Goal: Information Seeking & Learning: Learn about a topic

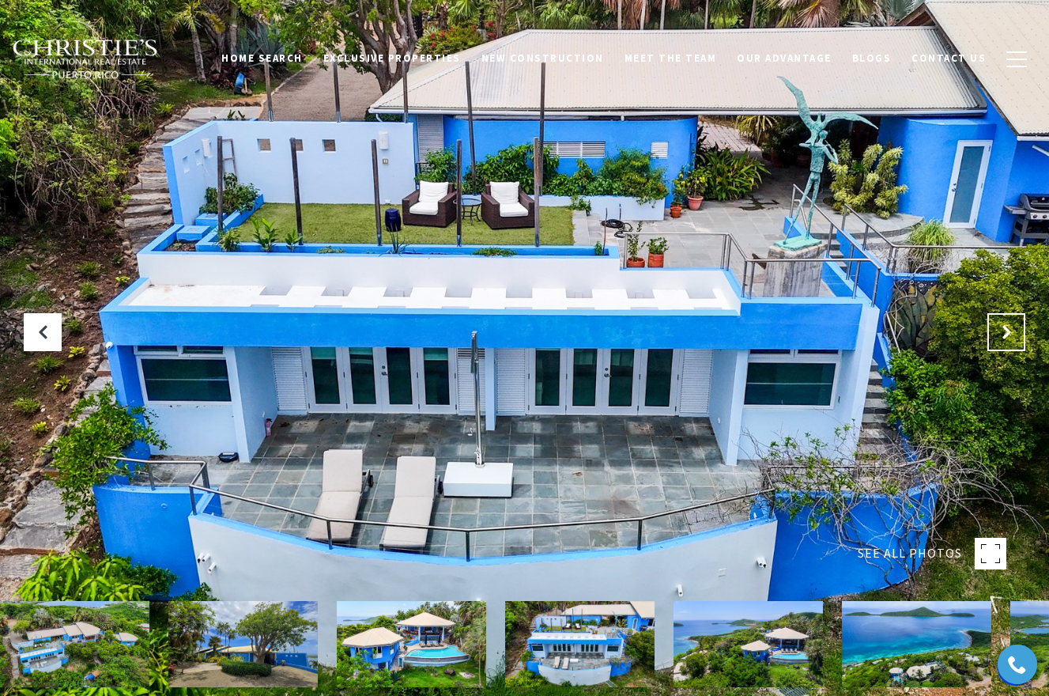
click at [999, 334] on icon "Next Slide" at bounding box center [1006, 332] width 16 height 16
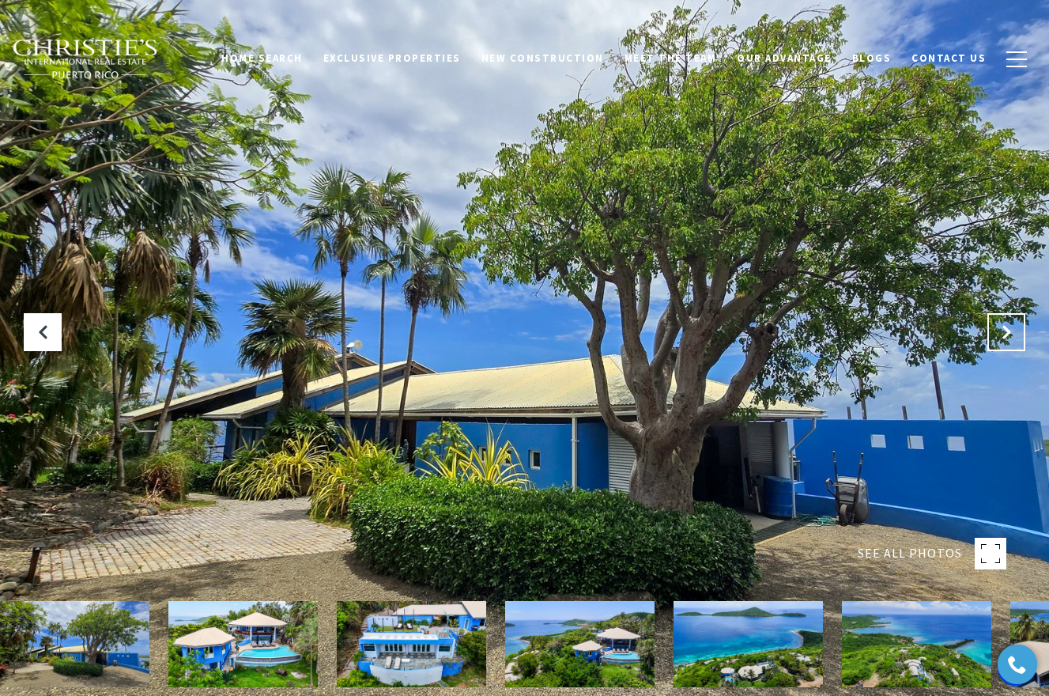
click at [1000, 334] on icon "Next Slide" at bounding box center [1006, 332] width 16 height 16
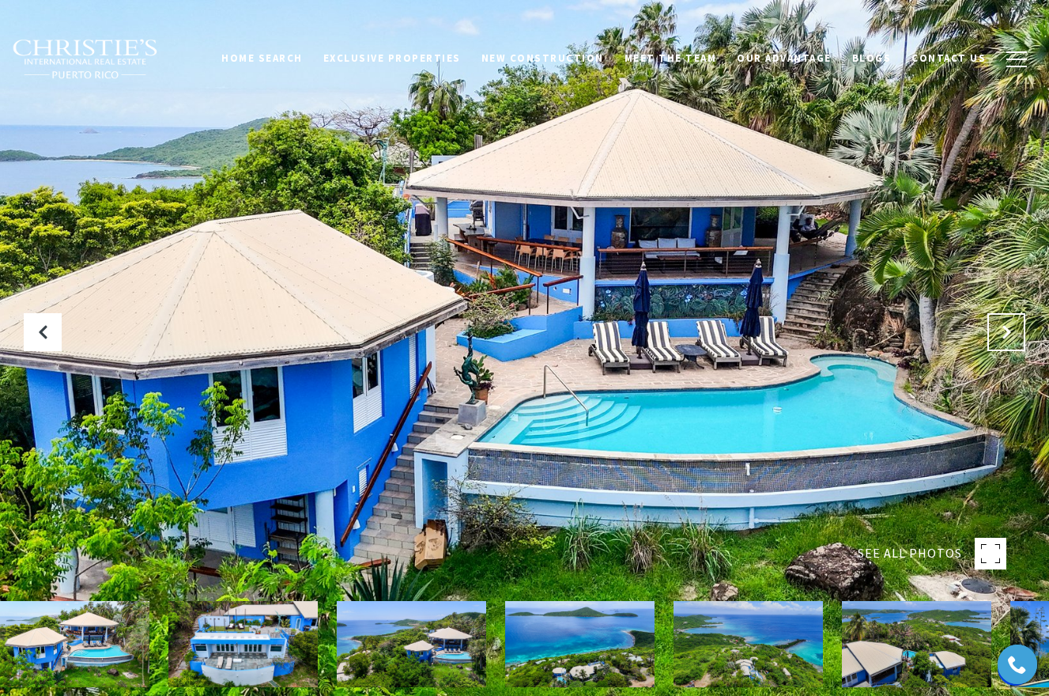
click at [1000, 336] on icon "Next Slide" at bounding box center [1006, 332] width 16 height 16
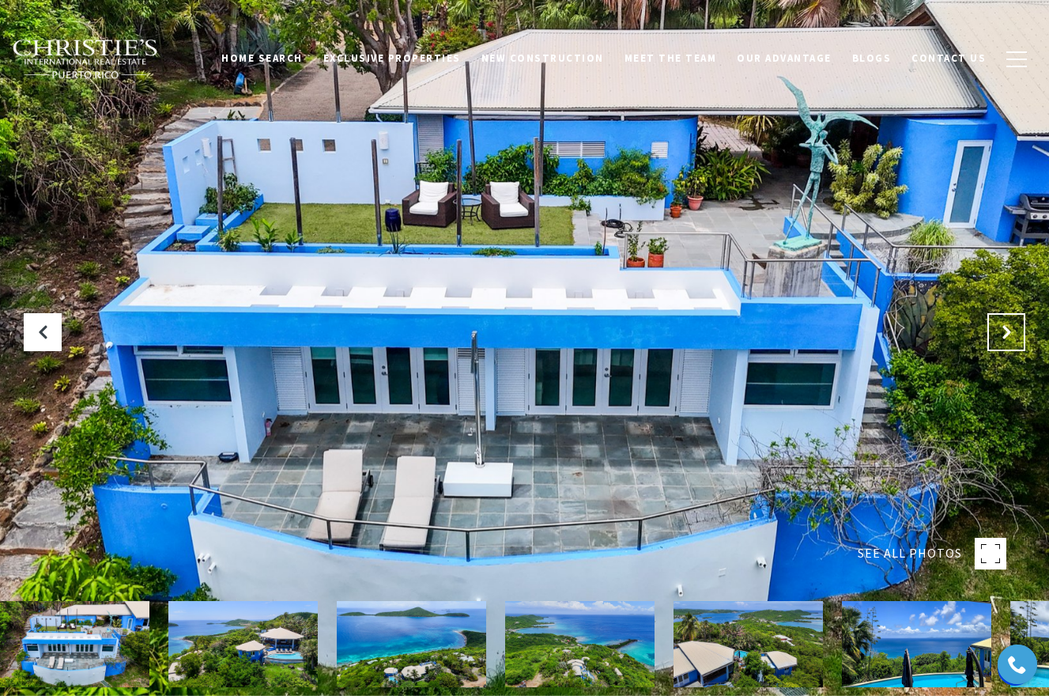
click at [1000, 336] on icon "Next Slide" at bounding box center [1006, 332] width 16 height 16
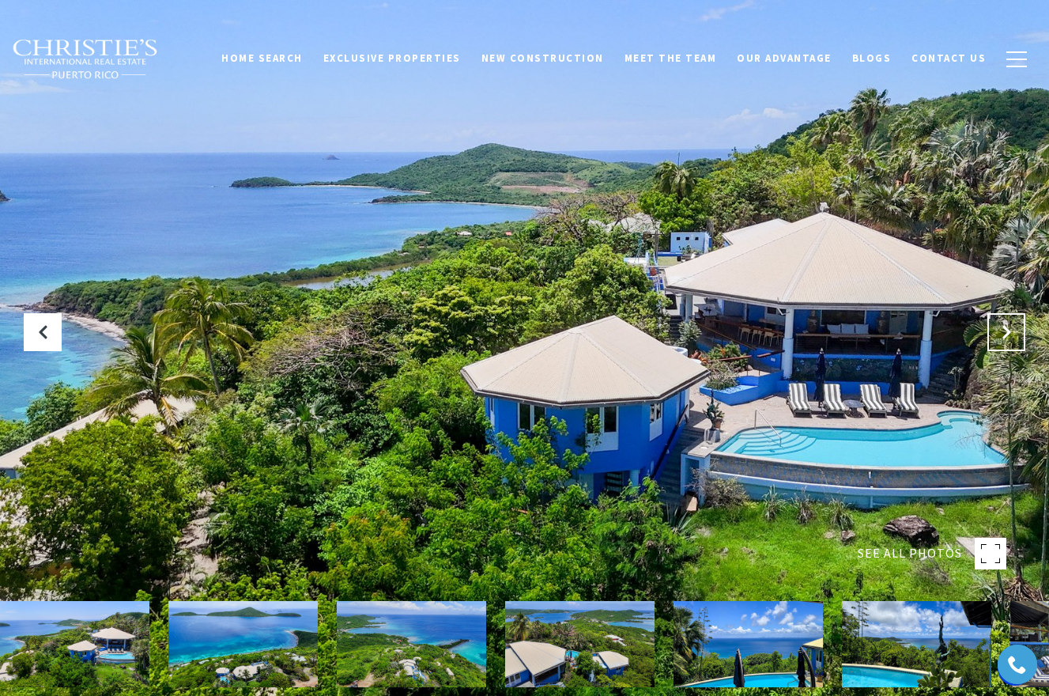
click at [1000, 336] on icon "Next Slide" at bounding box center [1006, 332] width 16 height 16
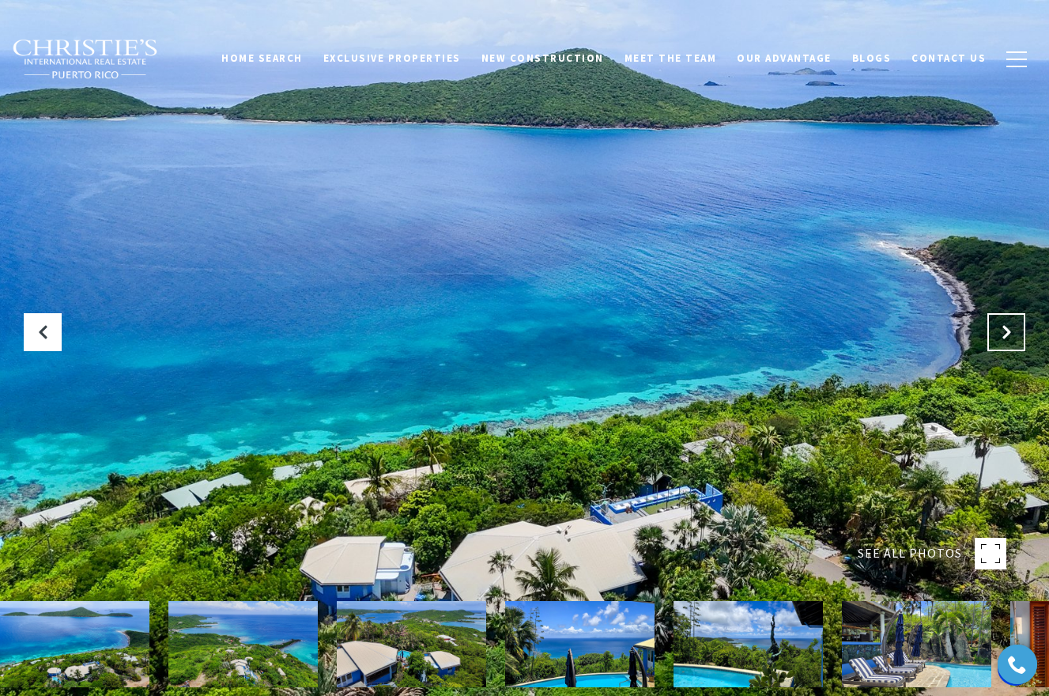
click at [1000, 337] on icon "Next Slide" at bounding box center [1006, 332] width 16 height 16
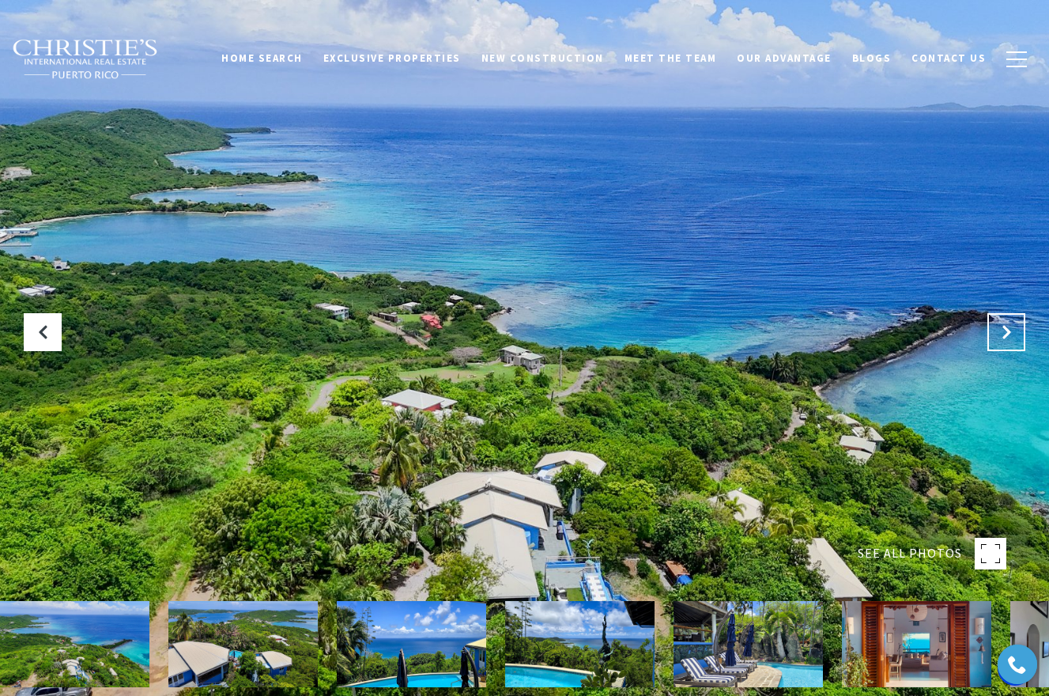
click at [1000, 337] on icon "Next Slide" at bounding box center [1006, 332] width 16 height 16
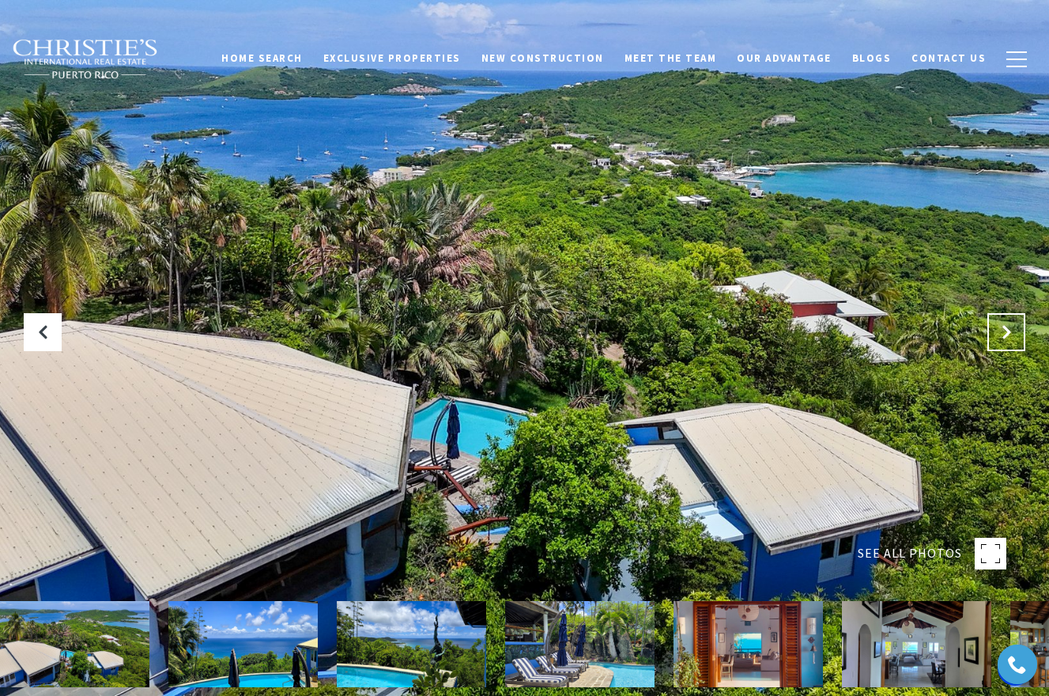
click at [1000, 337] on icon "Next Slide" at bounding box center [1006, 332] width 16 height 16
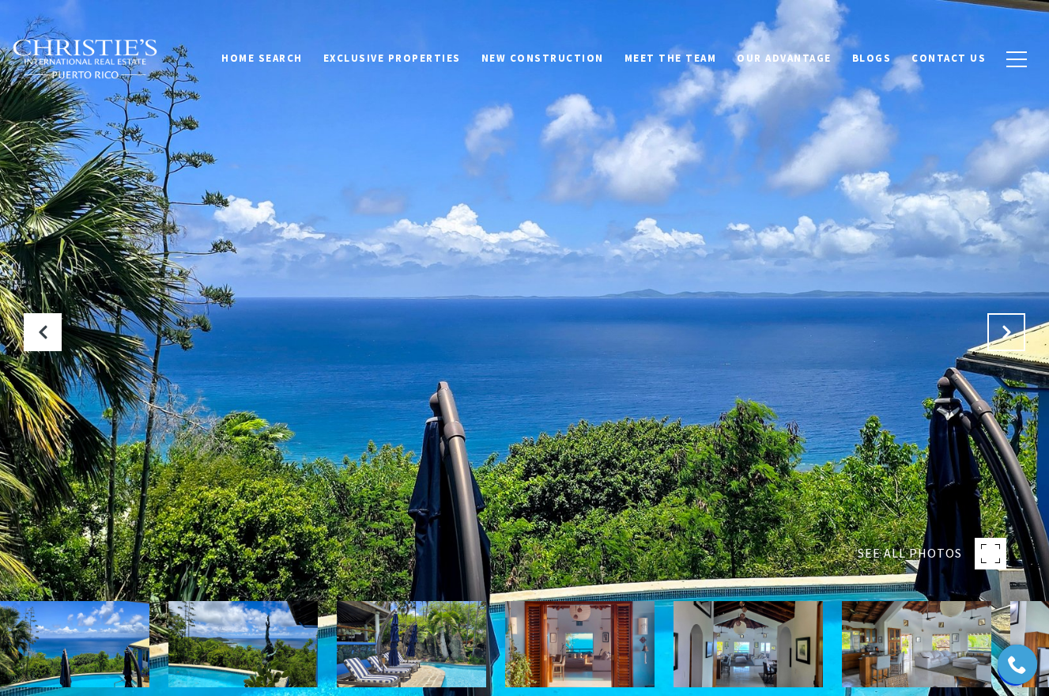
click at [1000, 337] on icon "Next Slide" at bounding box center [1006, 332] width 16 height 16
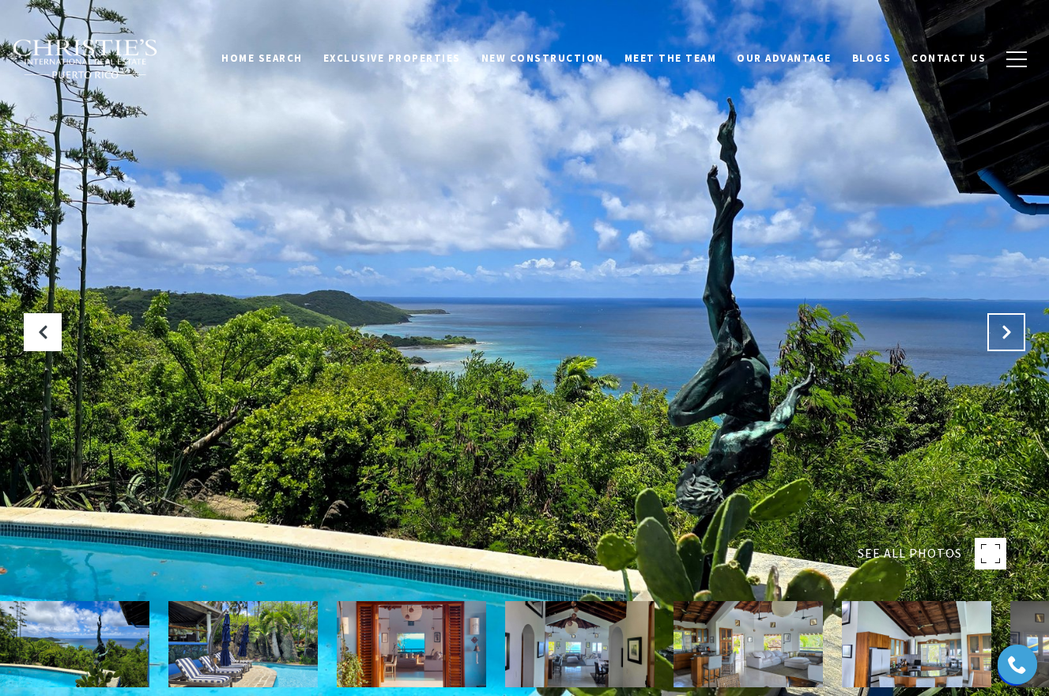
click at [1000, 337] on icon "Next Slide" at bounding box center [1006, 332] width 16 height 16
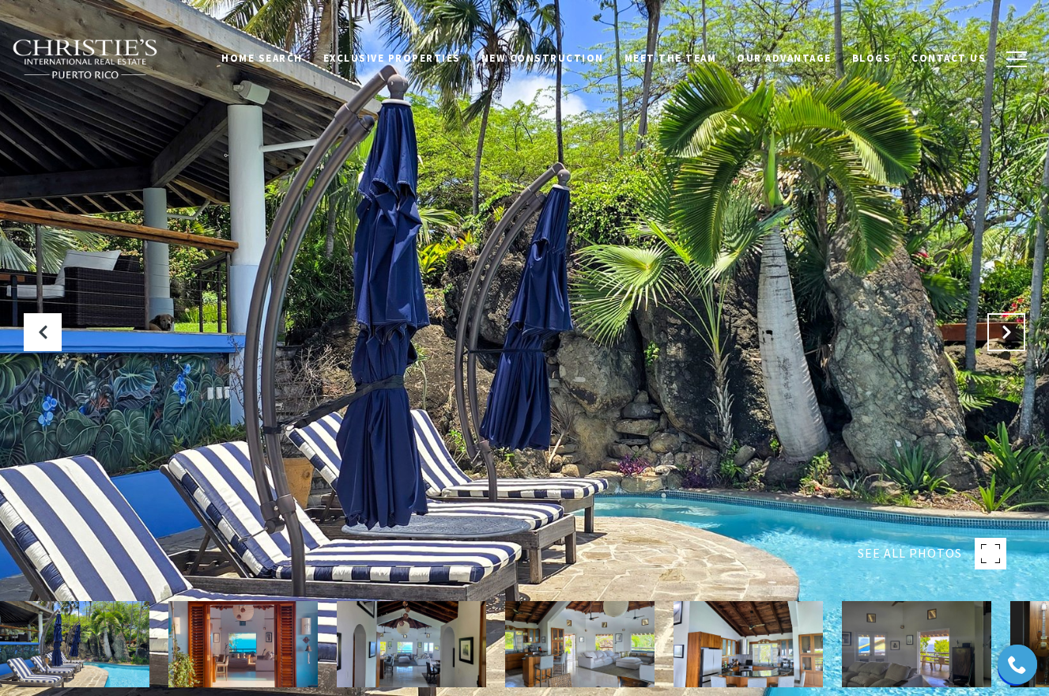
click at [1000, 337] on icon "Next Slide" at bounding box center [1006, 332] width 16 height 16
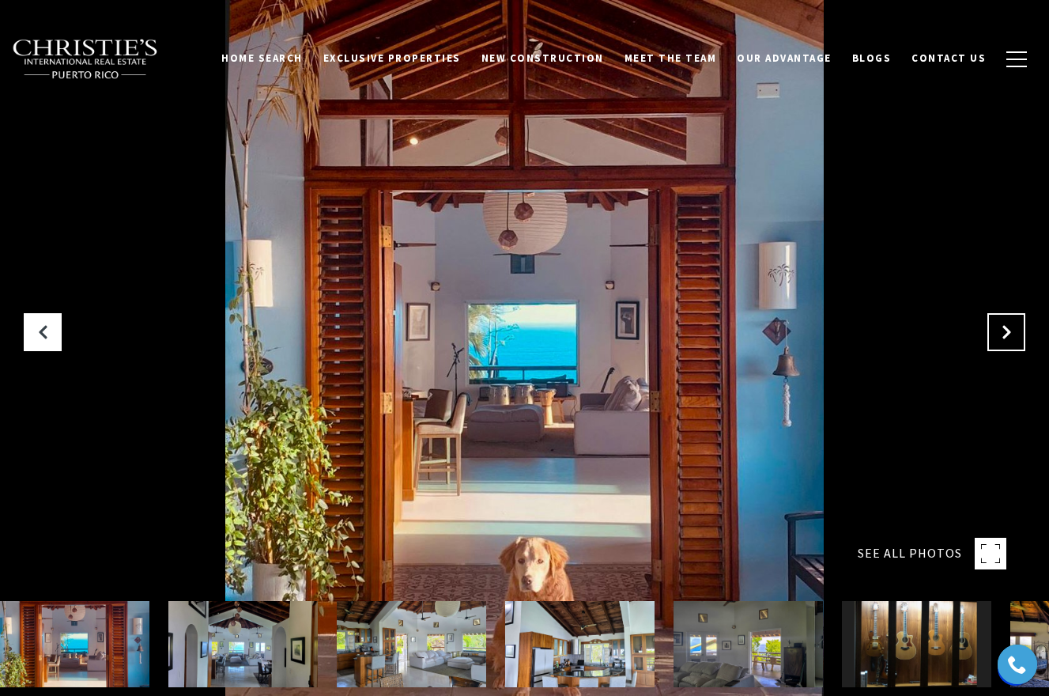
click at [1000, 337] on icon "Next Slide" at bounding box center [1006, 332] width 16 height 16
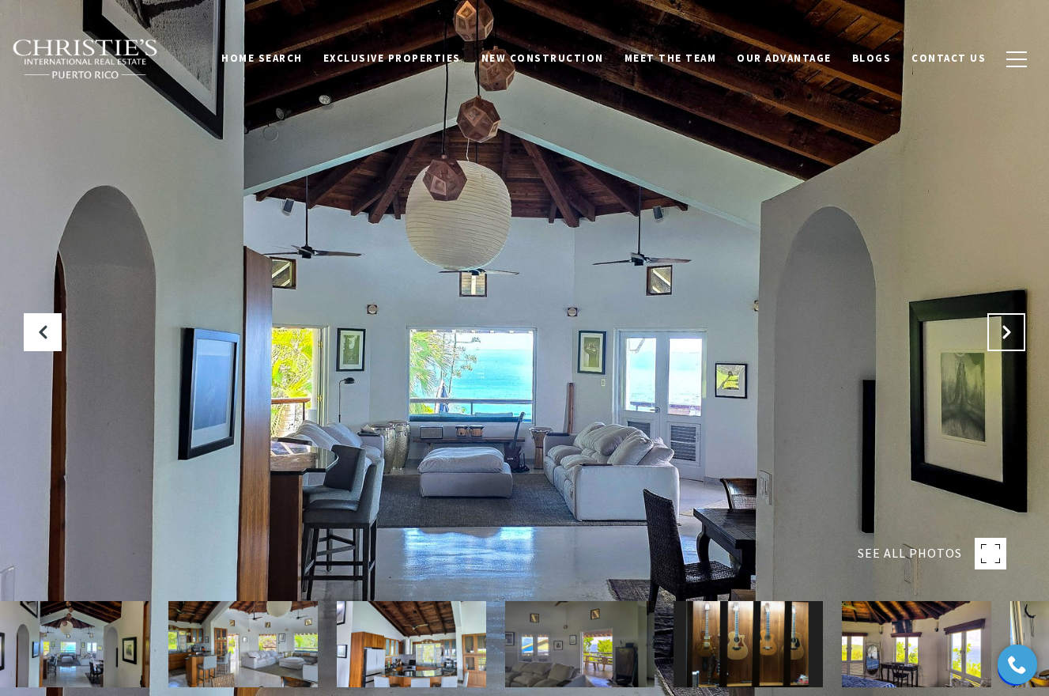
click at [1001, 337] on icon "Next Slide" at bounding box center [1006, 332] width 16 height 16
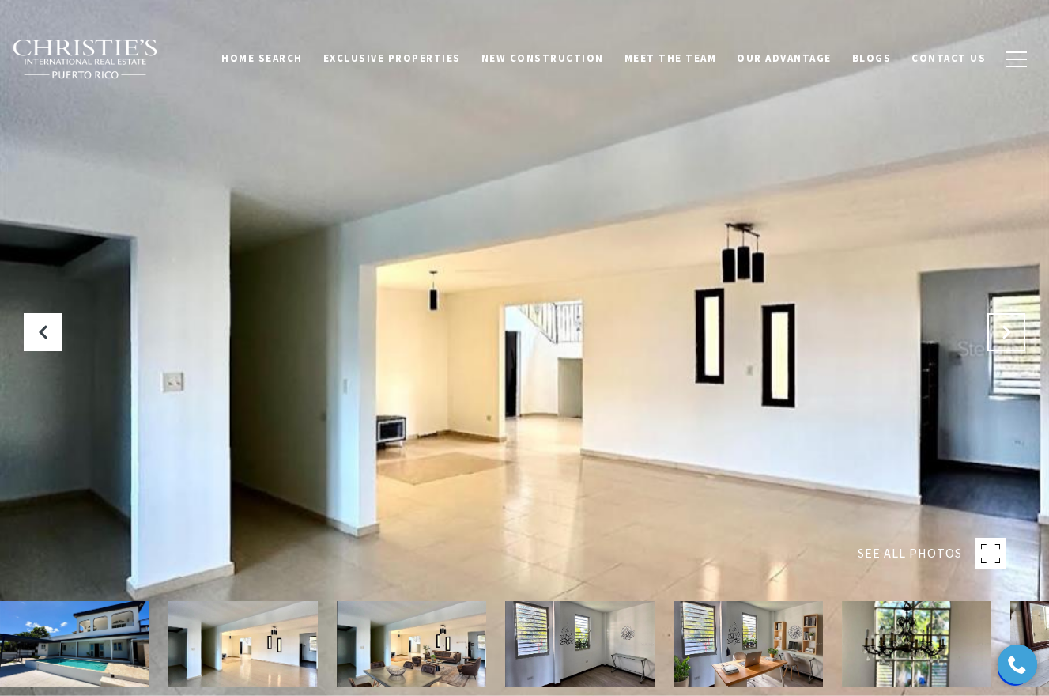
click at [1006, 339] on icon "Next Slide" at bounding box center [1006, 332] width 16 height 16
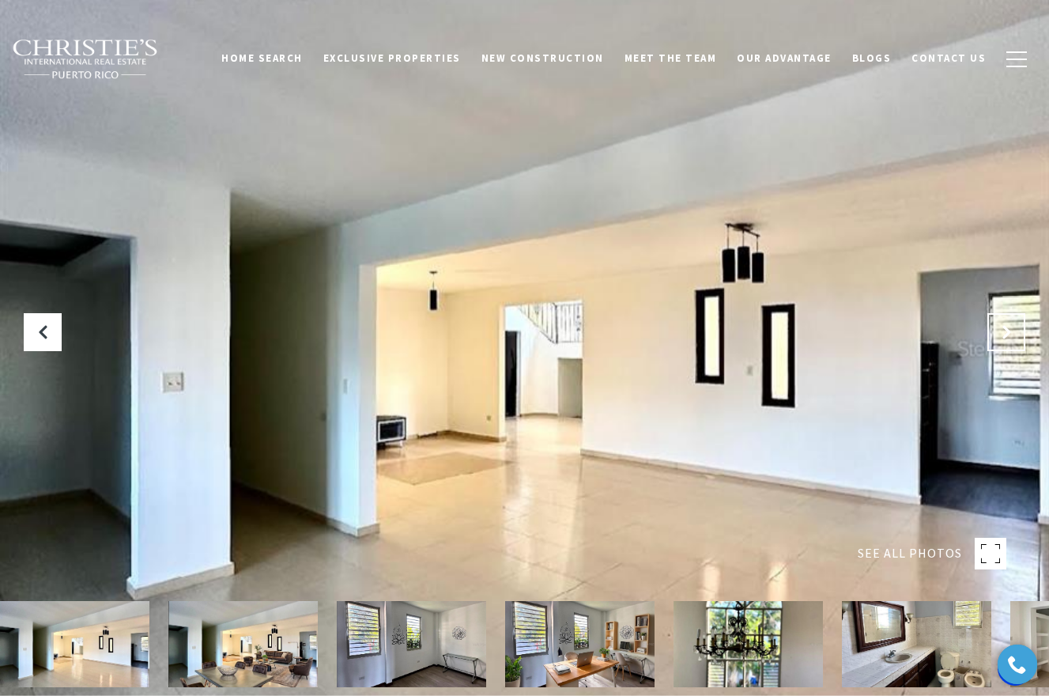
click at [1009, 337] on icon "Next Slide" at bounding box center [1006, 332] width 16 height 16
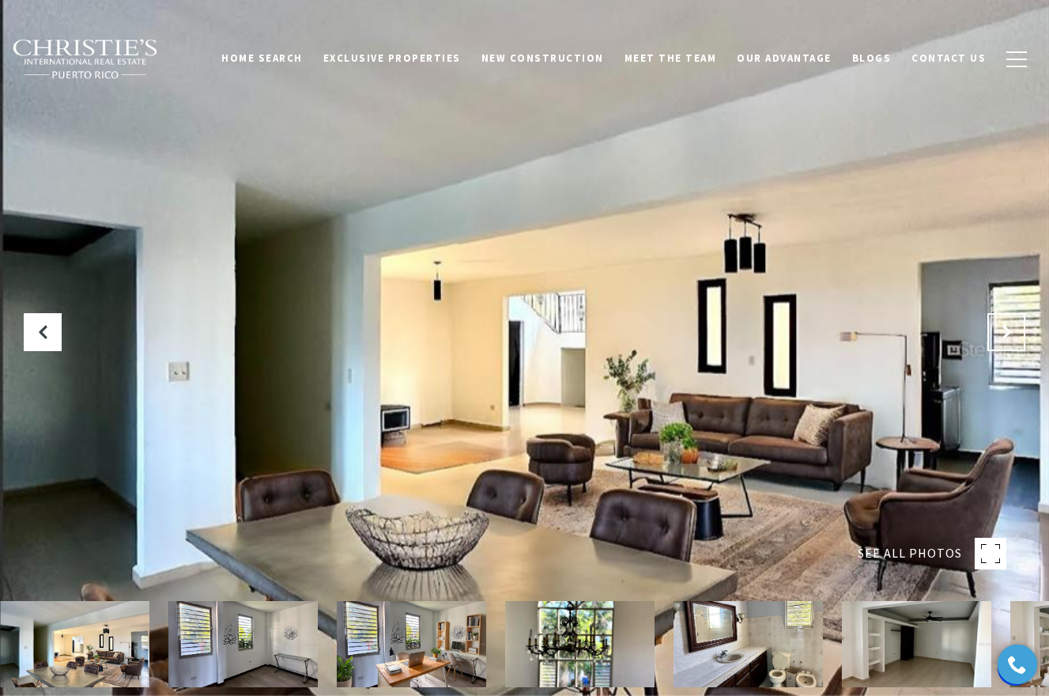
click at [1009, 337] on icon "Next Slide" at bounding box center [1006, 332] width 16 height 16
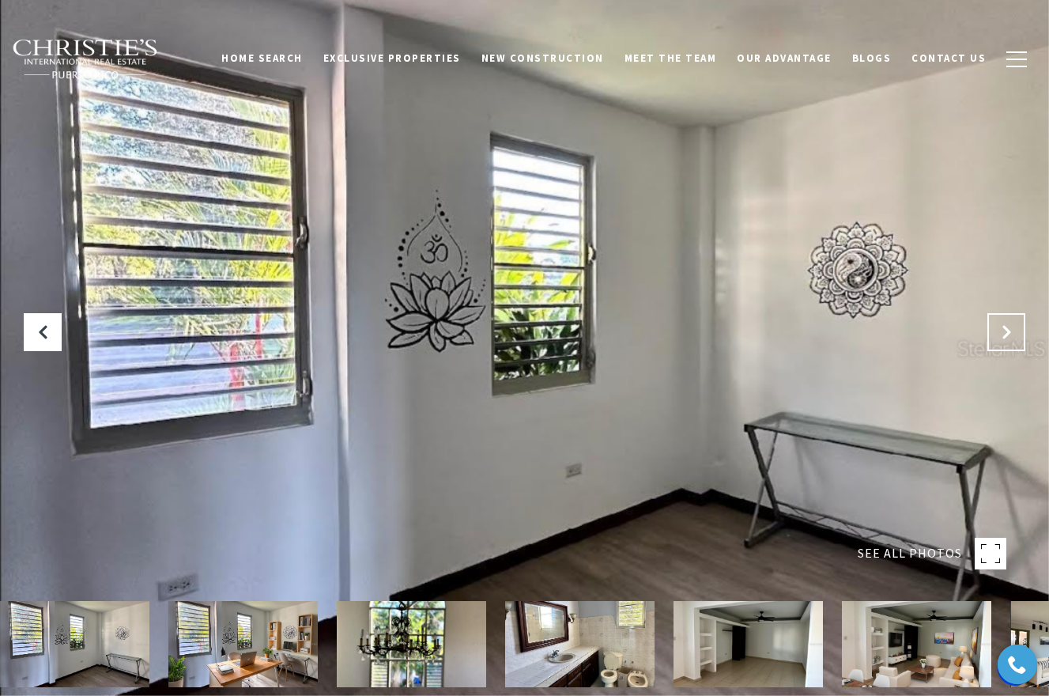
click at [1009, 337] on icon "Next Slide" at bounding box center [1006, 332] width 16 height 16
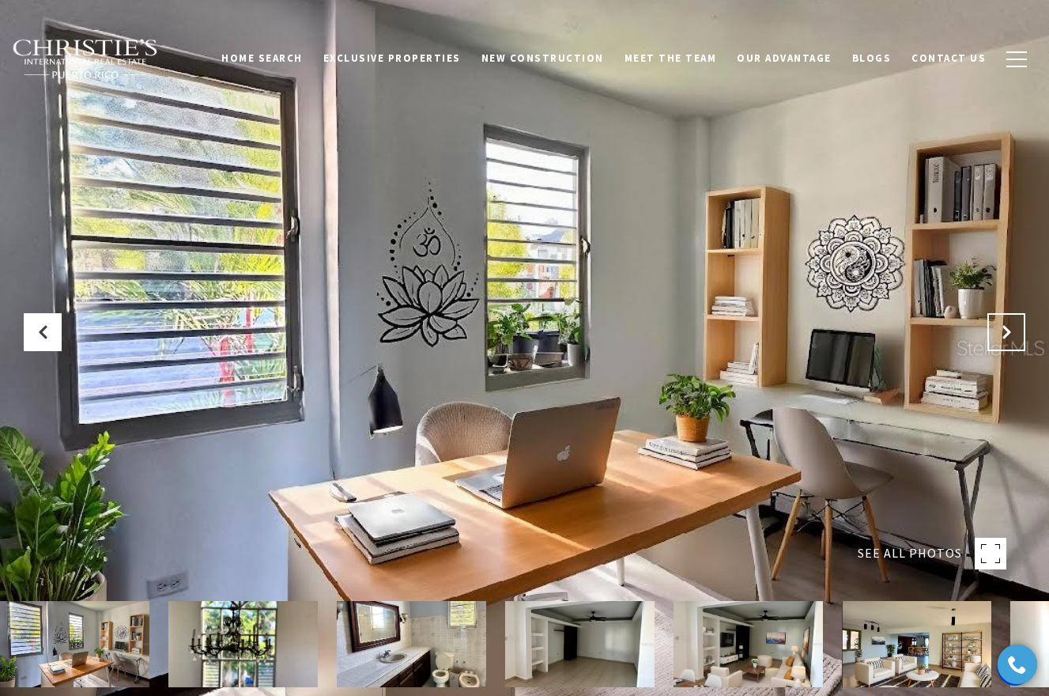
click at [1009, 337] on icon "Next Slide" at bounding box center [1006, 332] width 16 height 16
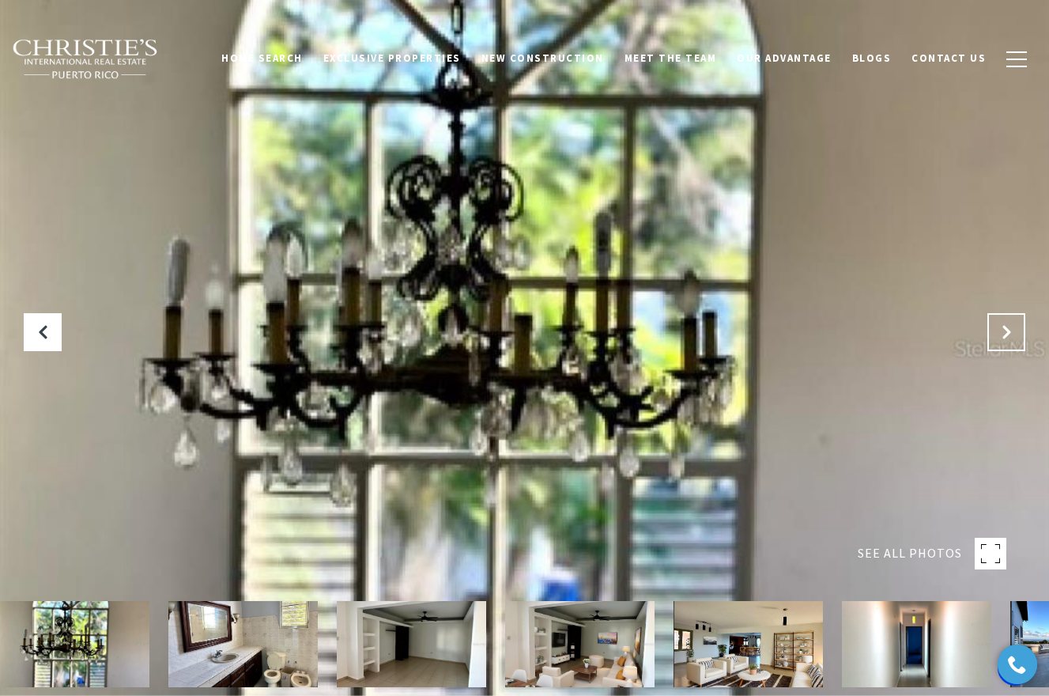
click at [1010, 337] on icon "Next Slide" at bounding box center [1006, 332] width 16 height 16
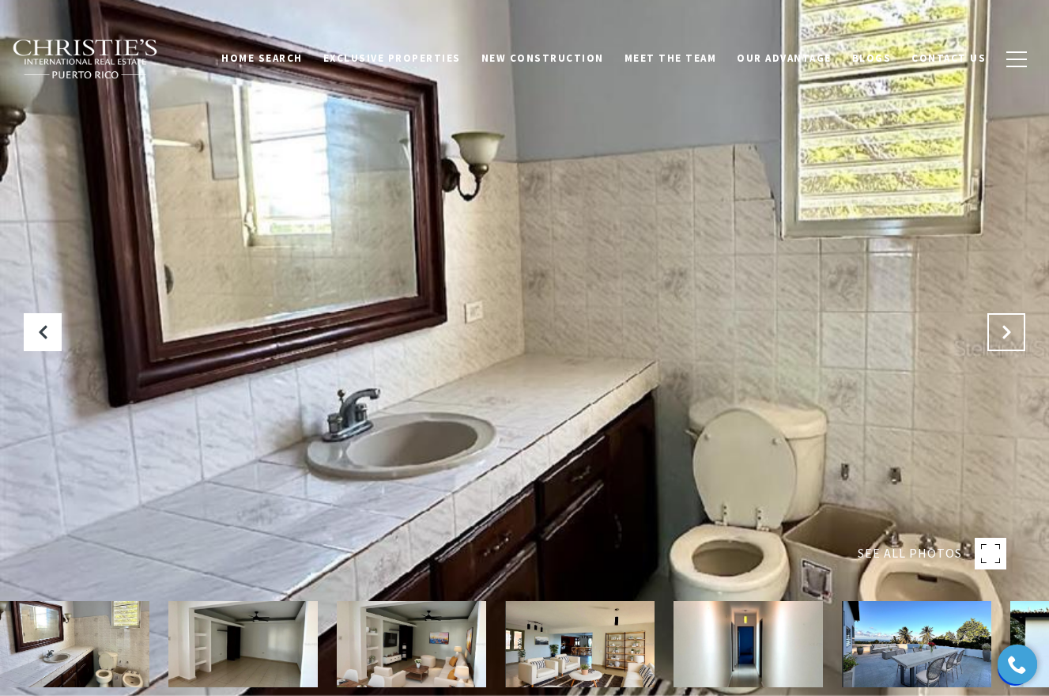
click at [1010, 337] on icon "Next Slide" at bounding box center [1006, 332] width 16 height 16
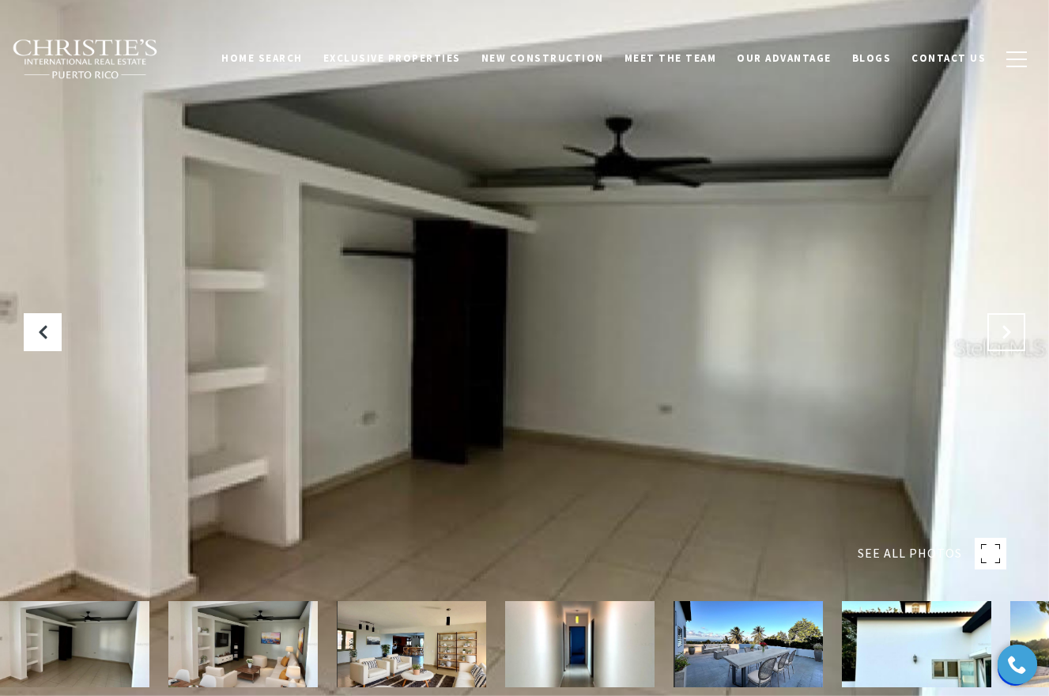
click at [1010, 337] on icon "Next Slide" at bounding box center [1006, 332] width 16 height 16
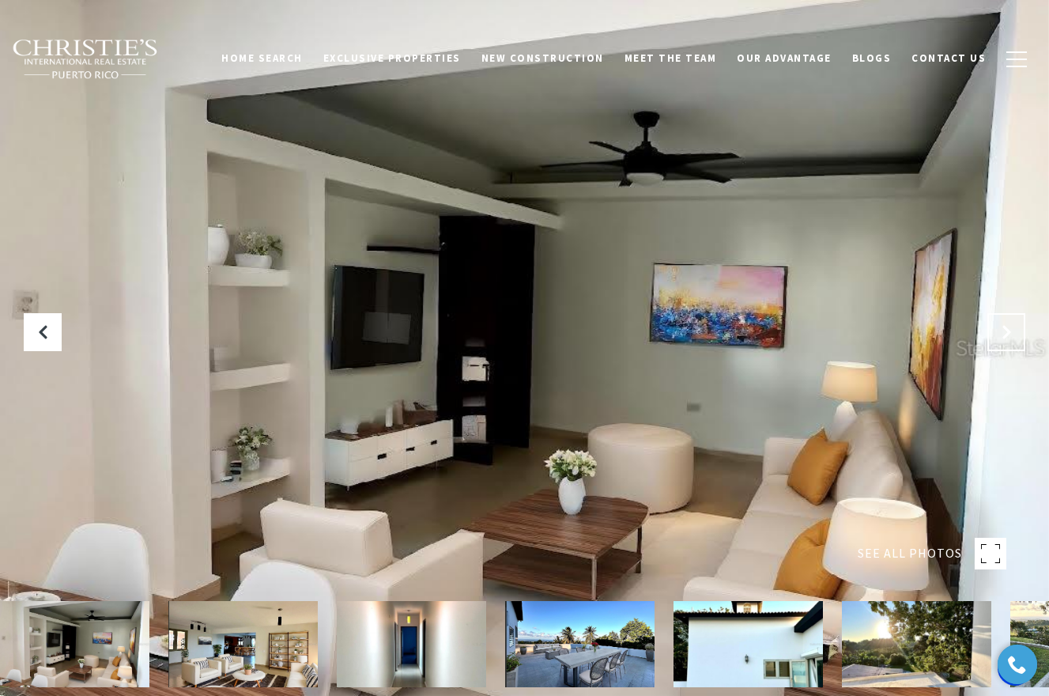
click at [1010, 337] on icon "Next Slide" at bounding box center [1006, 332] width 16 height 16
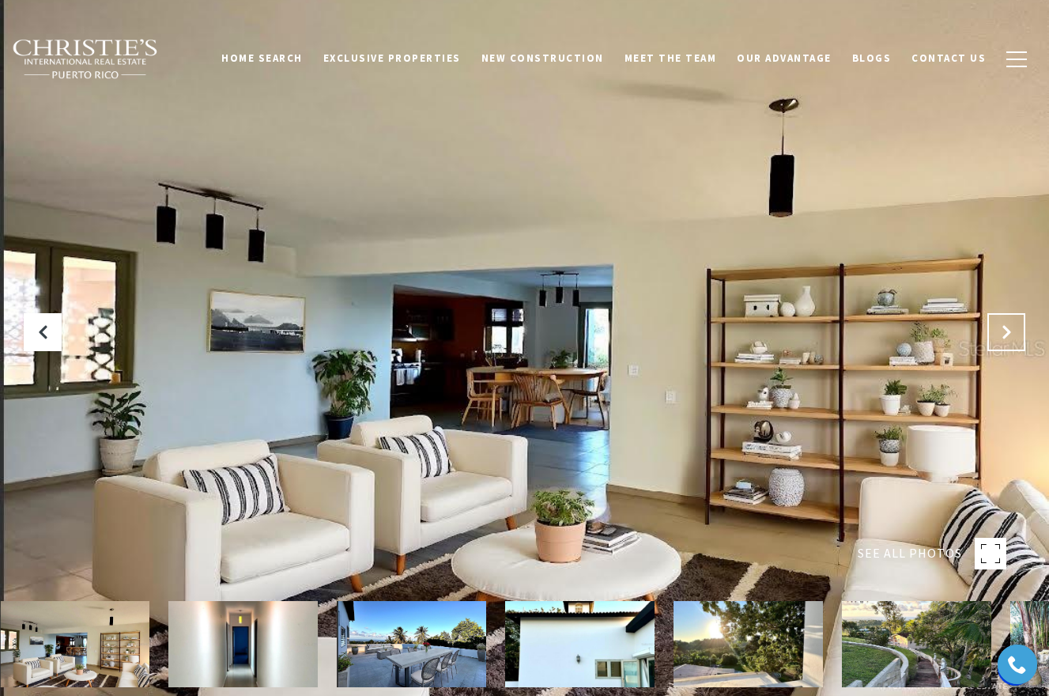
click at [1010, 337] on icon "Next Slide" at bounding box center [1006, 332] width 16 height 16
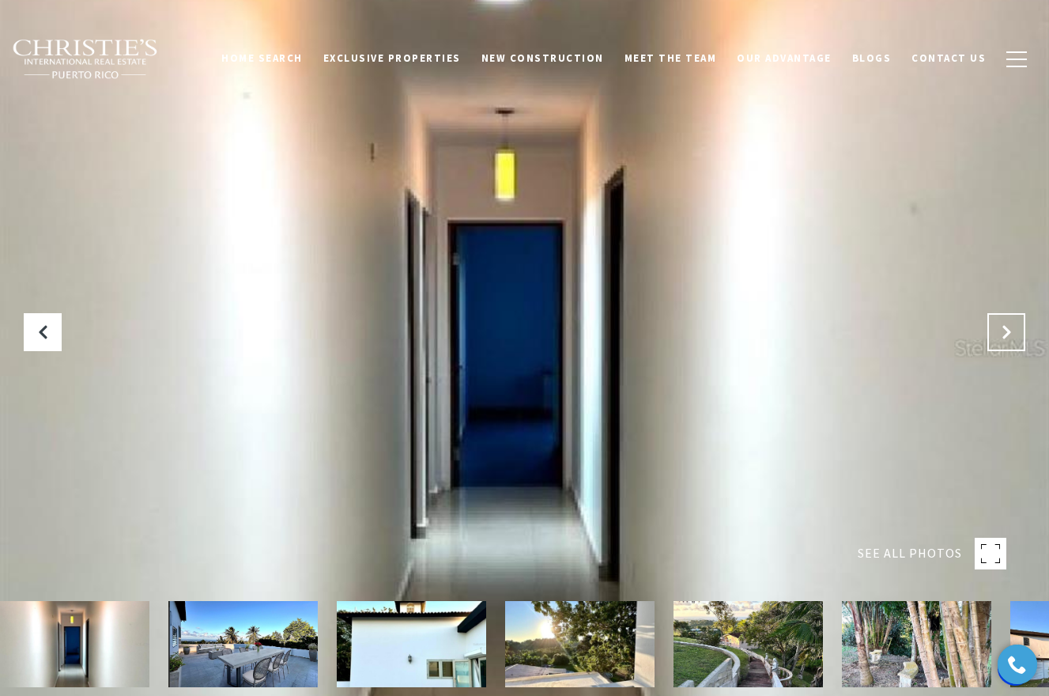
click at [1010, 337] on icon "Next Slide" at bounding box center [1006, 332] width 16 height 16
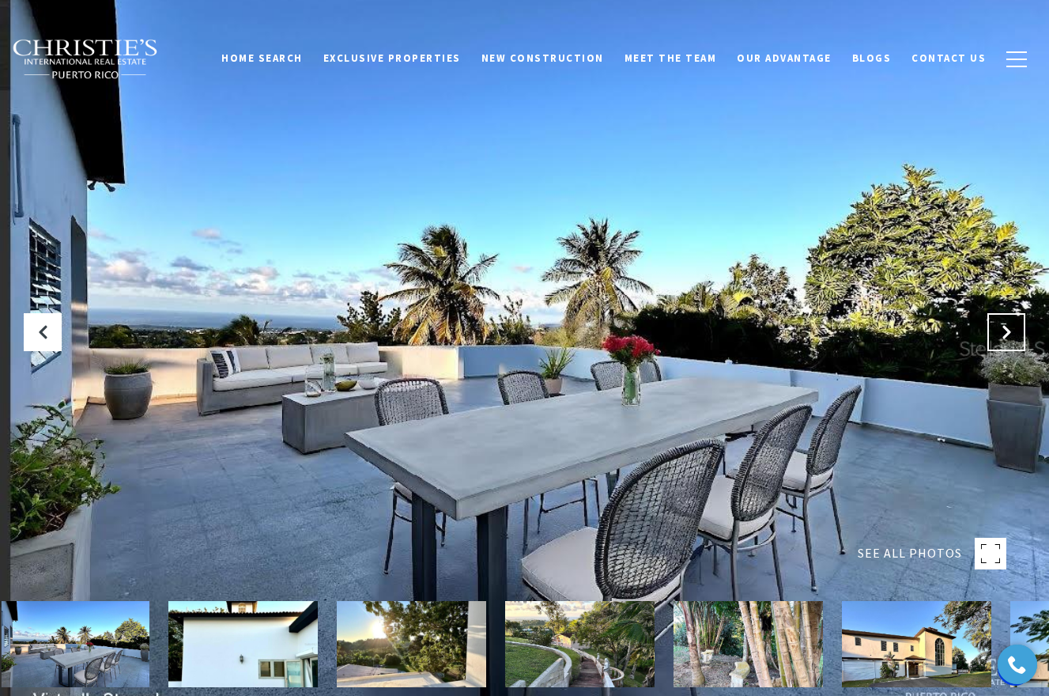
click at [1010, 337] on icon "Next Slide" at bounding box center [1006, 332] width 16 height 16
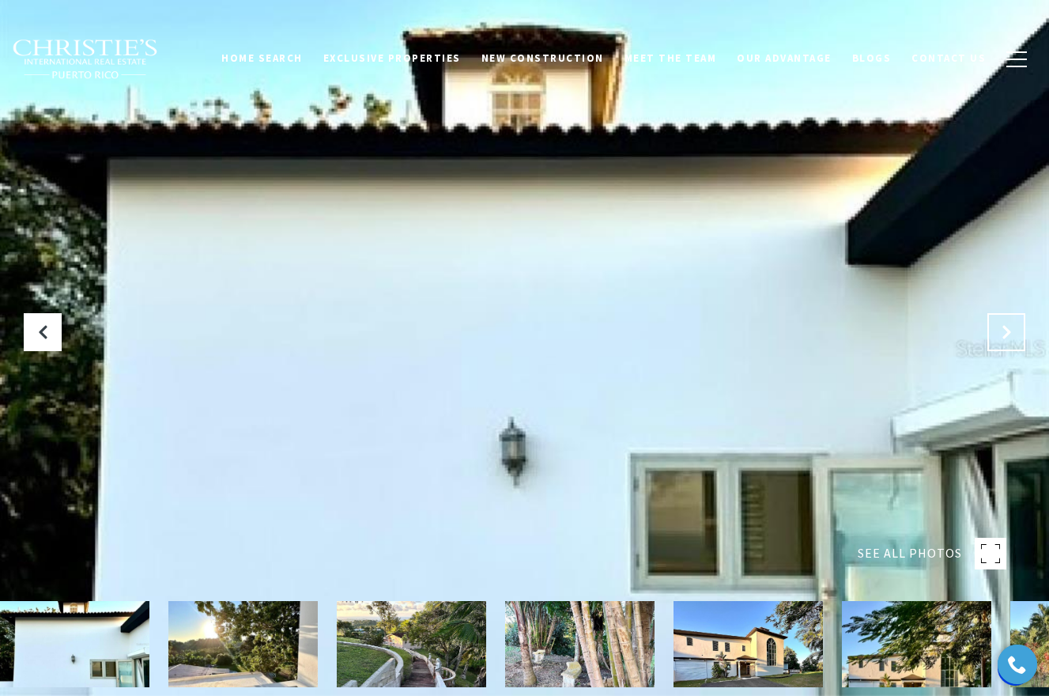
click at [1010, 337] on icon "Next Slide" at bounding box center [1006, 332] width 16 height 16
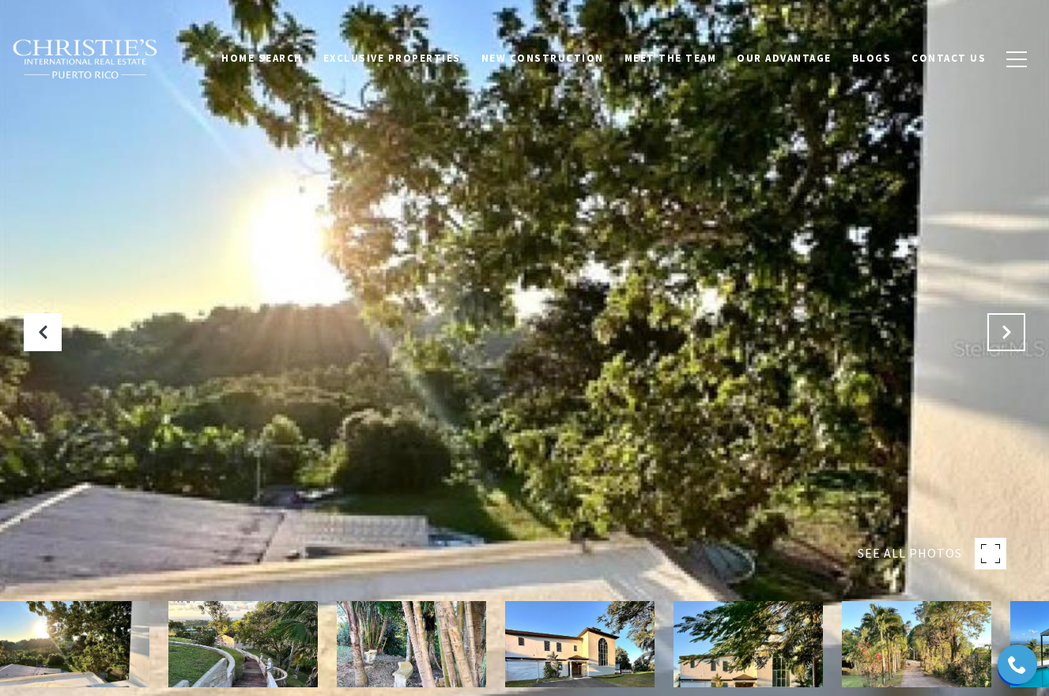
click at [1010, 337] on icon "Next Slide" at bounding box center [1006, 332] width 16 height 16
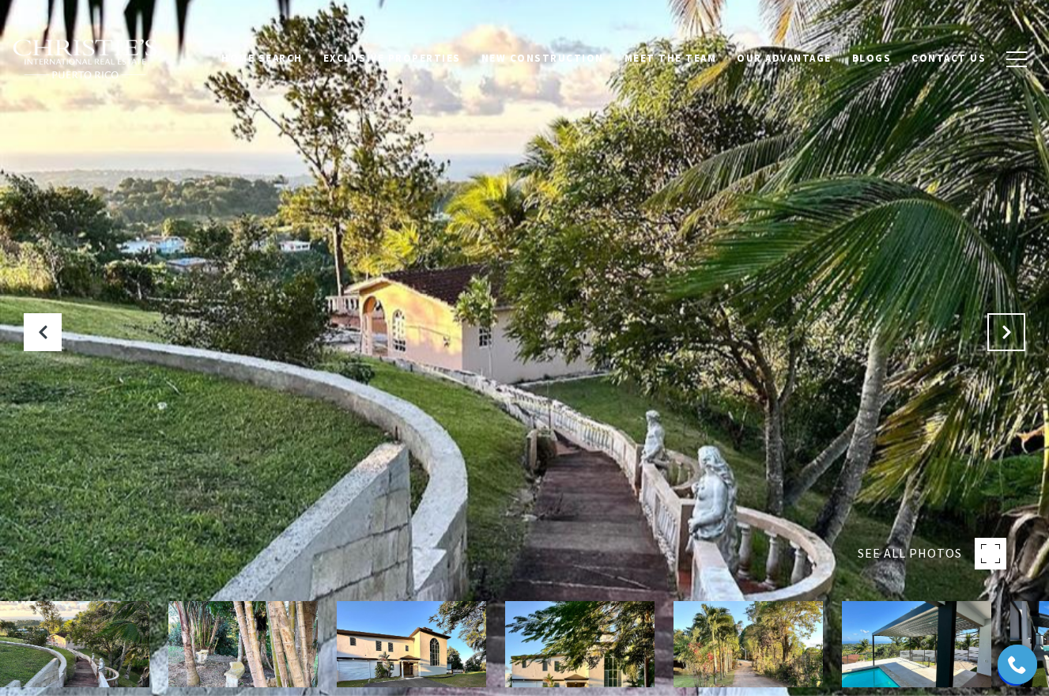
click at [1010, 337] on icon "Next Slide" at bounding box center [1006, 332] width 16 height 16
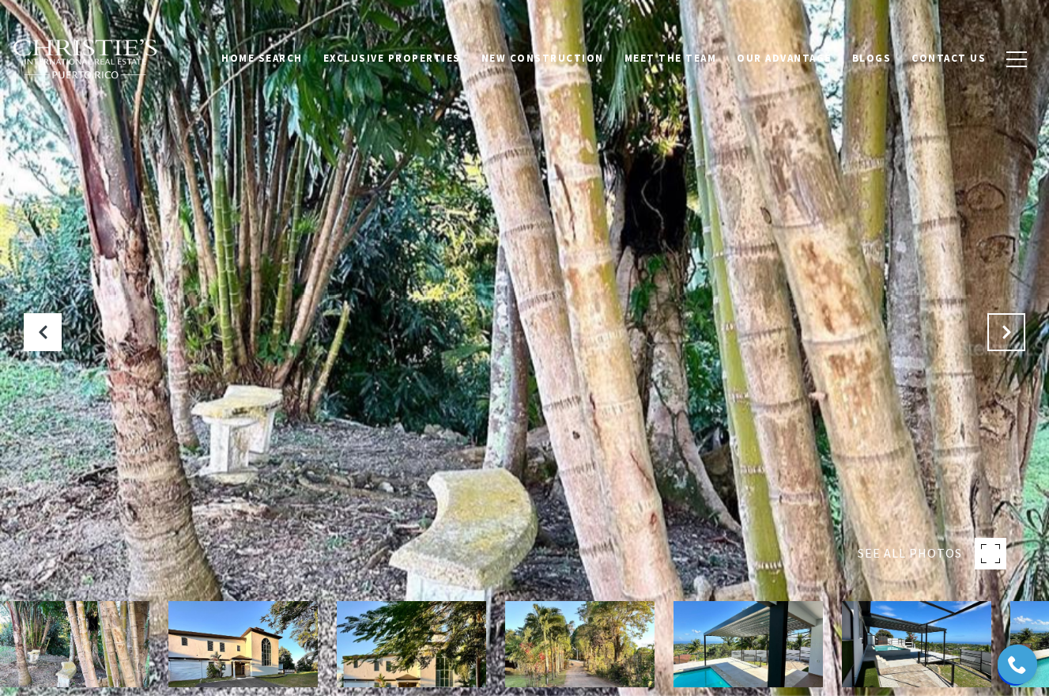
click at [1010, 337] on icon "Next Slide" at bounding box center [1006, 332] width 16 height 16
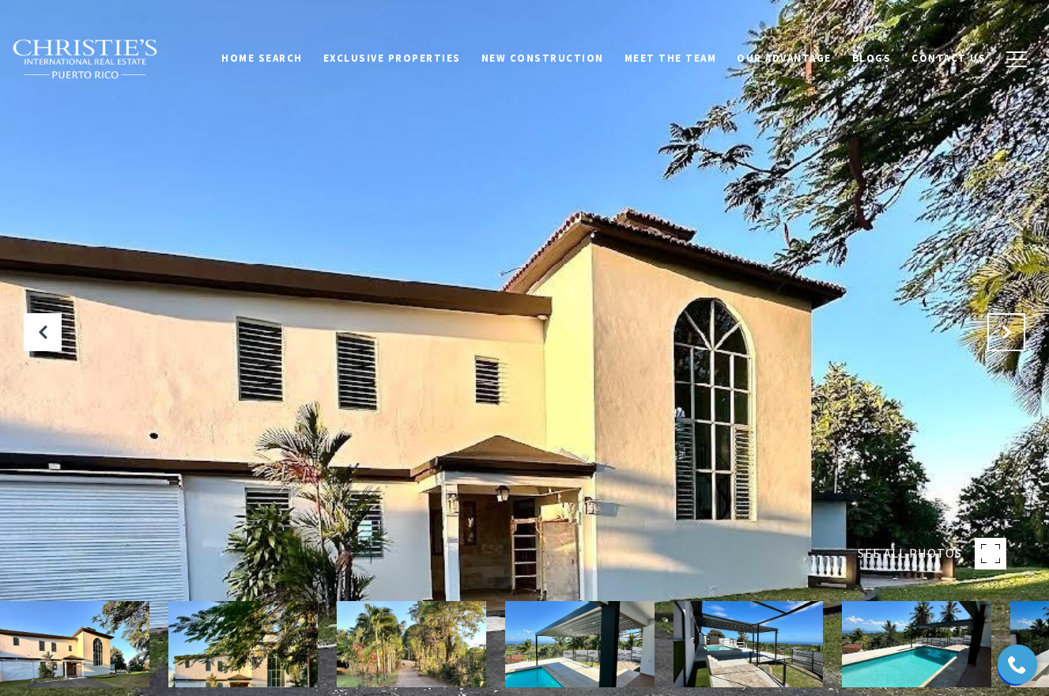
click at [1010, 337] on icon "Next Slide" at bounding box center [1006, 332] width 16 height 16
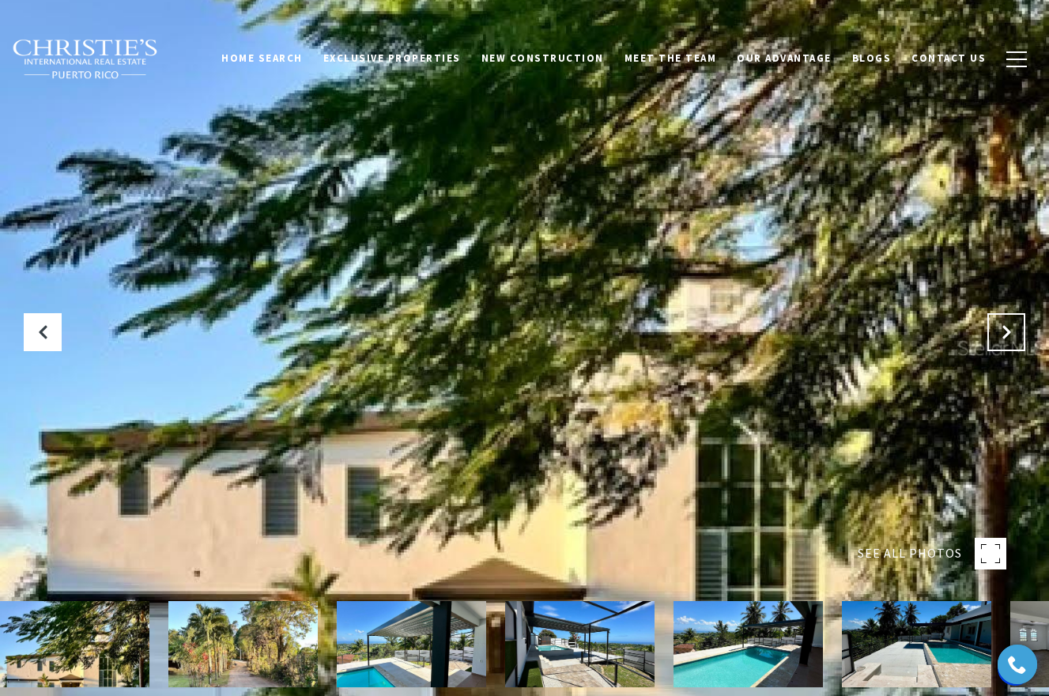
click at [1010, 337] on icon "Next Slide" at bounding box center [1006, 332] width 16 height 16
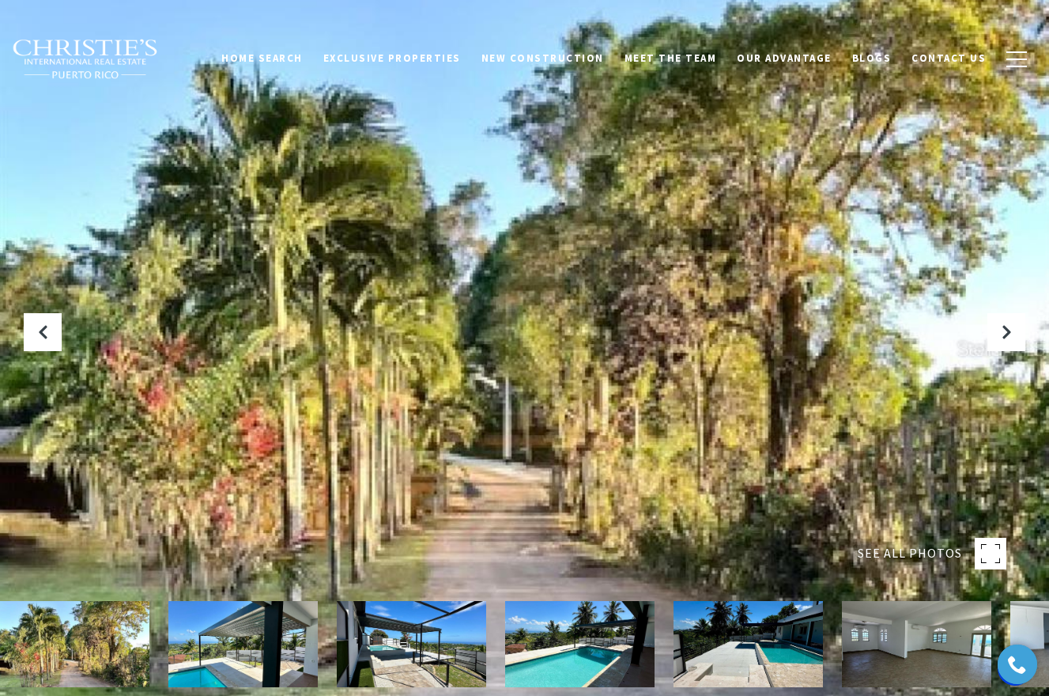
click at [569, 616] on img at bounding box center [579, 644] width 149 height 86
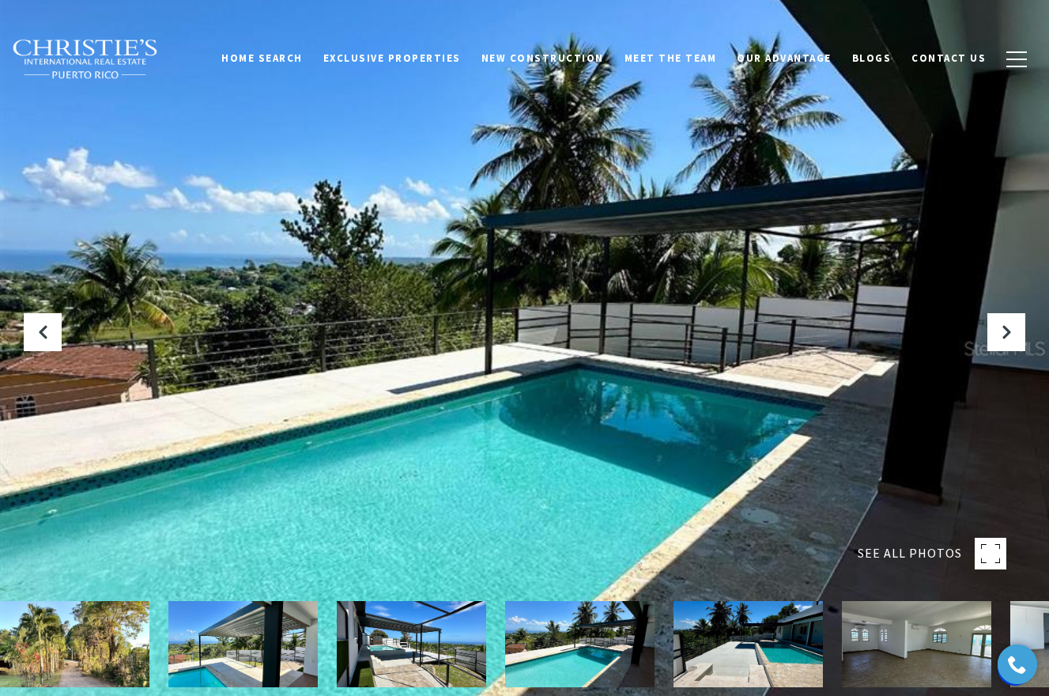
click at [722, 636] on img at bounding box center [747, 644] width 149 height 86
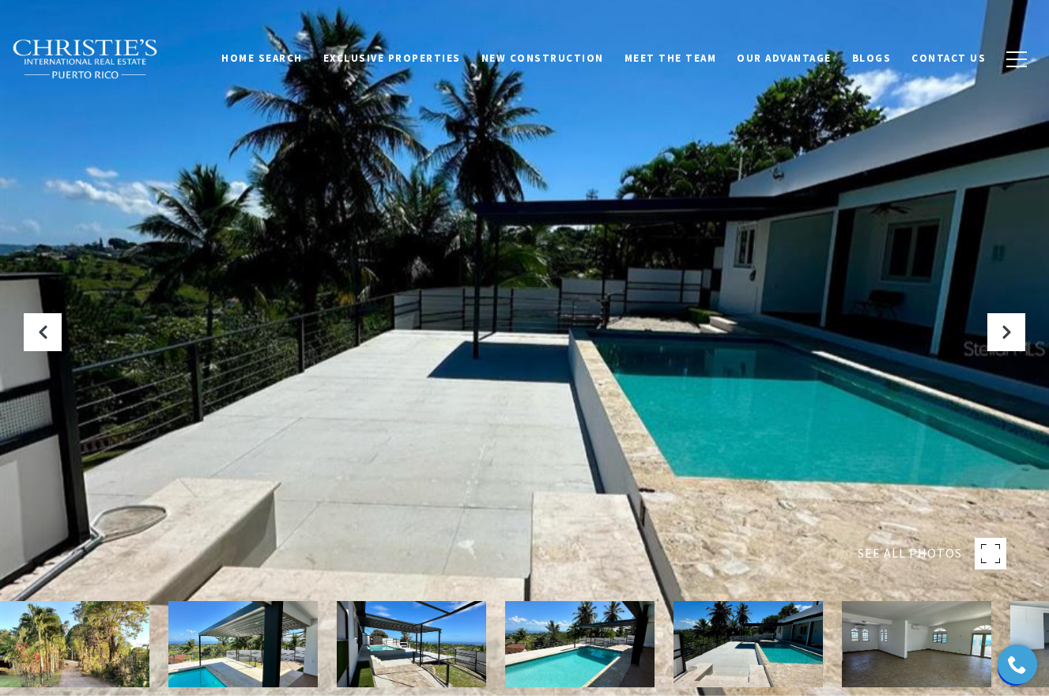
click at [867, 631] on img at bounding box center [916, 644] width 149 height 86
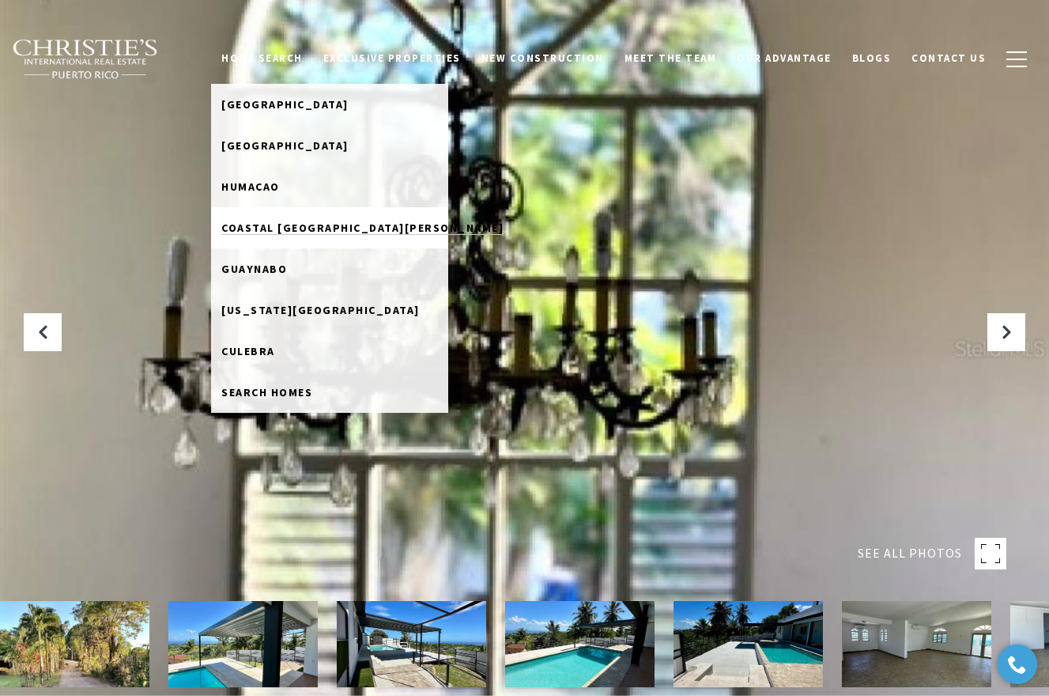
click at [316, 227] on span "Coastal [GEOGRAPHIC_DATA][PERSON_NAME]" at bounding box center [362, 228] width 282 height 14
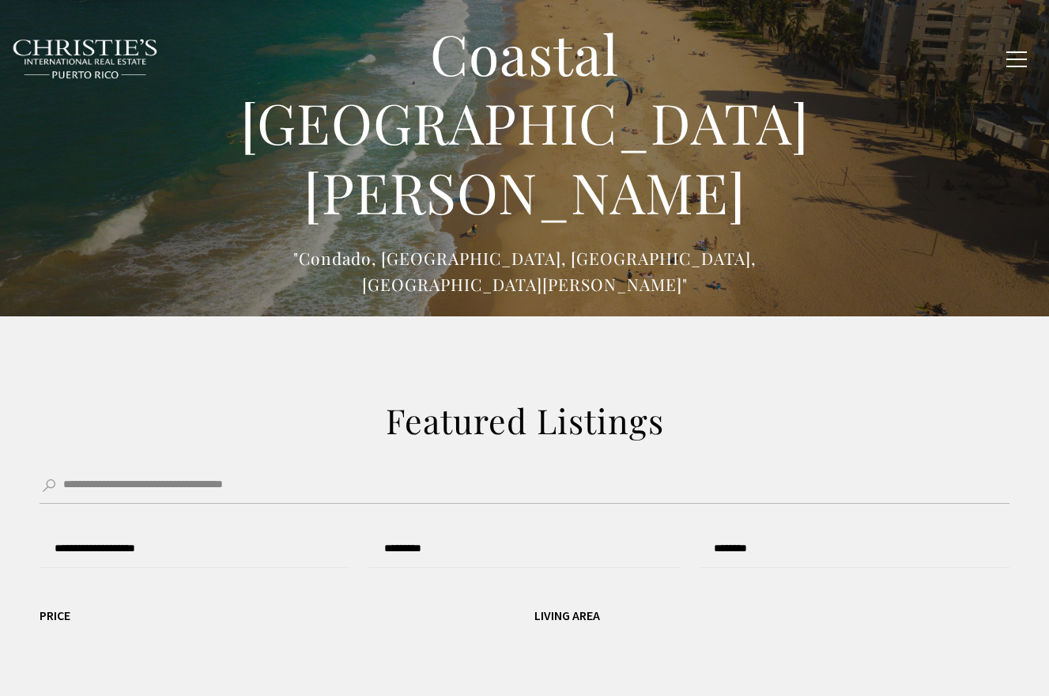
type input "******"
type input "*********"
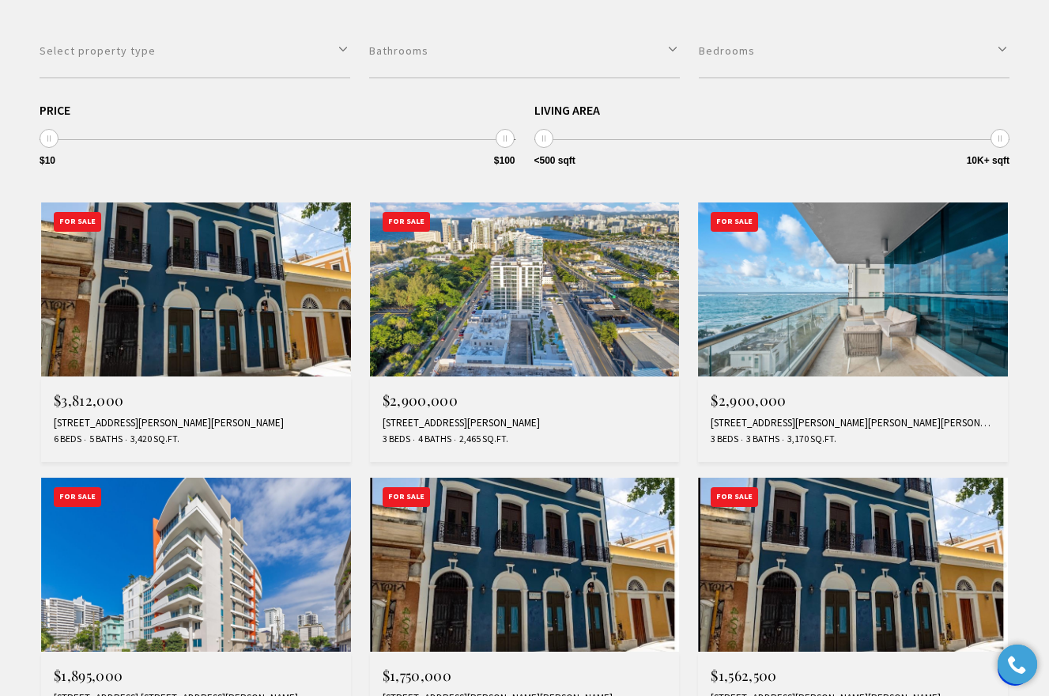
scroll to position [506, 0]
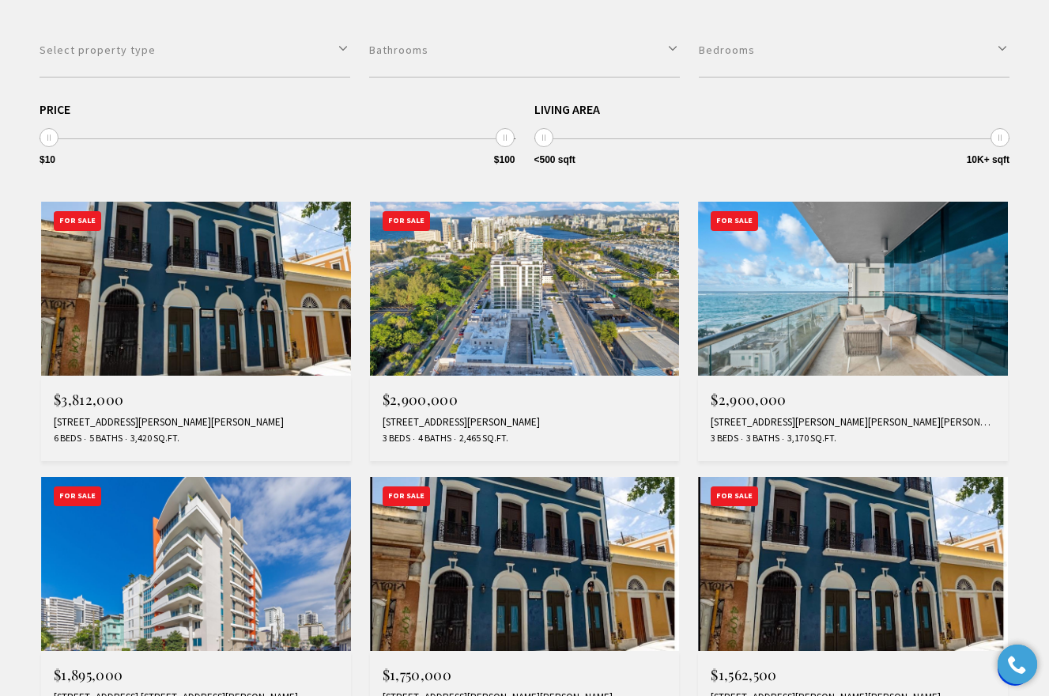
click at [898, 283] on img at bounding box center [853, 289] width 310 height 174
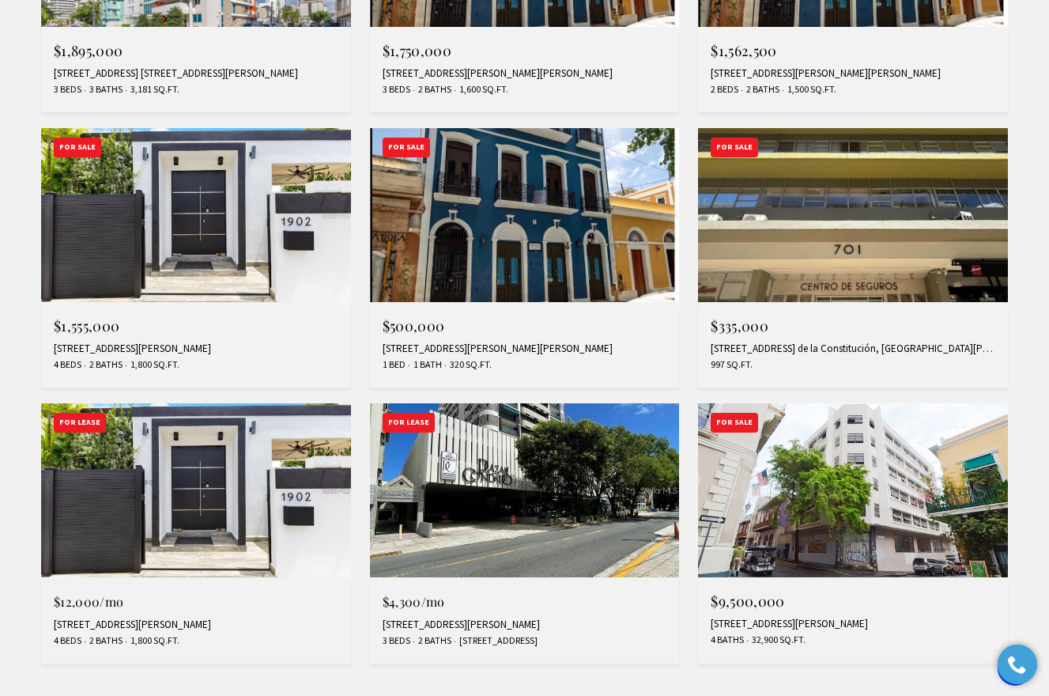
scroll to position [1131, 0]
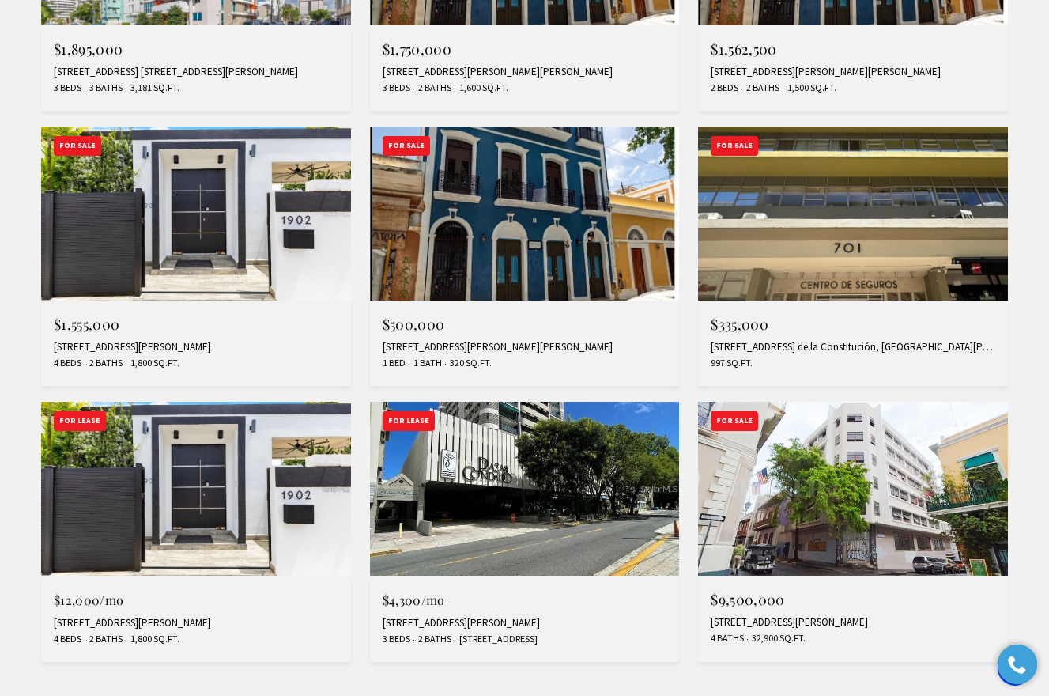
click at [285, 232] on img at bounding box center [196, 213] width 310 height 174
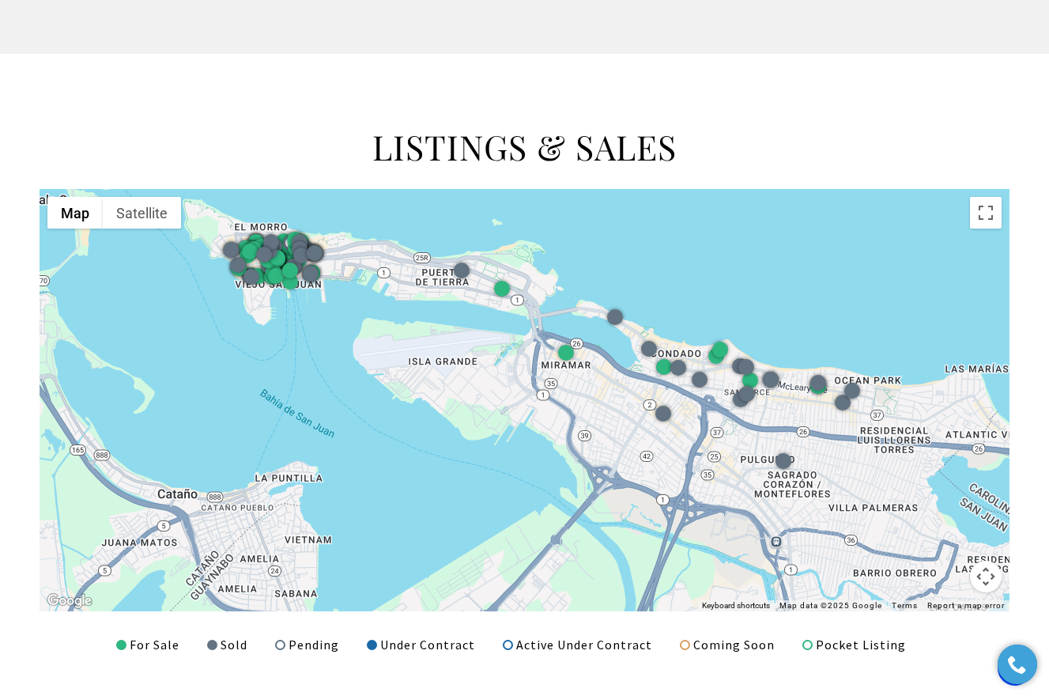
scroll to position [1831, 0]
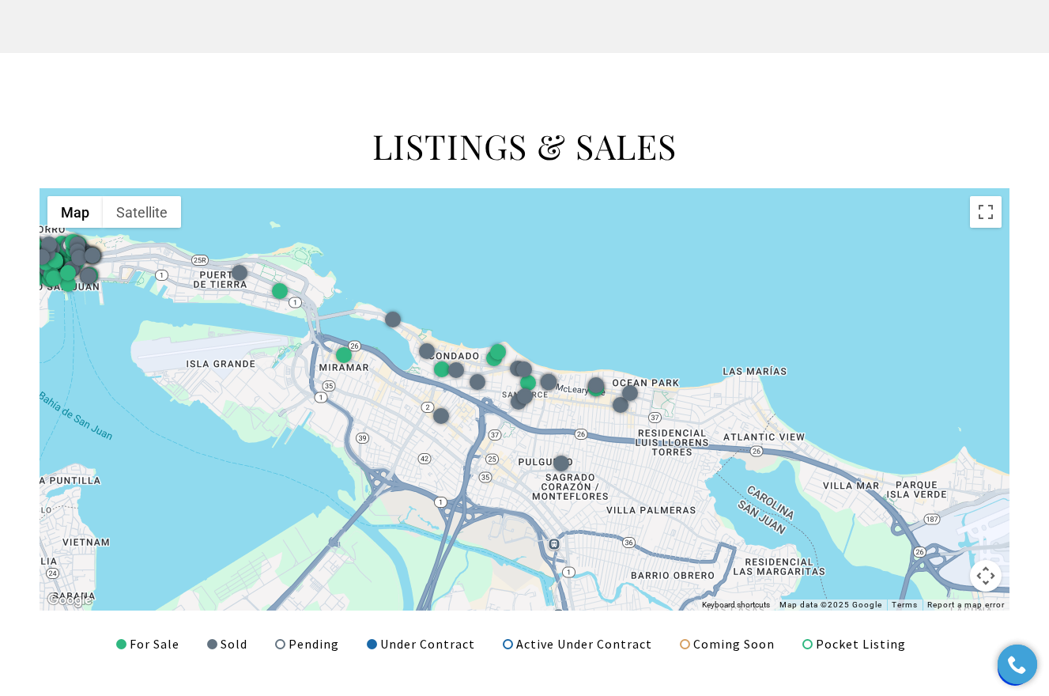
drag, startPoint x: 927, startPoint y: 300, endPoint x: 702, endPoint y: 303, distance: 225.3
click at [702, 303] on div at bounding box center [525, 399] width 970 height 422
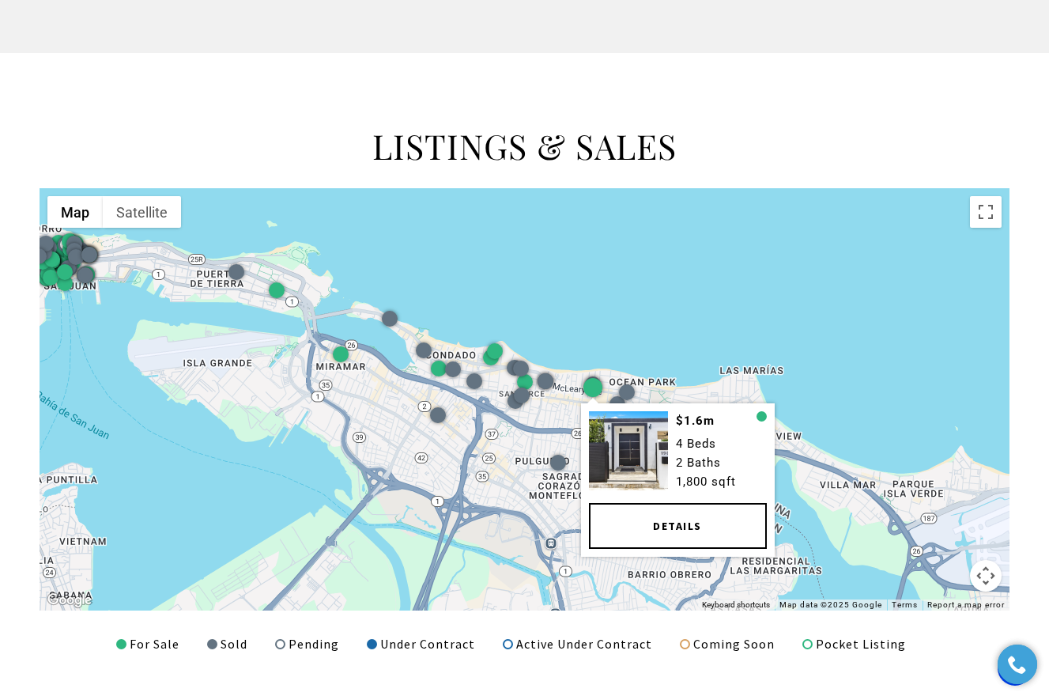
click at [618, 338] on div "$1.6m 4 Beds 2 Baths 1,800 sqft Details" at bounding box center [525, 399] width 970 height 422
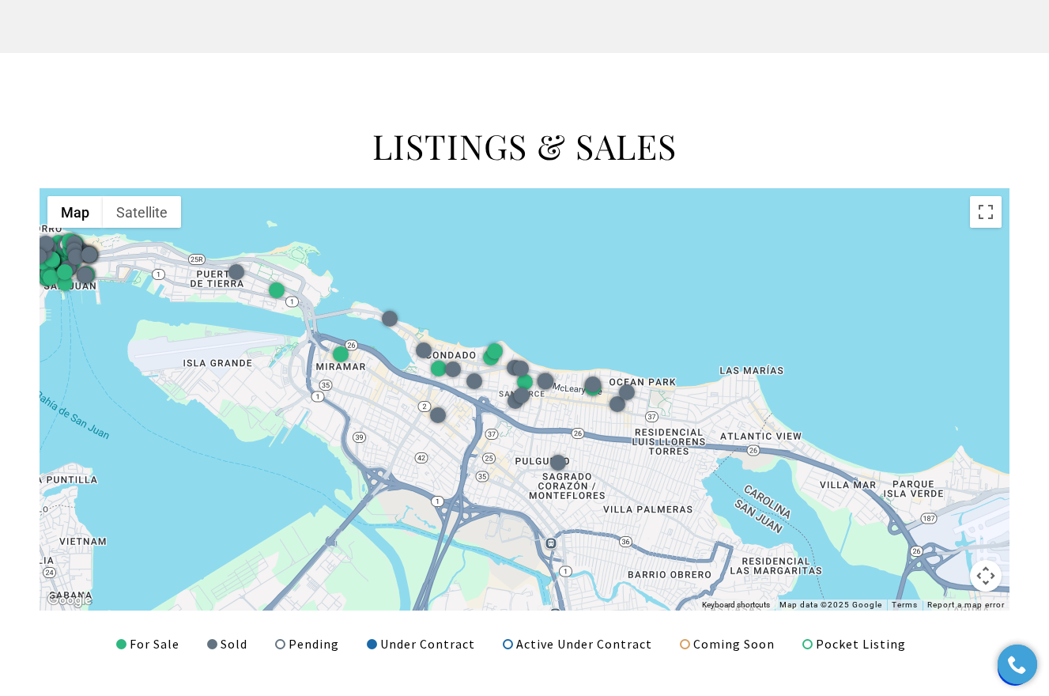
click at [651, 319] on div at bounding box center [525, 399] width 970 height 422
click at [70, 590] on img "Open this area in Google Maps (opens a new window)" at bounding box center [69, 600] width 52 height 21
click at [980, 575] on button "Map camera controls" at bounding box center [986, 576] width 32 height 32
click at [949, 490] on button "Zoom in" at bounding box center [946, 497] width 32 height 32
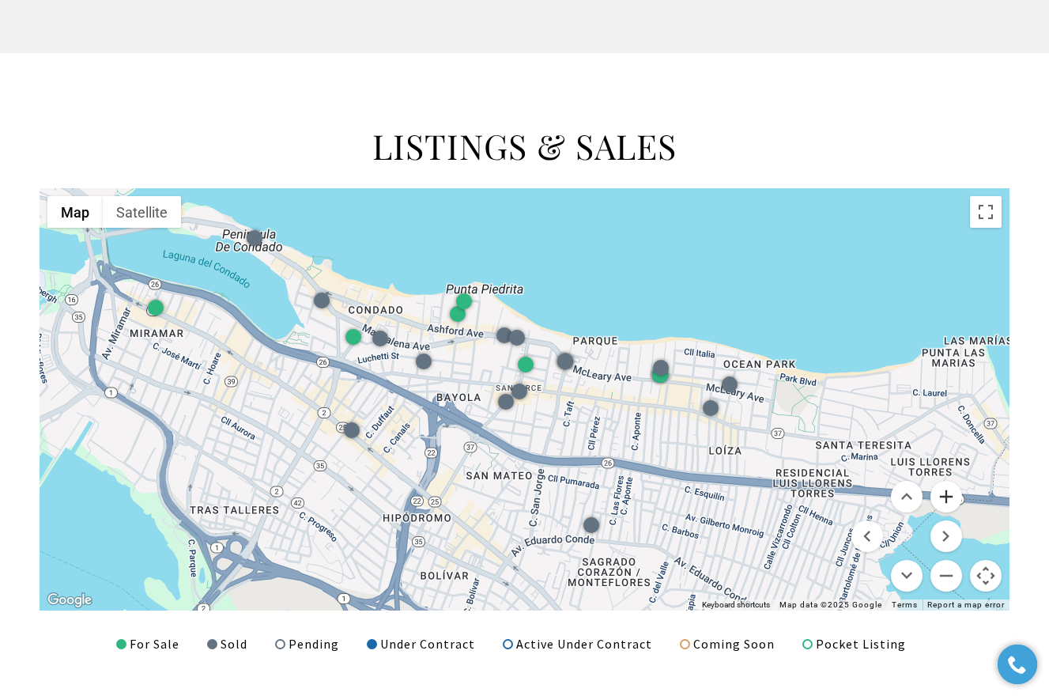
click at [949, 490] on button "Zoom in" at bounding box center [946, 497] width 32 height 32
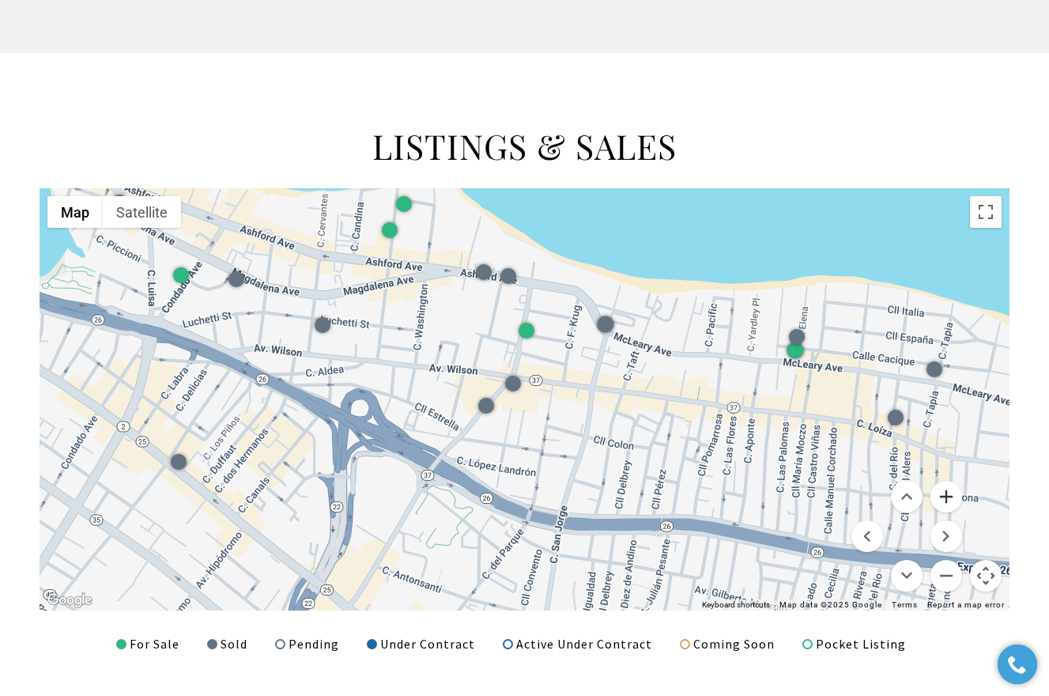
click at [949, 490] on button "Zoom in" at bounding box center [946, 497] width 32 height 32
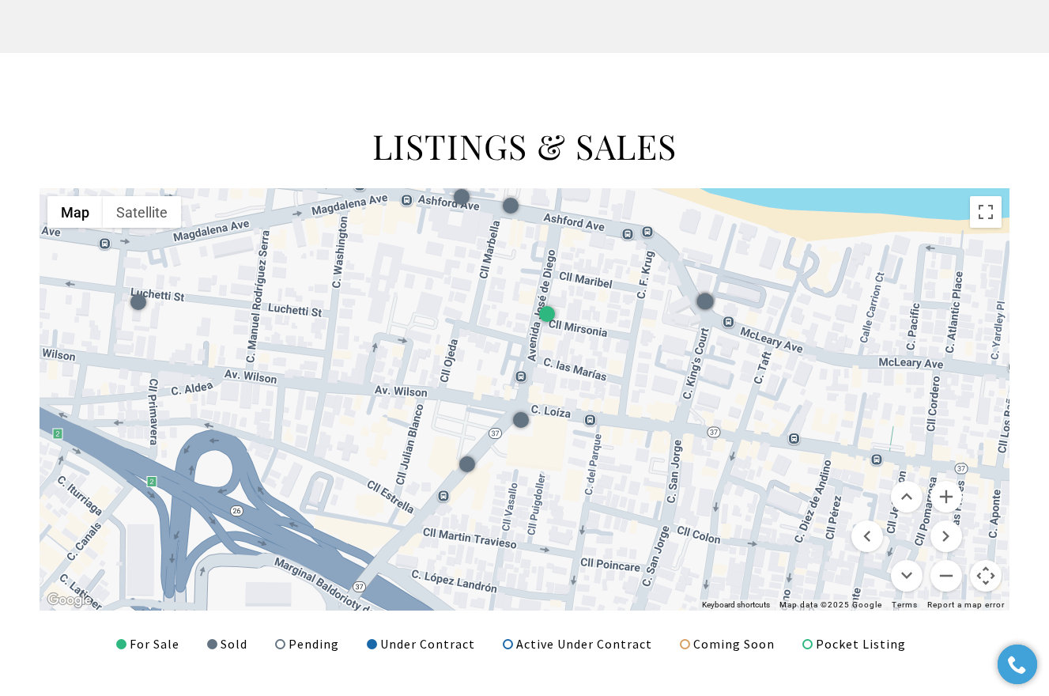
drag, startPoint x: 677, startPoint y: 406, endPoint x: 746, endPoint y: 572, distance: 180.0
click at [746, 572] on div at bounding box center [525, 399] width 970 height 422
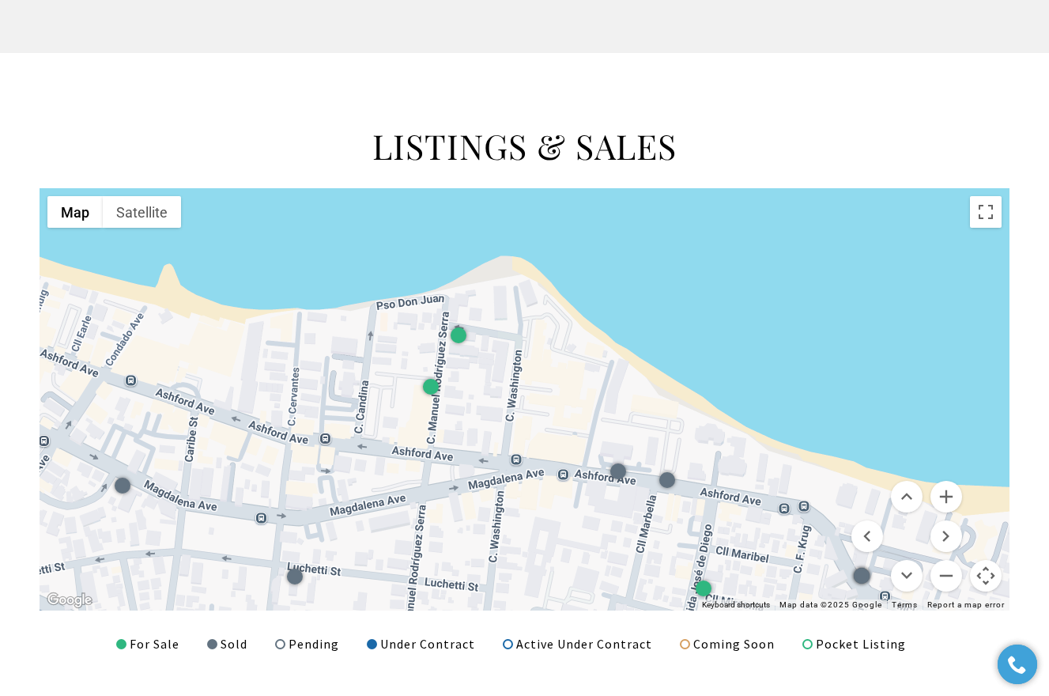
drag, startPoint x: 583, startPoint y: 456, endPoint x: 693, endPoint y: 520, distance: 127.2
click at [691, 521] on div at bounding box center [525, 399] width 970 height 422
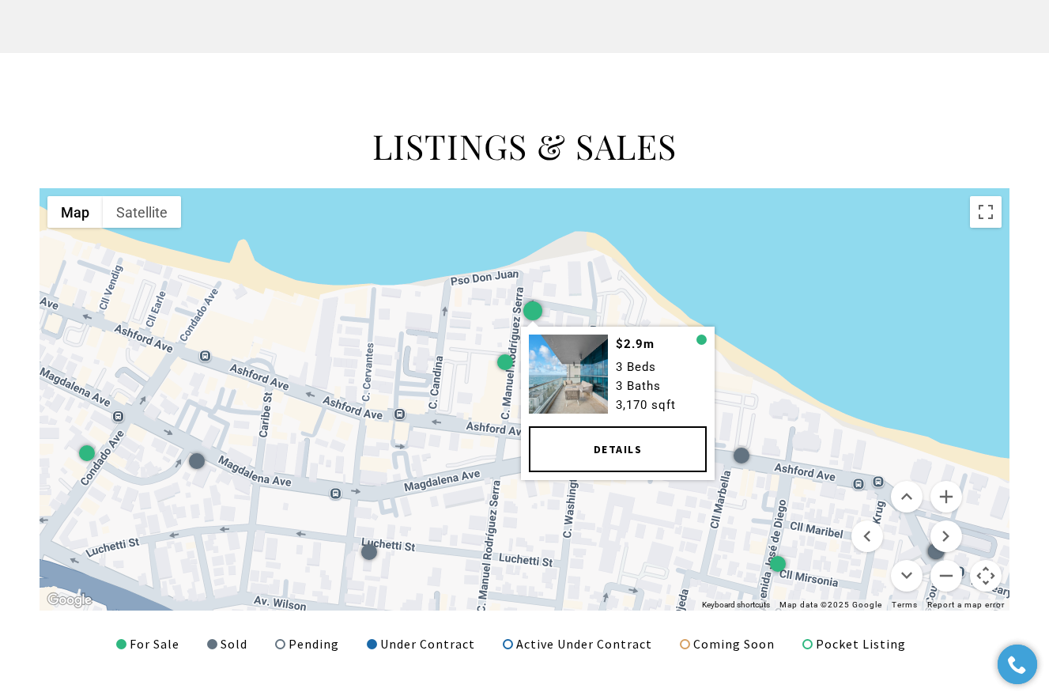
click at [530, 305] on div at bounding box center [531, 310] width 19 height 19
click at [608, 450] on link "Details" at bounding box center [617, 449] width 178 height 46
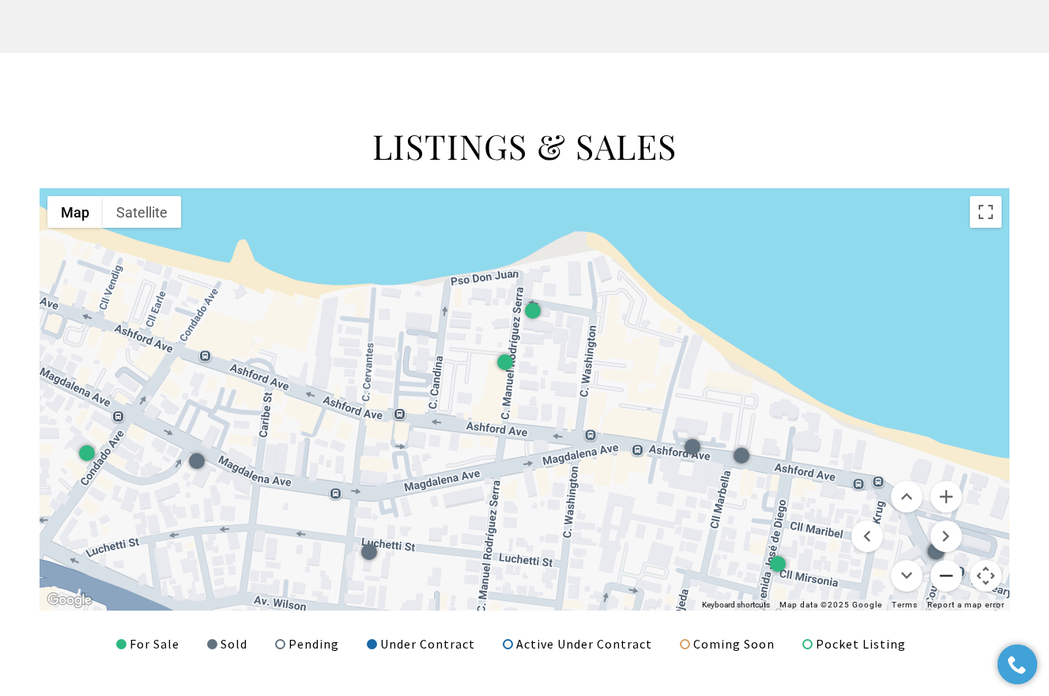
click at [948, 566] on button "Zoom out" at bounding box center [946, 576] width 32 height 32
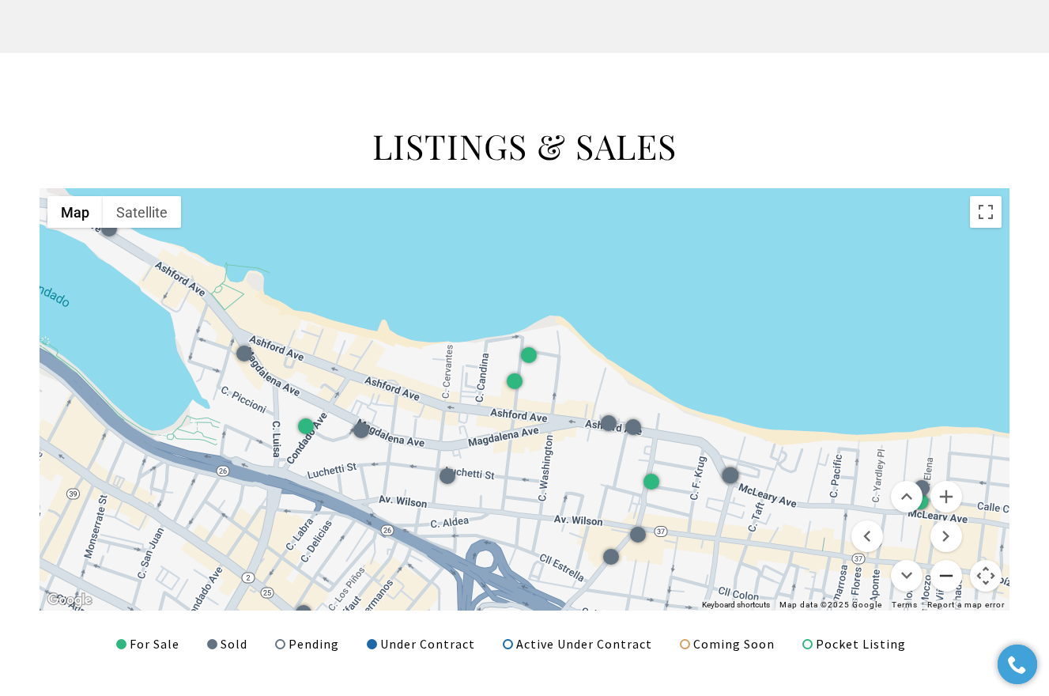
click at [948, 565] on button "Zoom out" at bounding box center [946, 576] width 32 height 32
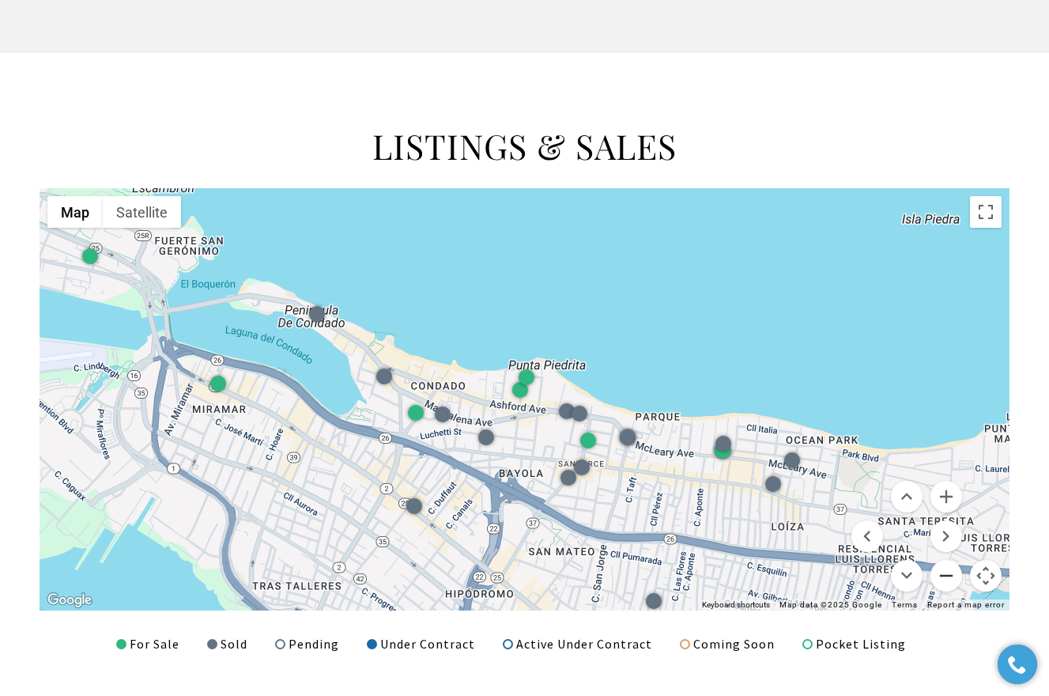
click at [948, 565] on button "Zoom out" at bounding box center [946, 576] width 32 height 32
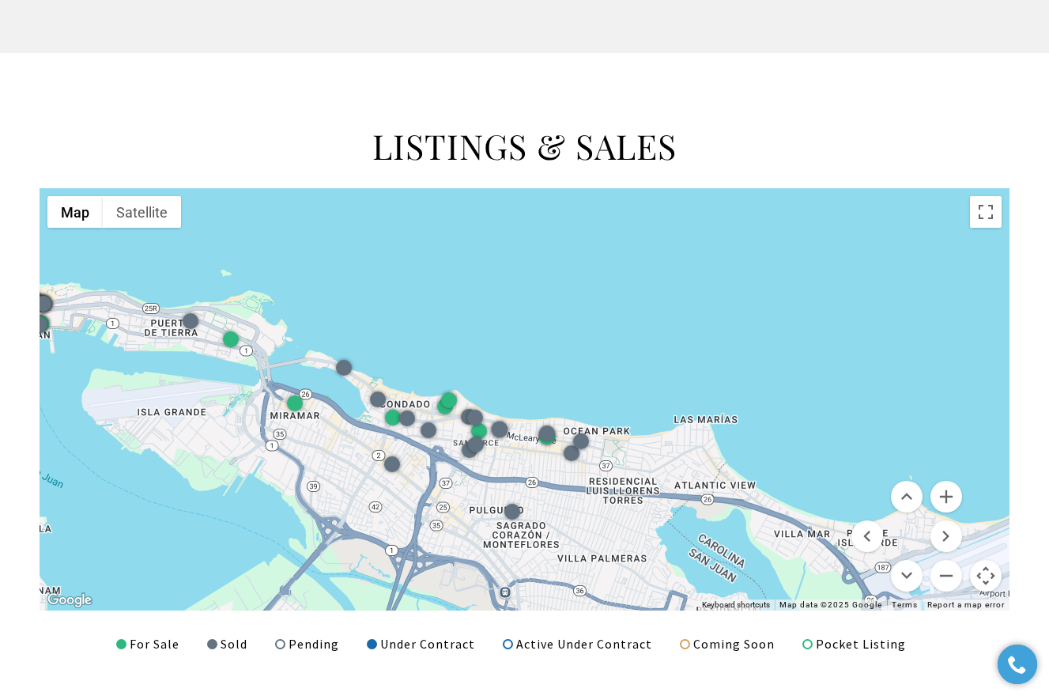
drag, startPoint x: 921, startPoint y: 419, endPoint x: 841, endPoint y: 431, distance: 80.7
click at [841, 431] on div at bounding box center [525, 399] width 970 height 422
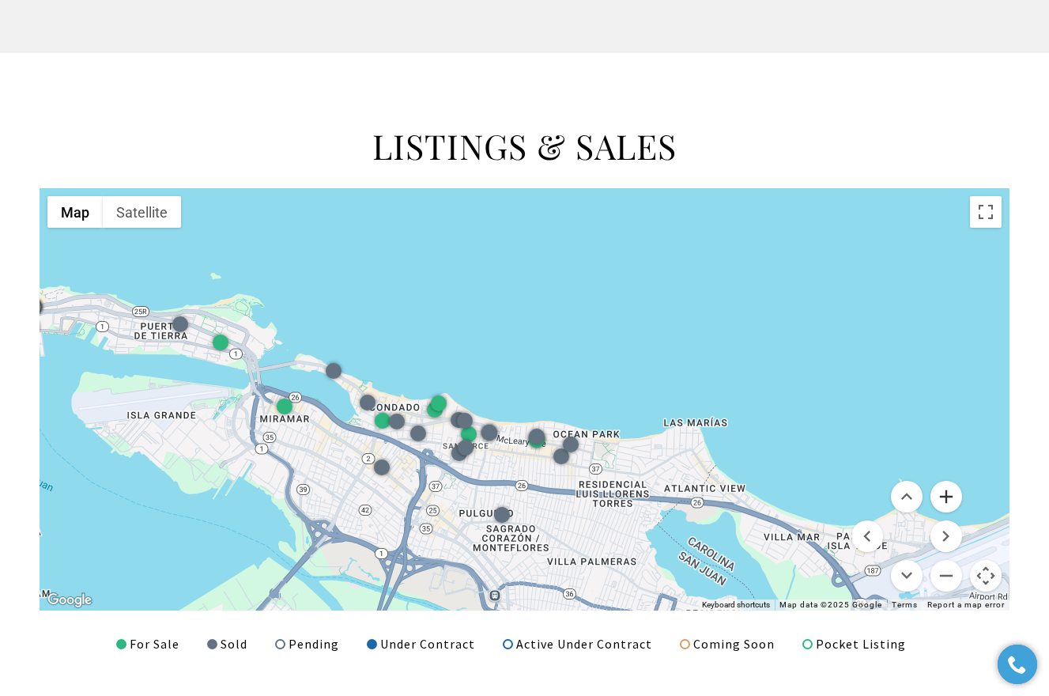
click at [952, 488] on button "Zoom in" at bounding box center [946, 497] width 32 height 32
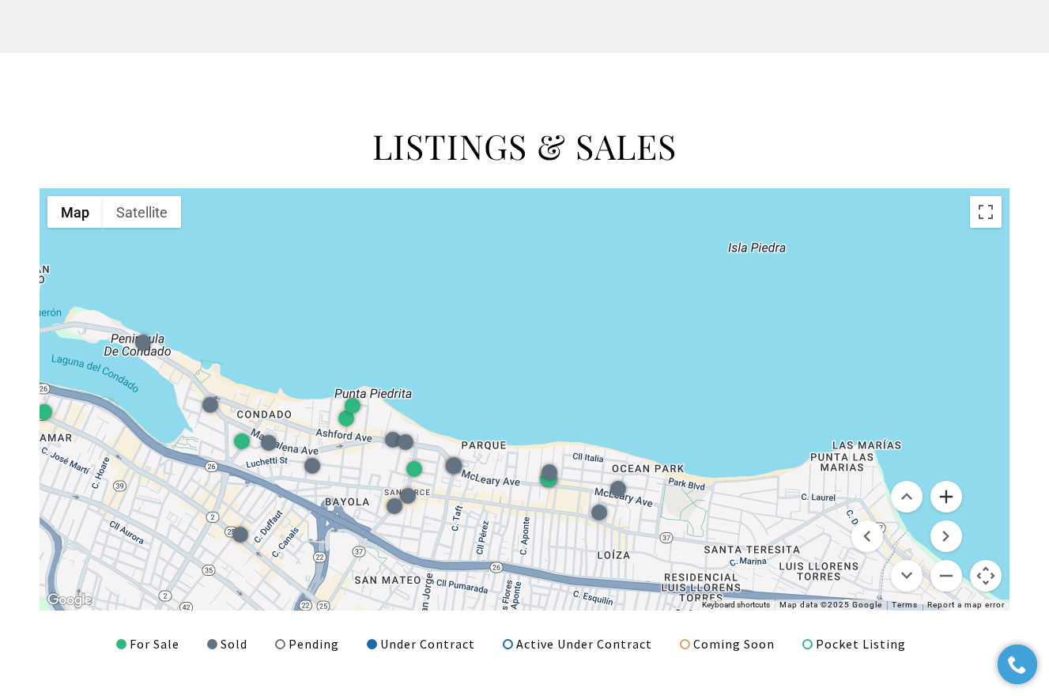
click at [952, 488] on button "Zoom in" at bounding box center [946, 497] width 32 height 32
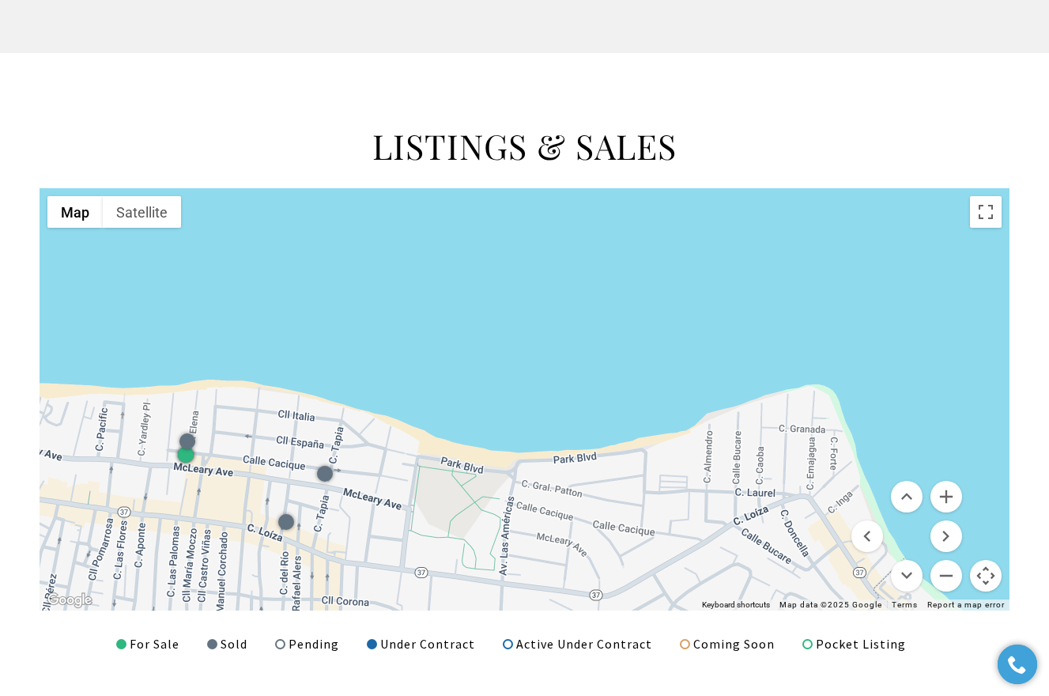
drag, startPoint x: 922, startPoint y: 389, endPoint x: 537, endPoint y: 288, distance: 398.8
click at [537, 288] on div at bounding box center [525, 399] width 970 height 422
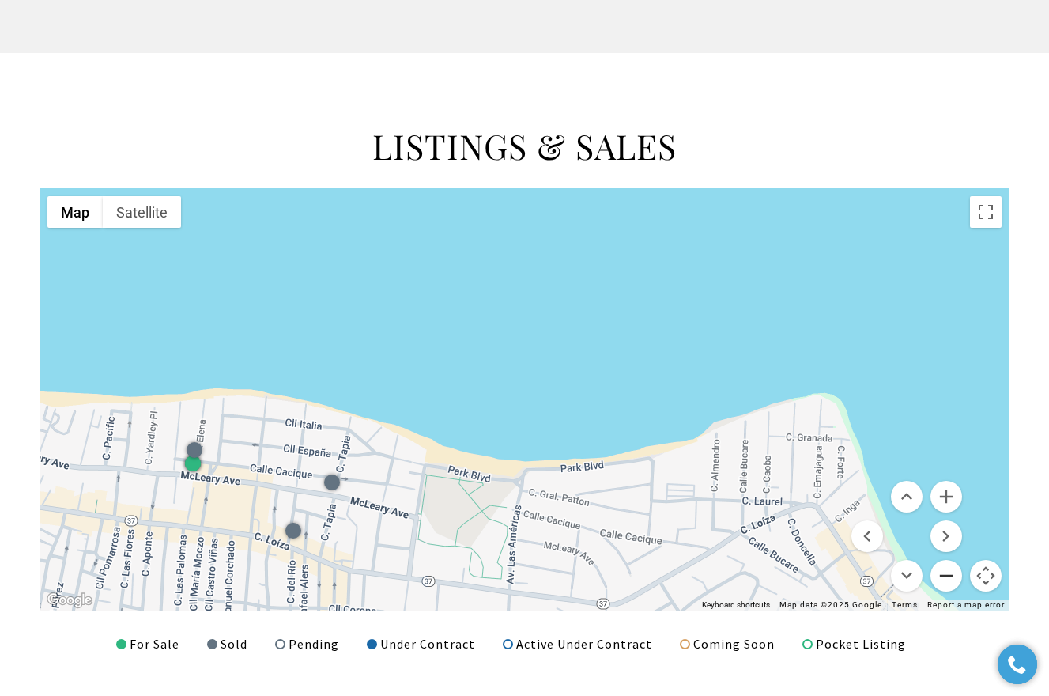
click at [939, 567] on button "Zoom out" at bounding box center [946, 576] width 32 height 32
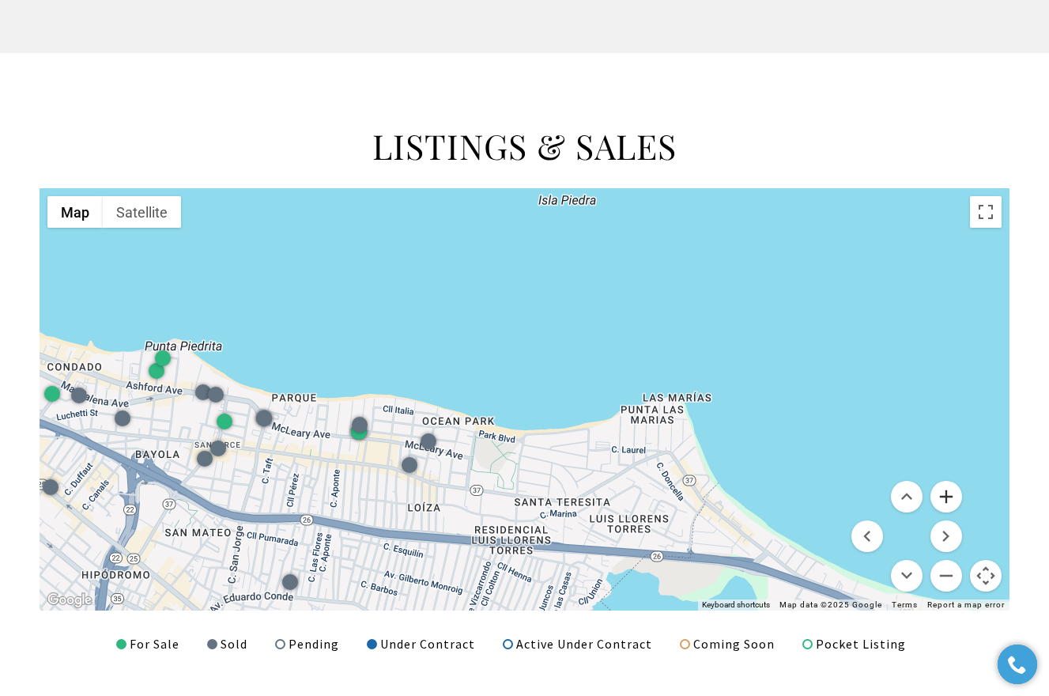
click at [956, 492] on button "Zoom in" at bounding box center [946, 497] width 32 height 32
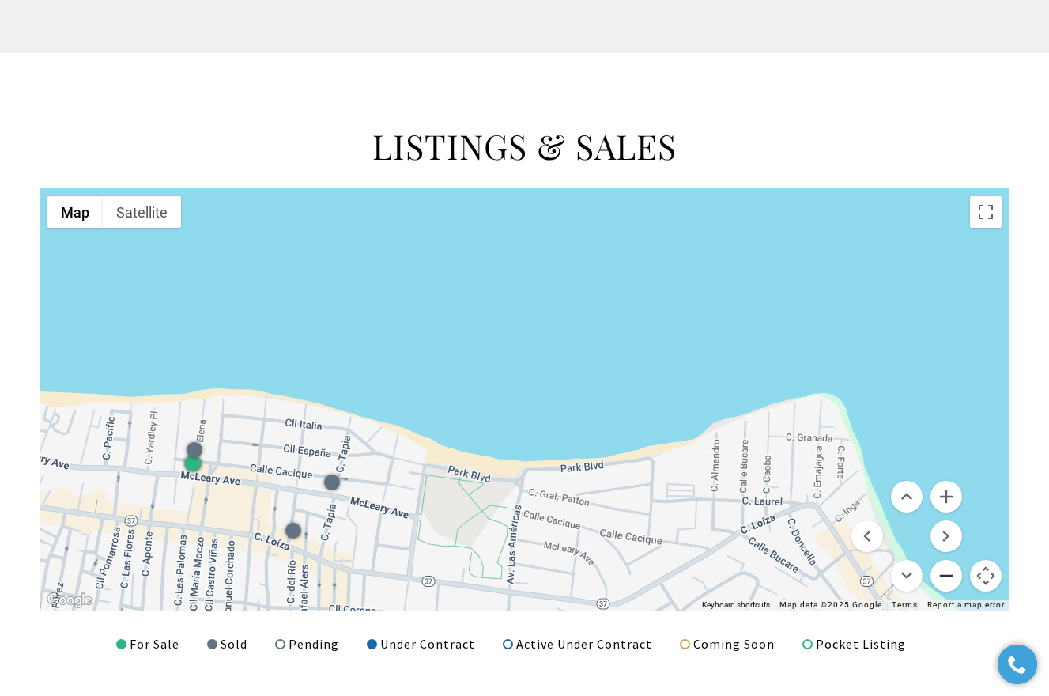
click at [945, 571] on button "Zoom out" at bounding box center [946, 576] width 32 height 32
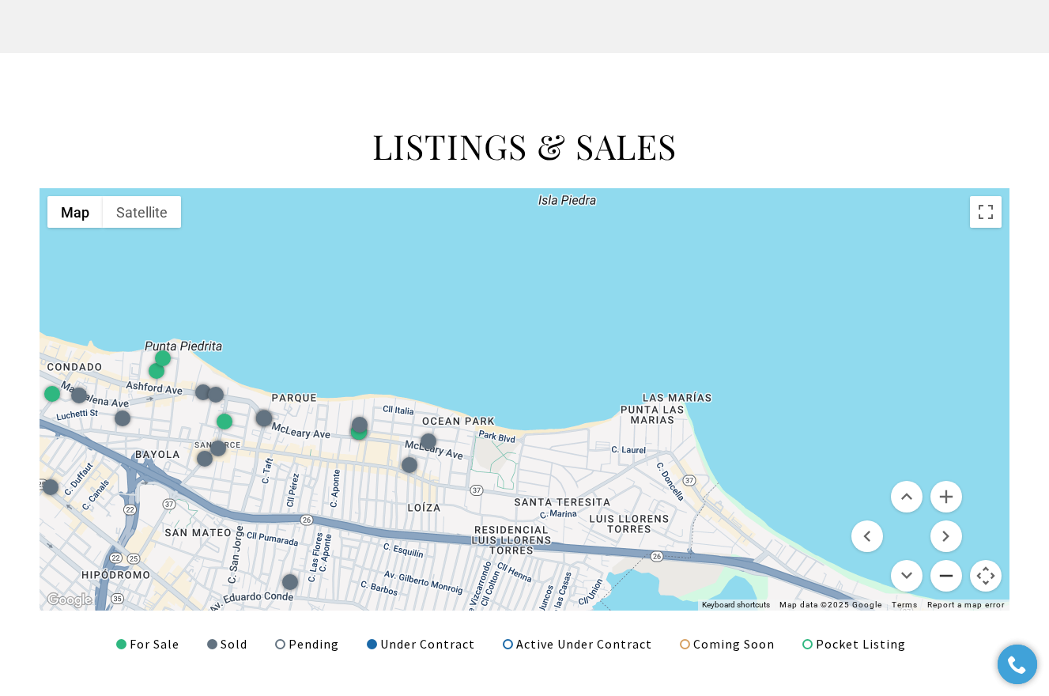
click at [945, 571] on button "Zoom out" at bounding box center [946, 576] width 32 height 32
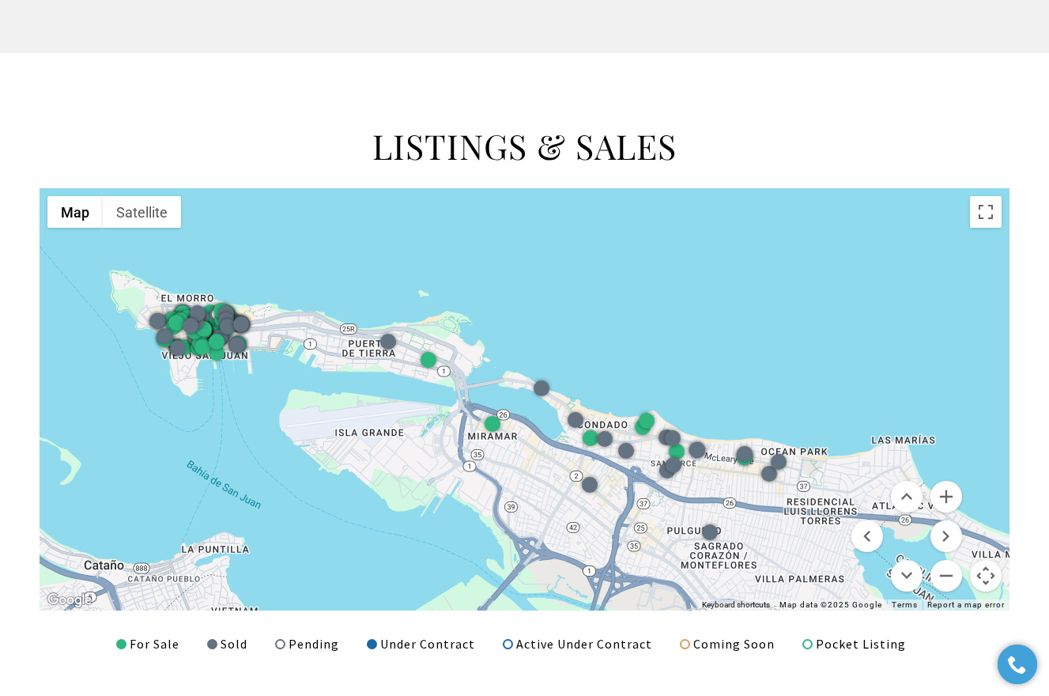
drag, startPoint x: 560, startPoint y: 289, endPoint x: 864, endPoint y: 331, distance: 306.4
click at [864, 331] on div at bounding box center [525, 399] width 970 height 422
click at [952, 574] on button "Zoom out" at bounding box center [946, 576] width 32 height 32
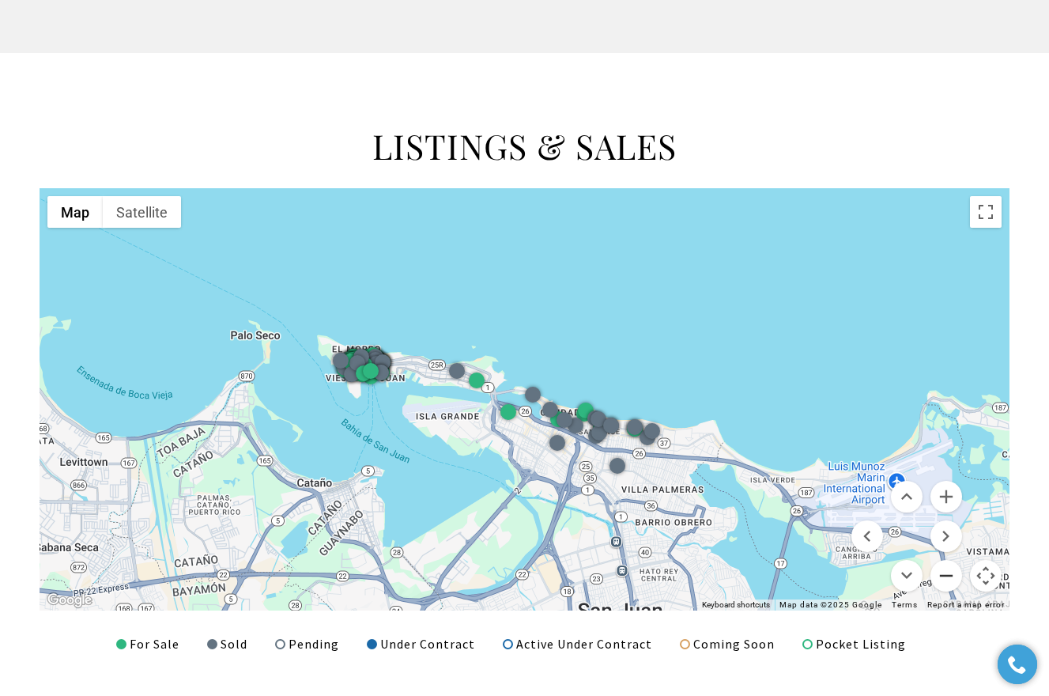
click at [952, 574] on button "Zoom out" at bounding box center [946, 576] width 32 height 32
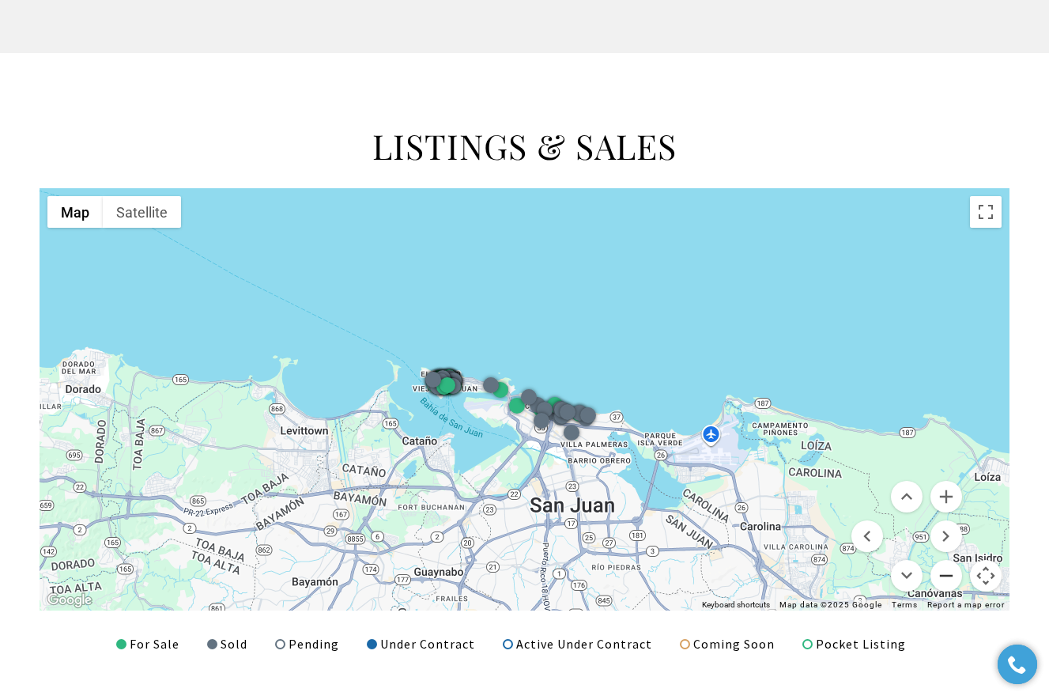
click at [952, 574] on button "Zoom out" at bounding box center [946, 576] width 32 height 32
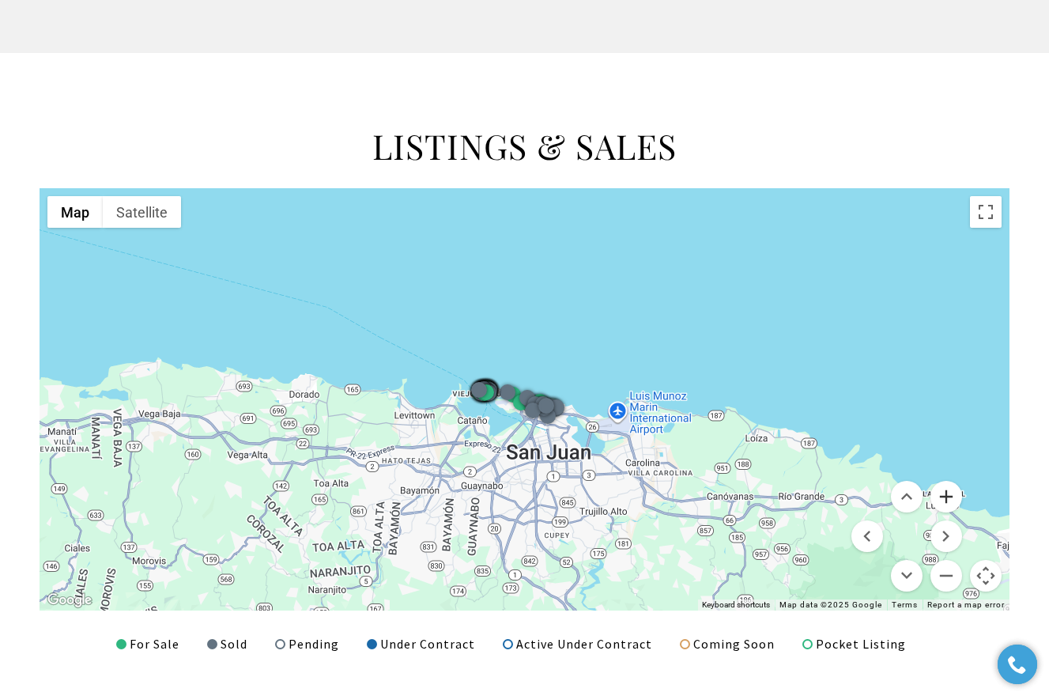
click at [951, 492] on button "Zoom in" at bounding box center [946, 497] width 32 height 32
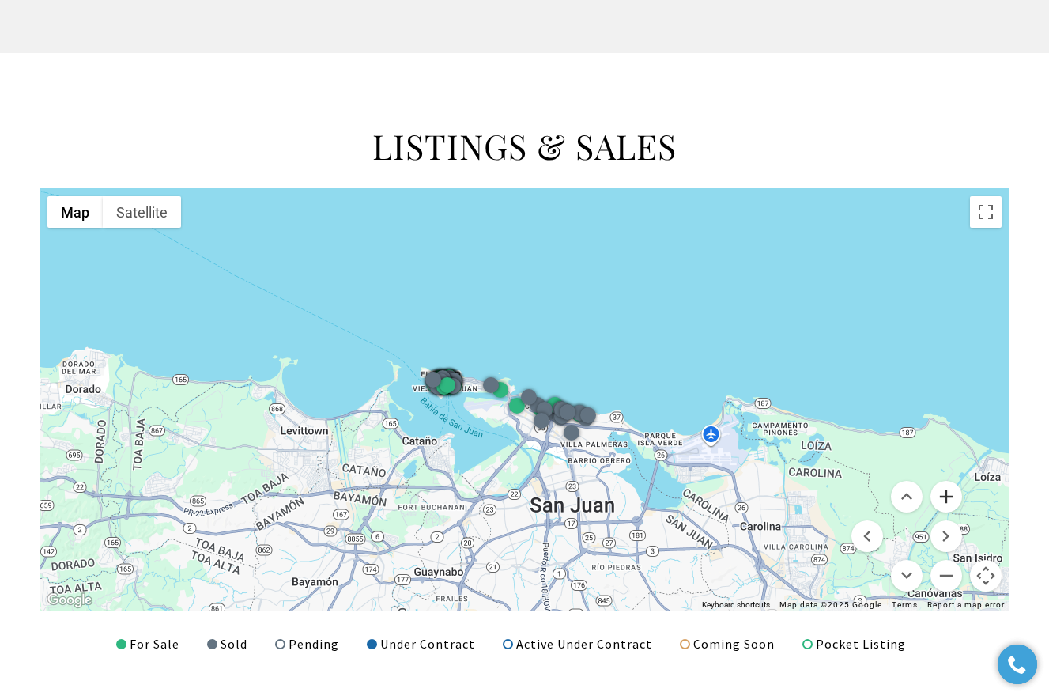
click at [951, 492] on button "Zoom in" at bounding box center [946, 497] width 32 height 32
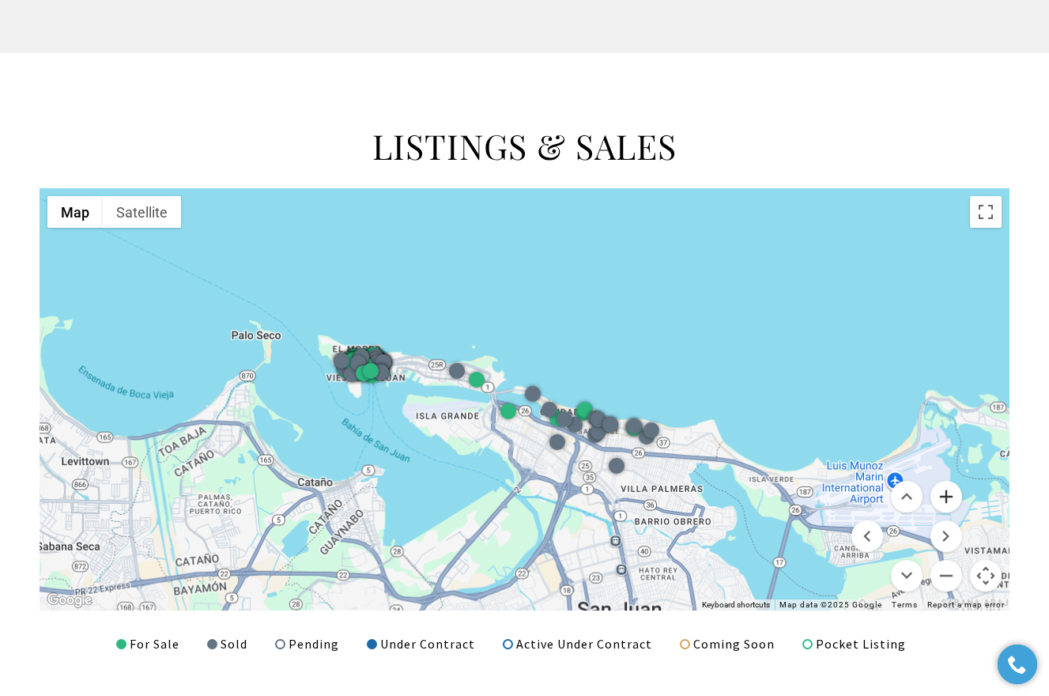
click at [951, 492] on button "Zoom in" at bounding box center [946, 497] width 32 height 32
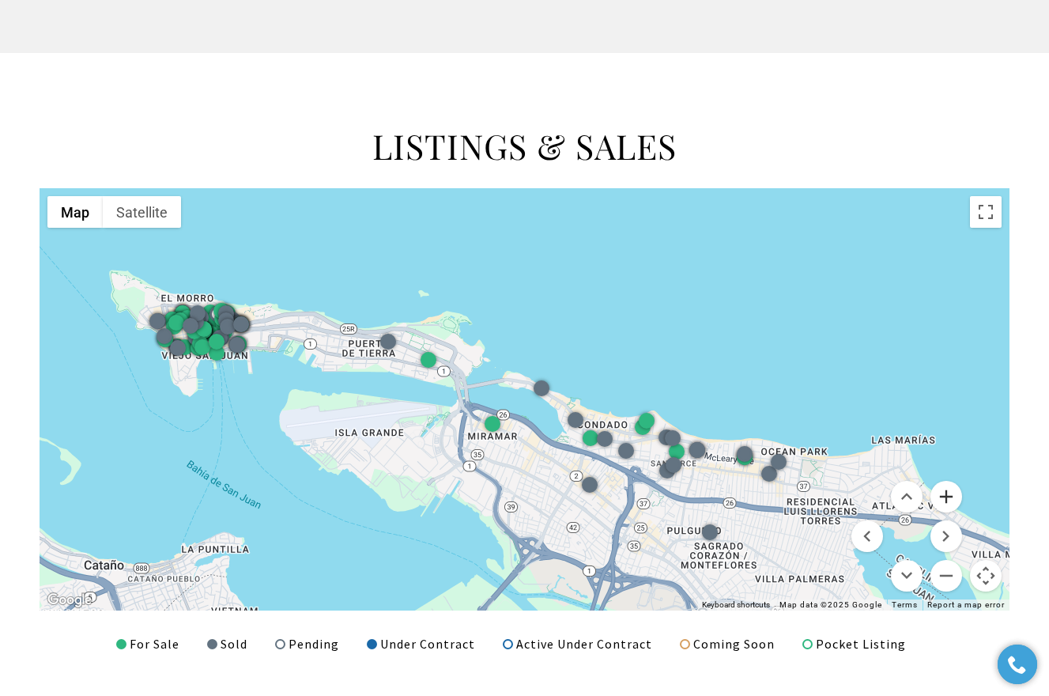
click at [951, 492] on button "Zoom in" at bounding box center [946, 497] width 32 height 32
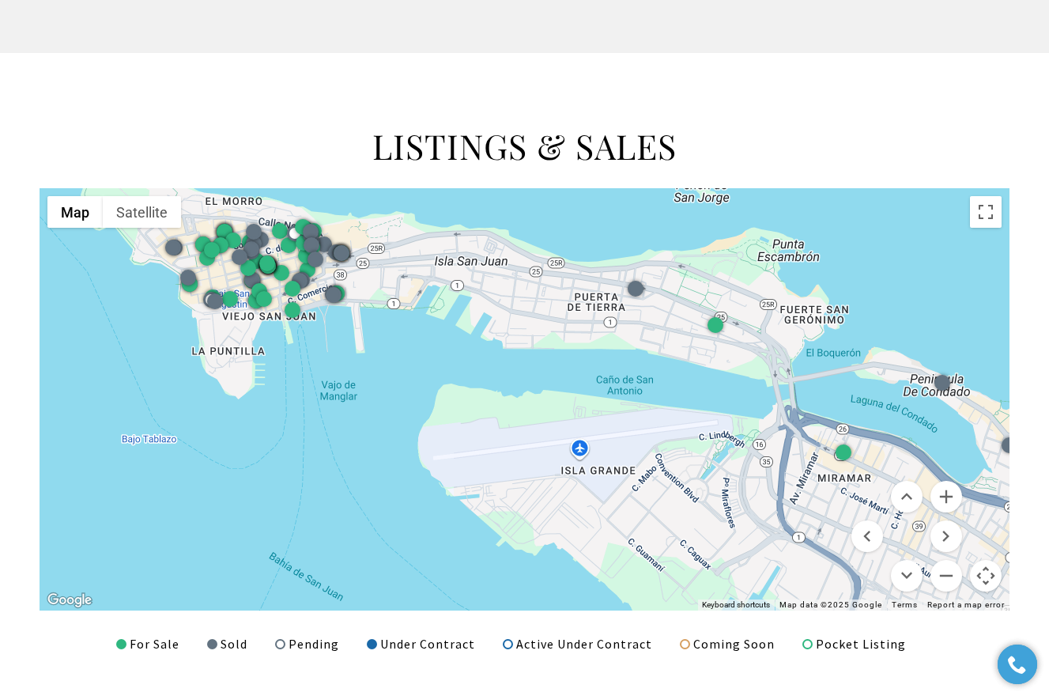
drag, startPoint x: 205, startPoint y: 326, endPoint x: 592, endPoint y: 328, distance: 387.3
click at [592, 328] on div at bounding box center [525, 399] width 970 height 422
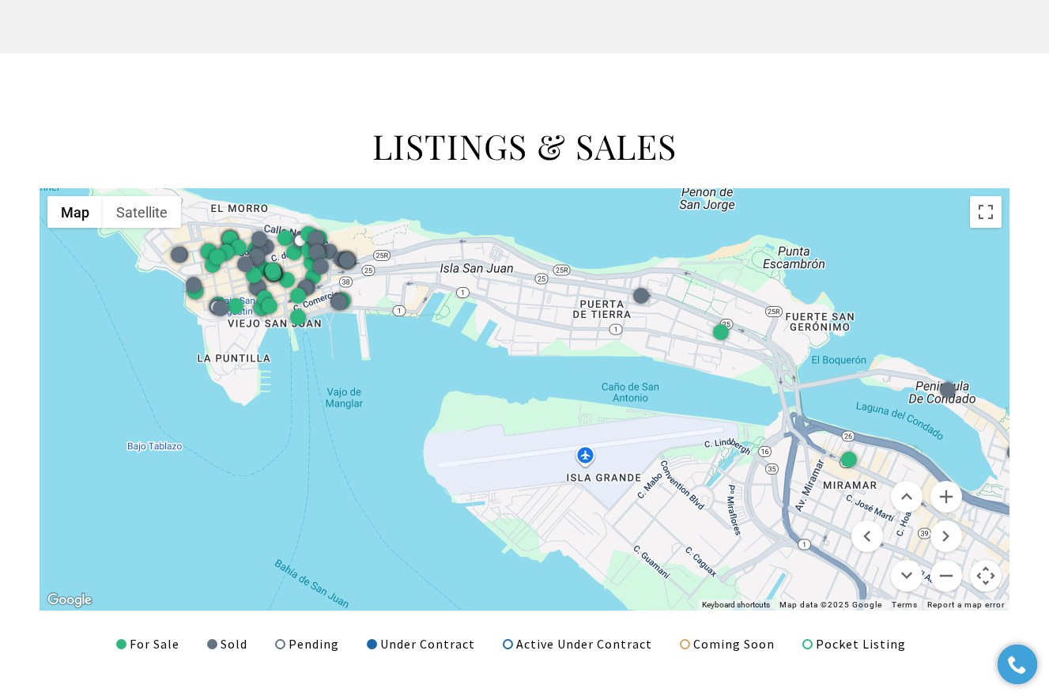
drag, startPoint x: 430, startPoint y: 282, endPoint x: 511, endPoint y: 368, distance: 118.5
click at [511, 368] on div at bounding box center [525, 399] width 970 height 422
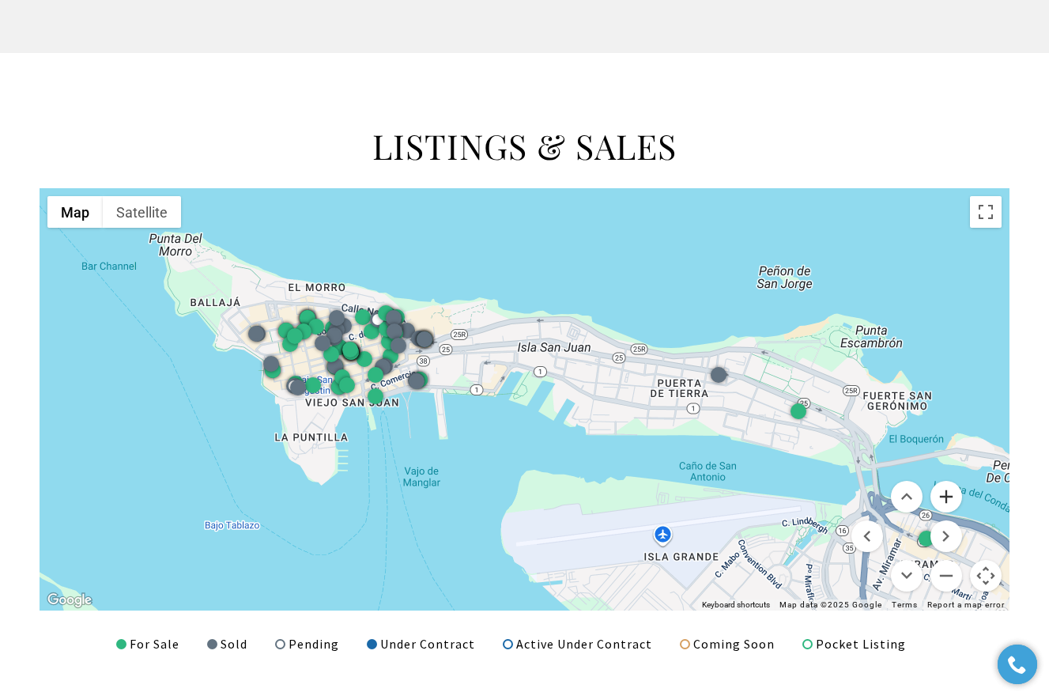
click at [946, 489] on button "Zoom in" at bounding box center [946, 497] width 32 height 32
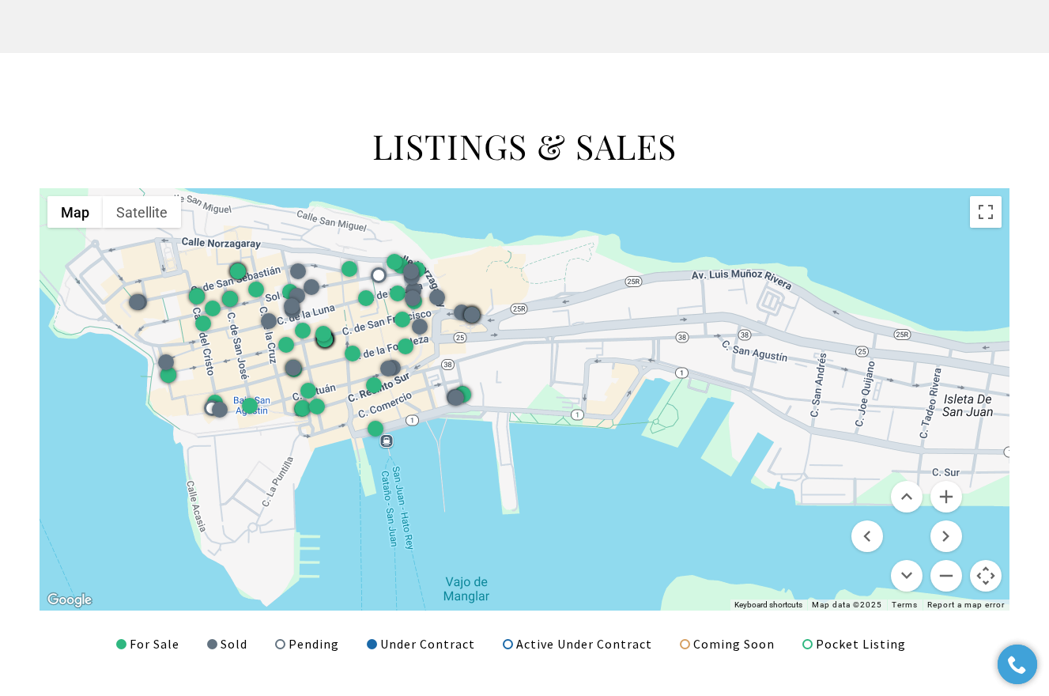
drag, startPoint x: 506, startPoint y: 376, endPoint x: 656, endPoint y: 409, distance: 153.6
click at [656, 409] on div at bounding box center [525, 399] width 970 height 422
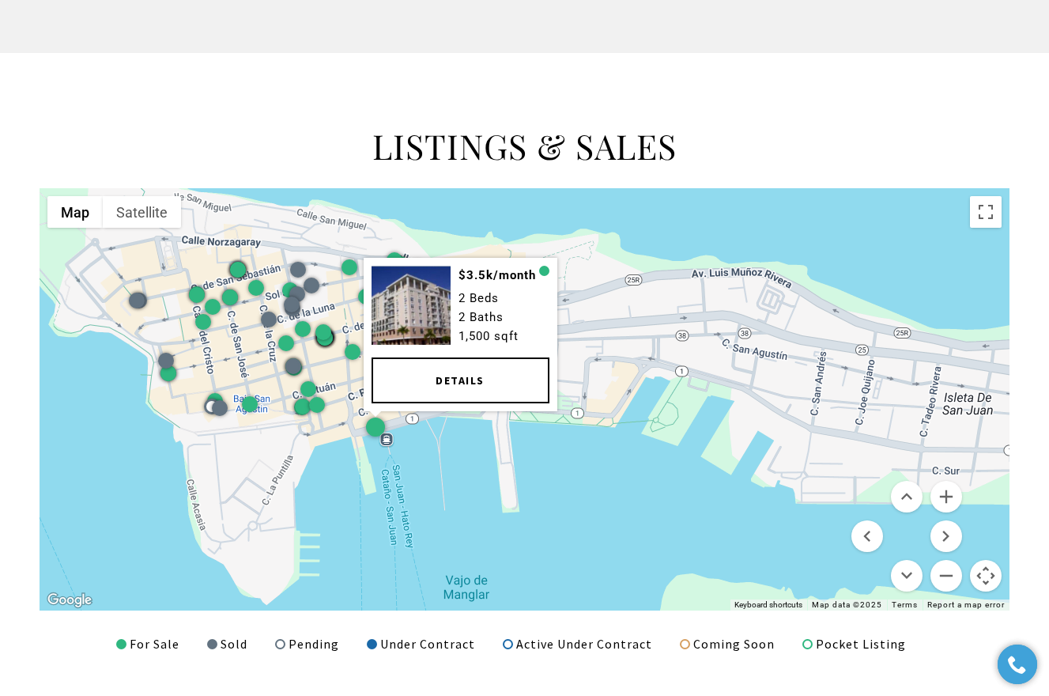
click at [375, 429] on div at bounding box center [374, 426] width 19 height 19
click at [375, 420] on div at bounding box center [374, 426] width 19 height 19
click at [421, 379] on link "Details" at bounding box center [460, 380] width 178 height 46
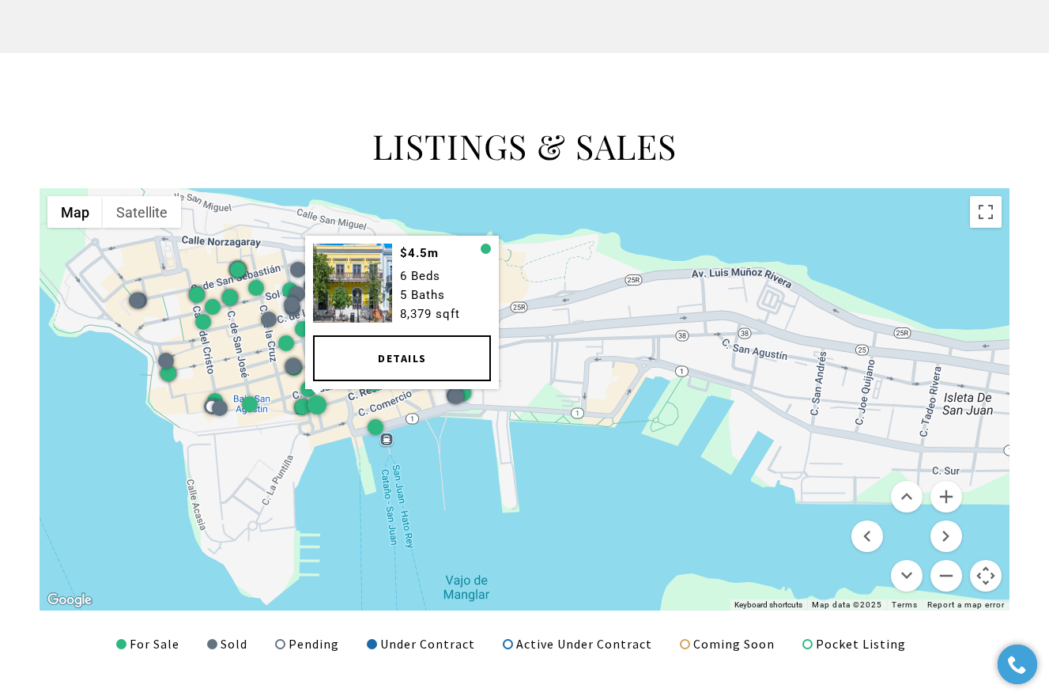
click at [356, 361] on link "Details" at bounding box center [402, 358] width 178 height 46
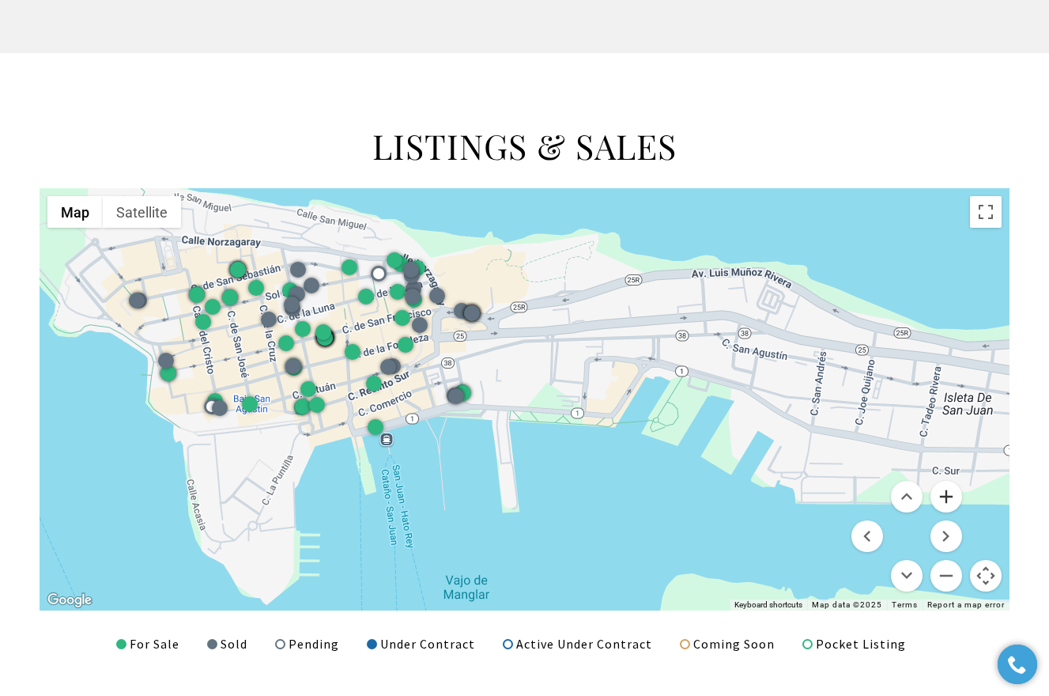
click at [951, 495] on button "Zoom in" at bounding box center [946, 497] width 32 height 32
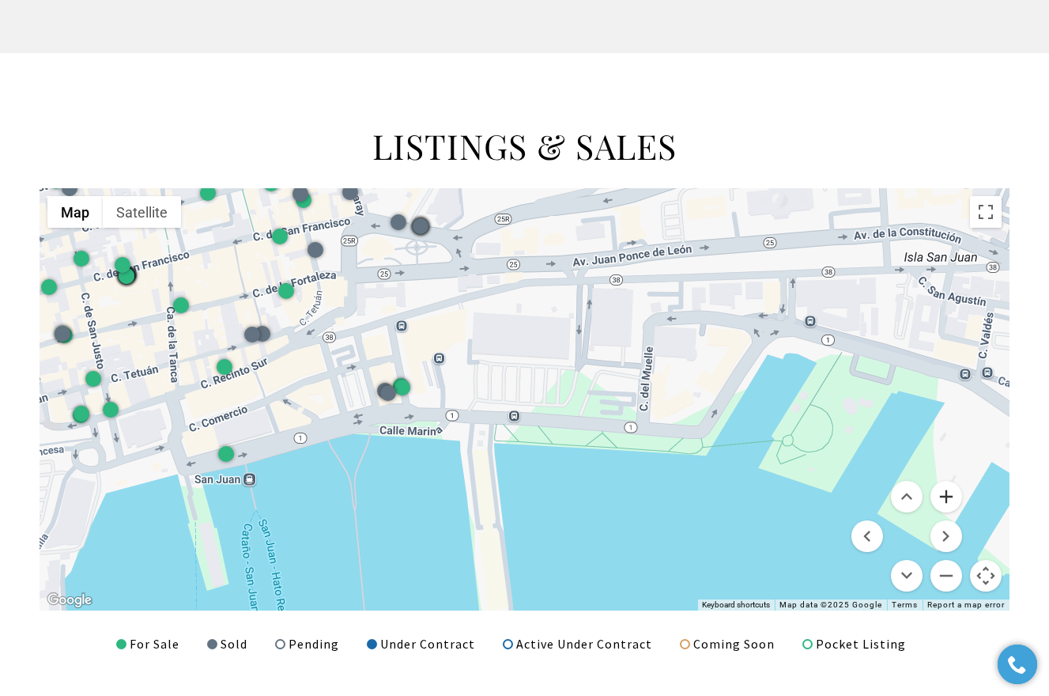
click at [951, 496] on button "Zoom in" at bounding box center [946, 497] width 32 height 32
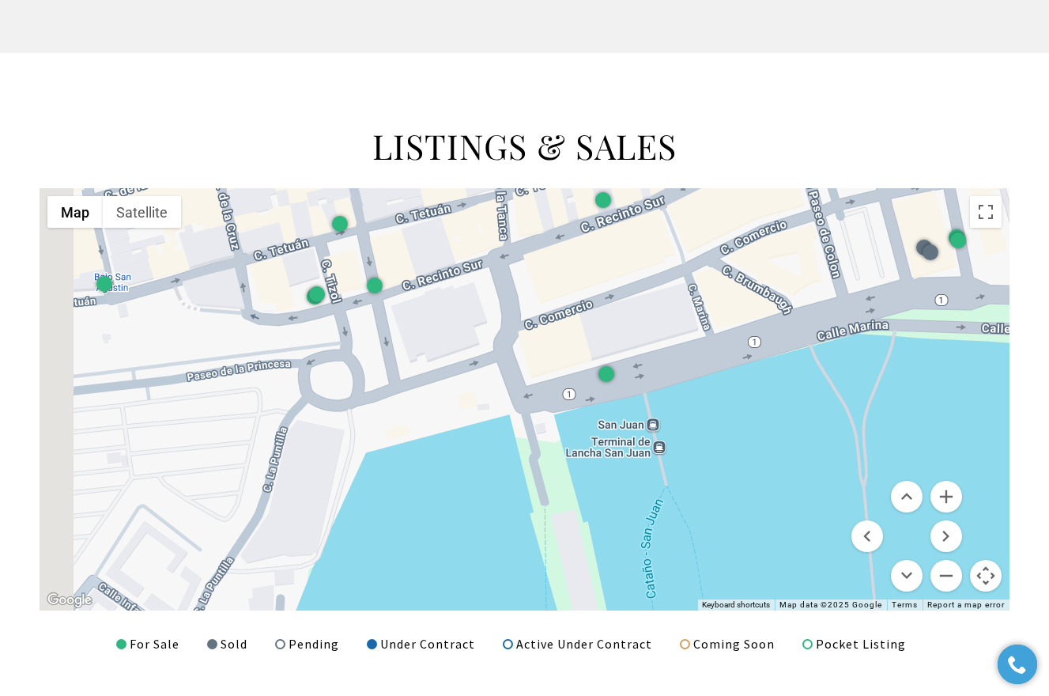
drag, startPoint x: 307, startPoint y: 502, endPoint x: 993, endPoint y: 365, distance: 699.5
click at [990, 366] on div at bounding box center [525, 399] width 970 height 422
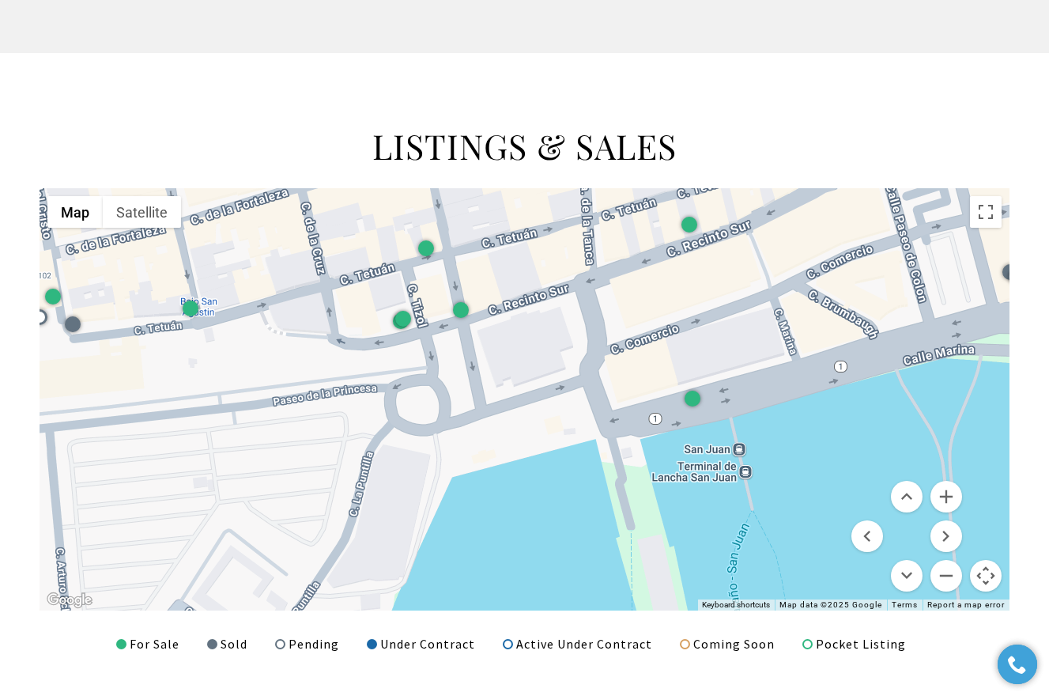
drag, startPoint x: 731, startPoint y: 360, endPoint x: 777, endPoint y: 393, distance: 56.1
click at [777, 393] on div at bounding box center [525, 399] width 970 height 422
click at [943, 570] on button "Zoom out" at bounding box center [946, 576] width 32 height 32
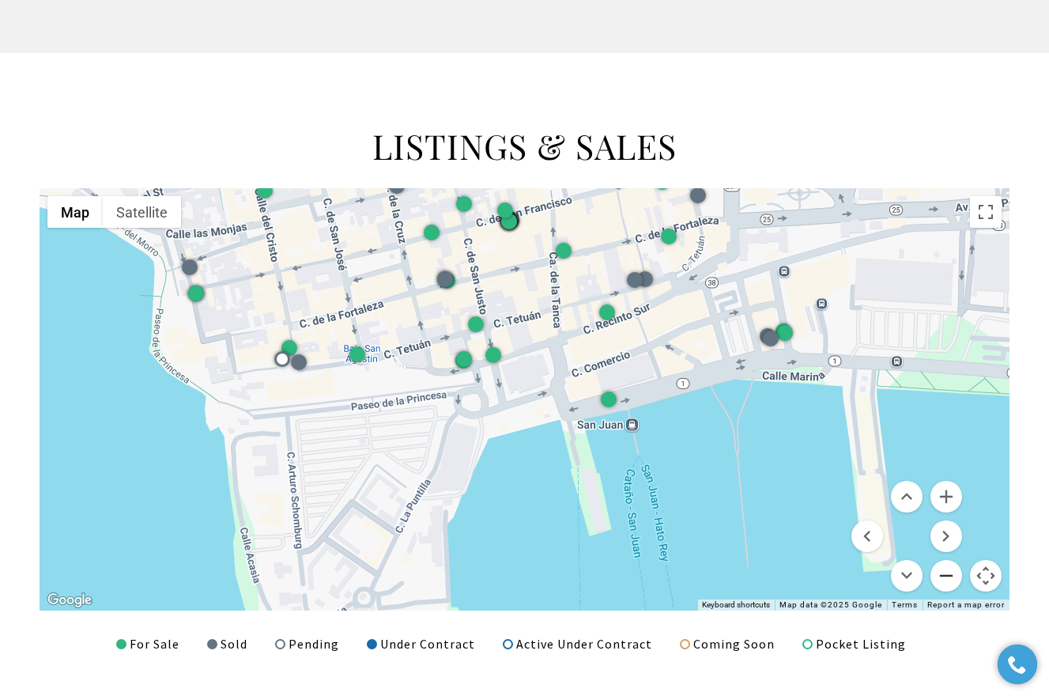
click at [943, 571] on button "Zoom out" at bounding box center [946, 576] width 32 height 32
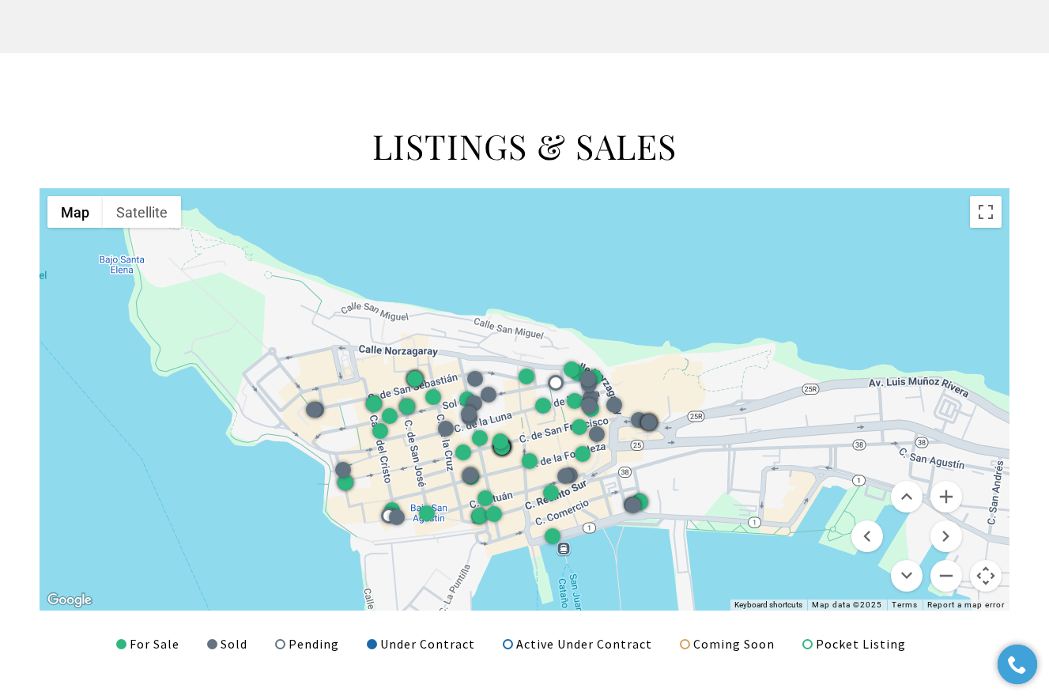
drag, startPoint x: 674, startPoint y: 413, endPoint x: 659, endPoint y: 551, distance: 139.1
click at [659, 551] on div at bounding box center [525, 399] width 970 height 422
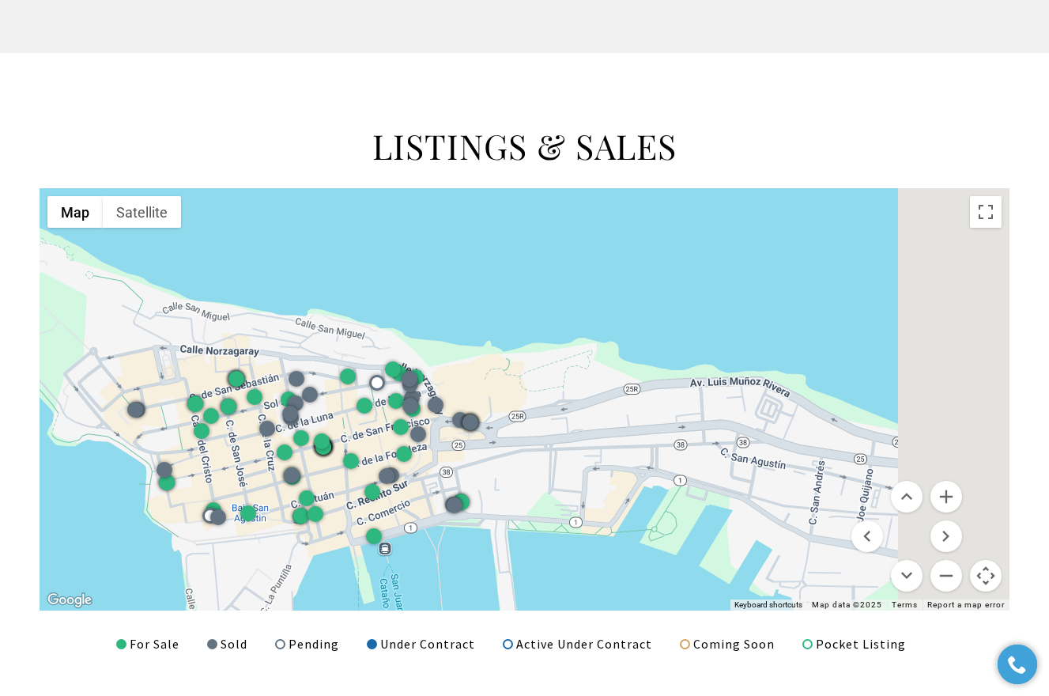
drag, startPoint x: 820, startPoint y: 464, endPoint x: 334, endPoint y: 413, distance: 488.8
click at [334, 413] on div at bounding box center [525, 399] width 970 height 422
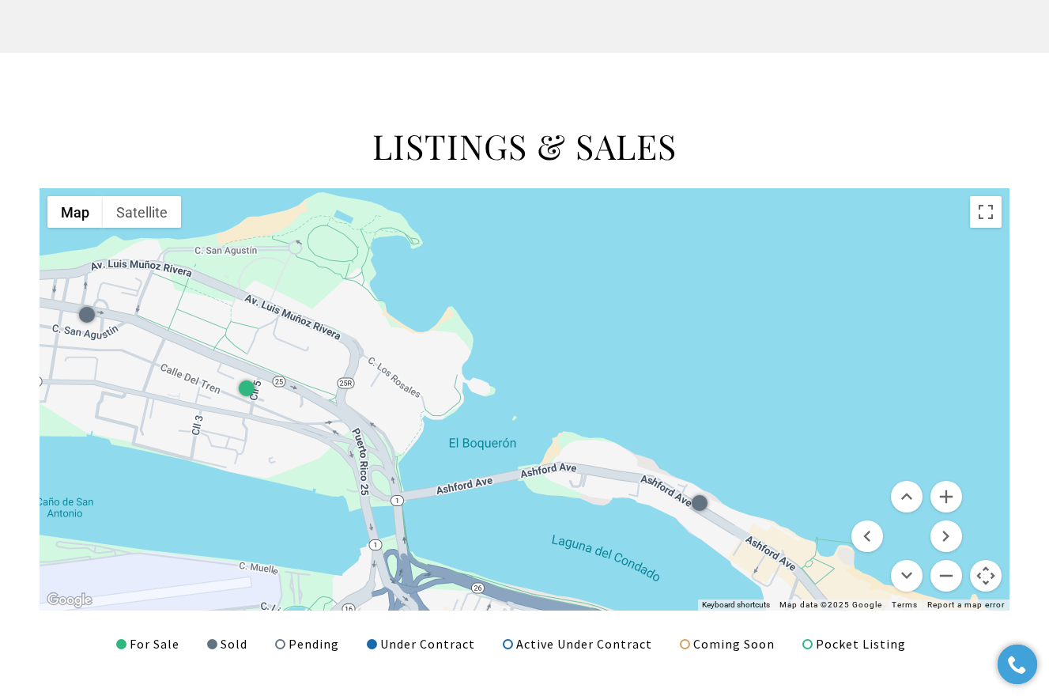
click at [598, 281] on div at bounding box center [525, 399] width 970 height 422
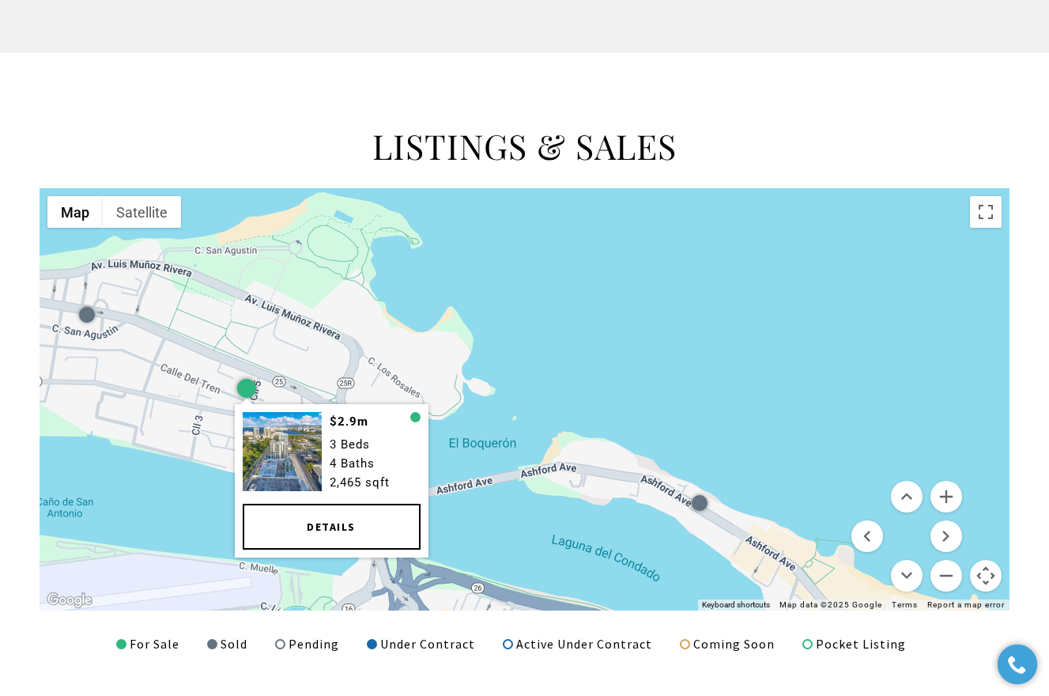
click at [249, 383] on div at bounding box center [245, 388] width 19 height 19
click at [335, 541] on link "Details" at bounding box center [331, 526] width 178 height 46
click at [947, 573] on button "Zoom out" at bounding box center [946, 576] width 32 height 32
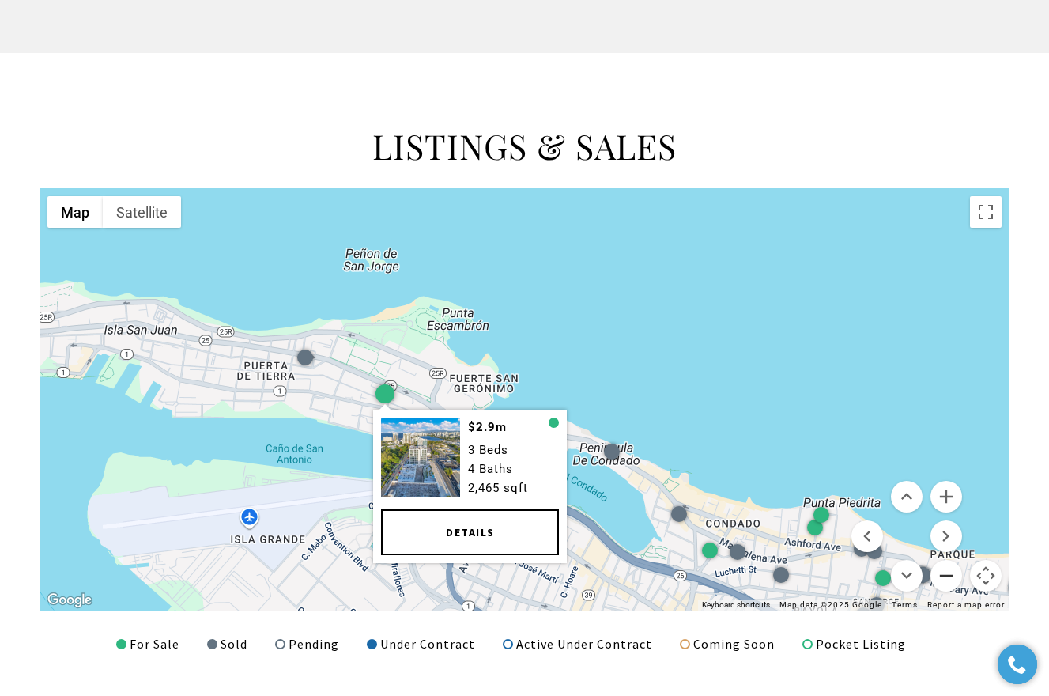
click at [947, 573] on button "Zoom out" at bounding box center [946, 576] width 32 height 32
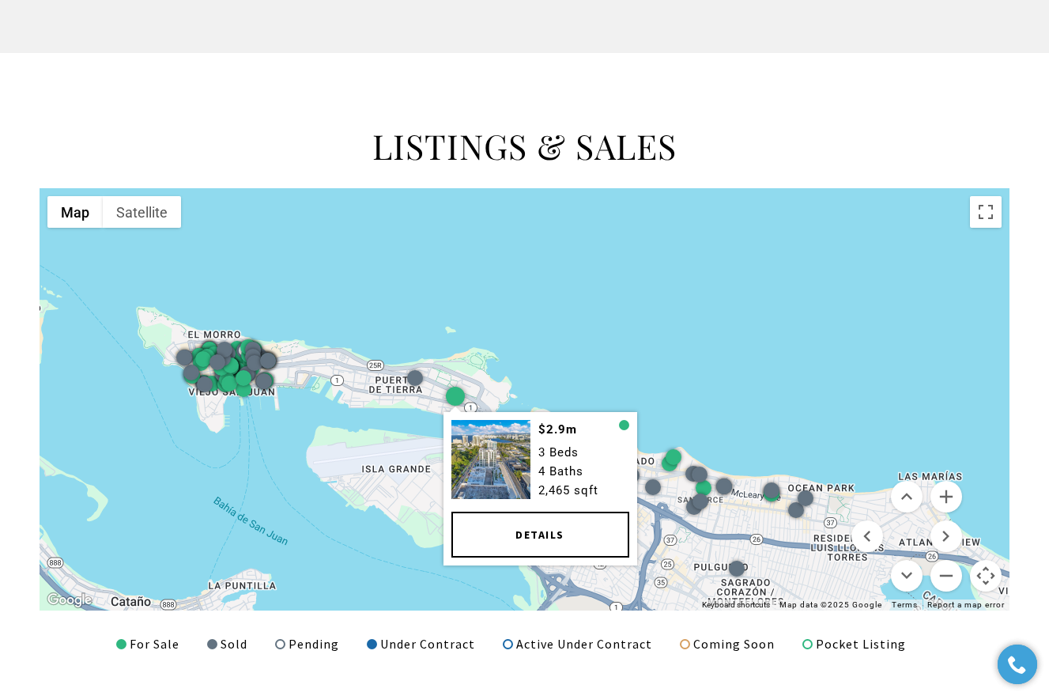
click at [721, 365] on div "$2.9m 3 Beds 4 Baths 2,465 sqft Details" at bounding box center [525, 399] width 970 height 422
click at [711, 333] on div "$2.9m 3 Beds 4 Baths 2,465 sqft Details" at bounding box center [525, 399] width 970 height 422
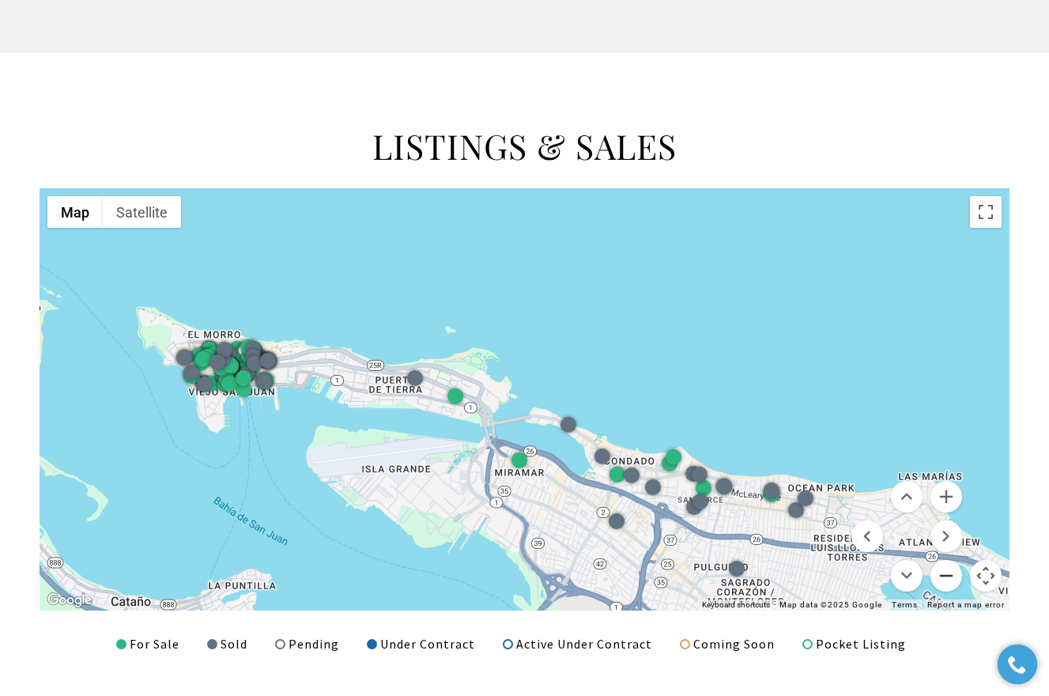
click at [948, 571] on button "Zoom out" at bounding box center [946, 576] width 32 height 32
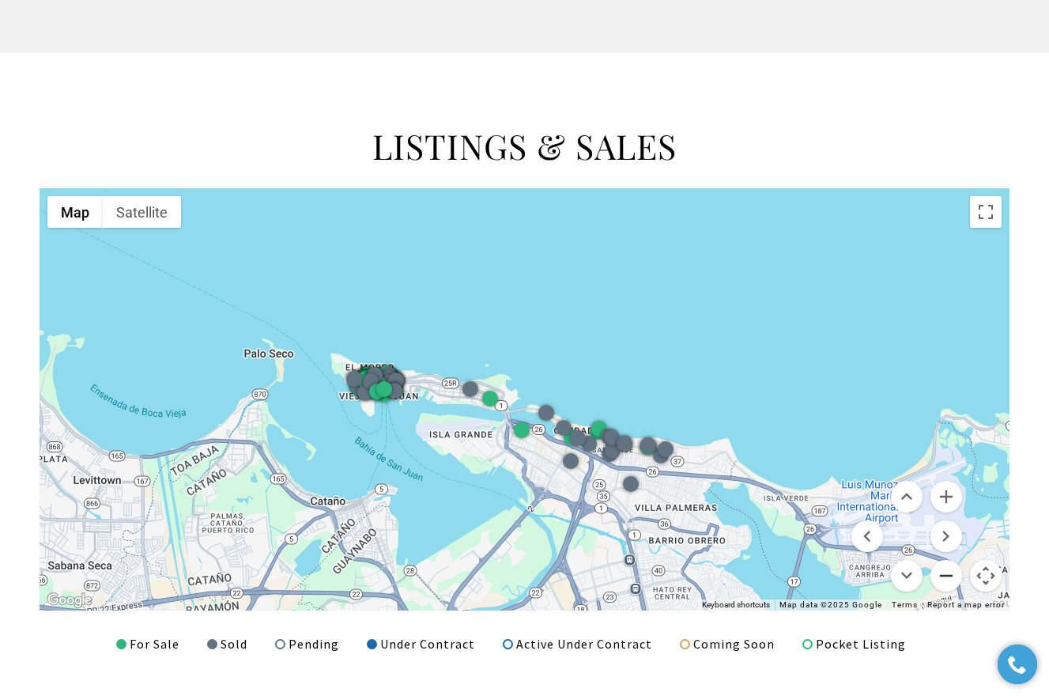
click at [948, 571] on button "Zoom out" at bounding box center [946, 576] width 32 height 32
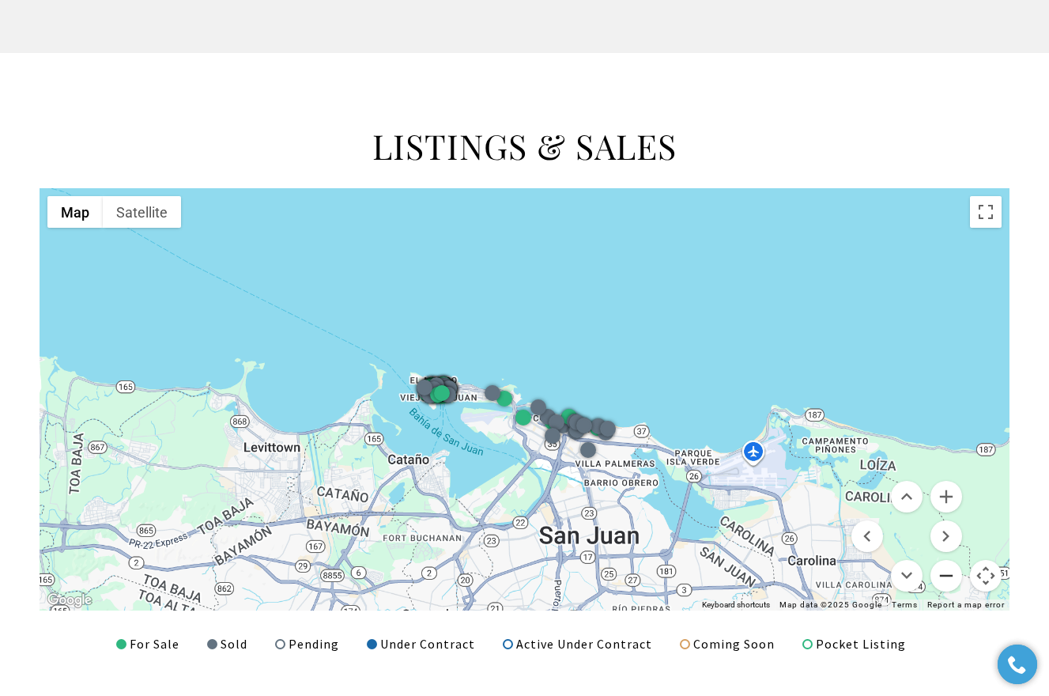
click at [948, 571] on button "Zoom out" at bounding box center [946, 576] width 32 height 32
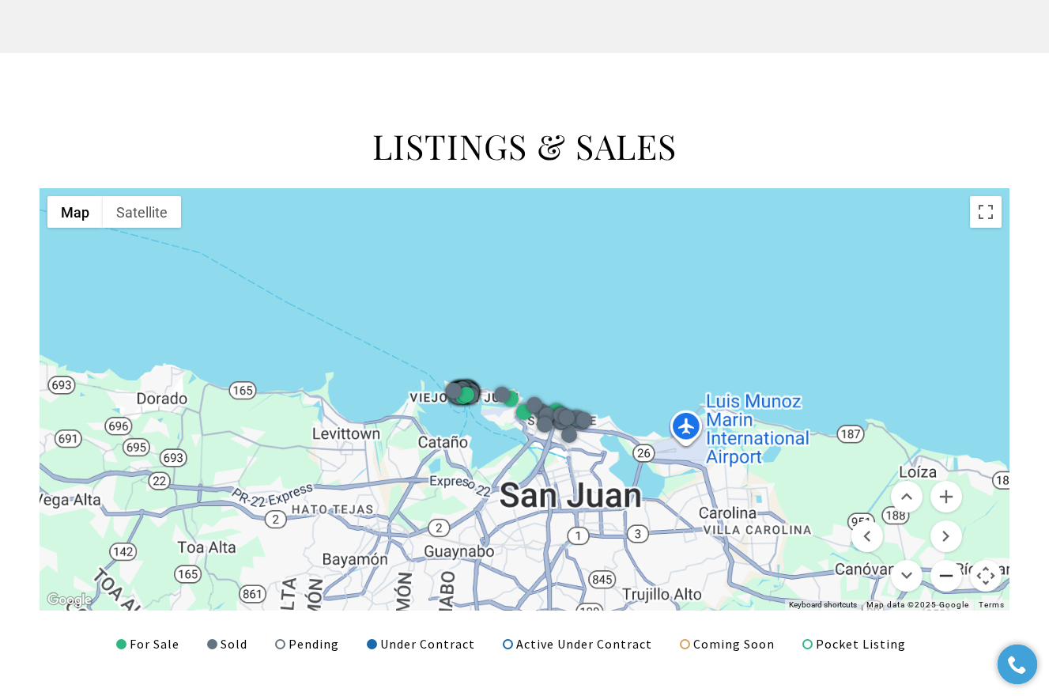
click at [948, 571] on button "Zoom out" at bounding box center [946, 576] width 32 height 32
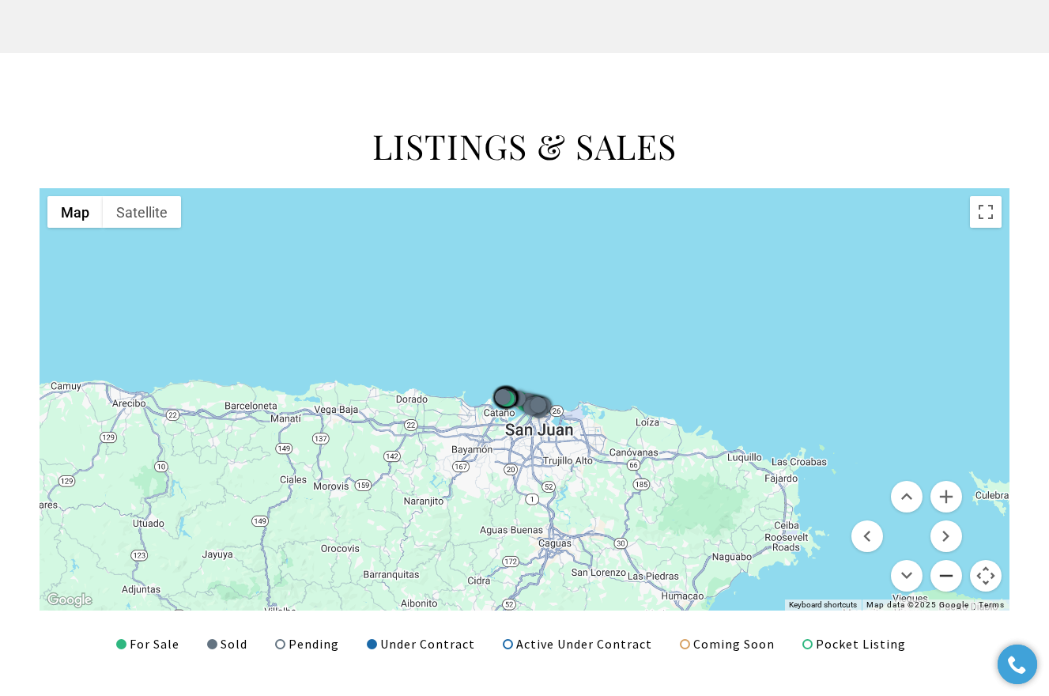
click at [948, 571] on button "Zoom out" at bounding box center [946, 576] width 32 height 32
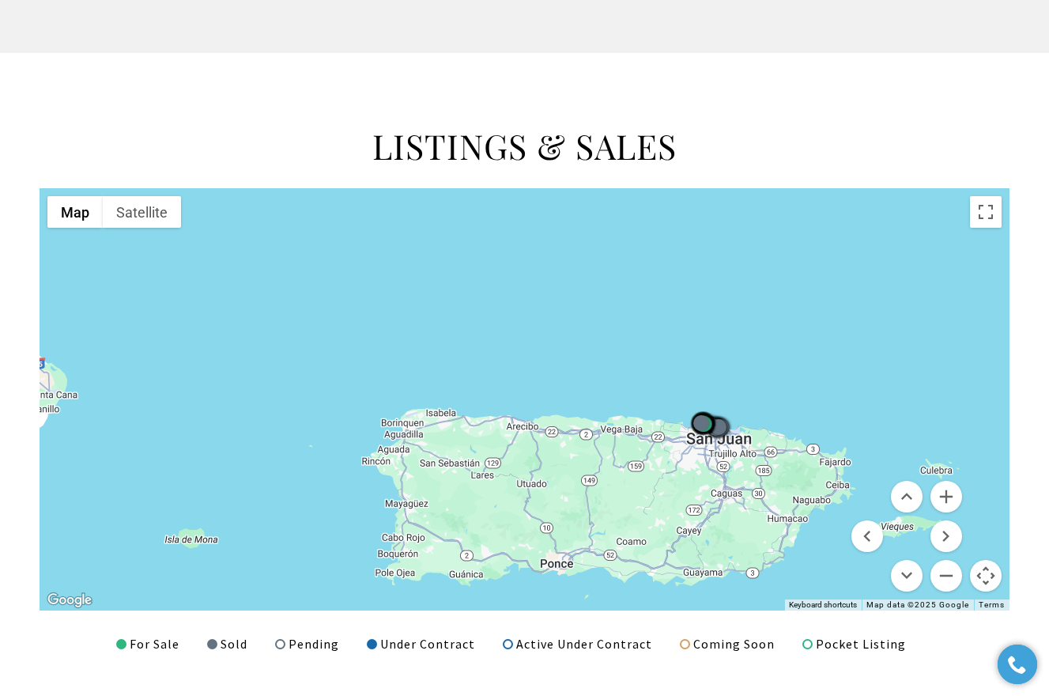
drag, startPoint x: 701, startPoint y: 382, endPoint x: 870, endPoint y: 403, distance: 170.5
click at [870, 403] on div at bounding box center [525, 399] width 970 height 422
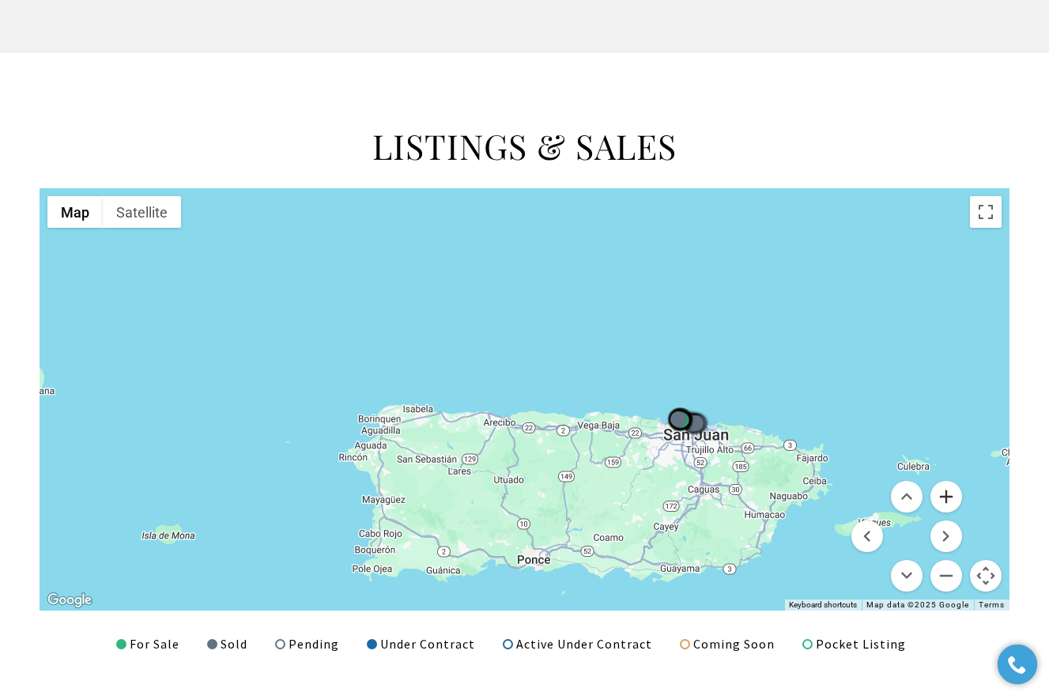
click at [956, 491] on button "Zoom in" at bounding box center [946, 497] width 32 height 32
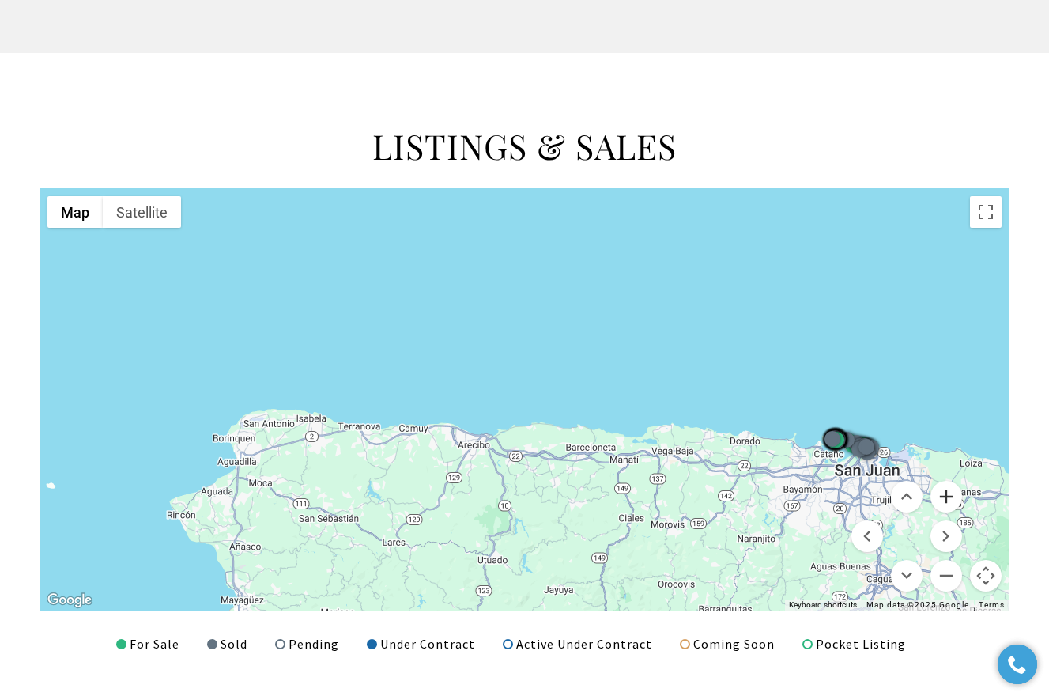
click at [956, 491] on button "Zoom in" at bounding box center [946, 497] width 32 height 32
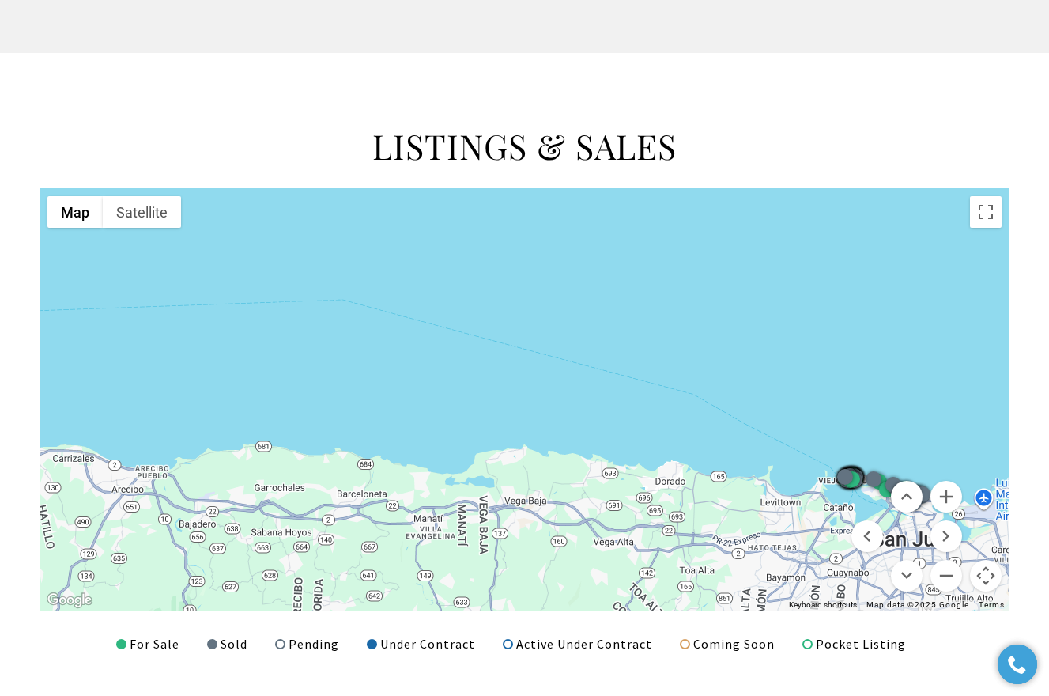
drag, startPoint x: 903, startPoint y: 319, endPoint x: 601, endPoint y: 319, distance: 301.9
click at [601, 319] on div at bounding box center [525, 399] width 970 height 422
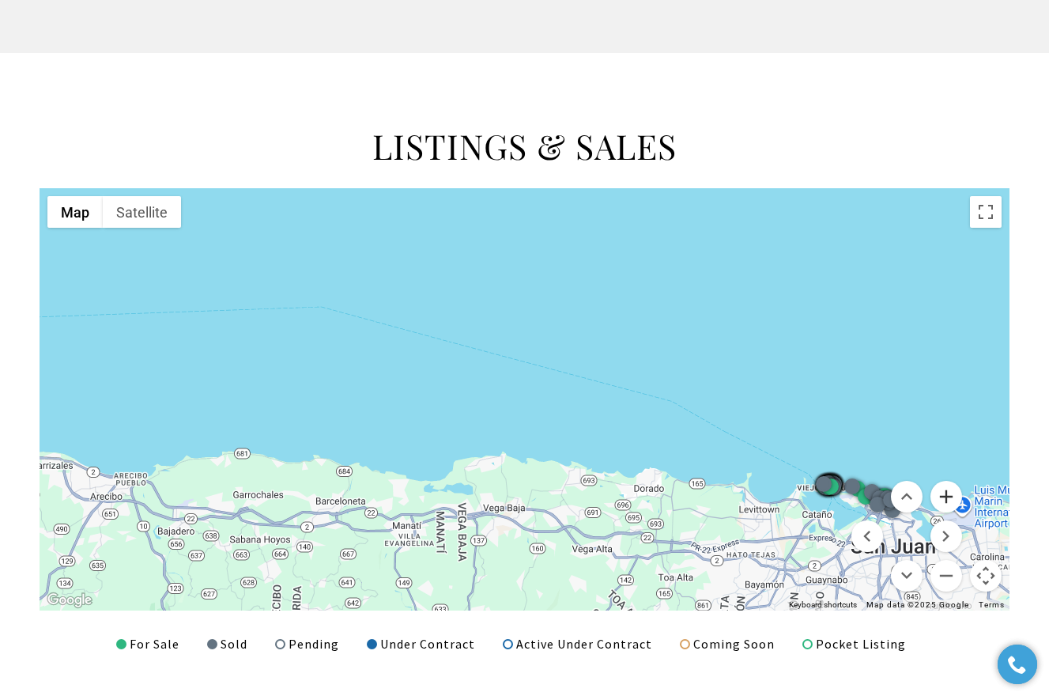
click at [946, 495] on button "Zoom in" at bounding box center [946, 497] width 32 height 32
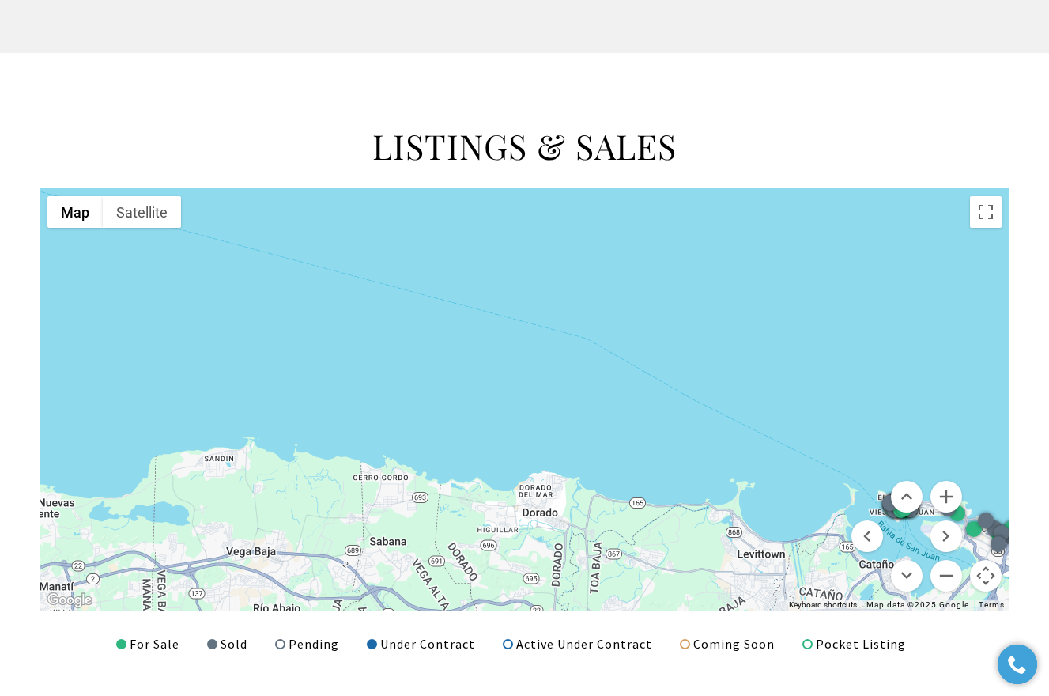
drag, startPoint x: 811, startPoint y: 386, endPoint x: 576, endPoint y: 322, distance: 243.5
click at [576, 322] on div at bounding box center [525, 399] width 970 height 422
click at [942, 494] on button "Zoom in" at bounding box center [946, 497] width 32 height 32
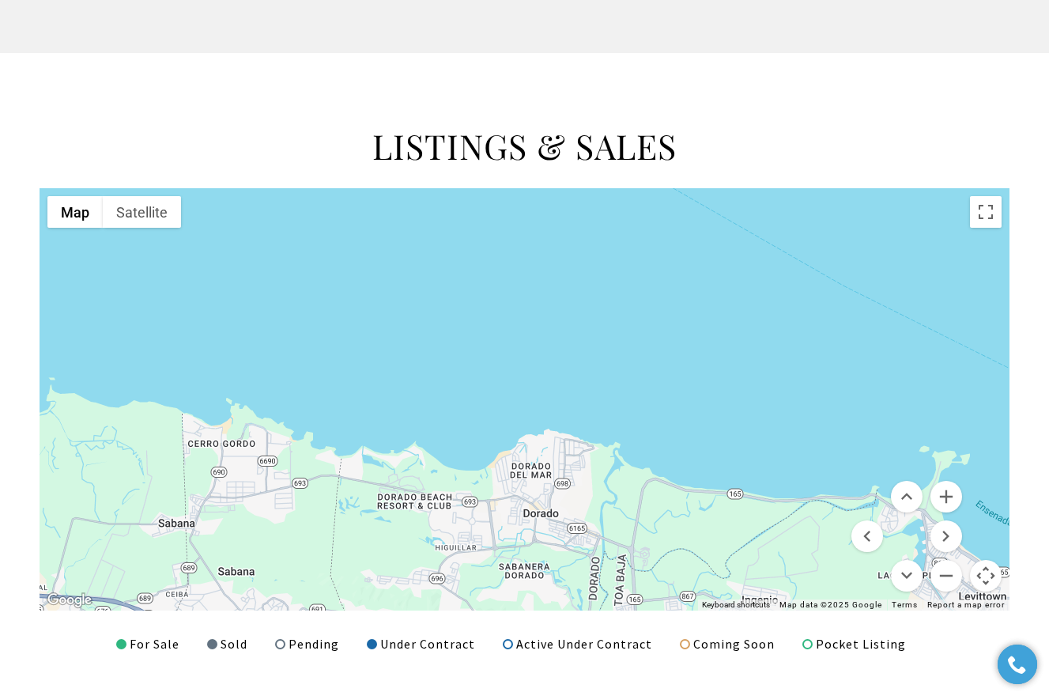
drag, startPoint x: 683, startPoint y: 445, endPoint x: 666, endPoint y: 330, distance: 116.6
click at [666, 330] on div at bounding box center [525, 399] width 970 height 422
click at [943, 494] on button "Zoom in" at bounding box center [946, 497] width 32 height 32
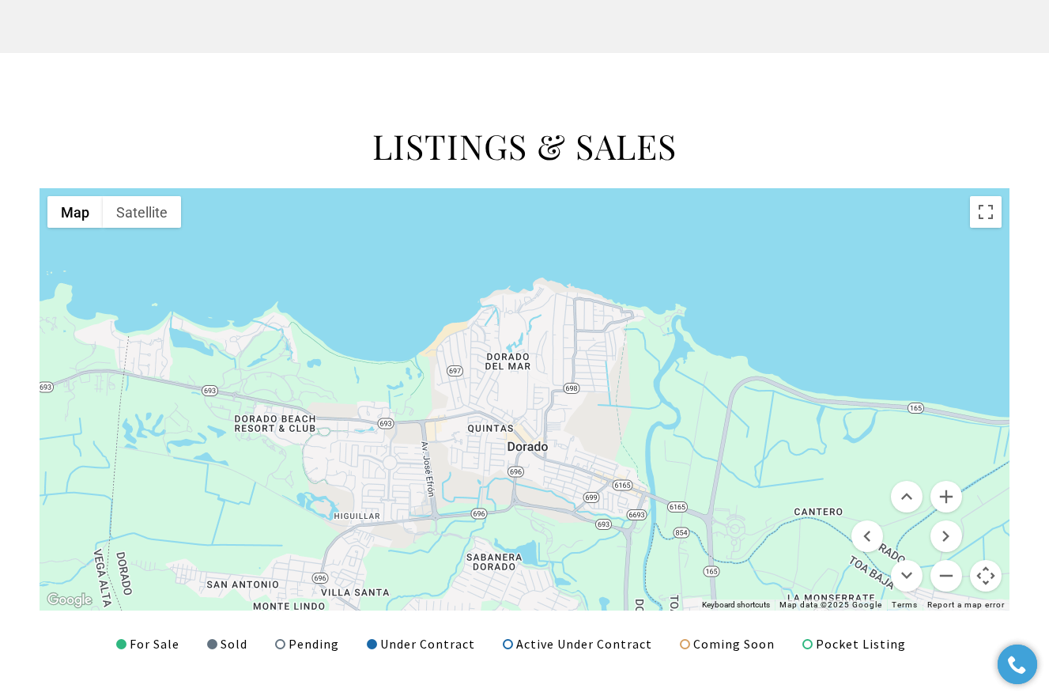
drag, startPoint x: 673, startPoint y: 546, endPoint x: 648, endPoint y: 369, distance: 178.8
click at [648, 369] on div at bounding box center [525, 399] width 970 height 422
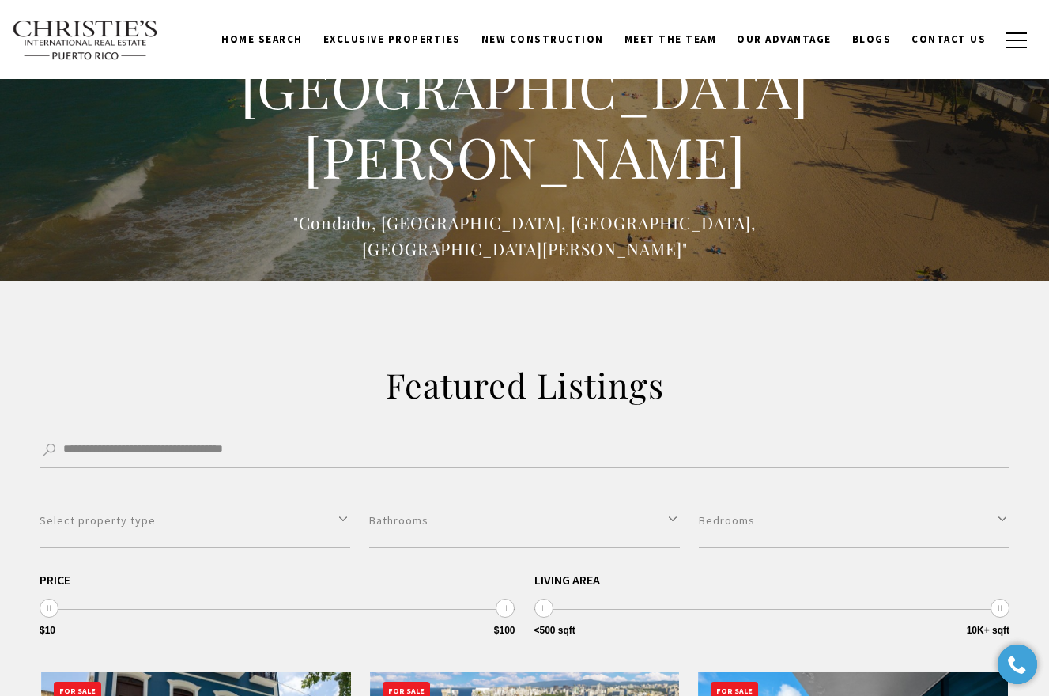
scroll to position [34, 0]
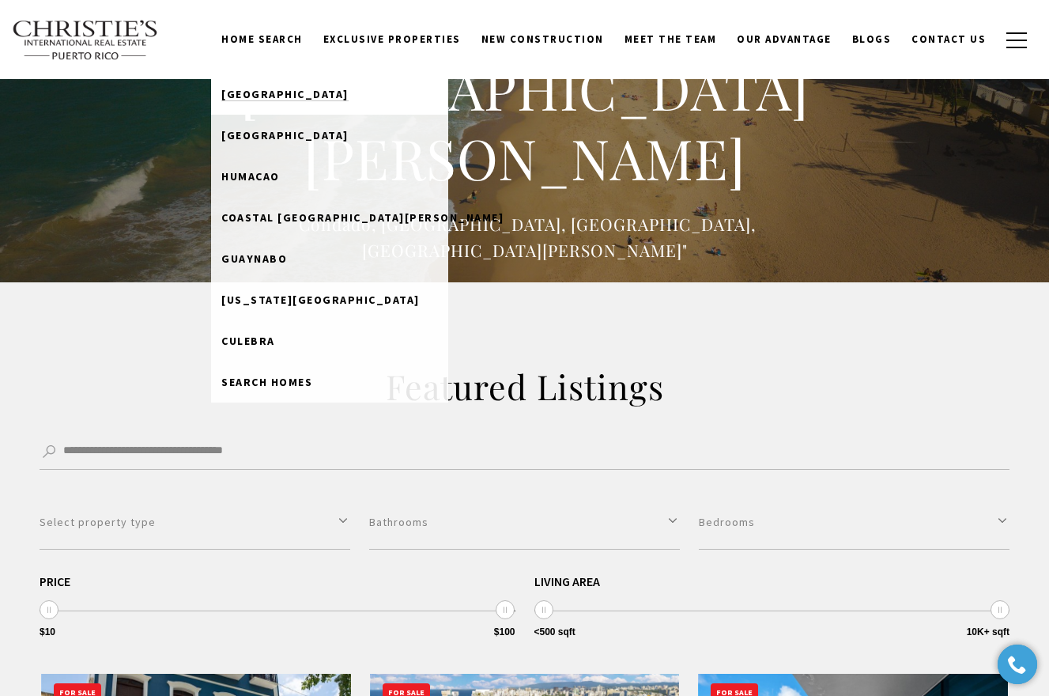
click at [296, 97] on span "Dorado Beach" at bounding box center [284, 94] width 127 height 14
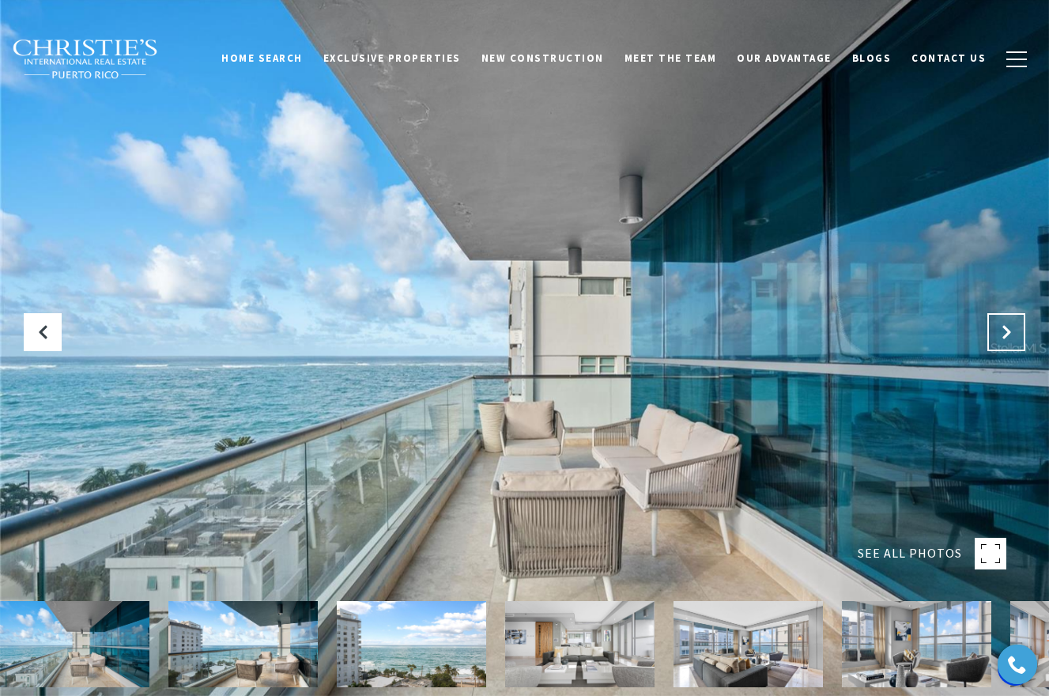
click at [1016, 326] on button "Next Slide" at bounding box center [1006, 332] width 38 height 38
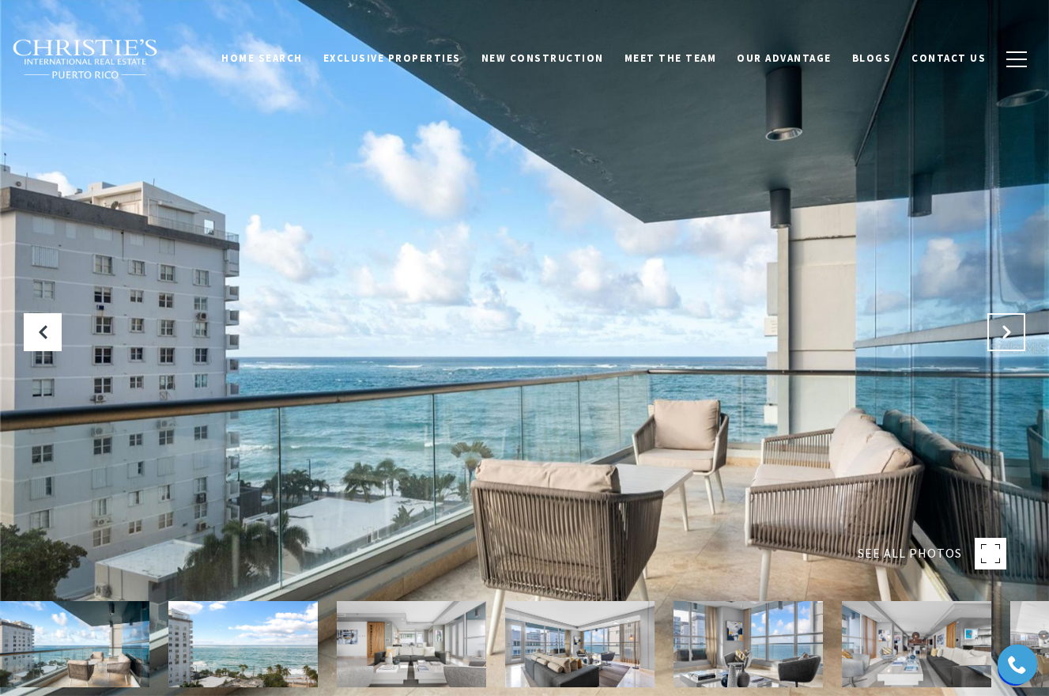
click at [1016, 326] on button "Next Slide" at bounding box center [1006, 332] width 38 height 38
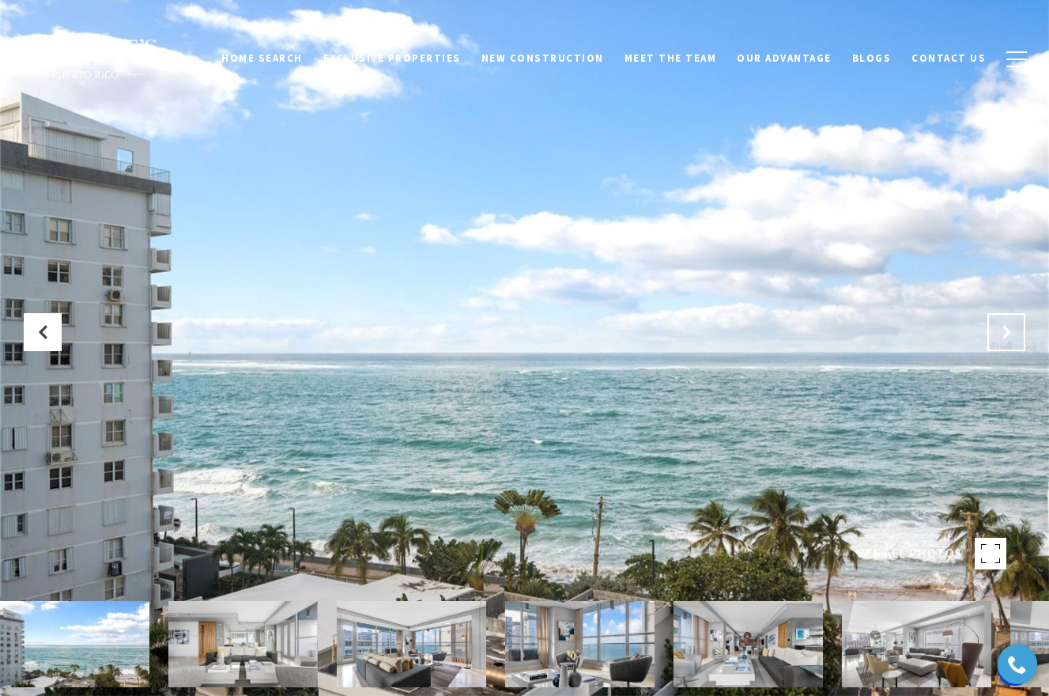
click at [1016, 326] on button "Next Slide" at bounding box center [1006, 332] width 38 height 38
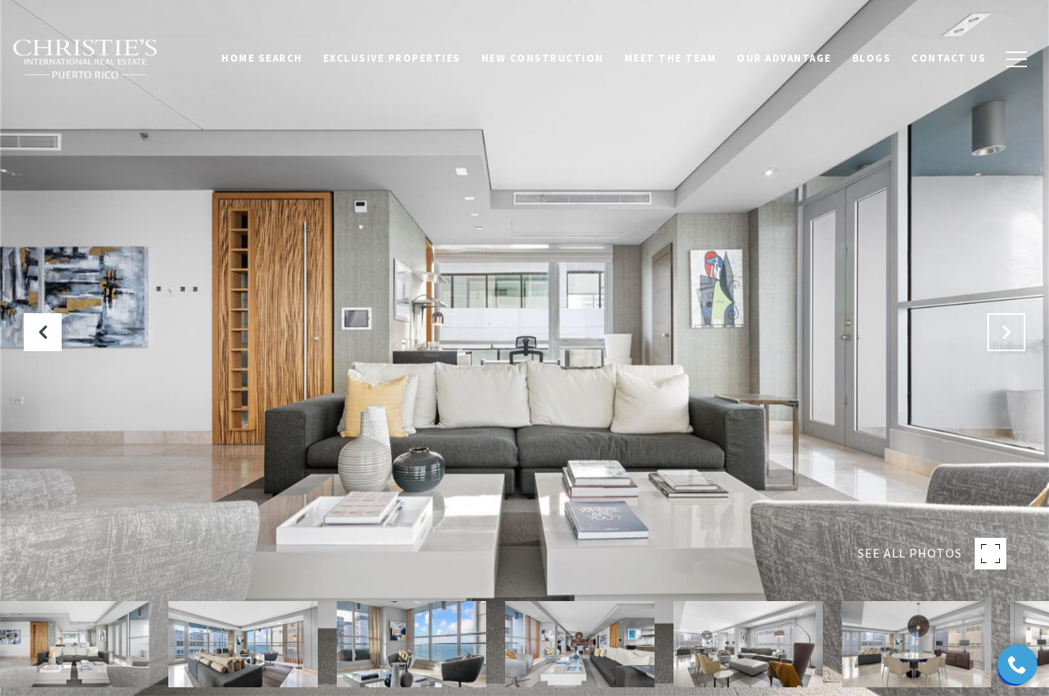
click at [1016, 327] on button "Next Slide" at bounding box center [1006, 332] width 38 height 38
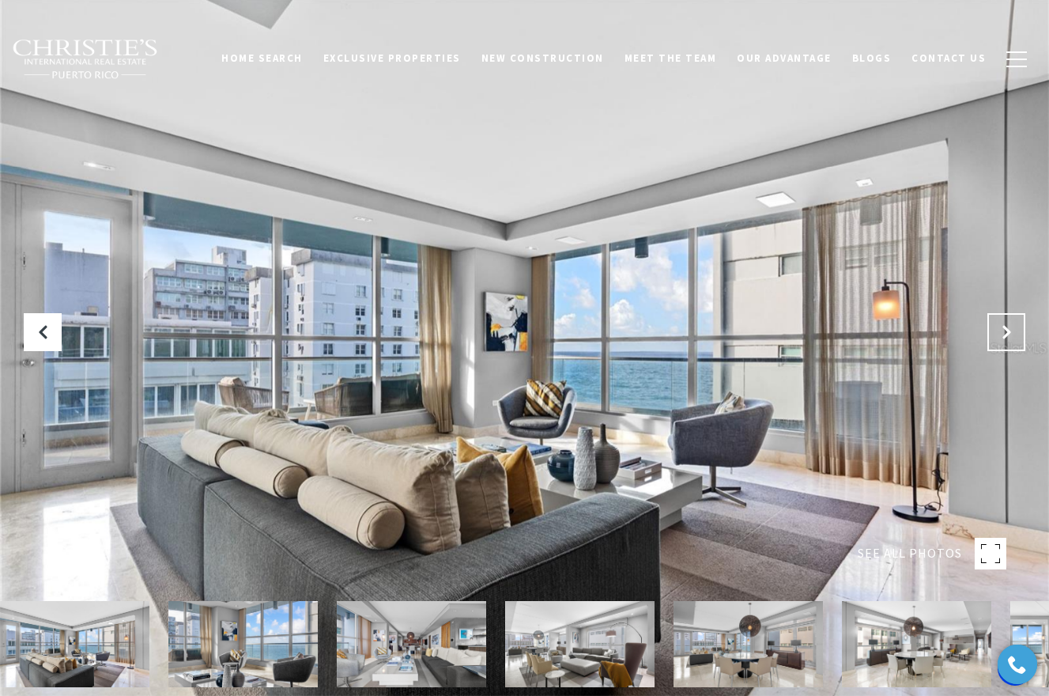
click at [1016, 327] on button "Next Slide" at bounding box center [1006, 332] width 38 height 38
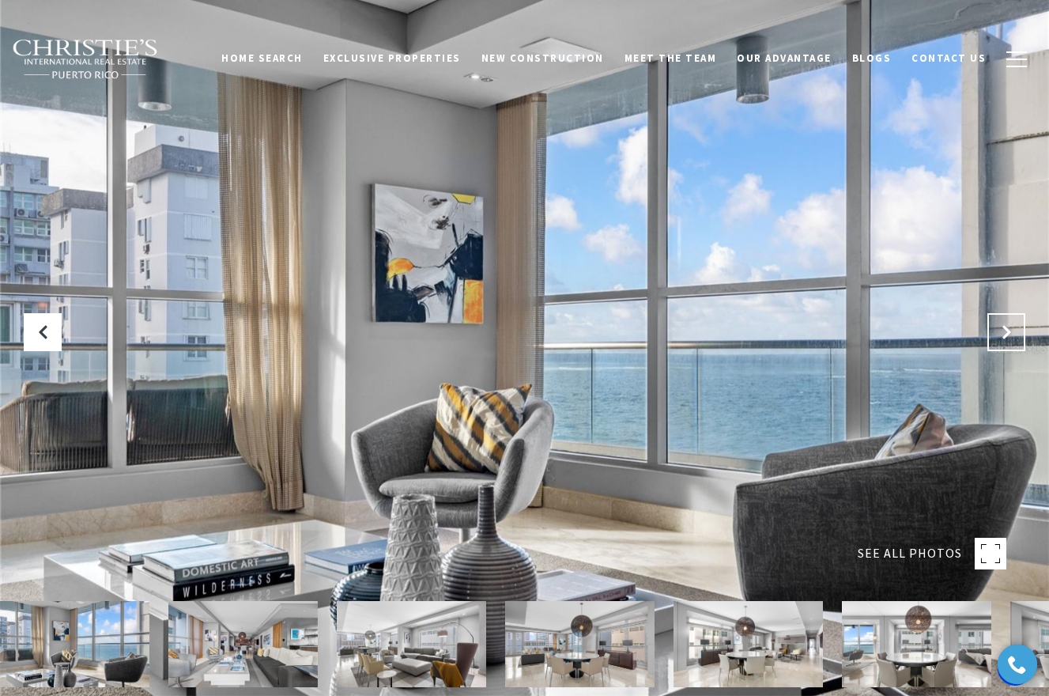
click at [1017, 327] on button "Next Slide" at bounding box center [1006, 332] width 38 height 38
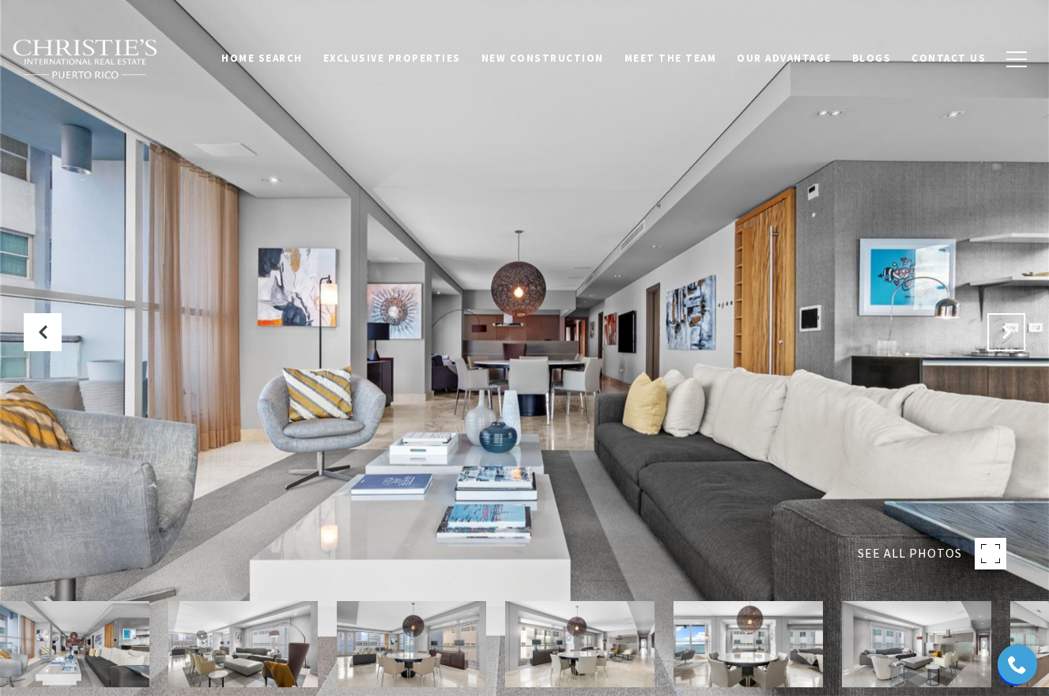
click at [1019, 330] on button "Next Slide" at bounding box center [1006, 332] width 38 height 38
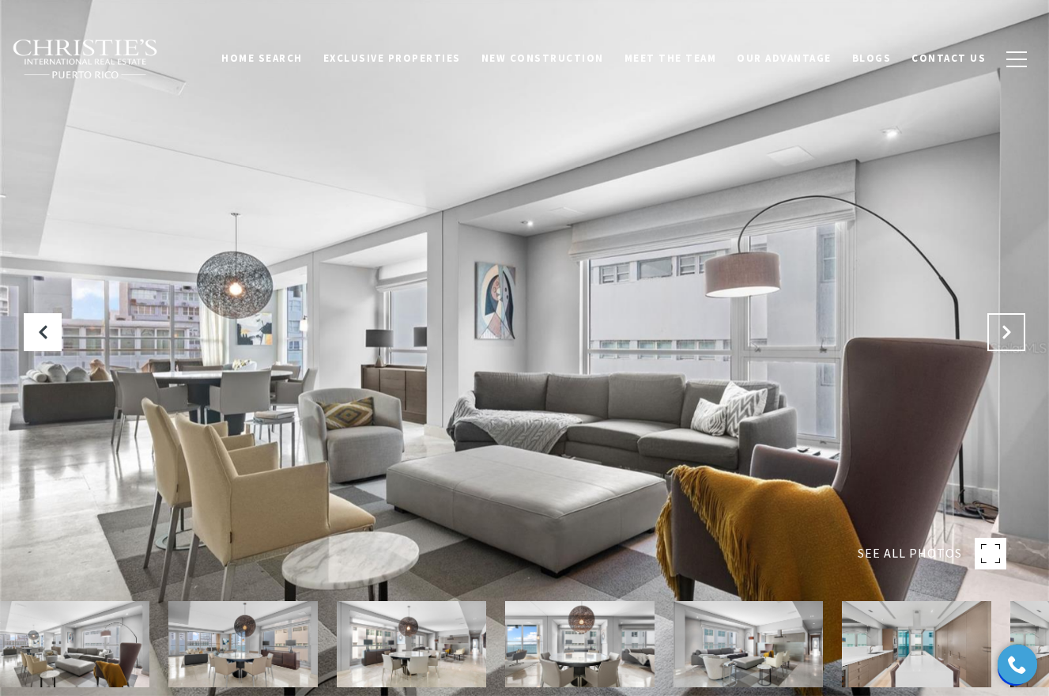
click at [1020, 331] on button "Next Slide" at bounding box center [1006, 332] width 38 height 38
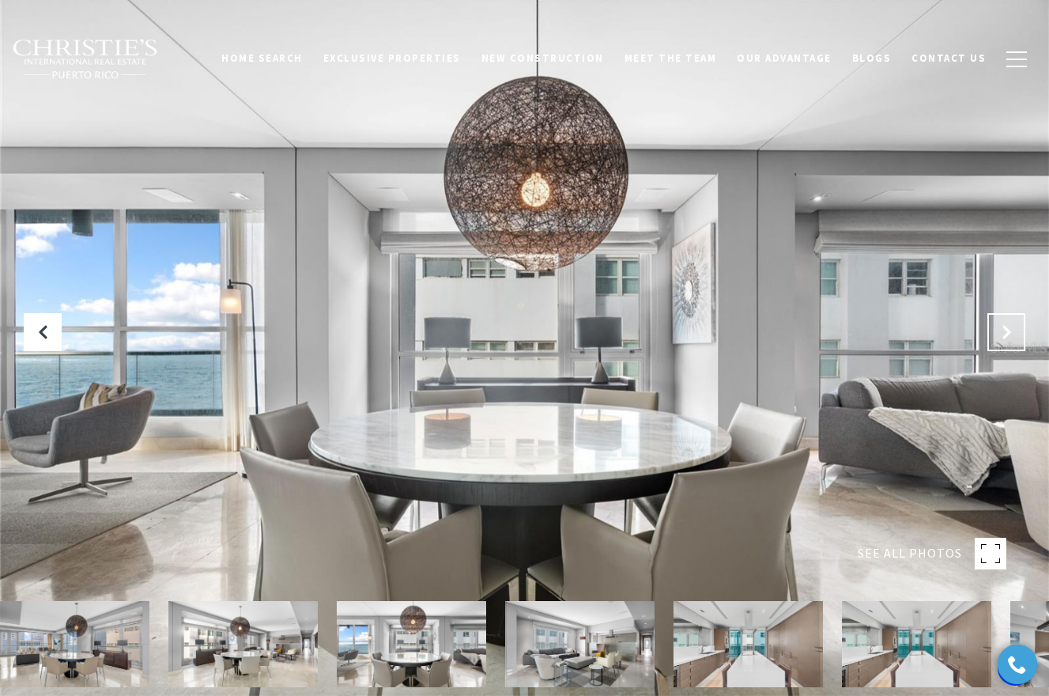
click at [1020, 331] on button "Next Slide" at bounding box center [1006, 332] width 38 height 38
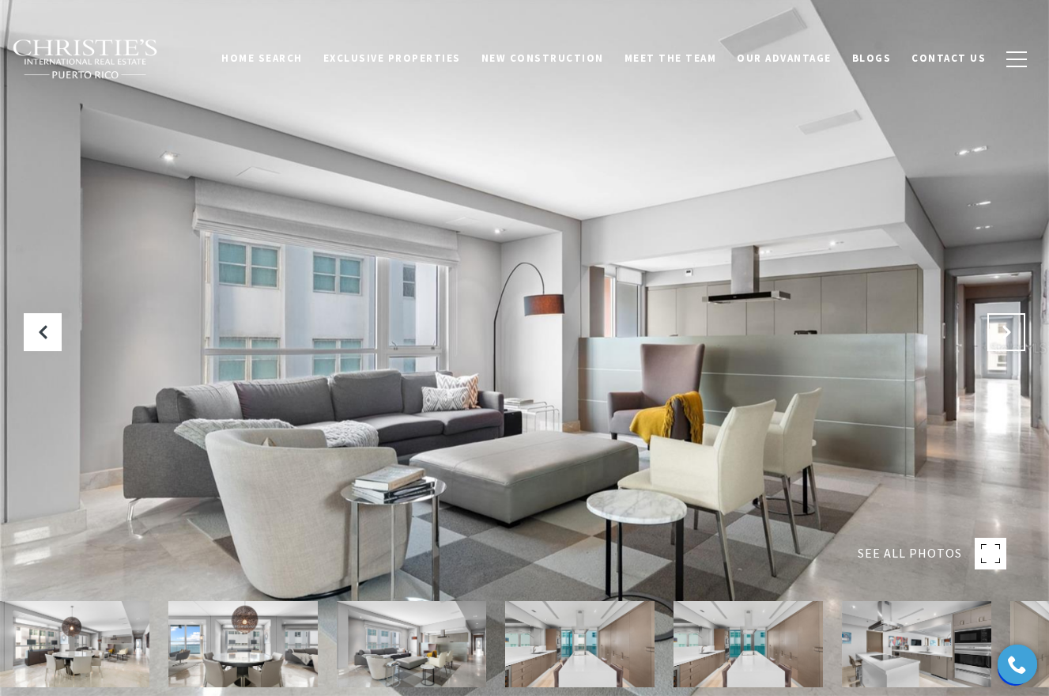
click at [1020, 331] on button "Next Slide" at bounding box center [1006, 332] width 38 height 38
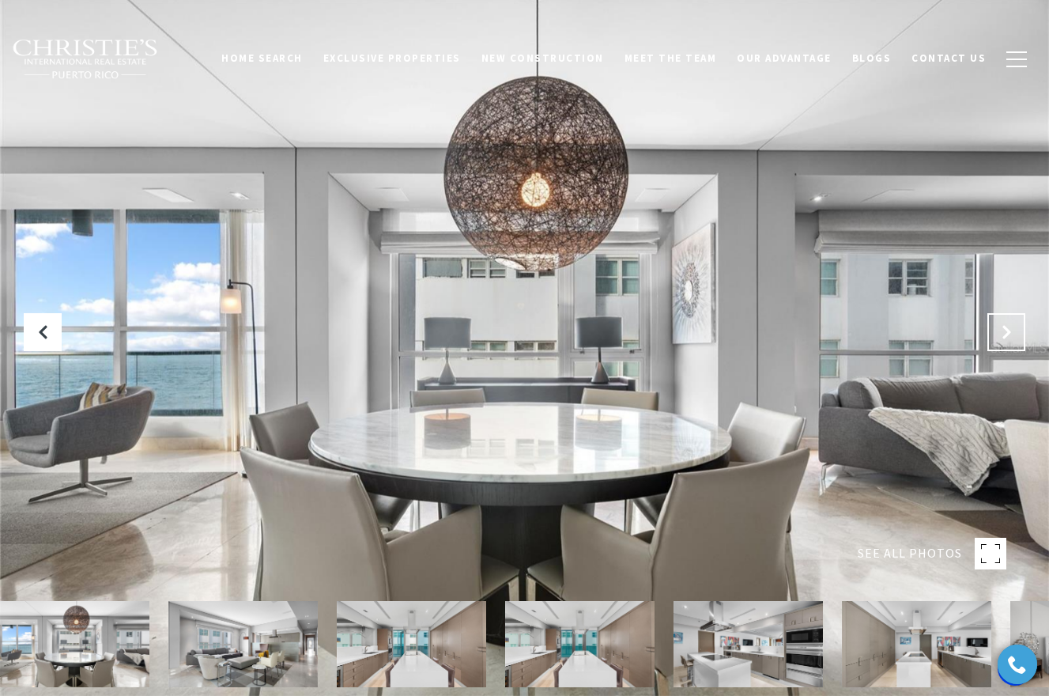
click at [1009, 327] on icon "Next Slide" at bounding box center [1006, 332] width 16 height 16
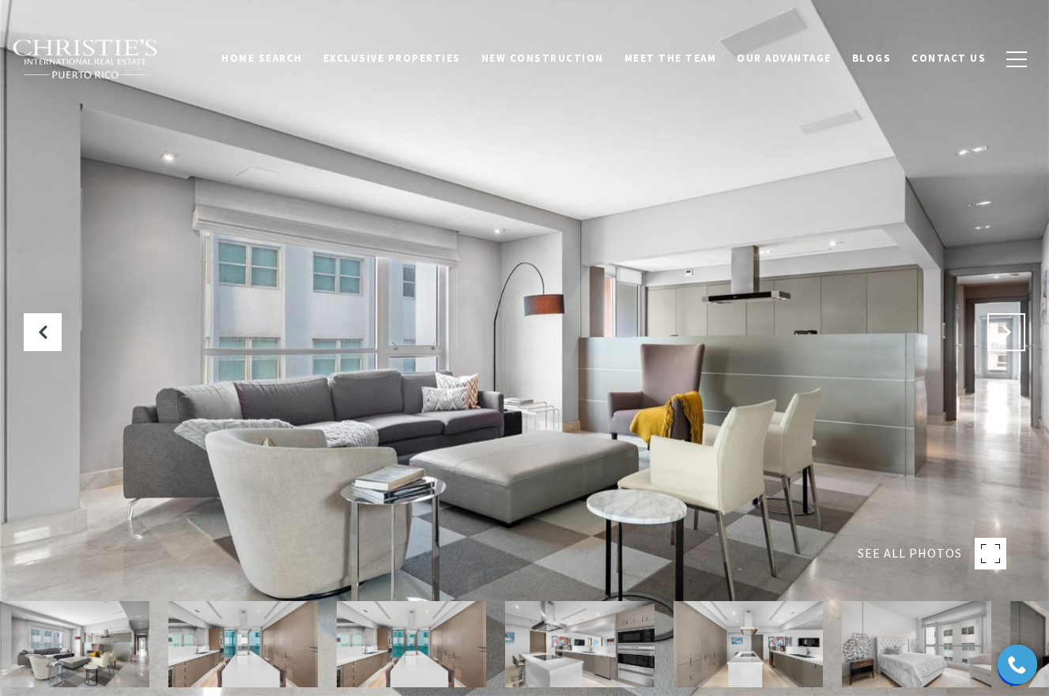
click at [1009, 327] on icon "Next Slide" at bounding box center [1006, 332] width 16 height 16
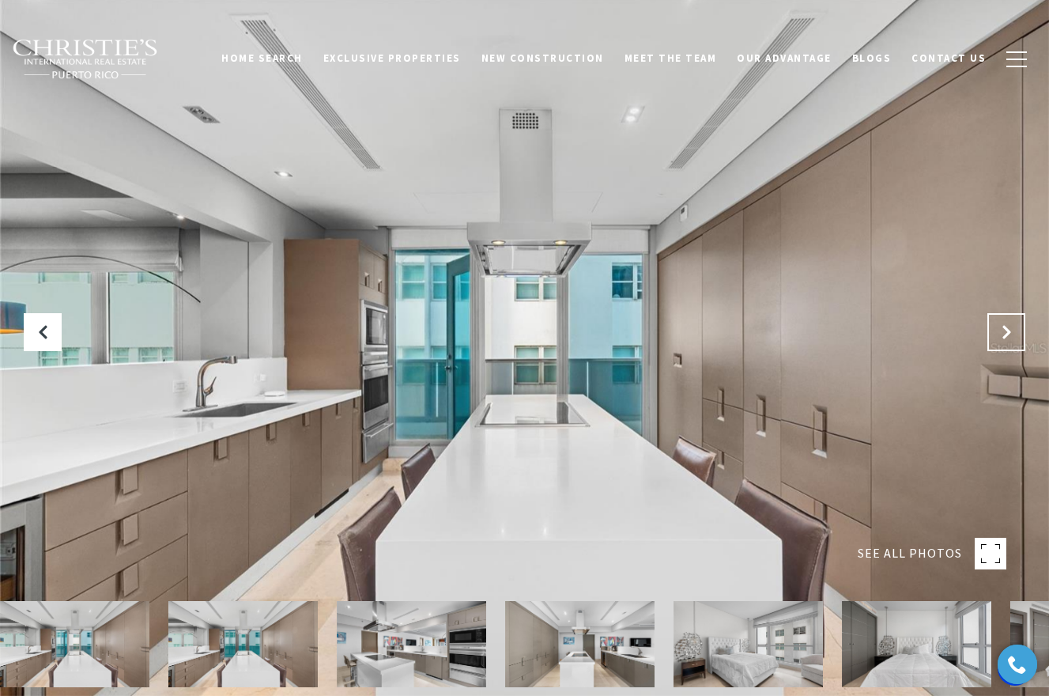
click at [1009, 327] on icon "Next Slide" at bounding box center [1006, 332] width 16 height 16
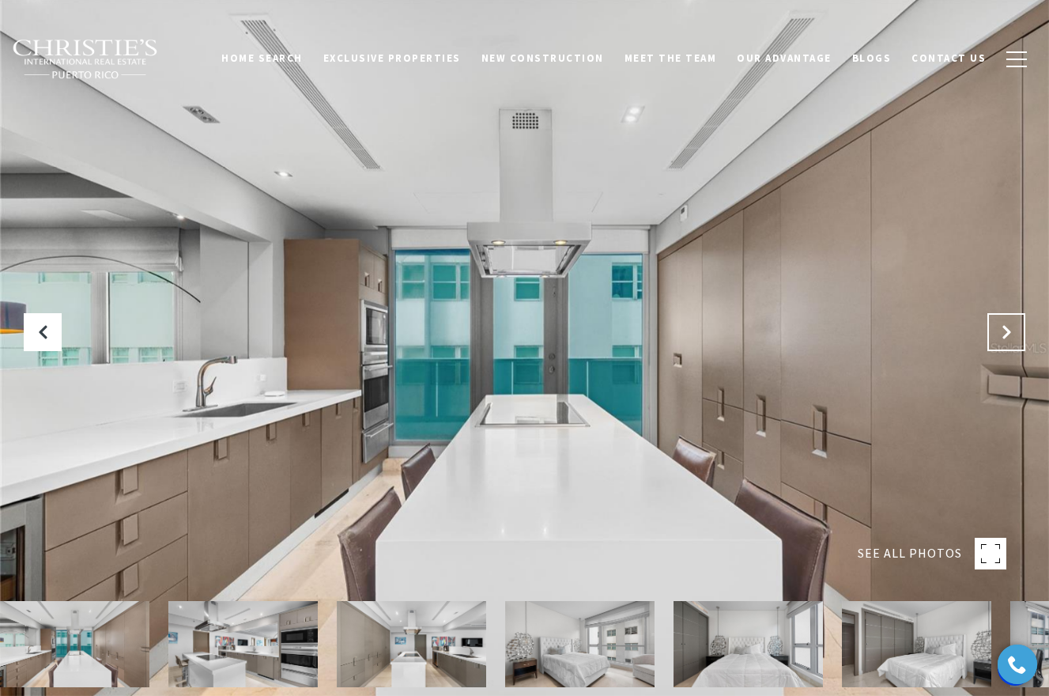
click at [1010, 328] on icon "Next Slide" at bounding box center [1006, 332] width 16 height 16
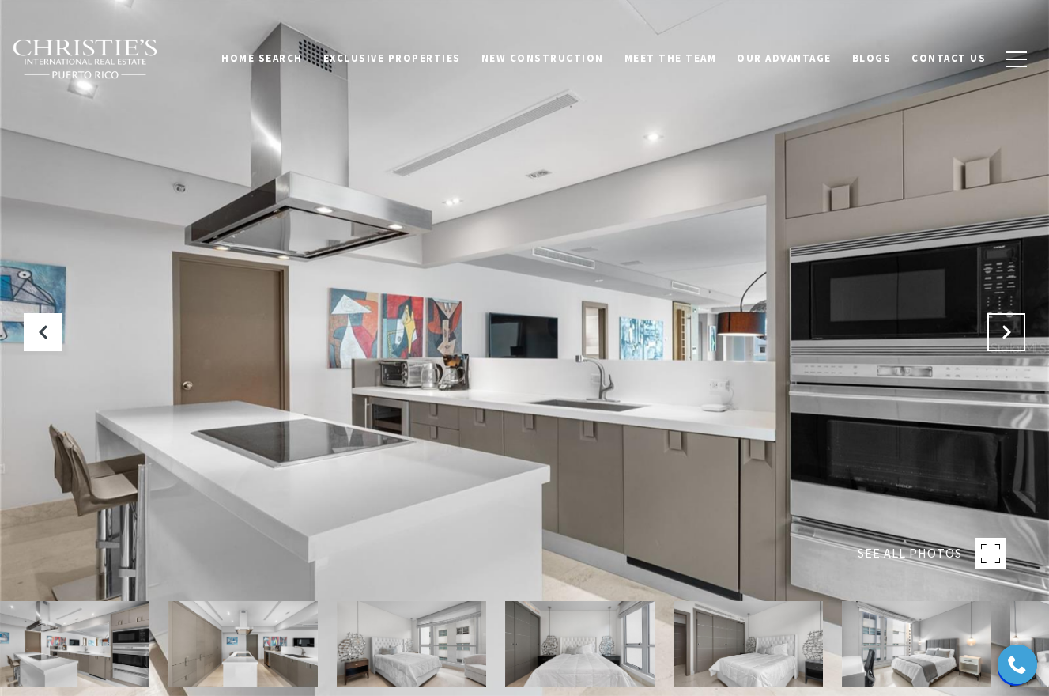
click at [1010, 328] on icon "Next Slide" at bounding box center [1006, 332] width 16 height 16
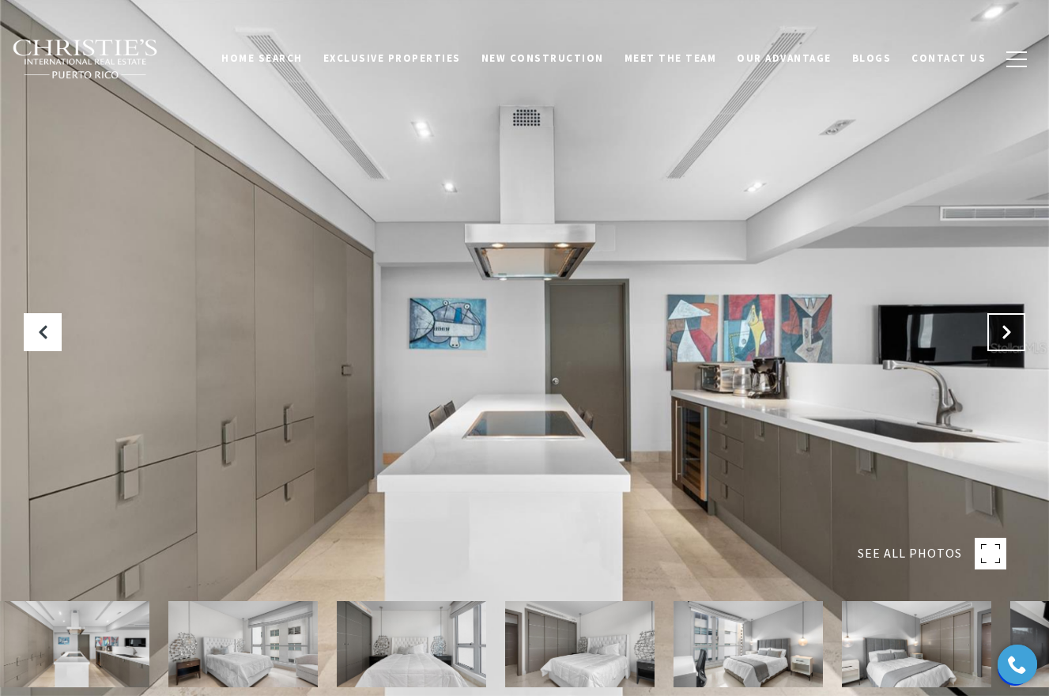
click at [1010, 328] on icon "Next Slide" at bounding box center [1006, 332] width 16 height 16
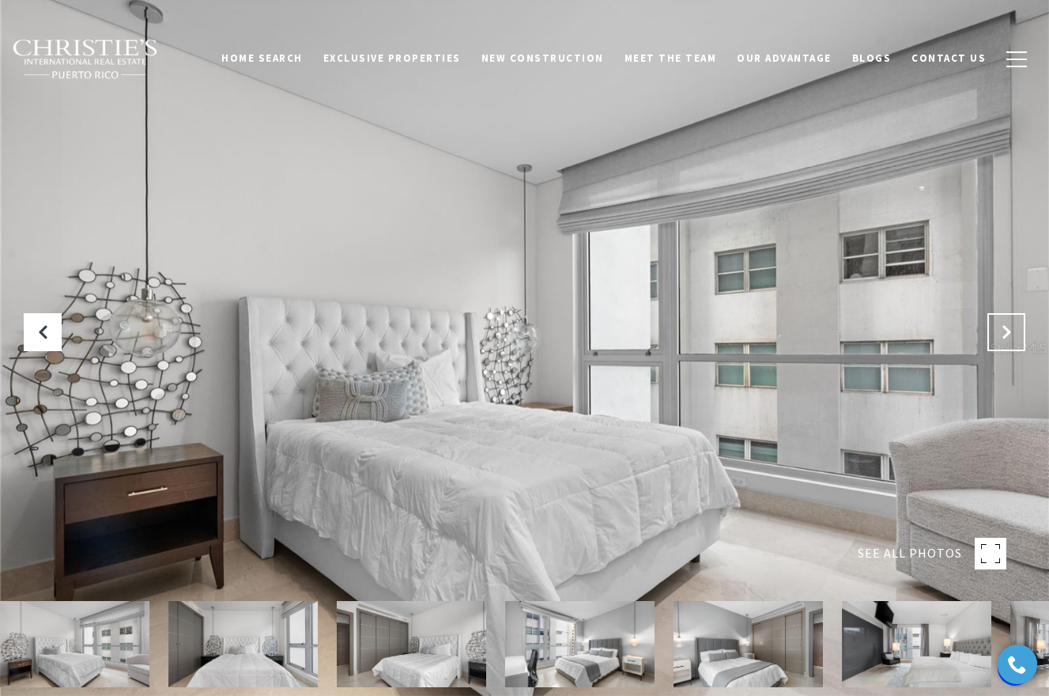
click at [1010, 328] on icon "Next Slide" at bounding box center [1006, 332] width 16 height 16
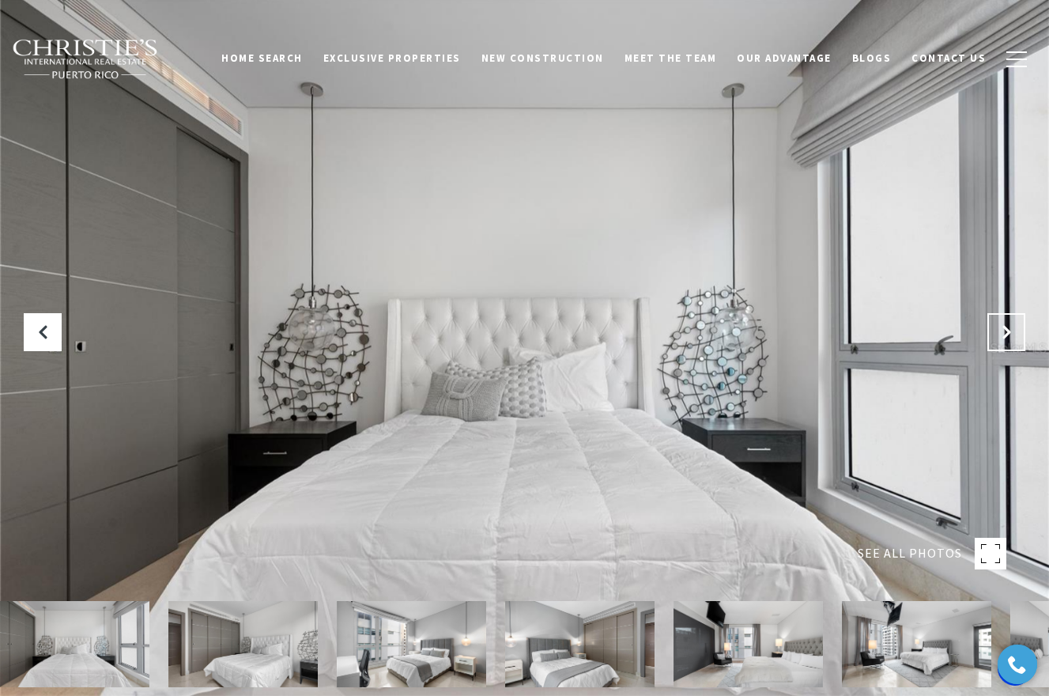
click at [1010, 328] on icon "Next Slide" at bounding box center [1006, 332] width 16 height 16
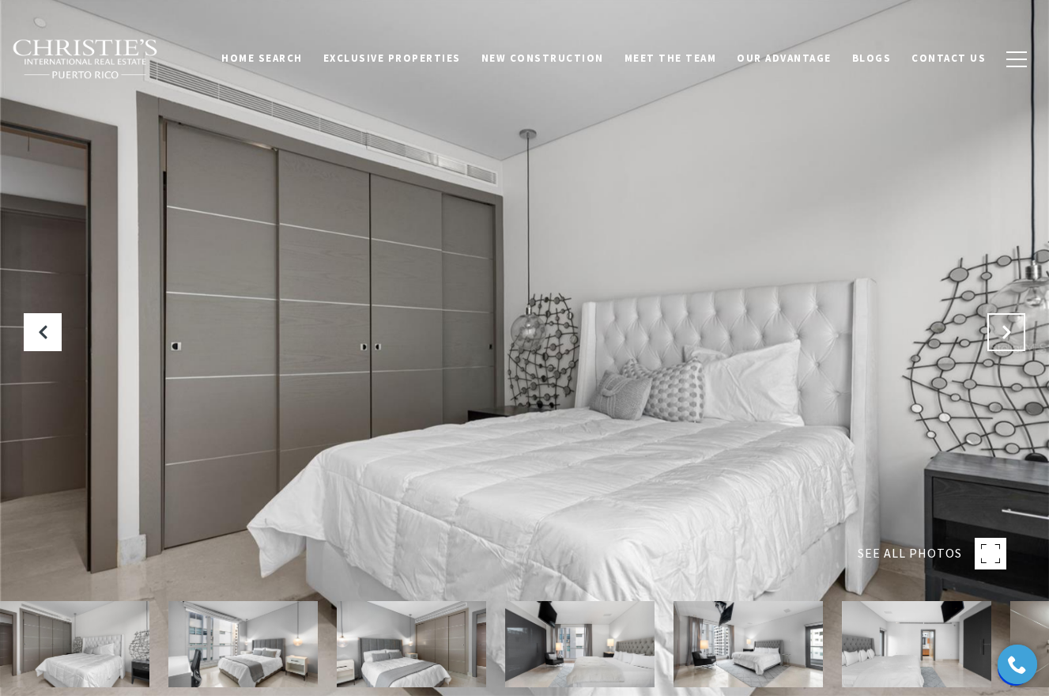
click at [1010, 328] on icon "Next Slide" at bounding box center [1006, 332] width 16 height 16
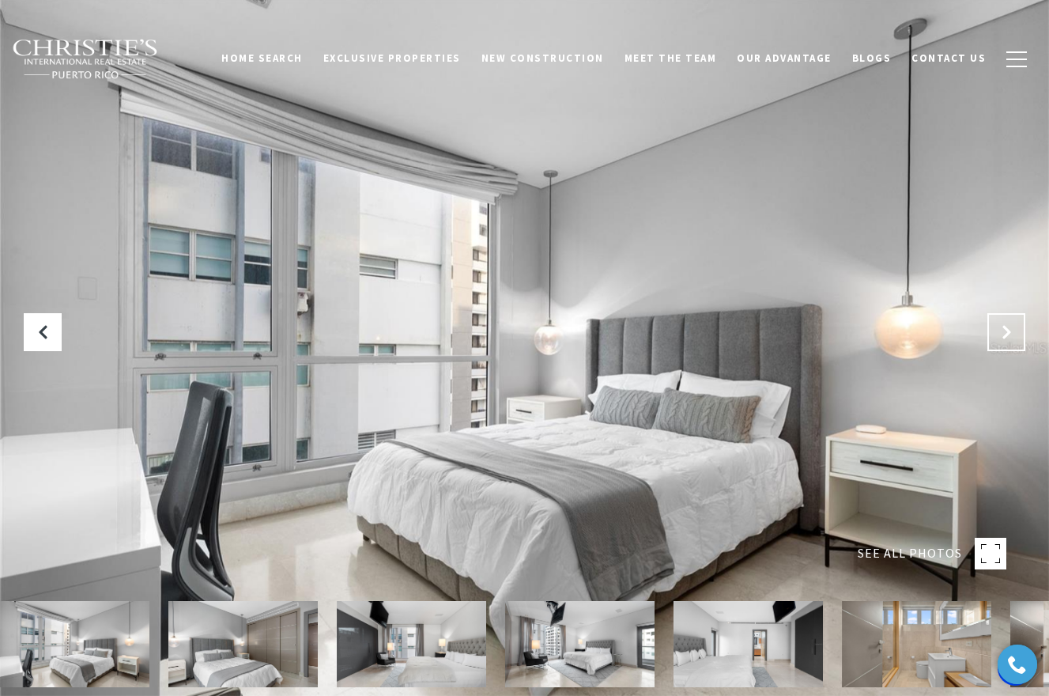
click at [1010, 328] on icon "Next Slide" at bounding box center [1006, 332] width 16 height 16
click at [986, 565] on rect at bounding box center [991, 553] width 32 height 32
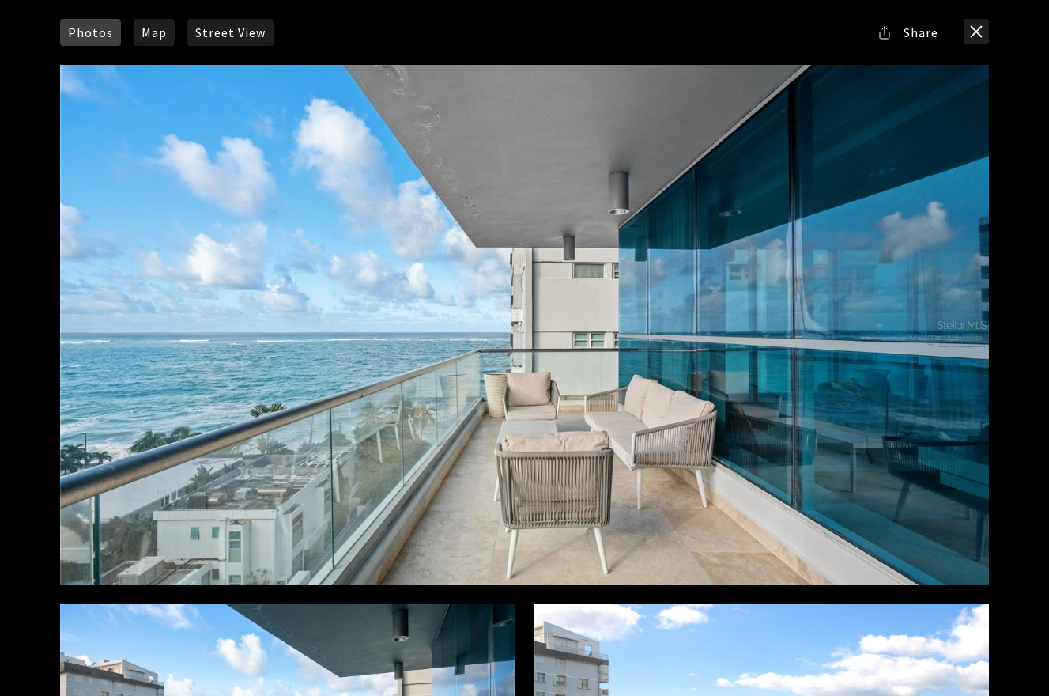
click at [994, 36] on div "Photos Map Street View Share Facebook Twitter Via Email" at bounding box center [524, 348] width 1049 height 696
click at [986, 30] on button "close modal" at bounding box center [975, 31] width 25 height 25
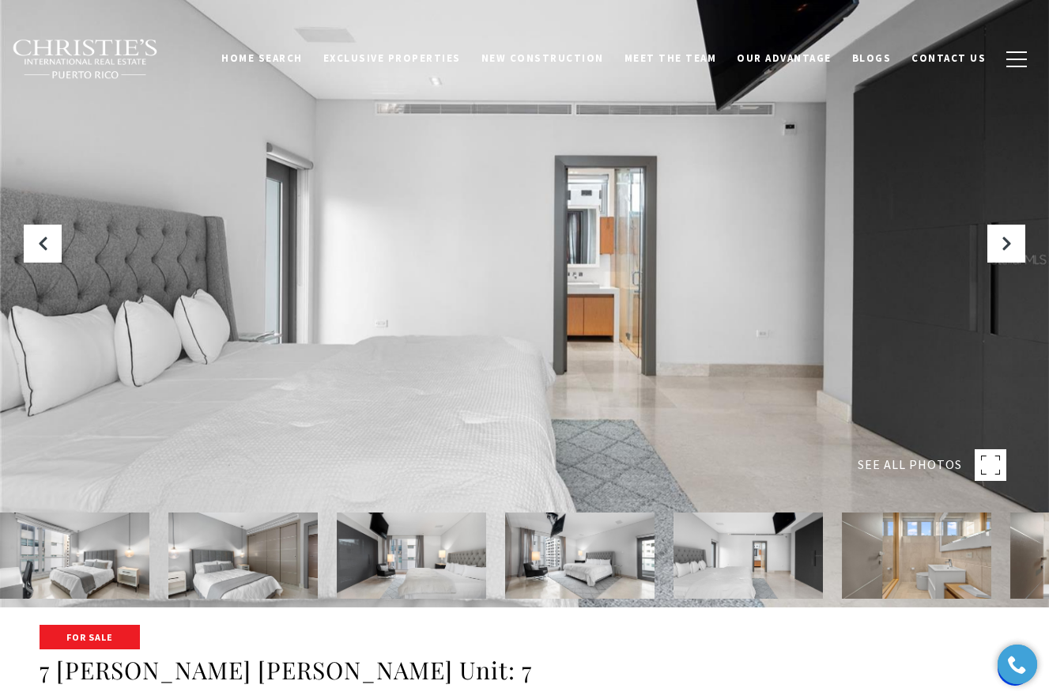
scroll to position [96, 0]
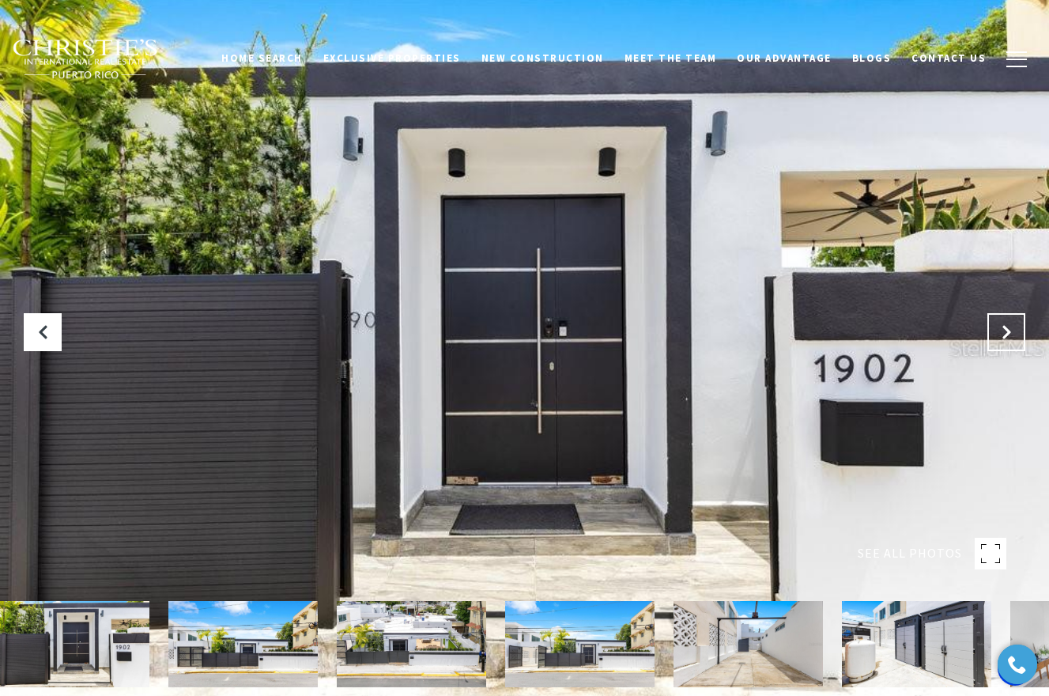
click at [996, 341] on button at bounding box center [1006, 332] width 38 height 38
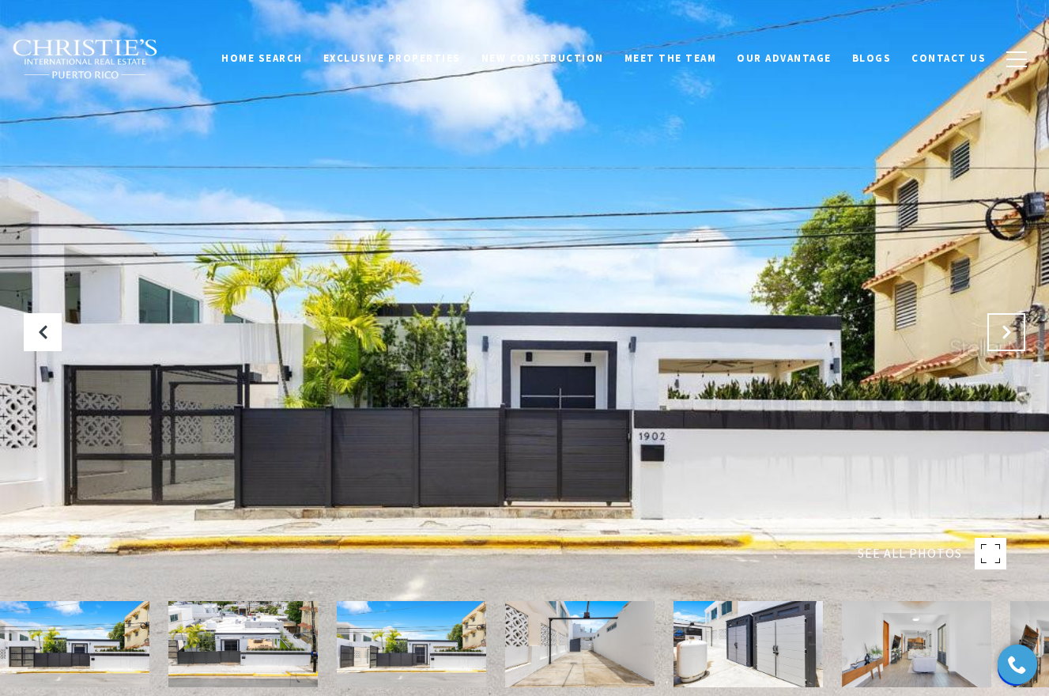
click at [996, 341] on button "Next Slide" at bounding box center [1006, 332] width 38 height 38
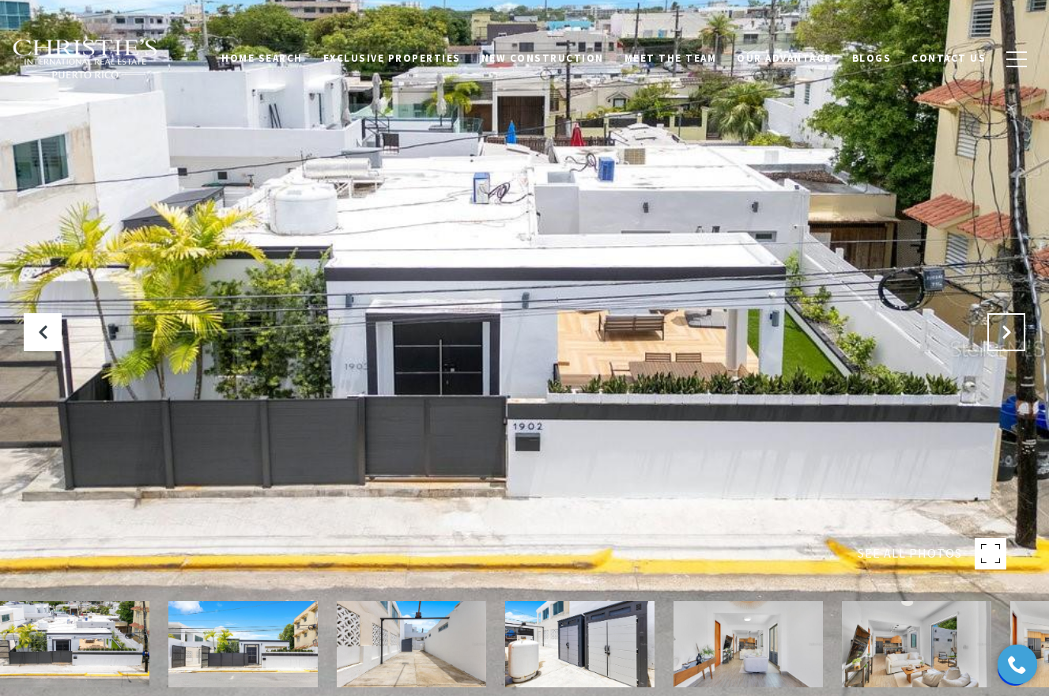
click at [996, 341] on button "Next Slide" at bounding box center [1006, 332] width 38 height 38
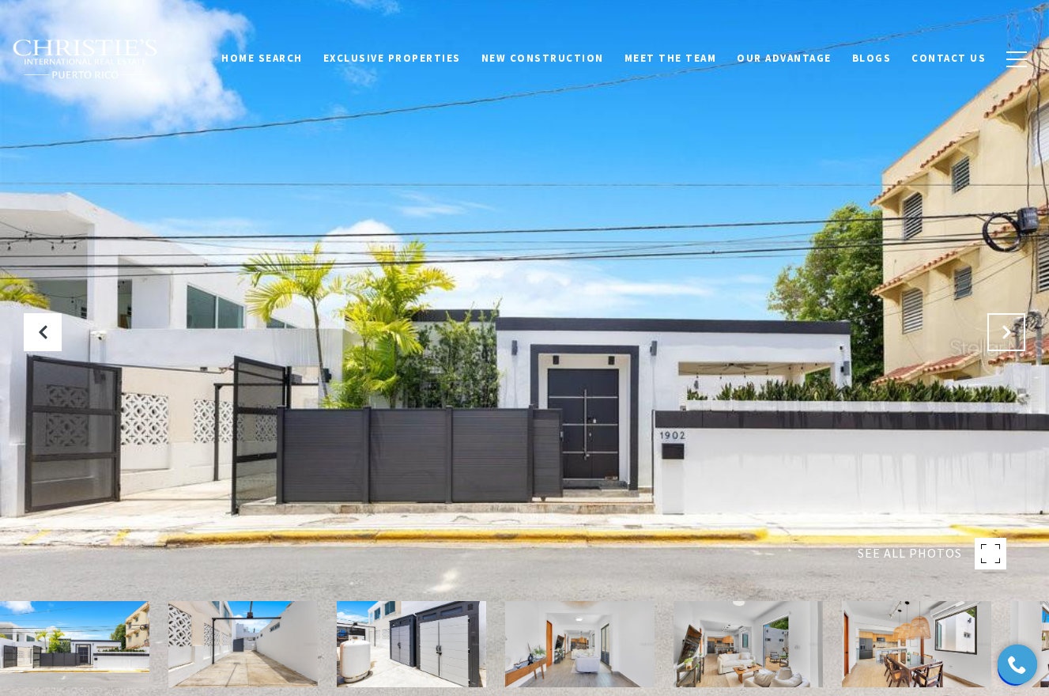
click at [996, 341] on button "Next Slide" at bounding box center [1006, 332] width 38 height 38
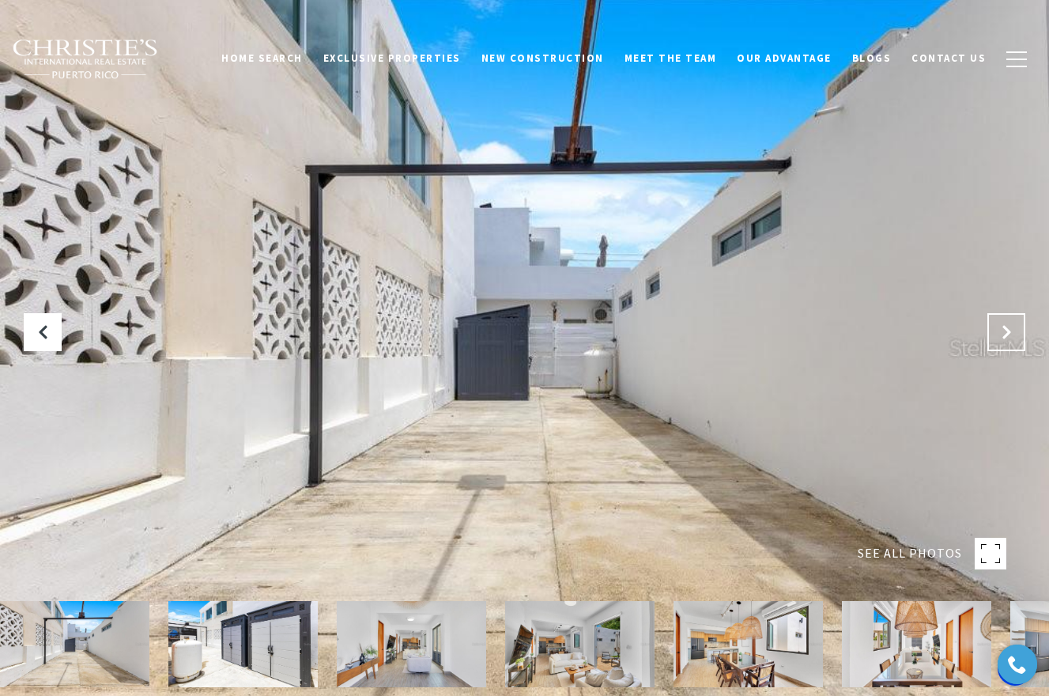
click at [996, 341] on button "Next Slide" at bounding box center [1006, 332] width 38 height 38
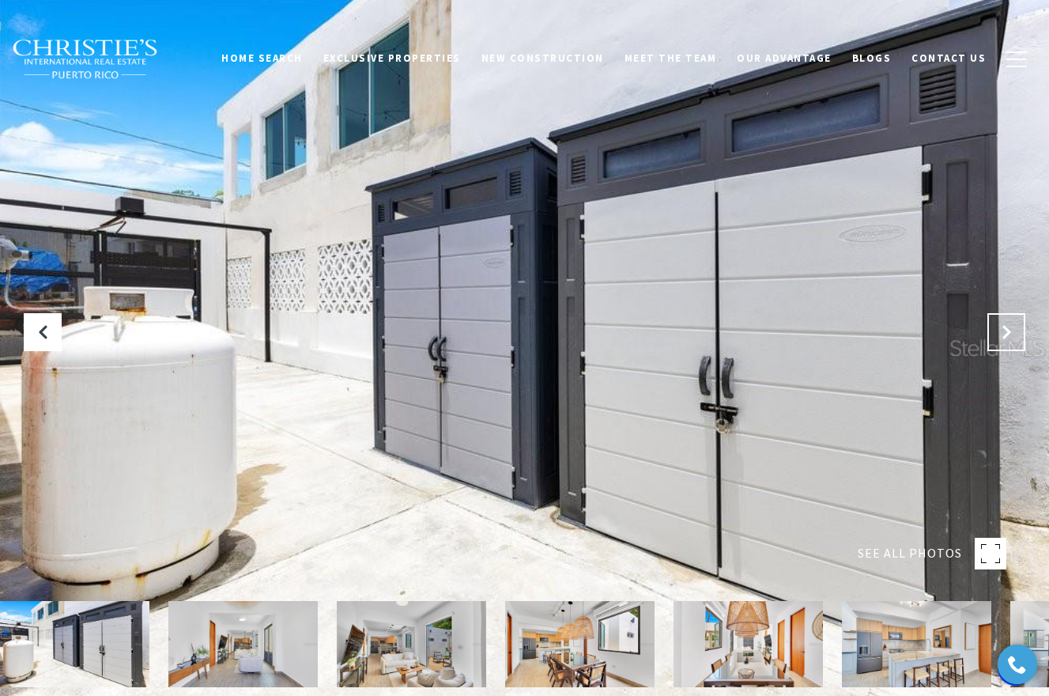
click at [996, 341] on button "Next Slide" at bounding box center [1006, 332] width 38 height 38
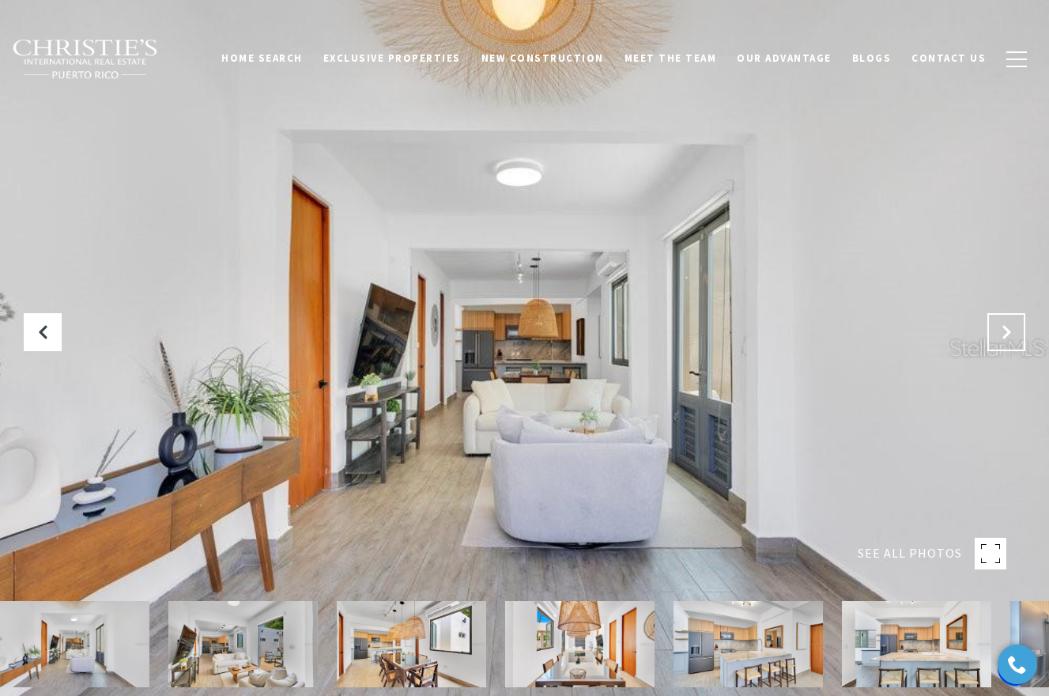
click at [996, 341] on button "Next Slide" at bounding box center [1006, 332] width 38 height 38
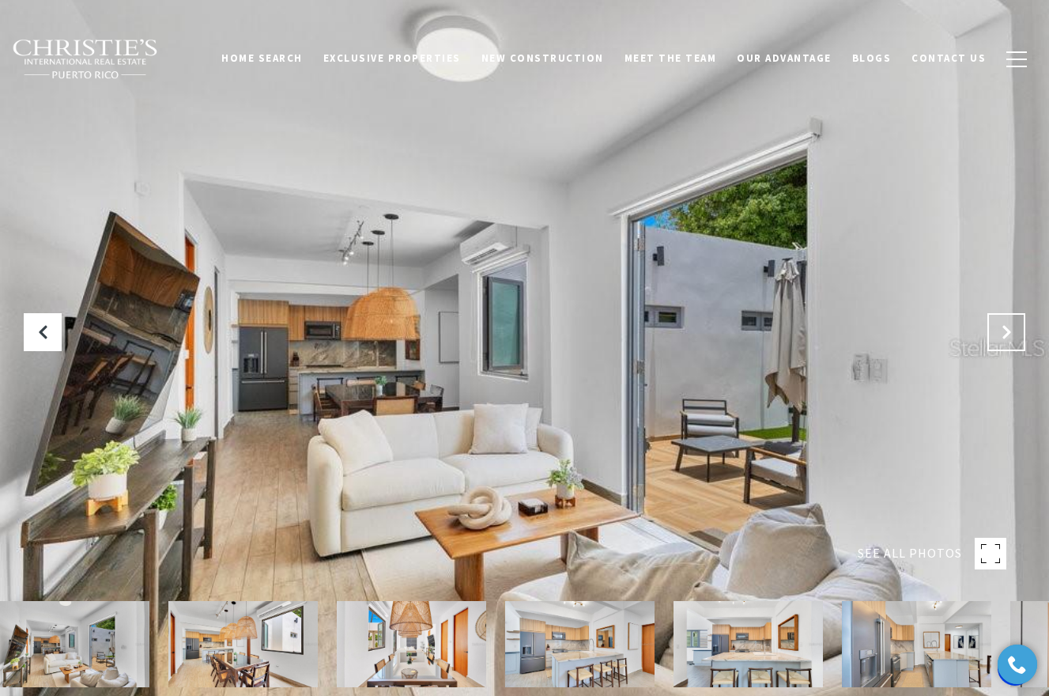
click at [997, 342] on button "Next Slide" at bounding box center [1006, 332] width 38 height 38
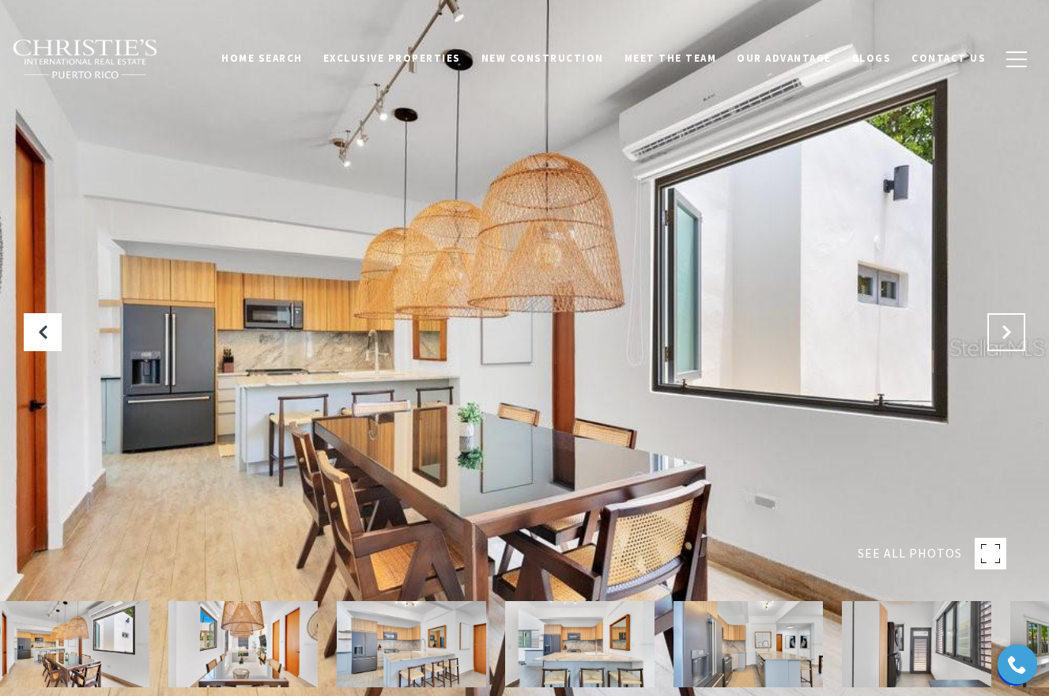
click at [997, 342] on button "Next Slide" at bounding box center [1006, 332] width 38 height 38
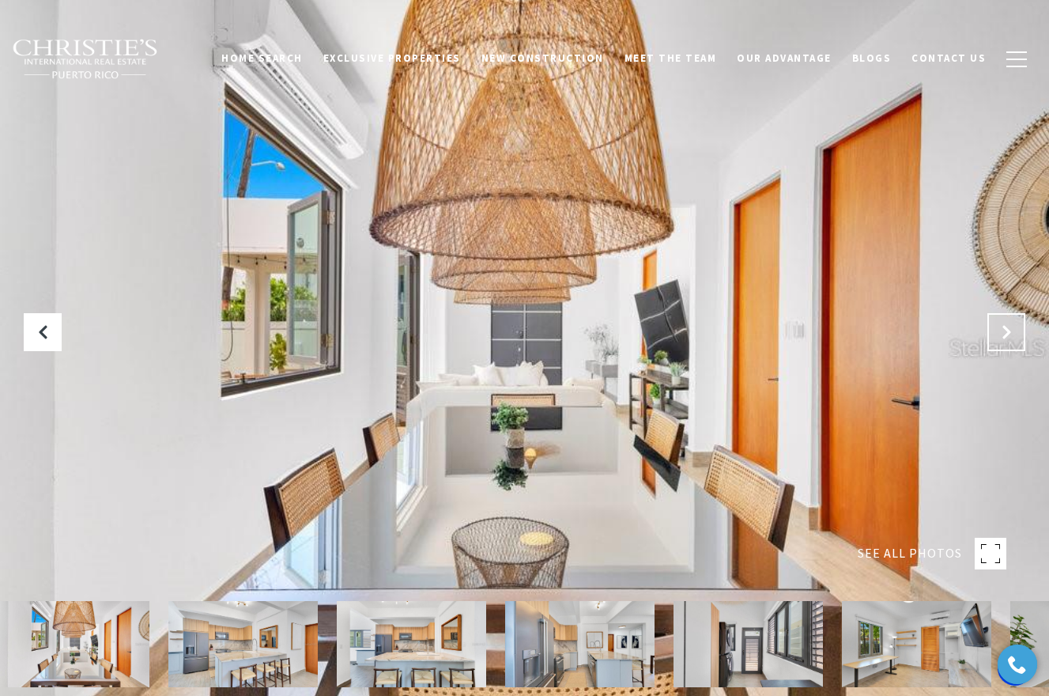
click at [997, 339] on button "Next Slide" at bounding box center [1006, 332] width 38 height 38
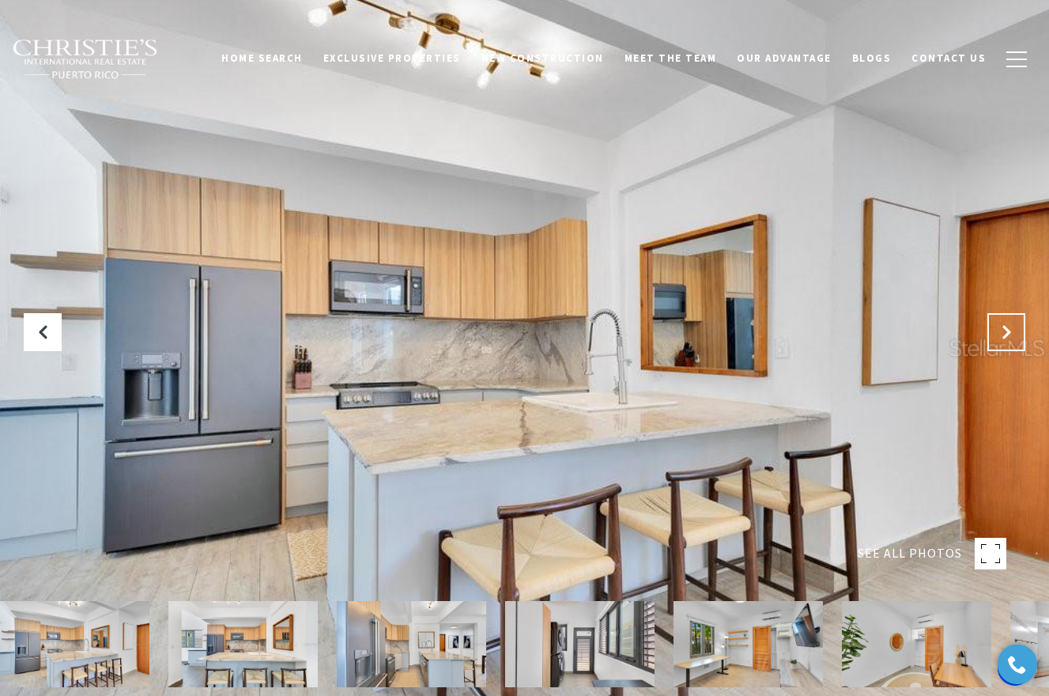
click at [997, 339] on button "Next Slide" at bounding box center [1006, 332] width 38 height 38
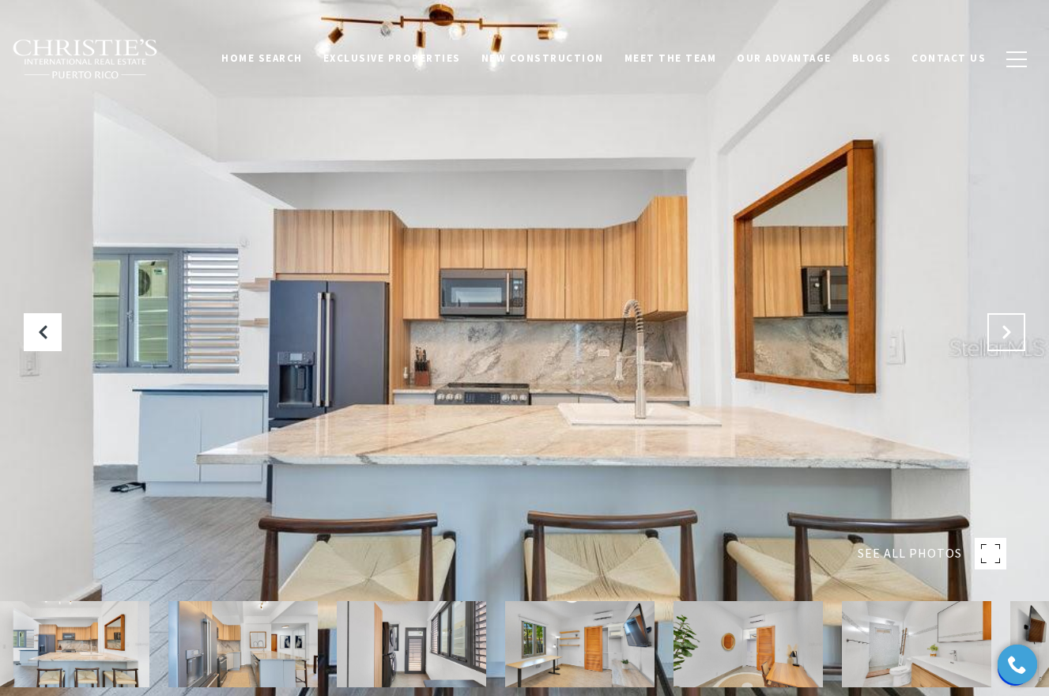
click at [997, 339] on button "Next Slide" at bounding box center [1006, 332] width 38 height 38
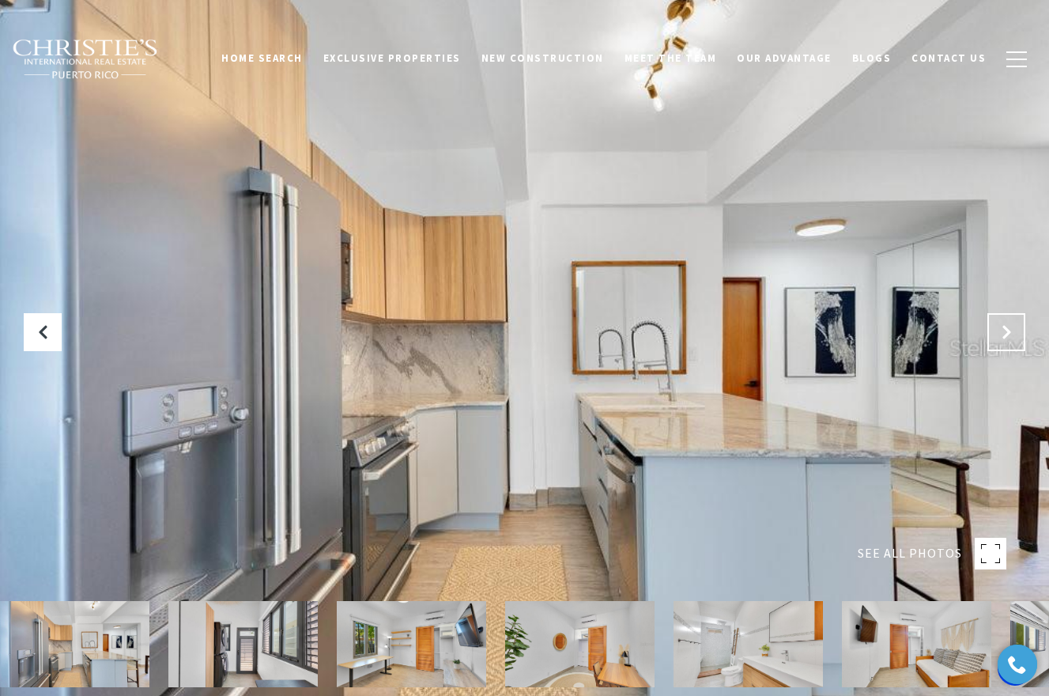
click at [997, 339] on button "Next Slide" at bounding box center [1006, 332] width 38 height 38
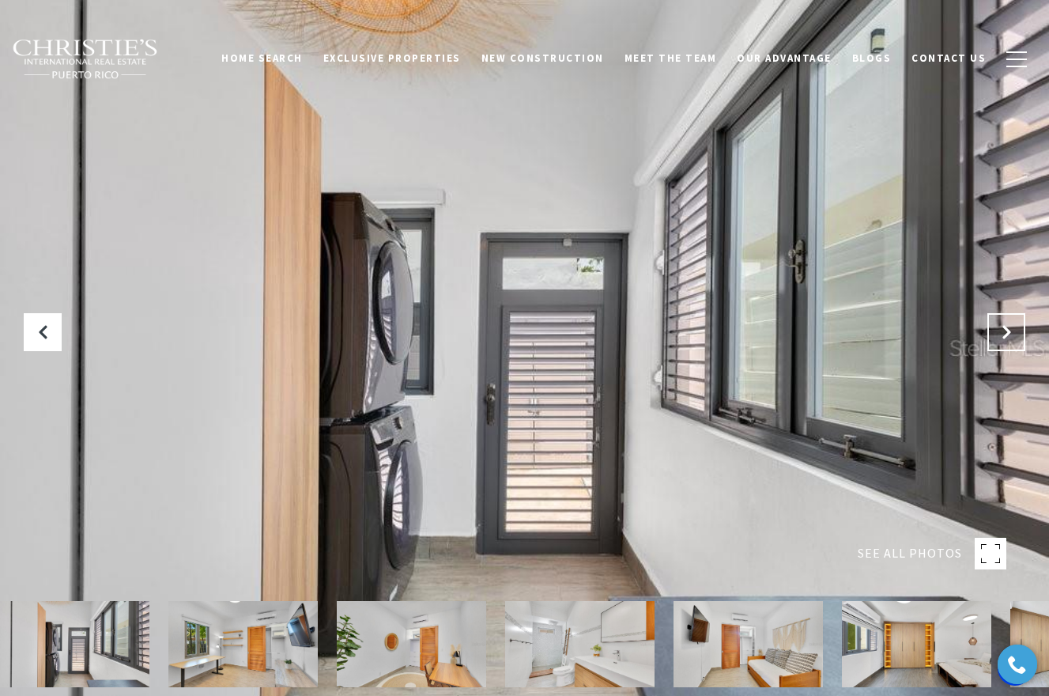
click at [997, 340] on button "Next Slide" at bounding box center [1006, 332] width 38 height 38
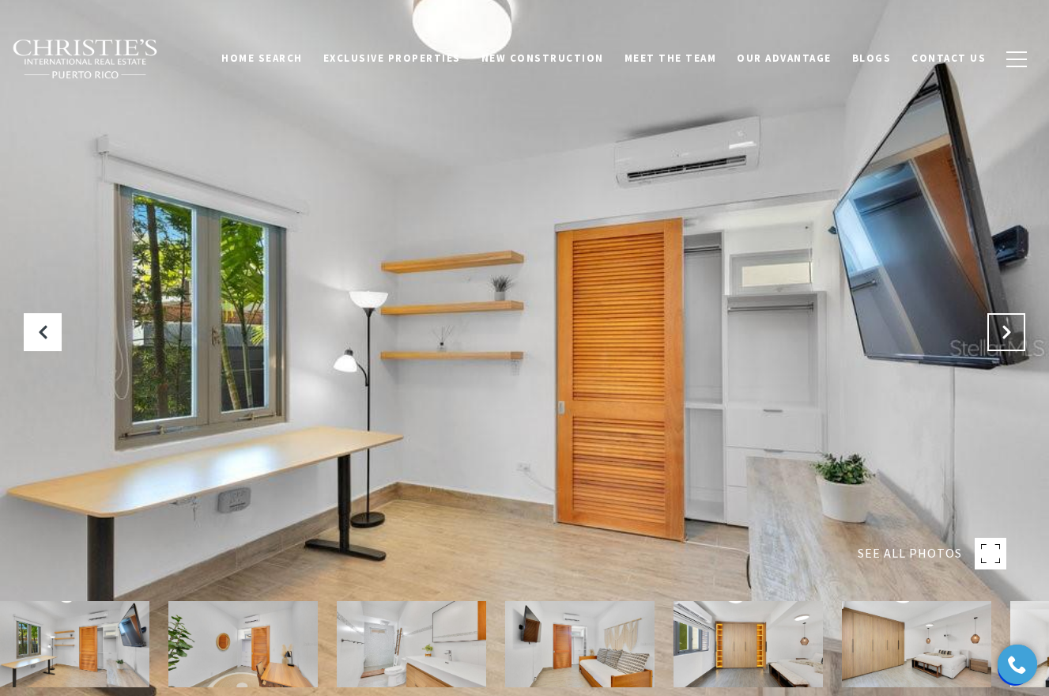
click at [997, 340] on button "Next Slide" at bounding box center [1006, 332] width 38 height 38
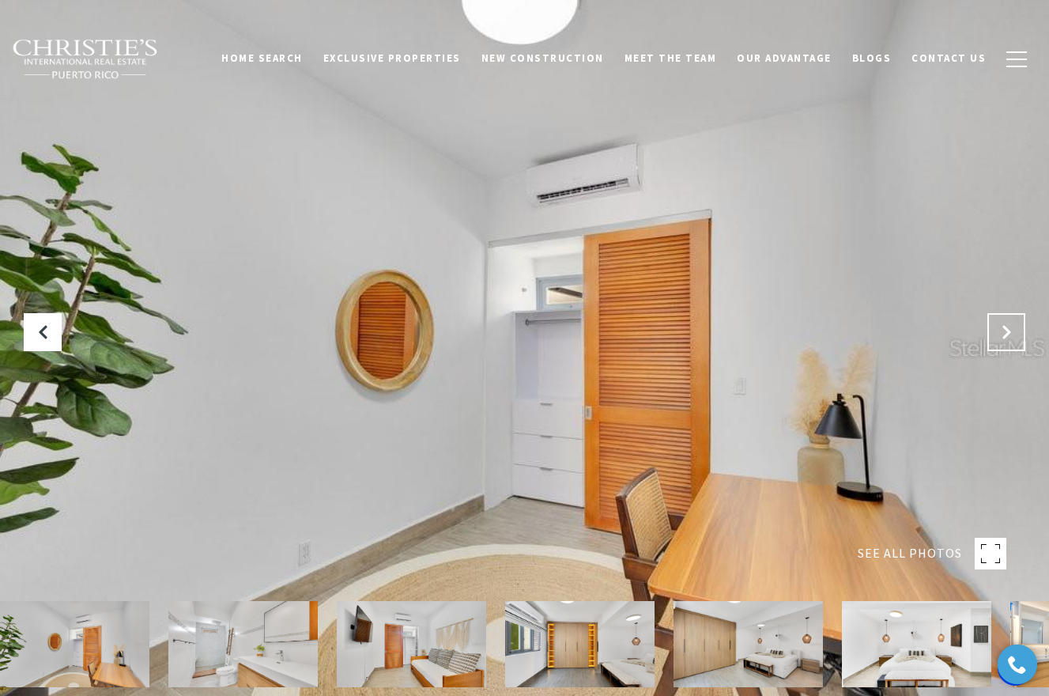
click at [997, 340] on button "Next Slide" at bounding box center [1006, 332] width 38 height 38
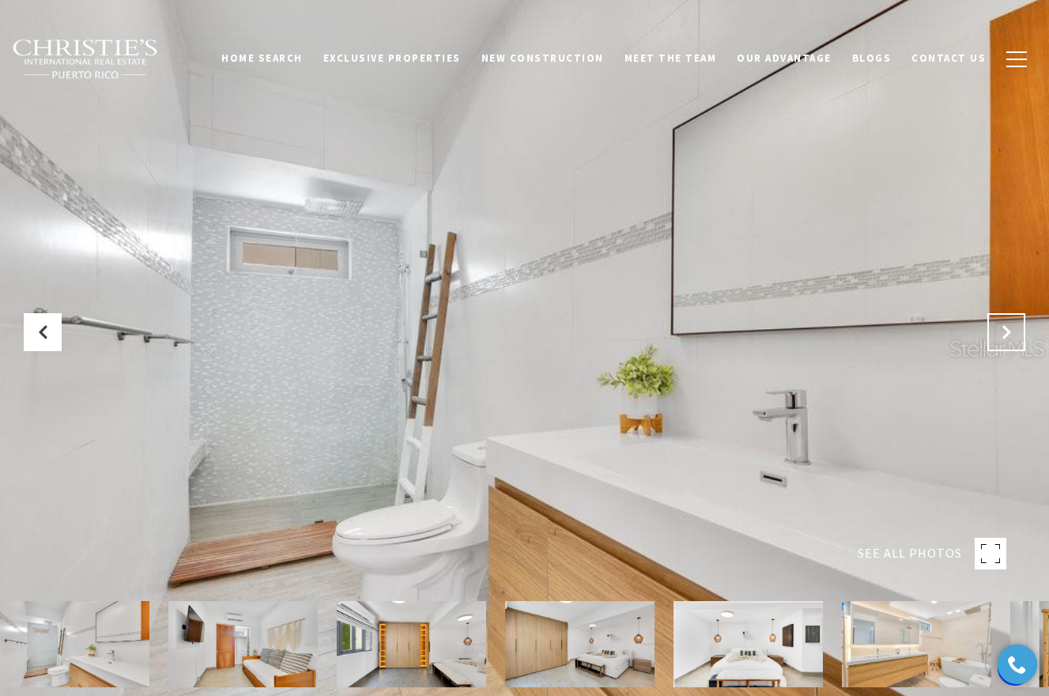
click at [997, 340] on button "Next Slide" at bounding box center [1006, 332] width 38 height 38
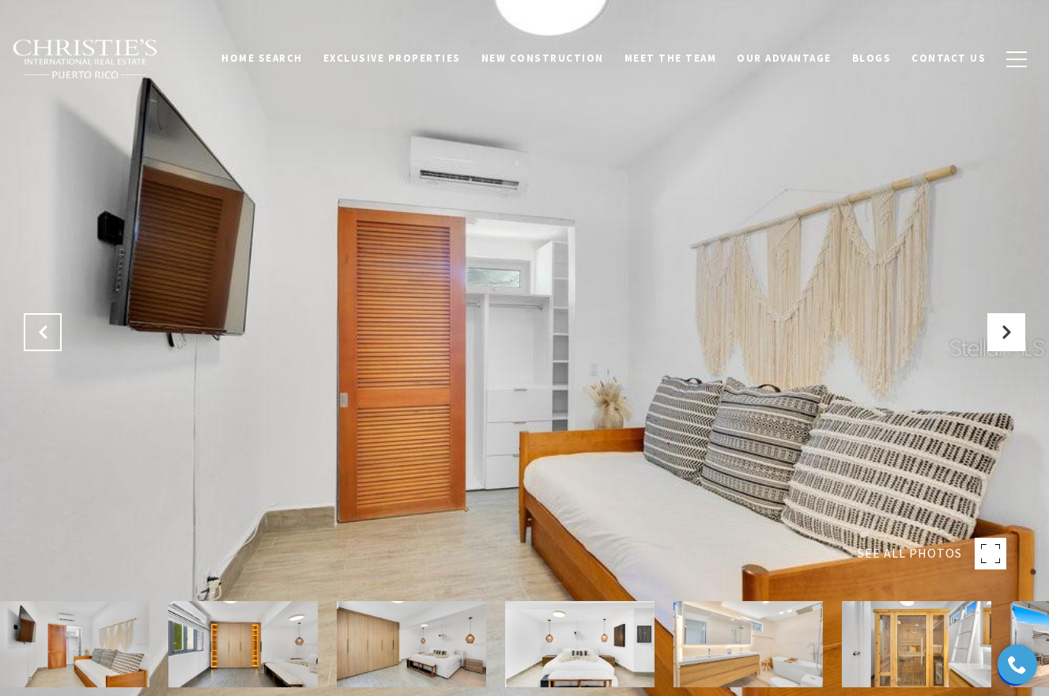
click at [28, 335] on button "Previous Slide" at bounding box center [43, 332] width 38 height 38
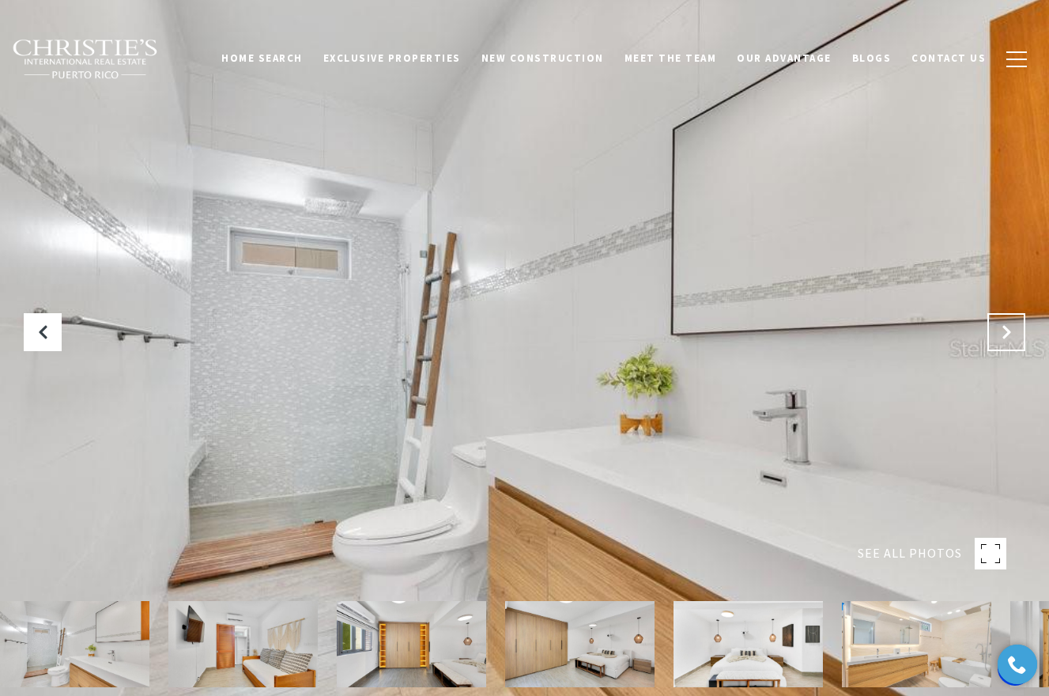
click at [1003, 349] on button "Next Slide" at bounding box center [1006, 332] width 38 height 38
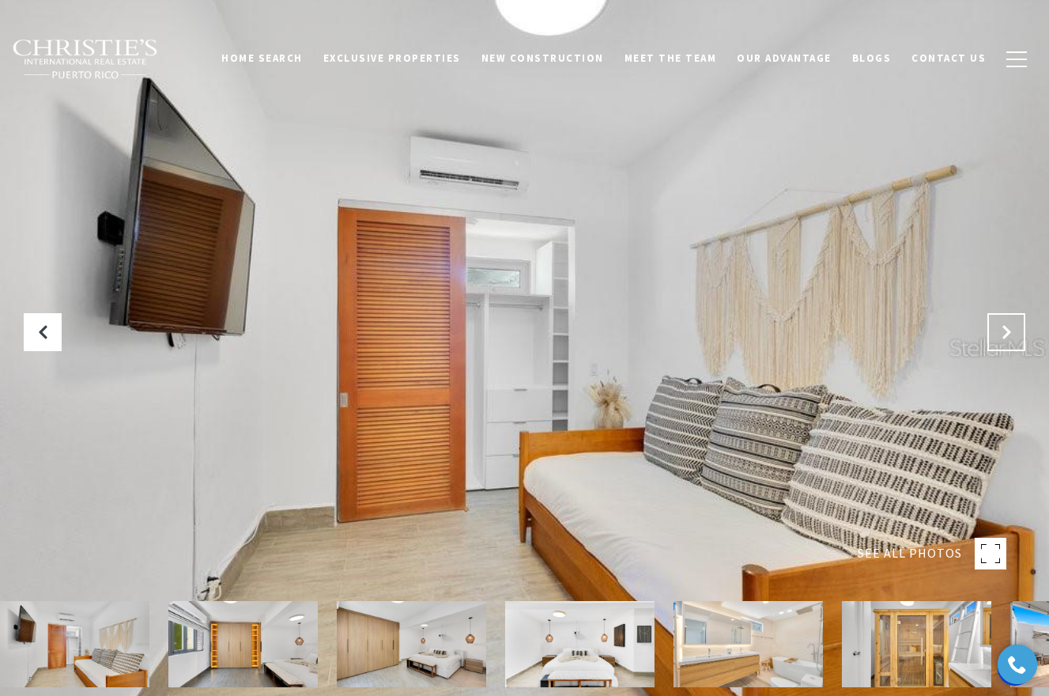
click at [1003, 349] on button "Next Slide" at bounding box center [1006, 332] width 38 height 38
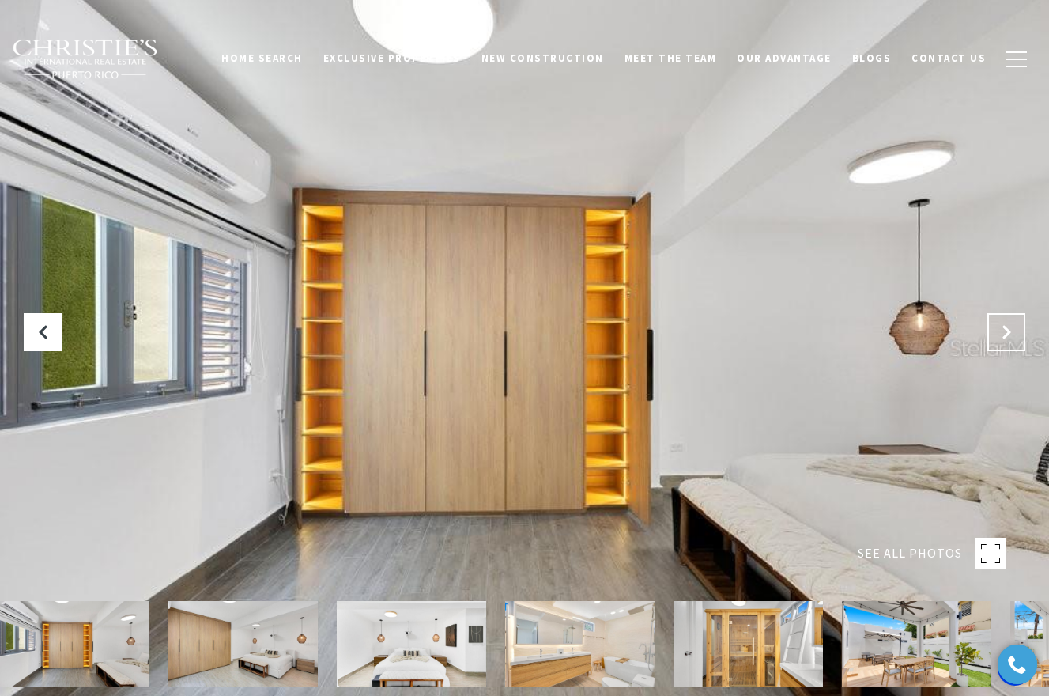
click at [1003, 349] on button "Next Slide" at bounding box center [1006, 332] width 38 height 38
click at [1005, 341] on button "Next Slide" at bounding box center [1006, 332] width 38 height 38
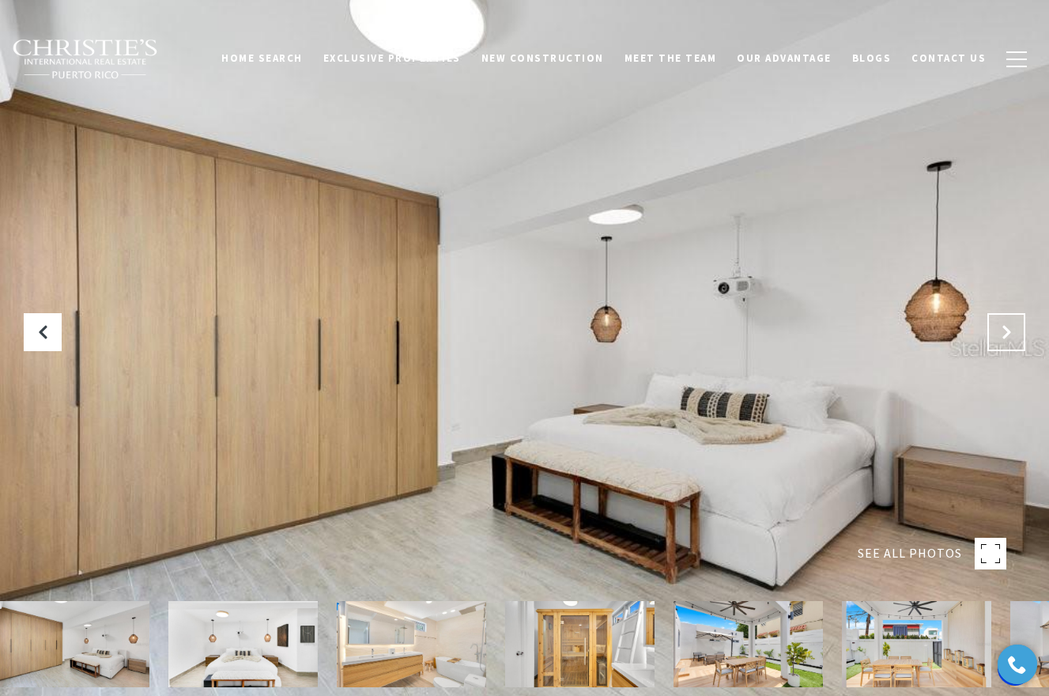
click at [1005, 341] on button "Next Slide" at bounding box center [1006, 332] width 38 height 38
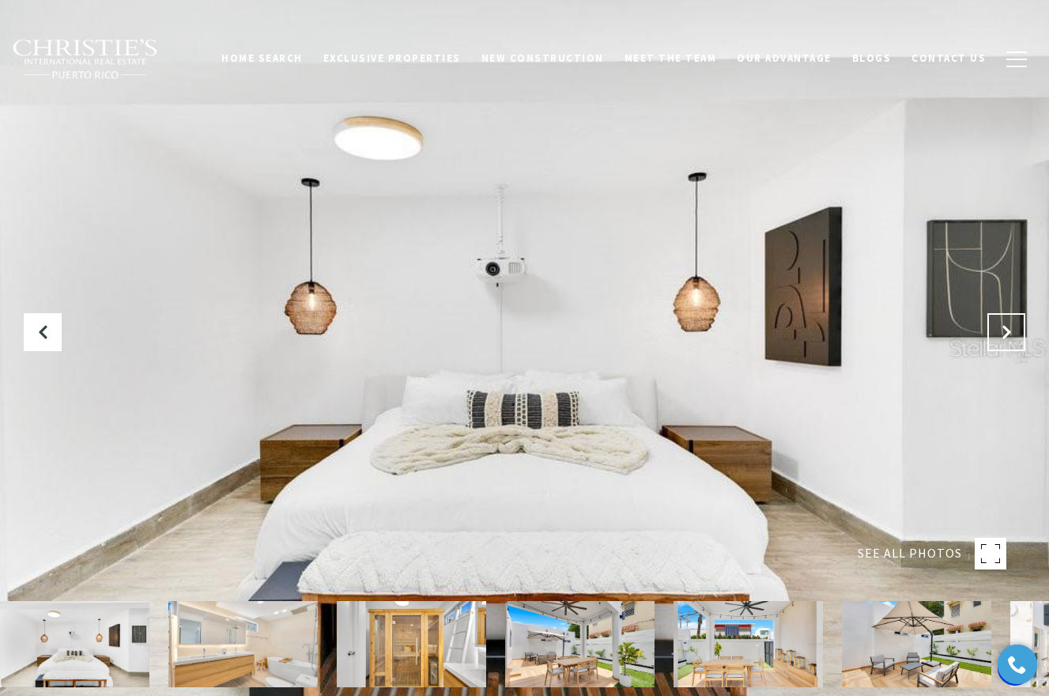
click at [1005, 341] on button "Next Slide" at bounding box center [1006, 332] width 38 height 38
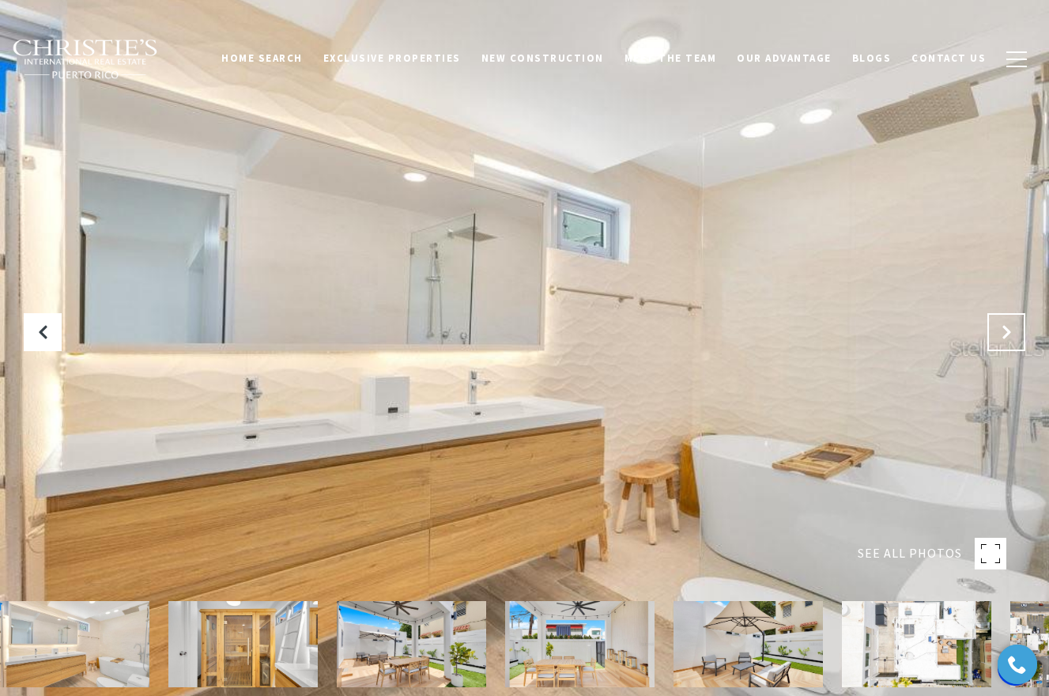
click at [1005, 341] on button "Next Slide" at bounding box center [1006, 332] width 38 height 38
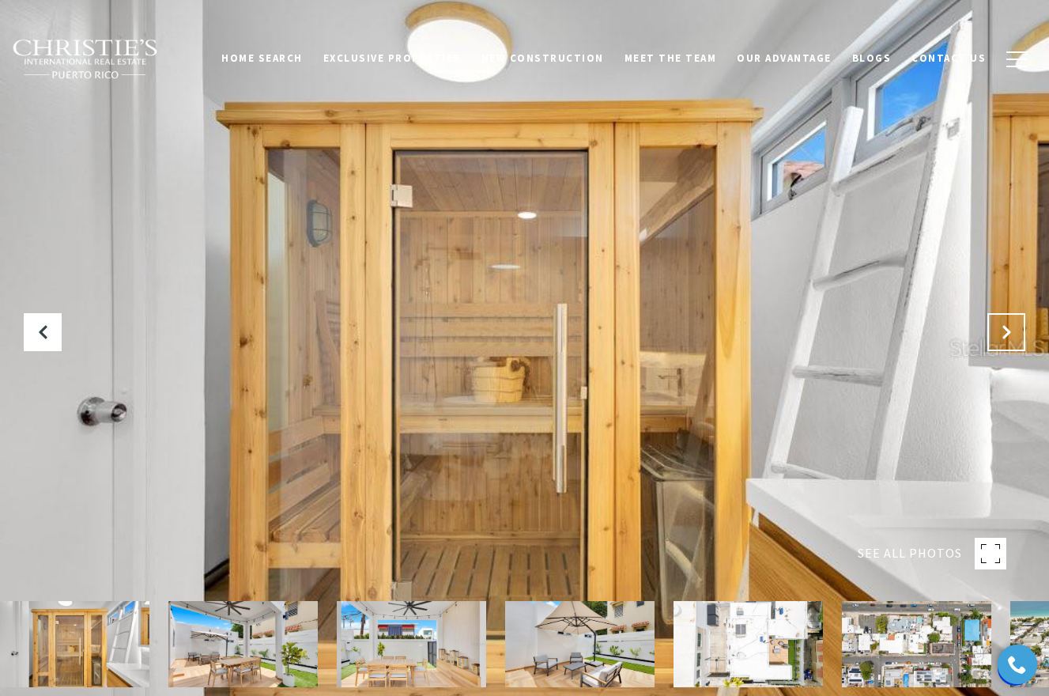
click at [1005, 341] on button "Next Slide" at bounding box center [1006, 332] width 38 height 38
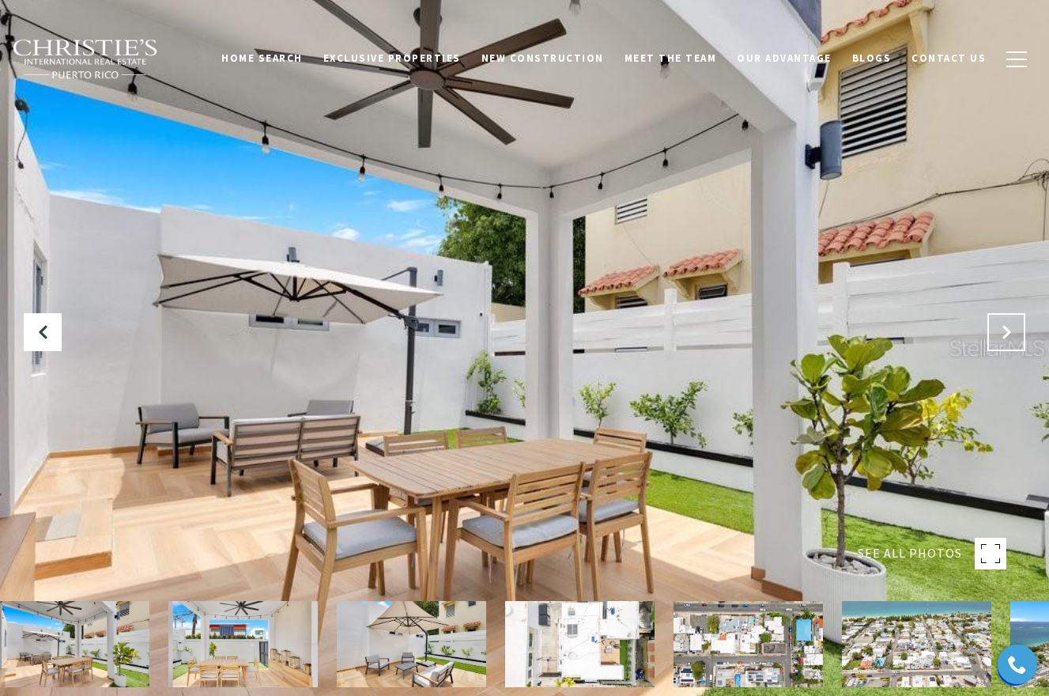
click at [1005, 341] on button "Next Slide" at bounding box center [1006, 332] width 38 height 38
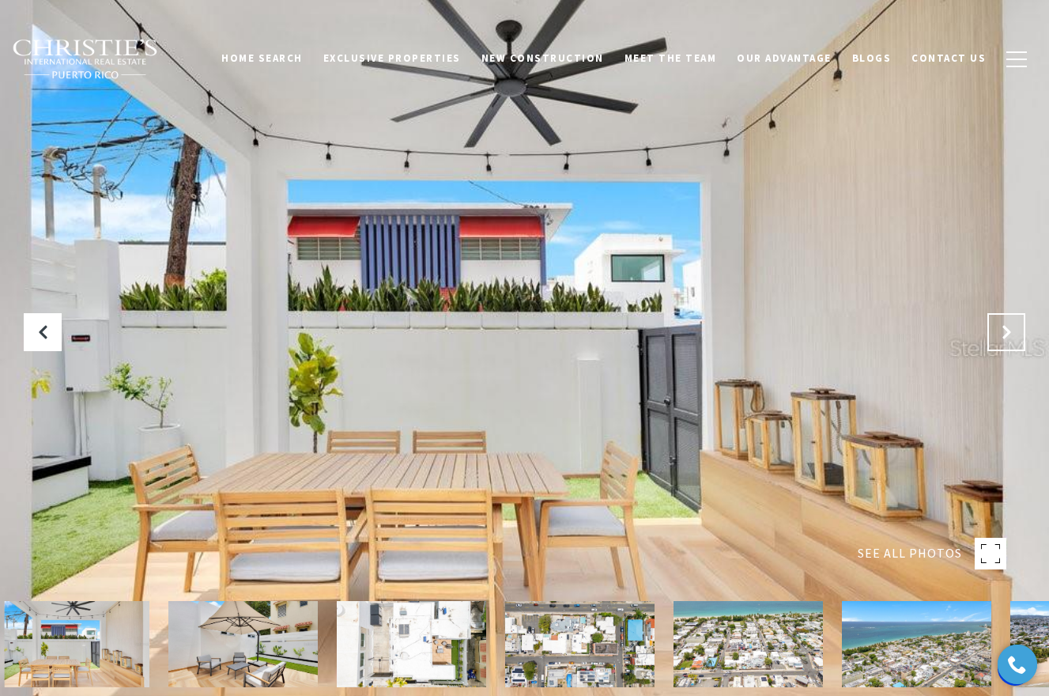
click at [1005, 341] on button "Next Slide" at bounding box center [1006, 332] width 38 height 38
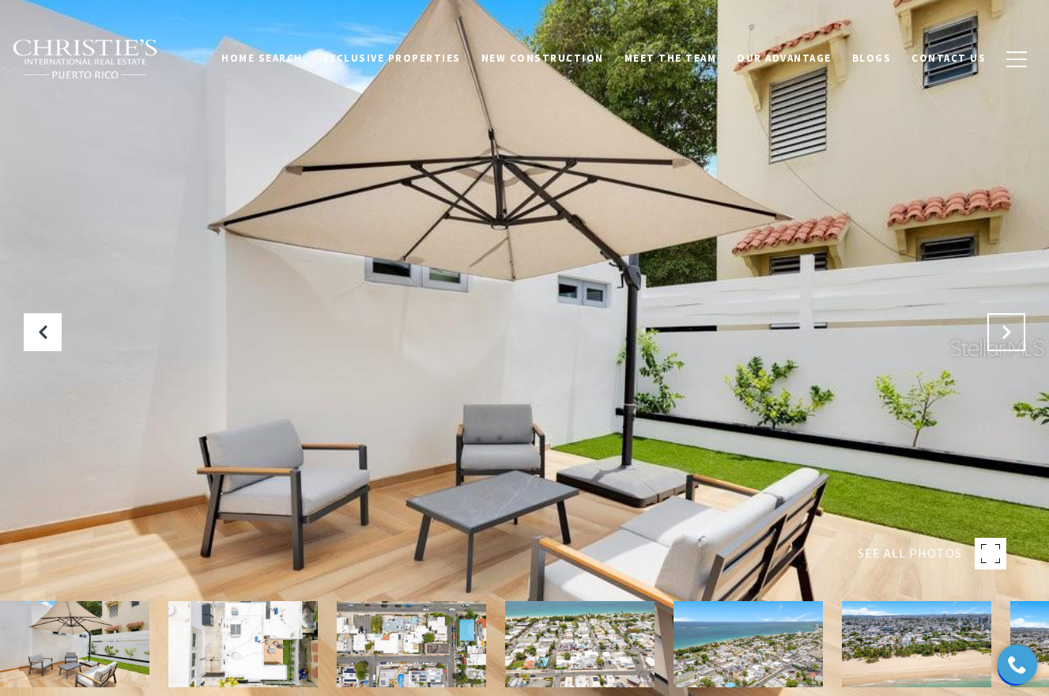
click at [1005, 341] on button "Next Slide" at bounding box center [1006, 332] width 38 height 38
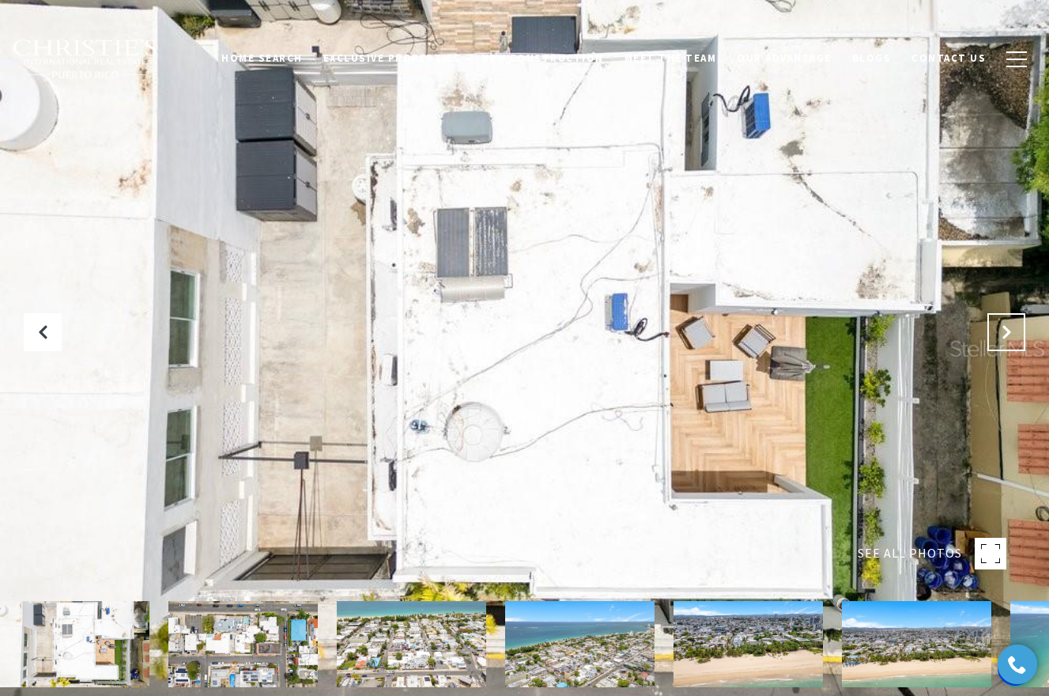
click at [1005, 341] on button "Next Slide" at bounding box center [1006, 332] width 38 height 38
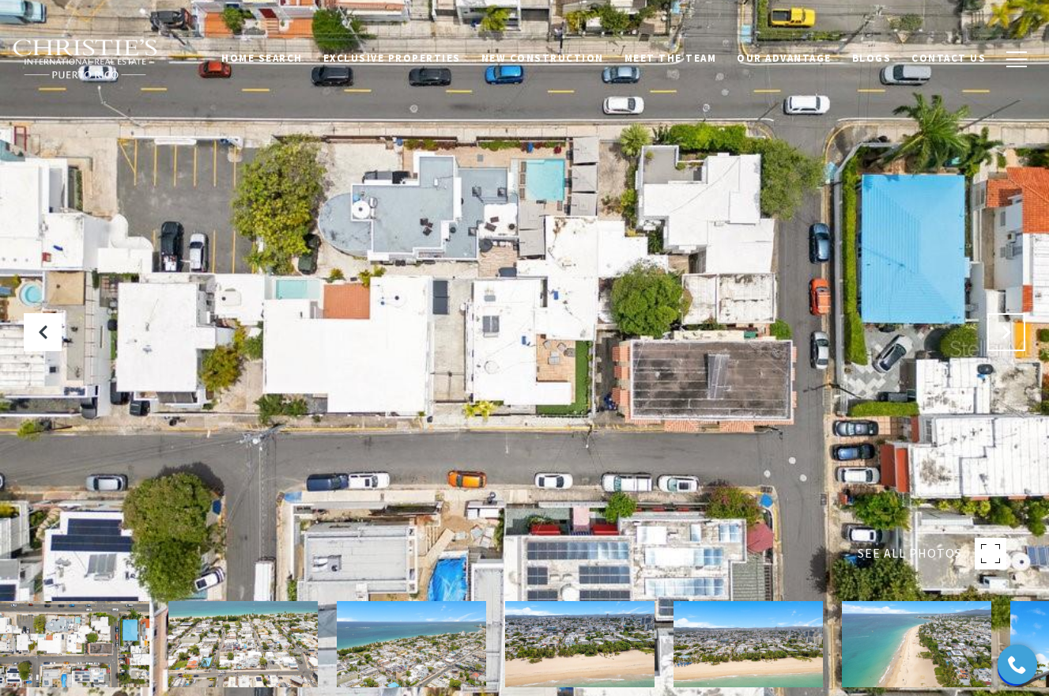
click at [1005, 341] on button "Next Slide" at bounding box center [1006, 332] width 38 height 38
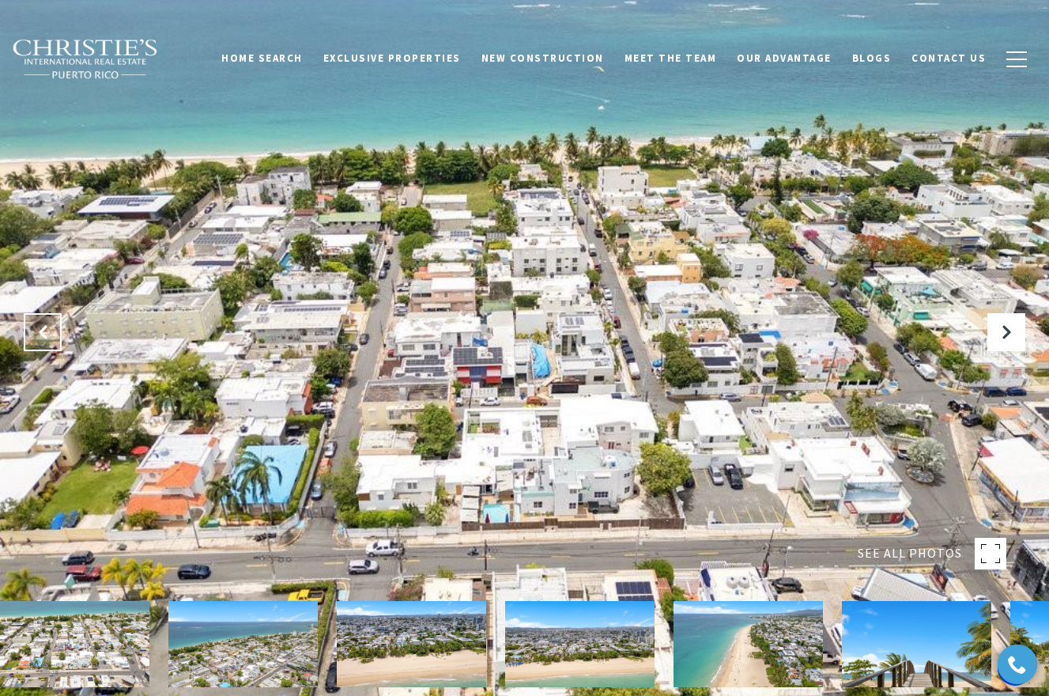
click at [42, 333] on icon "Previous Slide" at bounding box center [43, 332] width 16 height 16
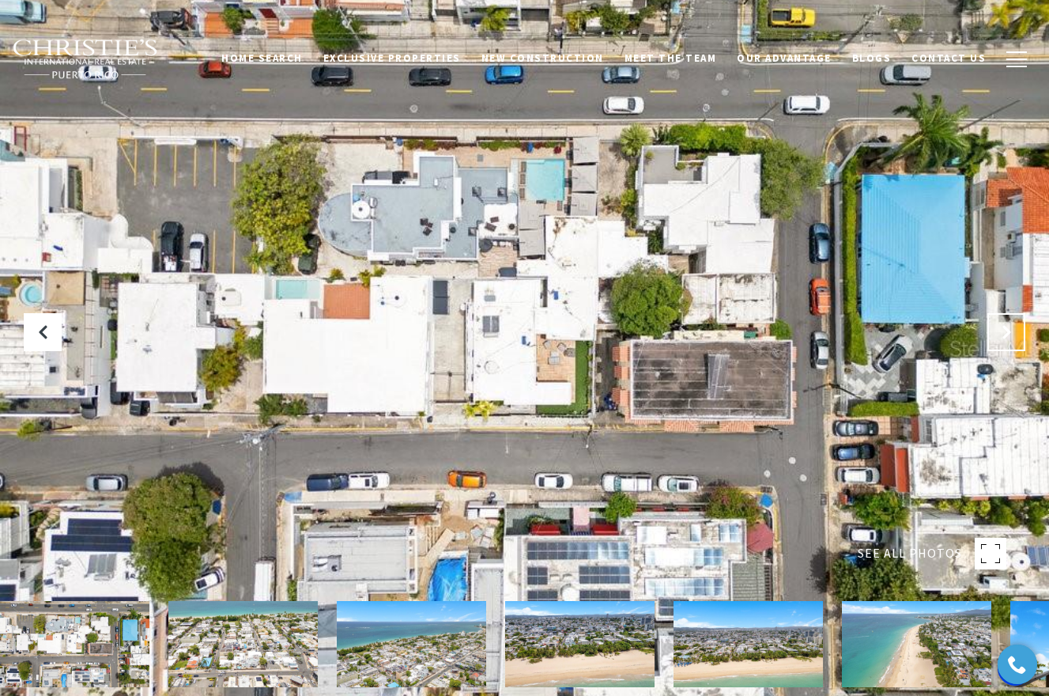
click at [1014, 330] on button "Next Slide" at bounding box center [1006, 332] width 38 height 38
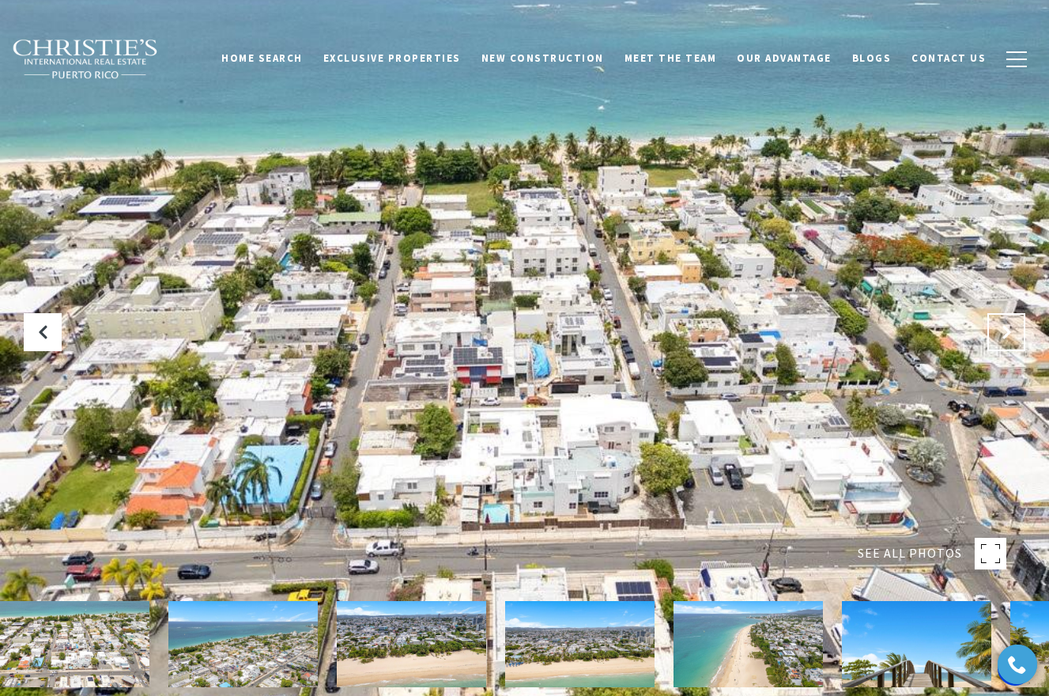
click at [1014, 330] on button "Next Slide" at bounding box center [1006, 332] width 38 height 38
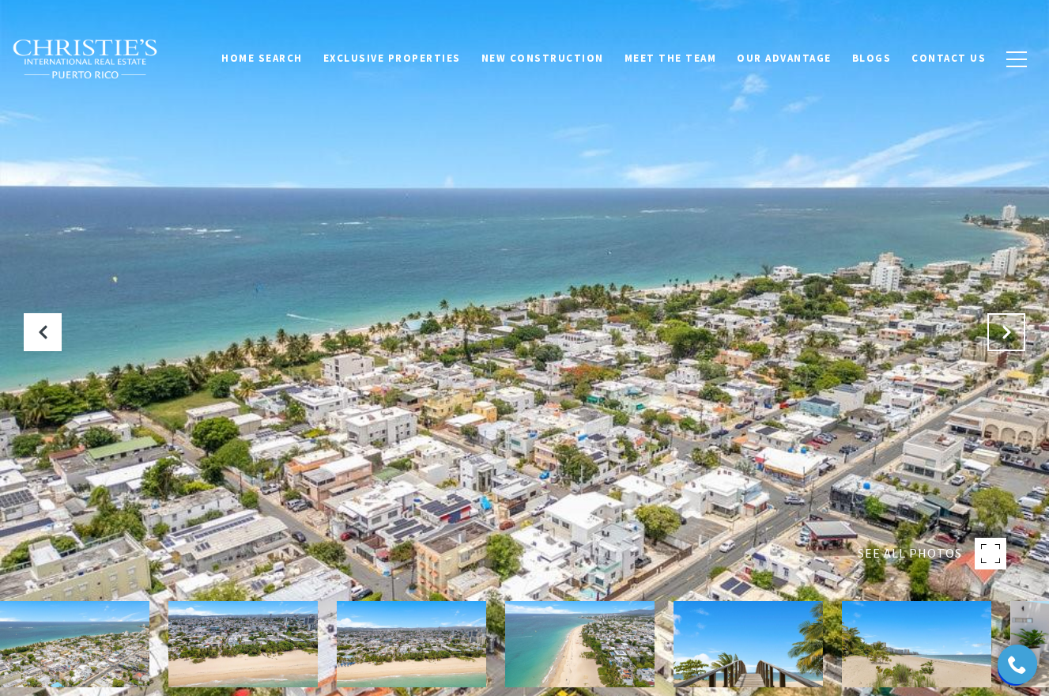
click at [1014, 330] on button "Next Slide" at bounding box center [1006, 332] width 38 height 38
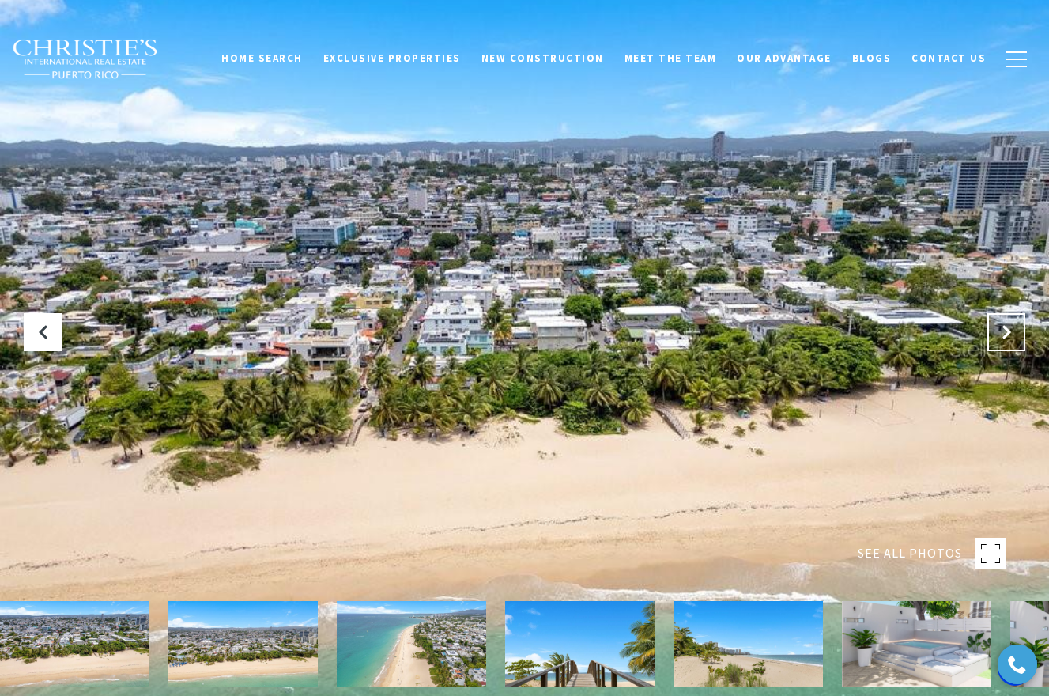
click at [1014, 332] on button "Next Slide" at bounding box center [1006, 332] width 38 height 38
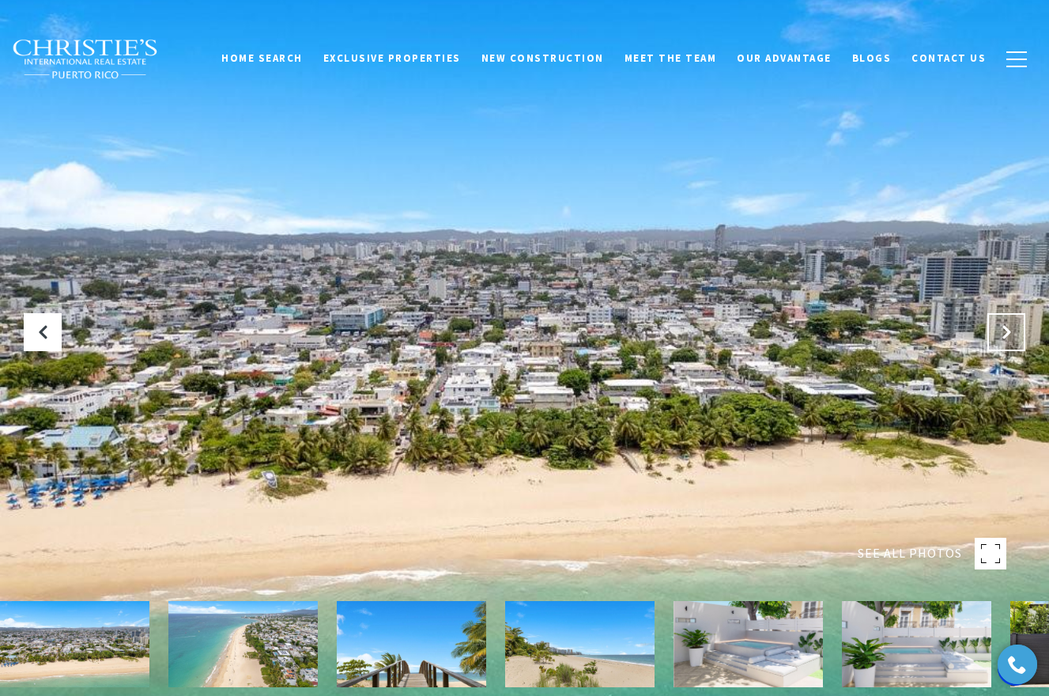
click at [1014, 333] on button "Next Slide" at bounding box center [1006, 332] width 38 height 38
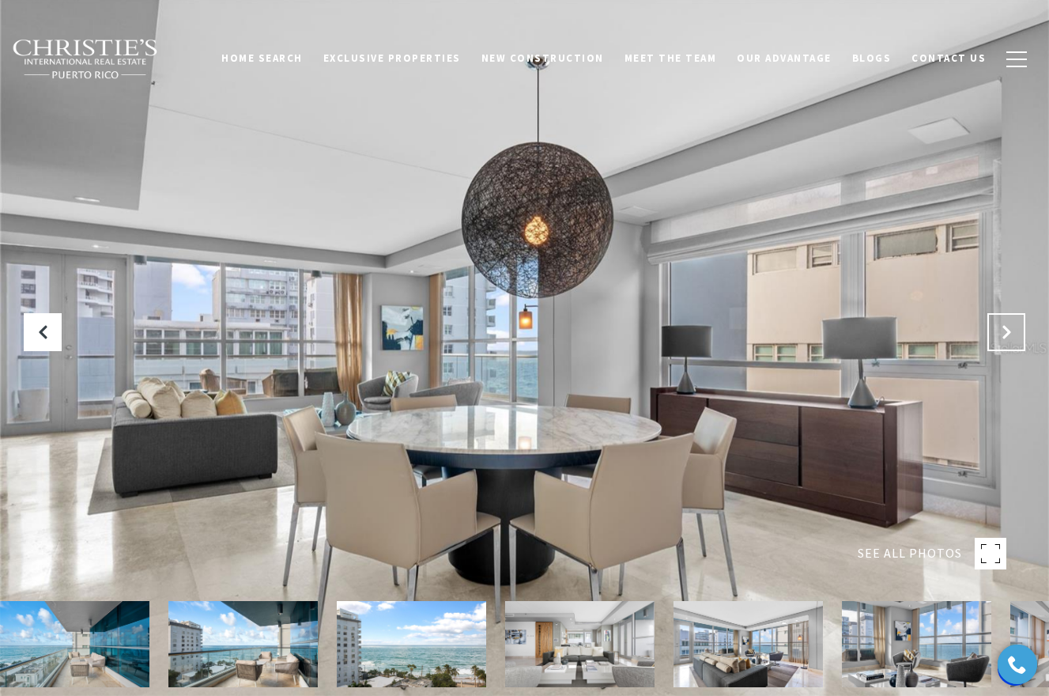
click at [1007, 323] on button "Next Slide" at bounding box center [1006, 332] width 38 height 38
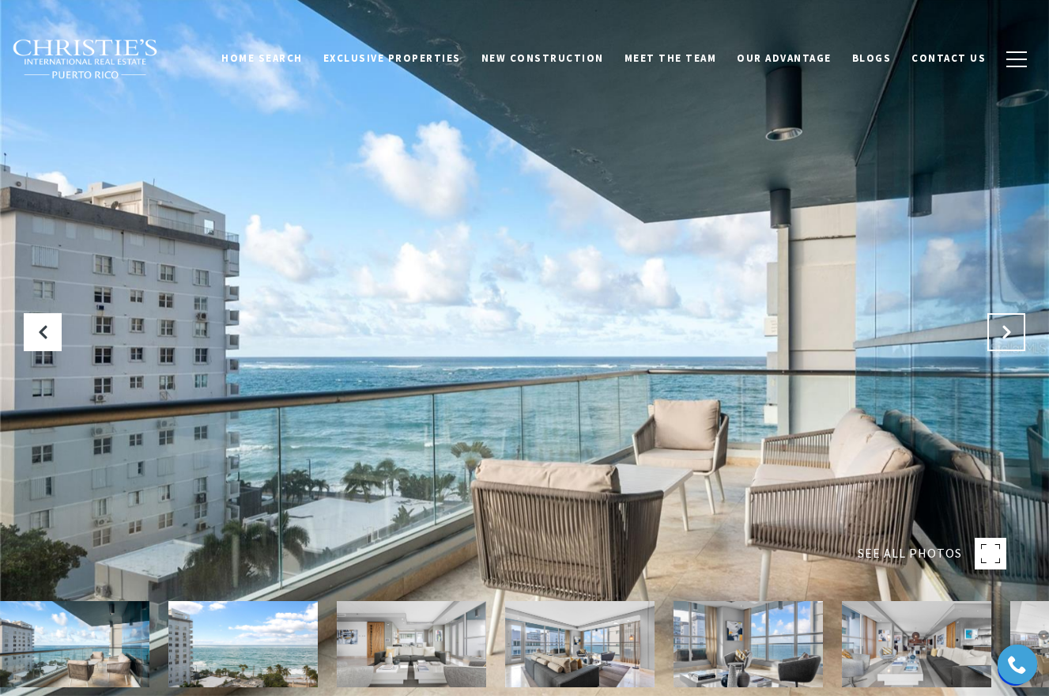
click at [1007, 323] on button "Next Slide" at bounding box center [1006, 332] width 38 height 38
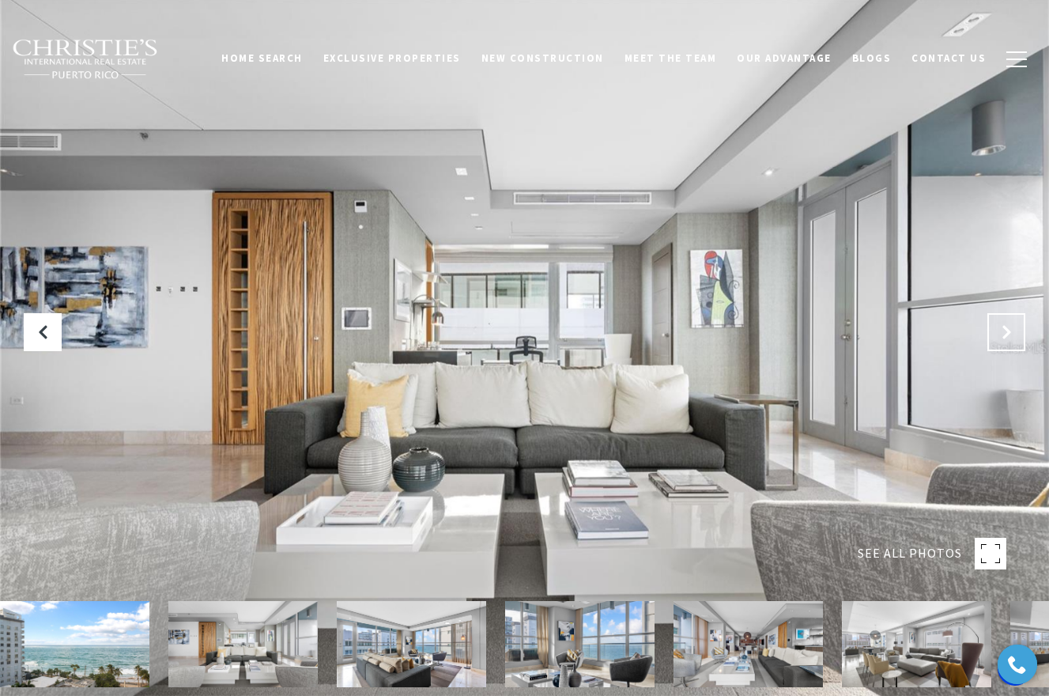
click at [1007, 323] on button "Next Slide" at bounding box center [1006, 332] width 38 height 38
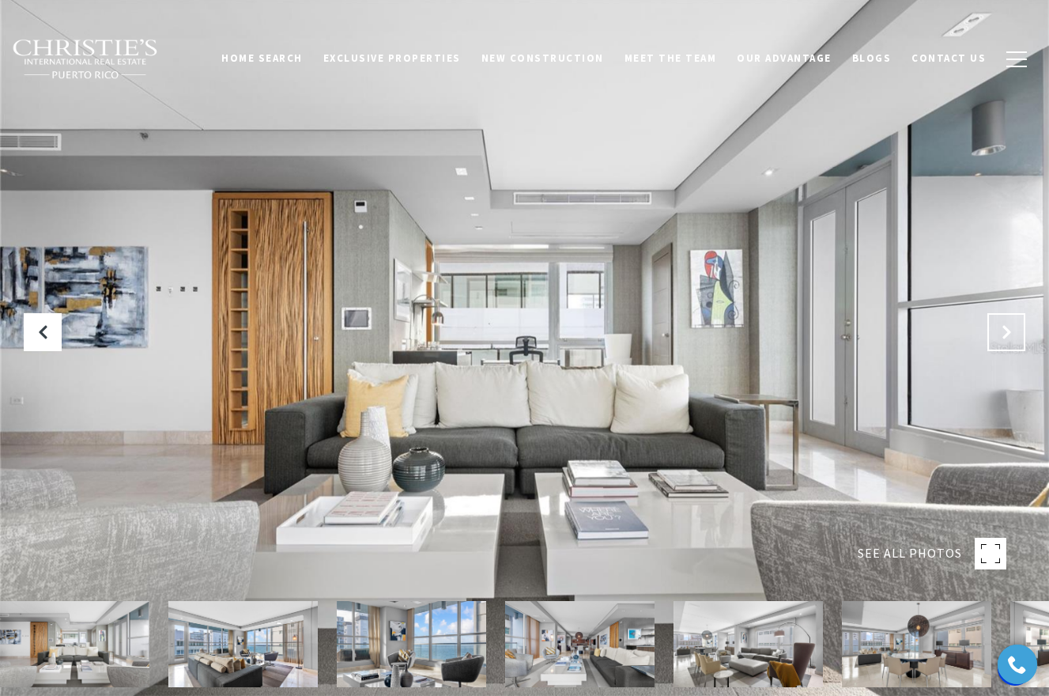
click at [1007, 323] on button "Next Slide" at bounding box center [1006, 332] width 38 height 38
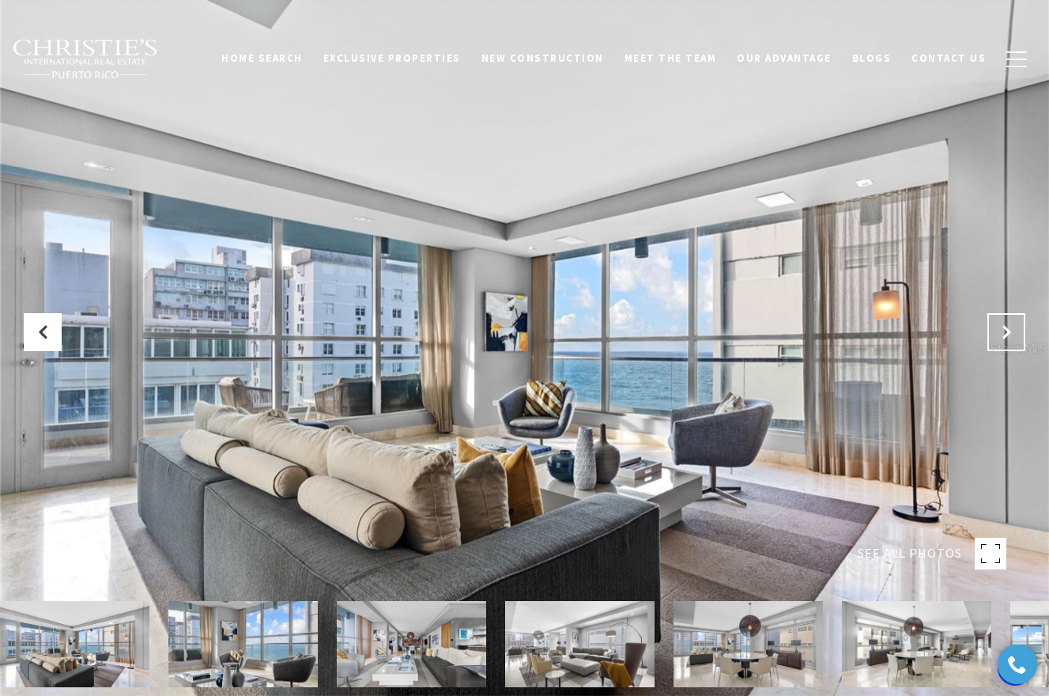
click at [1007, 323] on button "Next Slide" at bounding box center [1006, 332] width 38 height 38
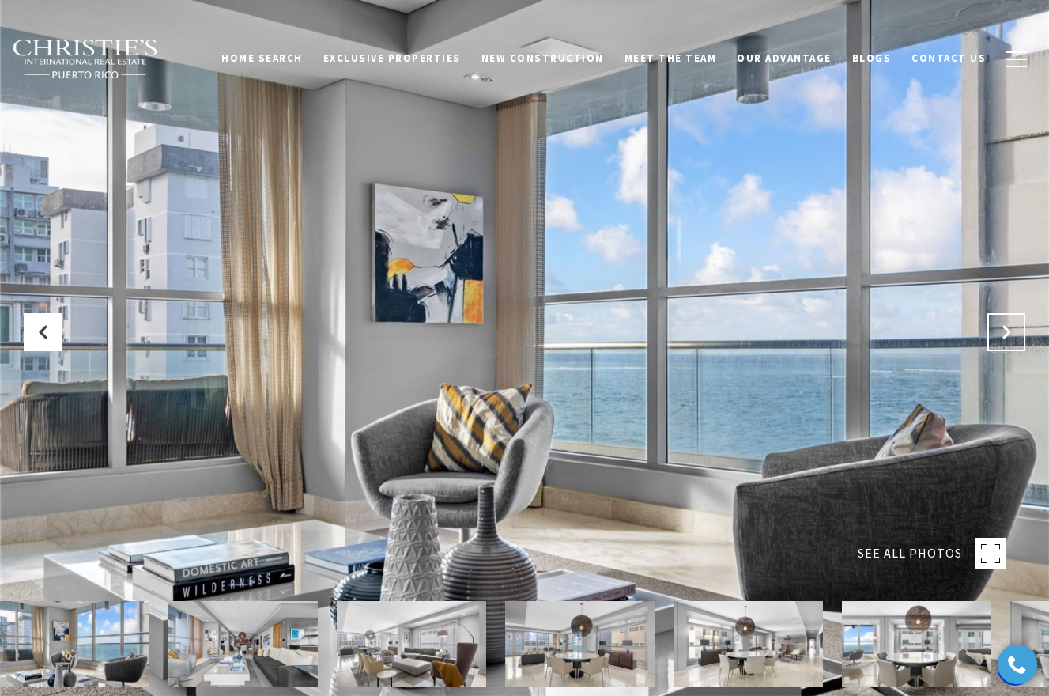
click at [1007, 323] on button "Next Slide" at bounding box center [1006, 332] width 38 height 38
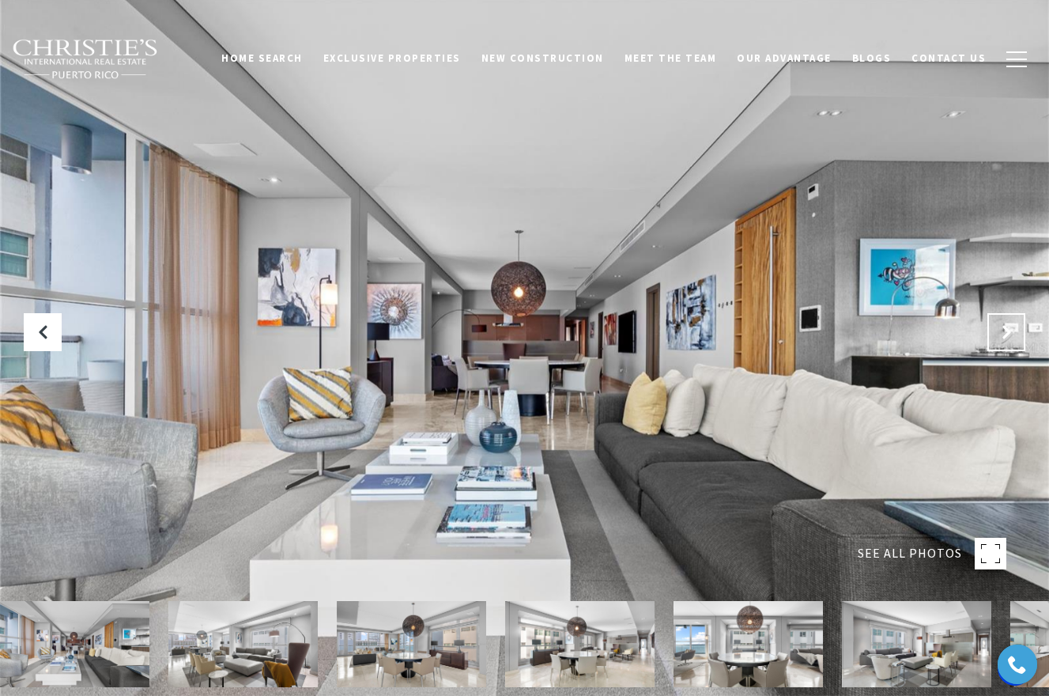
click at [1007, 323] on button "Next Slide" at bounding box center [1006, 332] width 38 height 38
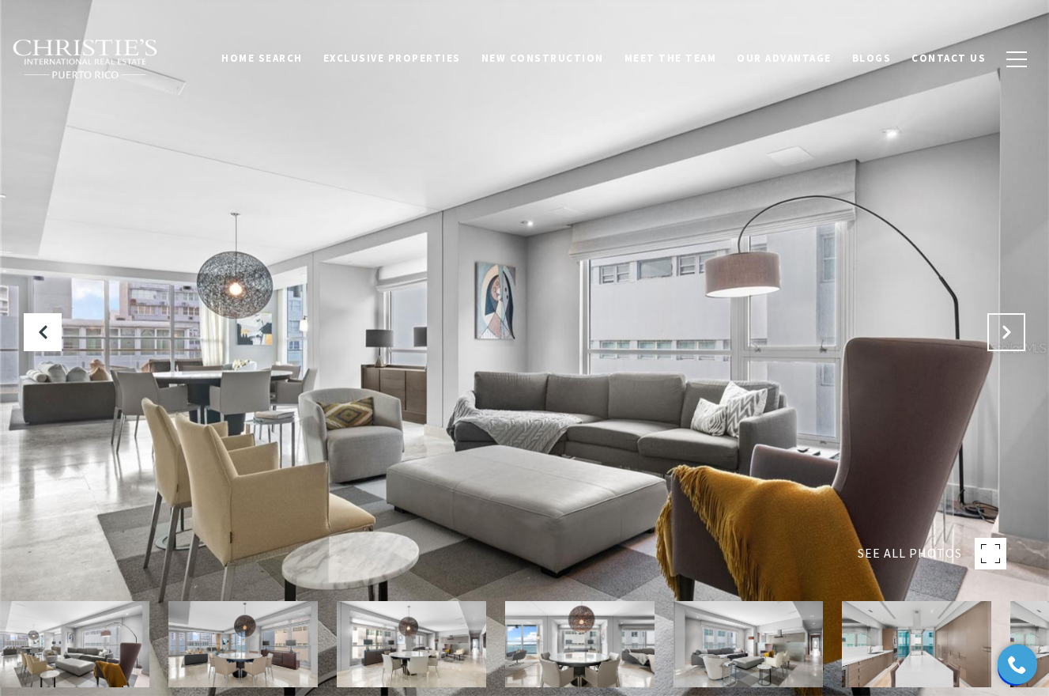
click at [1007, 323] on button "Next Slide" at bounding box center [1006, 332] width 38 height 38
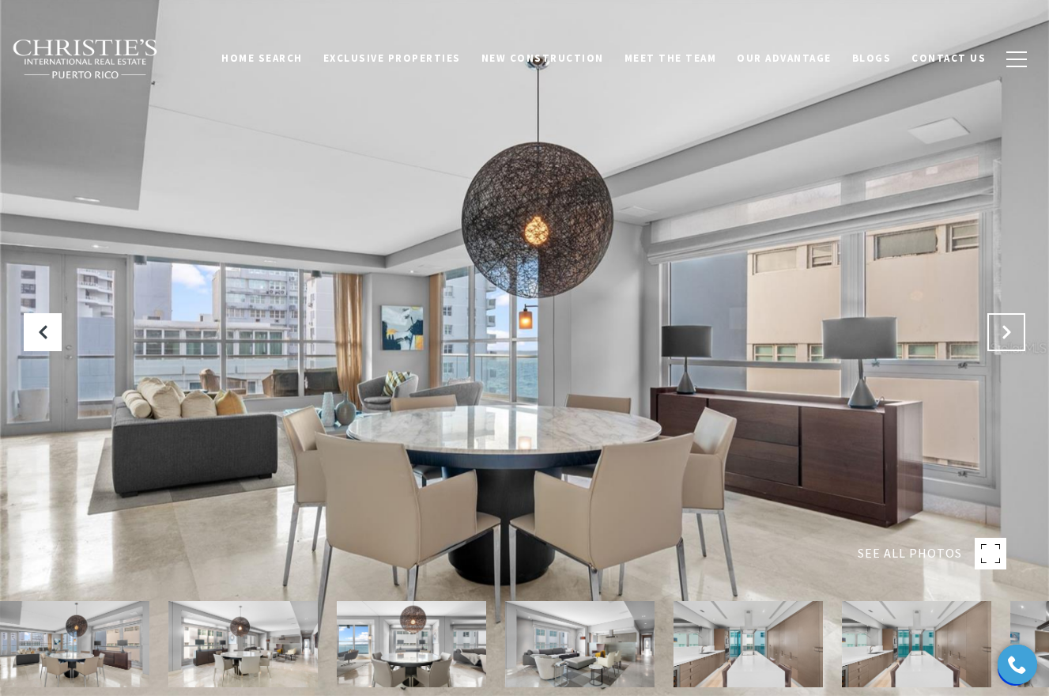
click at [1007, 323] on button "Next Slide" at bounding box center [1006, 332] width 38 height 38
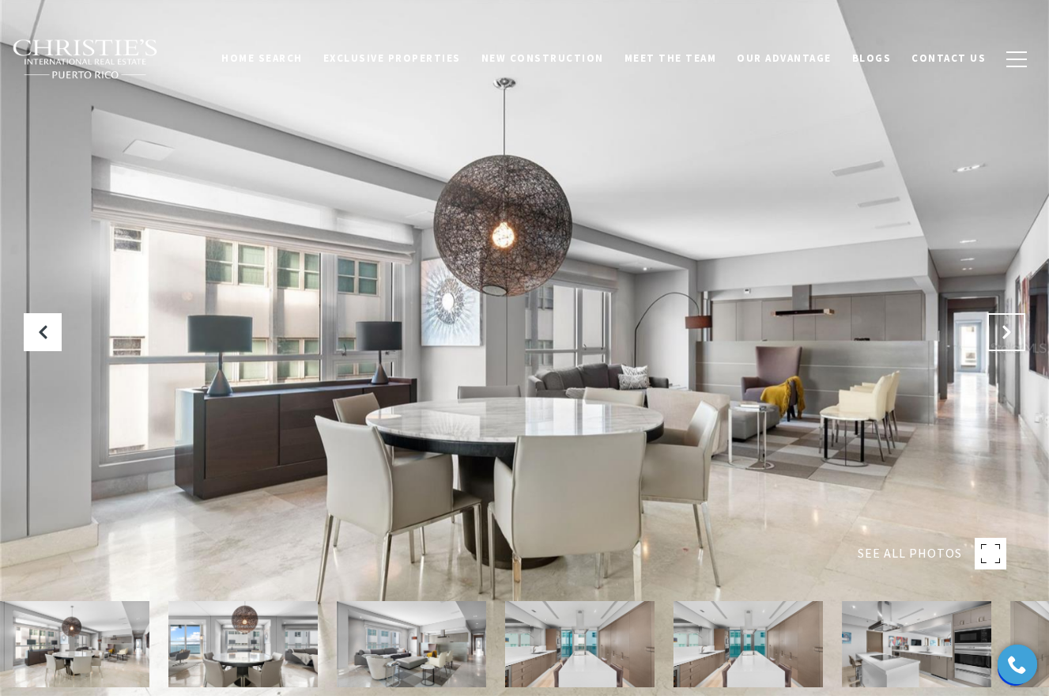
click at [1007, 323] on button "Next Slide" at bounding box center [1006, 332] width 38 height 38
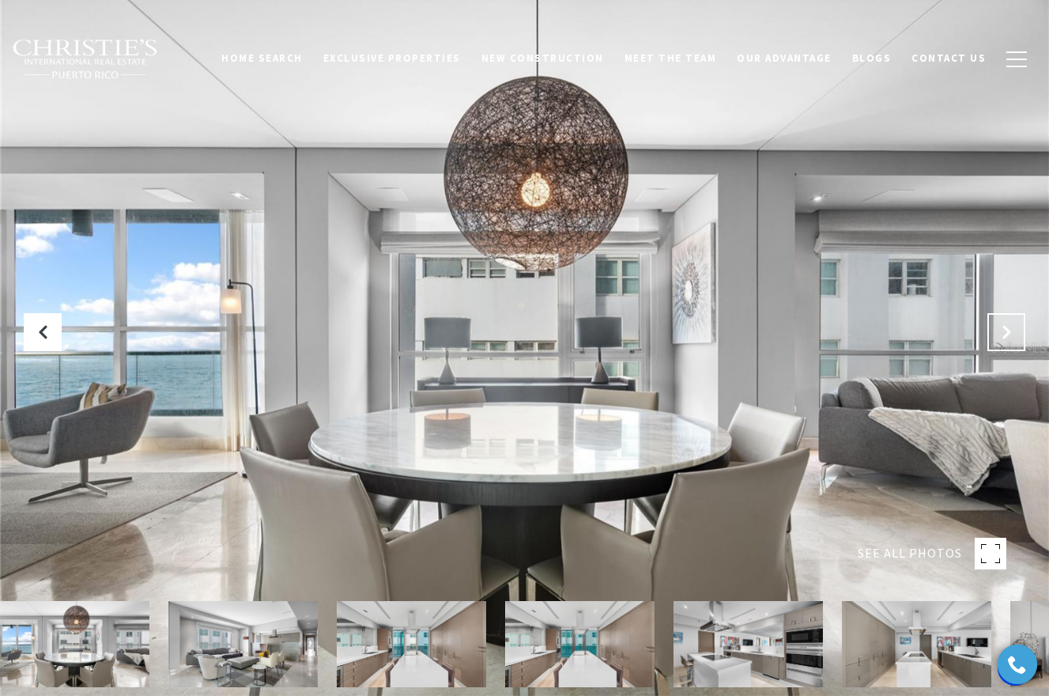
click at [1007, 323] on button "Next Slide" at bounding box center [1006, 332] width 38 height 38
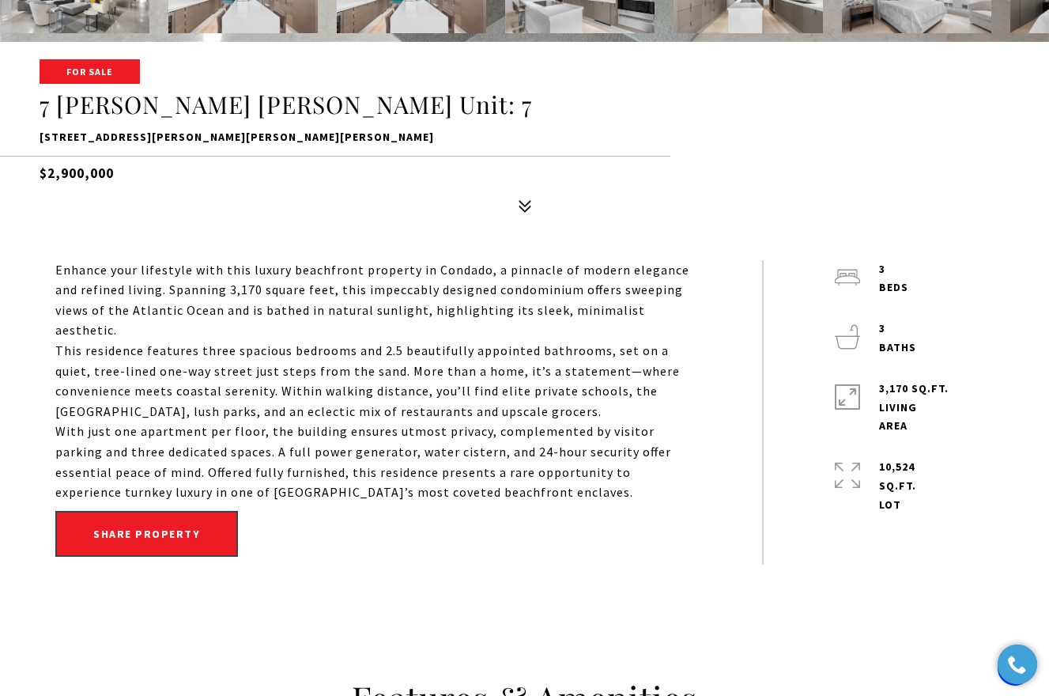
scroll to position [700, 0]
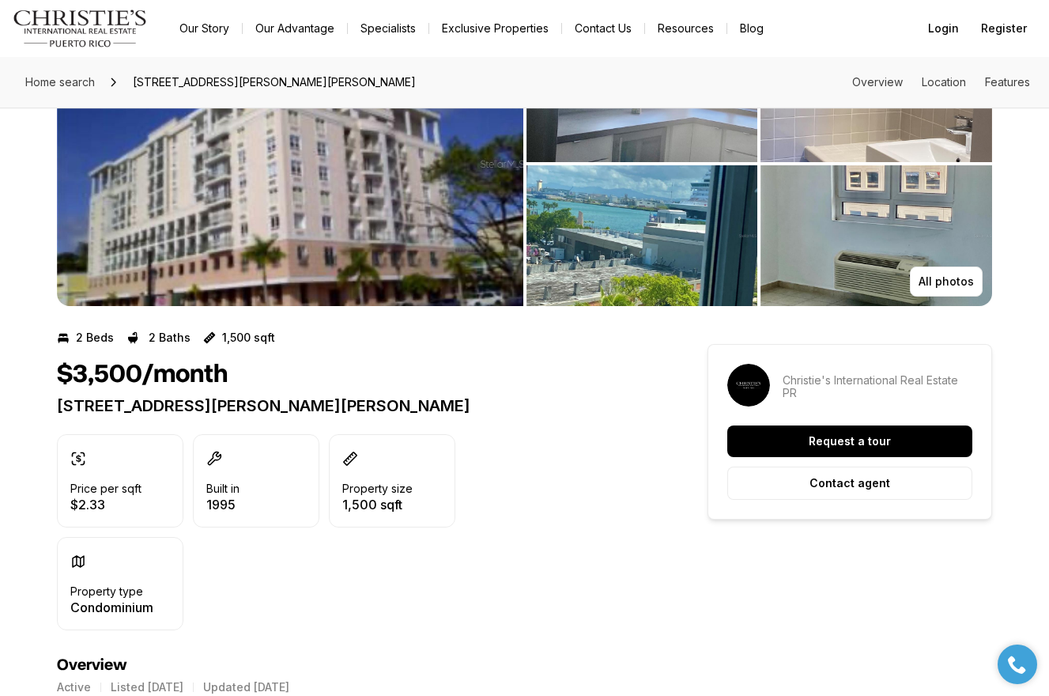
scroll to position [25, 0]
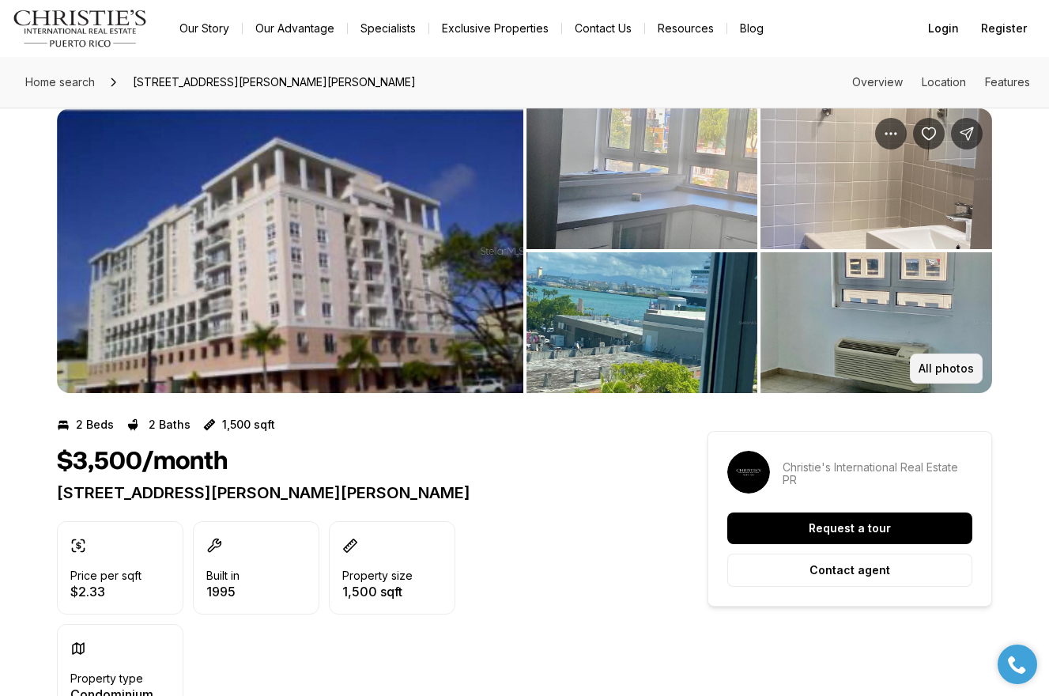
click at [963, 373] on p "All photos" at bounding box center [945, 368] width 55 height 13
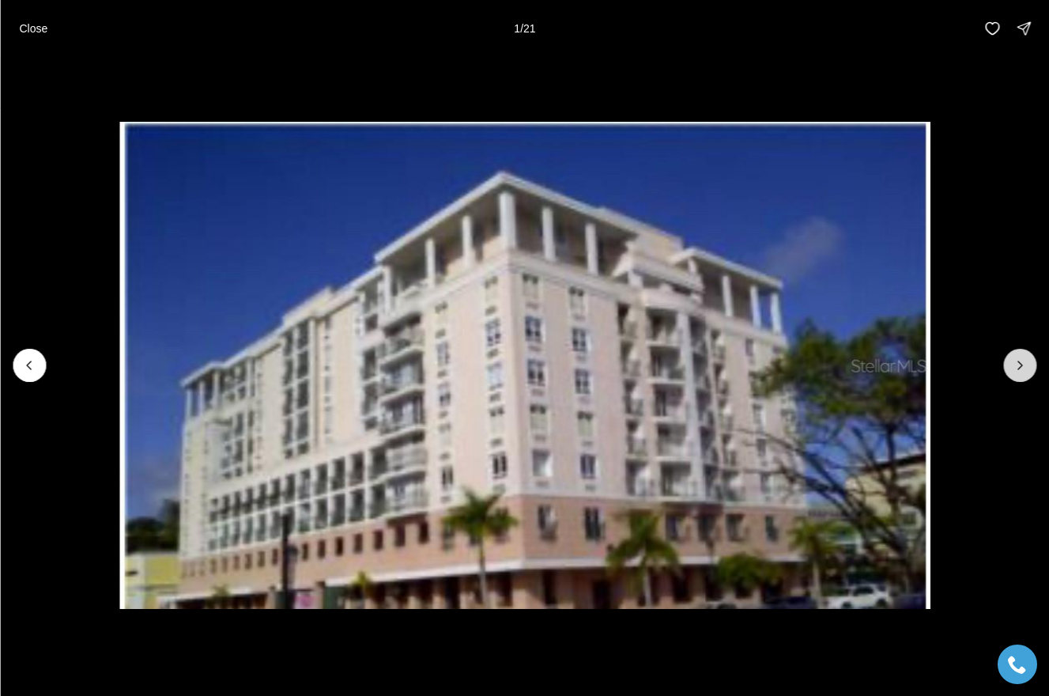
click at [1022, 352] on button "Next slide" at bounding box center [1019, 365] width 33 height 33
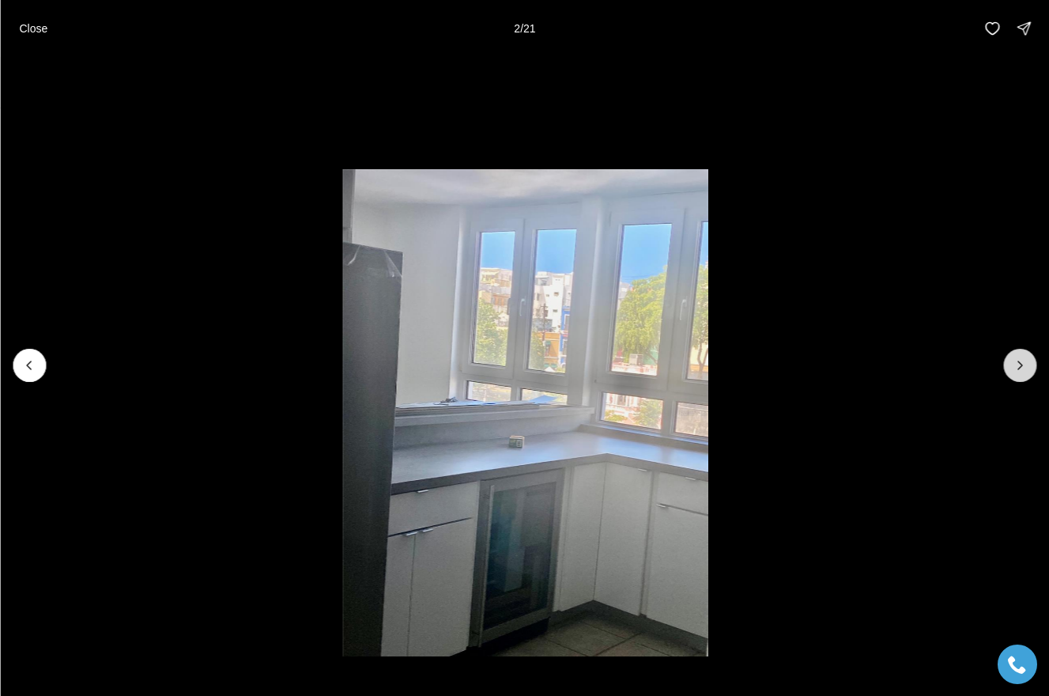
click at [1014, 360] on icon "Next slide" at bounding box center [1020, 365] width 16 height 16
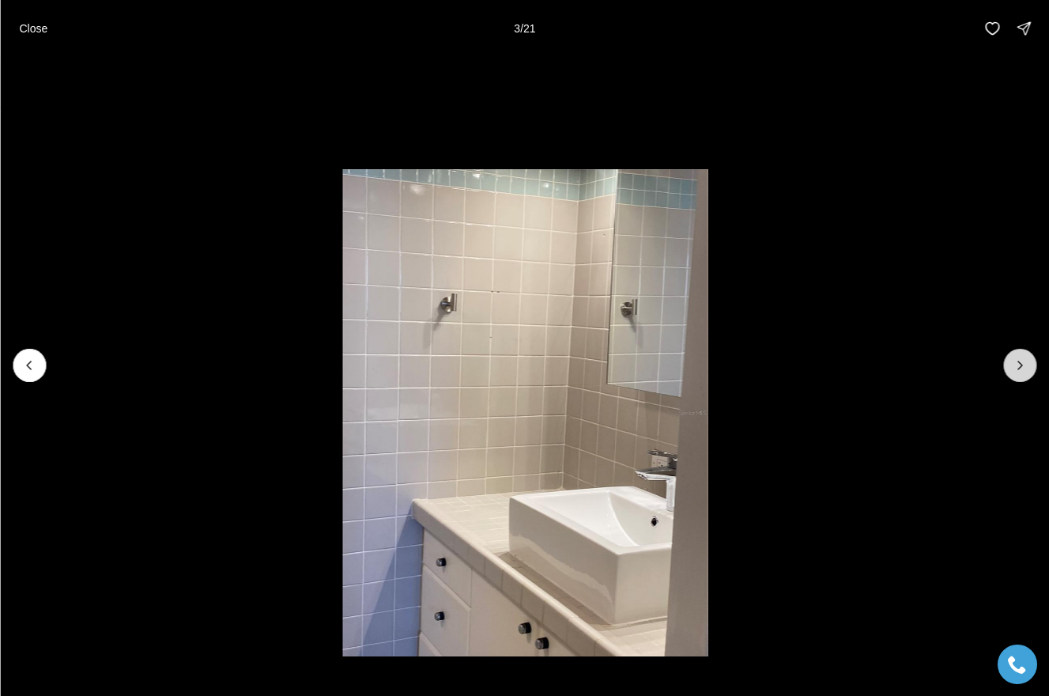
click at [1014, 360] on icon "Next slide" at bounding box center [1020, 365] width 16 height 16
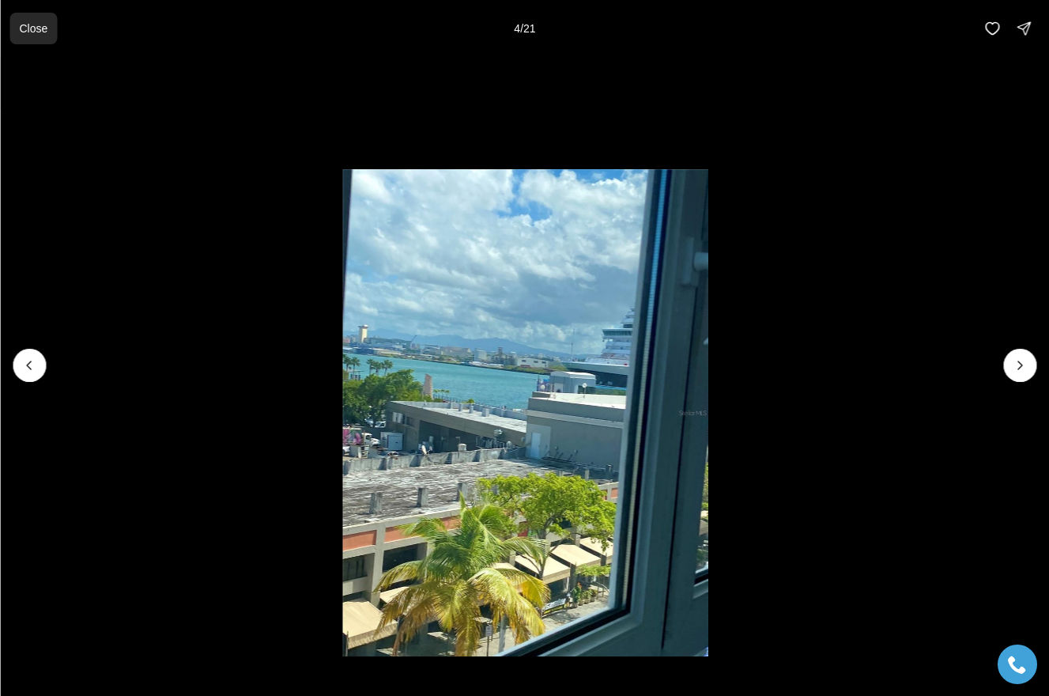
click at [35, 34] on p "Close" at bounding box center [33, 28] width 28 height 13
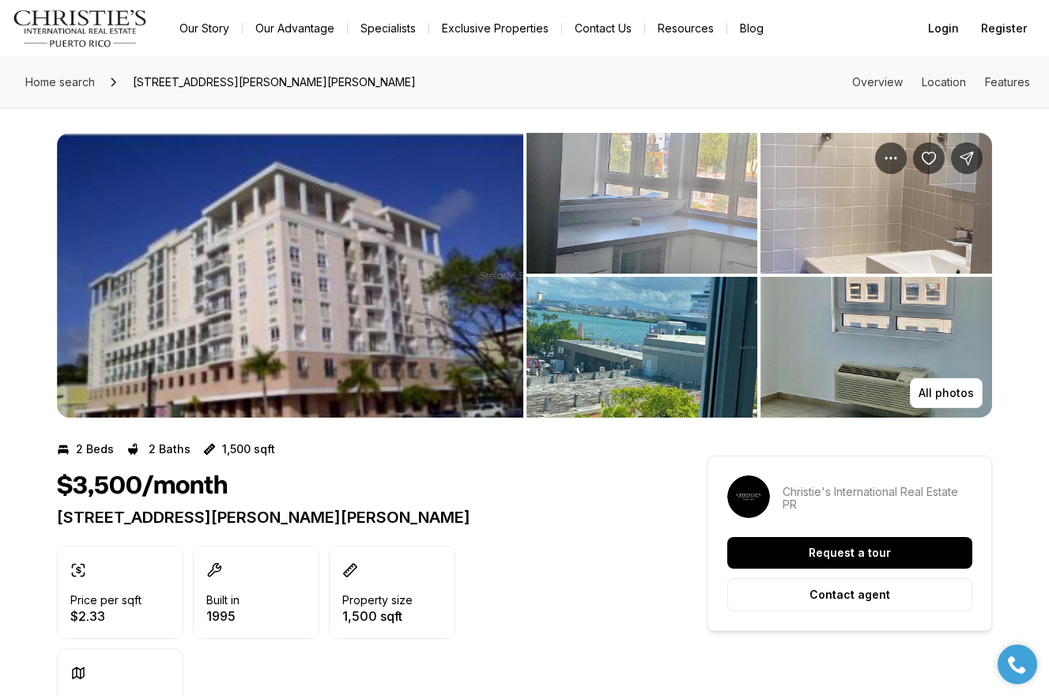
scroll to position [0, 0]
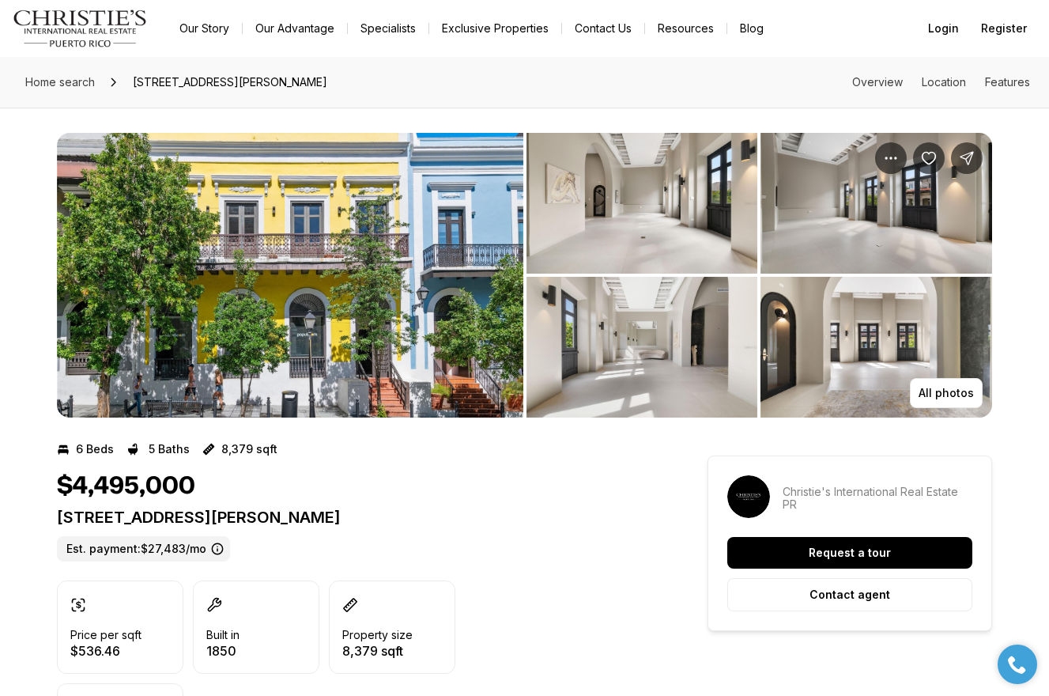
click at [375, 319] on img "View image gallery" at bounding box center [290, 275] width 466 height 285
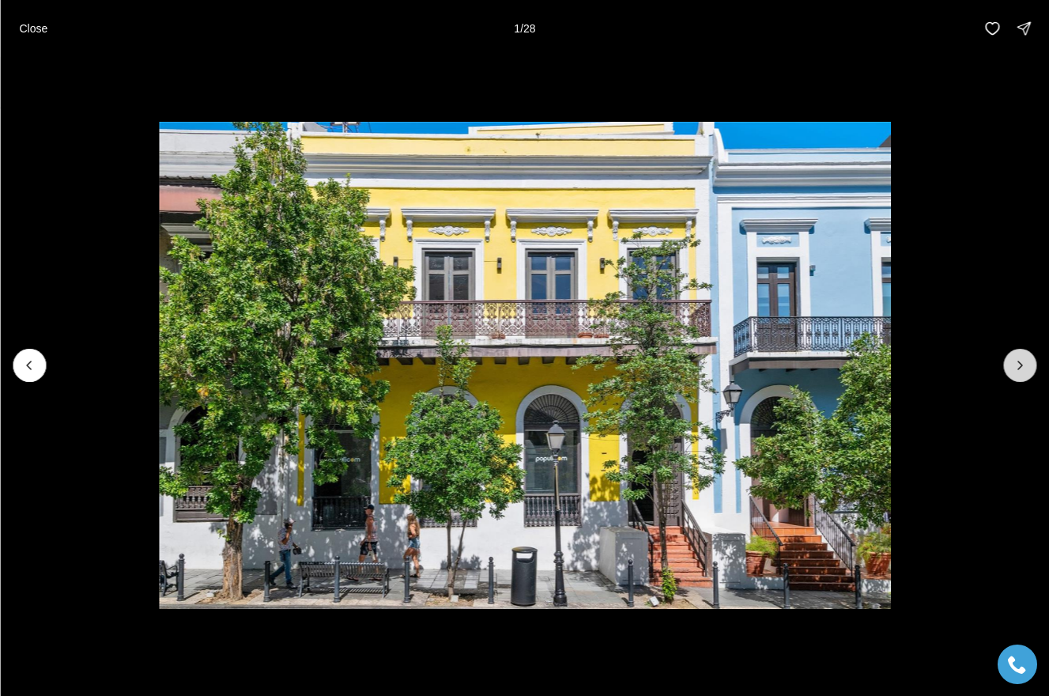
click at [1017, 359] on icon "Next slide" at bounding box center [1020, 365] width 16 height 16
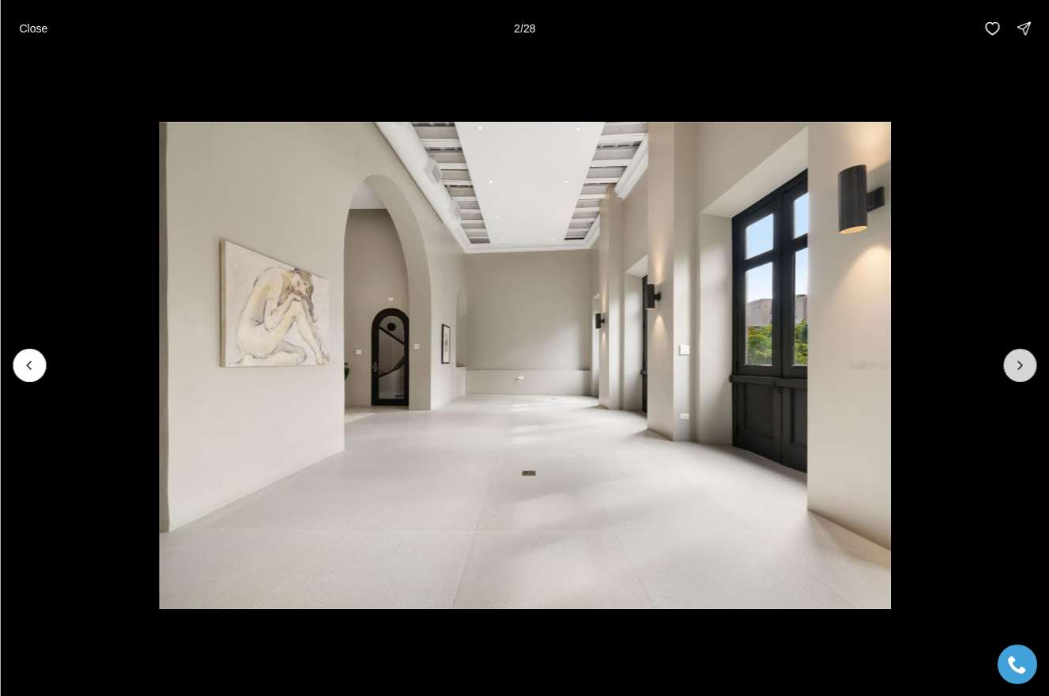
click at [1017, 358] on icon "Next slide" at bounding box center [1020, 365] width 16 height 16
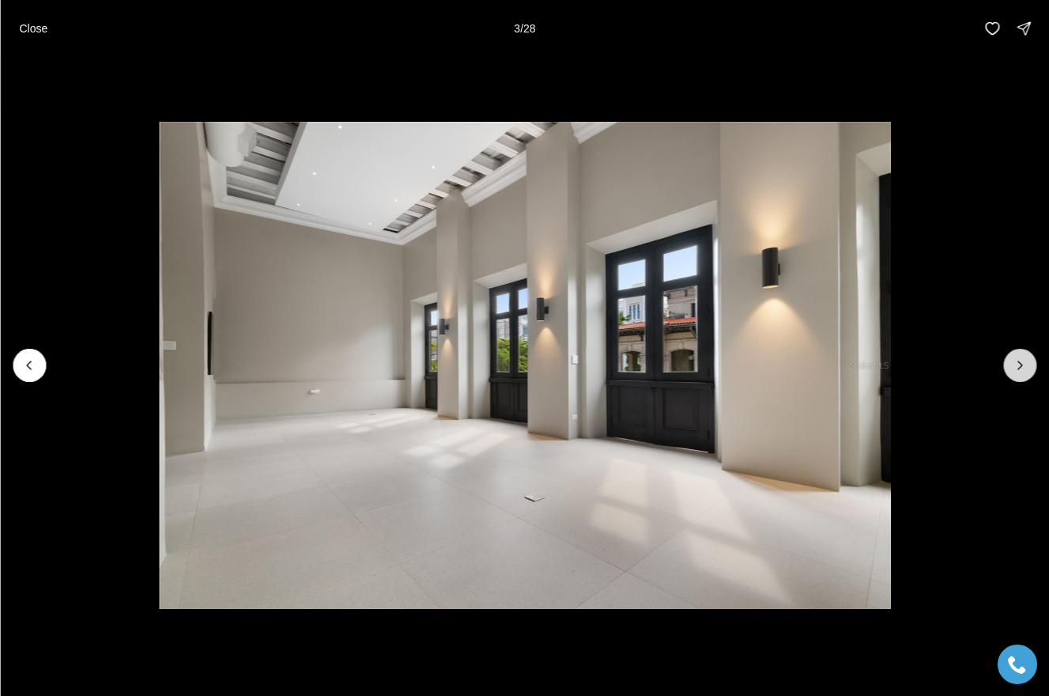
click at [1017, 358] on icon "Next slide" at bounding box center [1020, 365] width 16 height 16
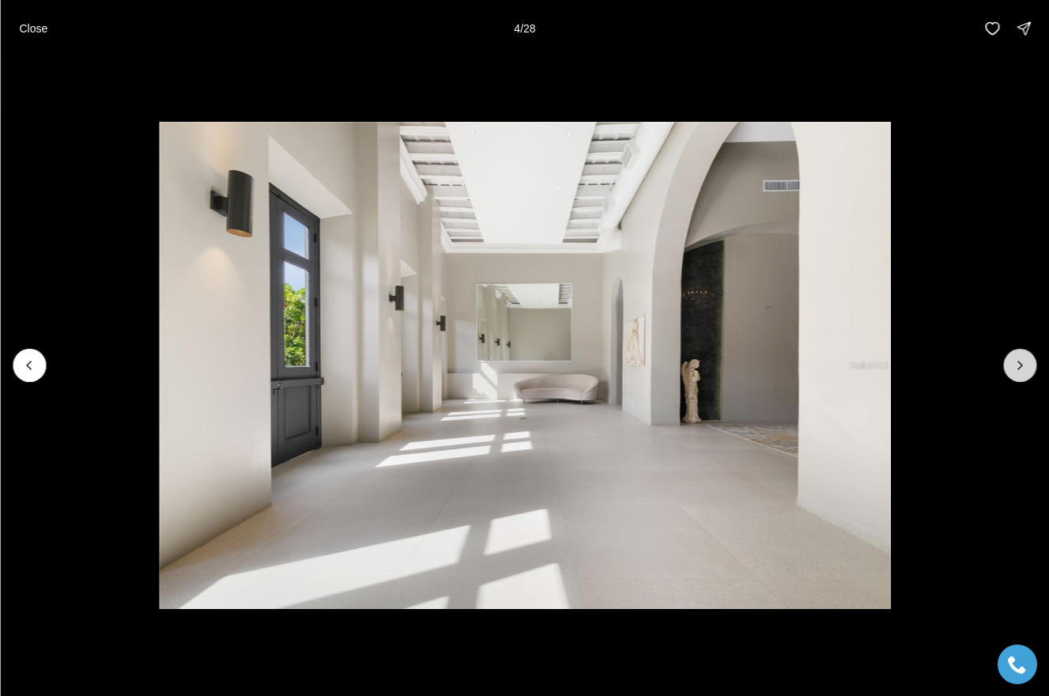
click at [1017, 358] on icon "Next slide" at bounding box center [1020, 365] width 16 height 16
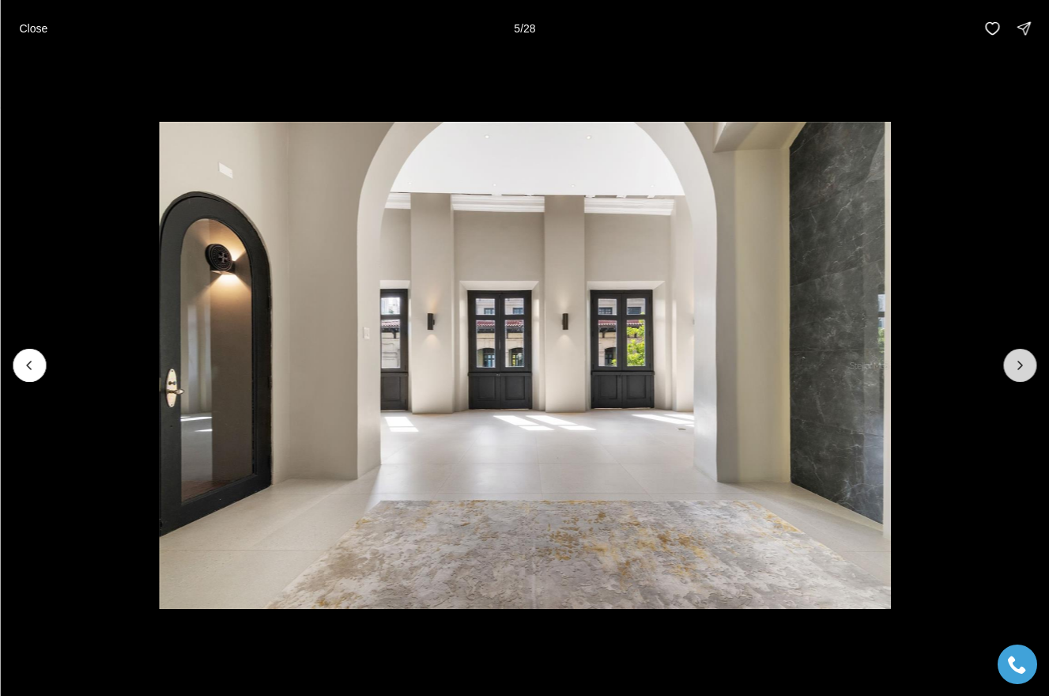
click at [1017, 358] on icon "Next slide" at bounding box center [1020, 365] width 16 height 16
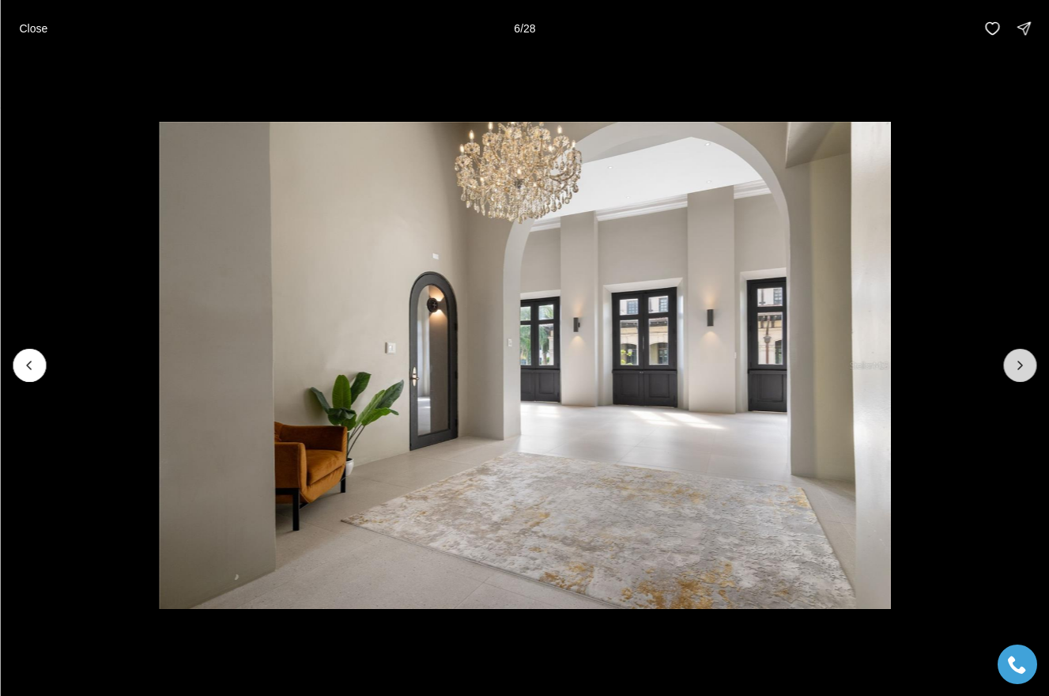
click at [1018, 359] on icon "Next slide" at bounding box center [1020, 365] width 16 height 16
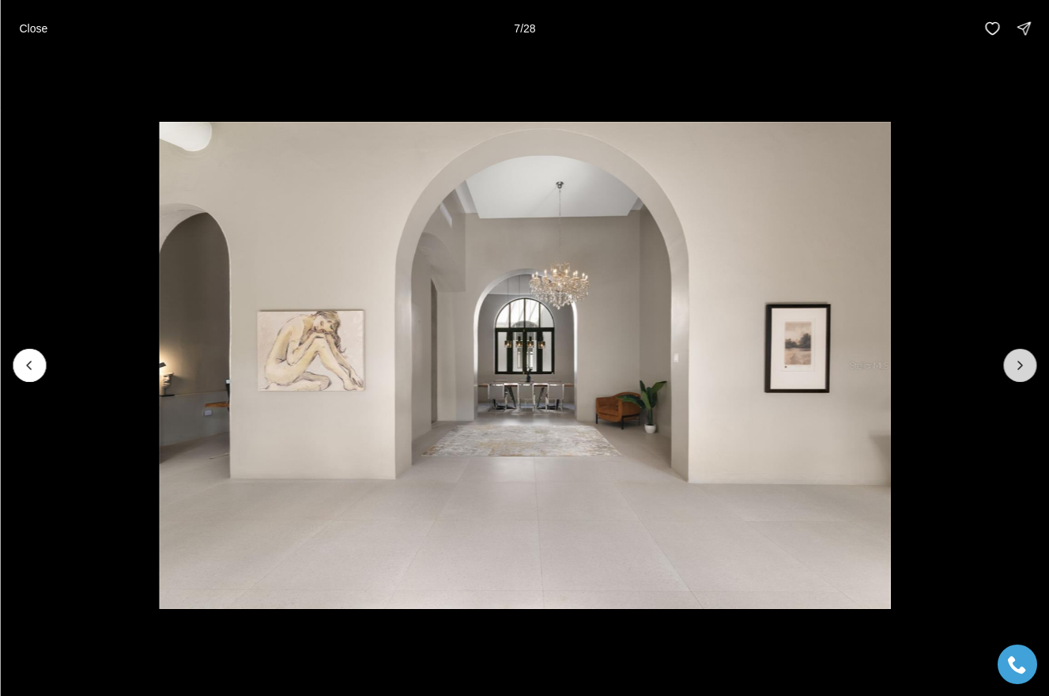
click at [1019, 360] on icon "Next slide" at bounding box center [1020, 365] width 16 height 16
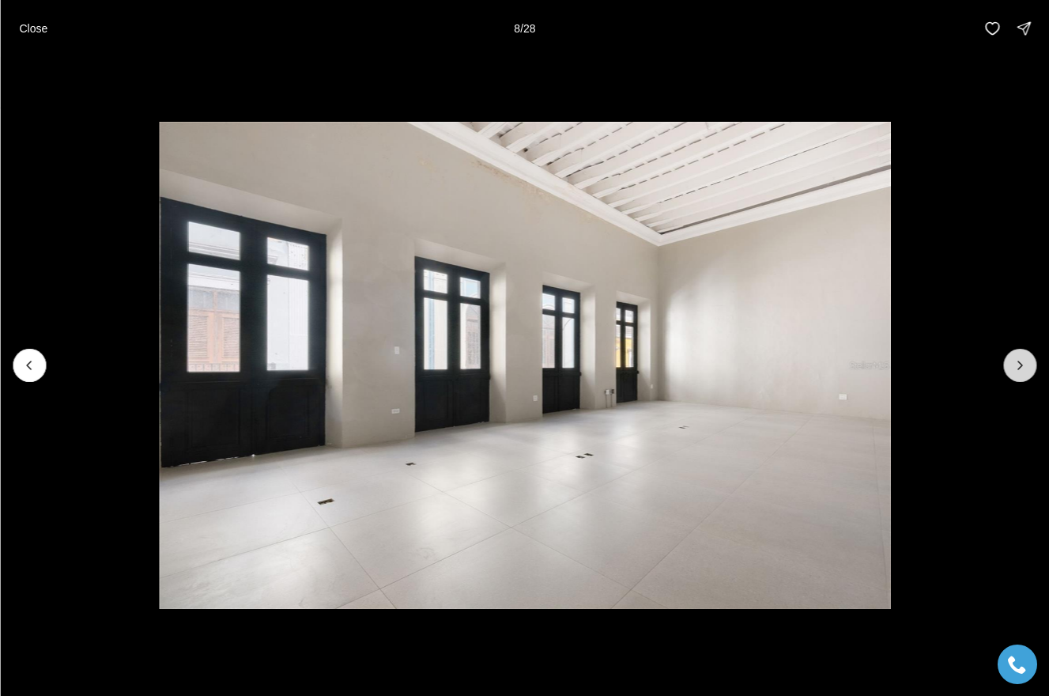
click at [1019, 360] on icon "Next slide" at bounding box center [1020, 365] width 16 height 16
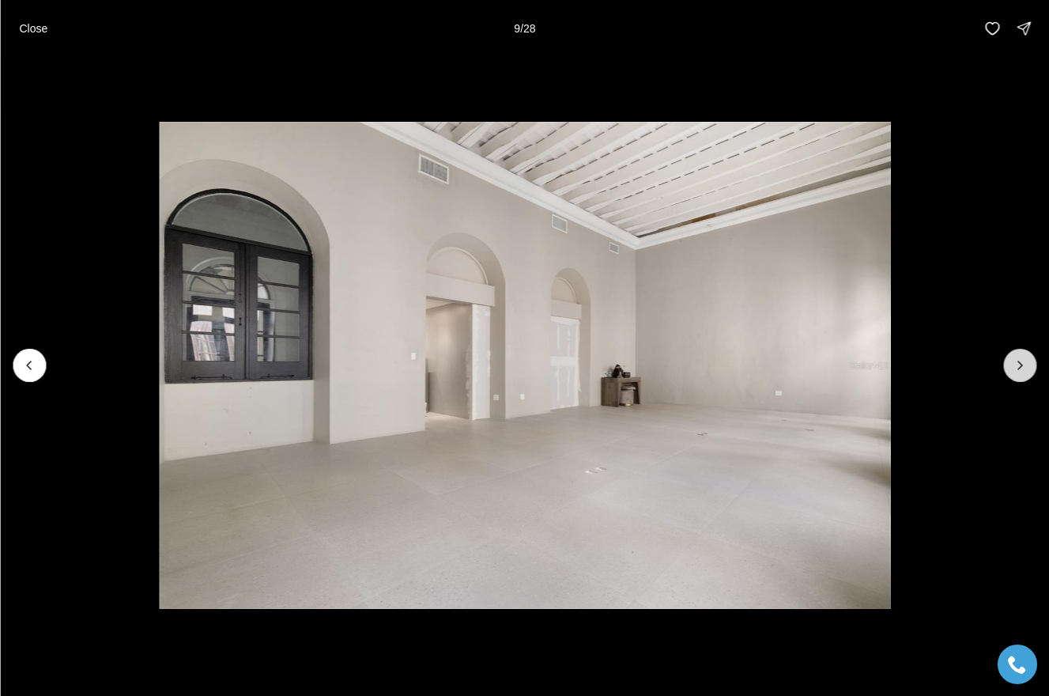
click at [1019, 360] on icon "Next slide" at bounding box center [1020, 365] width 16 height 16
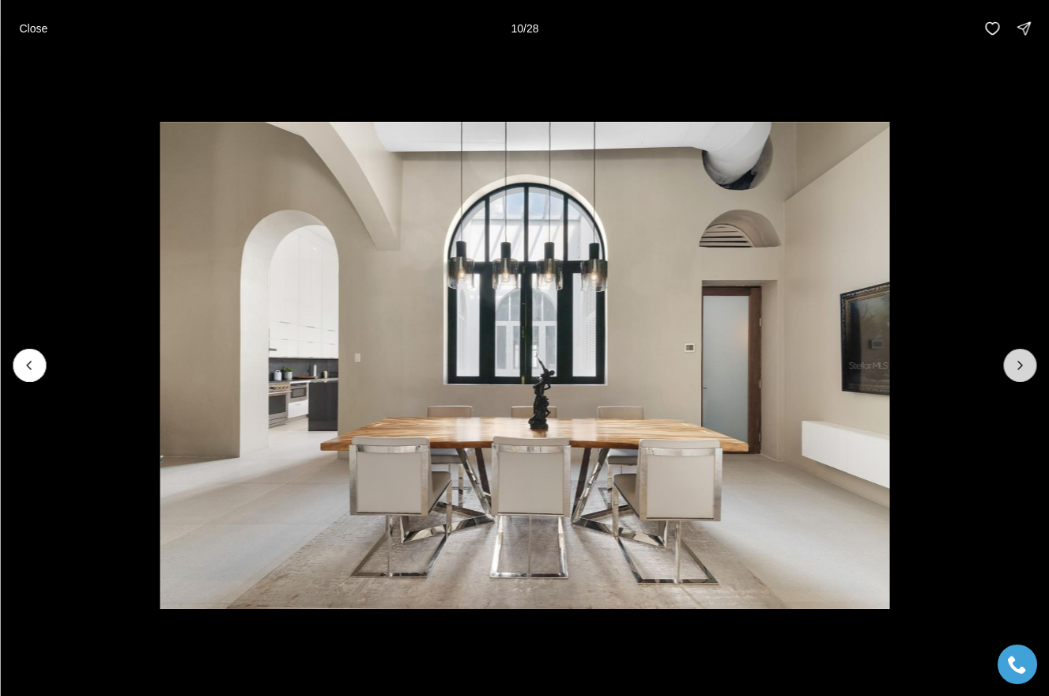
click at [1020, 361] on icon "Next slide" at bounding box center [1020, 365] width 16 height 16
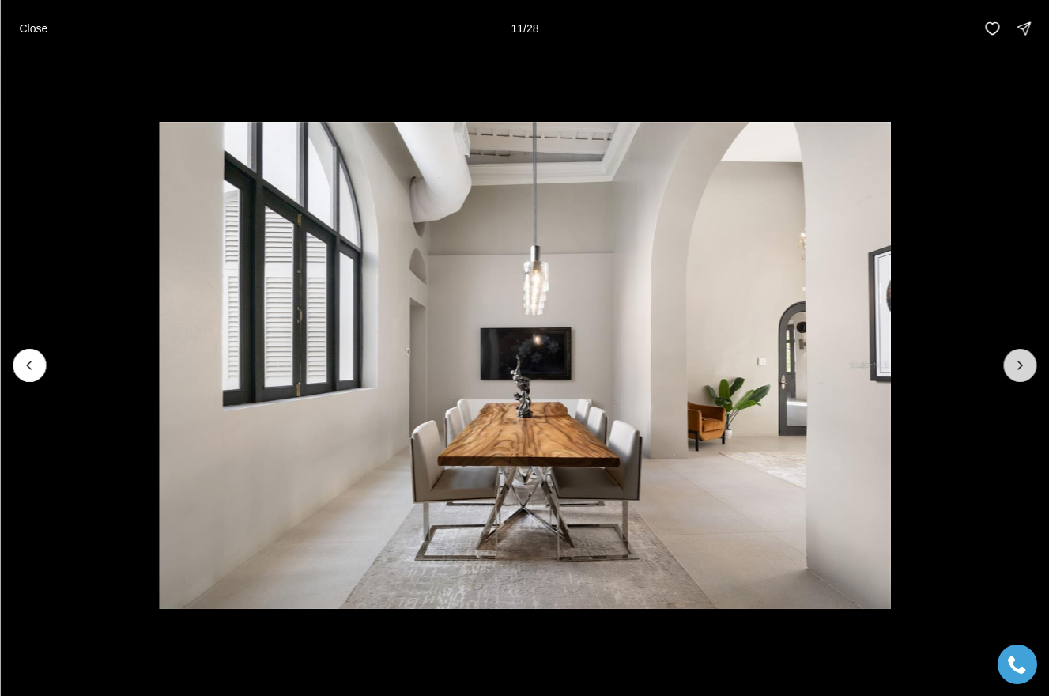
click at [1019, 360] on icon "Next slide" at bounding box center [1020, 365] width 16 height 16
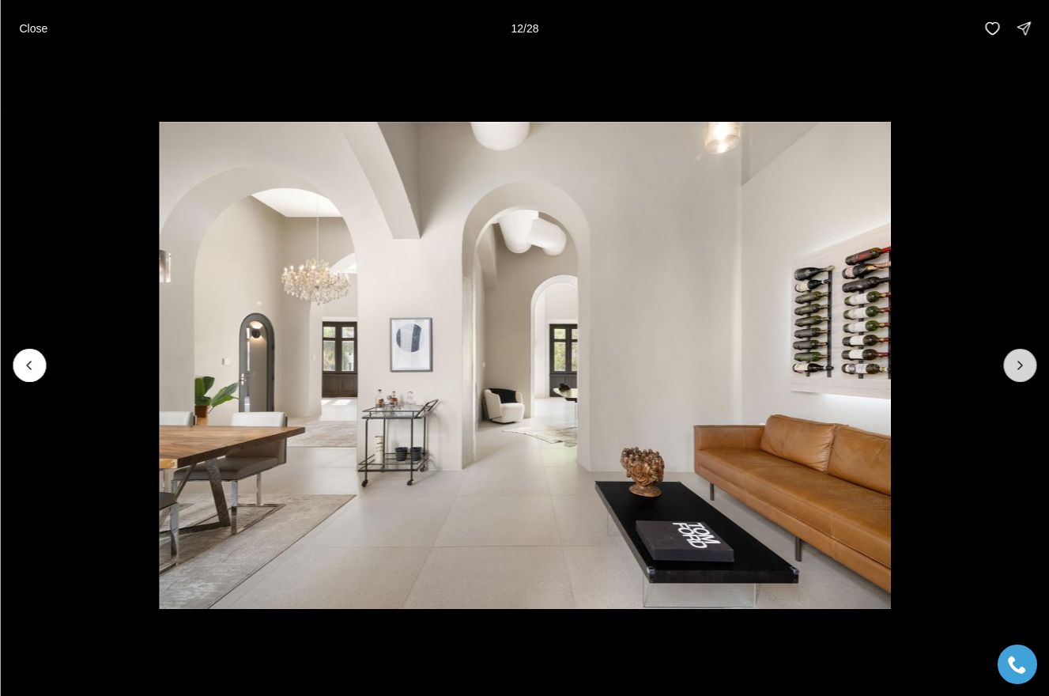
click at [1027, 359] on icon "Next slide" at bounding box center [1020, 365] width 16 height 16
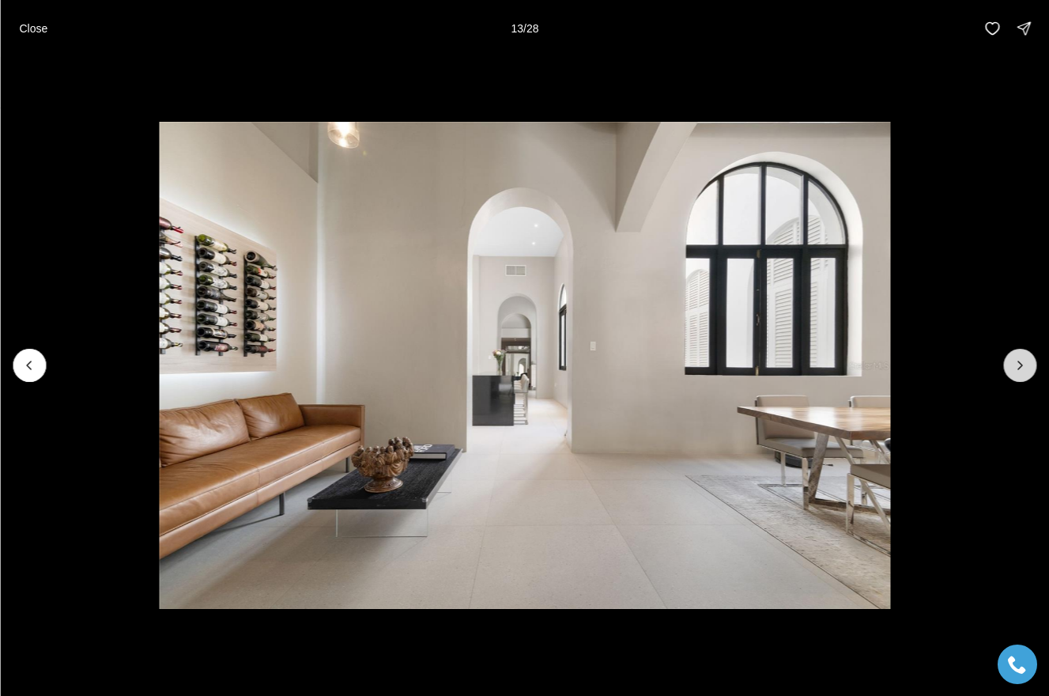
click at [1027, 359] on icon "Next slide" at bounding box center [1020, 365] width 16 height 16
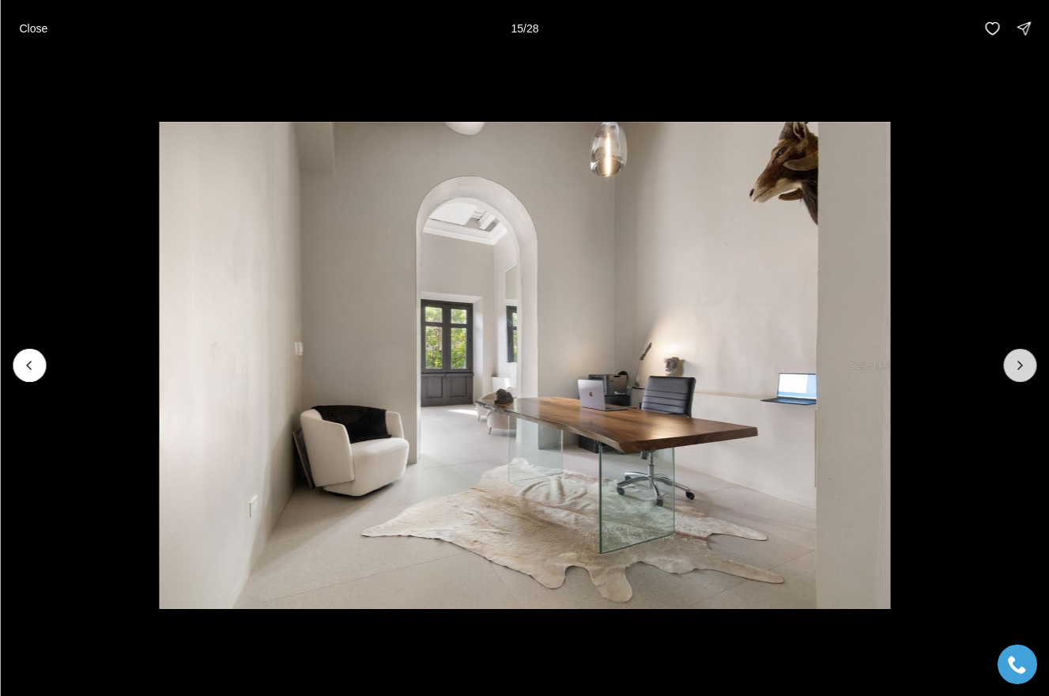
click at [1027, 359] on icon "Next slide" at bounding box center [1020, 365] width 16 height 16
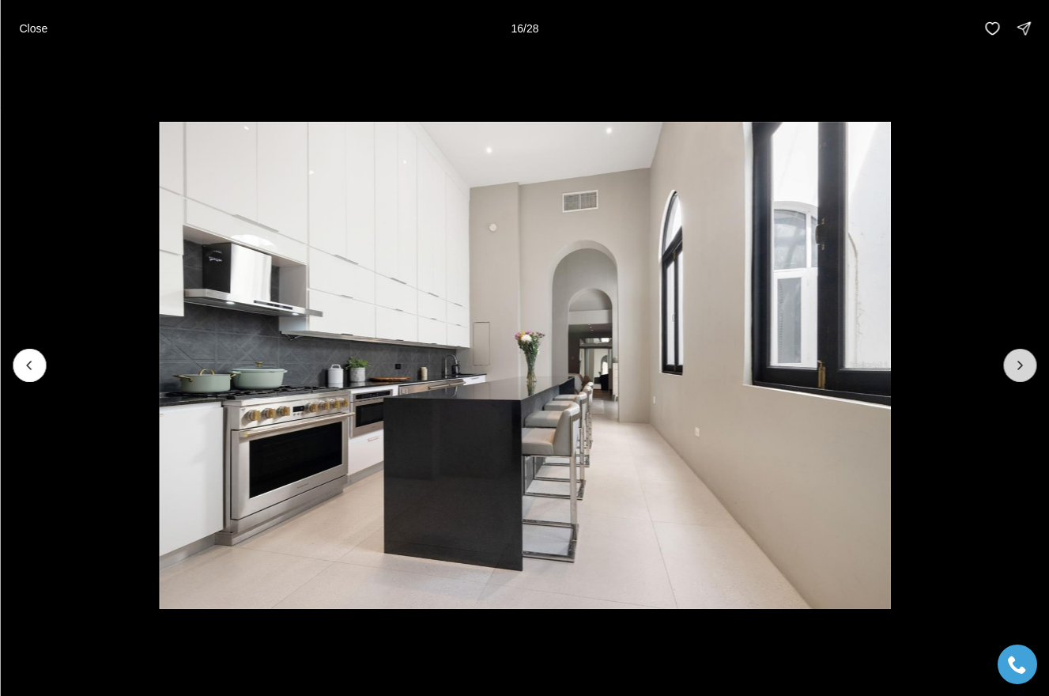
click at [1027, 359] on icon "Next slide" at bounding box center [1020, 365] width 16 height 16
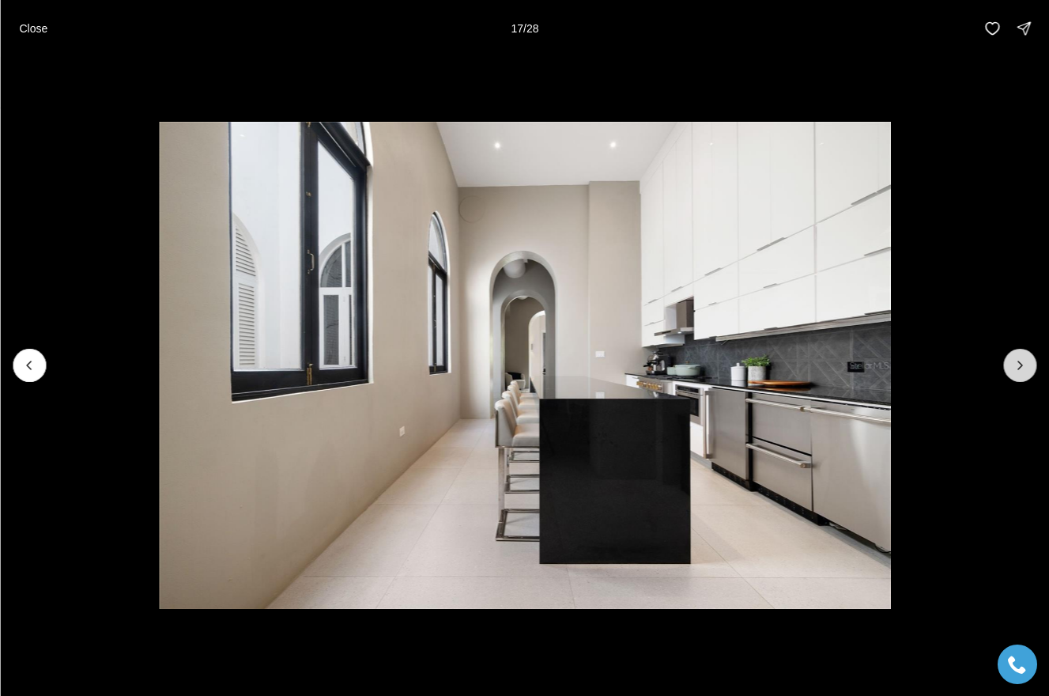
click at [1027, 359] on icon "Next slide" at bounding box center [1020, 365] width 16 height 16
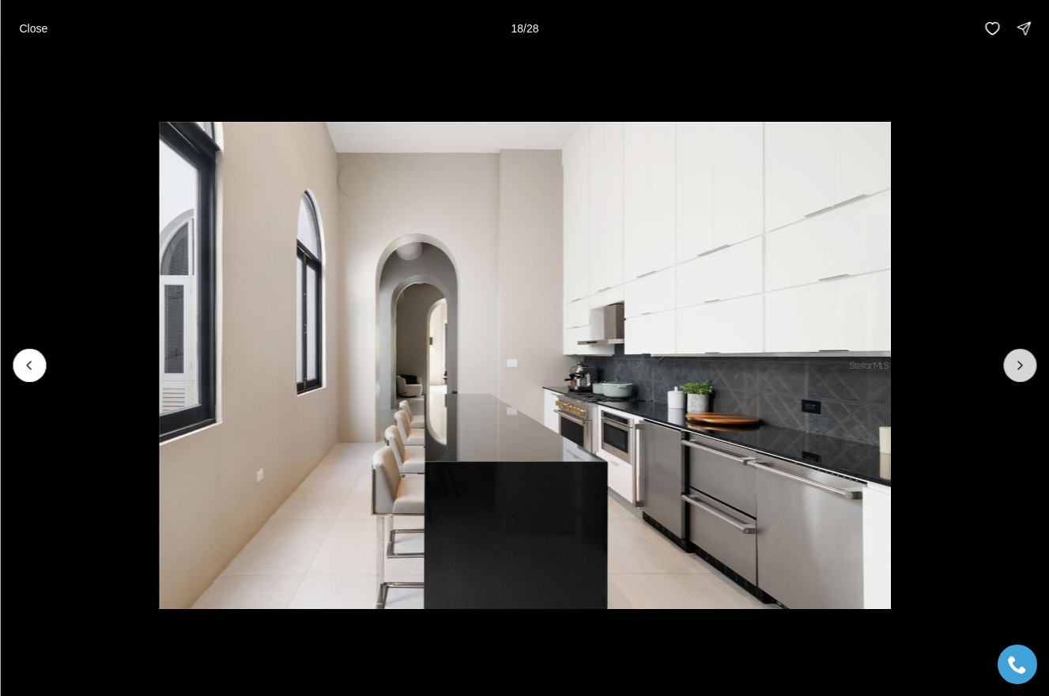
click at [1027, 359] on icon "Next slide" at bounding box center [1020, 365] width 16 height 16
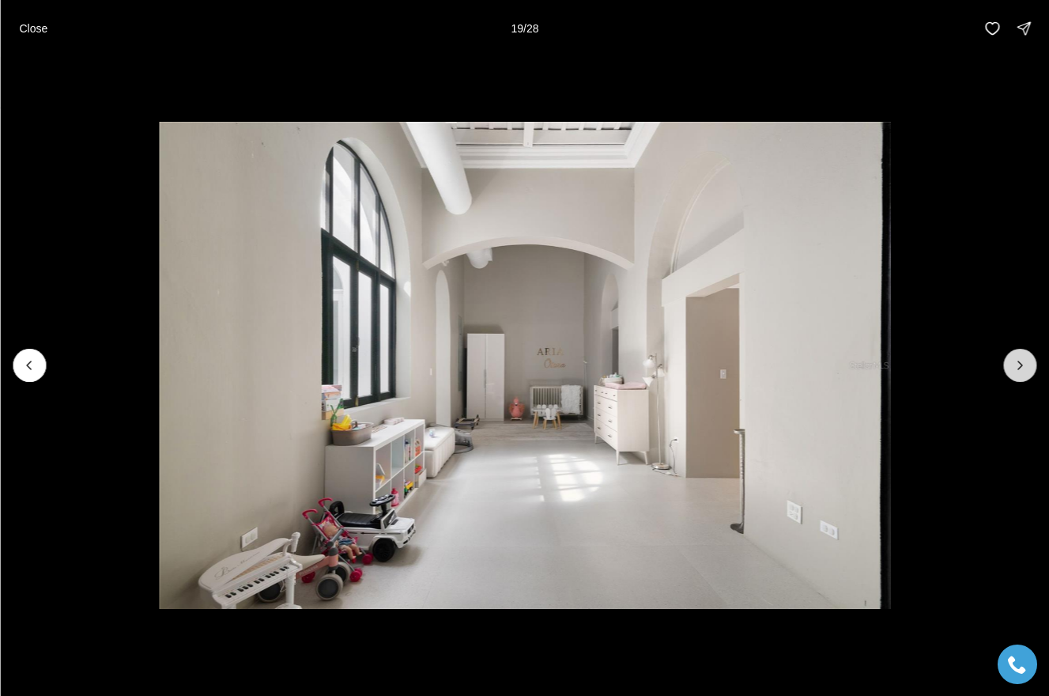
click at [1027, 359] on icon "Next slide" at bounding box center [1020, 365] width 16 height 16
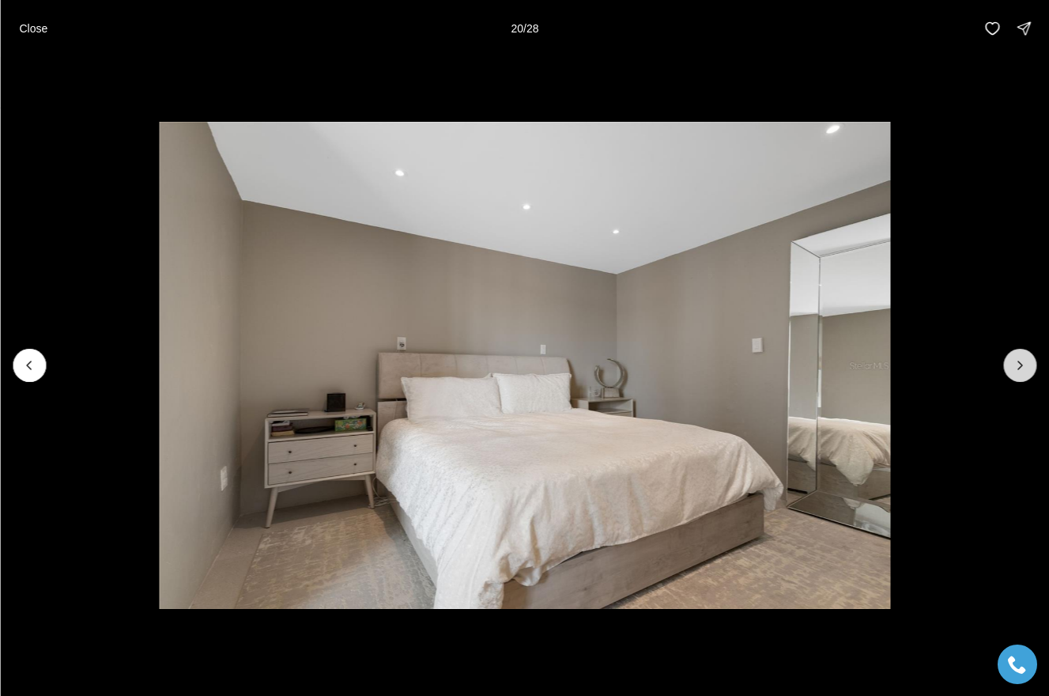
click at [1027, 359] on icon "Next slide" at bounding box center [1020, 365] width 16 height 16
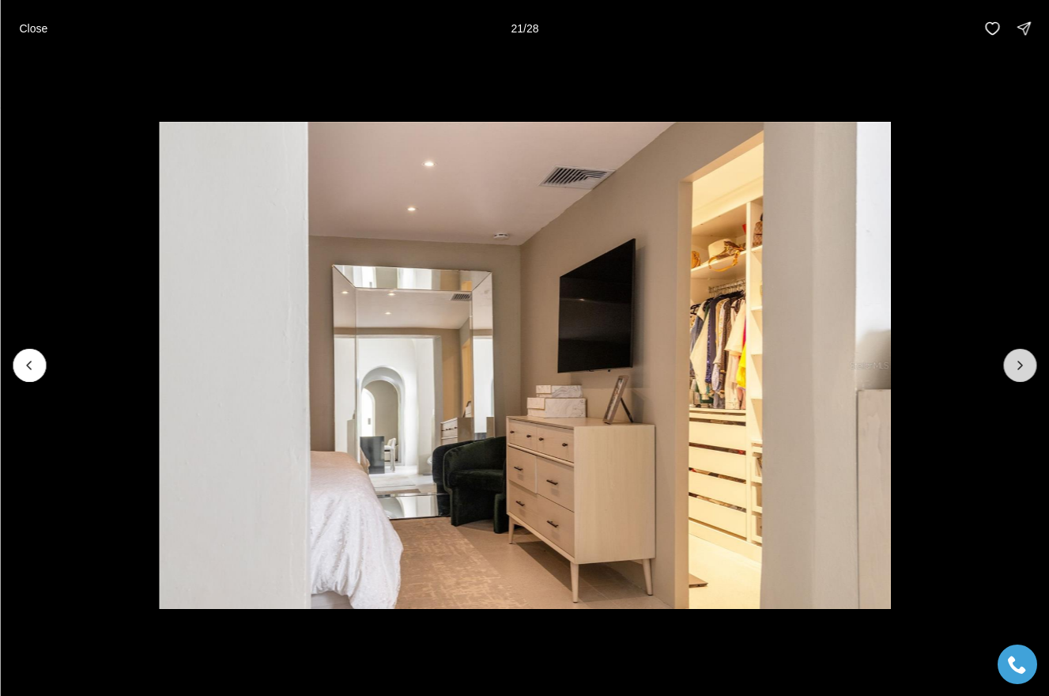
click at [1028, 360] on button "Next slide" at bounding box center [1019, 365] width 33 height 33
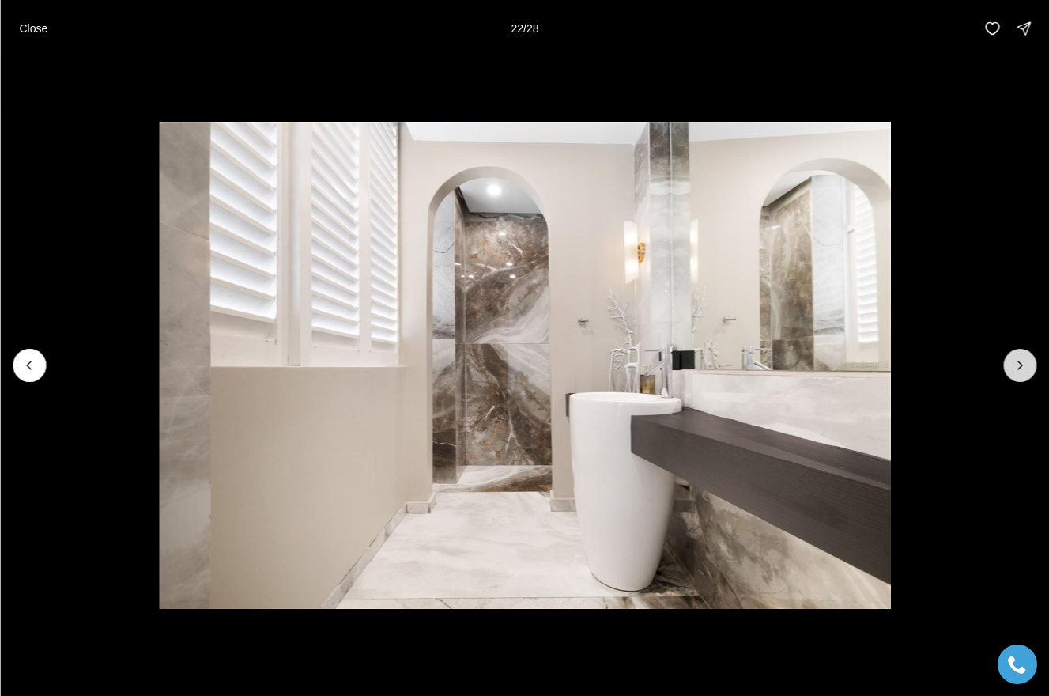
click at [1028, 360] on button "Next slide" at bounding box center [1019, 365] width 33 height 33
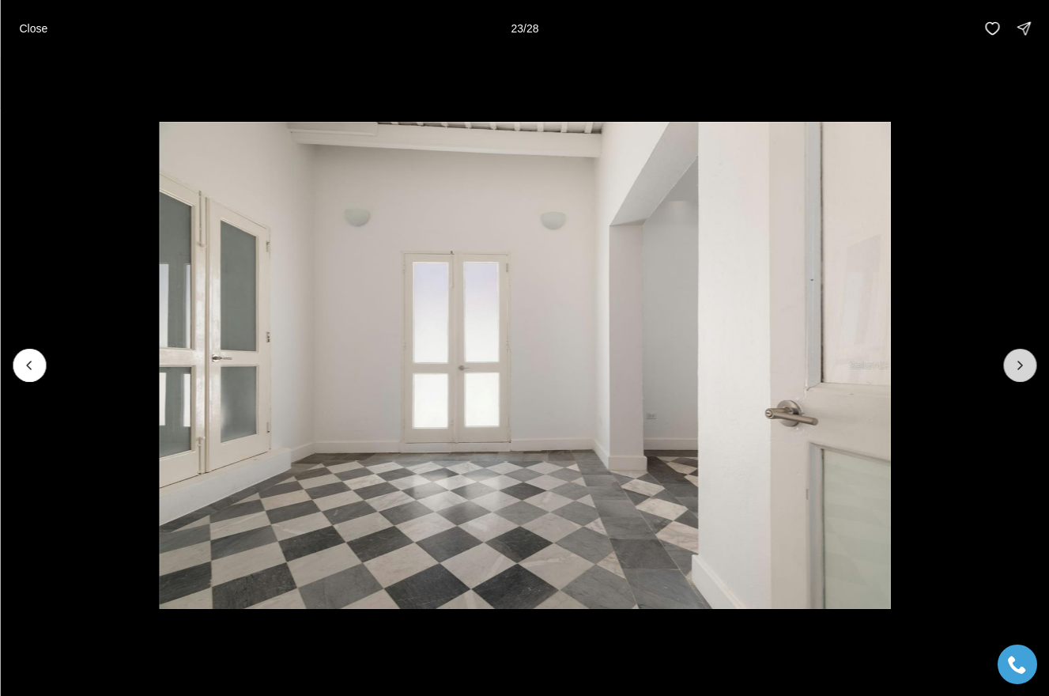
click at [1028, 360] on button "Next slide" at bounding box center [1019, 365] width 33 height 33
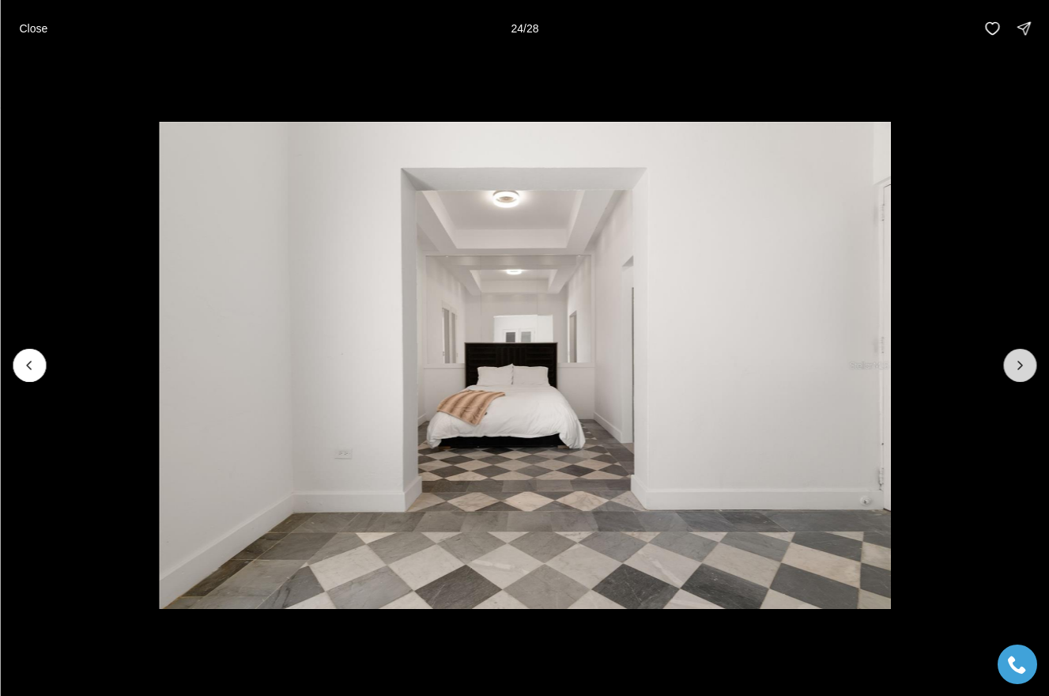
click at [1028, 360] on button "Next slide" at bounding box center [1019, 365] width 33 height 33
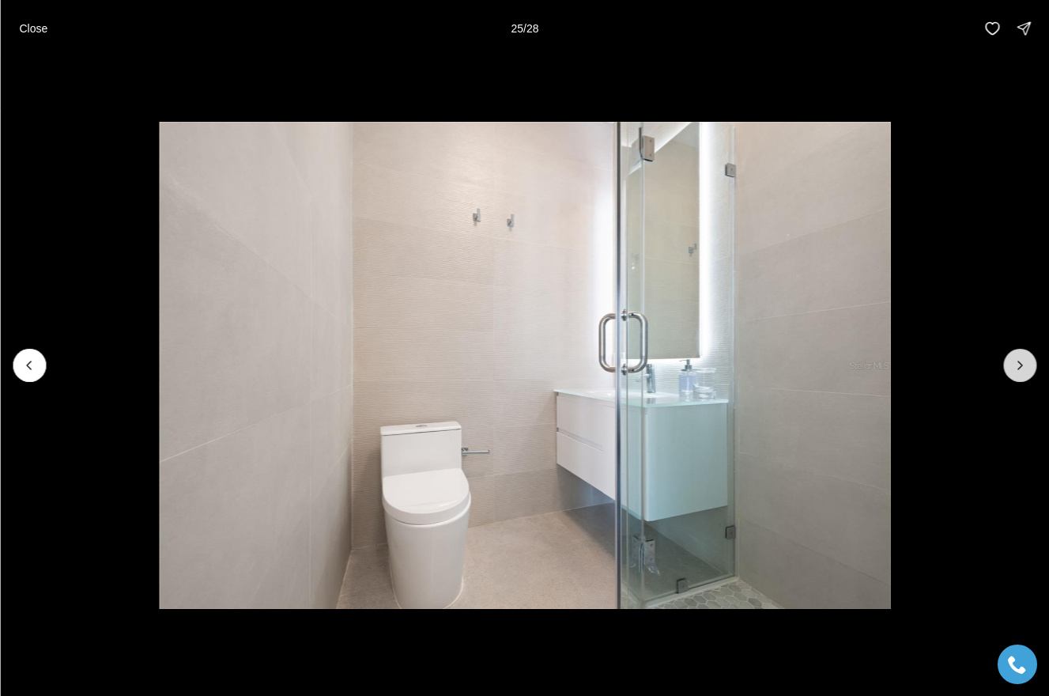
click at [1028, 360] on button "Next slide" at bounding box center [1019, 365] width 33 height 33
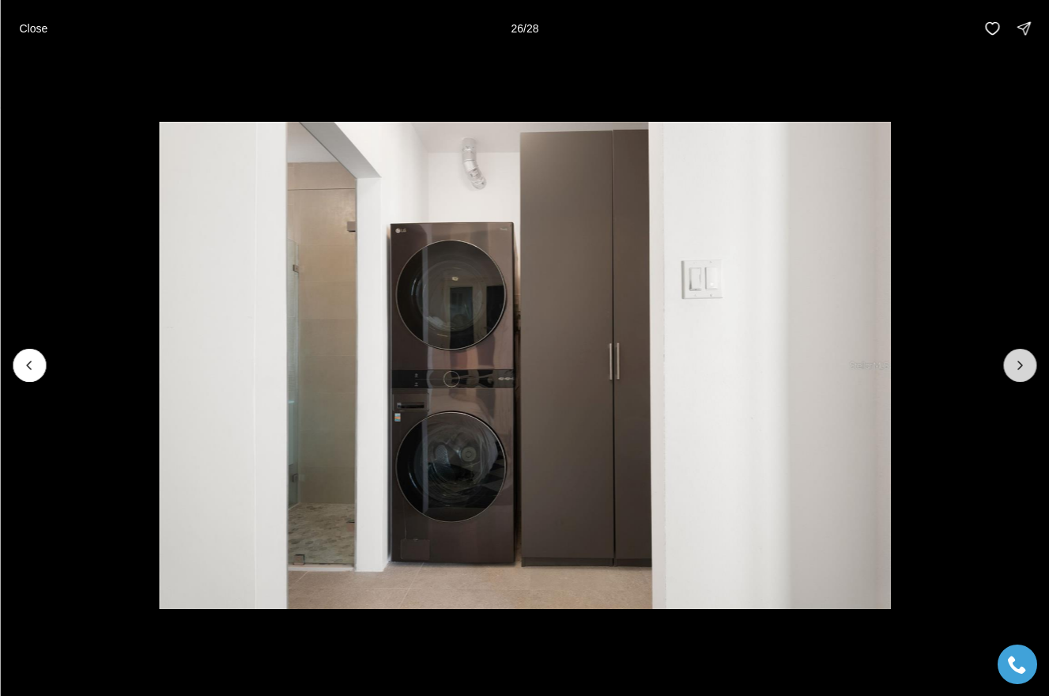
click at [1028, 360] on button "Next slide" at bounding box center [1019, 365] width 33 height 33
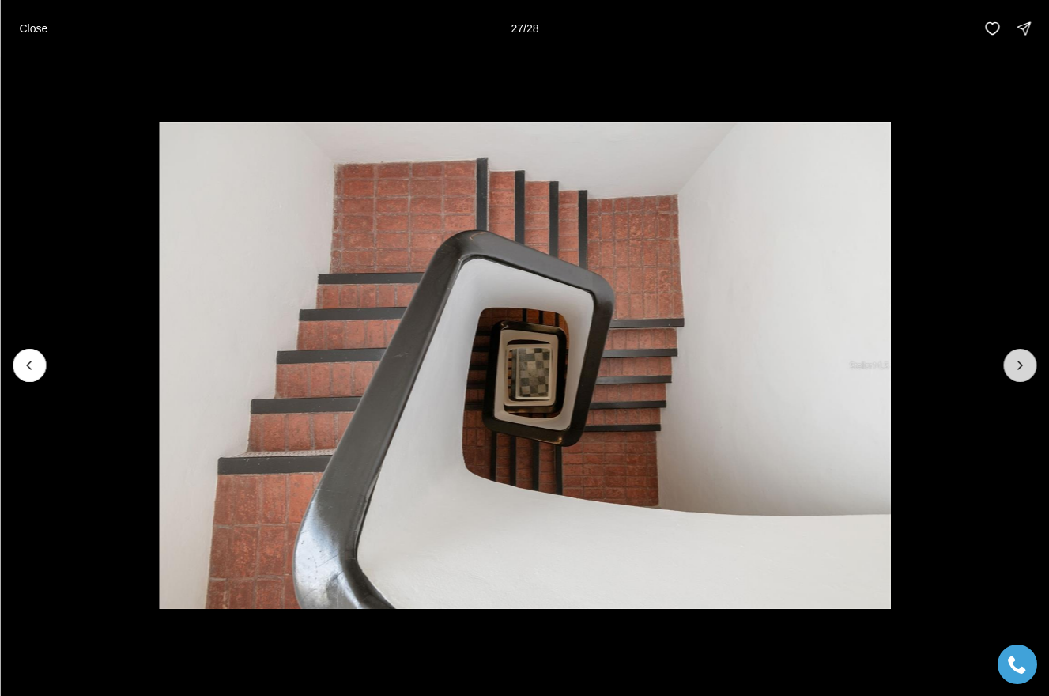
click at [1028, 360] on button "Next slide" at bounding box center [1019, 365] width 33 height 33
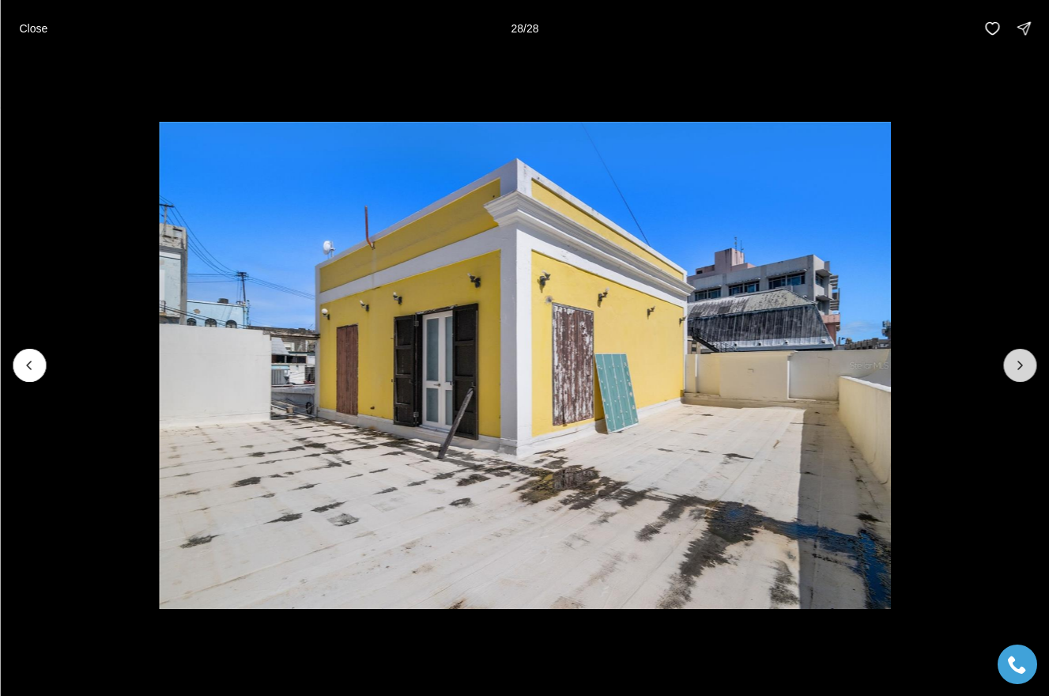
click at [1028, 360] on div at bounding box center [1019, 365] width 33 height 33
click at [1011, 375] on div at bounding box center [1019, 365] width 33 height 33
click at [890, 350] on img "28 of 28" at bounding box center [524, 365] width 731 height 487
click at [1021, 370] on div at bounding box center [1019, 365] width 33 height 33
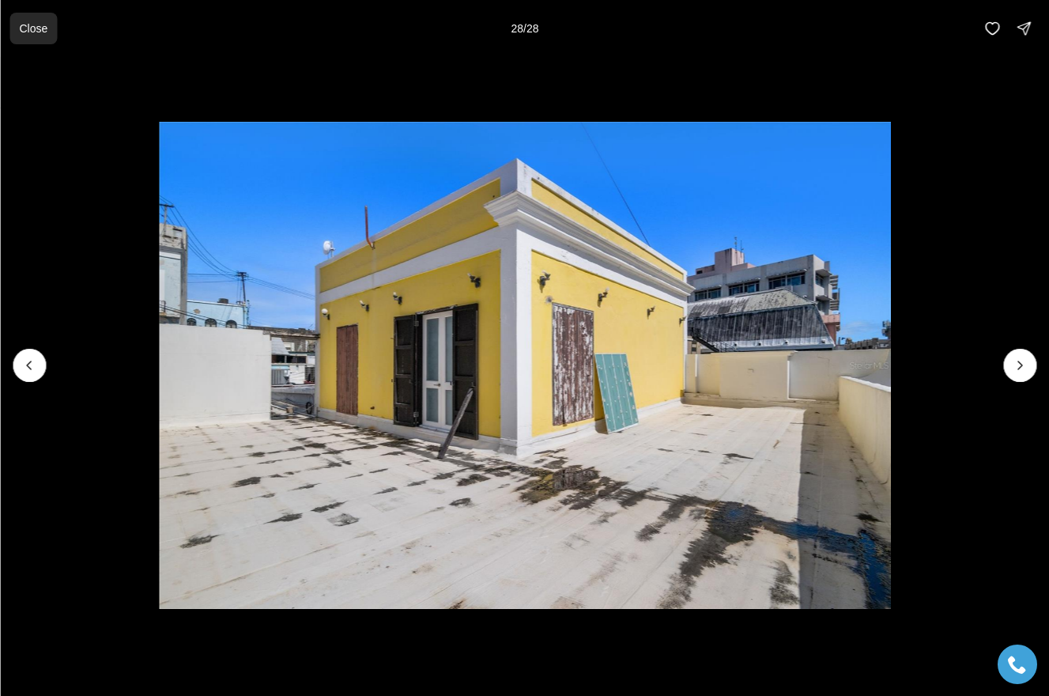
click at [35, 30] on p "Close" at bounding box center [33, 28] width 28 height 13
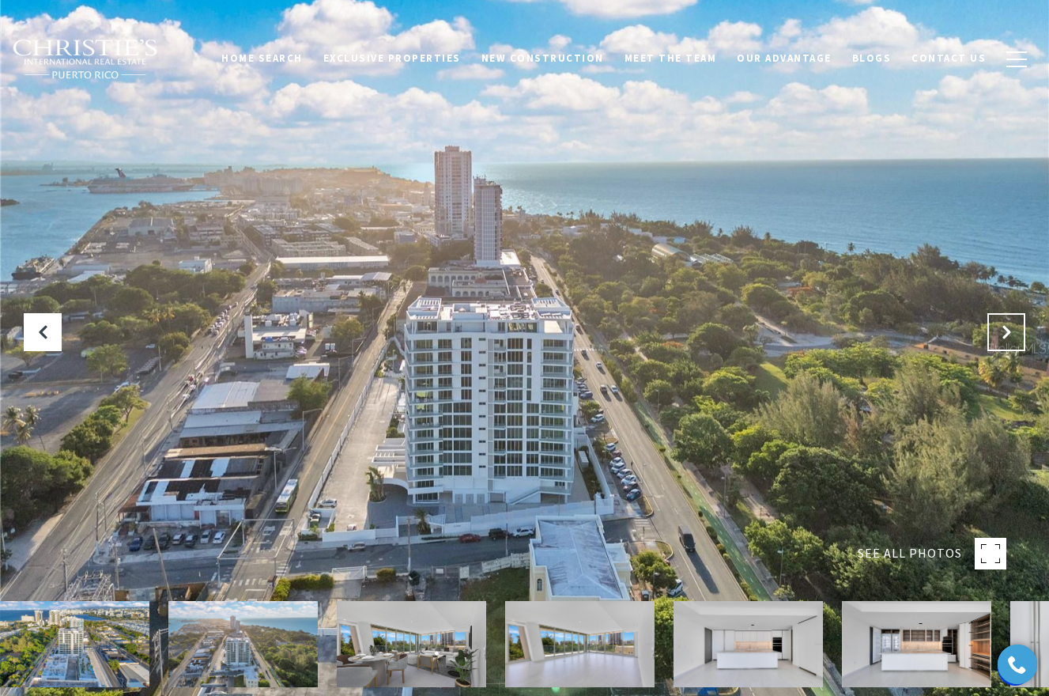
click at [1018, 335] on button "Next Slide" at bounding box center [1006, 332] width 38 height 38
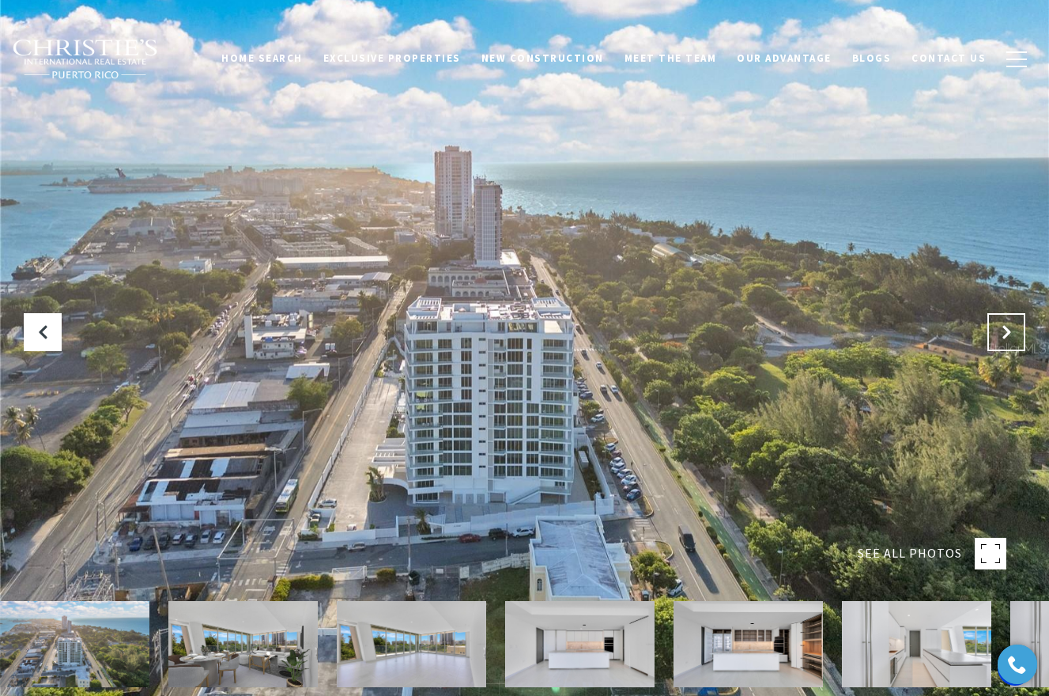
click at [1018, 335] on button "Next Slide" at bounding box center [1006, 332] width 38 height 38
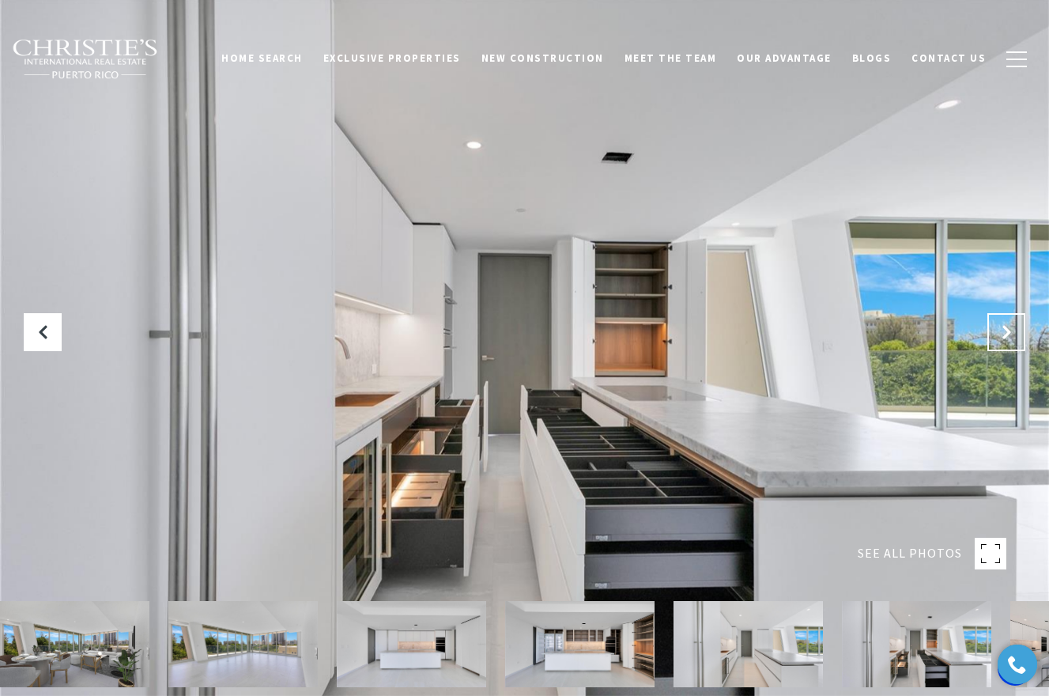
click at [1020, 341] on button "Next Slide" at bounding box center [1006, 332] width 38 height 38
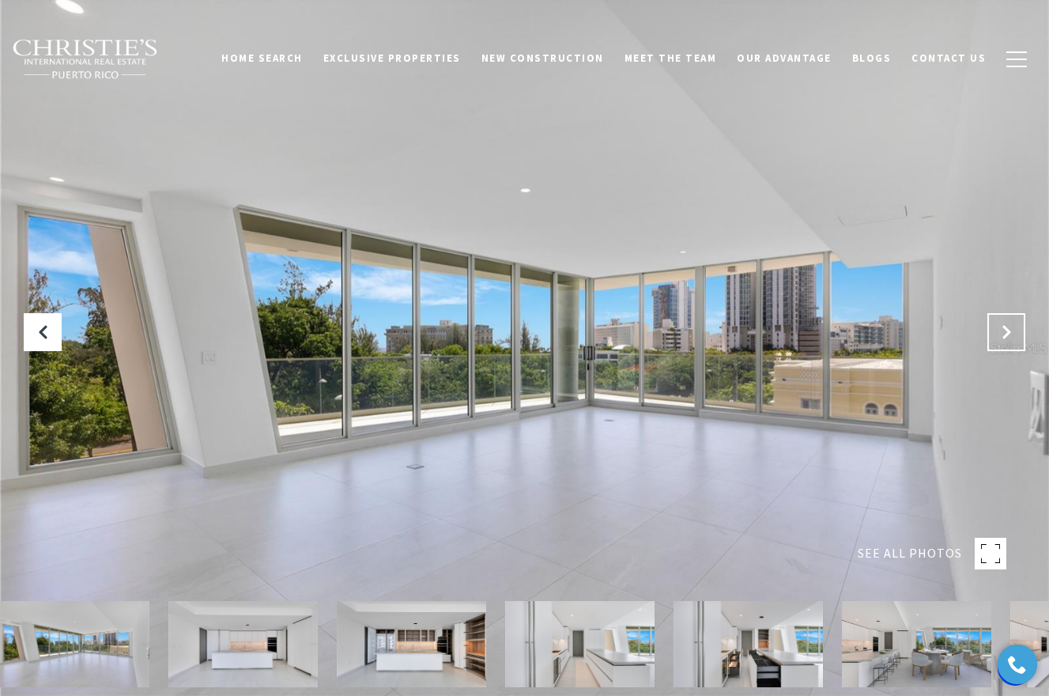
click at [1020, 341] on button "Next Slide" at bounding box center [1006, 332] width 38 height 38
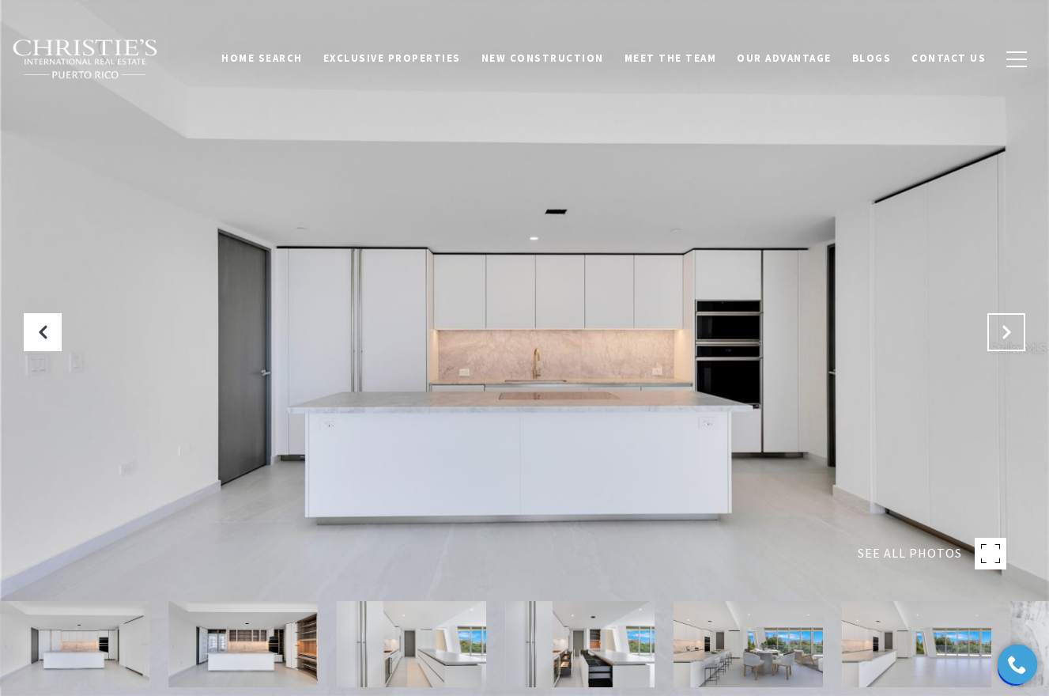
click at [1020, 341] on button "Next Slide" at bounding box center [1006, 332] width 38 height 38
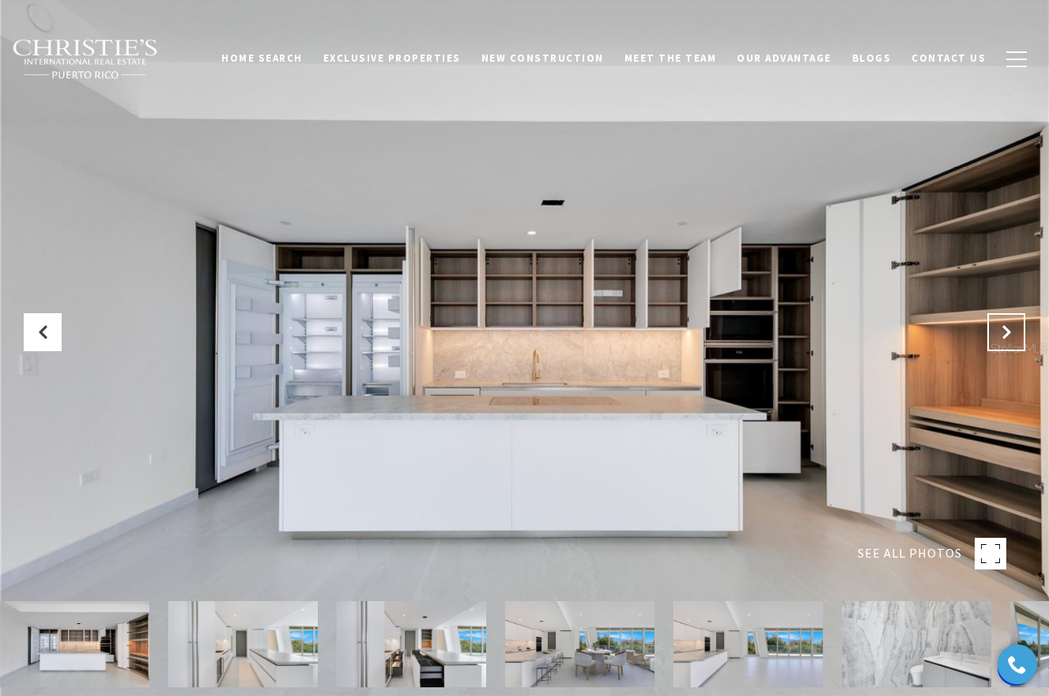
click at [1020, 338] on button "Next Slide" at bounding box center [1006, 332] width 38 height 38
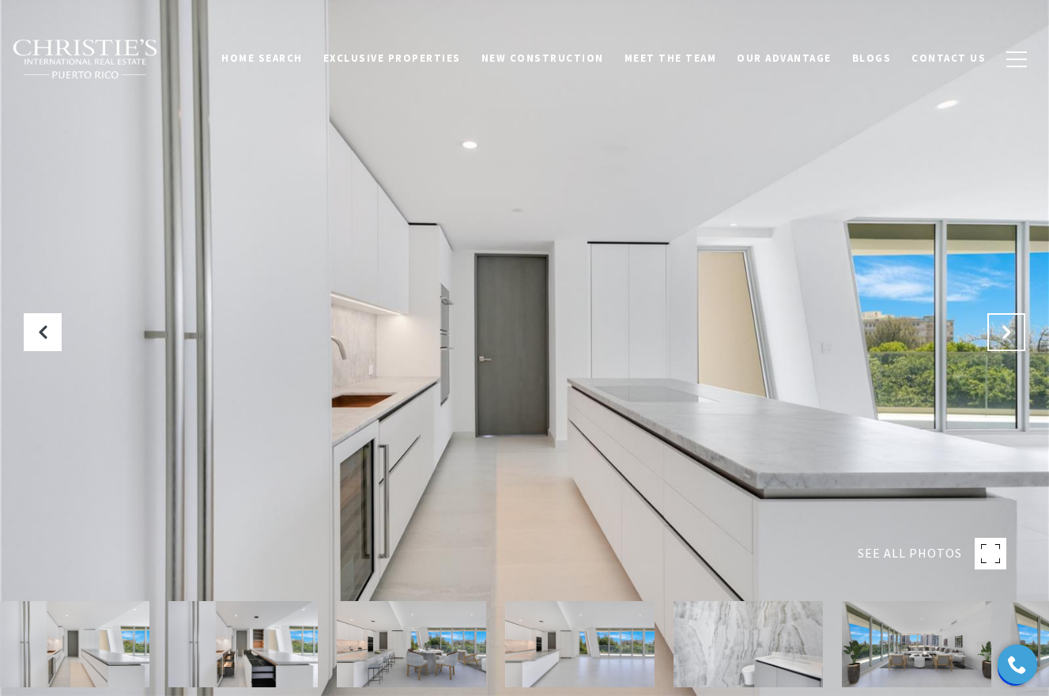
click at [1010, 332] on icon "Next Slide" at bounding box center [1006, 332] width 16 height 16
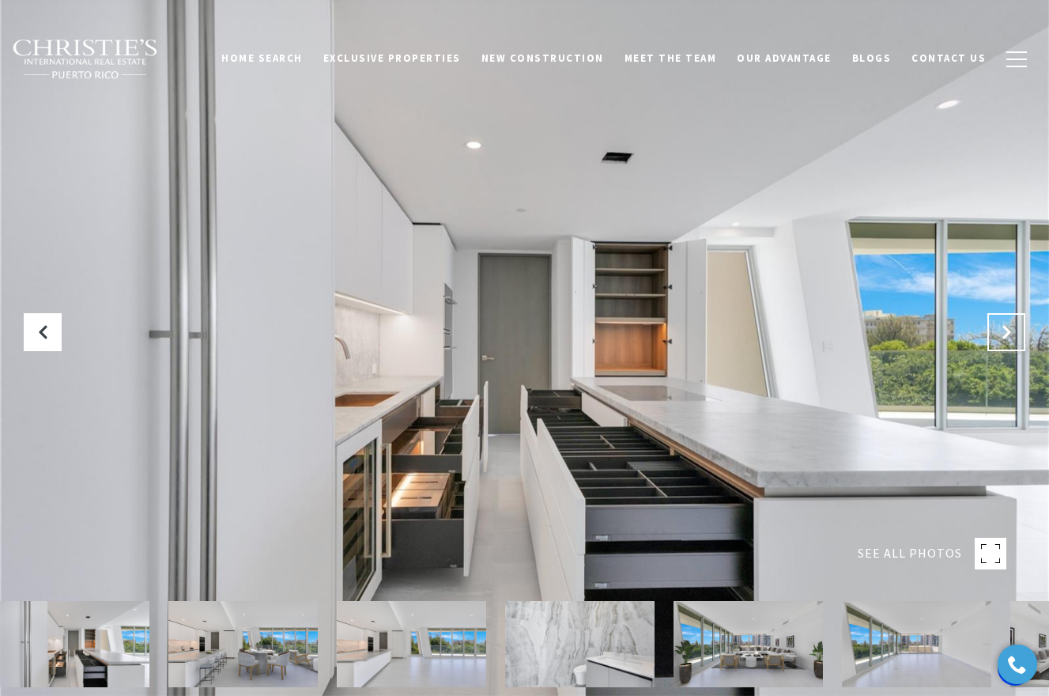
click at [1010, 332] on icon "Next Slide" at bounding box center [1006, 332] width 16 height 16
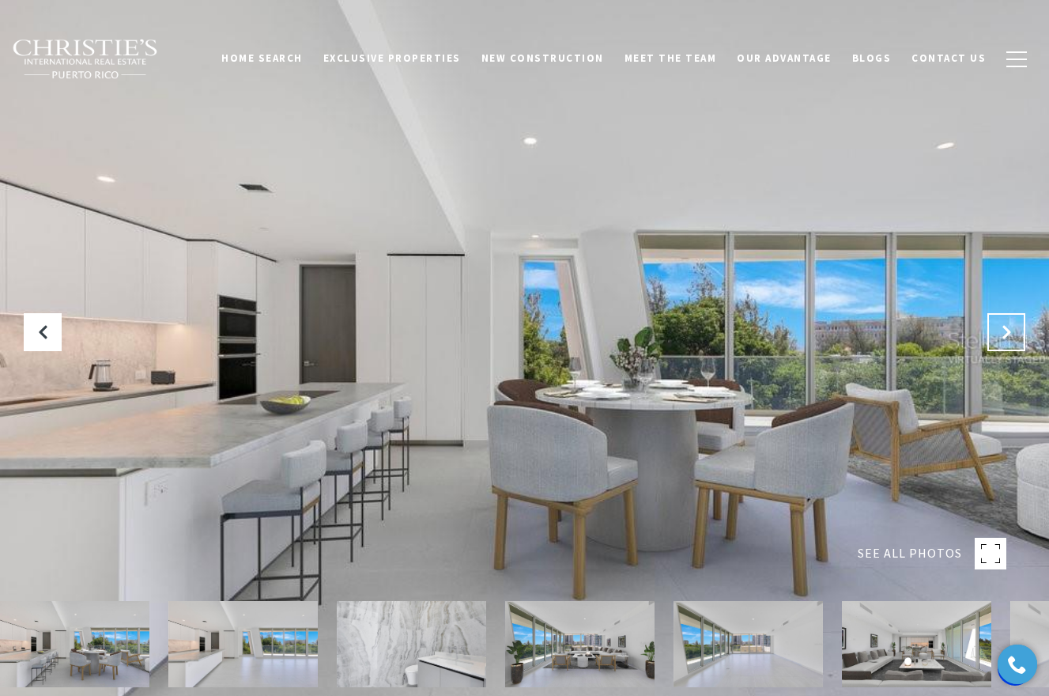
click at [1010, 332] on icon "Next Slide" at bounding box center [1006, 332] width 16 height 16
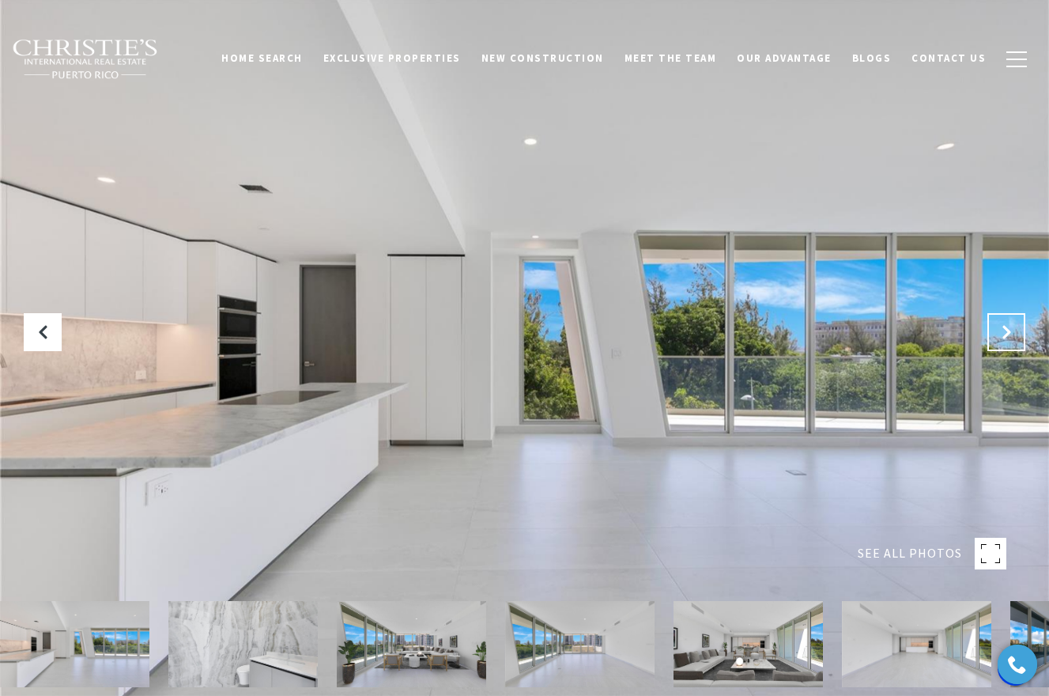
click at [1010, 332] on icon "Next Slide" at bounding box center [1006, 332] width 16 height 16
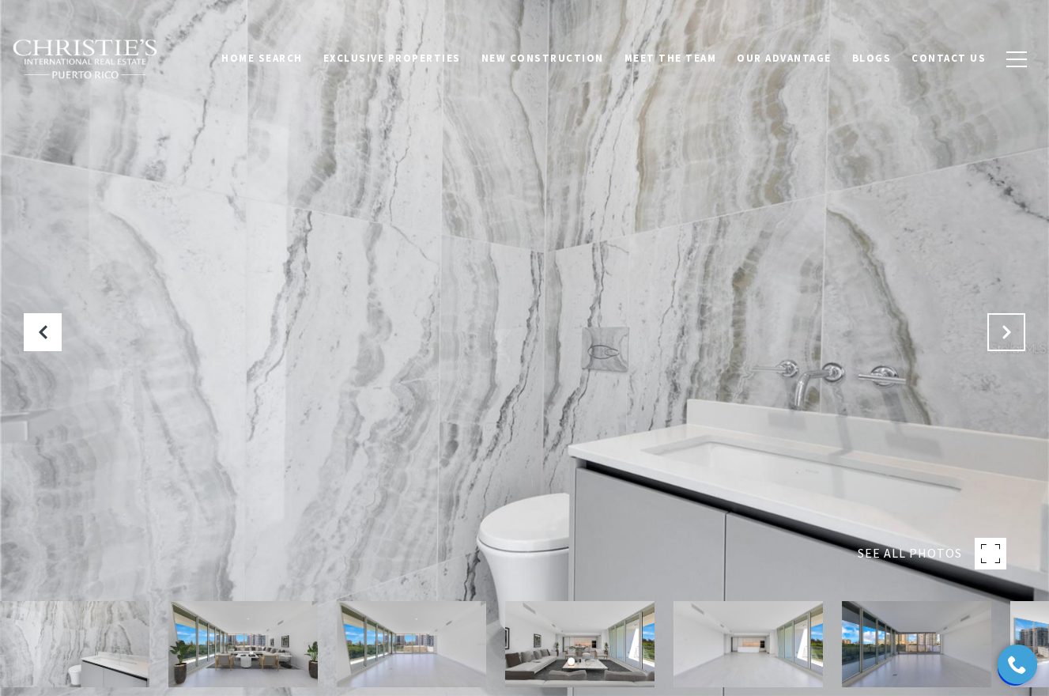
click at [1010, 332] on icon "Next Slide" at bounding box center [1006, 332] width 16 height 16
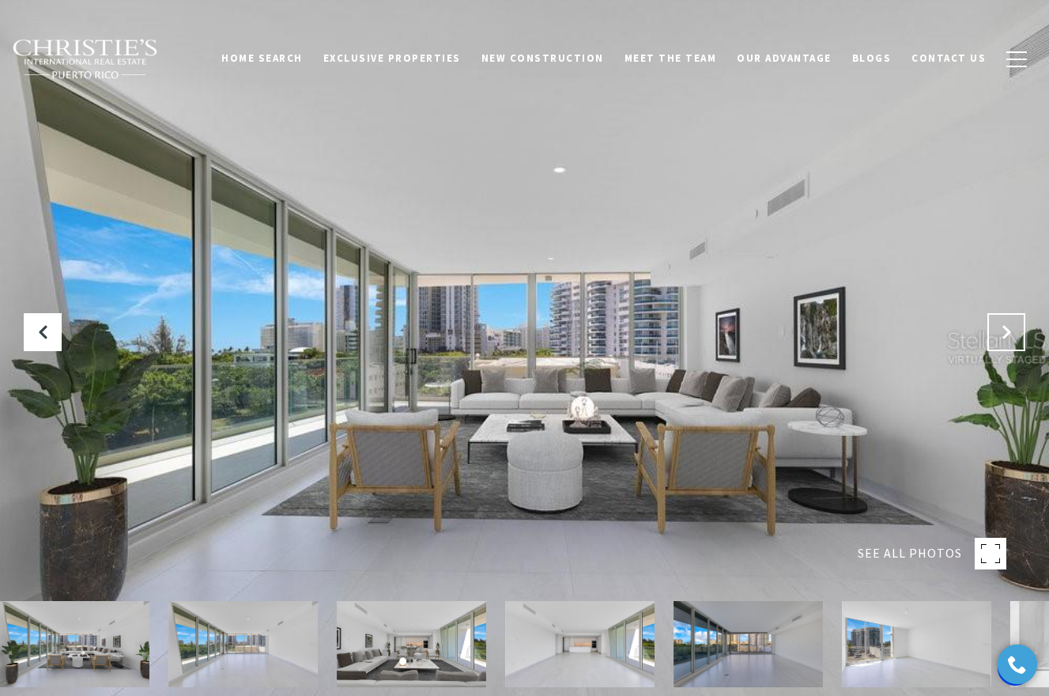
click at [1010, 332] on icon "Next Slide" at bounding box center [1006, 332] width 16 height 16
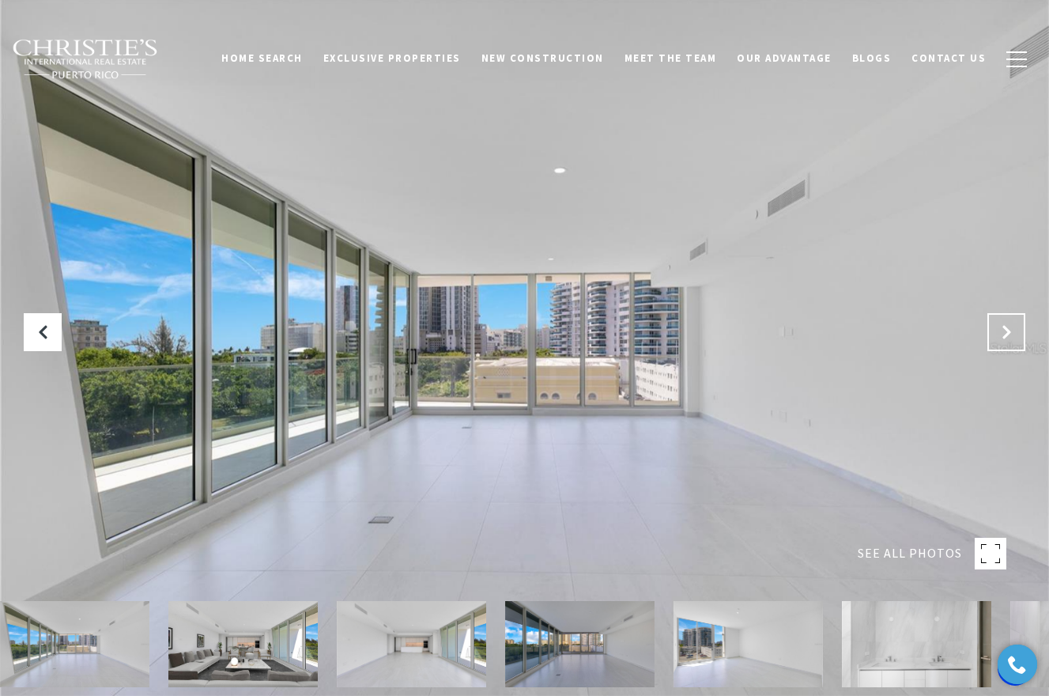
click at [1010, 334] on icon "Next Slide" at bounding box center [1006, 332] width 16 height 16
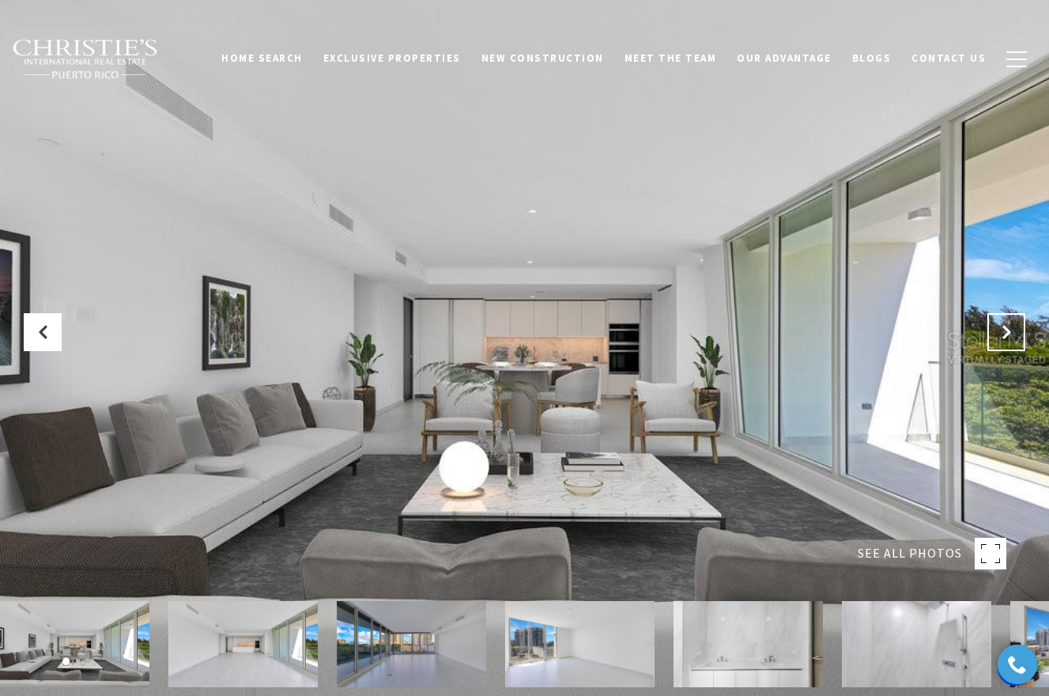
click at [1010, 334] on icon "Next Slide" at bounding box center [1006, 332] width 16 height 16
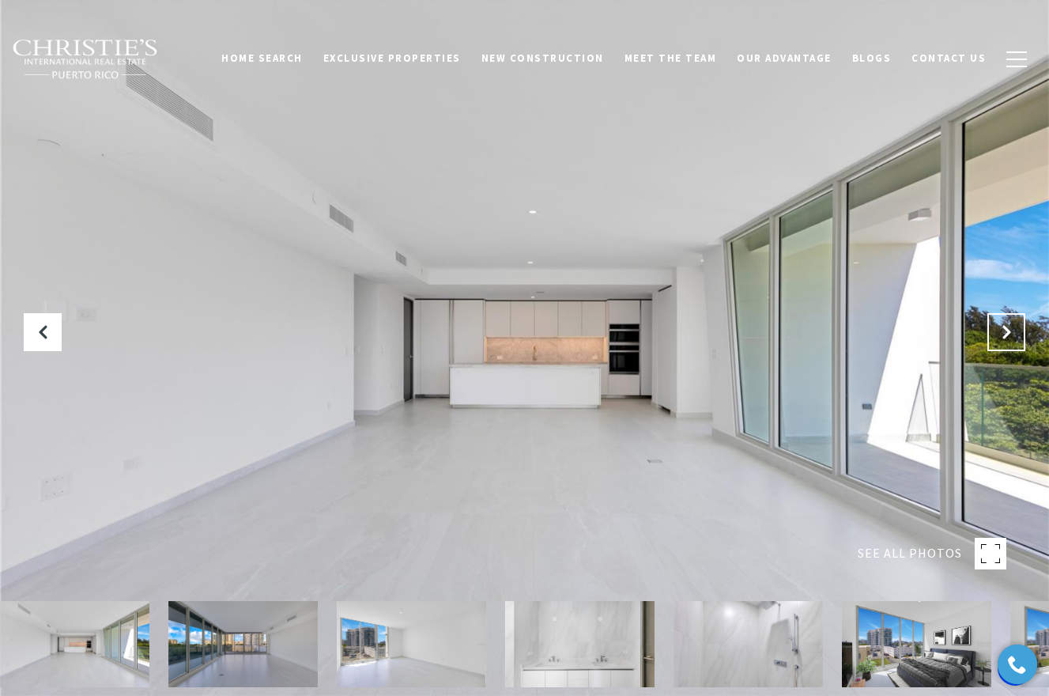
click at [1010, 334] on icon "Next Slide" at bounding box center [1006, 332] width 16 height 16
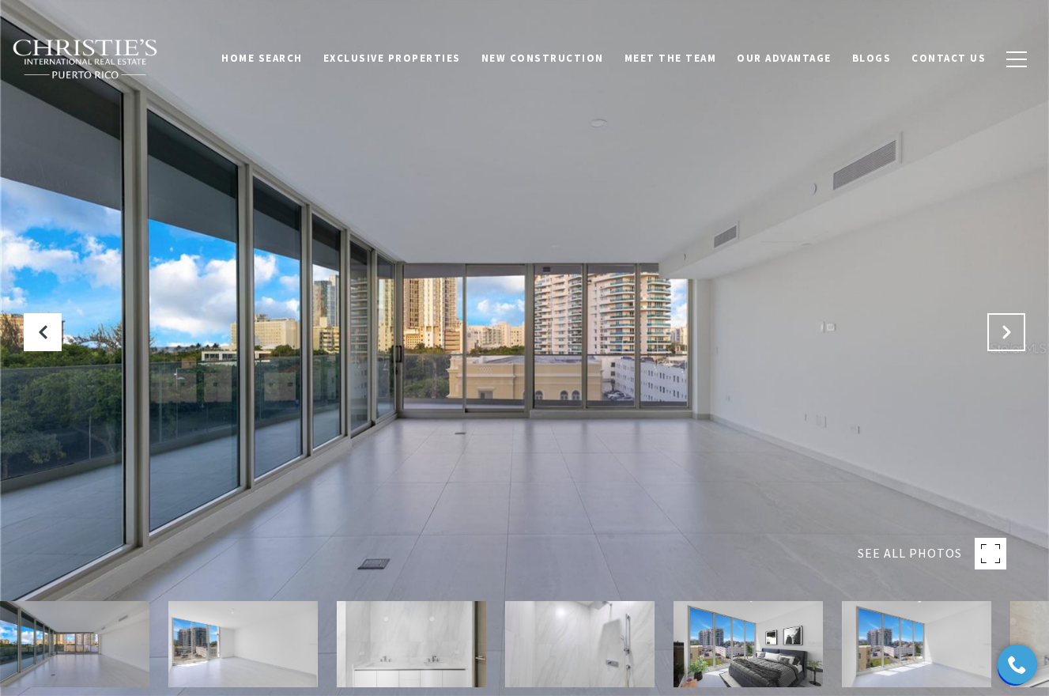
click at [1010, 334] on icon "Next Slide" at bounding box center [1006, 332] width 16 height 16
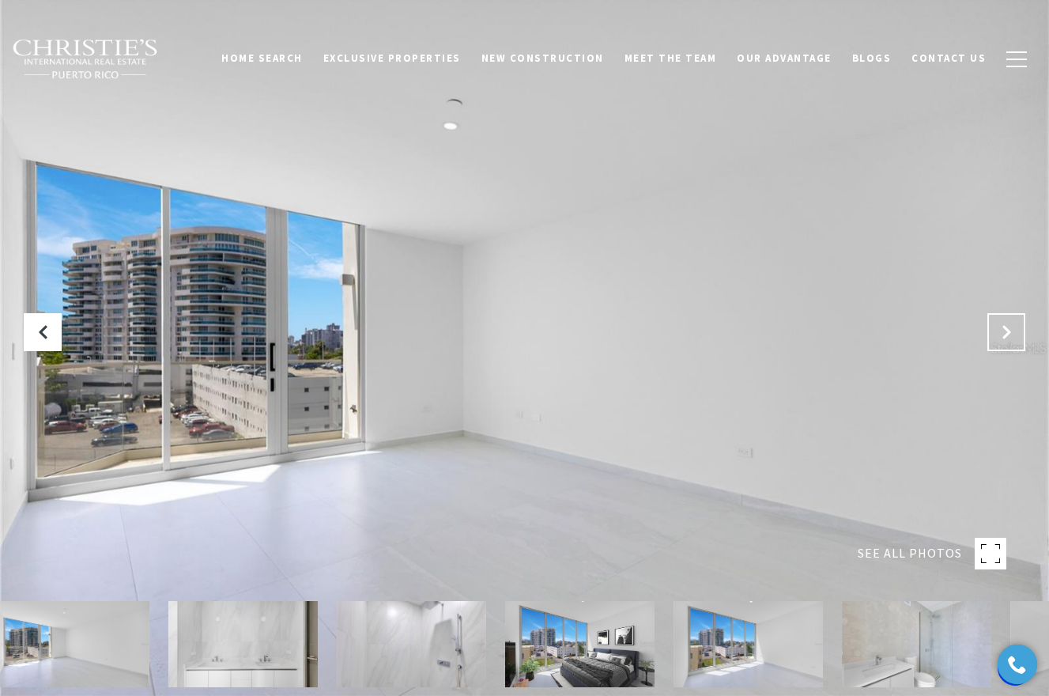
click at [1010, 334] on icon "Next Slide" at bounding box center [1006, 332] width 16 height 16
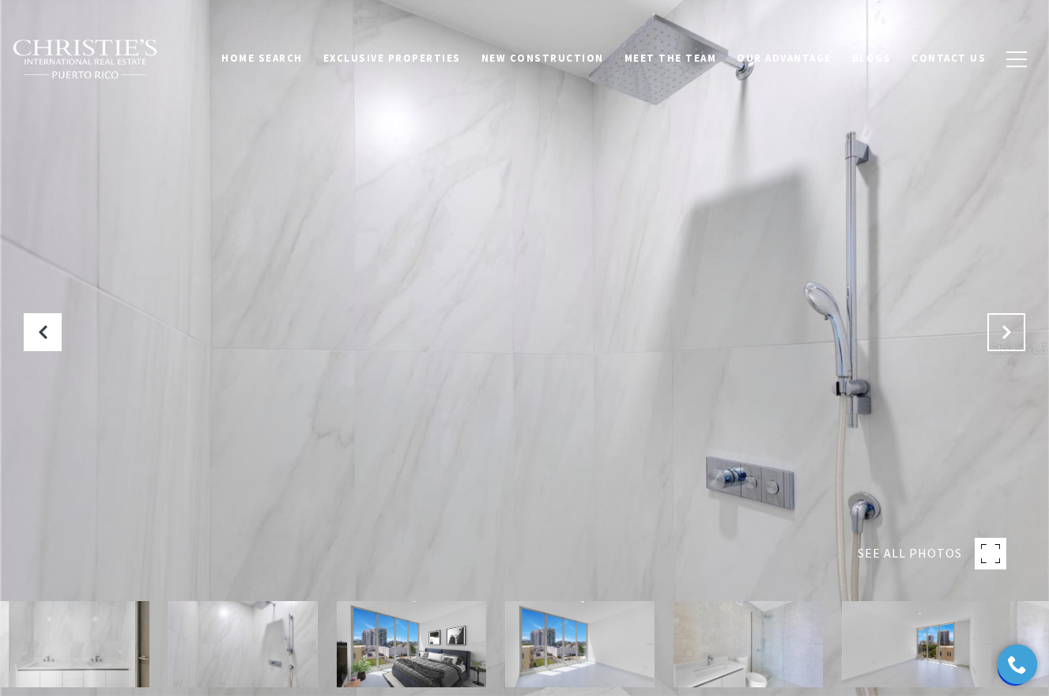
click at [1010, 334] on icon "Next Slide" at bounding box center [1006, 332] width 16 height 16
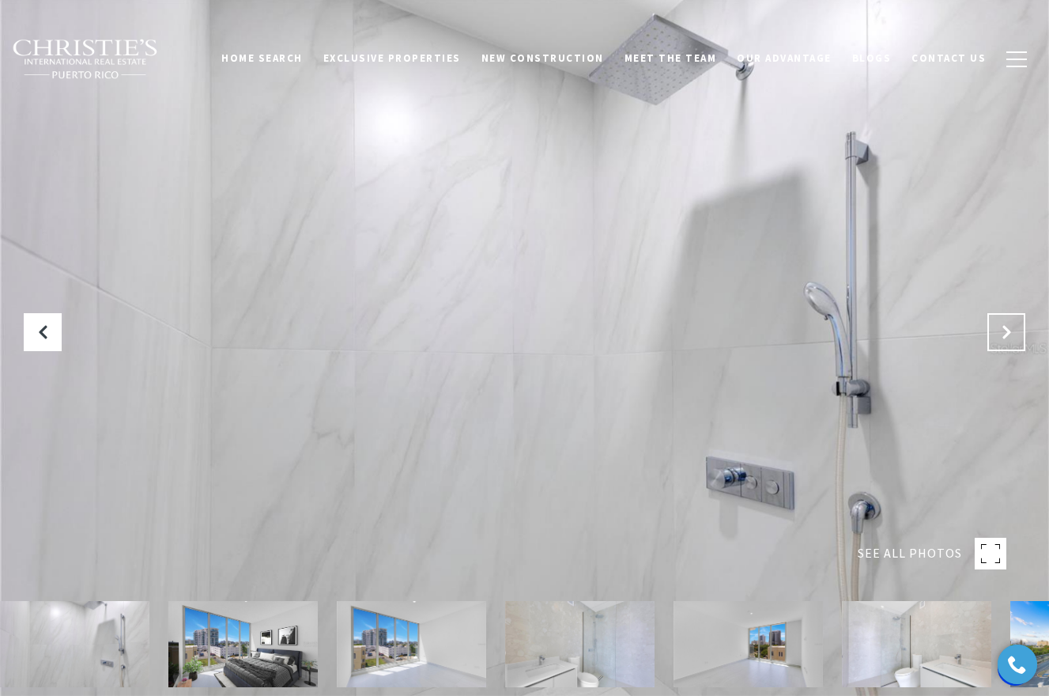
click at [1010, 334] on icon "Next Slide" at bounding box center [1006, 332] width 16 height 16
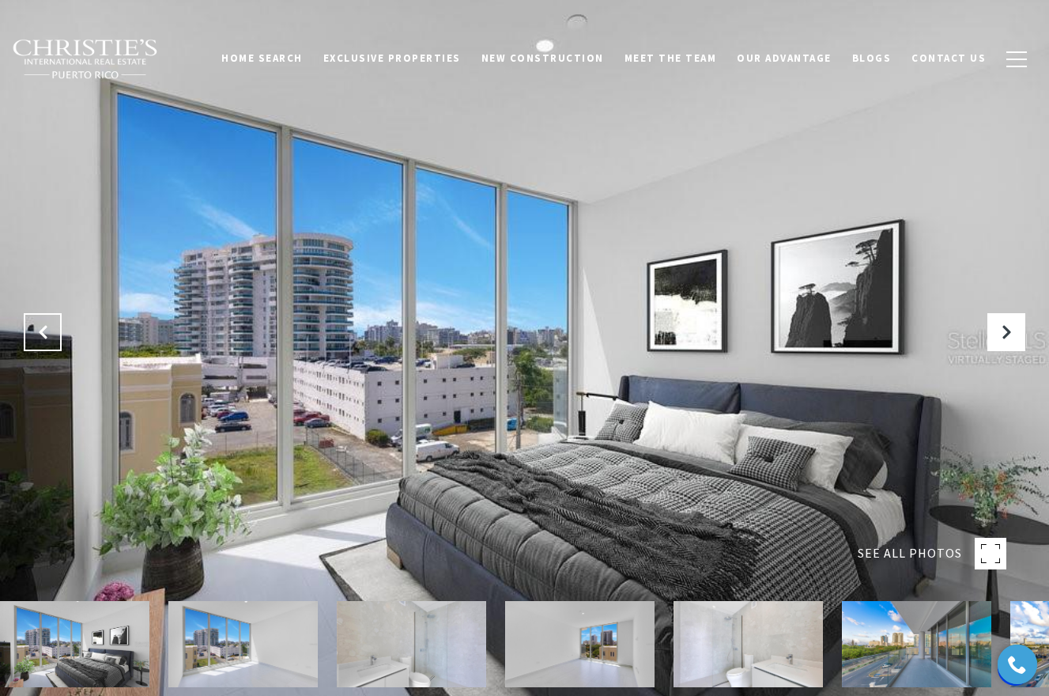
click at [51, 338] on button "Previous Slide" at bounding box center [43, 332] width 38 height 38
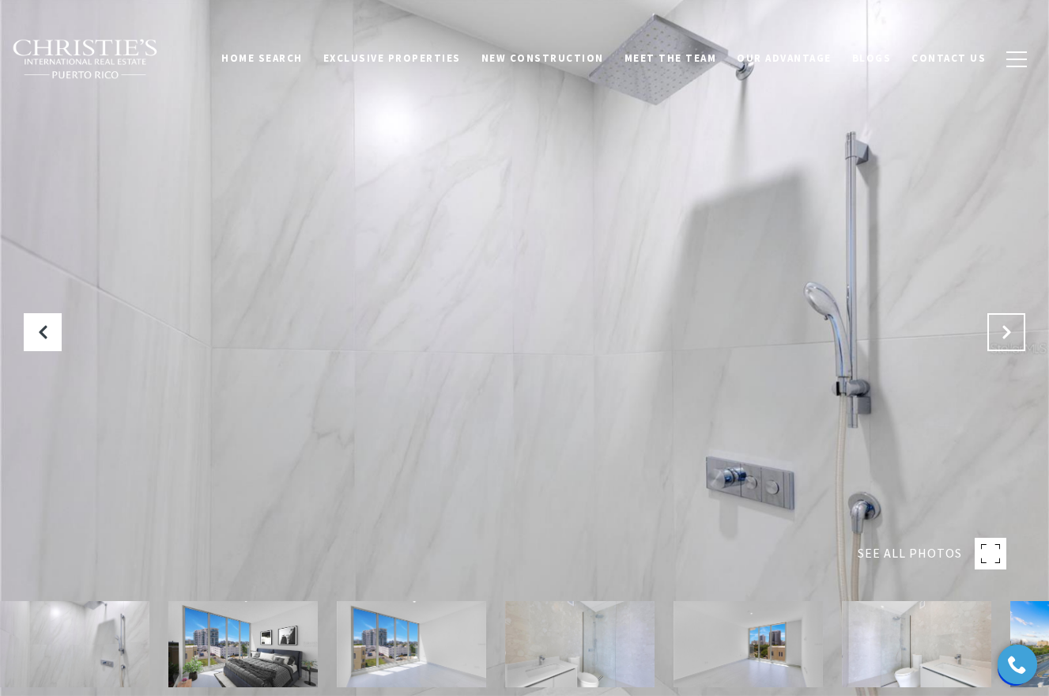
click at [1001, 326] on icon "Next Slide" at bounding box center [1006, 332] width 16 height 16
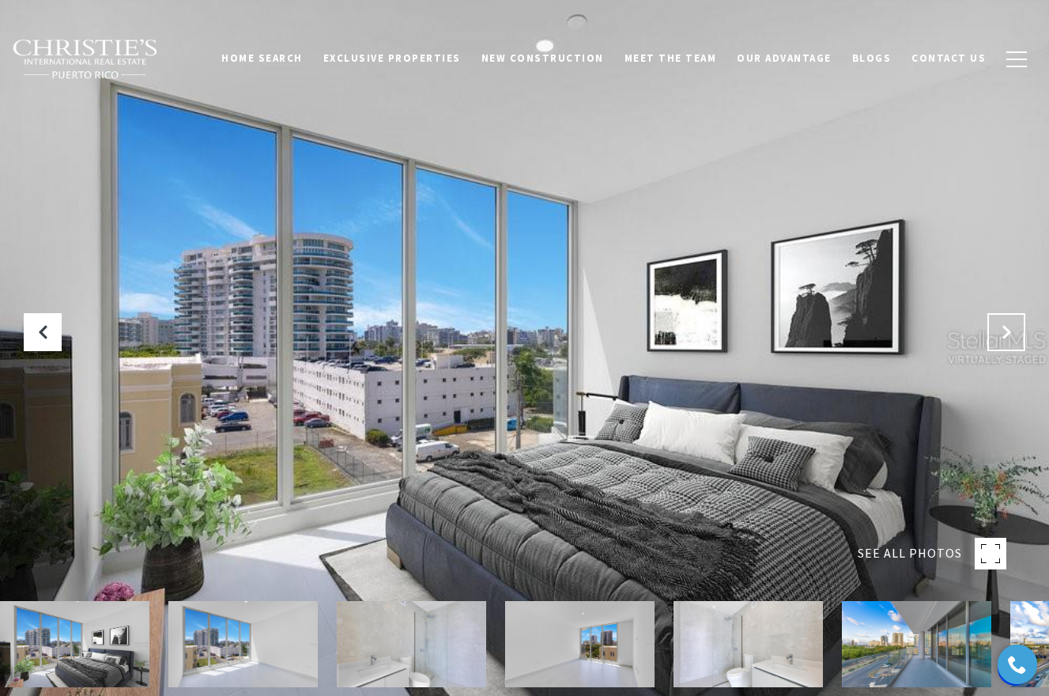
click at [1001, 326] on icon "Next Slide" at bounding box center [1006, 332] width 16 height 16
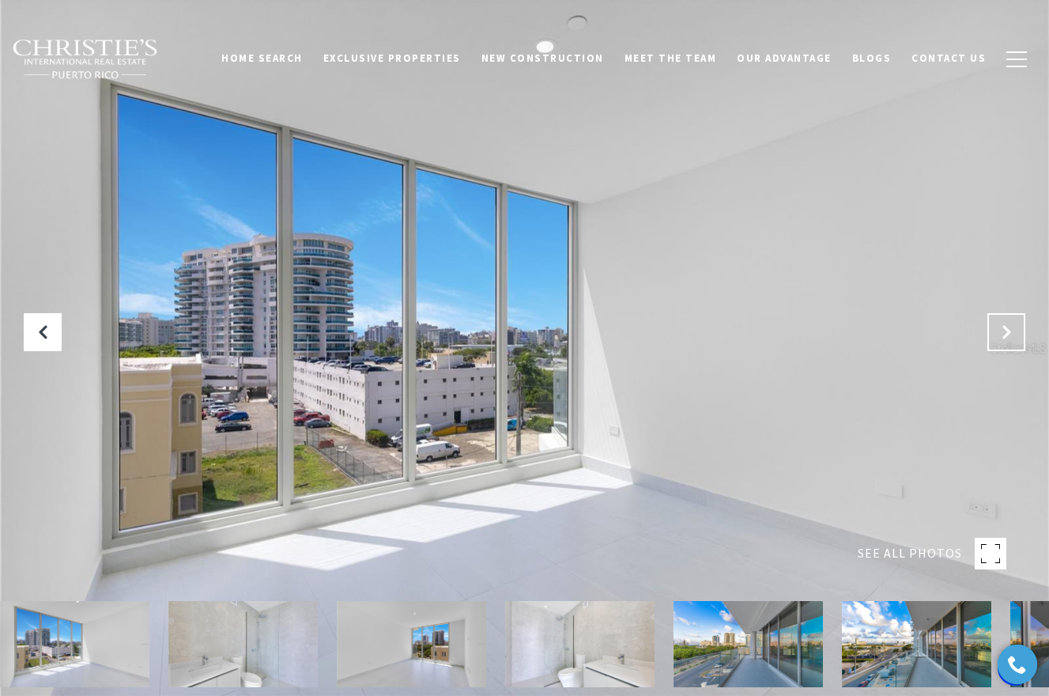
click at [1001, 326] on icon "Next Slide" at bounding box center [1006, 332] width 16 height 16
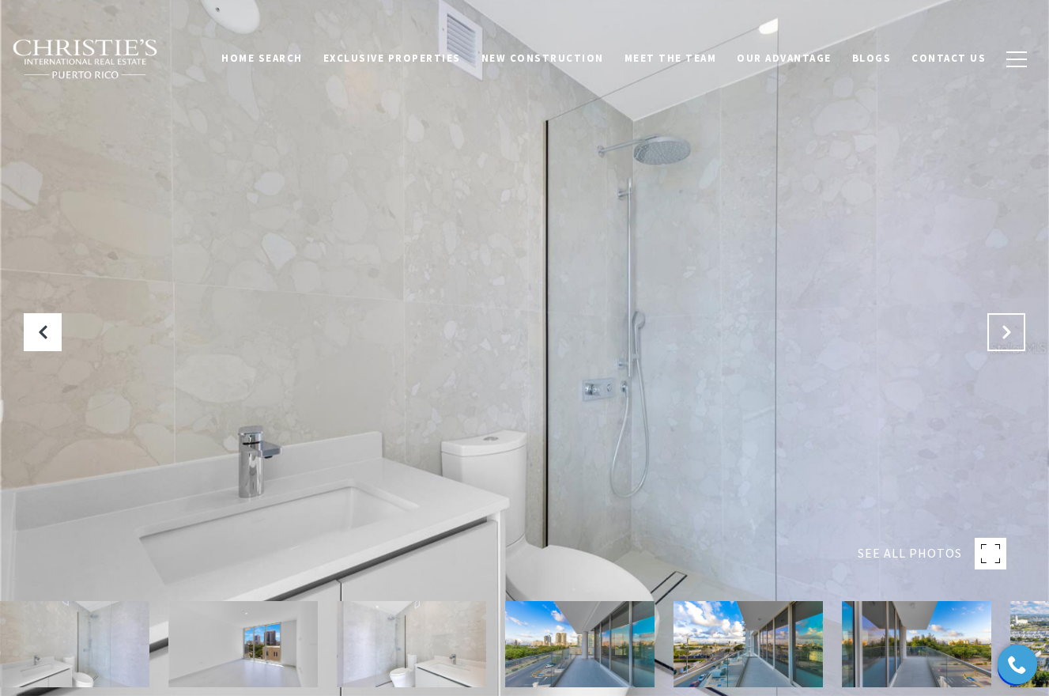
click at [1001, 326] on icon "Next Slide" at bounding box center [1006, 332] width 16 height 16
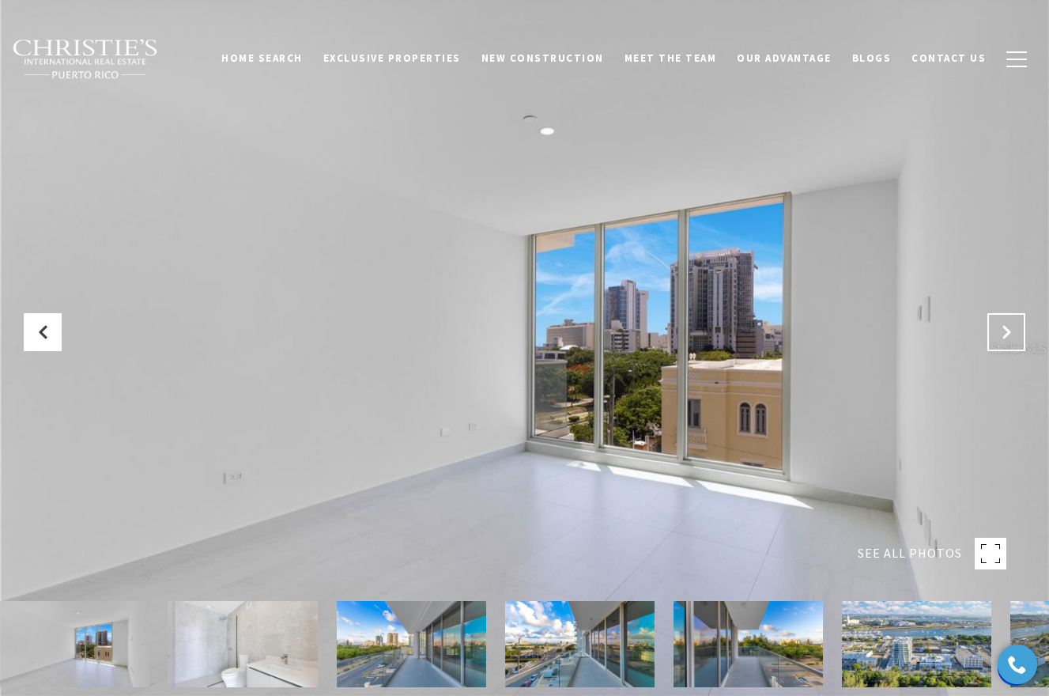
click at [1001, 326] on icon "Next Slide" at bounding box center [1006, 332] width 16 height 16
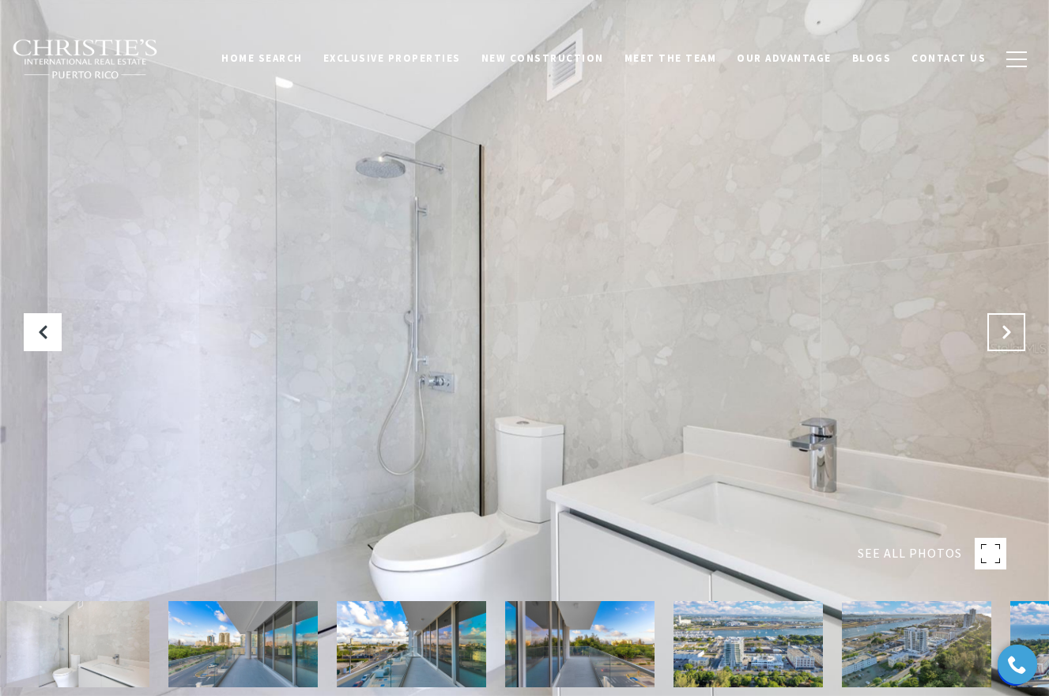
click at [1001, 327] on icon "Next Slide" at bounding box center [1006, 332] width 16 height 16
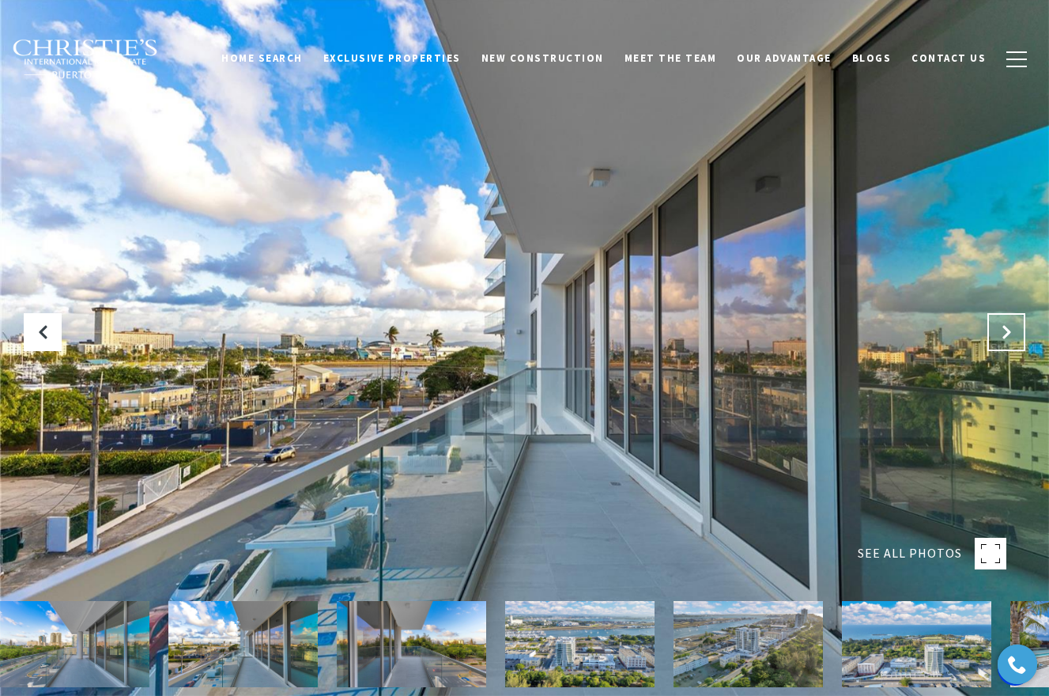
click at [1001, 326] on icon "Next Slide" at bounding box center [1006, 332] width 16 height 16
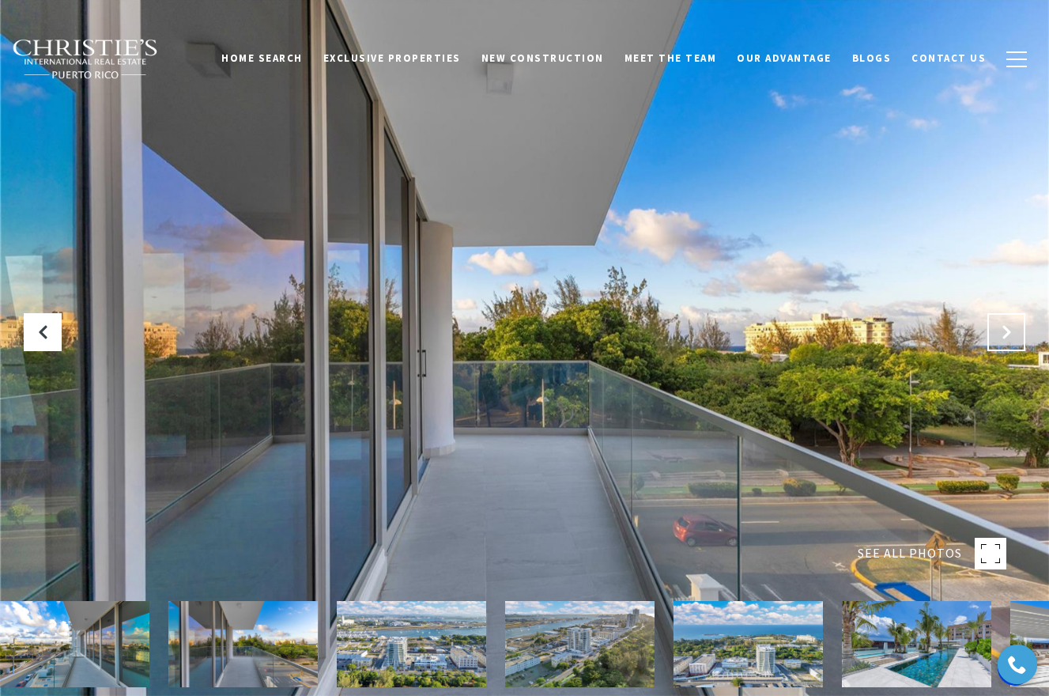
click at [1001, 326] on icon "Next Slide" at bounding box center [1006, 332] width 16 height 16
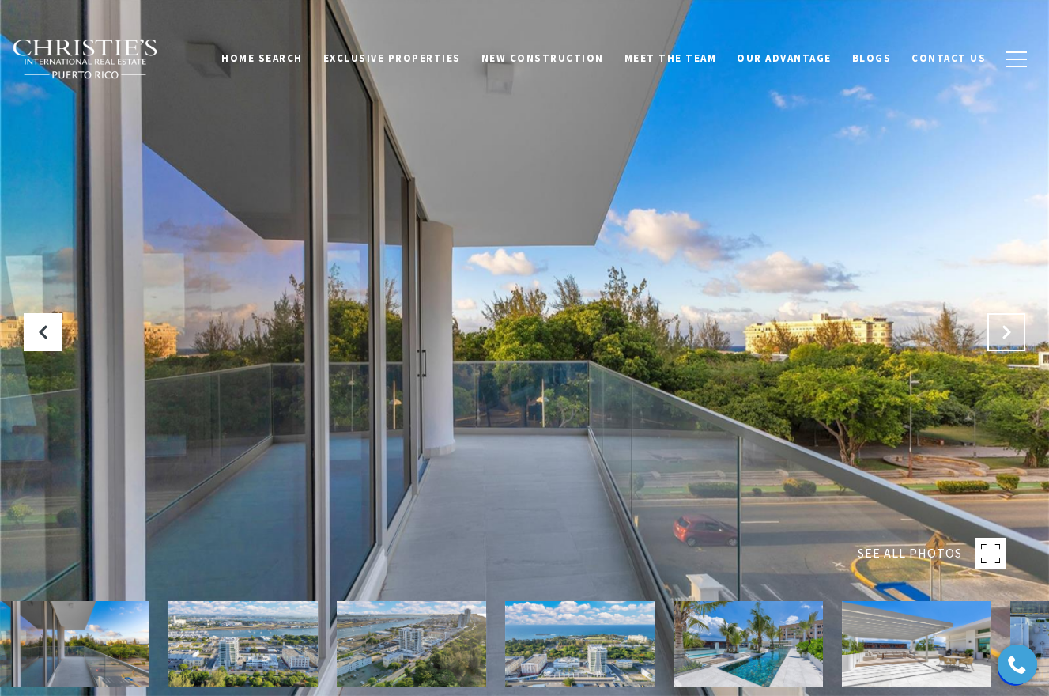
click at [1001, 326] on icon "Next Slide" at bounding box center [1006, 332] width 16 height 16
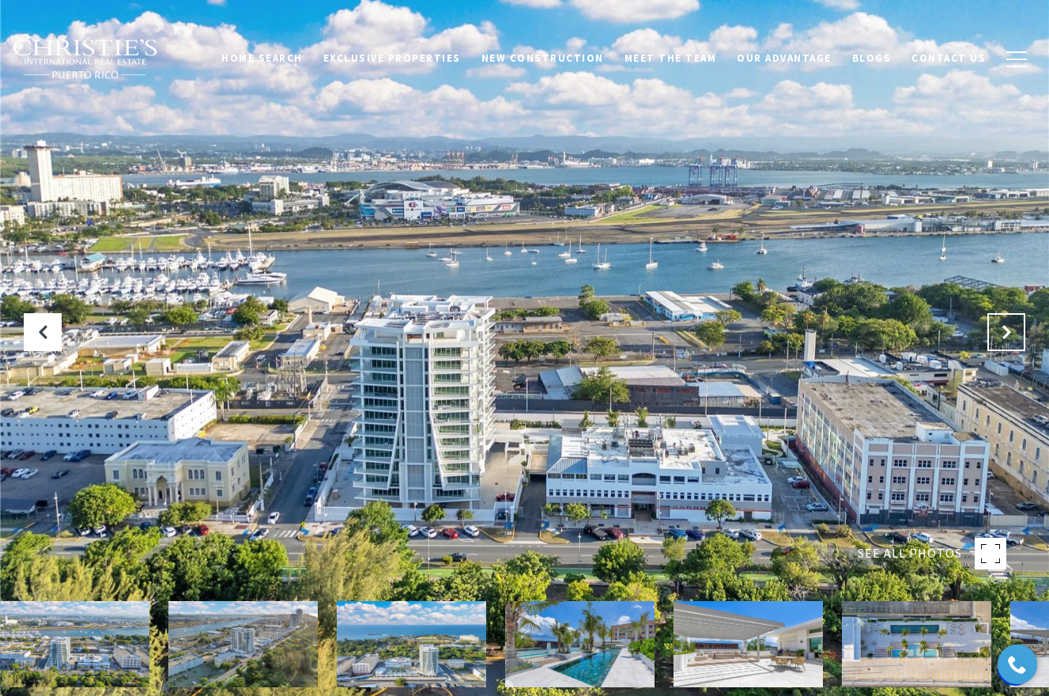
click at [1001, 326] on icon "Next Slide" at bounding box center [1006, 332] width 16 height 16
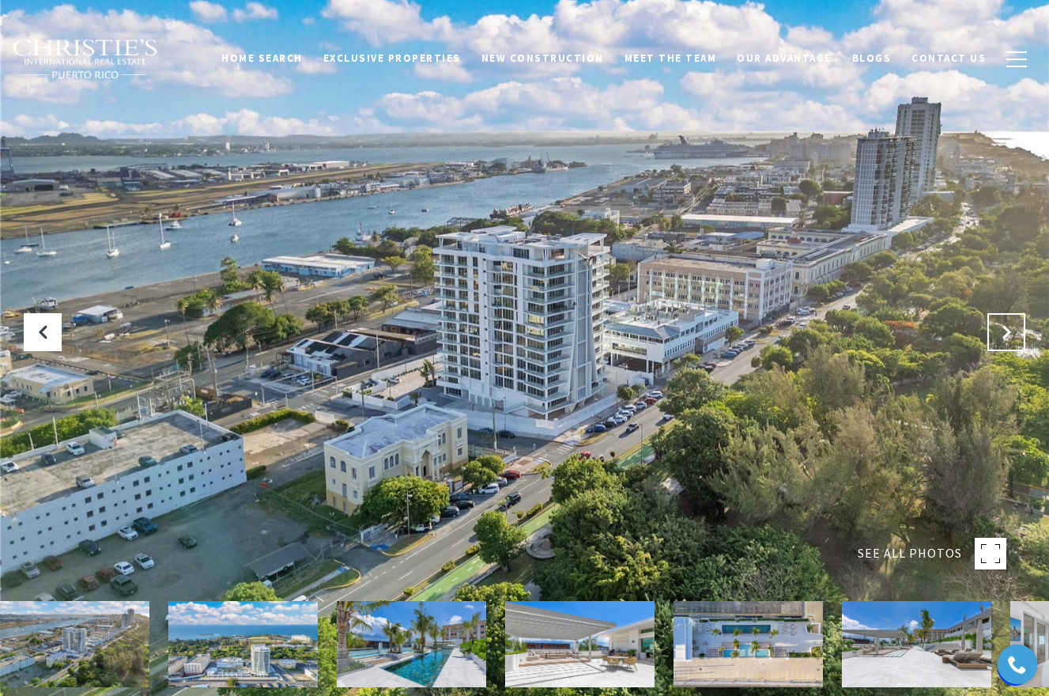
click at [1001, 326] on icon "Next Slide" at bounding box center [1006, 332] width 16 height 16
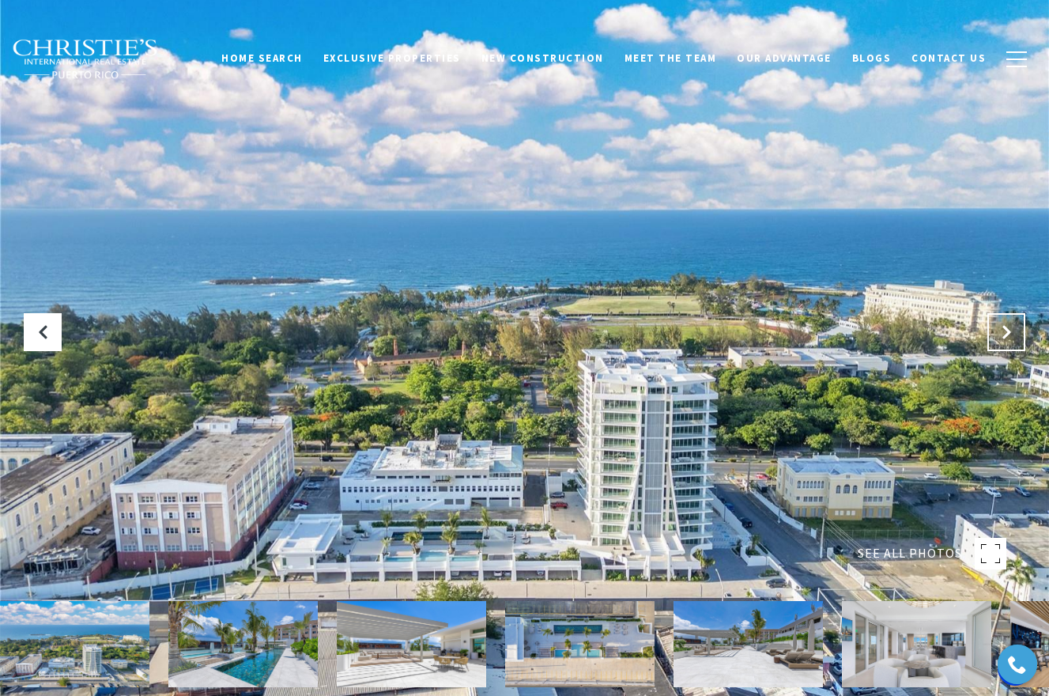
click at [1001, 326] on icon "Next Slide" at bounding box center [1006, 332] width 16 height 16
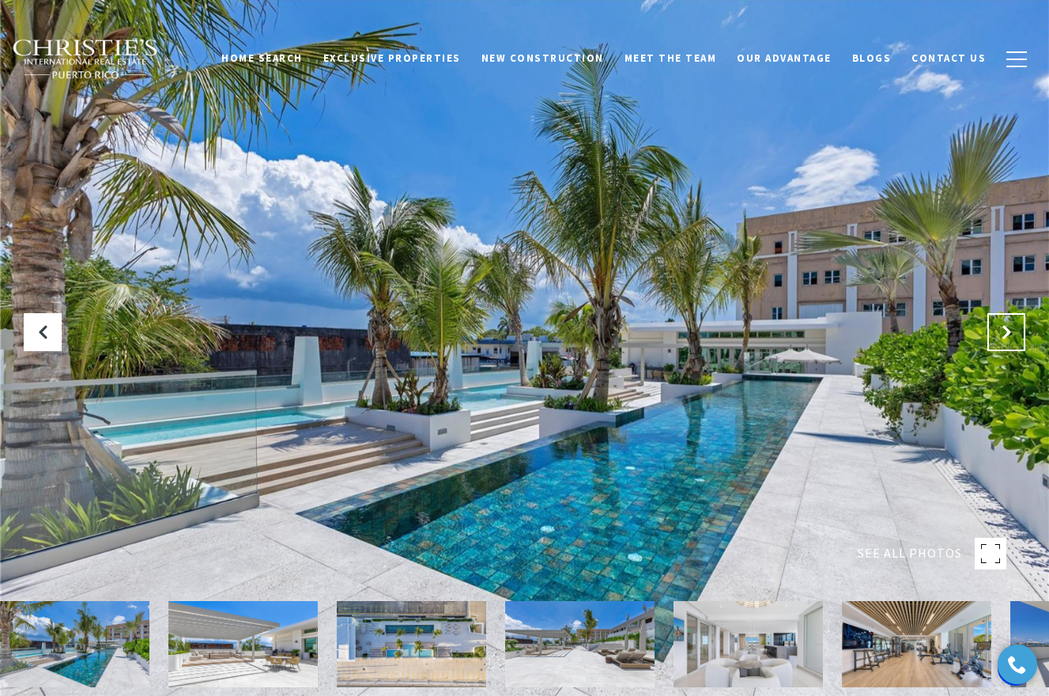
click at [1001, 326] on icon "Next Slide" at bounding box center [1006, 332] width 16 height 16
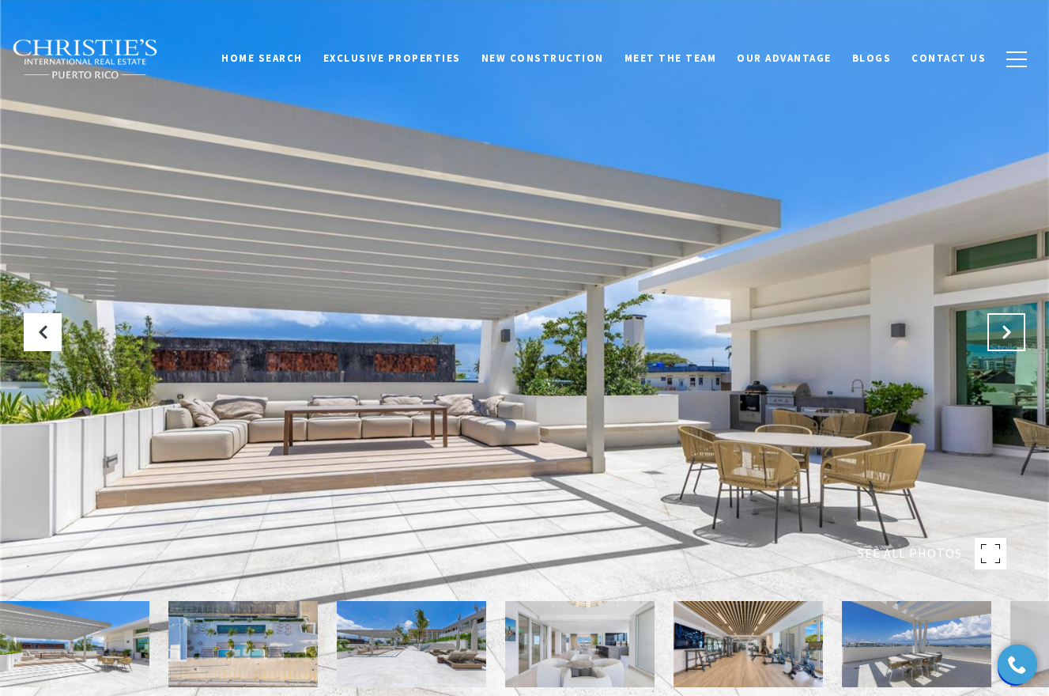
click at [1001, 326] on icon "Next Slide" at bounding box center [1006, 332] width 16 height 16
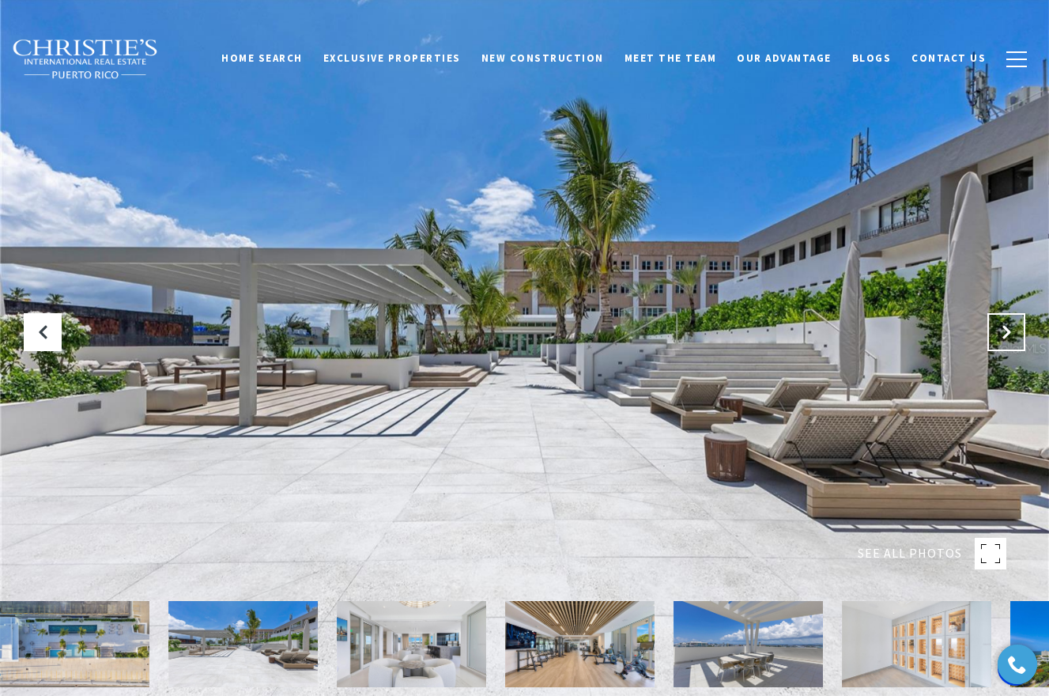
click at [1001, 326] on icon "Next Slide" at bounding box center [1006, 332] width 16 height 16
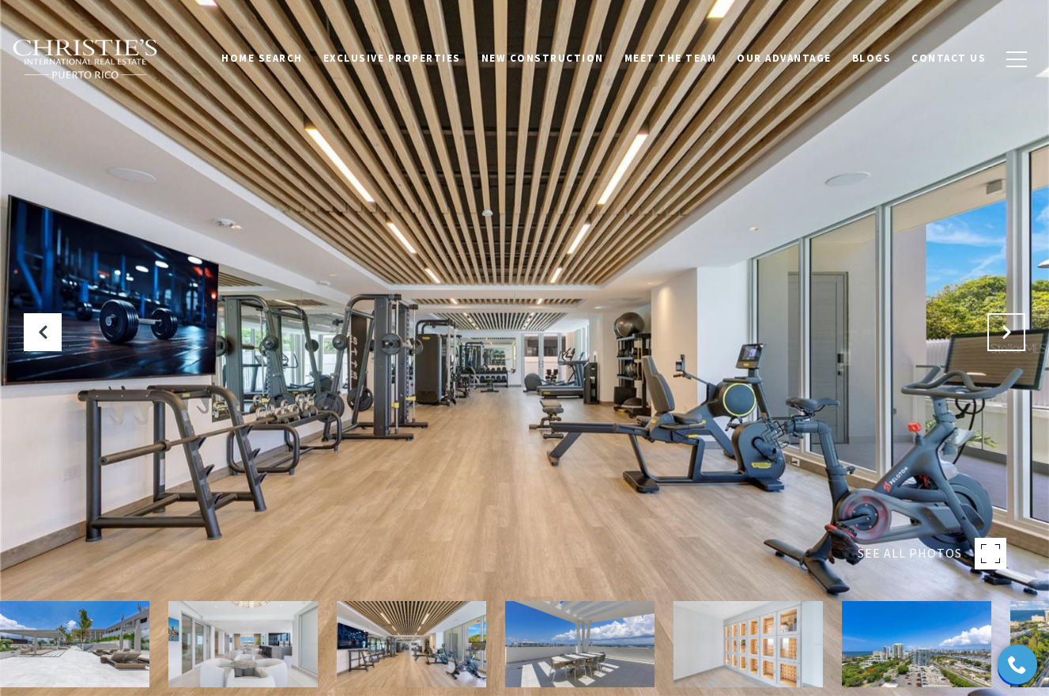
click at [1001, 325] on icon "Next Slide" at bounding box center [1006, 332] width 16 height 16
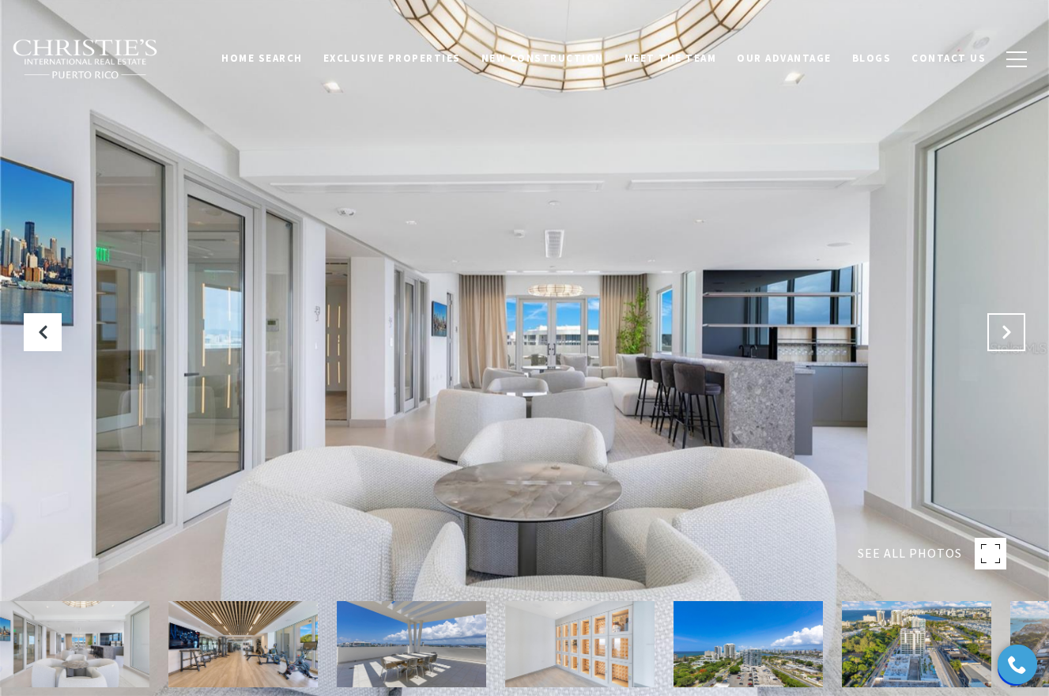
click at [1001, 325] on icon "Next Slide" at bounding box center [1006, 332] width 16 height 16
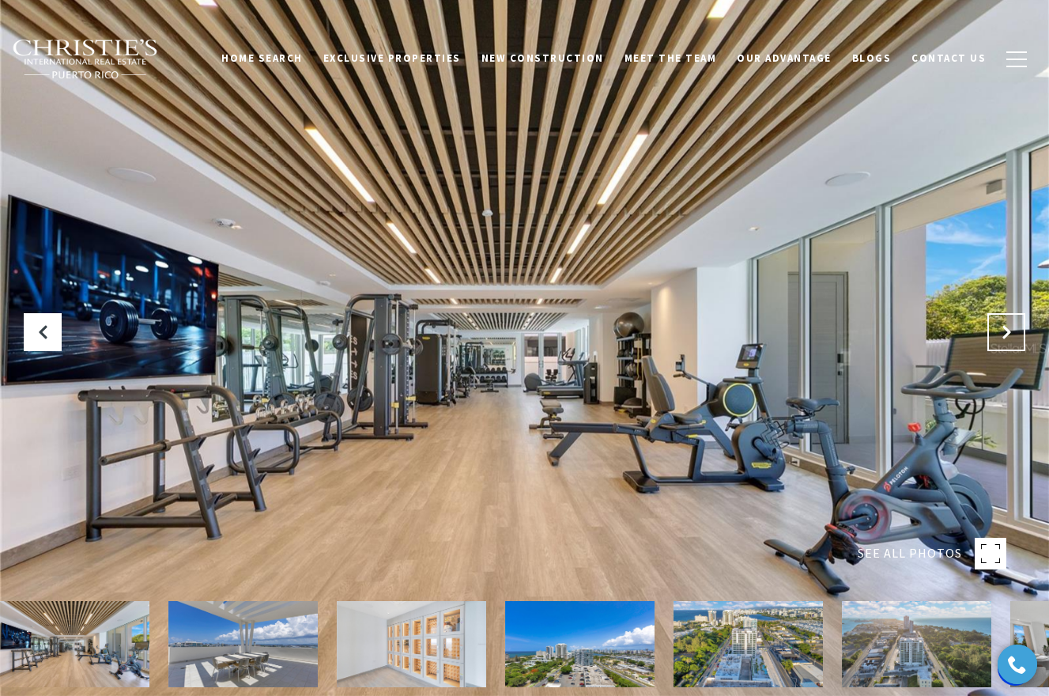
click at [1001, 325] on icon "Next Slide" at bounding box center [1006, 332] width 16 height 16
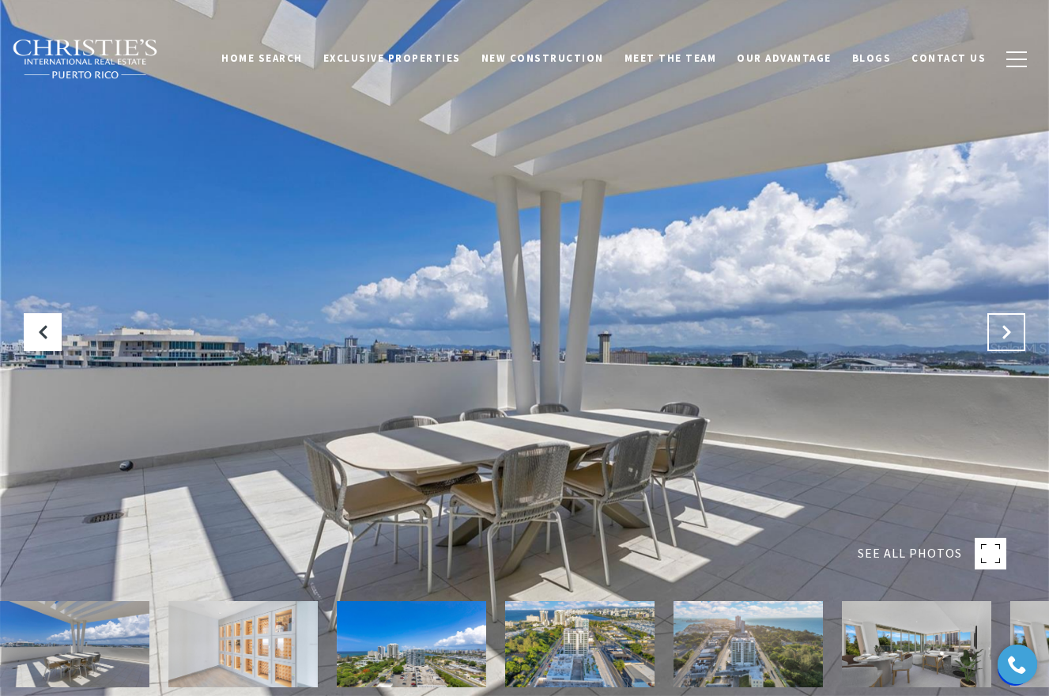
click at [1001, 325] on icon "Next Slide" at bounding box center [1006, 332] width 16 height 16
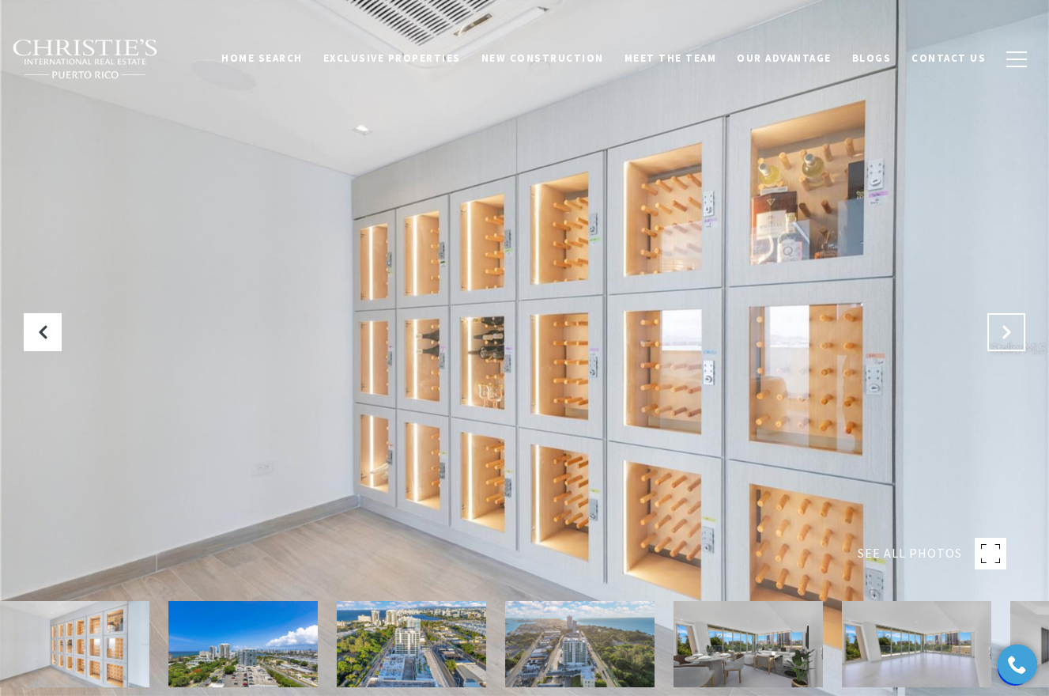
click at [1001, 325] on icon "Next Slide" at bounding box center [1006, 332] width 16 height 16
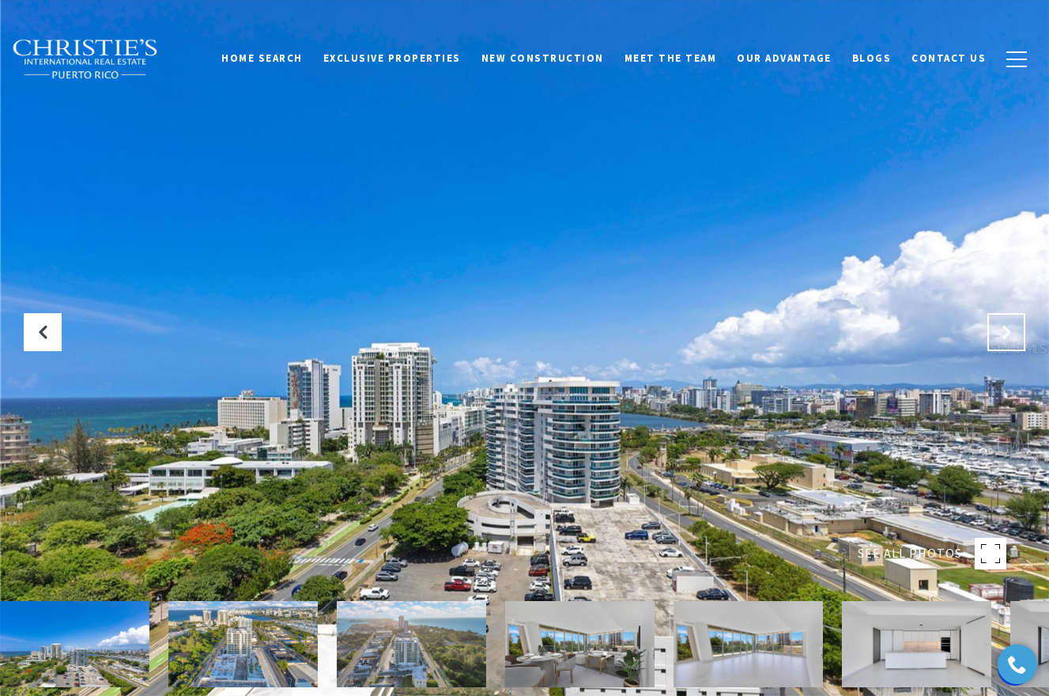
click at [1001, 326] on icon "Next Slide" at bounding box center [1006, 332] width 16 height 16
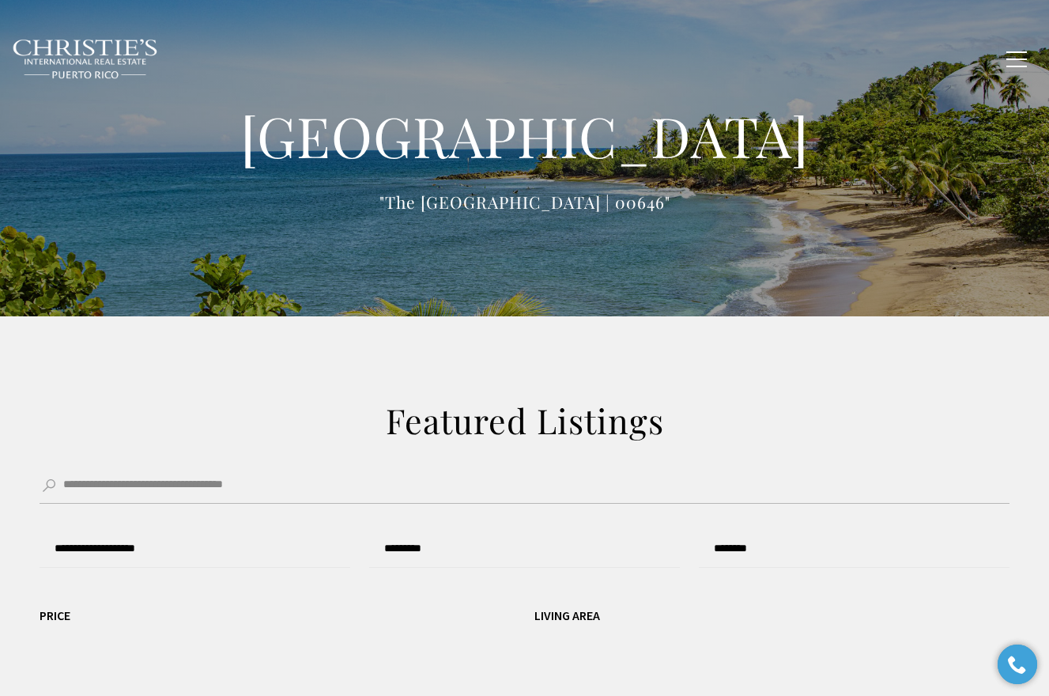
type input "**********"
type input "*********"
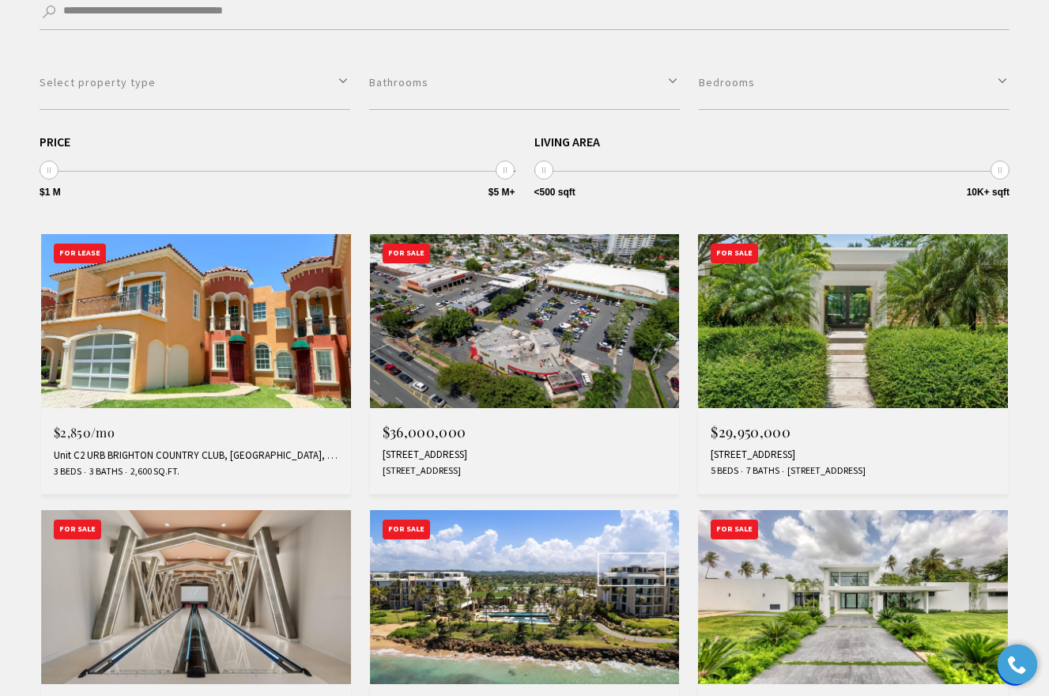
scroll to position [478, 0]
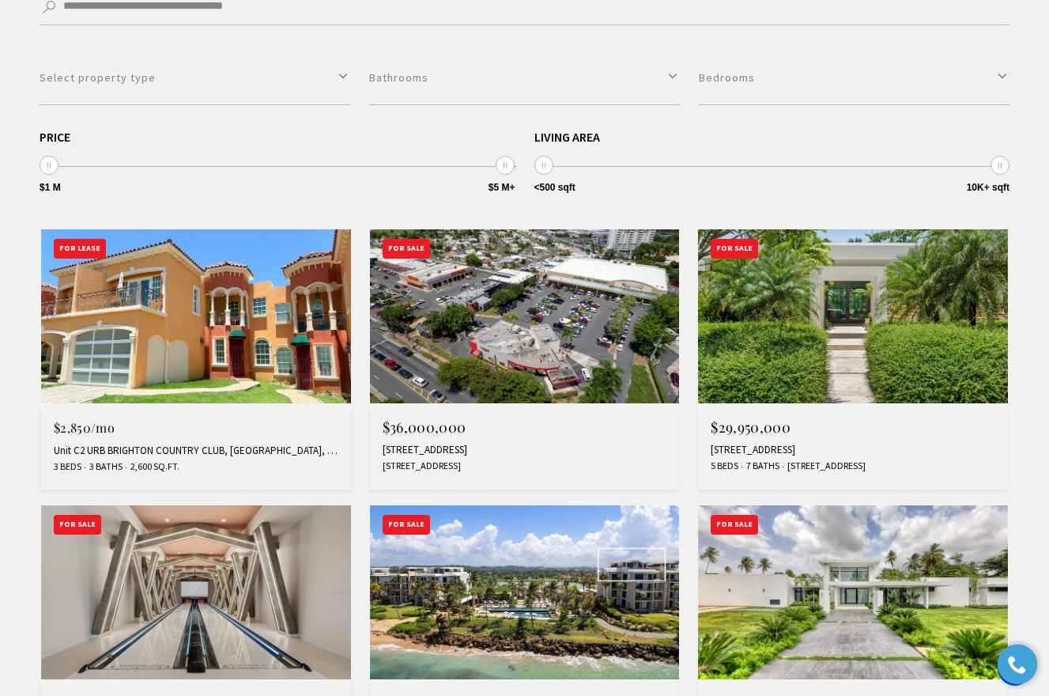
click at [158, 590] on img at bounding box center [196, 592] width 310 height 174
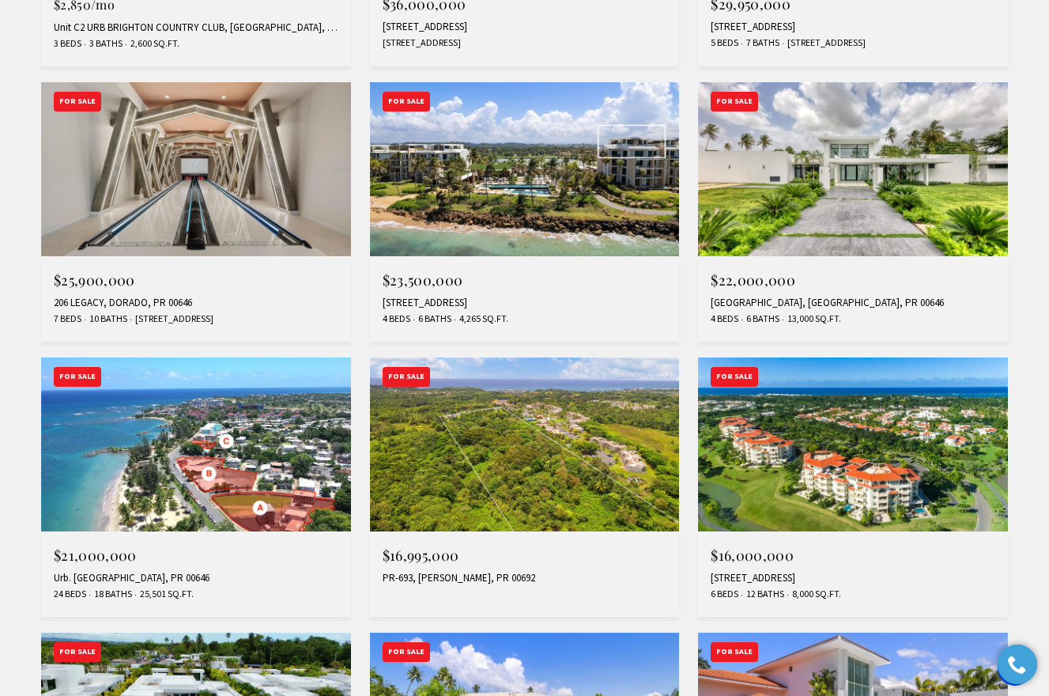
scroll to position [908, 0]
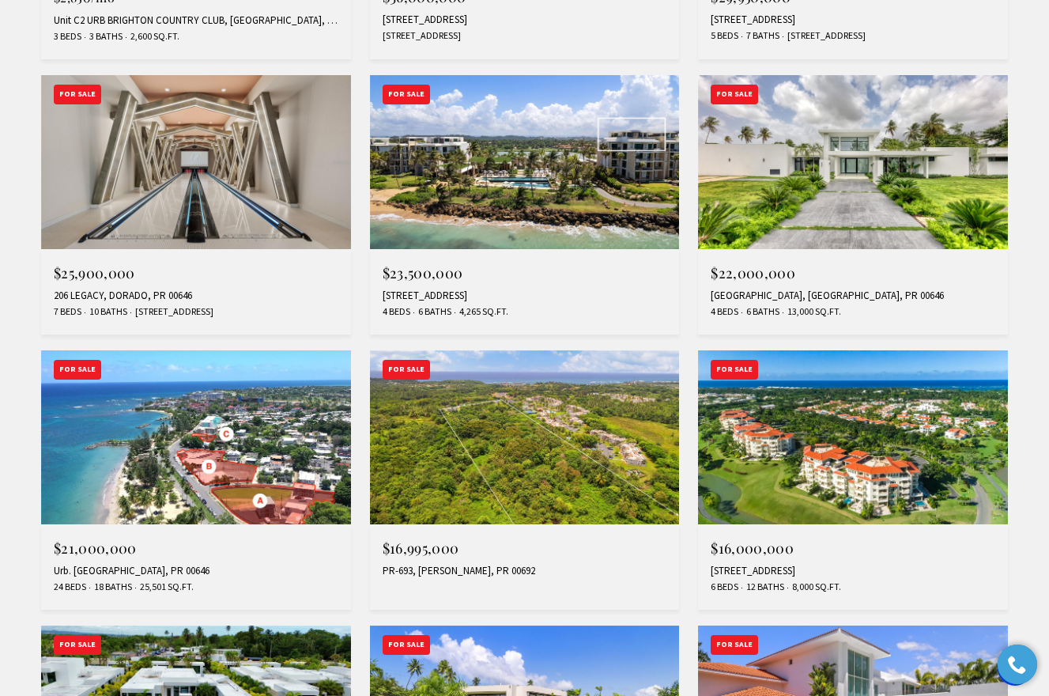
click at [902, 209] on img at bounding box center [853, 162] width 310 height 174
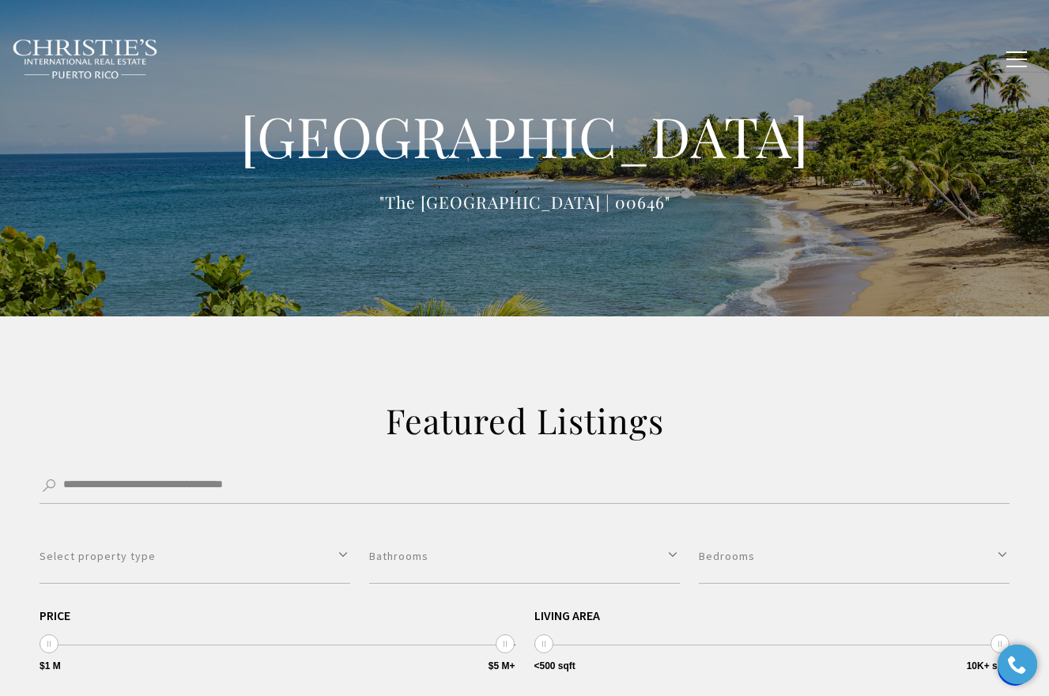
scroll to position [0, 0]
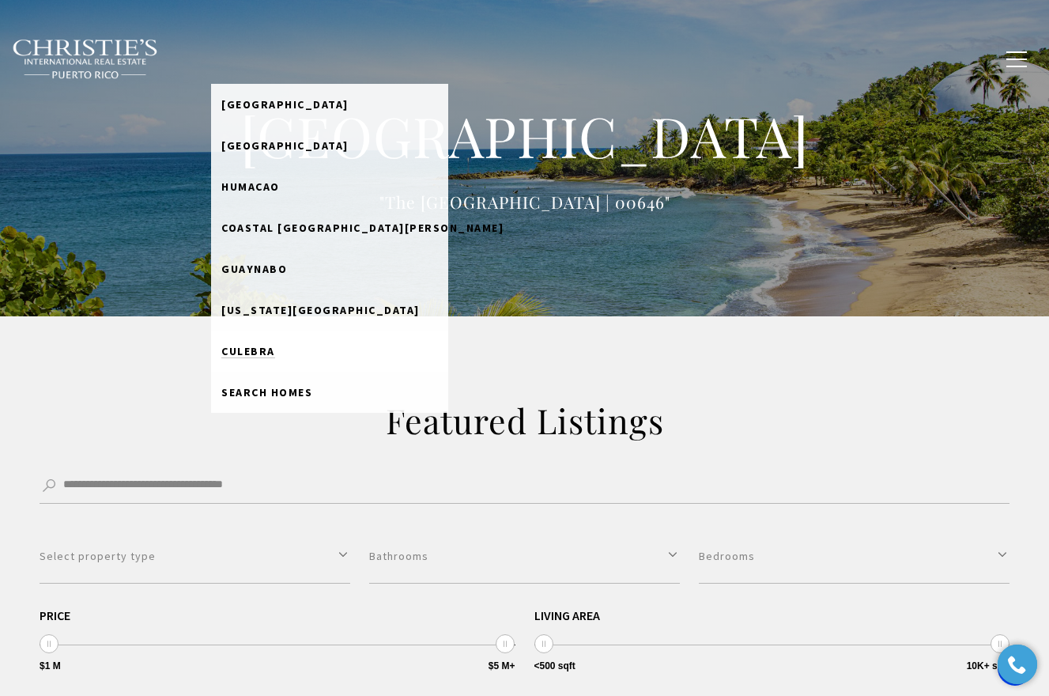
click at [274, 348] on span "Culebra" at bounding box center [248, 351] width 54 height 14
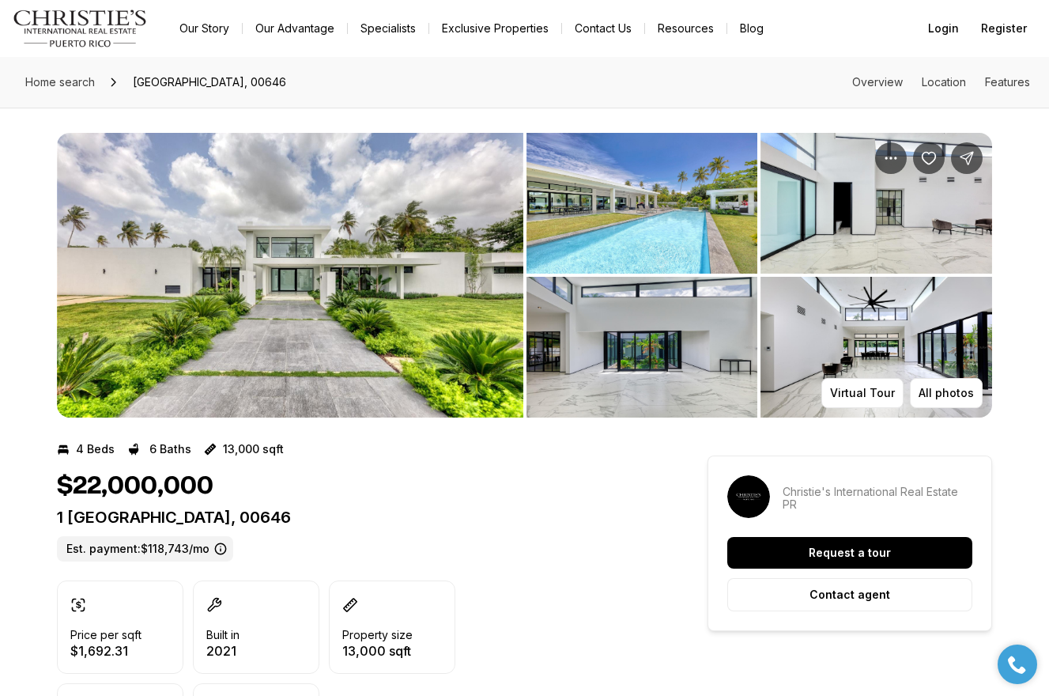
click at [658, 221] on img "View image gallery" at bounding box center [642, 203] width 232 height 141
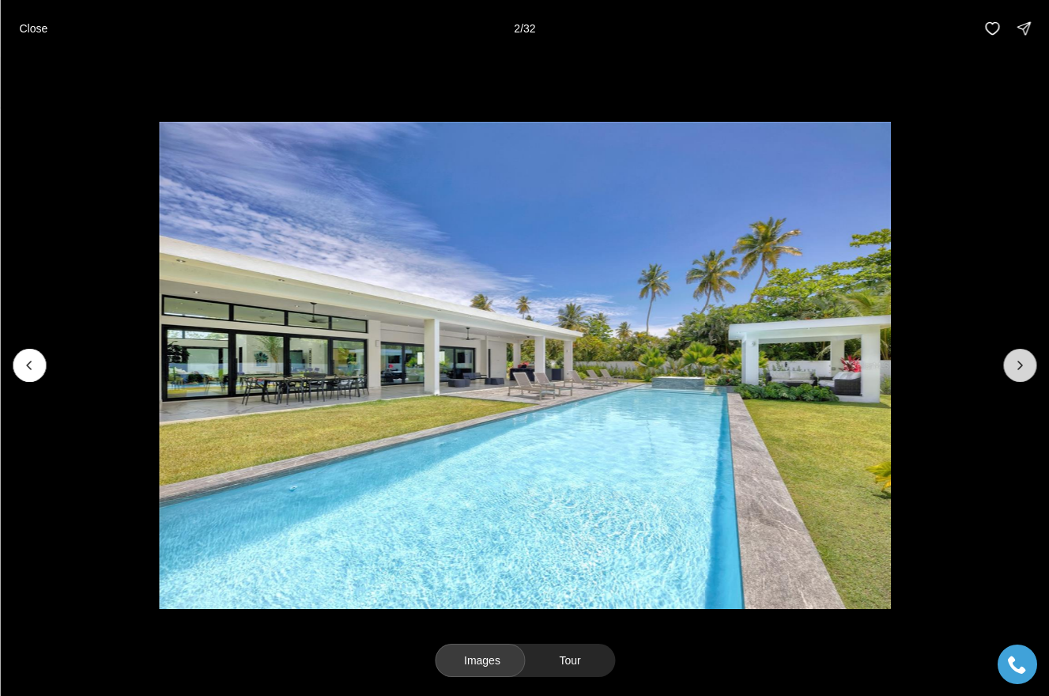
click at [1026, 375] on button "Next slide" at bounding box center [1019, 365] width 33 height 33
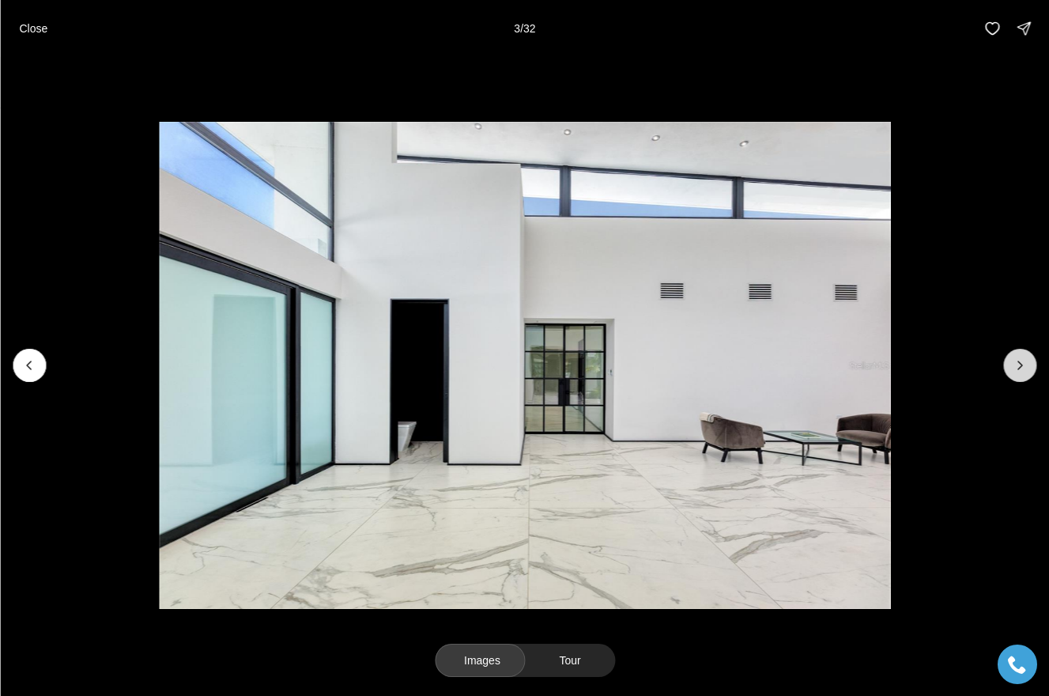
click at [1026, 375] on button "Next slide" at bounding box center [1019, 365] width 33 height 33
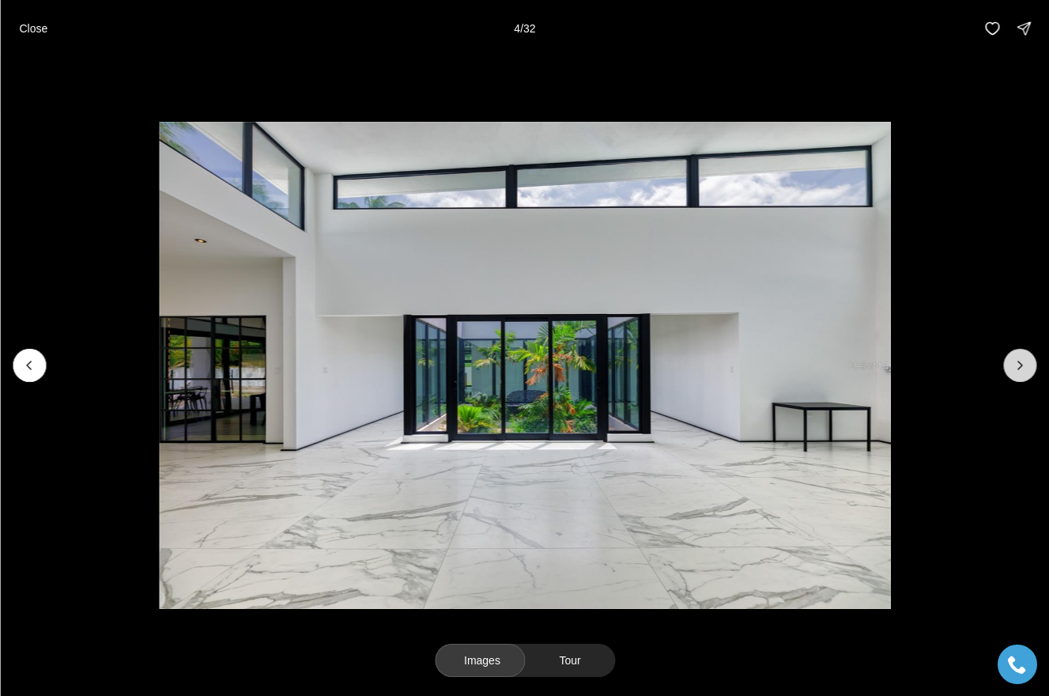
click at [1026, 375] on button "Next slide" at bounding box center [1019, 365] width 33 height 33
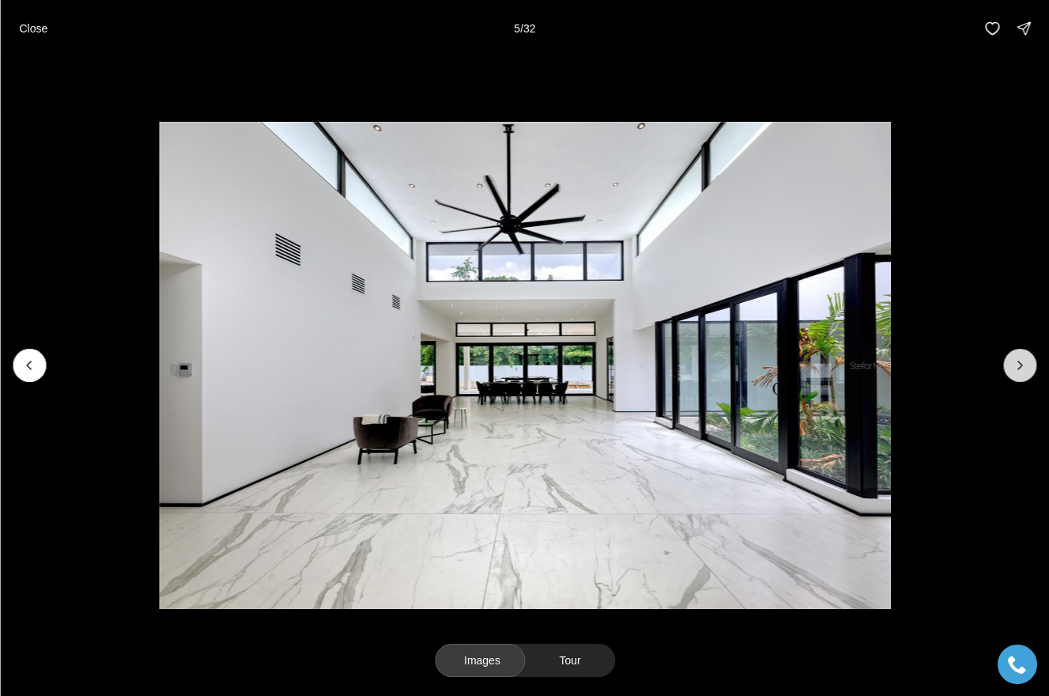
click at [1026, 375] on button "Next slide" at bounding box center [1019, 365] width 33 height 33
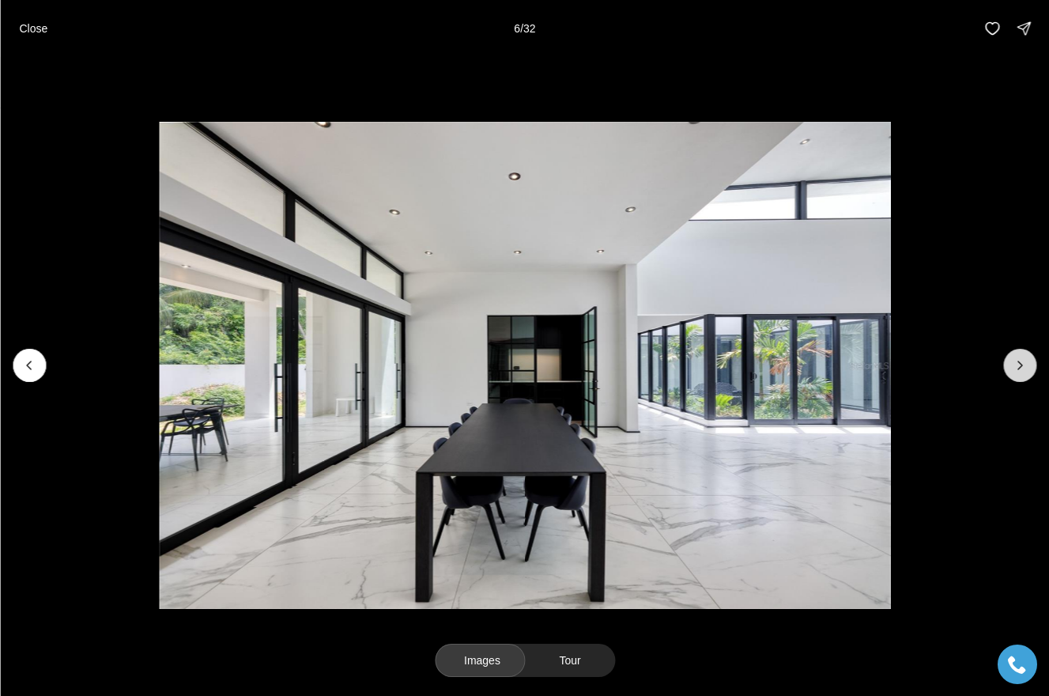
click at [1026, 375] on button "Next slide" at bounding box center [1019, 365] width 33 height 33
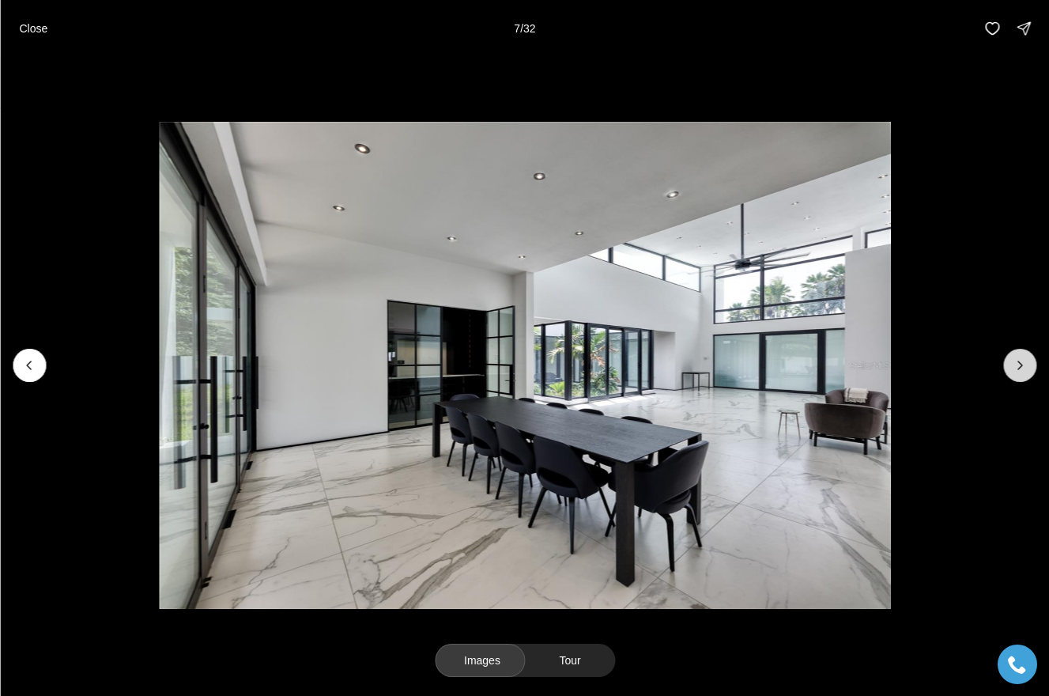
click at [1026, 375] on button "Next slide" at bounding box center [1019, 365] width 33 height 33
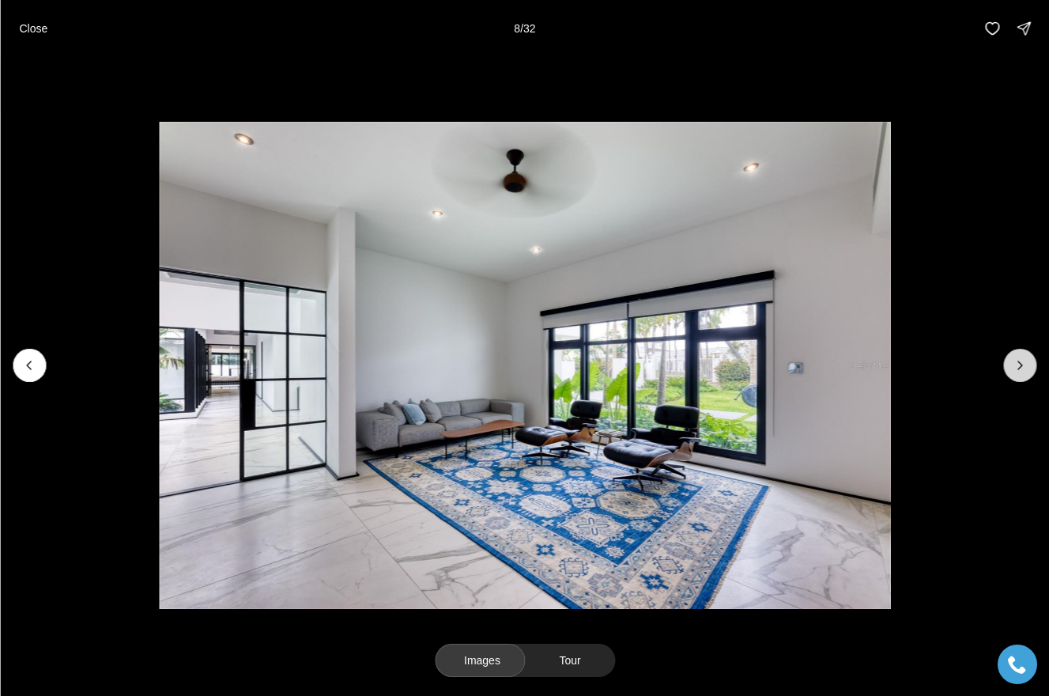
click at [1027, 376] on button "Next slide" at bounding box center [1019, 365] width 33 height 33
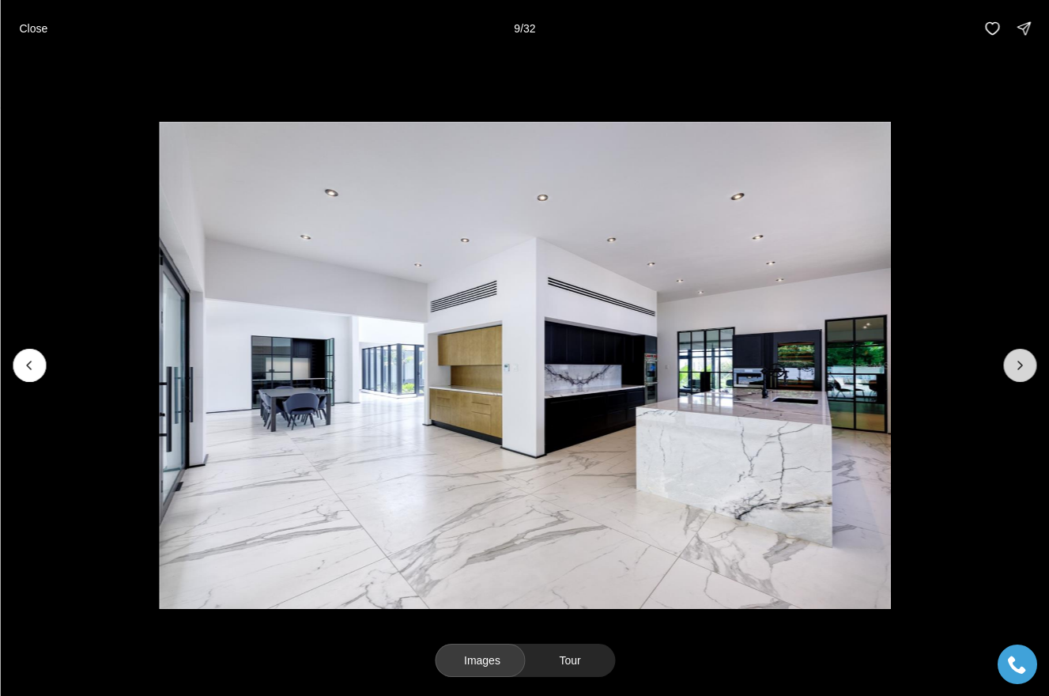
click at [1025, 375] on button "Next slide" at bounding box center [1019, 365] width 33 height 33
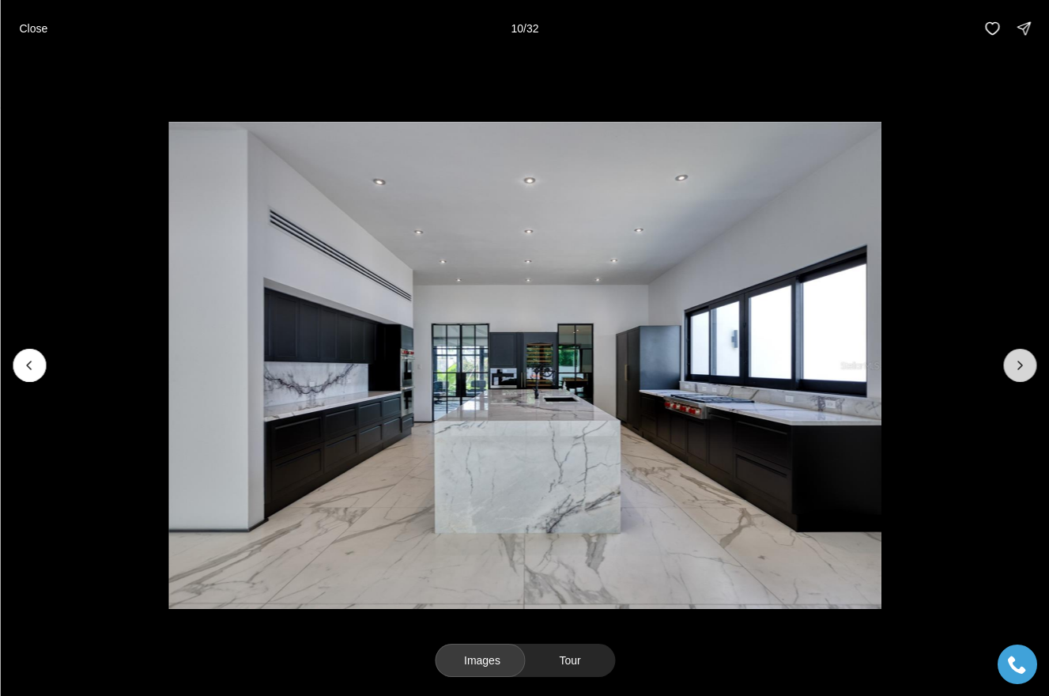
click at [1025, 375] on button "Next slide" at bounding box center [1019, 365] width 33 height 33
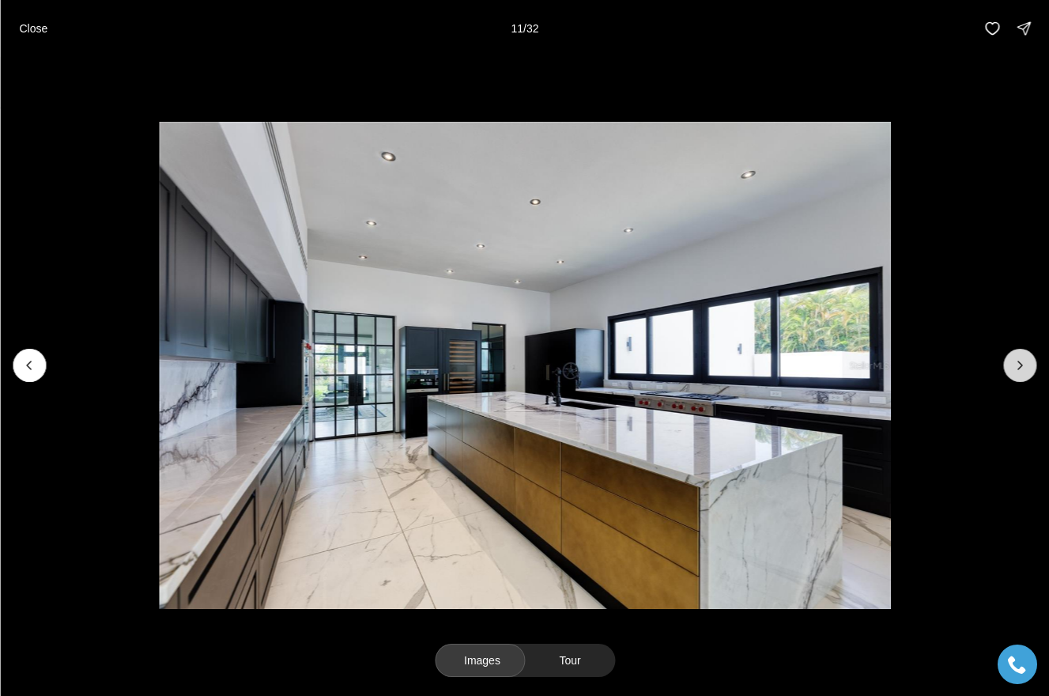
click at [1025, 375] on button "Next slide" at bounding box center [1019, 365] width 33 height 33
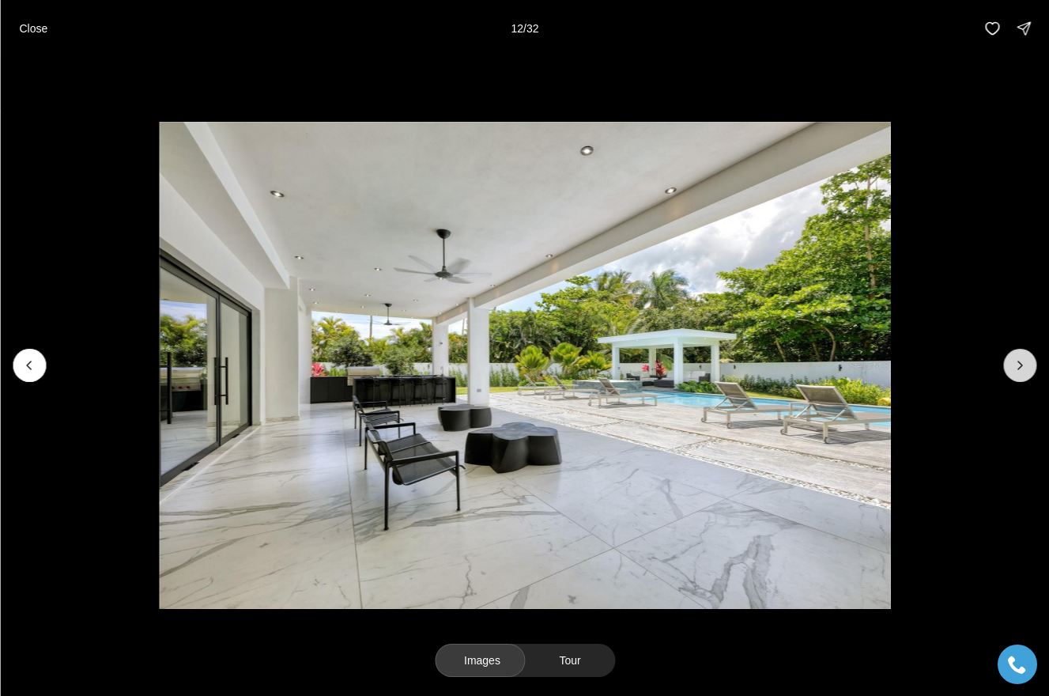
click at [1026, 377] on button "Next slide" at bounding box center [1019, 365] width 33 height 33
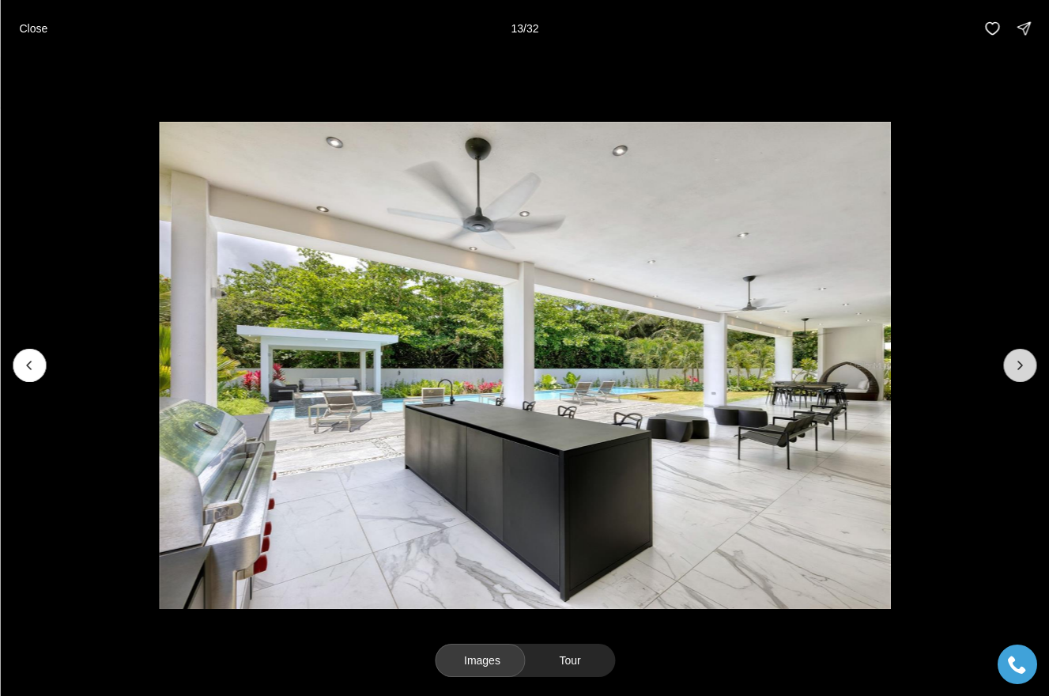
click at [1022, 366] on icon "Next slide" at bounding box center [1020, 365] width 16 height 16
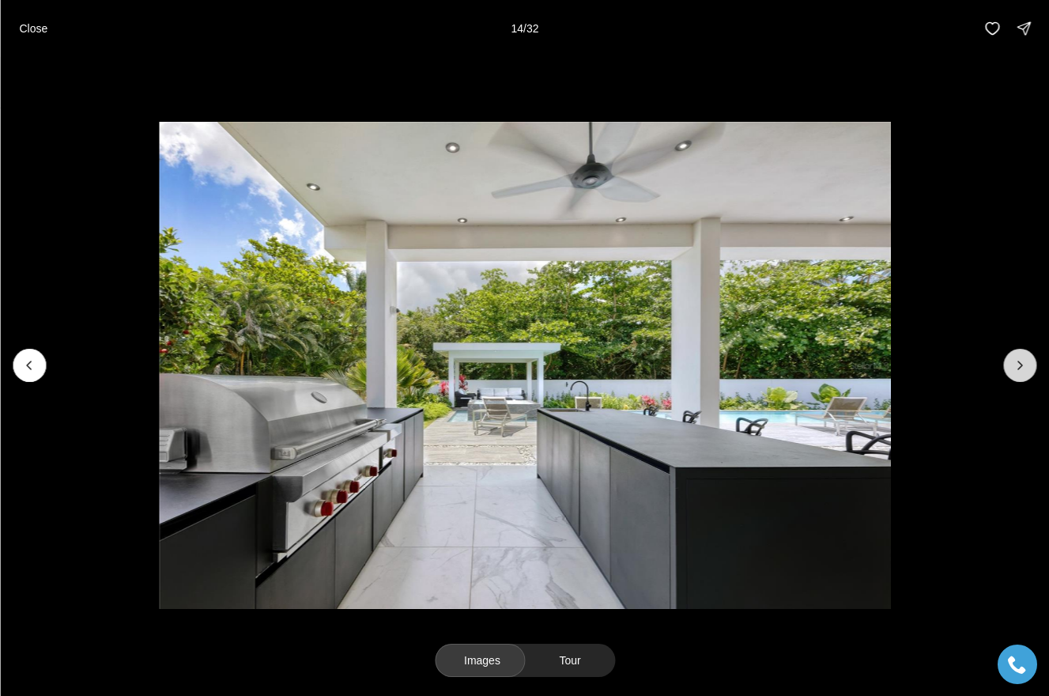
click at [1022, 365] on icon "Next slide" at bounding box center [1020, 365] width 4 height 8
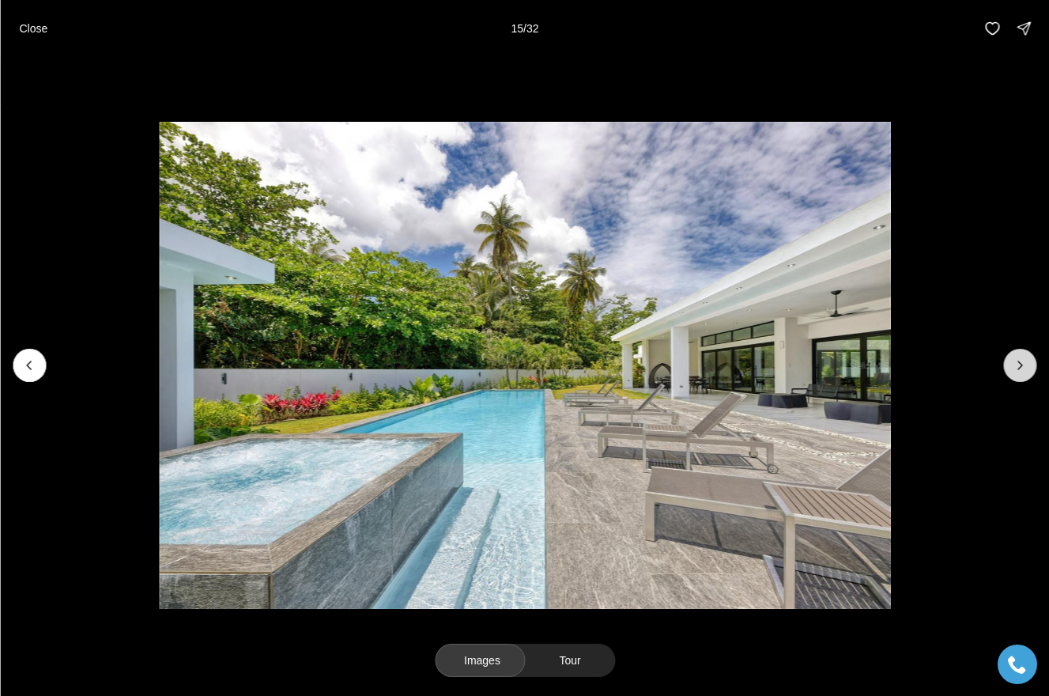
click at [1023, 367] on icon "Next slide" at bounding box center [1020, 365] width 16 height 16
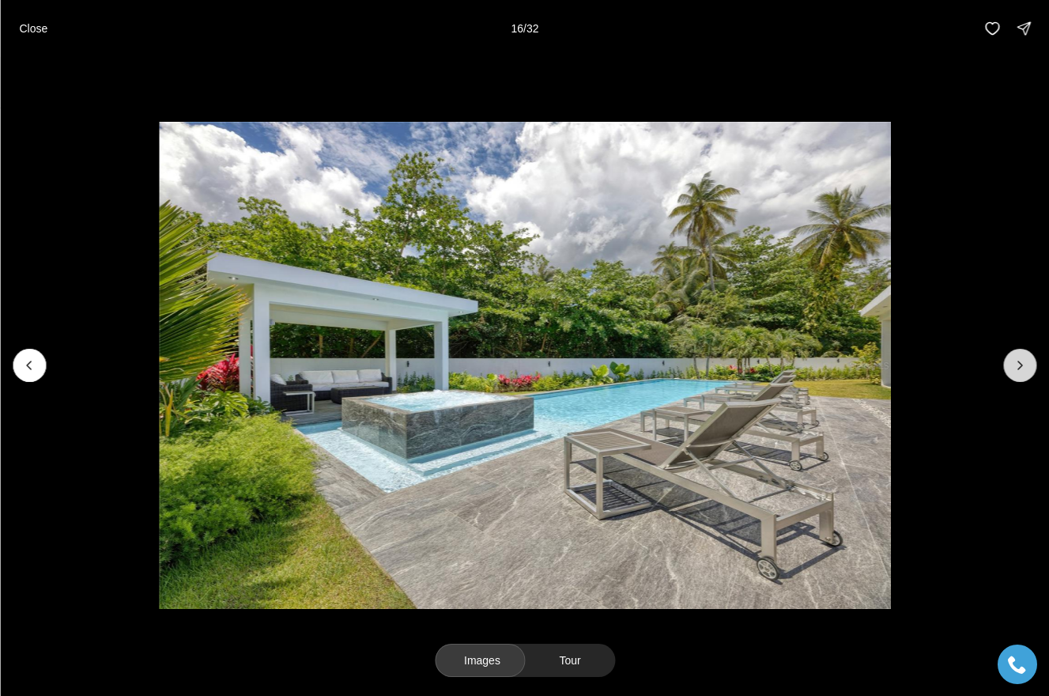
click at [1023, 368] on icon "Next slide" at bounding box center [1020, 365] width 16 height 16
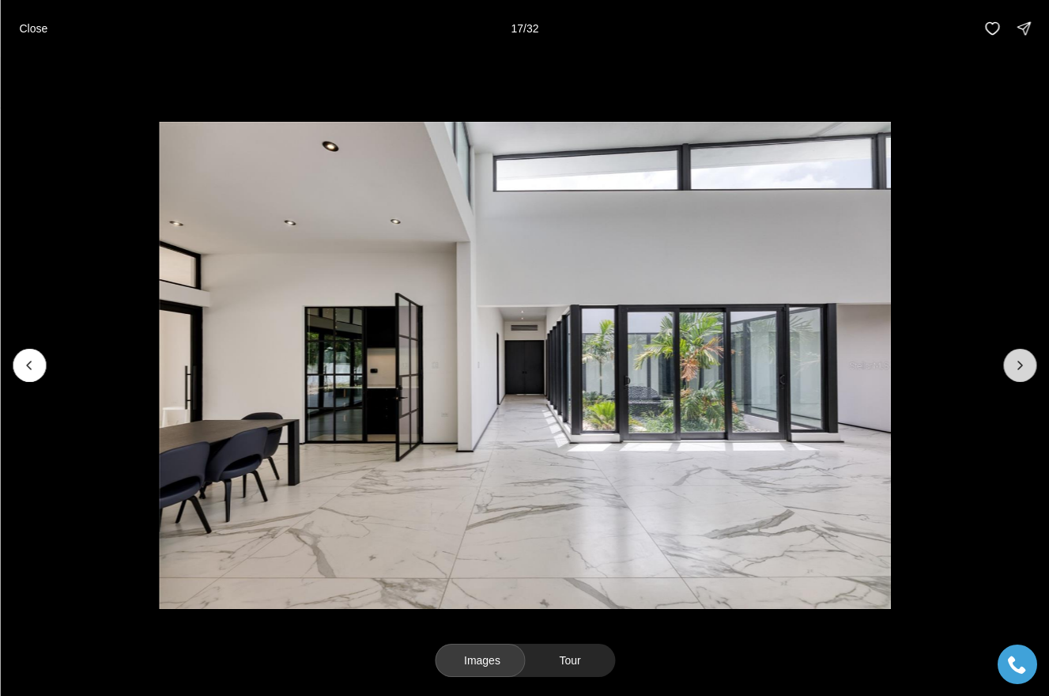
click at [1023, 368] on icon "Next slide" at bounding box center [1020, 365] width 16 height 16
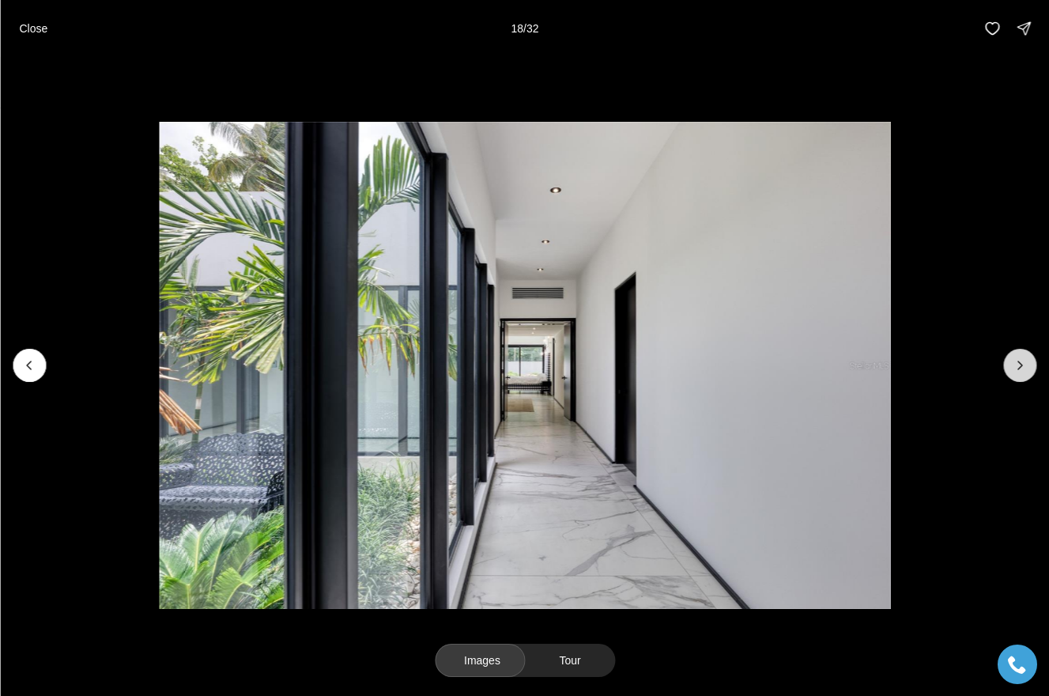
click at [1022, 368] on icon "Next slide" at bounding box center [1020, 365] width 16 height 16
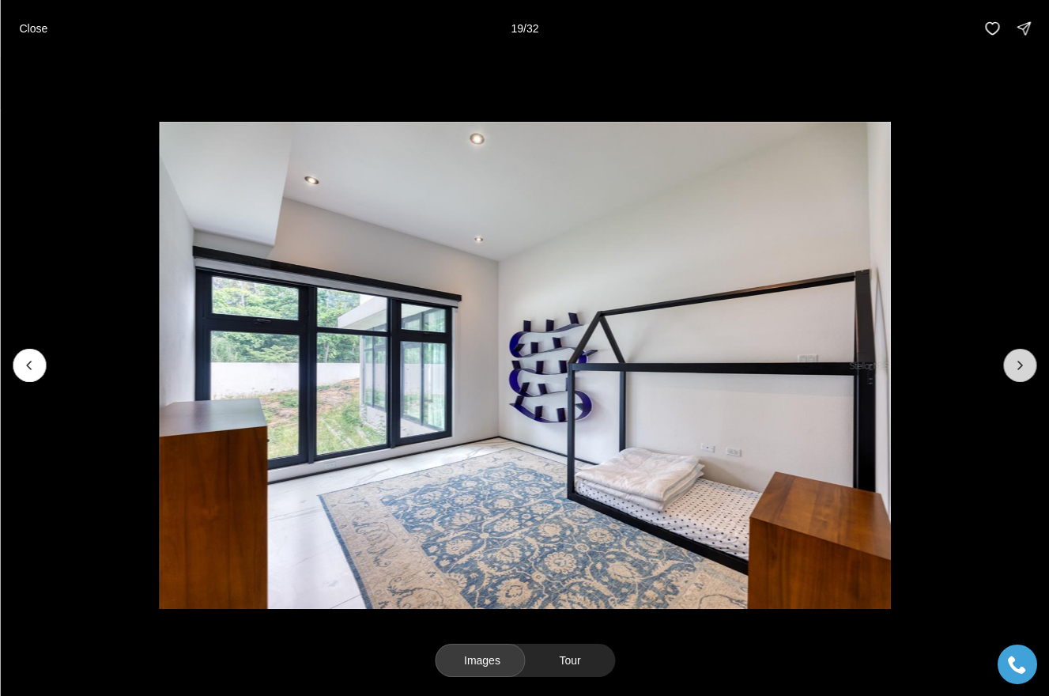
click at [1022, 368] on icon "Next slide" at bounding box center [1020, 365] width 16 height 16
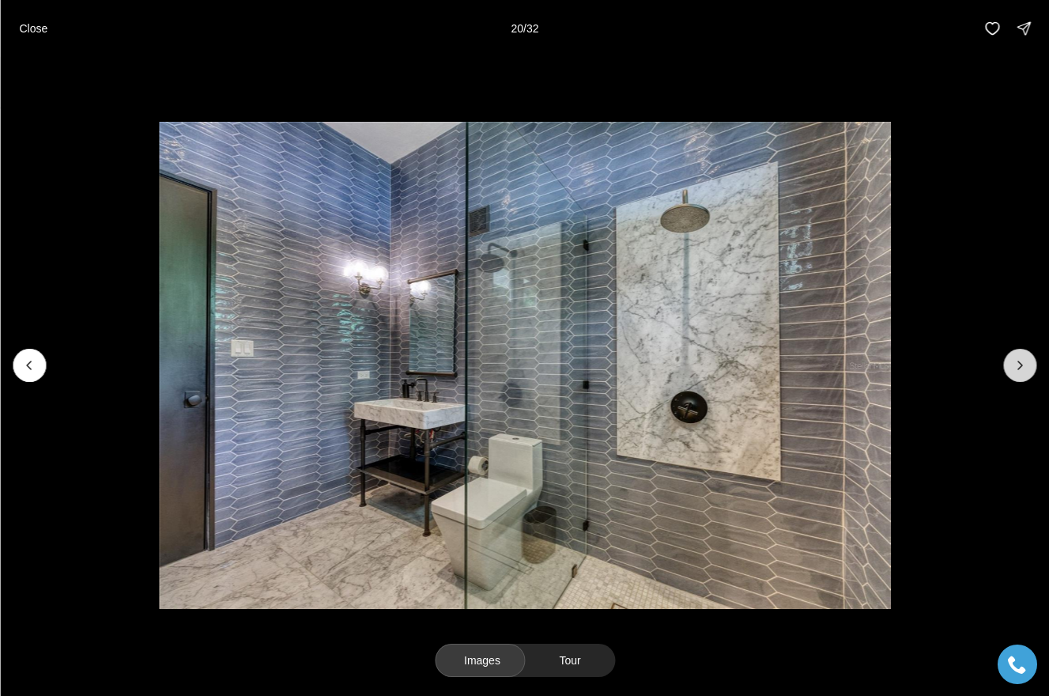
click at [1022, 368] on icon "Next slide" at bounding box center [1020, 365] width 16 height 16
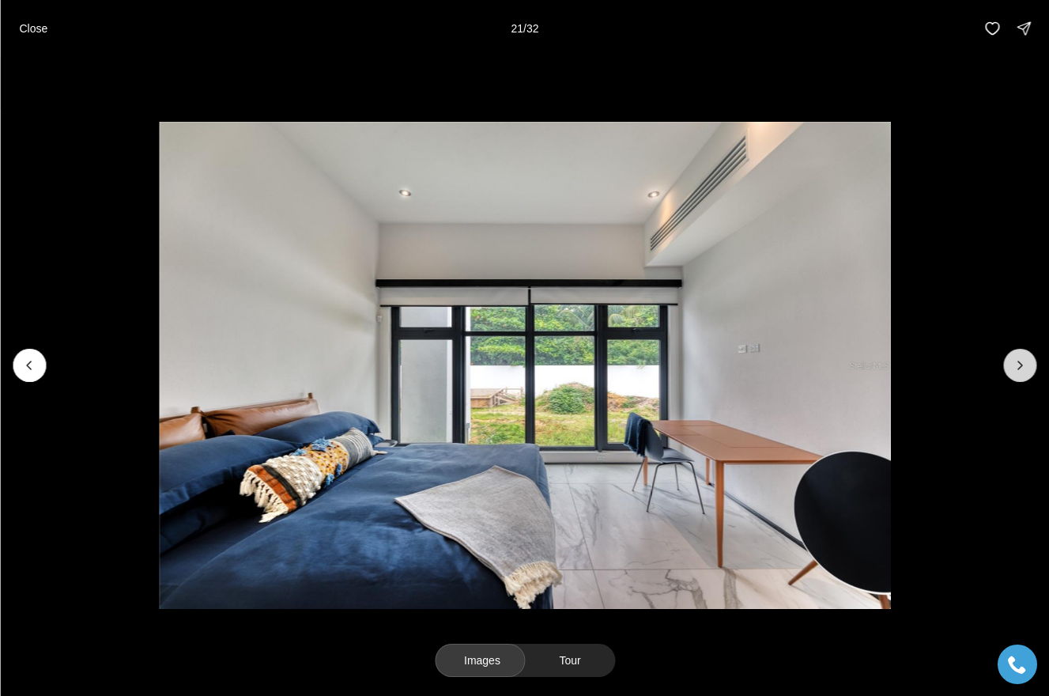
click at [1023, 368] on icon "Next slide" at bounding box center [1020, 365] width 16 height 16
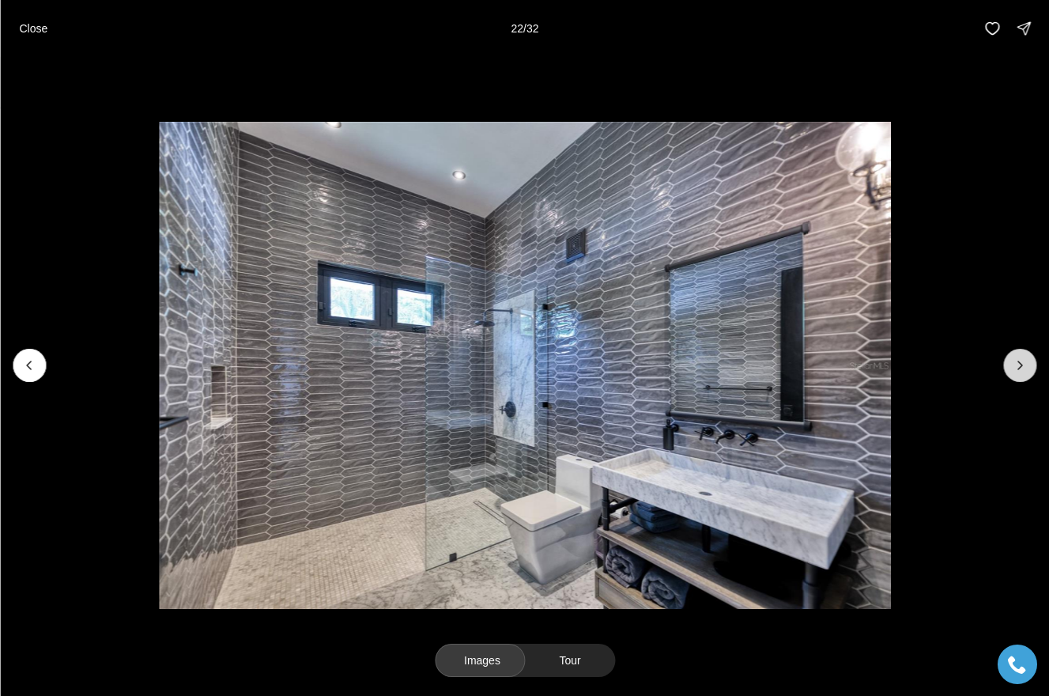
click at [1023, 368] on icon "Next slide" at bounding box center [1020, 365] width 16 height 16
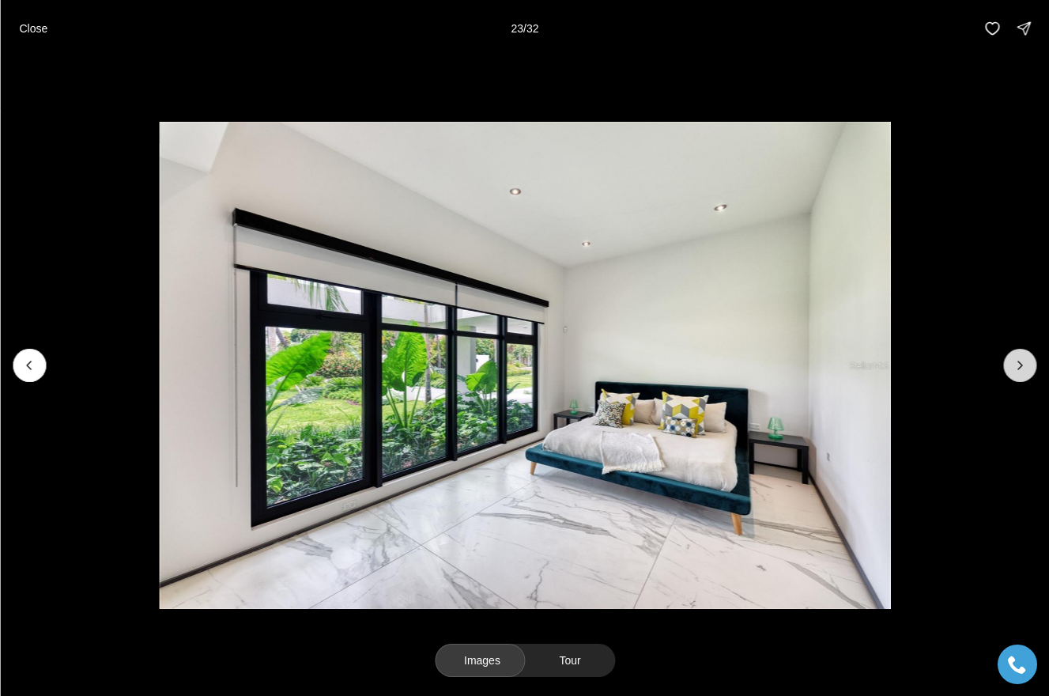
click at [1023, 368] on icon "Next slide" at bounding box center [1020, 365] width 16 height 16
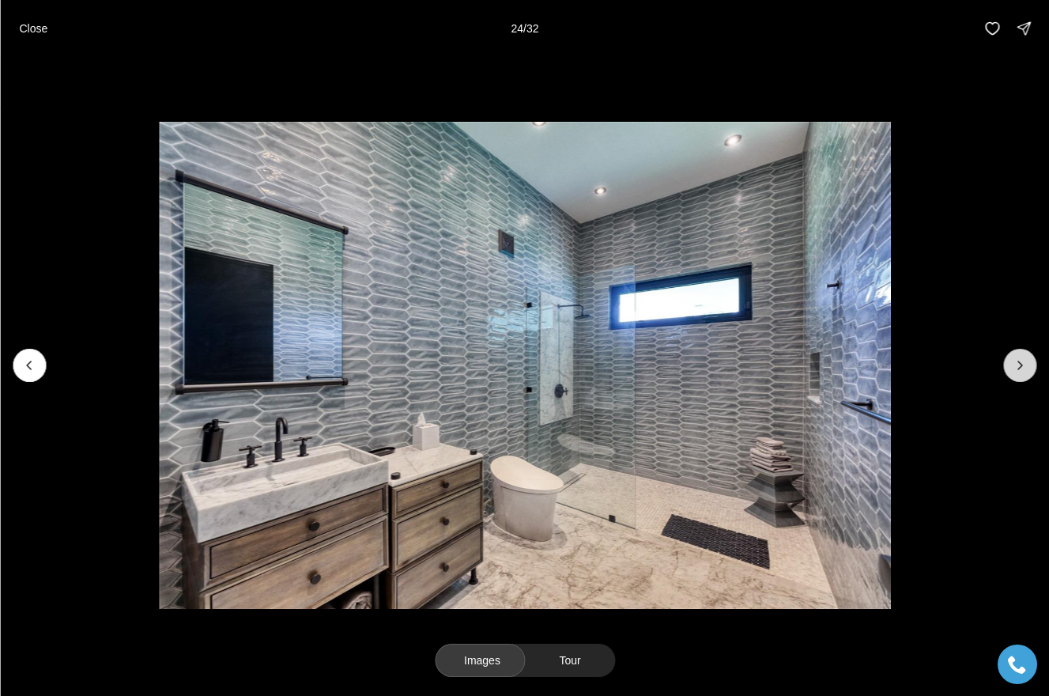
click at [1023, 368] on icon "Next slide" at bounding box center [1020, 365] width 16 height 16
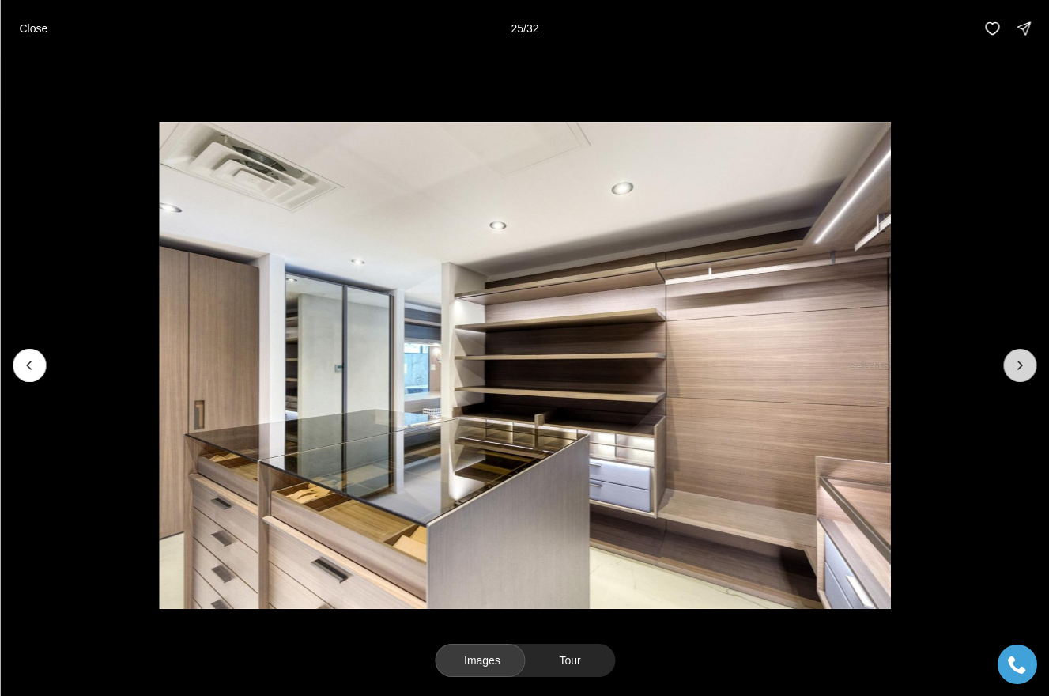
click at [1023, 368] on icon "Next slide" at bounding box center [1020, 365] width 16 height 16
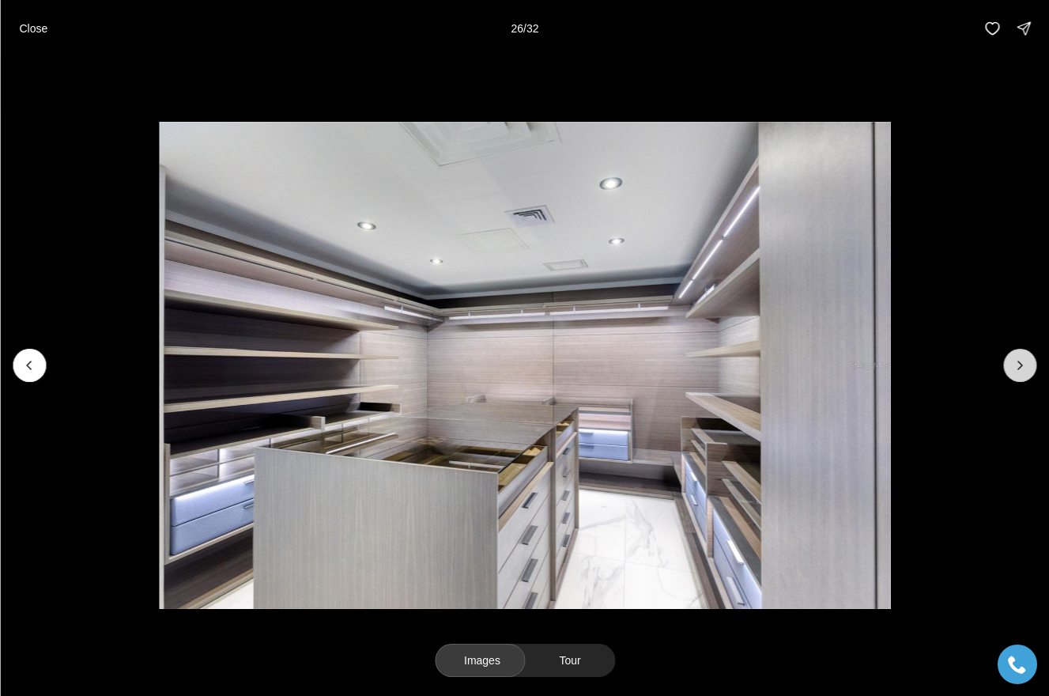
click at [1023, 368] on icon "Next slide" at bounding box center [1020, 365] width 16 height 16
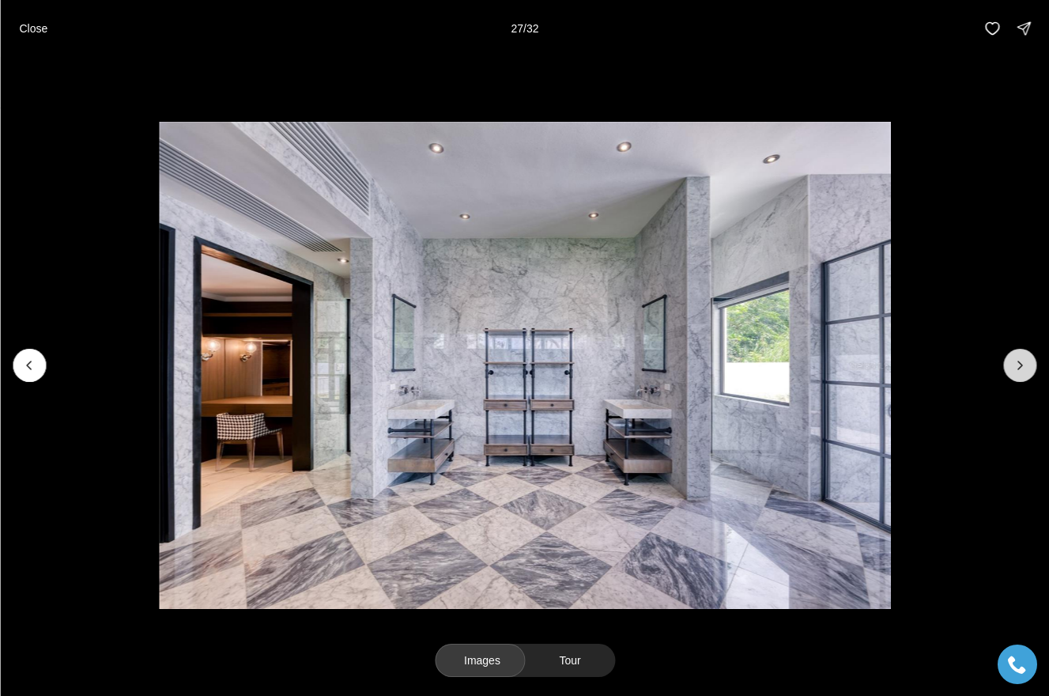
click at [1024, 368] on icon "Next slide" at bounding box center [1020, 365] width 16 height 16
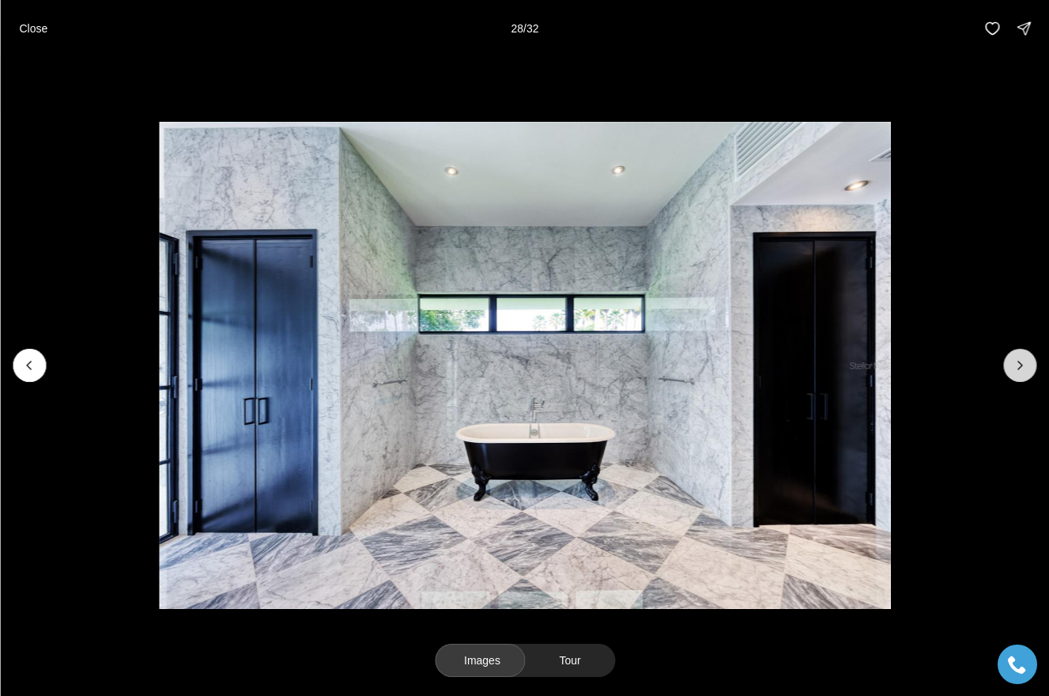
click at [1024, 368] on icon "Next slide" at bounding box center [1020, 365] width 16 height 16
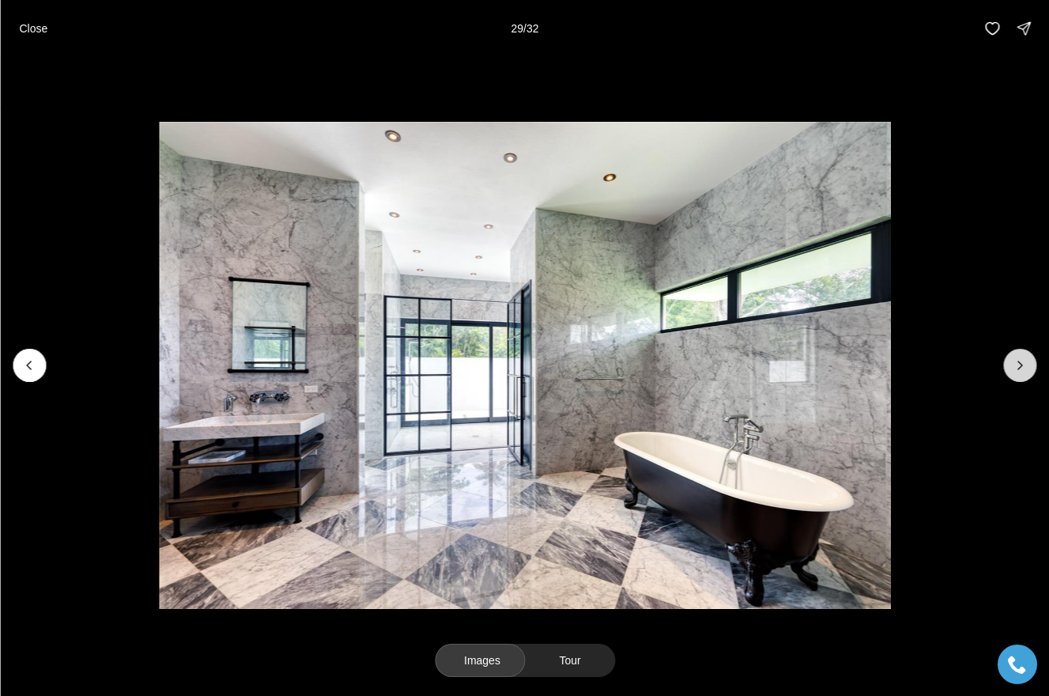
click at [1024, 368] on icon "Next slide" at bounding box center [1020, 365] width 16 height 16
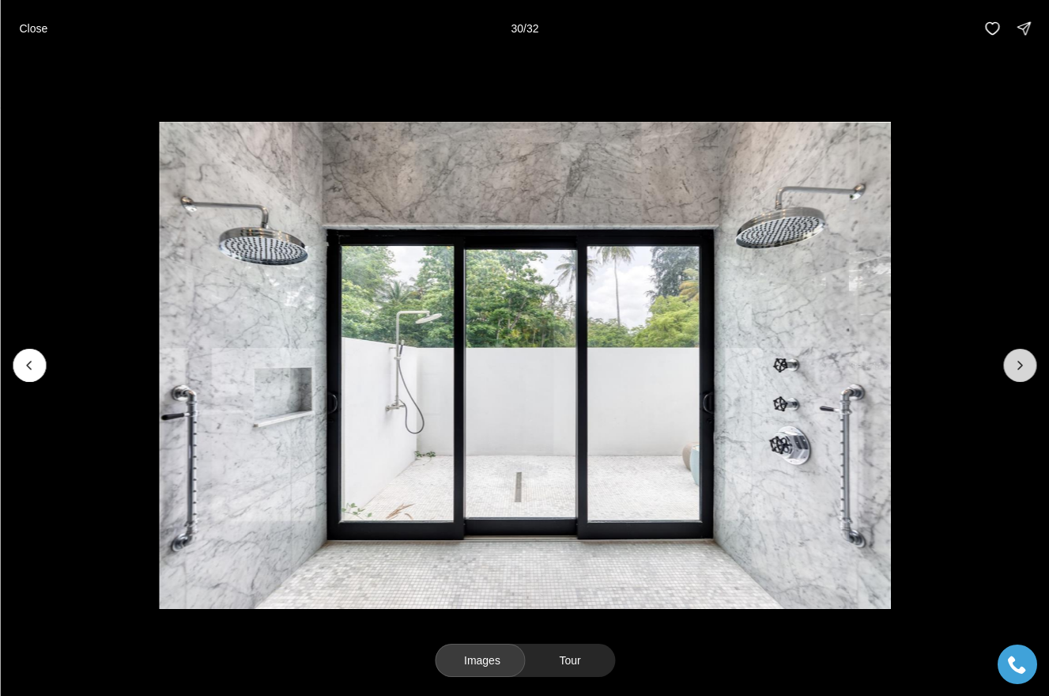
click at [1024, 368] on icon "Next slide" at bounding box center [1020, 365] width 16 height 16
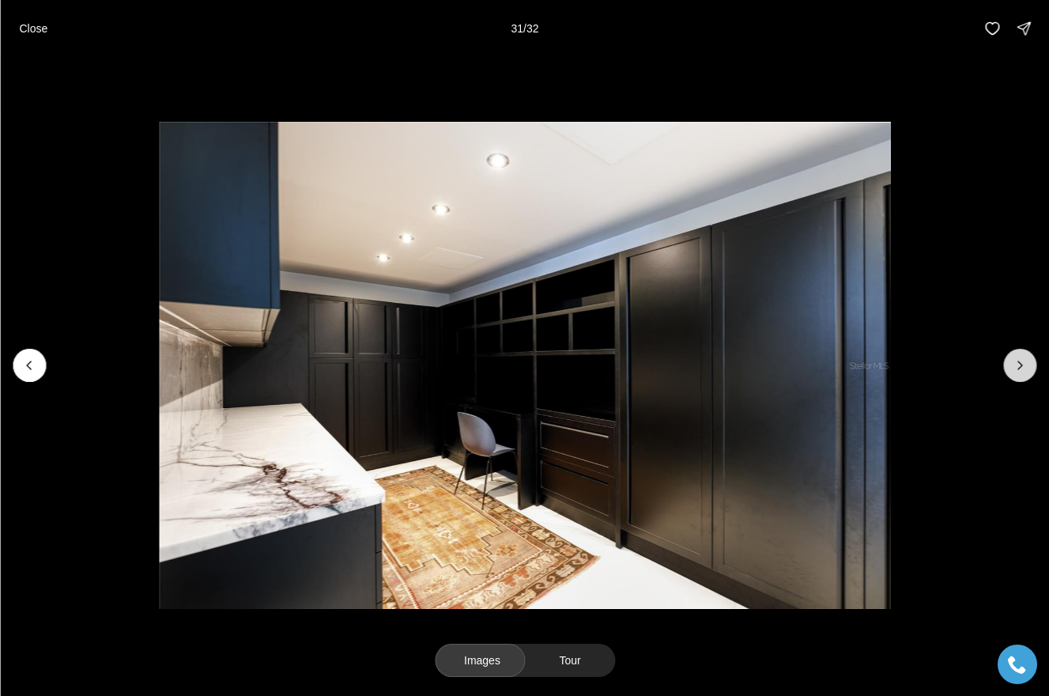
click at [1024, 368] on icon "Next slide" at bounding box center [1020, 365] width 16 height 16
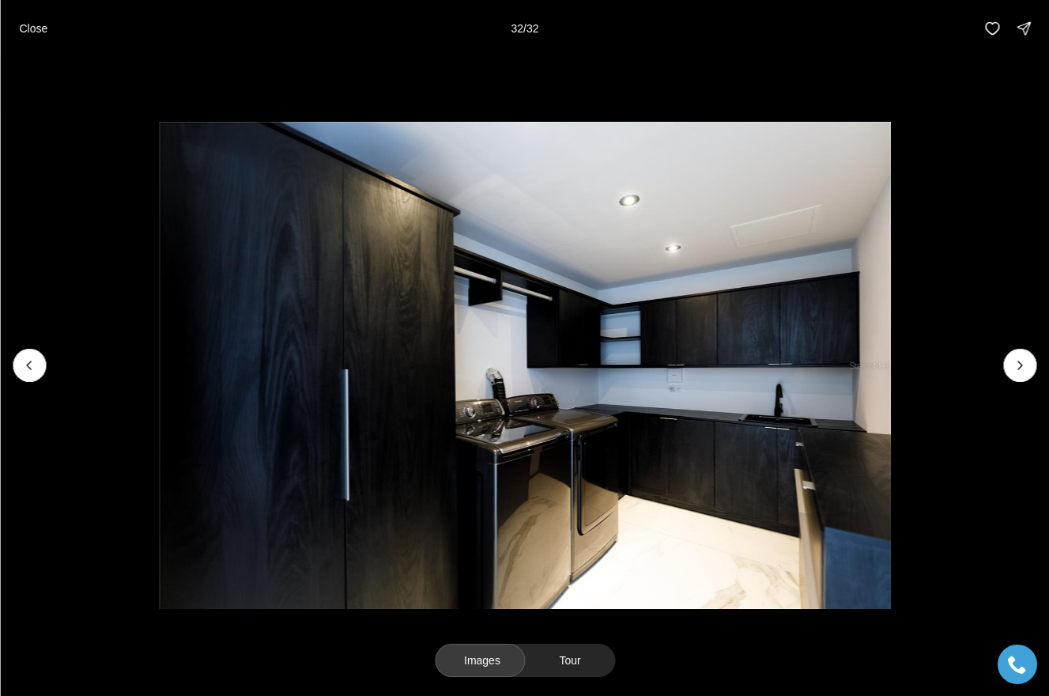
click at [1024, 368] on div at bounding box center [1019, 365] width 33 height 33
click at [51, 28] on button "Close" at bounding box center [32, 29] width 47 height 32
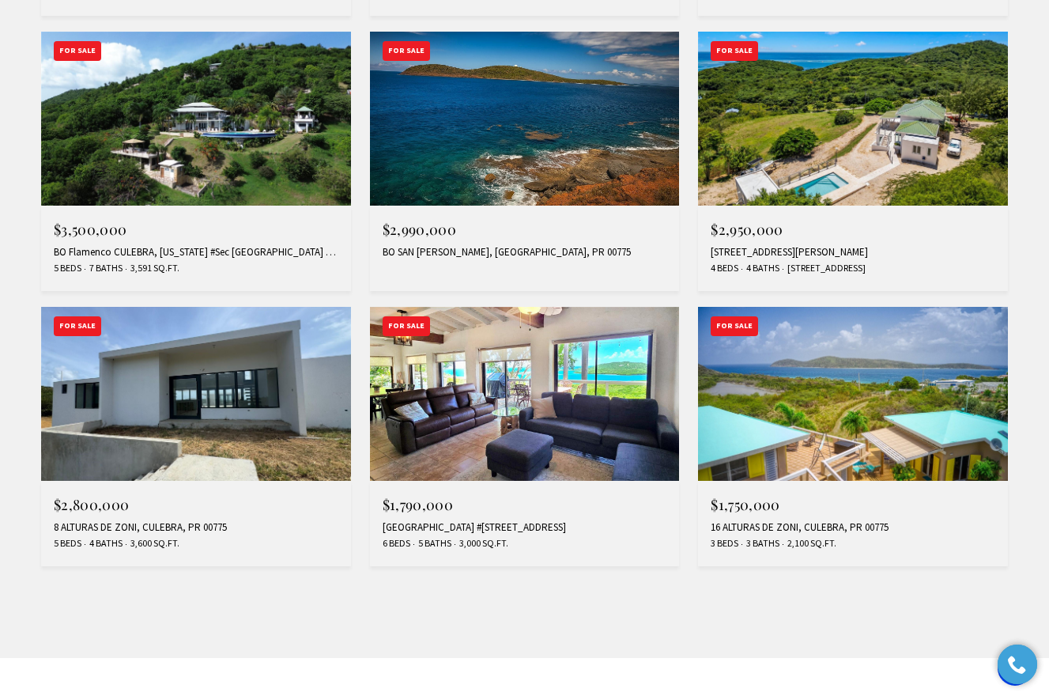
scroll to position [1375, 0]
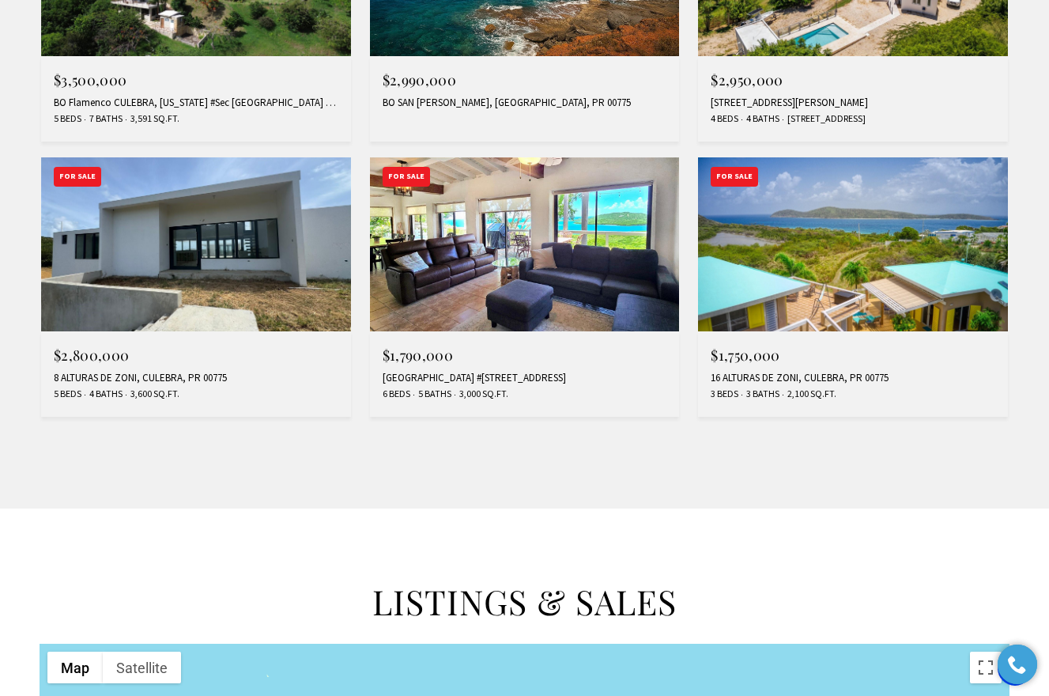
click at [263, 213] on img at bounding box center [196, 244] width 310 height 174
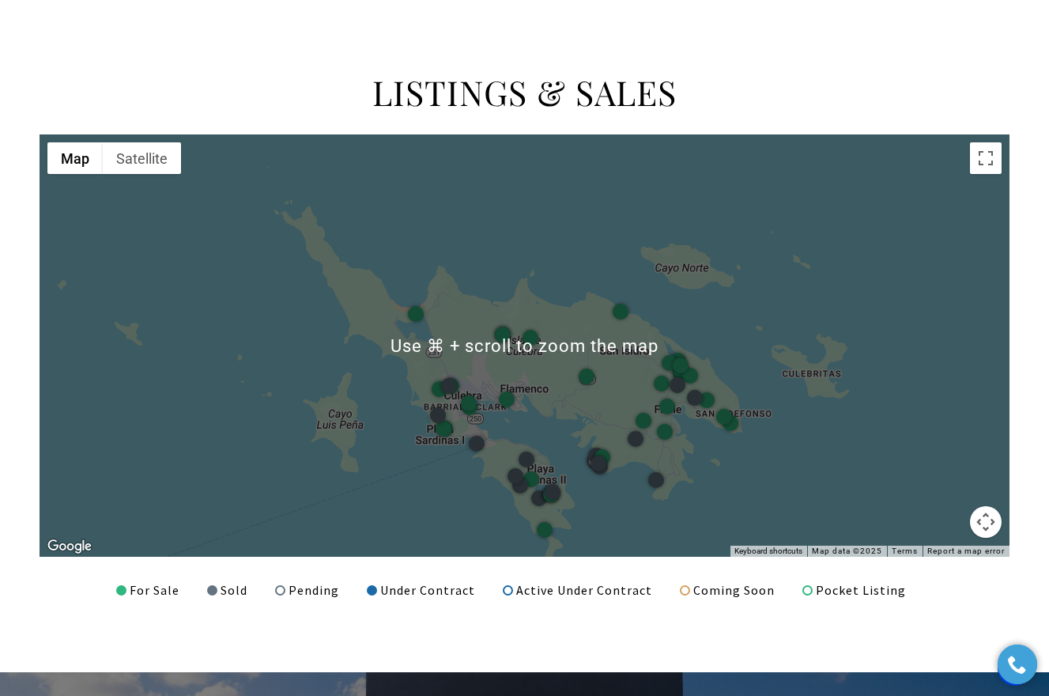
scroll to position [1887, 0]
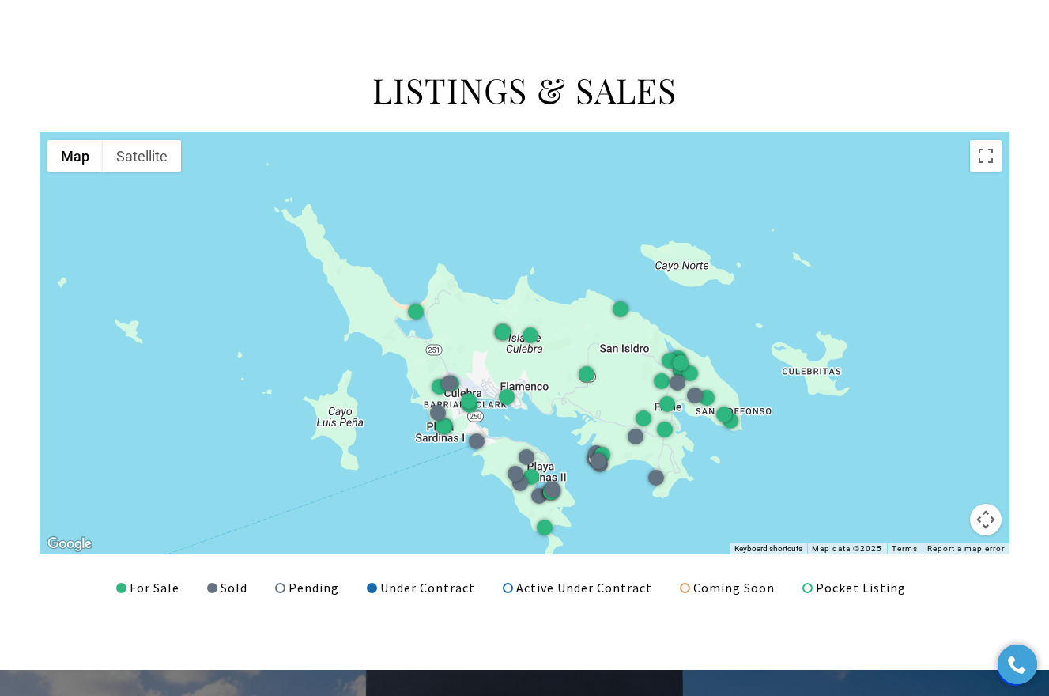
click at [984, 538] on div at bounding box center [525, 343] width 970 height 422
click at [984, 525] on button "Map camera controls" at bounding box center [986, 519] width 32 height 32
click at [943, 515] on button "Zoom out" at bounding box center [946, 519] width 32 height 32
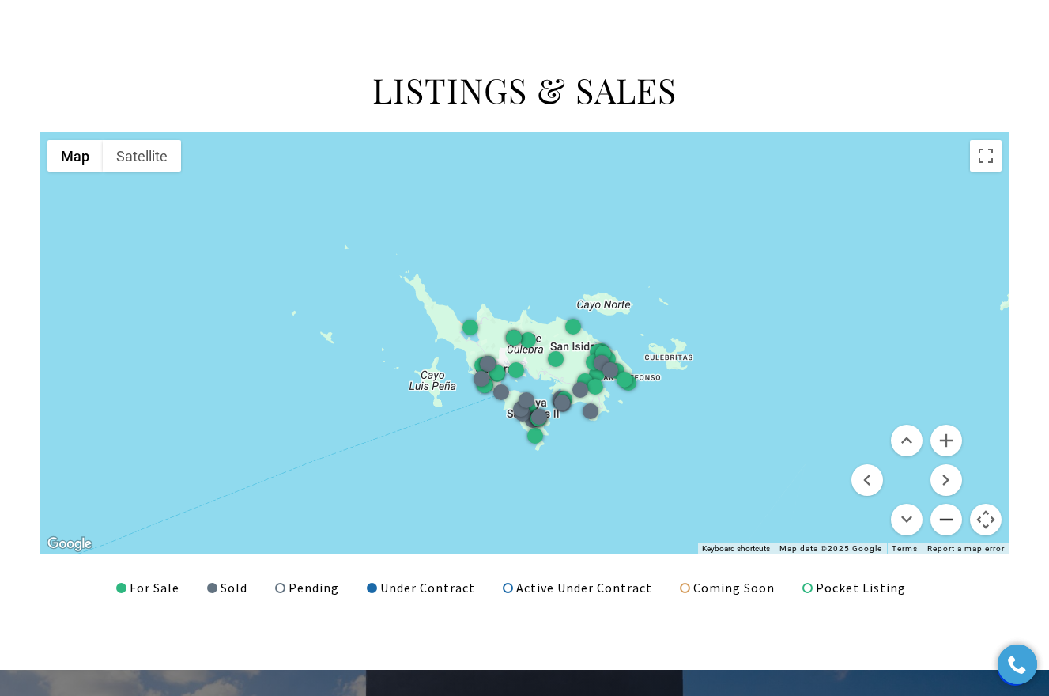
click at [943, 515] on button "Zoom out" at bounding box center [946, 519] width 32 height 32
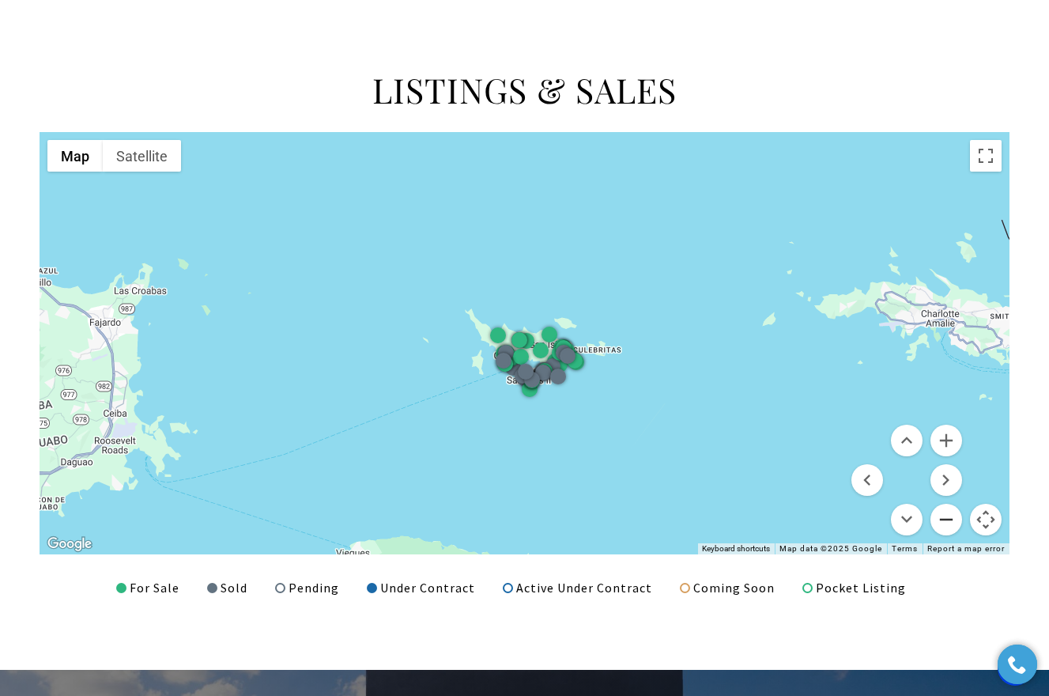
click at [943, 515] on button "Zoom out" at bounding box center [946, 519] width 32 height 32
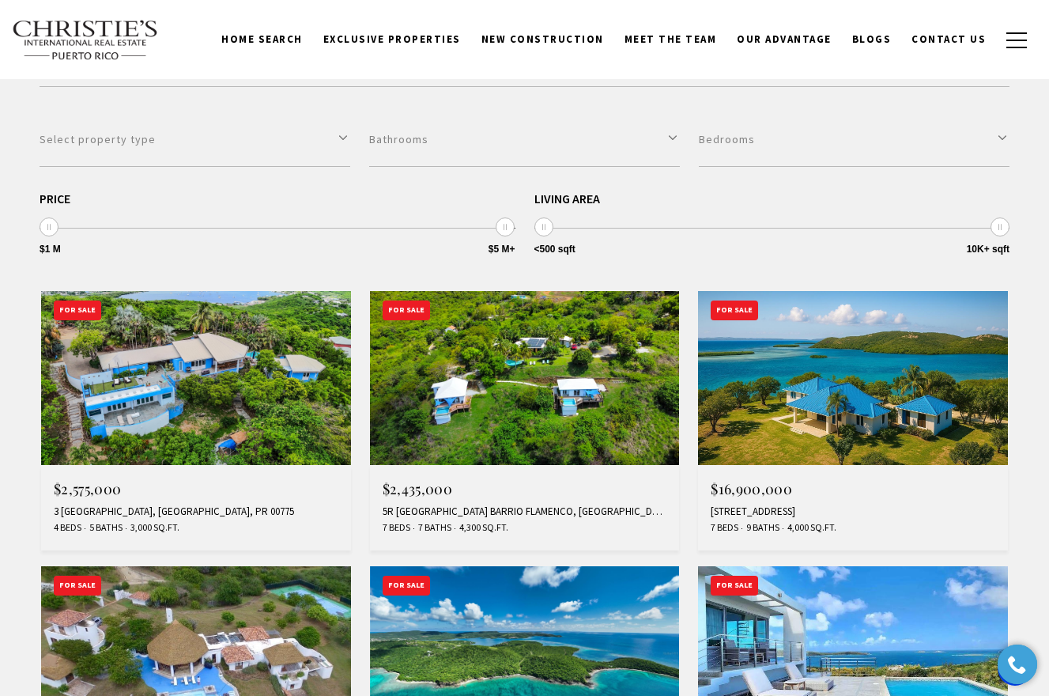
scroll to position [221, 0]
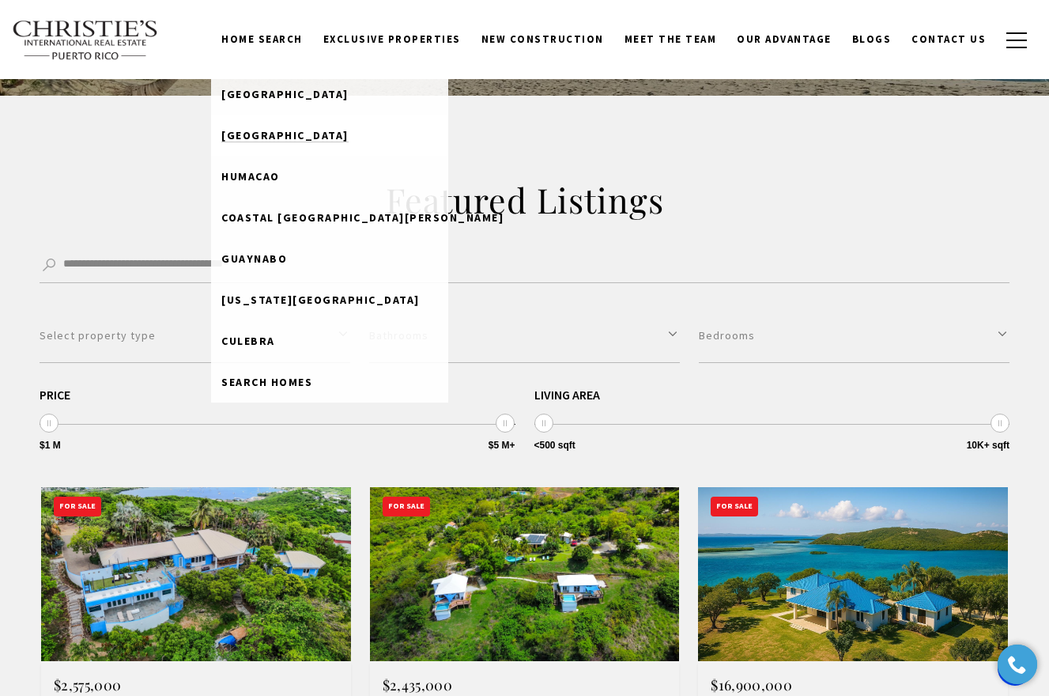
click at [290, 130] on span "[GEOGRAPHIC_DATA]" at bounding box center [284, 135] width 127 height 14
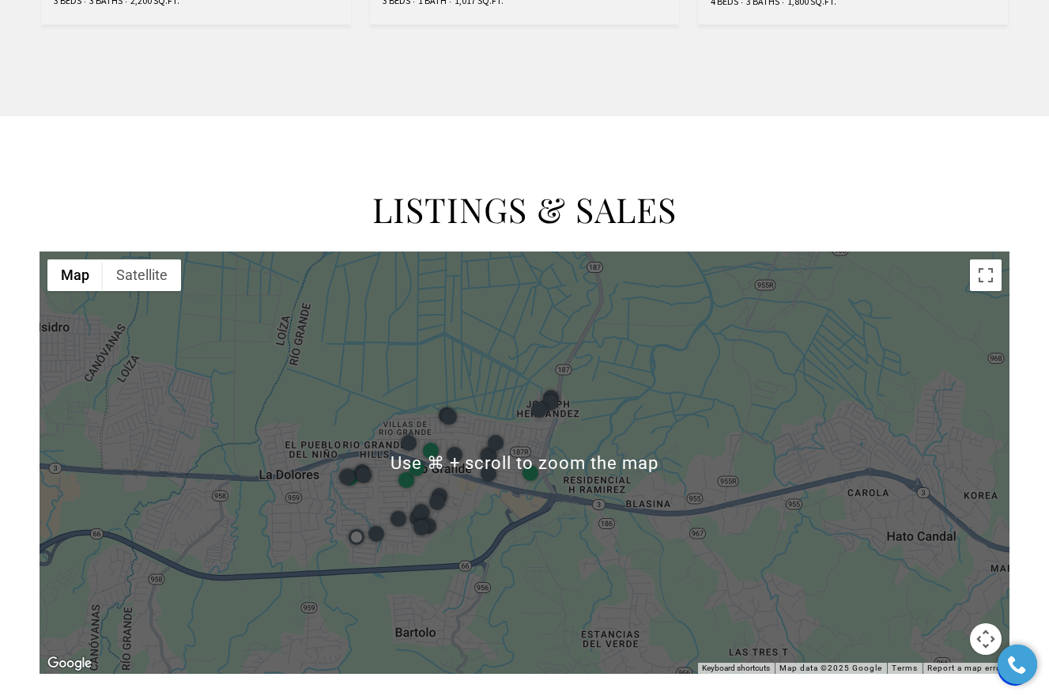
scroll to position [1340, 0]
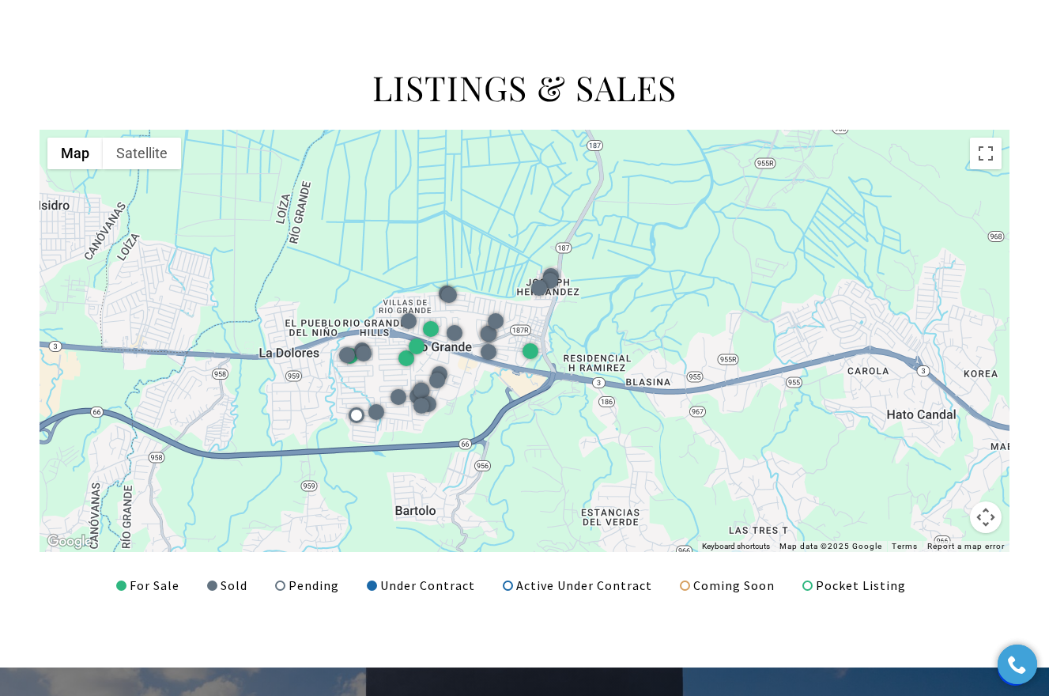
click at [982, 509] on button "Map camera controls" at bounding box center [986, 517] width 32 height 32
click at [940, 509] on button "Zoom out" at bounding box center [946, 517] width 32 height 32
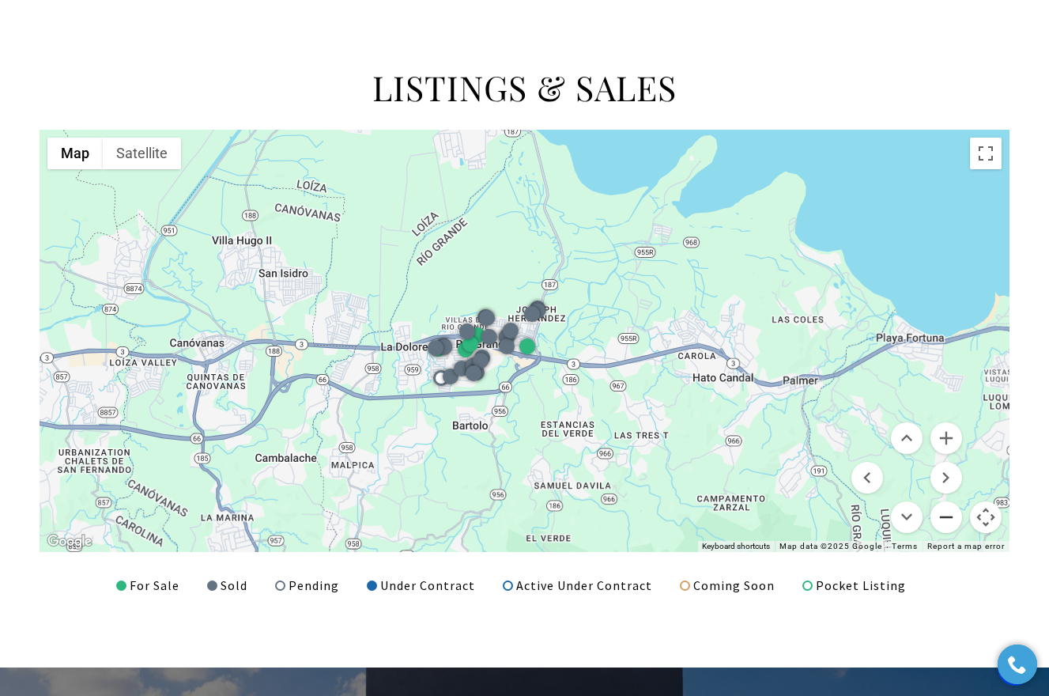
click at [940, 509] on button "Zoom out" at bounding box center [946, 517] width 32 height 32
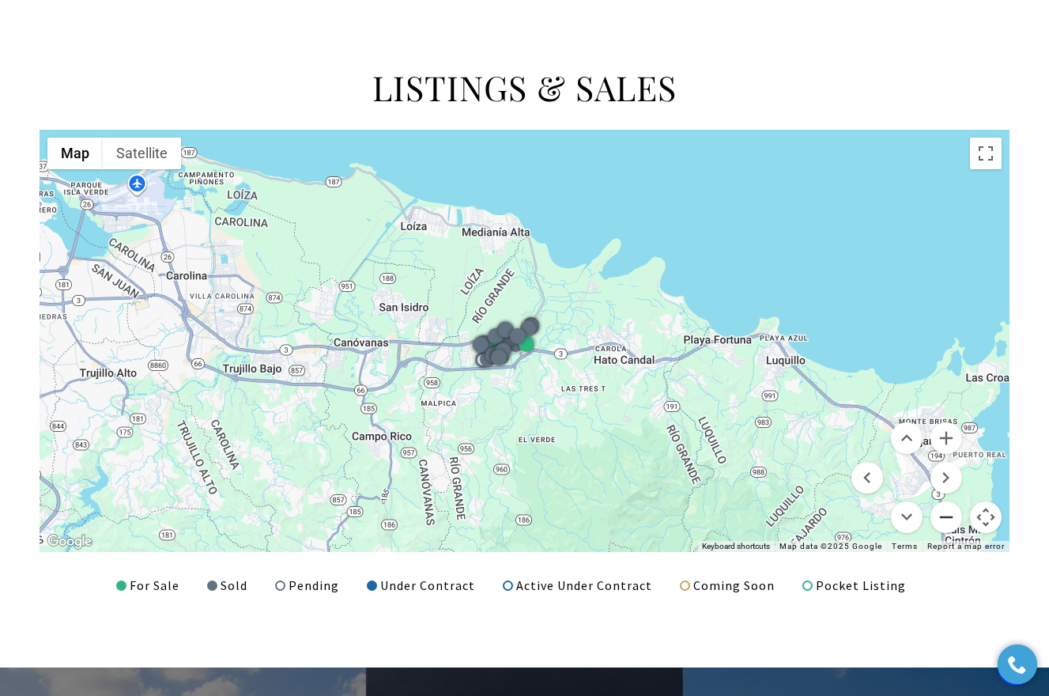
click at [940, 509] on button "Zoom out" at bounding box center [946, 517] width 32 height 32
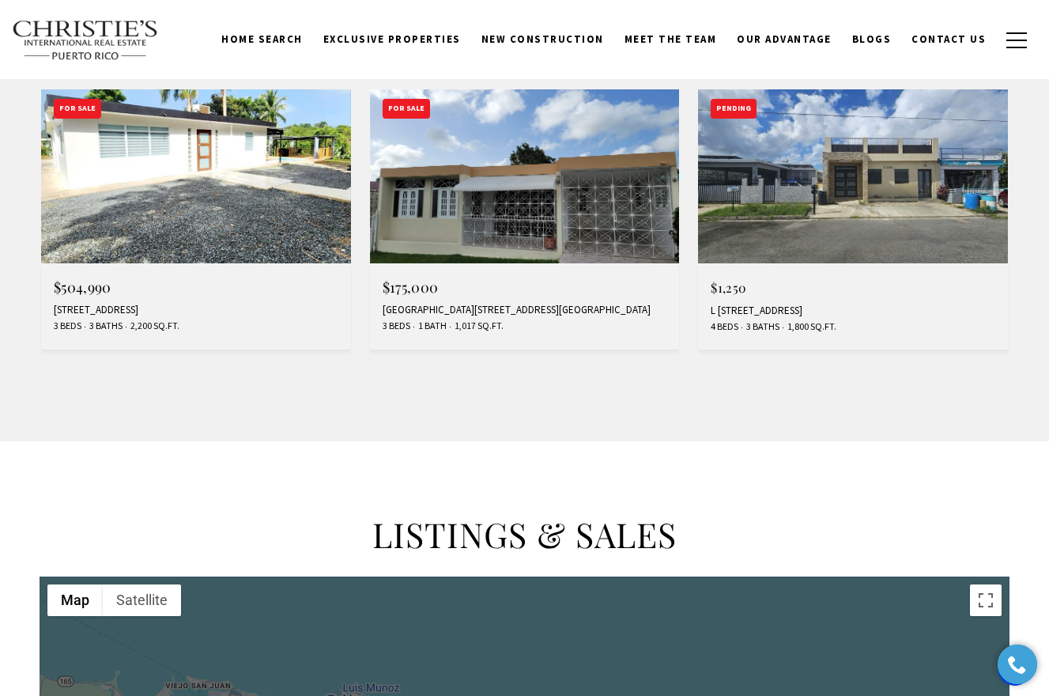
scroll to position [888, 0]
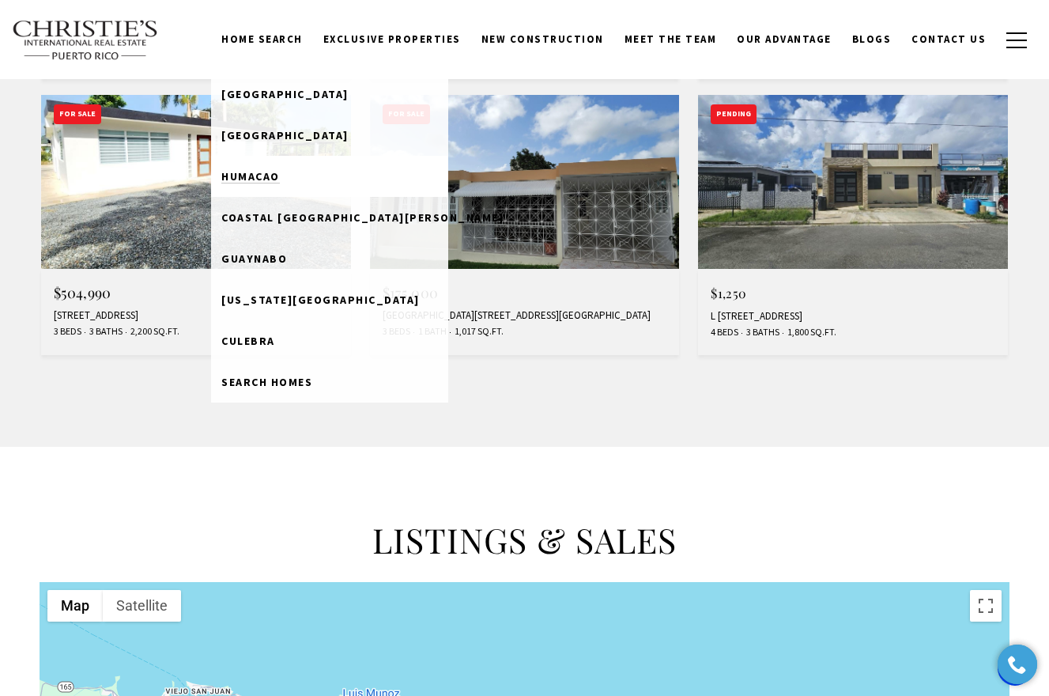
click at [277, 172] on span "Humacao" at bounding box center [250, 176] width 58 height 14
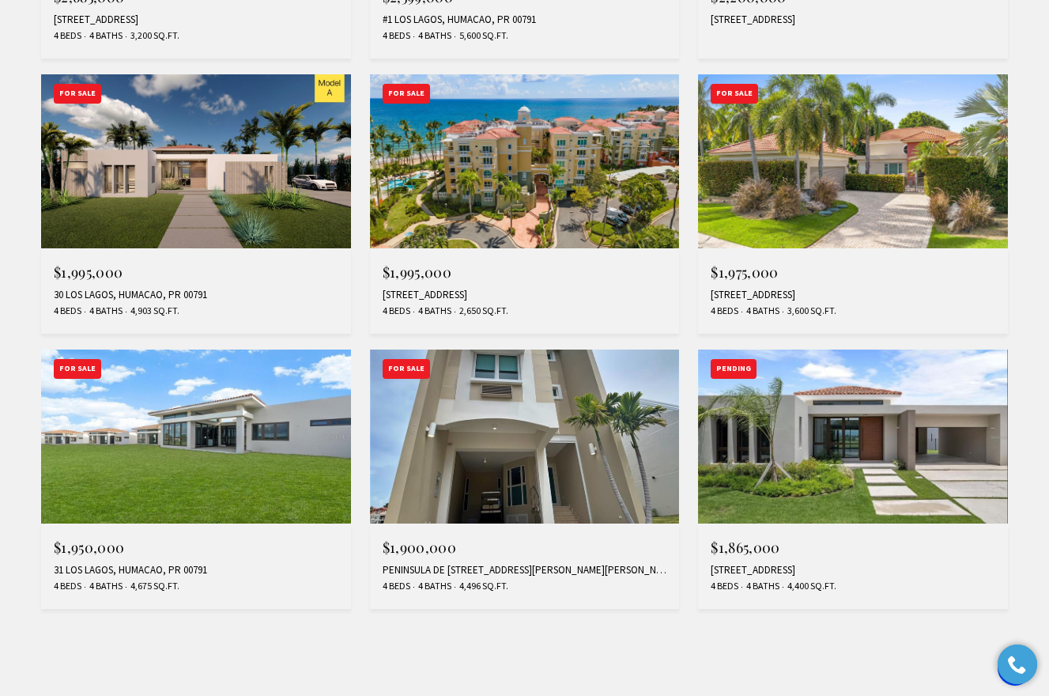
scroll to position [1193, 0]
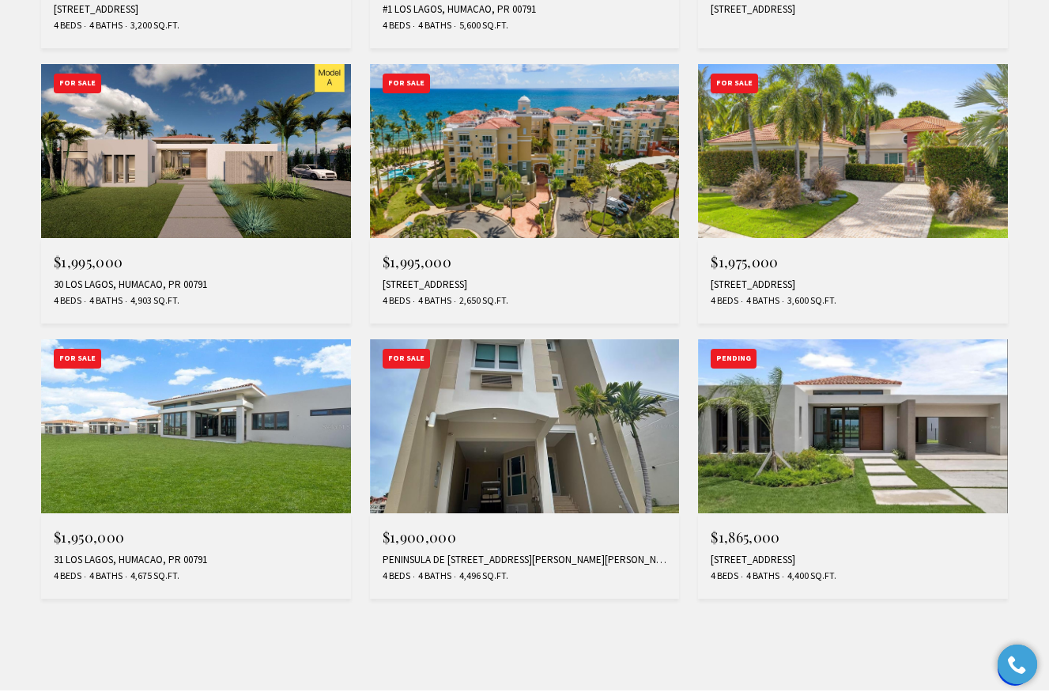
click at [560, 502] on img at bounding box center [525, 426] width 310 height 174
drag, startPoint x: 560, startPoint y: 502, endPoint x: 560, endPoint y: 671, distance: 169.1
click at [560, 505] on img at bounding box center [525, 426] width 310 height 174
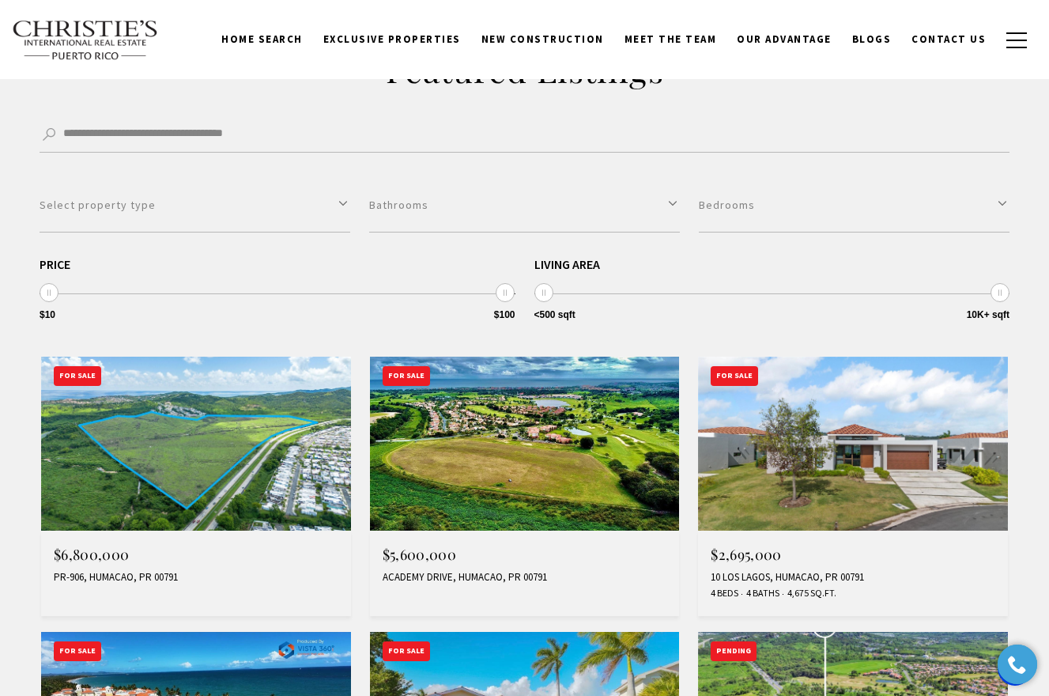
scroll to position [276, 0]
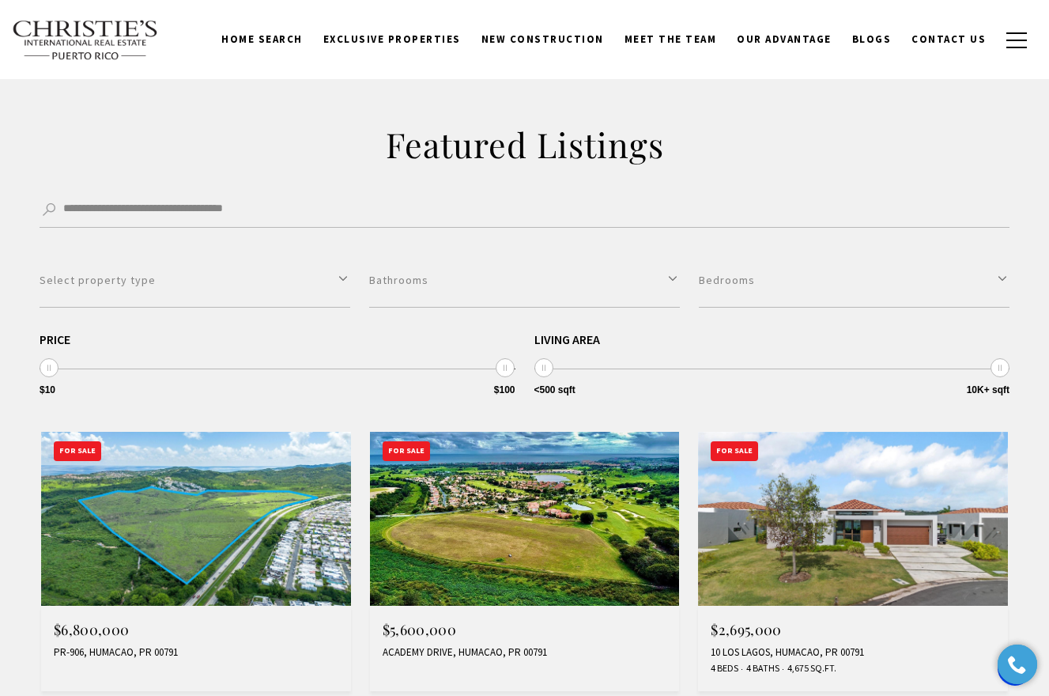
click at [224, 528] on img at bounding box center [196, 519] width 310 height 174
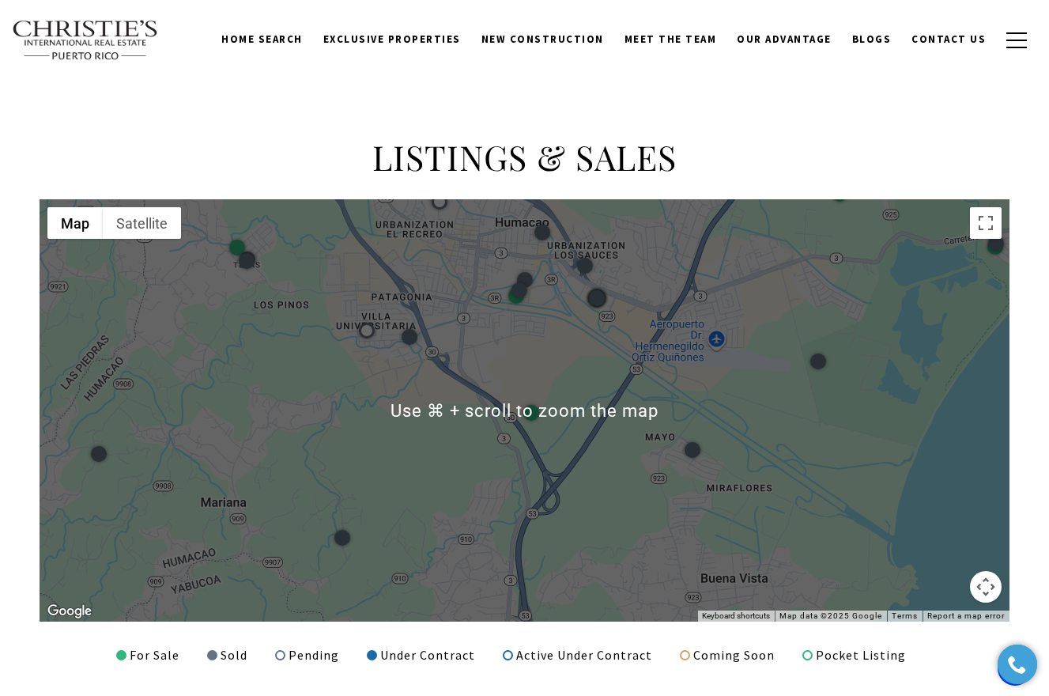
scroll to position [1820, 0]
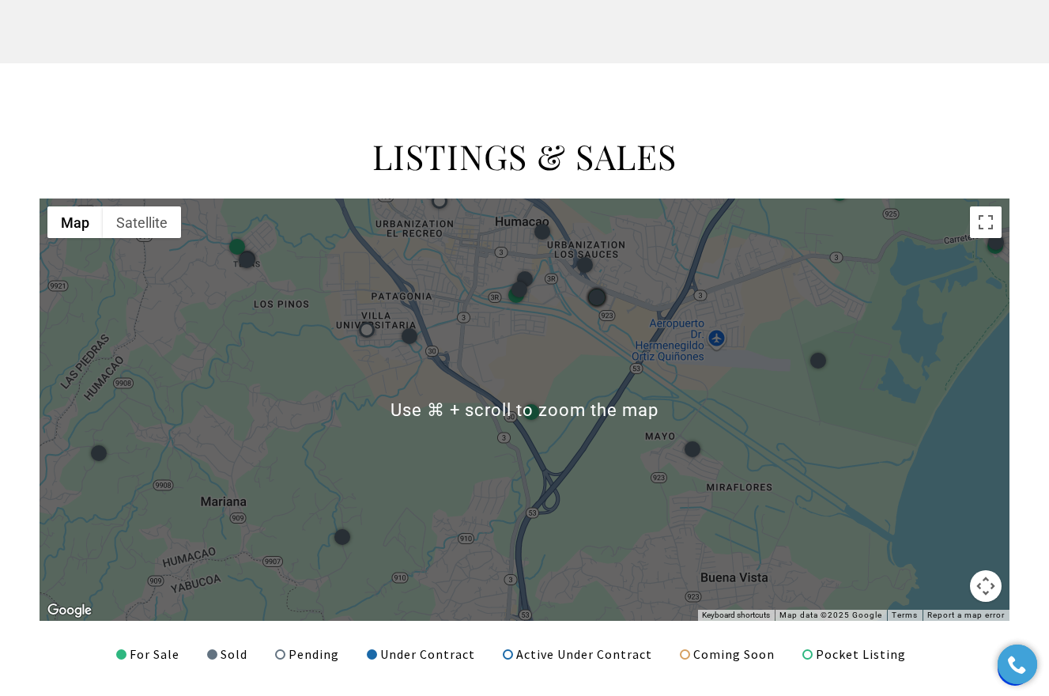
click at [986, 583] on button "Map camera controls" at bounding box center [986, 586] width 32 height 32
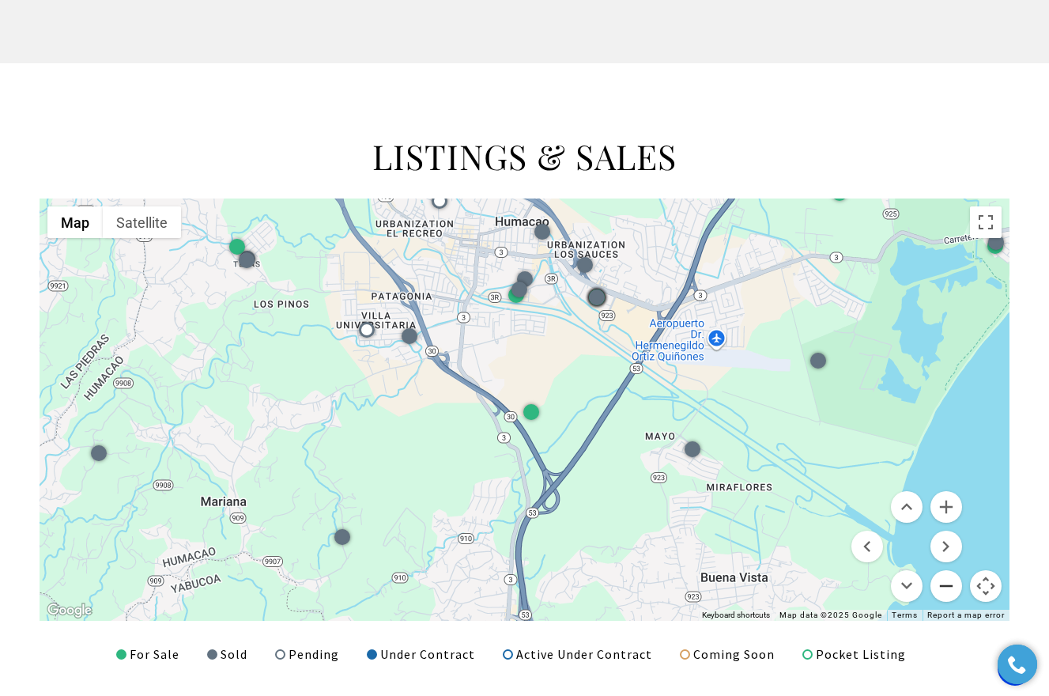
click at [950, 580] on button "Zoom out" at bounding box center [946, 586] width 32 height 32
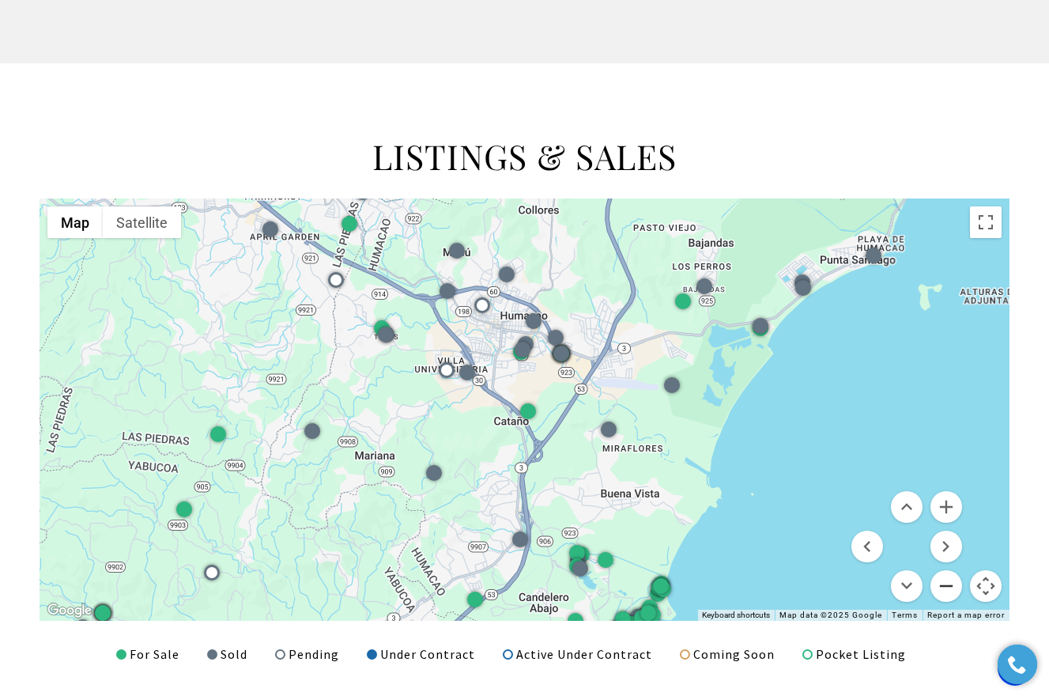
click at [950, 581] on button "Zoom out" at bounding box center [946, 586] width 32 height 32
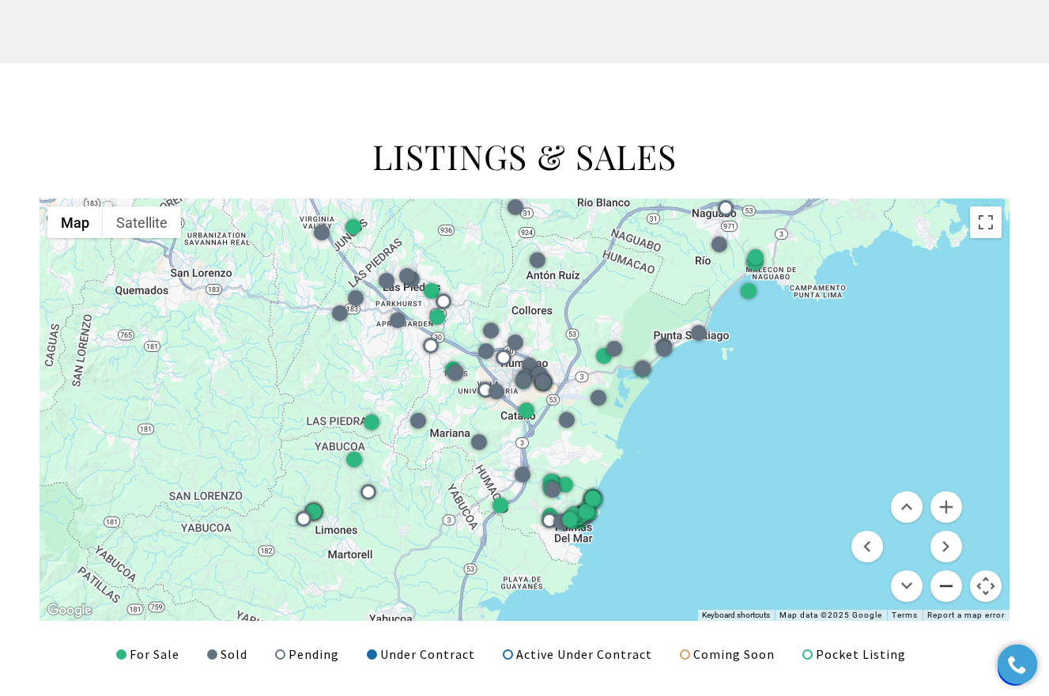
click at [950, 581] on button "Zoom out" at bounding box center [946, 586] width 32 height 32
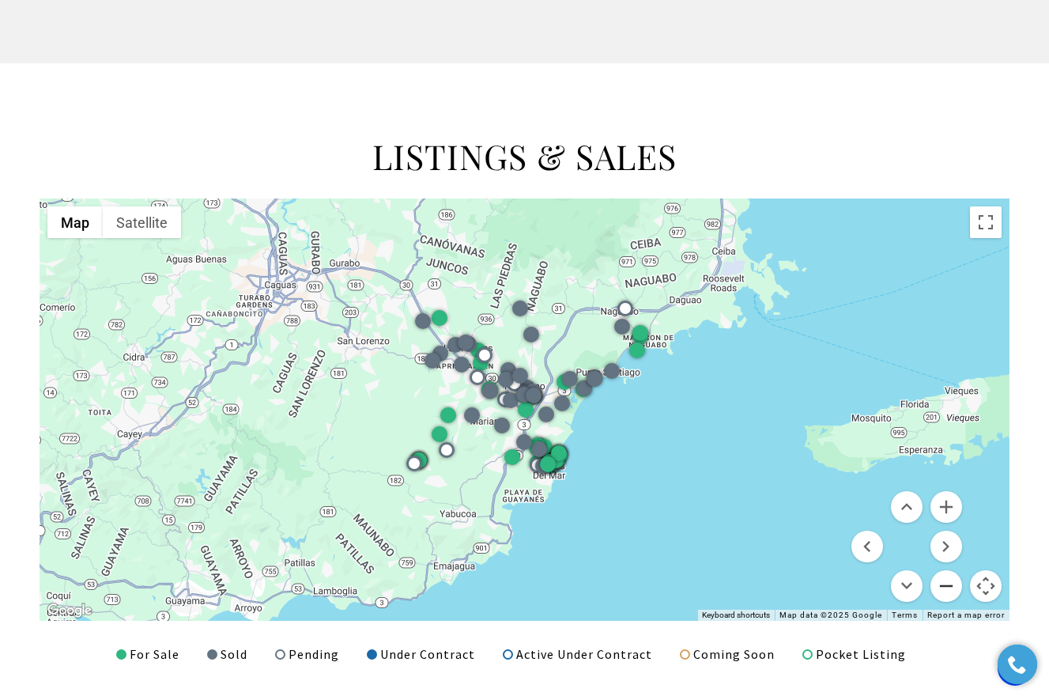
click at [950, 581] on button "Zoom out" at bounding box center [946, 586] width 32 height 32
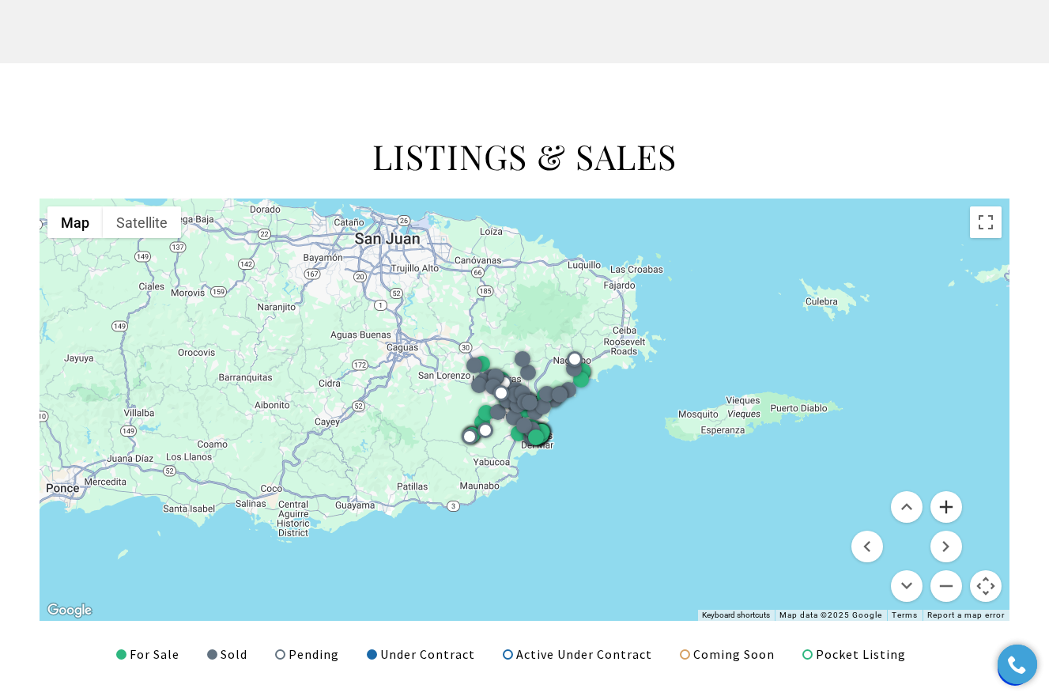
click at [948, 503] on button "Zoom in" at bounding box center [946, 507] width 32 height 32
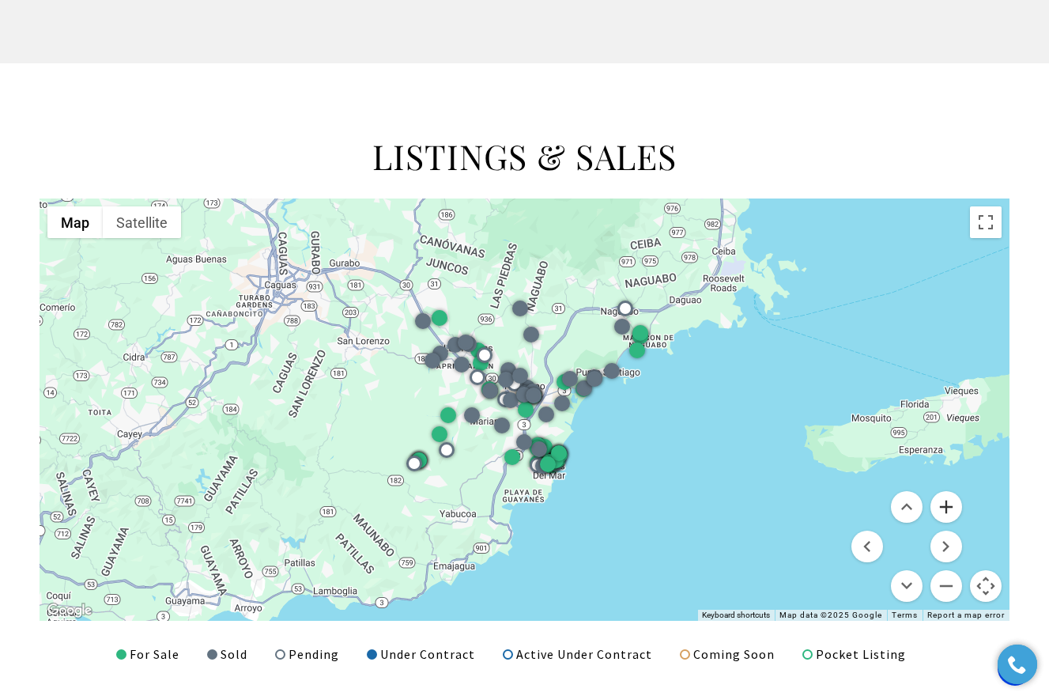
click at [948, 503] on button "Zoom in" at bounding box center [946, 507] width 32 height 32
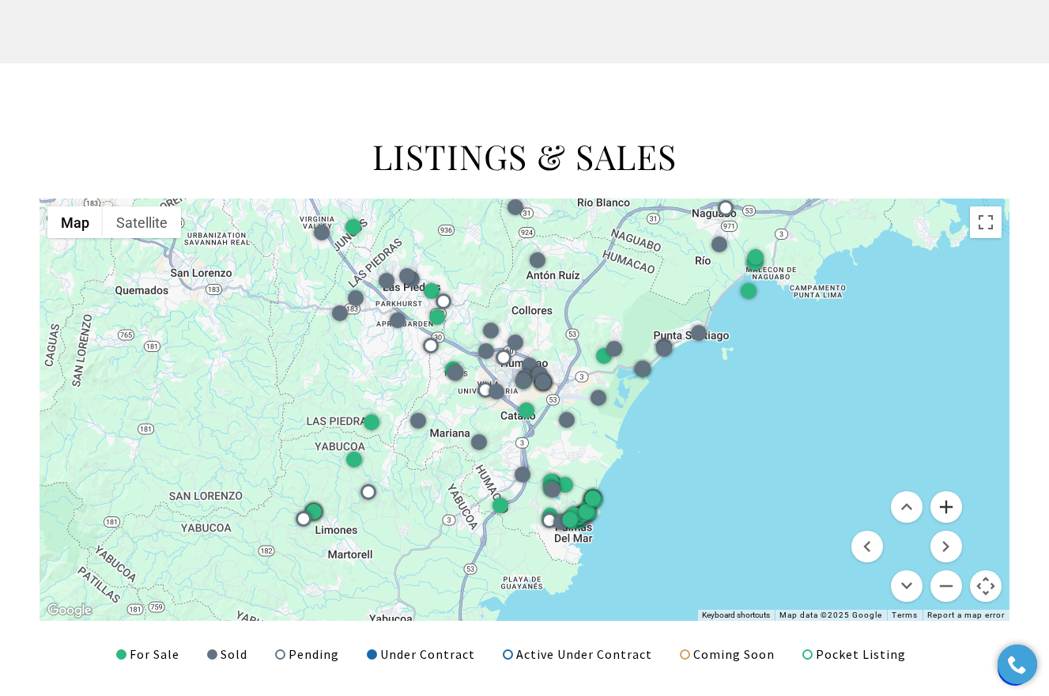
click at [948, 503] on button "Zoom in" at bounding box center [946, 507] width 32 height 32
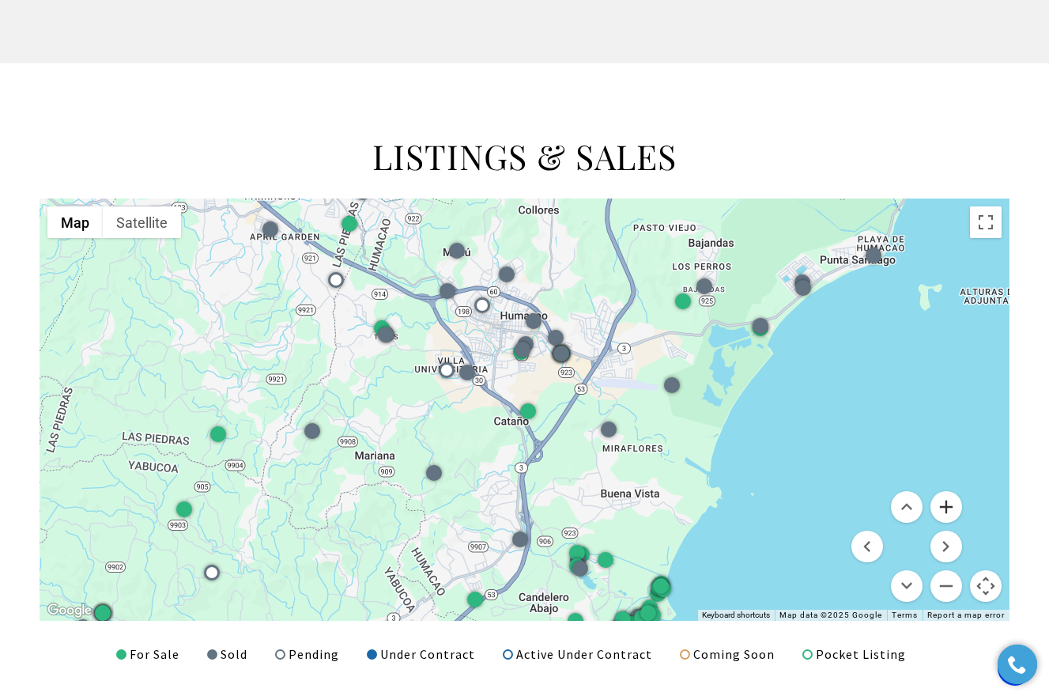
click at [948, 503] on button "Zoom in" at bounding box center [946, 507] width 32 height 32
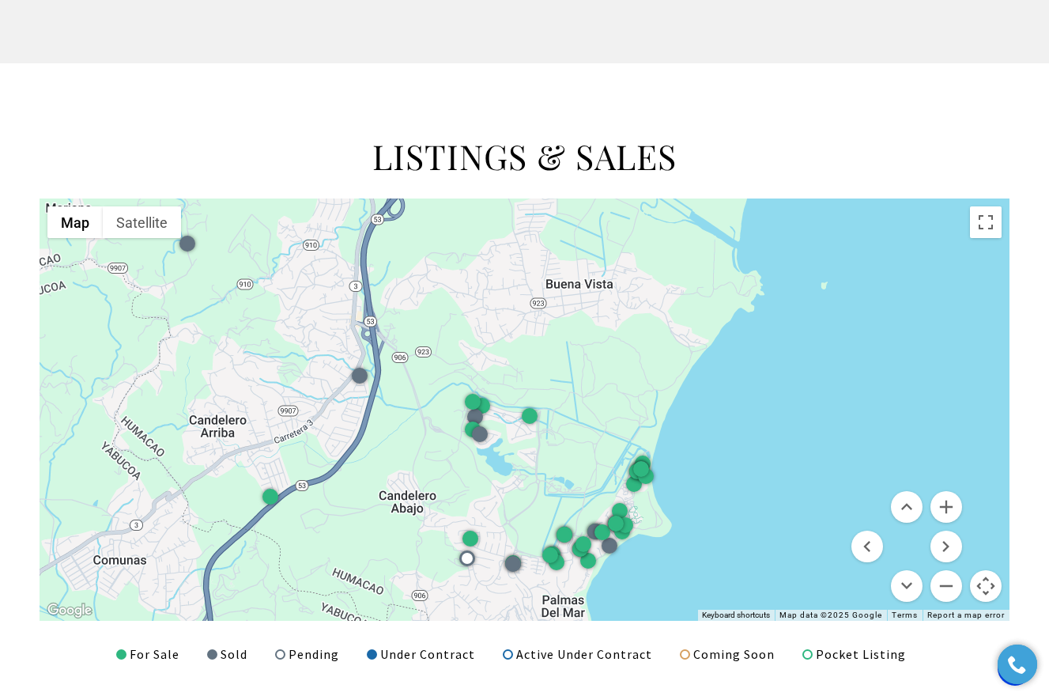
drag, startPoint x: 832, startPoint y: 486, endPoint x: 677, endPoint y: 179, distance: 344.3
click at [677, 179] on div "LISTINGS & SALES ← Move left → Move right ↑ Move up ↓ Move down + Zoom in - Zoo…" at bounding box center [524, 399] width 1049 height 530
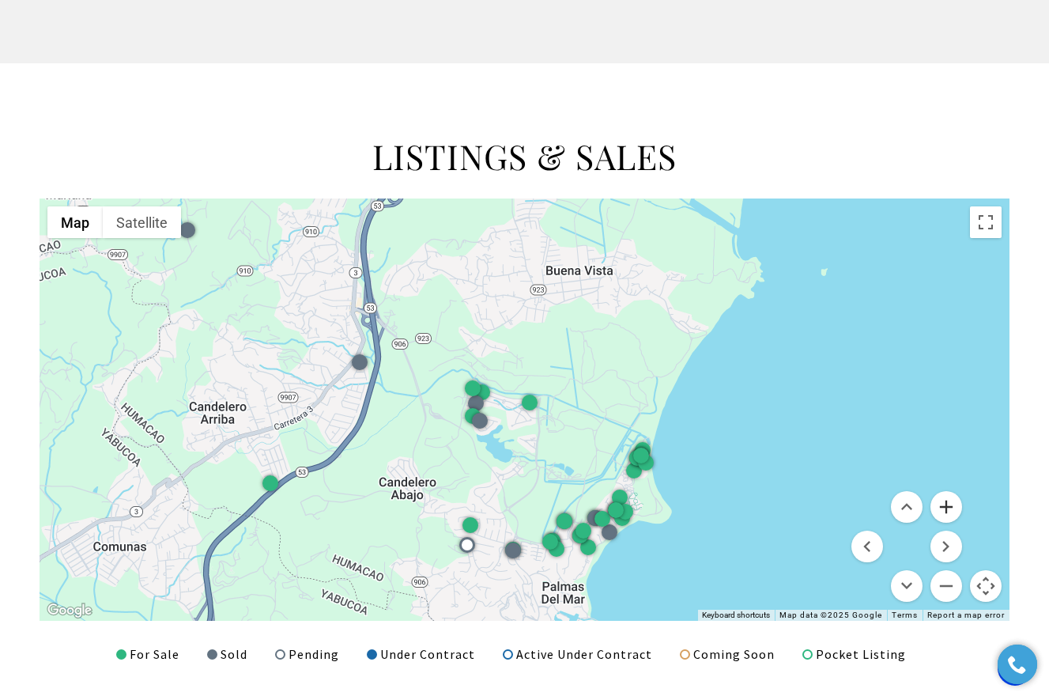
click at [950, 504] on button "Zoom in" at bounding box center [946, 507] width 32 height 32
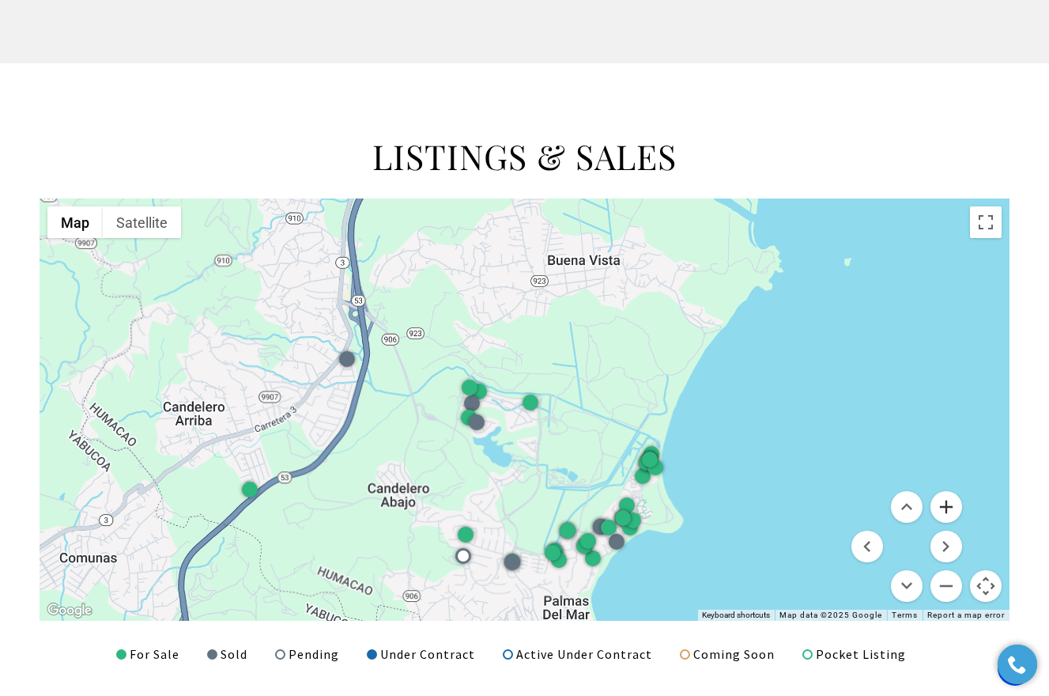
click at [950, 504] on button "Zoom in" at bounding box center [946, 507] width 32 height 32
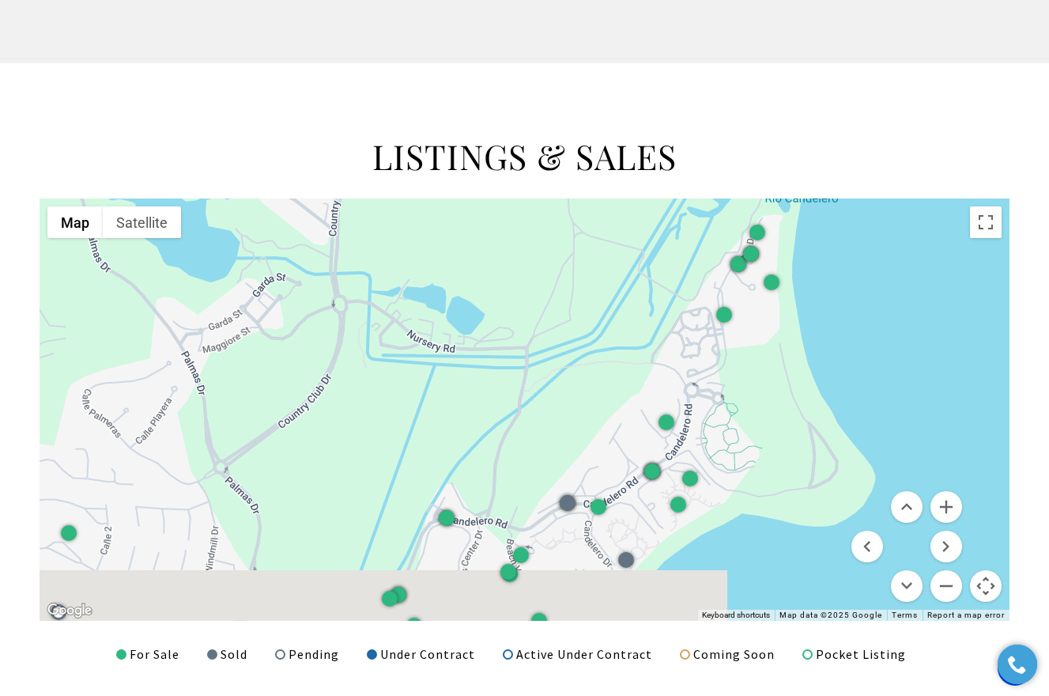
drag, startPoint x: 736, startPoint y: 458, endPoint x: 476, endPoint y: 79, distance: 459.3
click at [475, 79] on div "LISTINGS & SALES ← Move left → Move right ↑ Move up ↓ Move down + Zoom in - Zoo…" at bounding box center [524, 399] width 1049 height 672
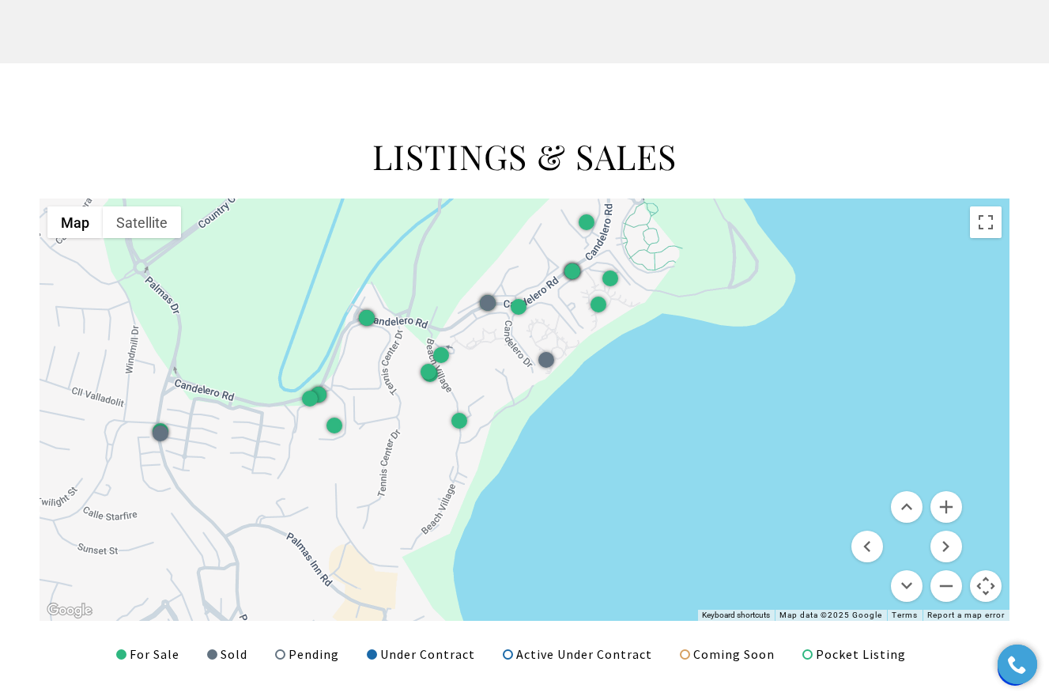
drag, startPoint x: 587, startPoint y: 362, endPoint x: 527, endPoint y: 192, distance: 180.2
click at [527, 192] on div "LISTINGS & SALES ← Move left → Move right ↑ Move up ↓ Move down + Zoom in - Zoo…" at bounding box center [524, 399] width 1049 height 530
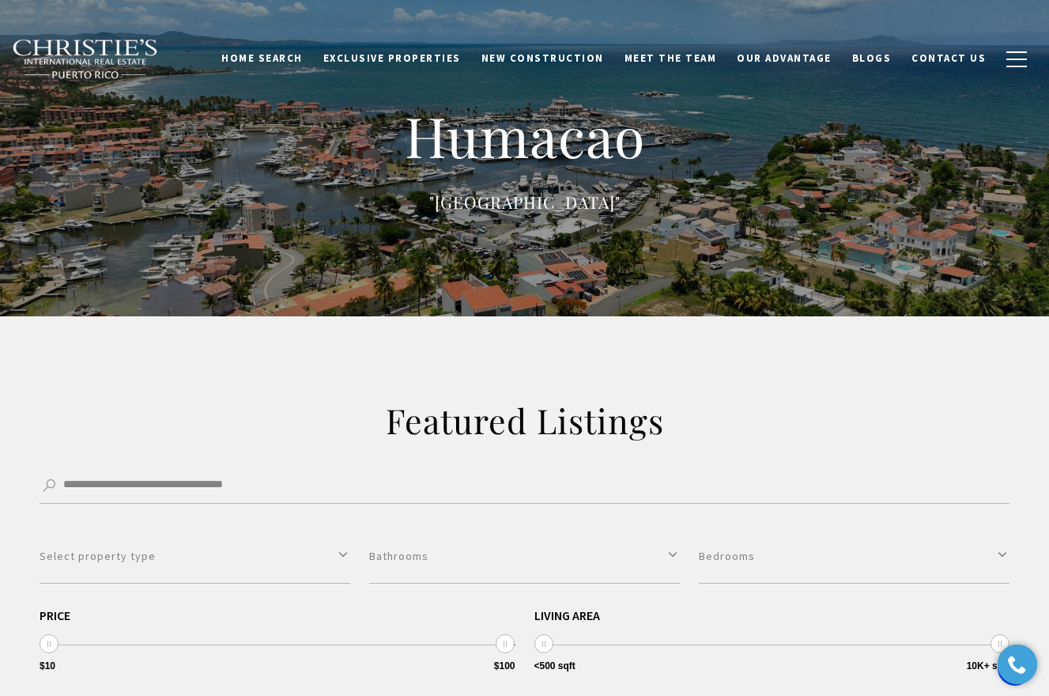
scroll to position [0, 0]
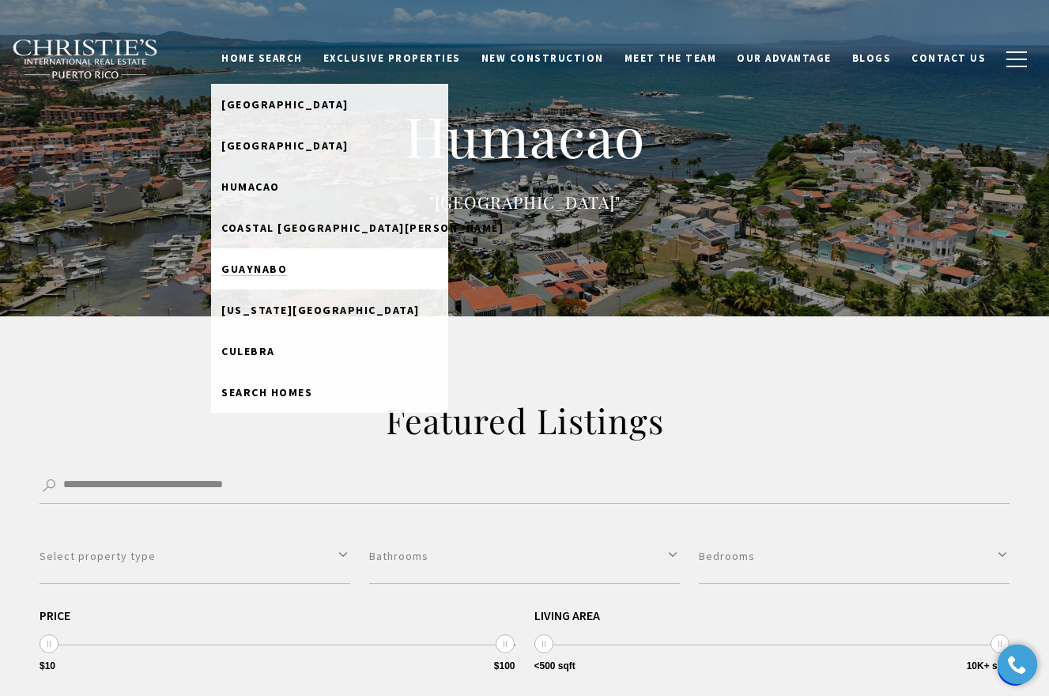
click at [287, 266] on span "Guaynabo" at bounding box center [254, 269] width 66 height 14
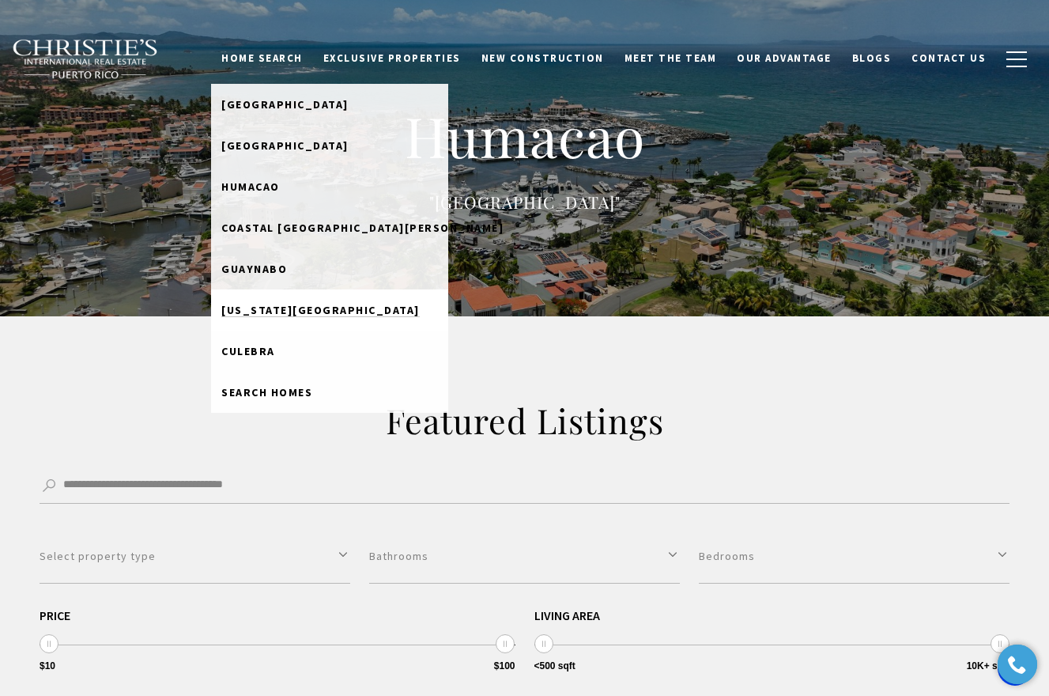
click at [330, 304] on span "Puerto Rico West Coast" at bounding box center [320, 310] width 198 height 14
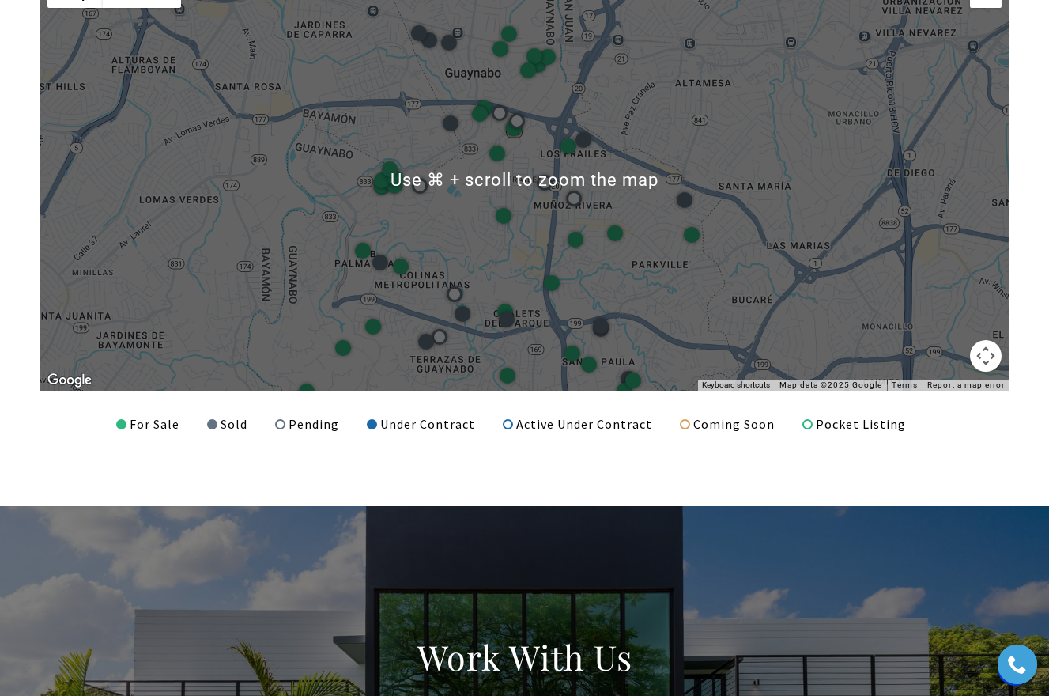
scroll to position [2050, 0]
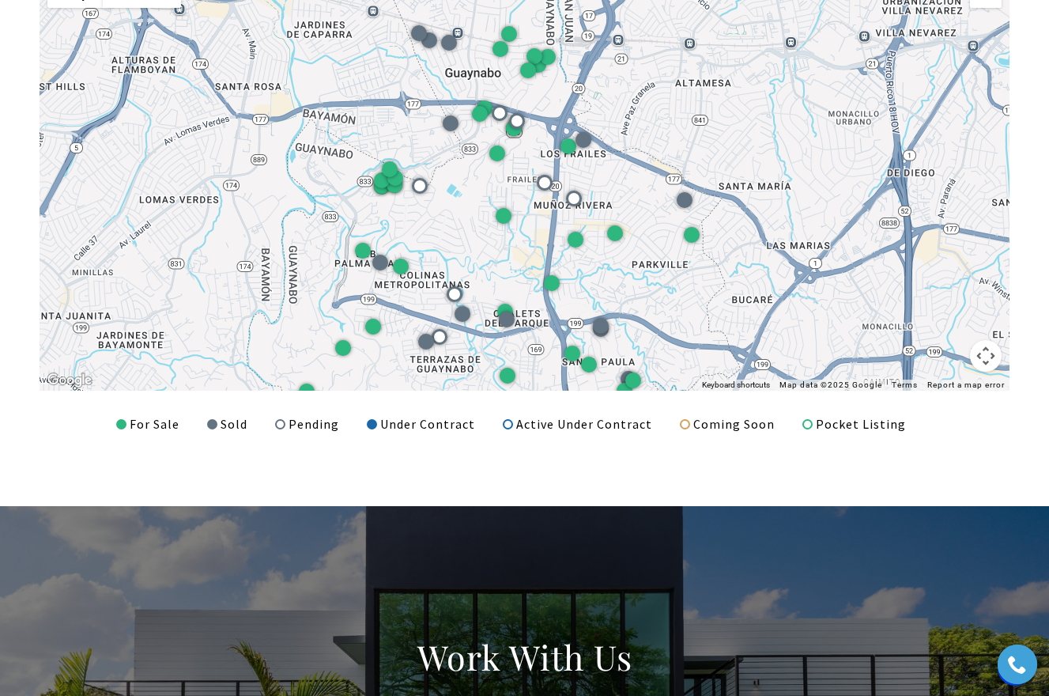
click at [984, 353] on button "Map camera controls" at bounding box center [986, 356] width 32 height 32
click at [948, 349] on button "Zoom out" at bounding box center [946, 356] width 32 height 32
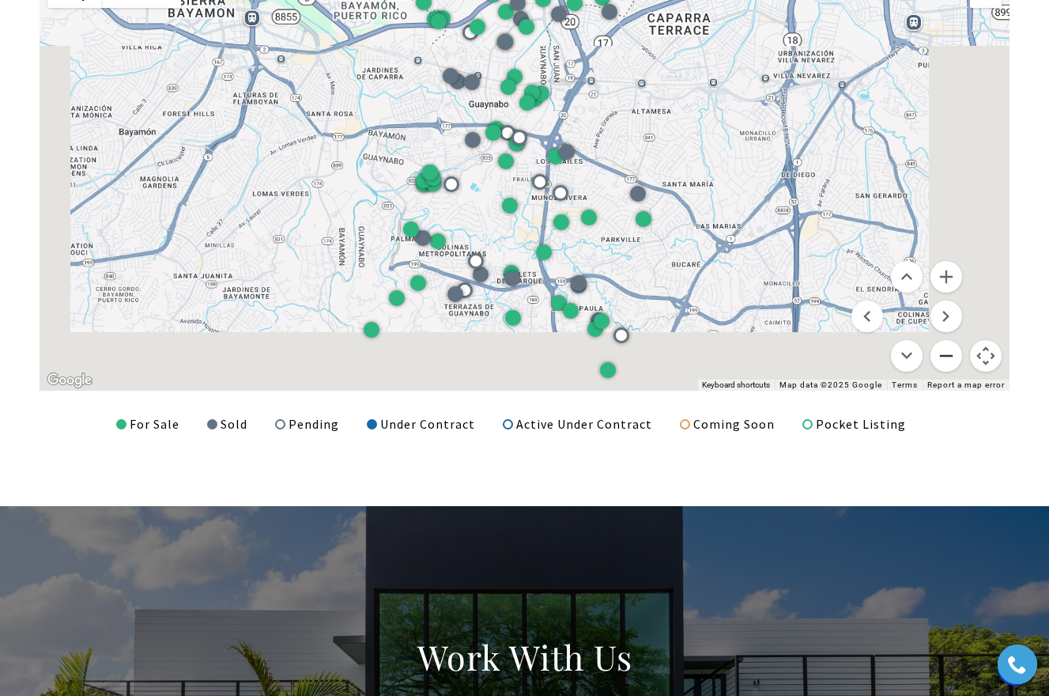
click at [948, 349] on button "Zoom out" at bounding box center [946, 356] width 32 height 32
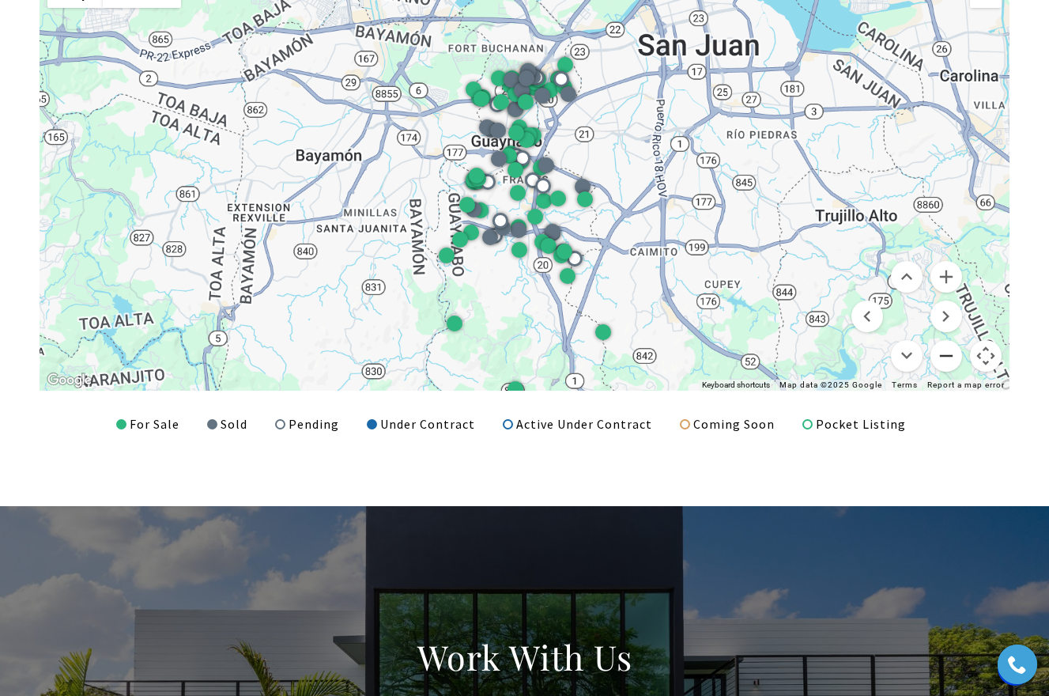
click at [948, 349] on button "Zoom out" at bounding box center [946, 356] width 32 height 32
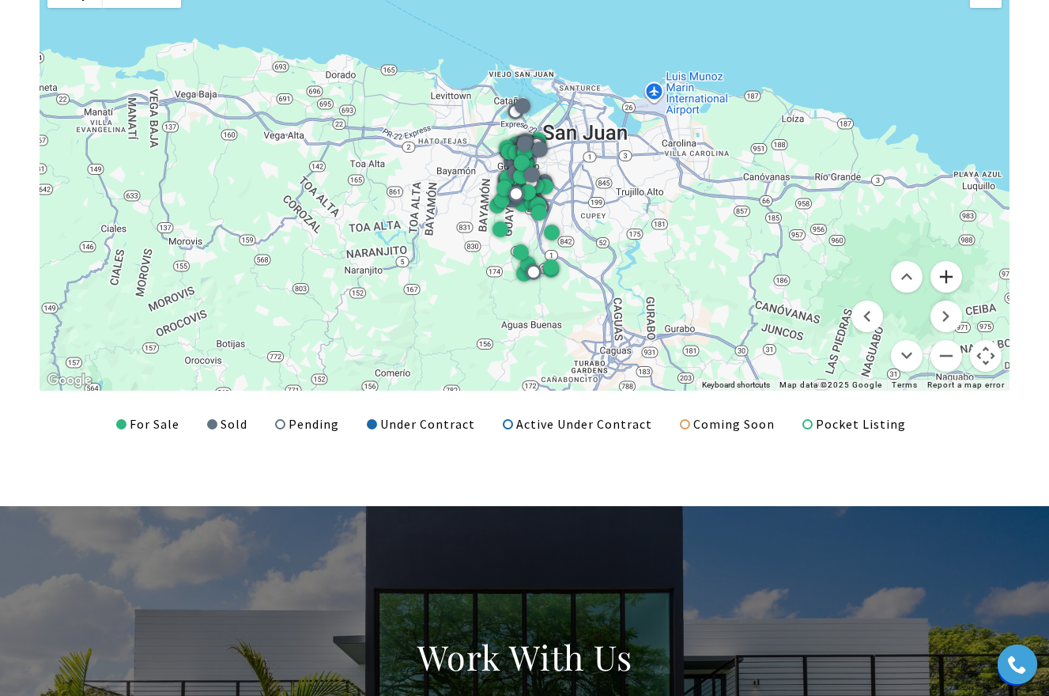
click at [953, 279] on button "Zoom in" at bounding box center [946, 277] width 32 height 32
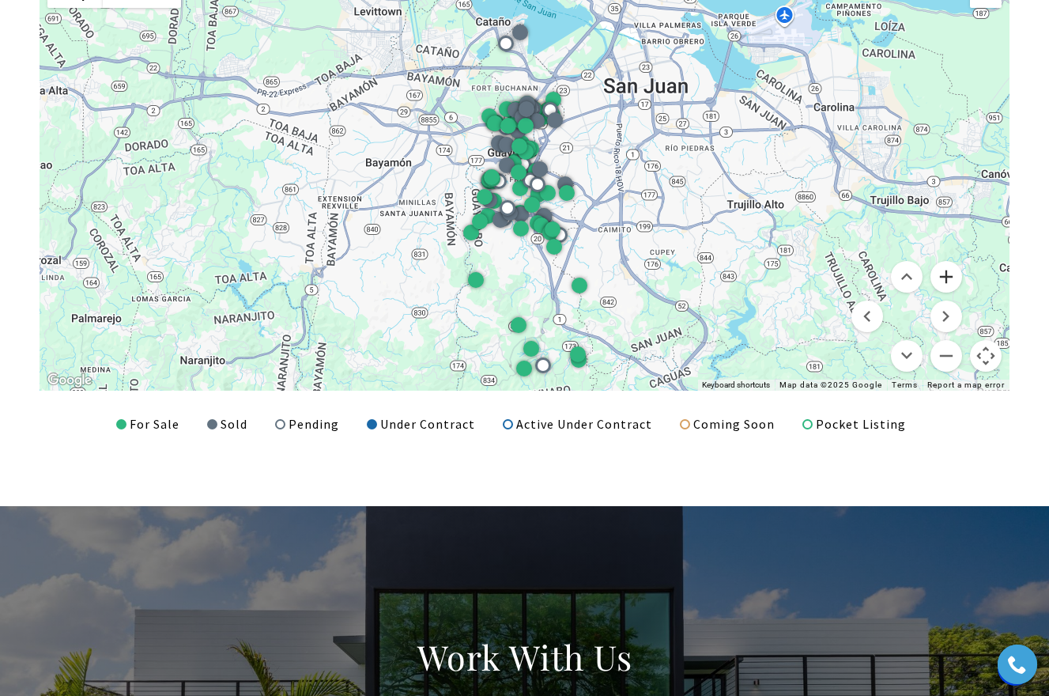
click at [953, 279] on button "Zoom in" at bounding box center [946, 277] width 32 height 32
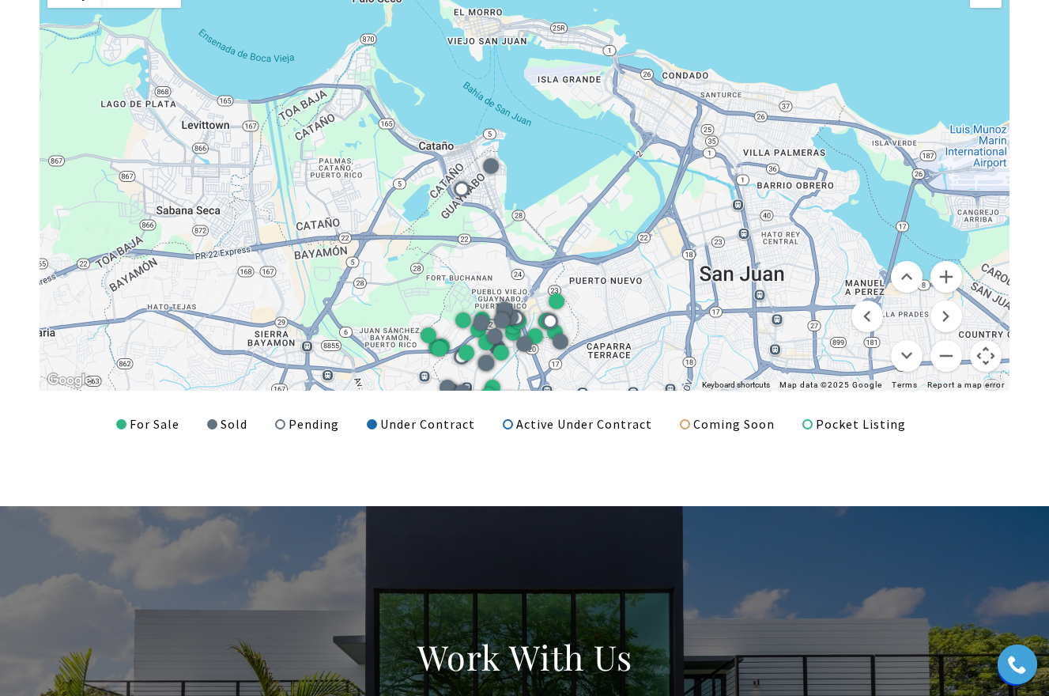
drag, startPoint x: 684, startPoint y: 221, endPoint x: 649, endPoint y: 533, distance: 313.3
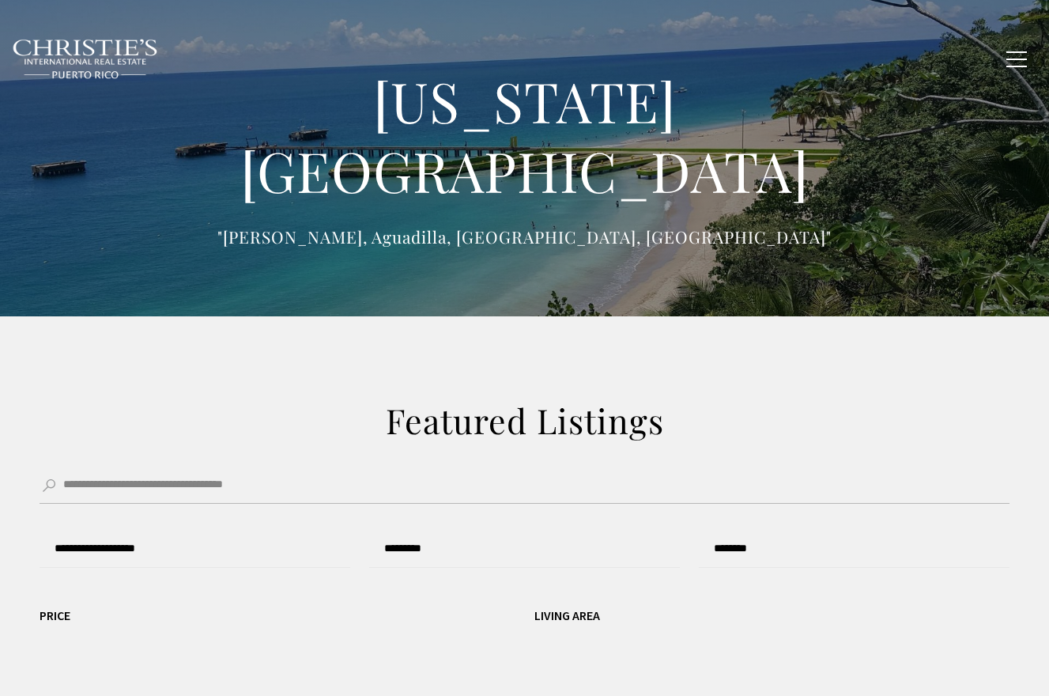
type input "**********"
type input "*********"
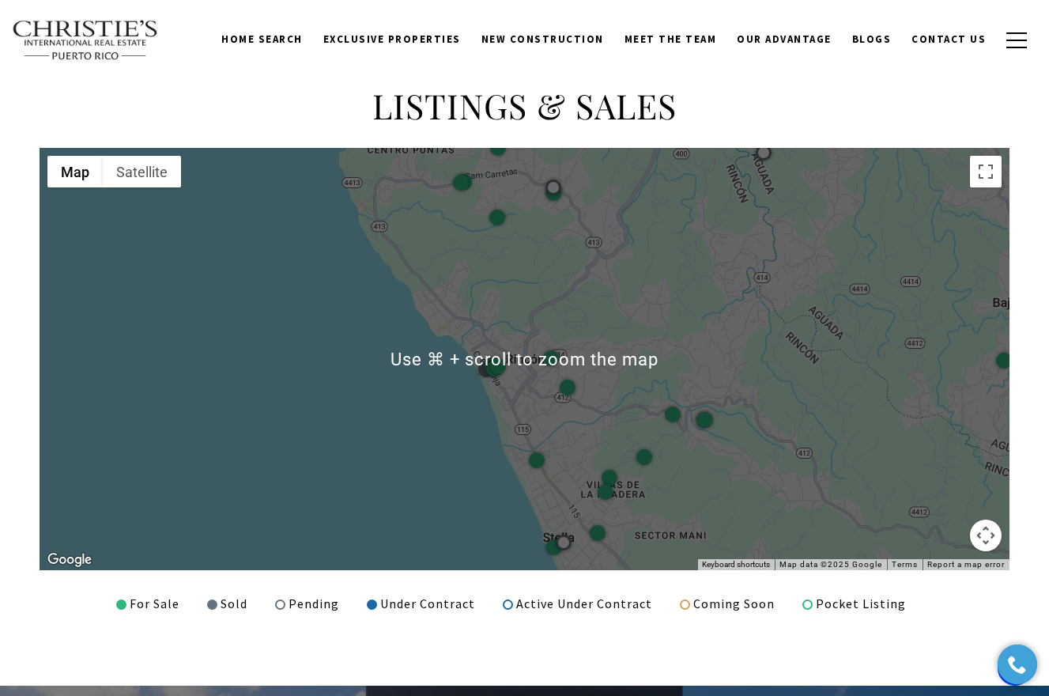
scroll to position [1854, 0]
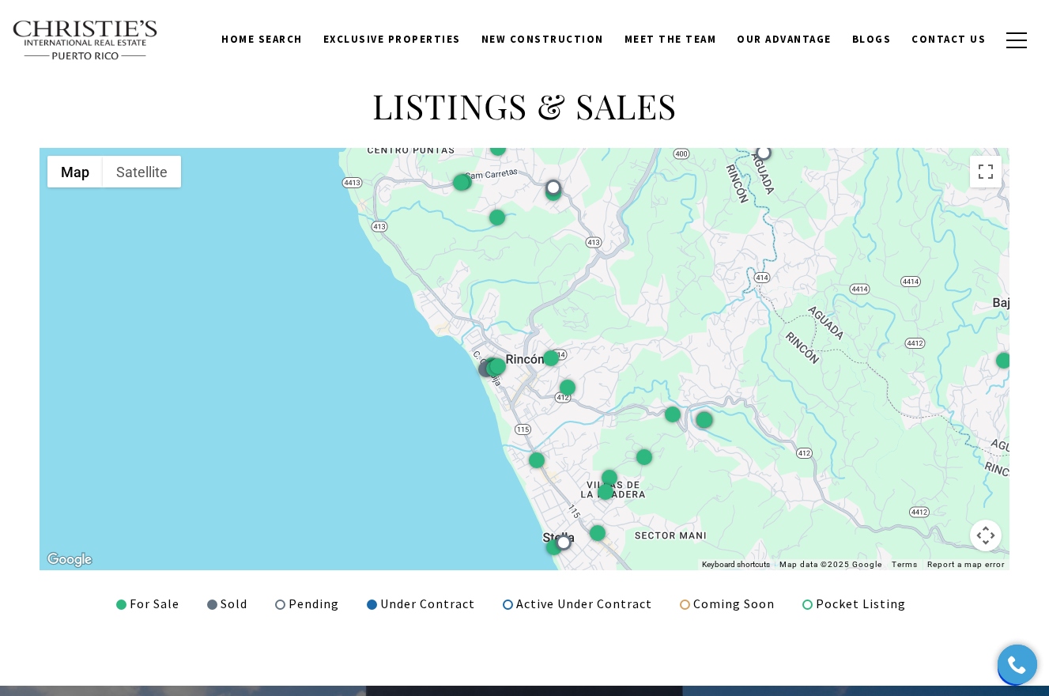
click at [988, 535] on button "Map camera controls" at bounding box center [986, 535] width 32 height 32
click at [946, 533] on button "Zoom out" at bounding box center [946, 535] width 32 height 32
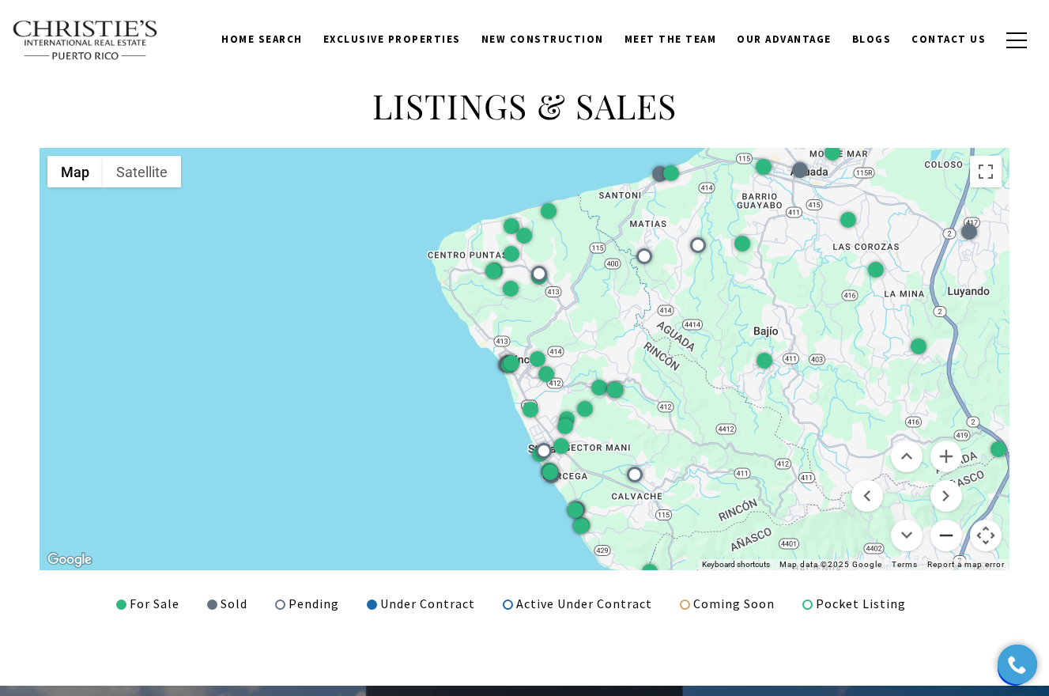
click at [947, 532] on button "Zoom out" at bounding box center [946, 535] width 32 height 32
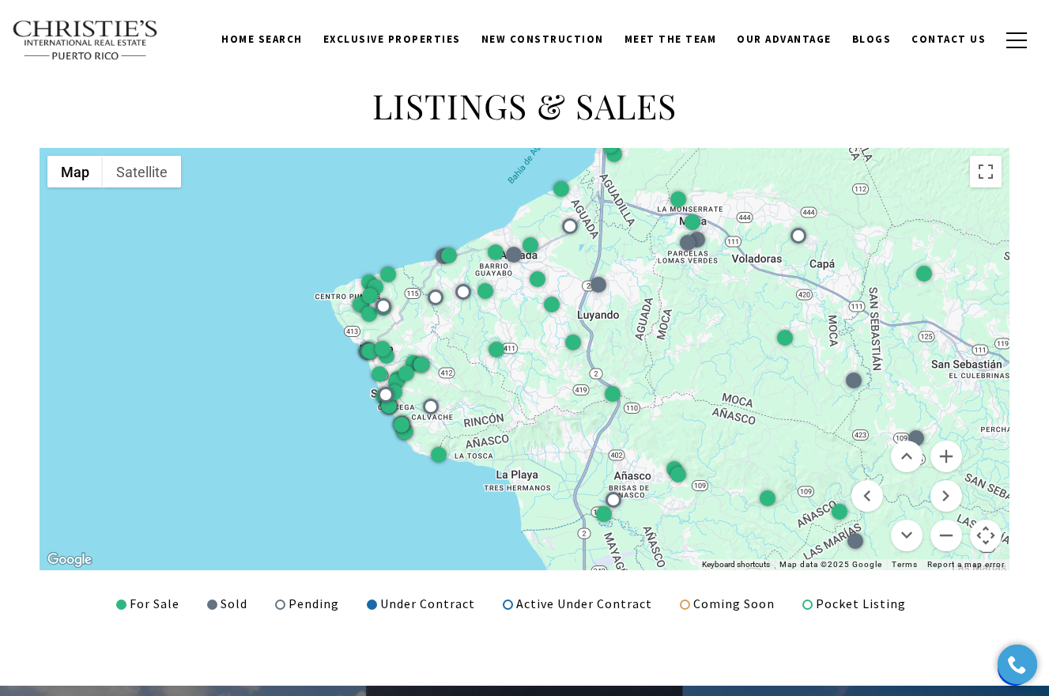
drag, startPoint x: 824, startPoint y: 361, endPoint x: 675, endPoint y: 351, distance: 149.7
click at [674, 351] on div at bounding box center [525, 359] width 970 height 422
click at [945, 531] on button "Zoom out" at bounding box center [946, 535] width 32 height 32
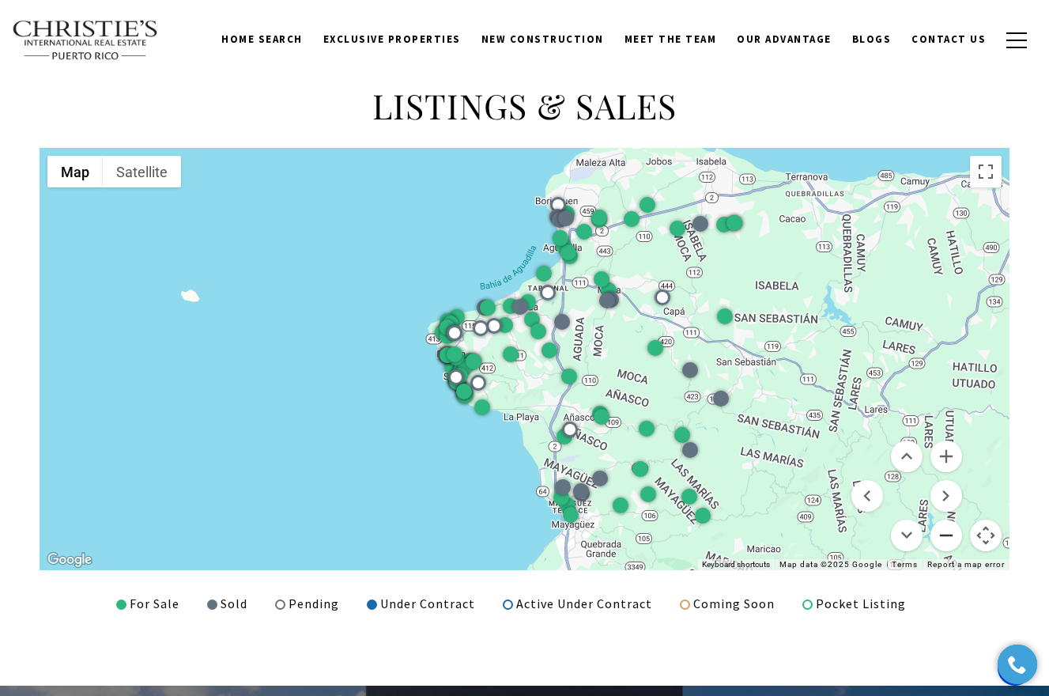
click at [945, 531] on button "Zoom out" at bounding box center [946, 535] width 32 height 32
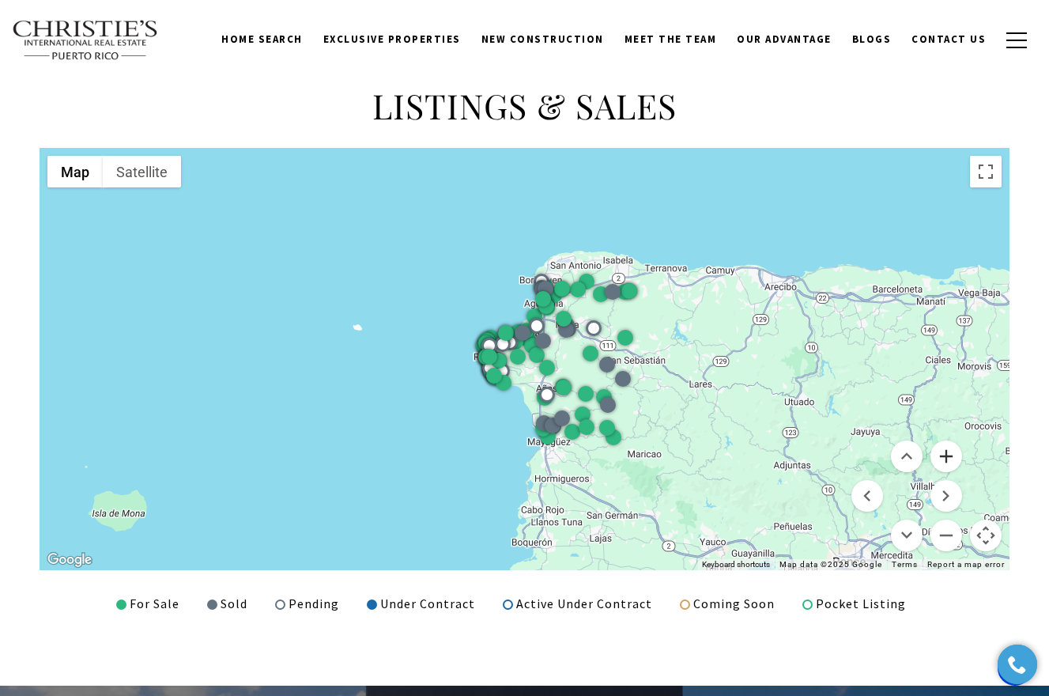
click at [951, 460] on button "Zoom in" at bounding box center [946, 456] width 32 height 32
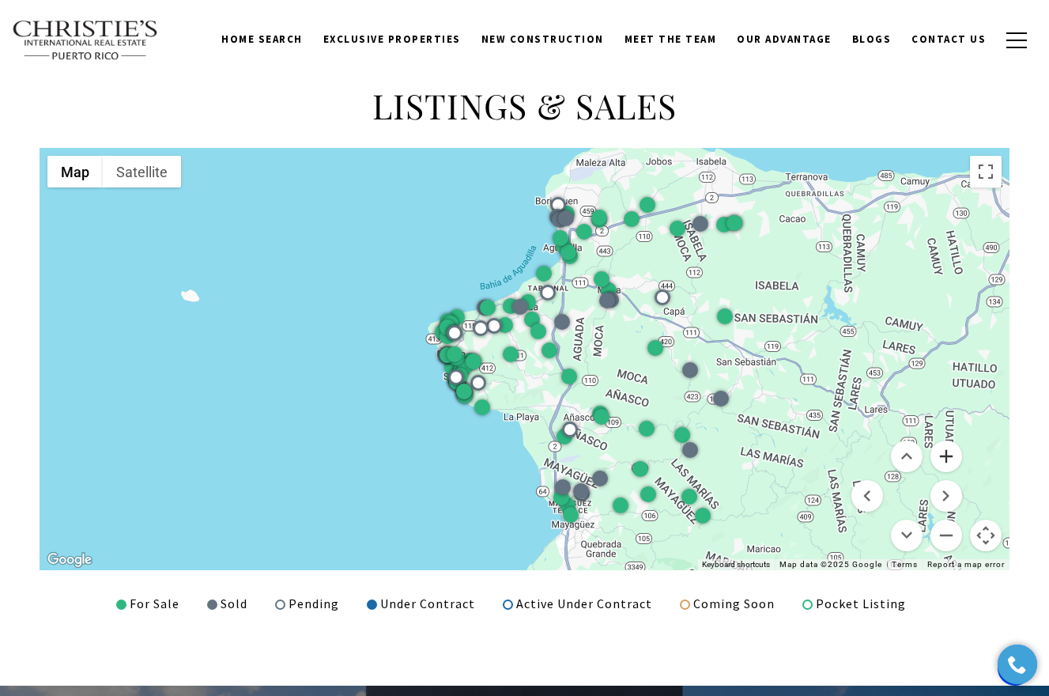
click at [951, 460] on button "Zoom in" at bounding box center [946, 456] width 32 height 32
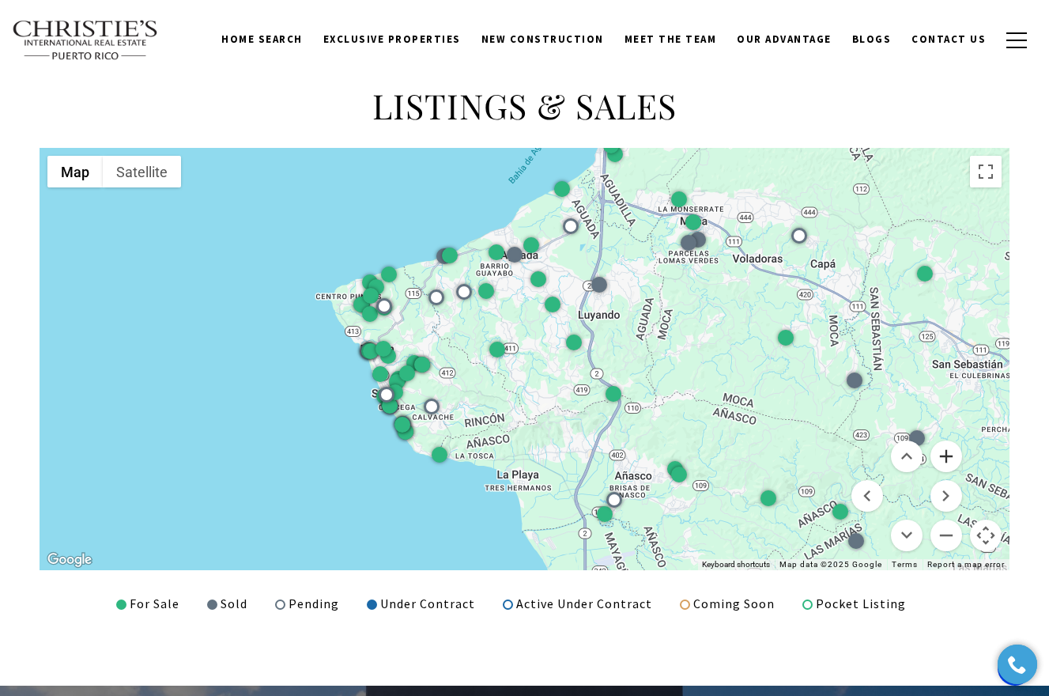
click at [951, 460] on button "Zoom in" at bounding box center [946, 456] width 32 height 32
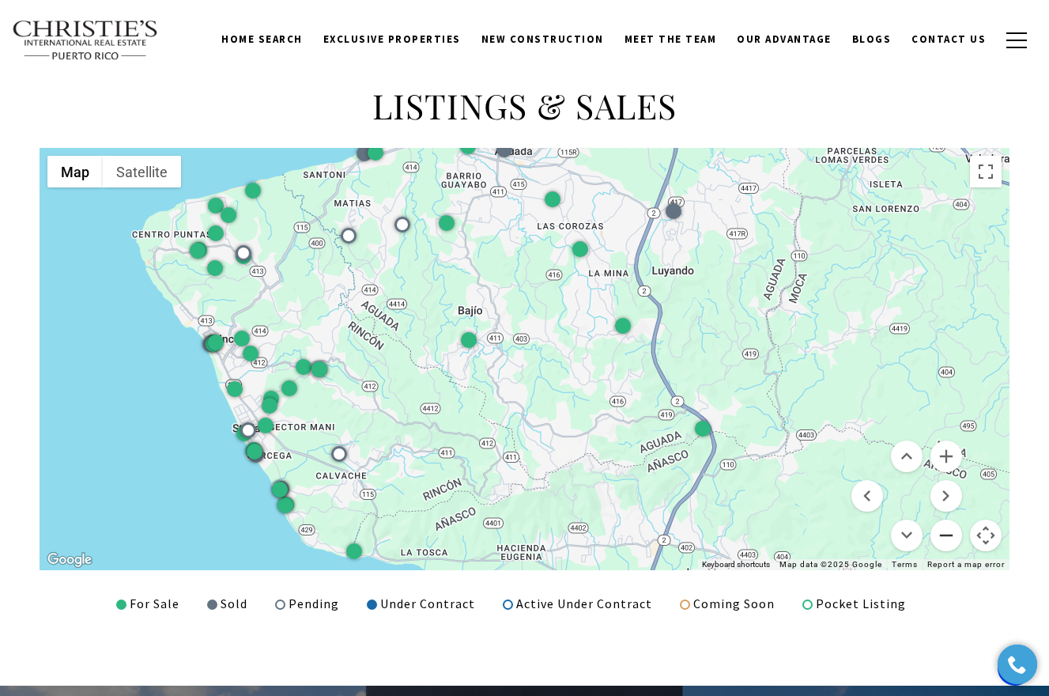
click at [942, 531] on button "Zoom out" at bounding box center [946, 535] width 32 height 32
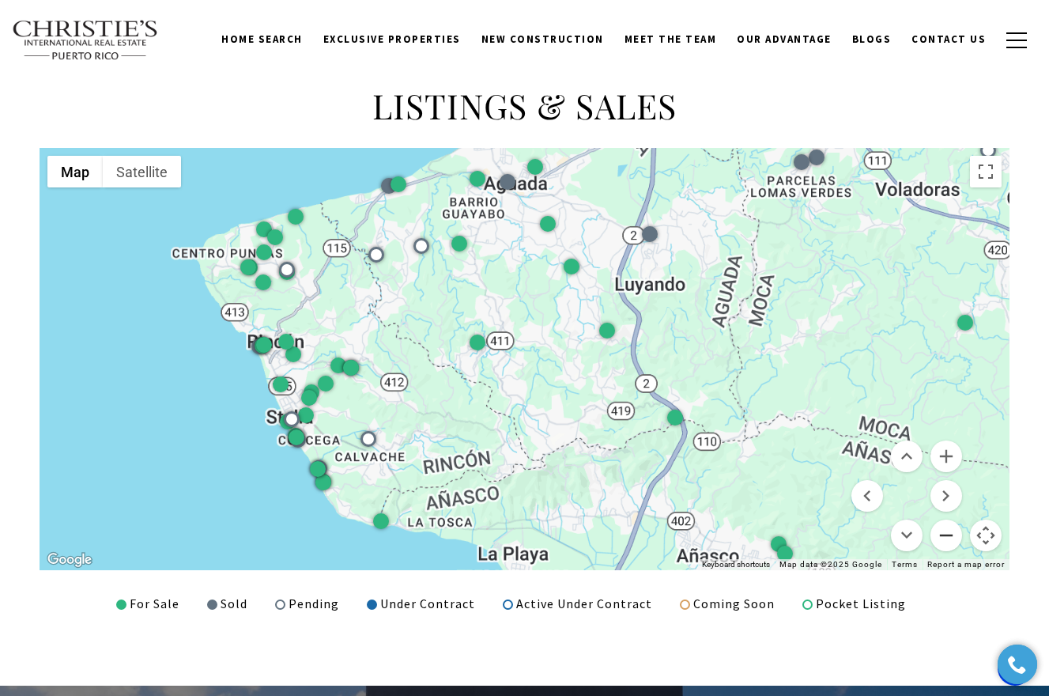
click at [942, 531] on button "Zoom out" at bounding box center [946, 535] width 32 height 32
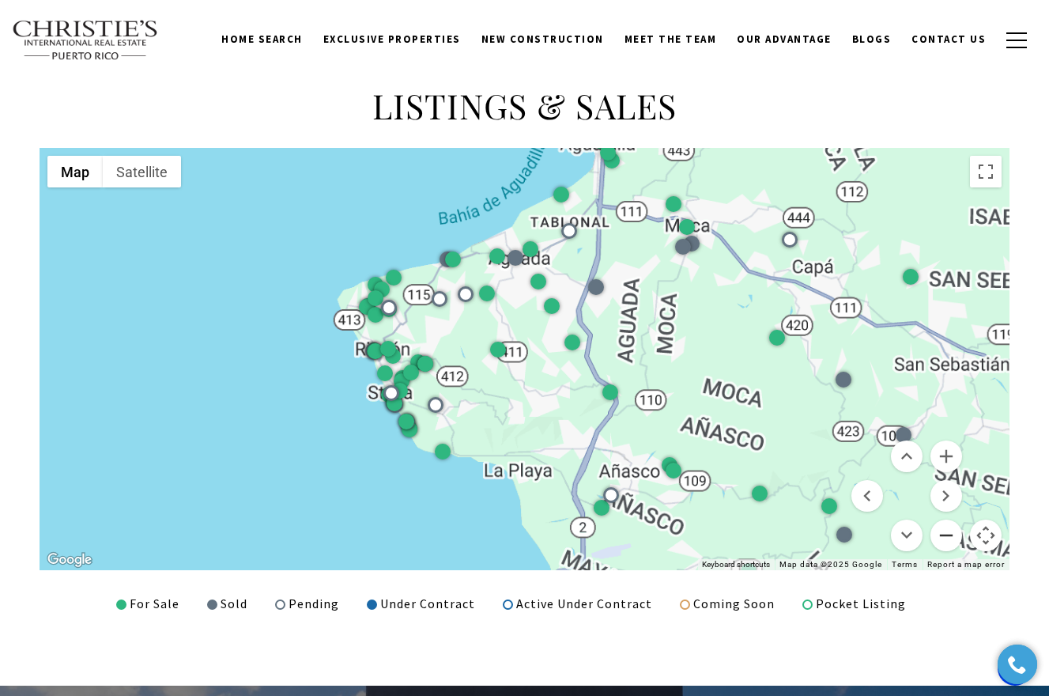
click at [942, 531] on button "Zoom out" at bounding box center [946, 535] width 32 height 32
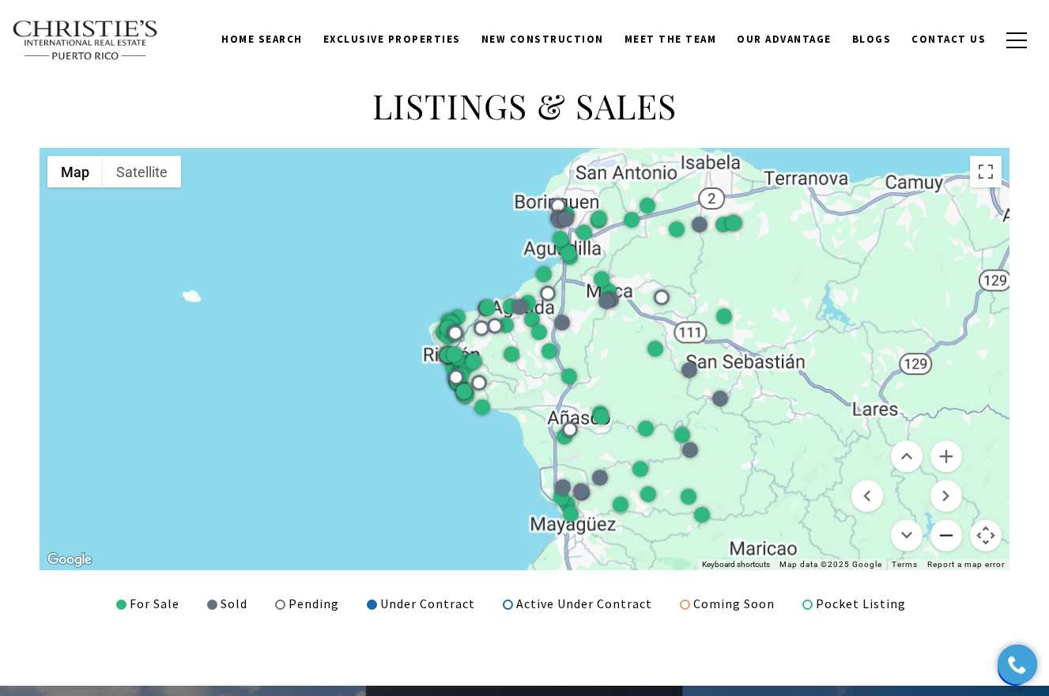
click at [942, 531] on button "Zoom out" at bounding box center [946, 535] width 32 height 32
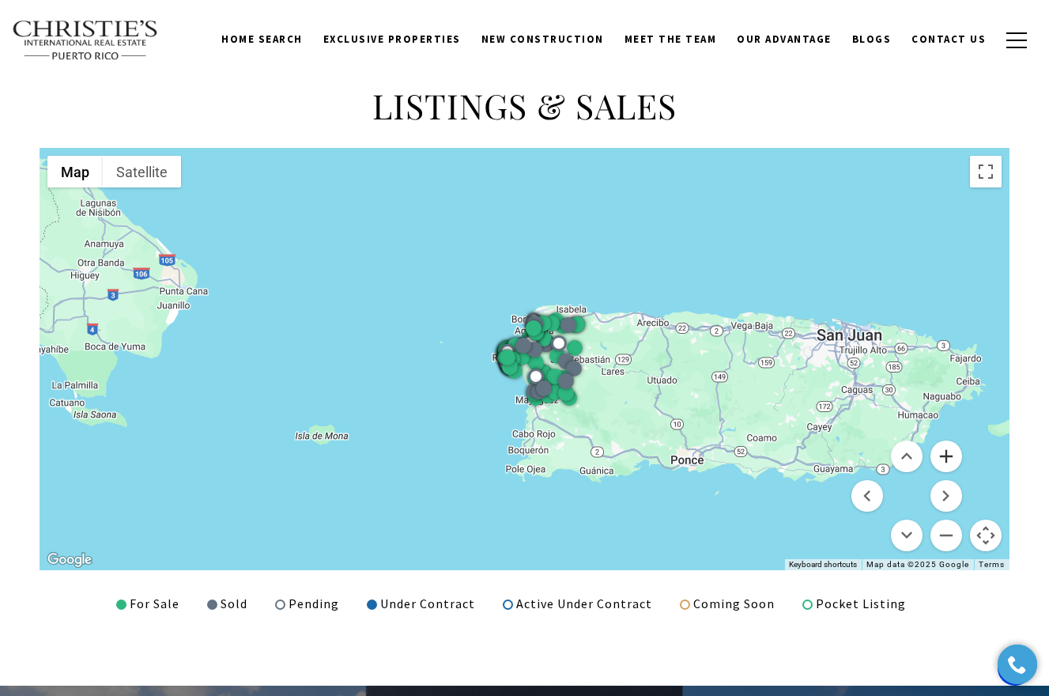
click at [950, 450] on button "Zoom in" at bounding box center [946, 456] width 32 height 32
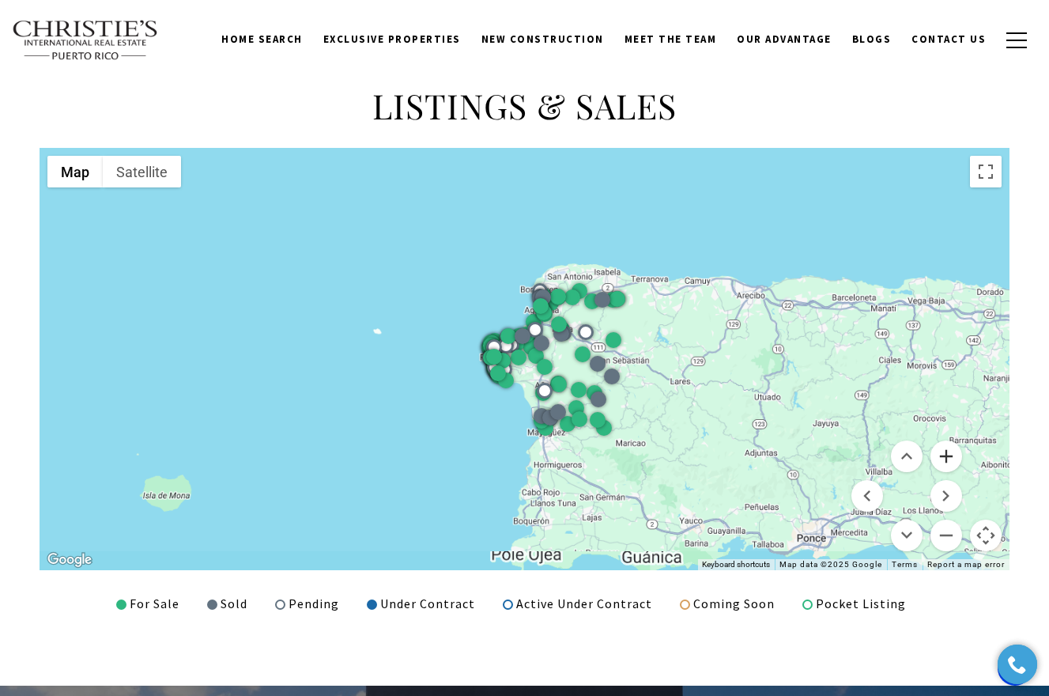
click at [950, 450] on button "Zoom in" at bounding box center [946, 456] width 32 height 32
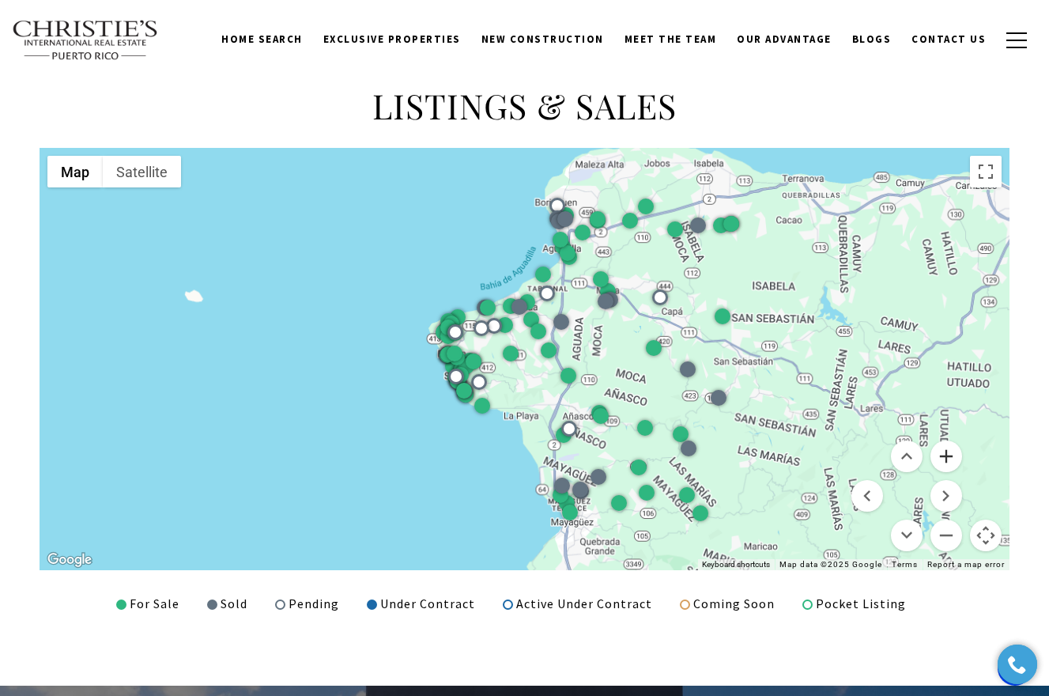
click at [950, 450] on button "Zoom in" at bounding box center [946, 456] width 32 height 32
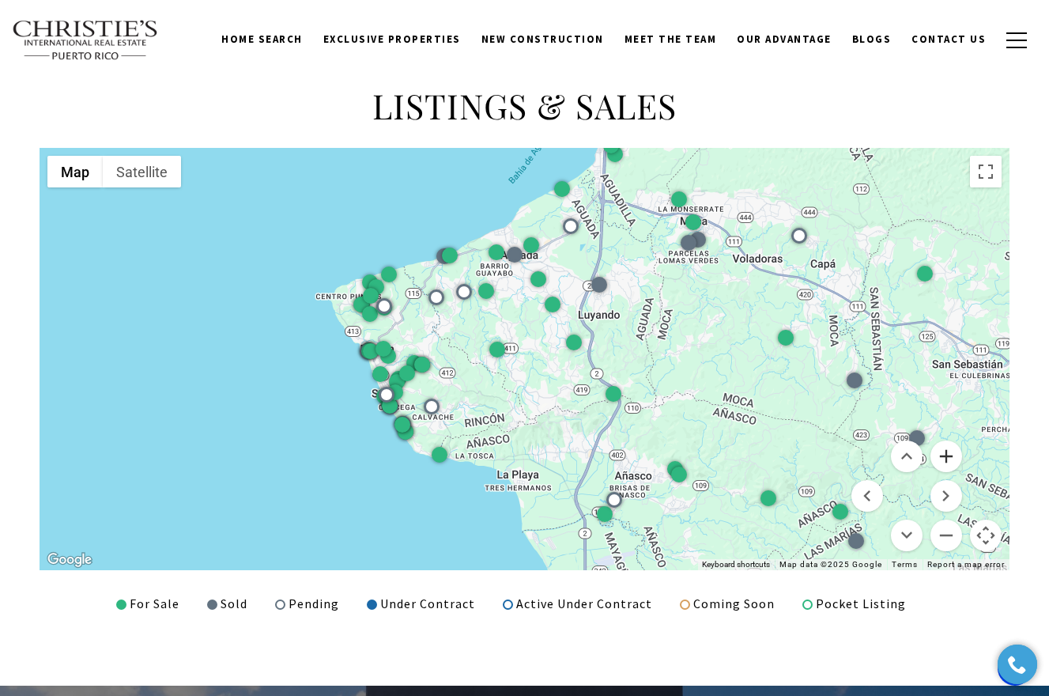
click at [950, 451] on button "Zoom in" at bounding box center [946, 456] width 32 height 32
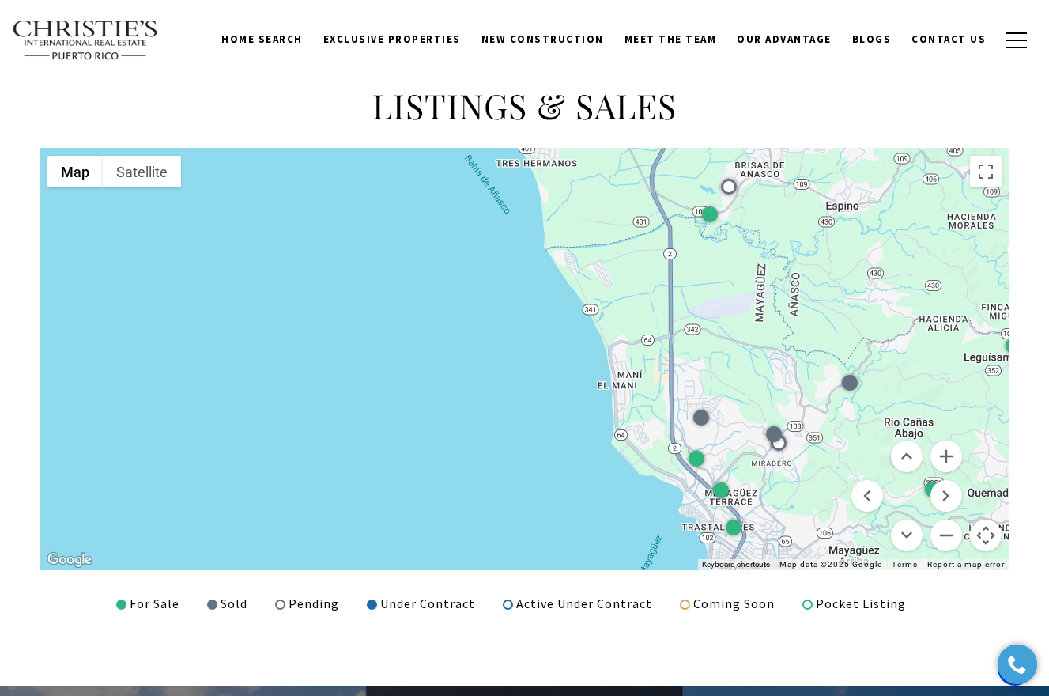
drag, startPoint x: 772, startPoint y: 431, endPoint x: 797, endPoint y: -25, distance: 456.0
click at [797, 0] on html "Skip to main content Enable accessibility for low vision Open the accessibility…" at bounding box center [524, 124] width 1049 height 3957
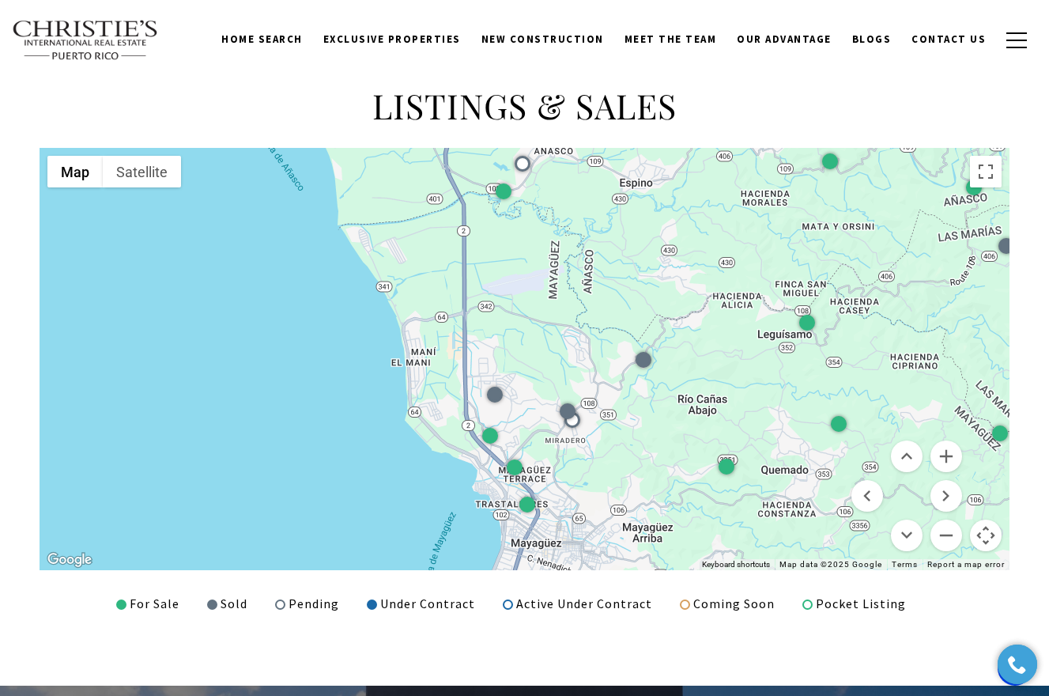
drag, startPoint x: 785, startPoint y: 203, endPoint x: 577, endPoint y: 180, distance: 209.1
click at [577, 180] on div at bounding box center [525, 359] width 970 height 422
click at [948, 533] on button "Zoom out" at bounding box center [946, 535] width 32 height 32
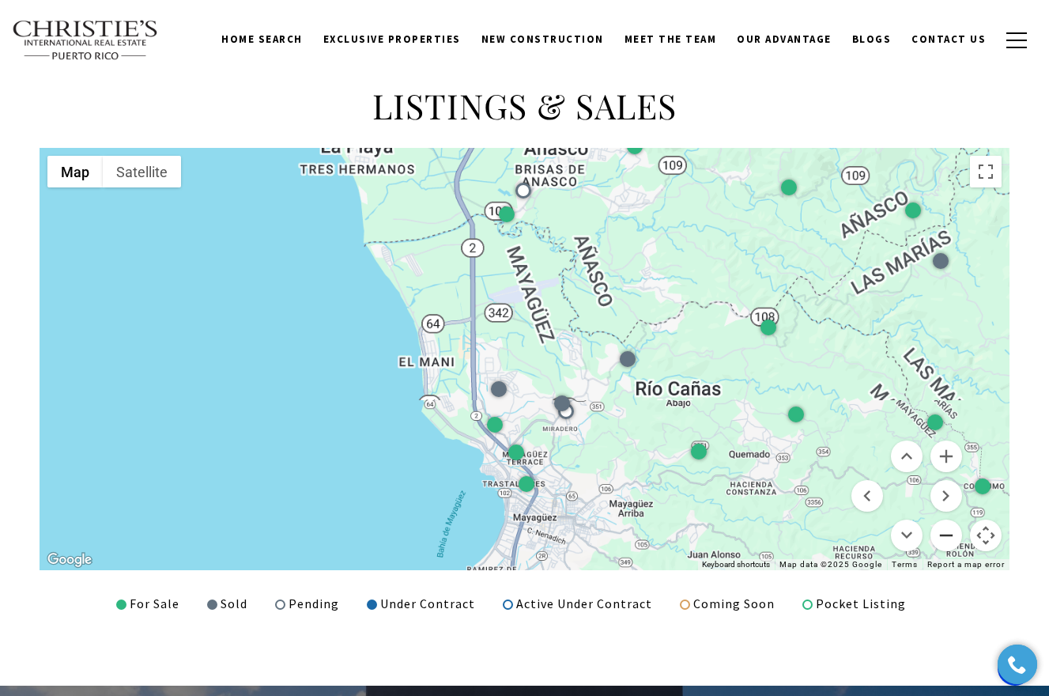
click at [948, 533] on button "Zoom out" at bounding box center [946, 535] width 32 height 32
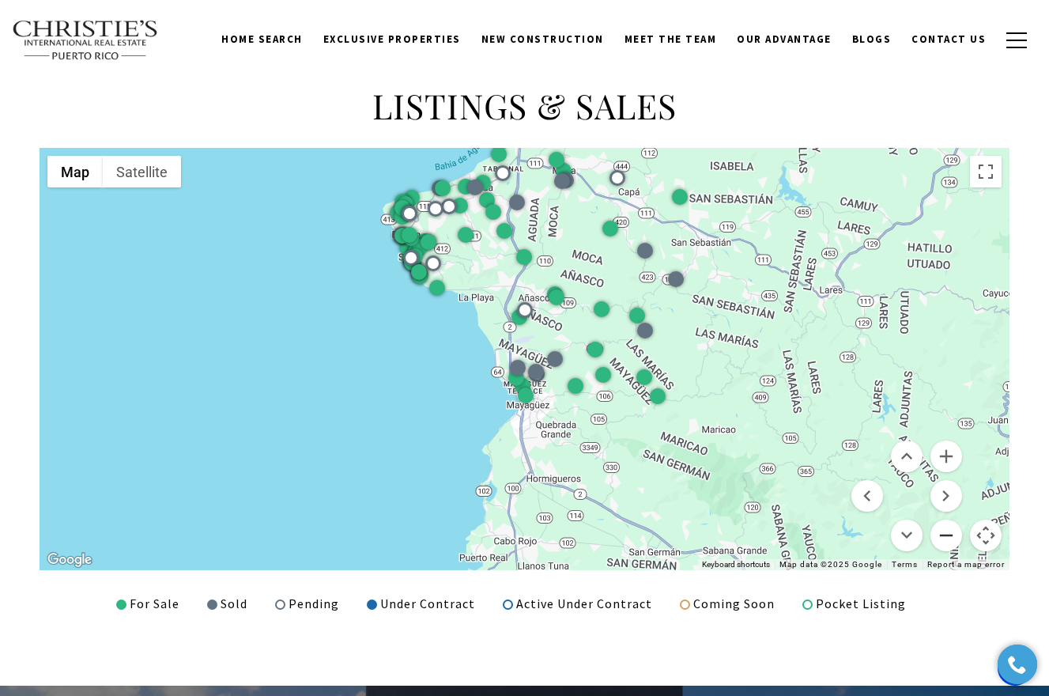
click at [948, 533] on button "Zoom out" at bounding box center [946, 535] width 32 height 32
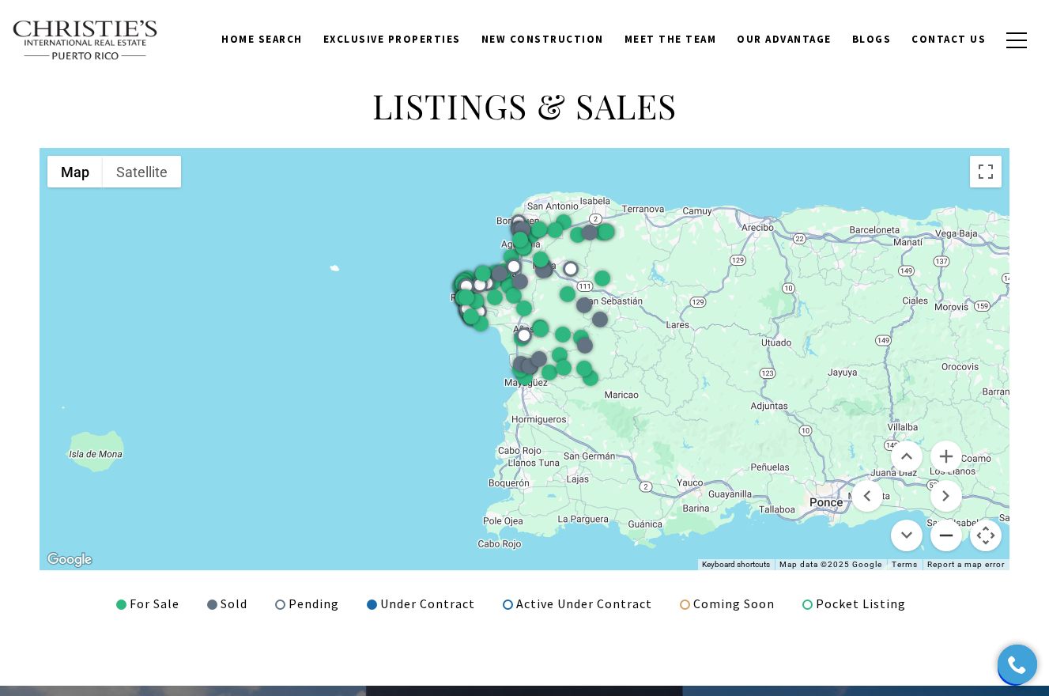
click at [948, 533] on button "Zoom out" at bounding box center [946, 535] width 32 height 32
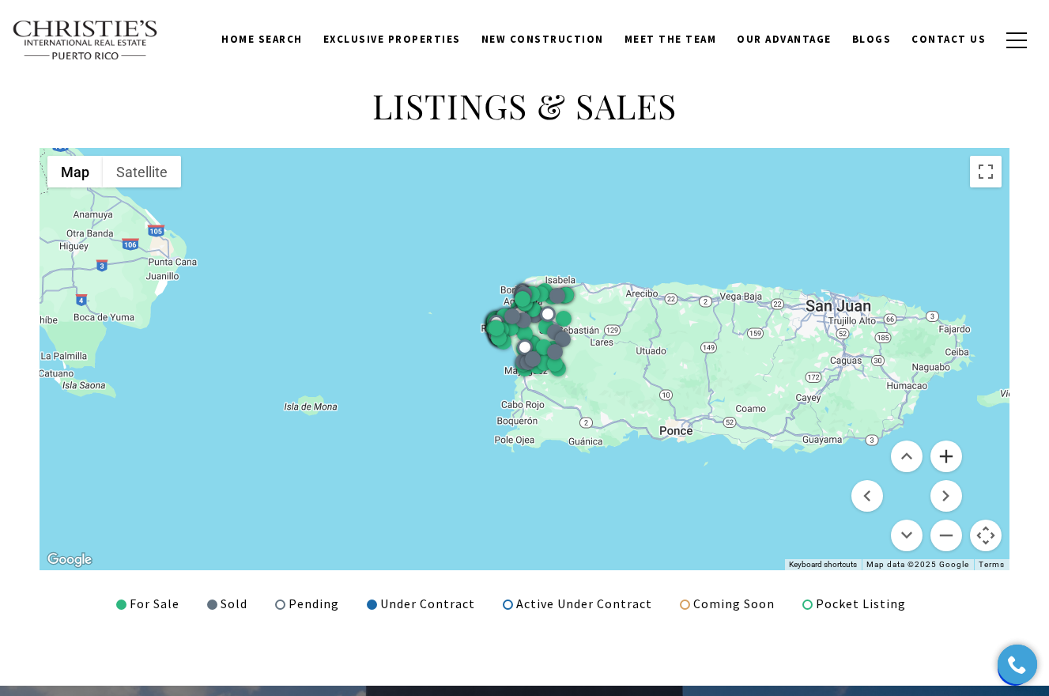
click at [948, 457] on button "Zoom in" at bounding box center [946, 456] width 32 height 32
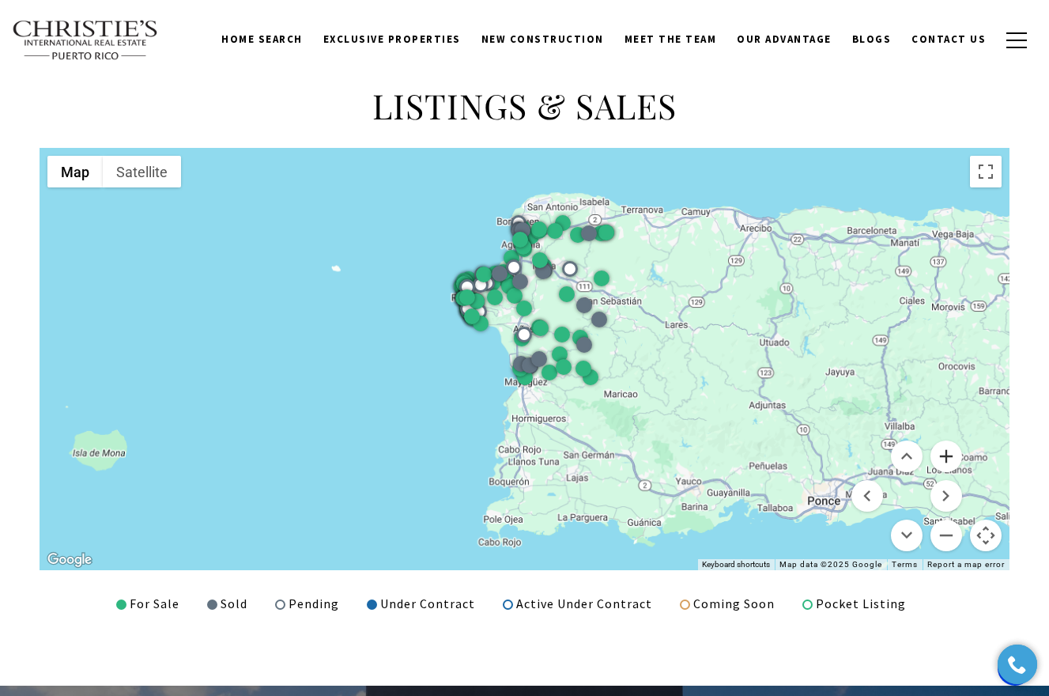
click at [948, 457] on button "Zoom in" at bounding box center [946, 456] width 32 height 32
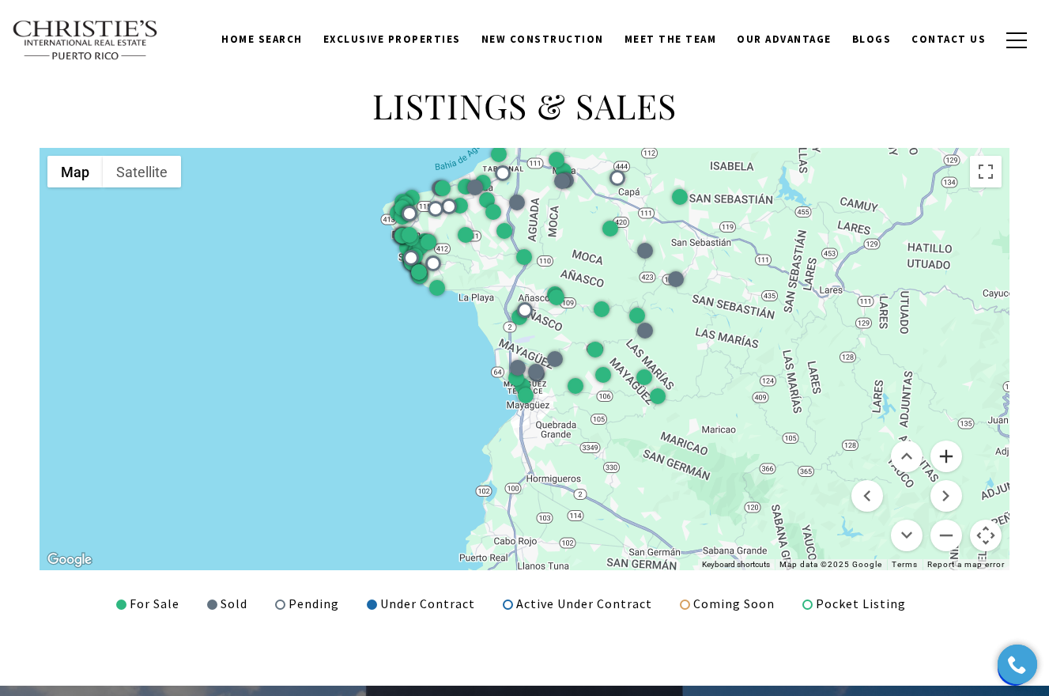
click at [948, 457] on button "Zoom in" at bounding box center [946, 456] width 32 height 32
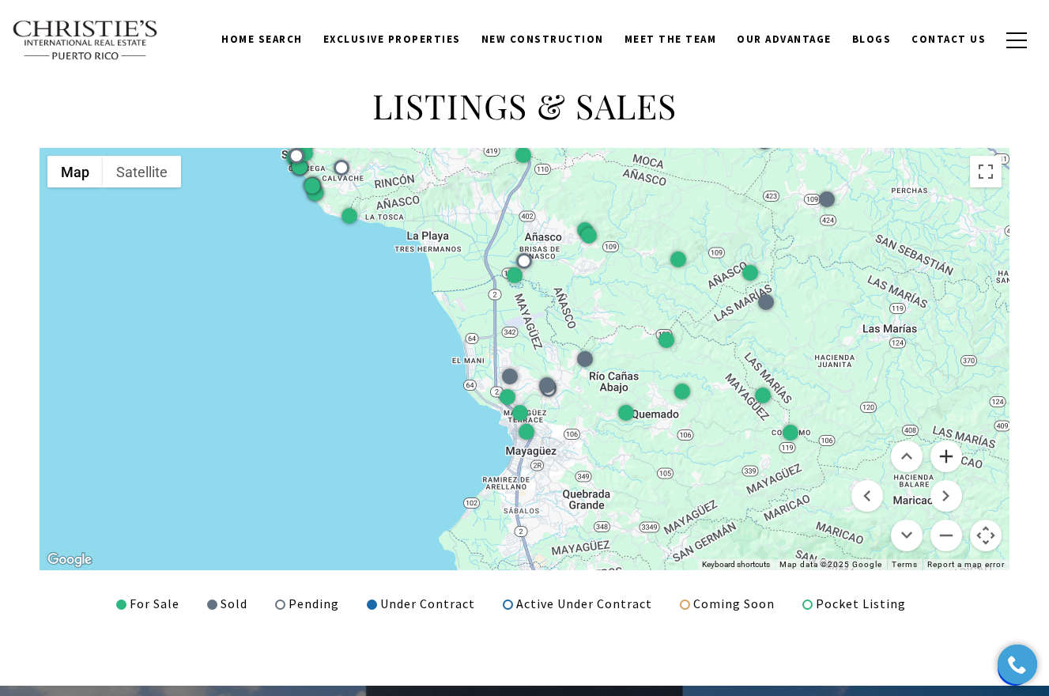
click at [948, 457] on button "Zoom in" at bounding box center [946, 456] width 32 height 32
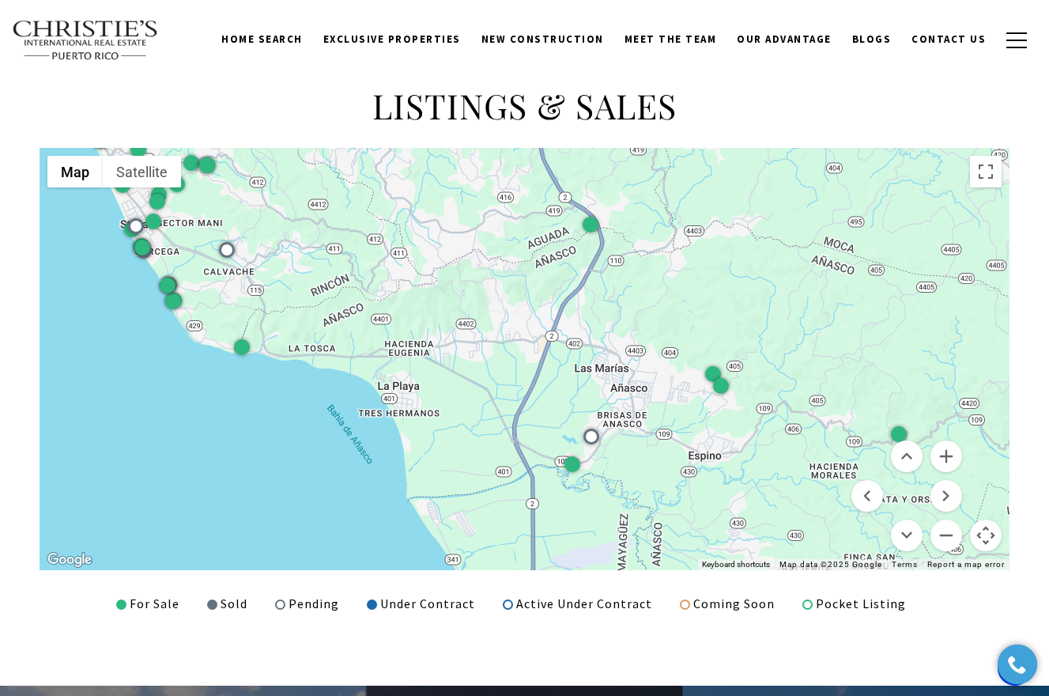
drag, startPoint x: 525, startPoint y: 284, endPoint x: 594, endPoint y: 561, distance: 285.8
click at [594, 561] on div at bounding box center [525, 359] width 970 height 422
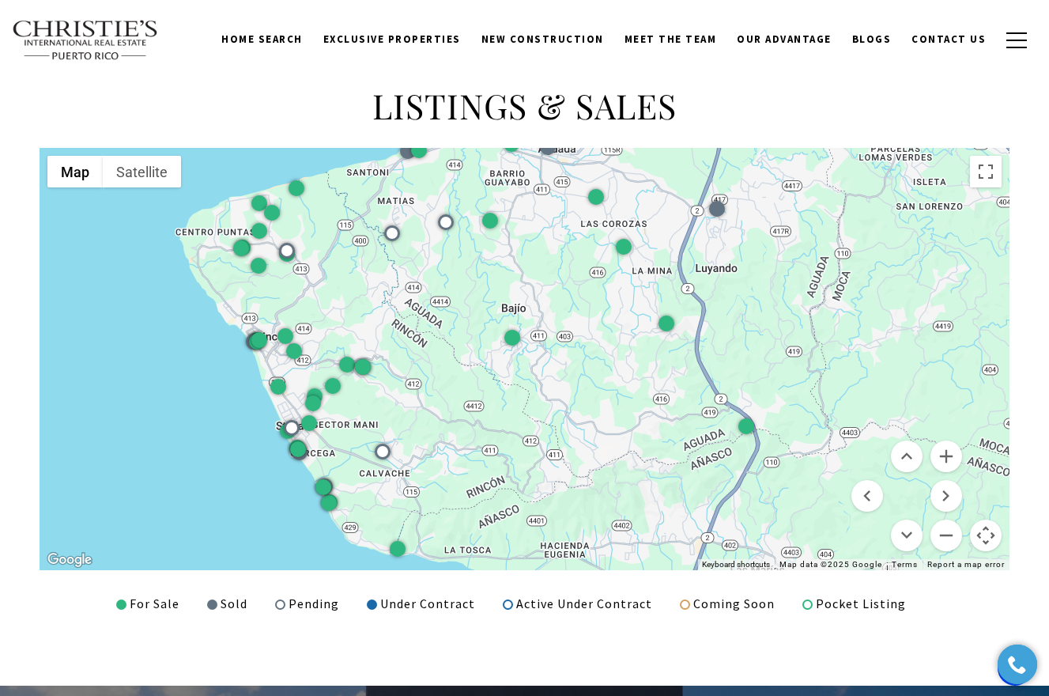
drag, startPoint x: 470, startPoint y: 417, endPoint x: 626, endPoint y: 622, distance: 257.2
click at [626, 622] on div "LISTINGS & SALES ← Move left → Move right ↑ Move up ↓ Move down + Zoom in - Zoo…" at bounding box center [524, 349] width 1049 height 672
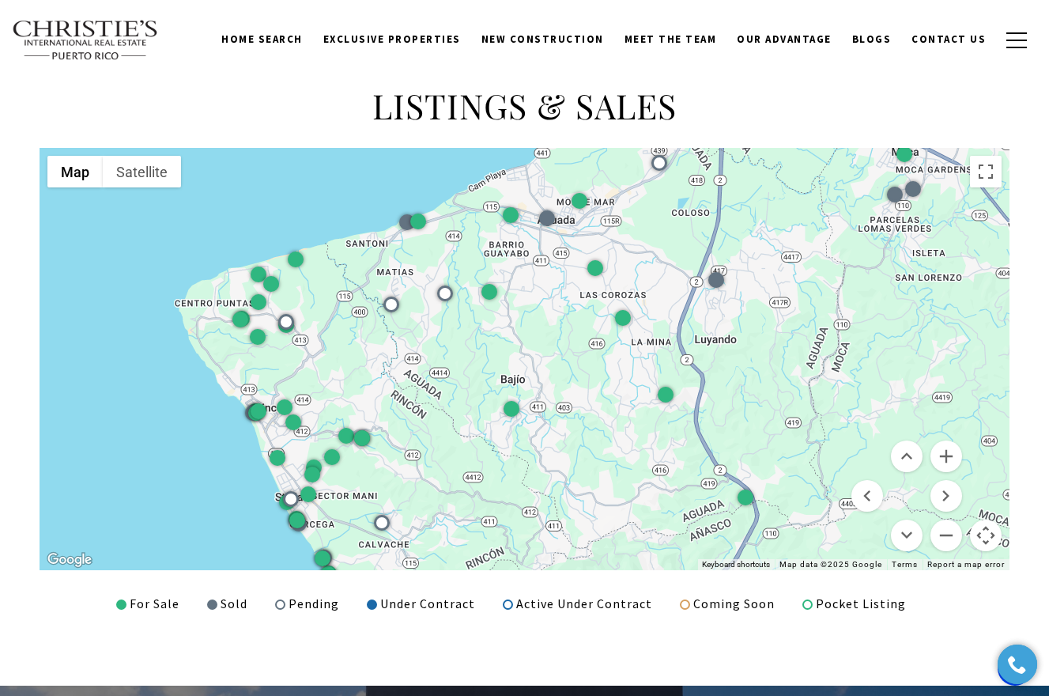
drag, startPoint x: 699, startPoint y: 445, endPoint x: 698, endPoint y: 486, distance: 41.1
click at [699, 487] on div at bounding box center [525, 359] width 970 height 422
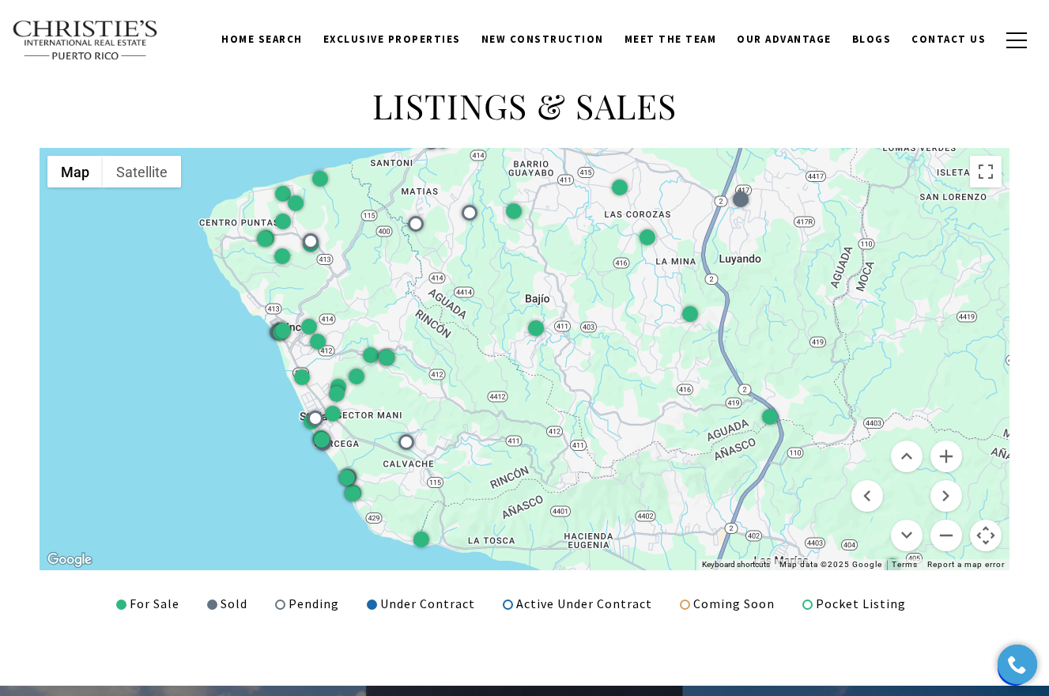
drag, startPoint x: 642, startPoint y: 473, endPoint x: 665, endPoint y: 402, distance: 74.7
click at [665, 402] on div at bounding box center [525, 359] width 970 height 422
click at [952, 460] on button "Zoom in" at bounding box center [946, 456] width 32 height 32
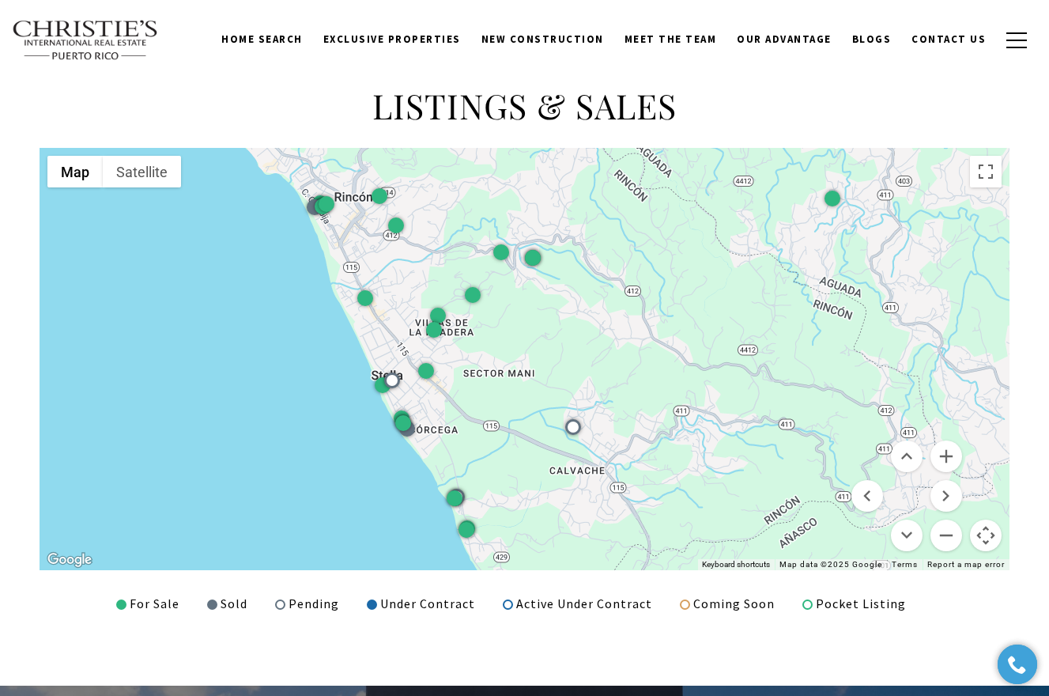
drag, startPoint x: 468, startPoint y: 488, endPoint x: 758, endPoint y: 391, distance: 305.9
click at [758, 391] on div at bounding box center [525, 359] width 970 height 422
click at [946, 453] on button "Zoom in" at bounding box center [946, 456] width 32 height 32
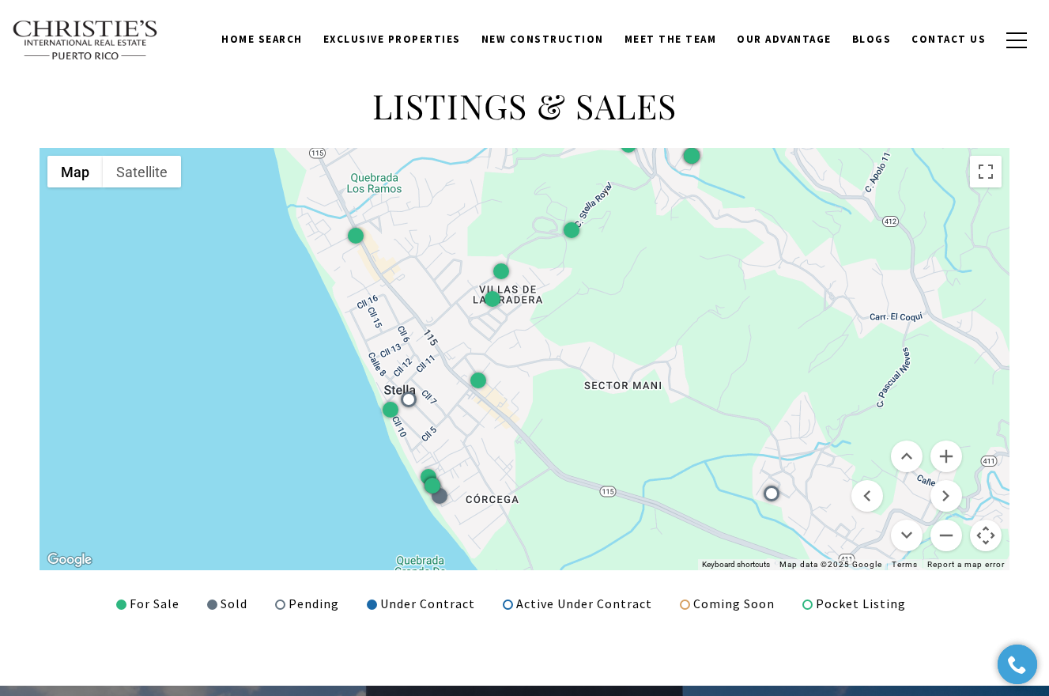
drag, startPoint x: 445, startPoint y: 431, endPoint x: 603, endPoint y: 431, distance: 158.1
click at [603, 431] on div at bounding box center [525, 359] width 970 height 422
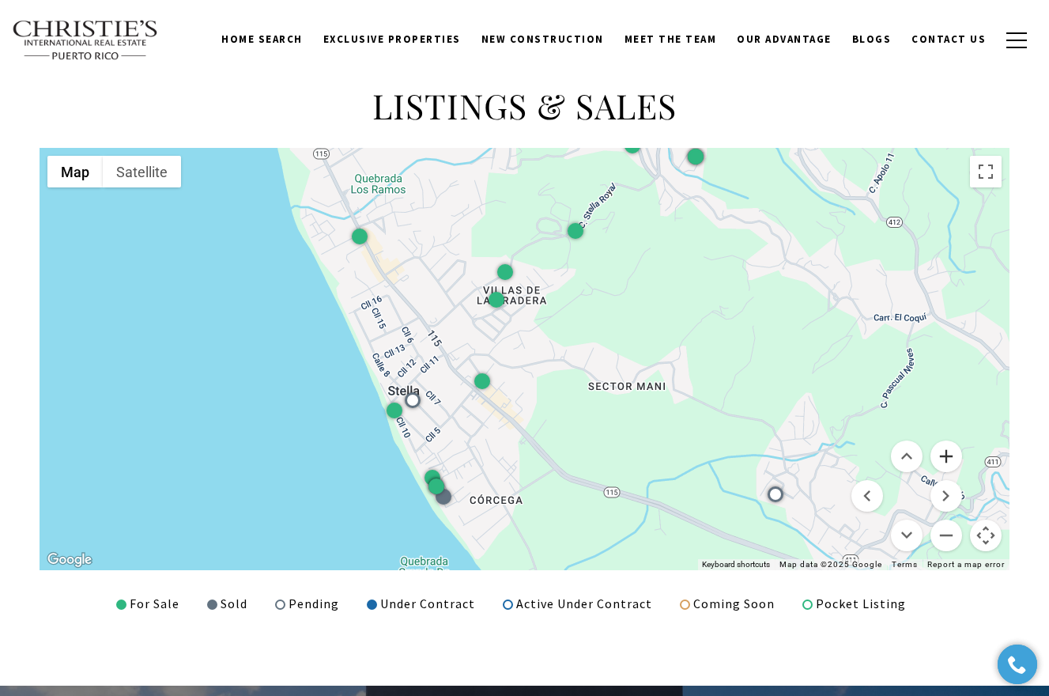
click at [945, 452] on button "Zoom in" at bounding box center [946, 456] width 32 height 32
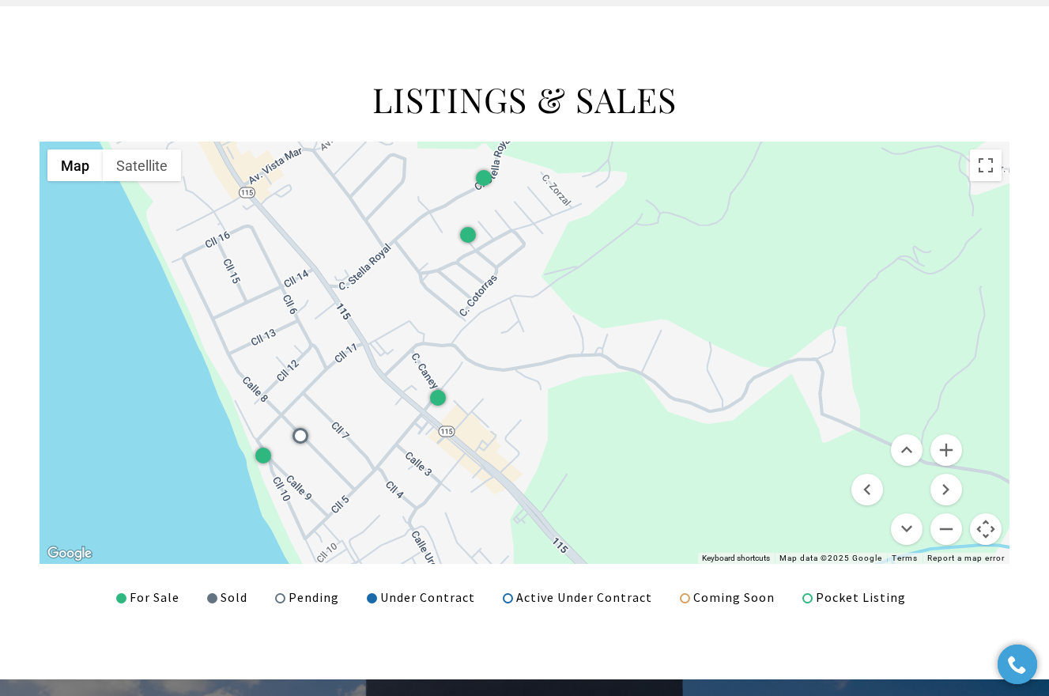
scroll to position [1861, 0]
click at [143, 159] on button "Satellite" at bounding box center [142, 165] width 78 height 32
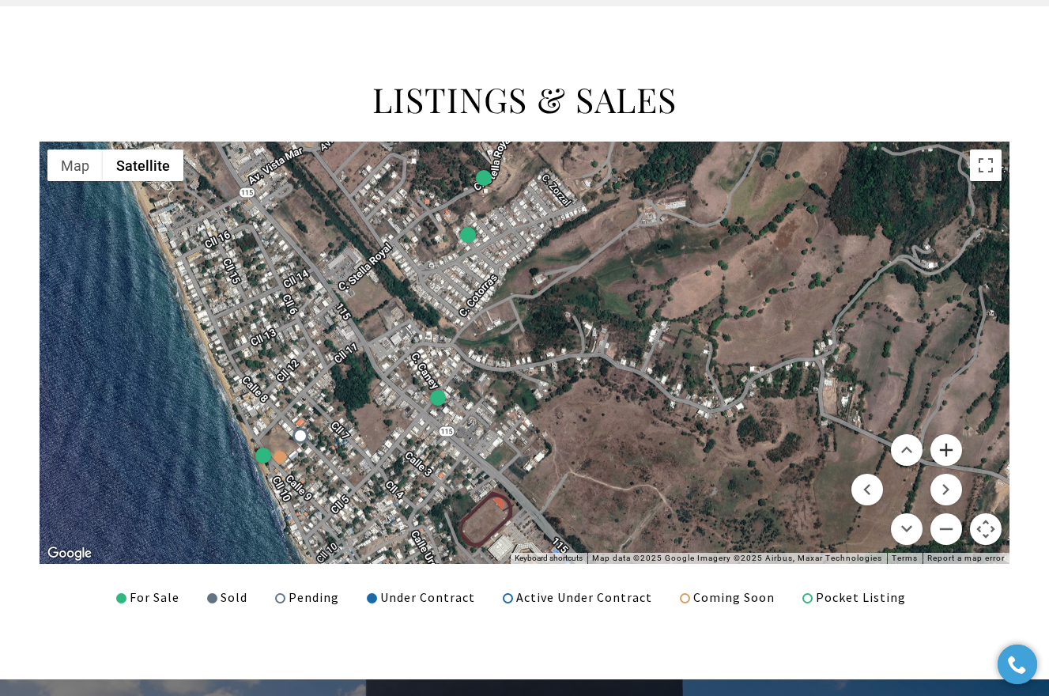
click at [951, 443] on button "Zoom in" at bounding box center [946, 450] width 32 height 32
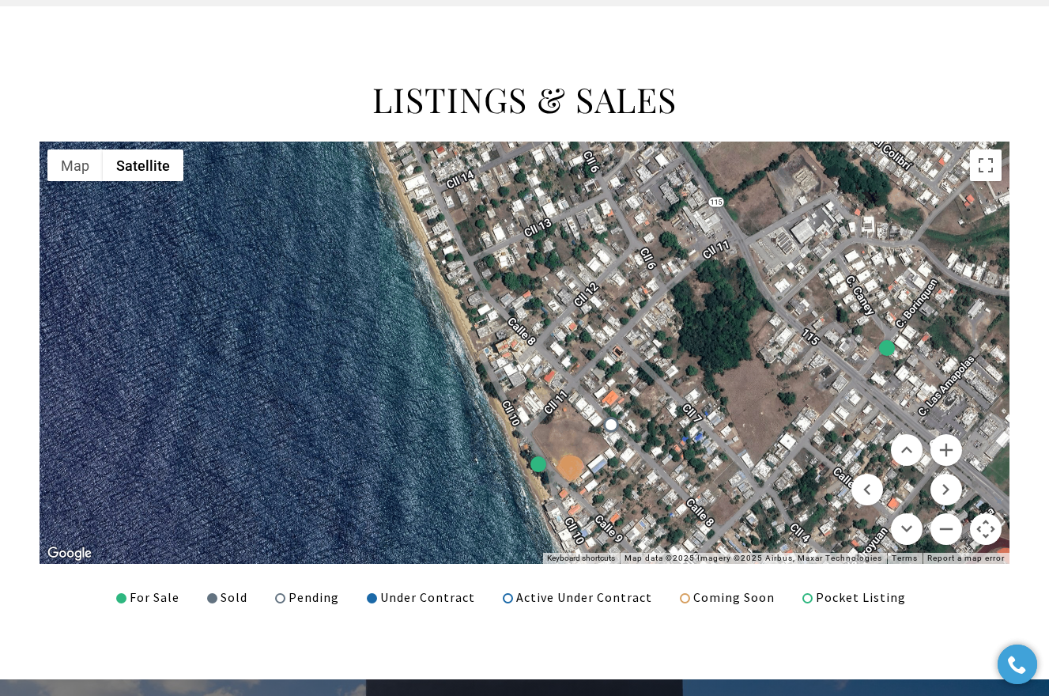
drag, startPoint x: 232, startPoint y: 414, endPoint x: 770, endPoint y: 319, distance: 546.7
click at [770, 319] on div at bounding box center [525, 352] width 970 height 422
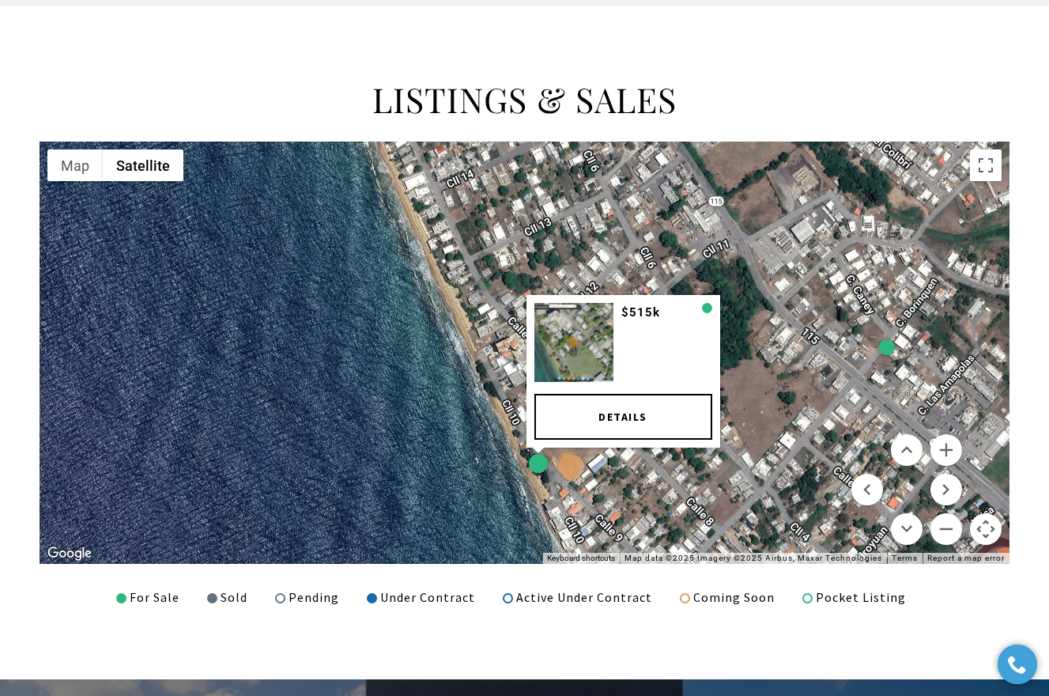
click at [539, 462] on div at bounding box center [537, 463] width 19 height 19
click at [654, 386] on div "$515k Details" at bounding box center [623, 372] width 194 height 153
click at [643, 409] on link "Details" at bounding box center [623, 417] width 178 height 46
click at [950, 441] on button "Zoom in" at bounding box center [946, 450] width 32 height 32
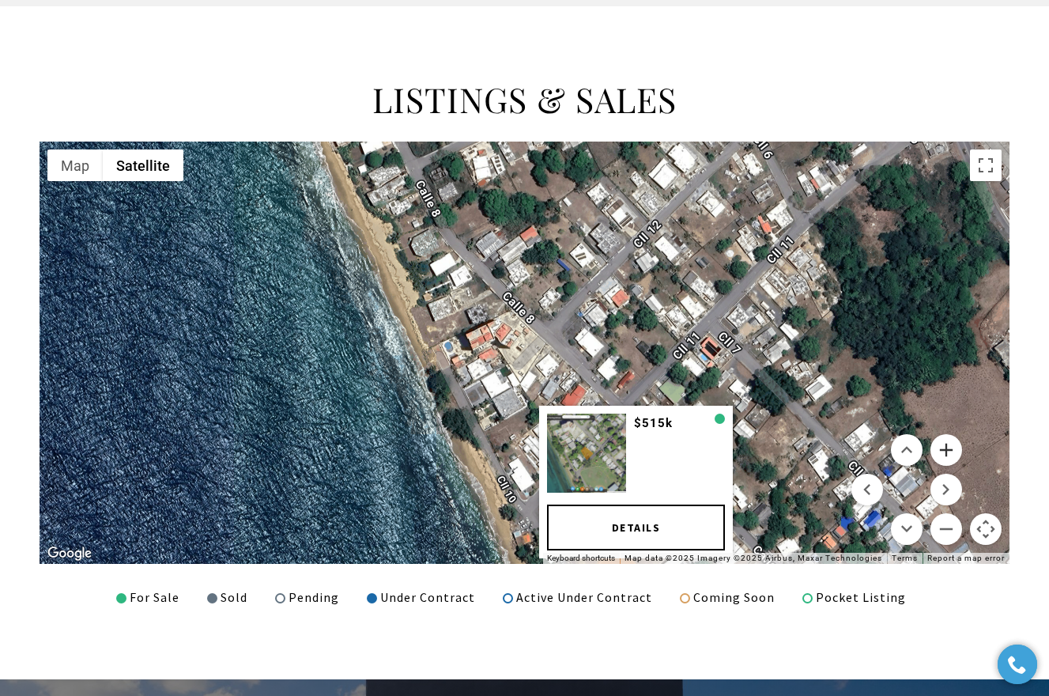
click at [950, 441] on button "Zoom in" at bounding box center [946, 450] width 32 height 32
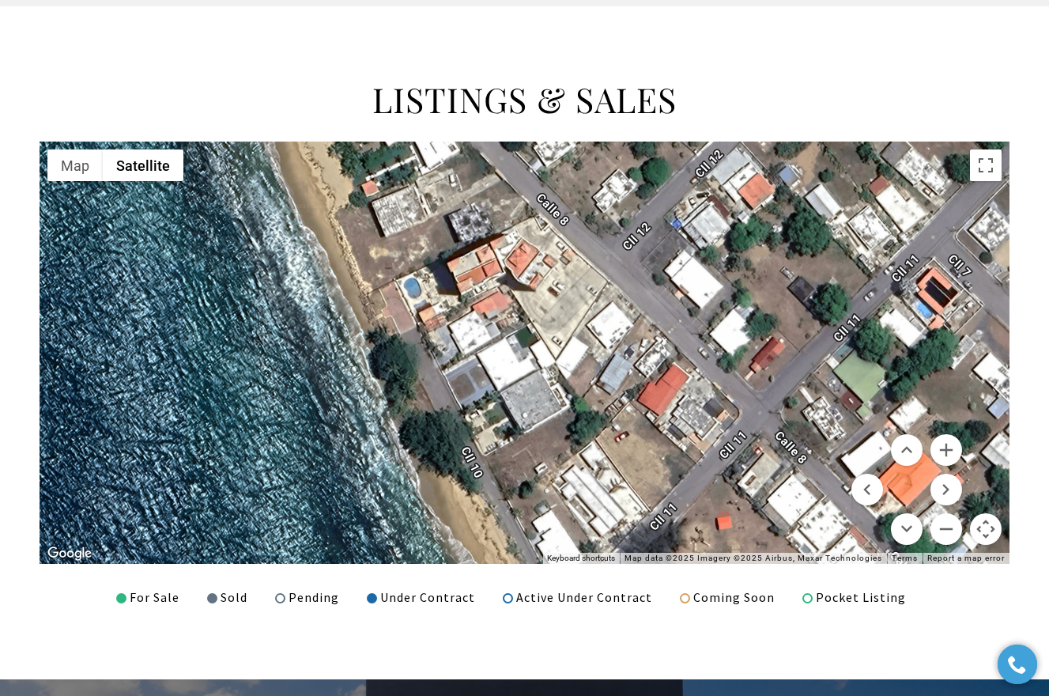
drag, startPoint x: 628, startPoint y: 466, endPoint x: 669, endPoint y: 411, distance: 68.9
click at [669, 411] on div "$515k Details" at bounding box center [525, 352] width 970 height 422
click at [949, 525] on button "Zoom out" at bounding box center [946, 529] width 32 height 32
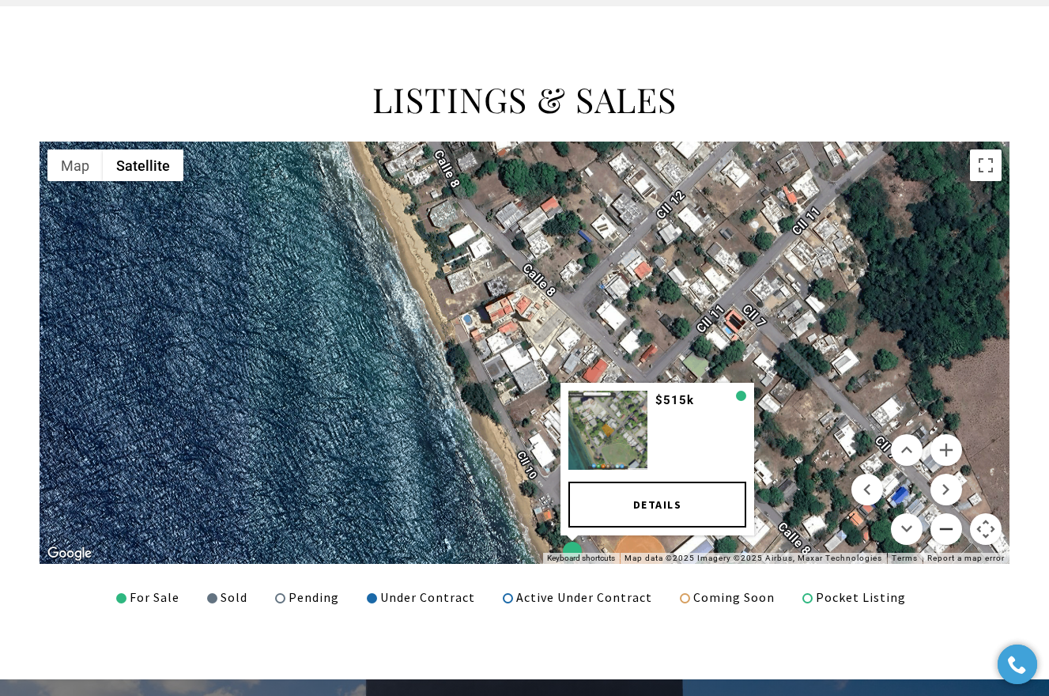
click at [949, 525] on button "Zoom out" at bounding box center [946, 529] width 32 height 32
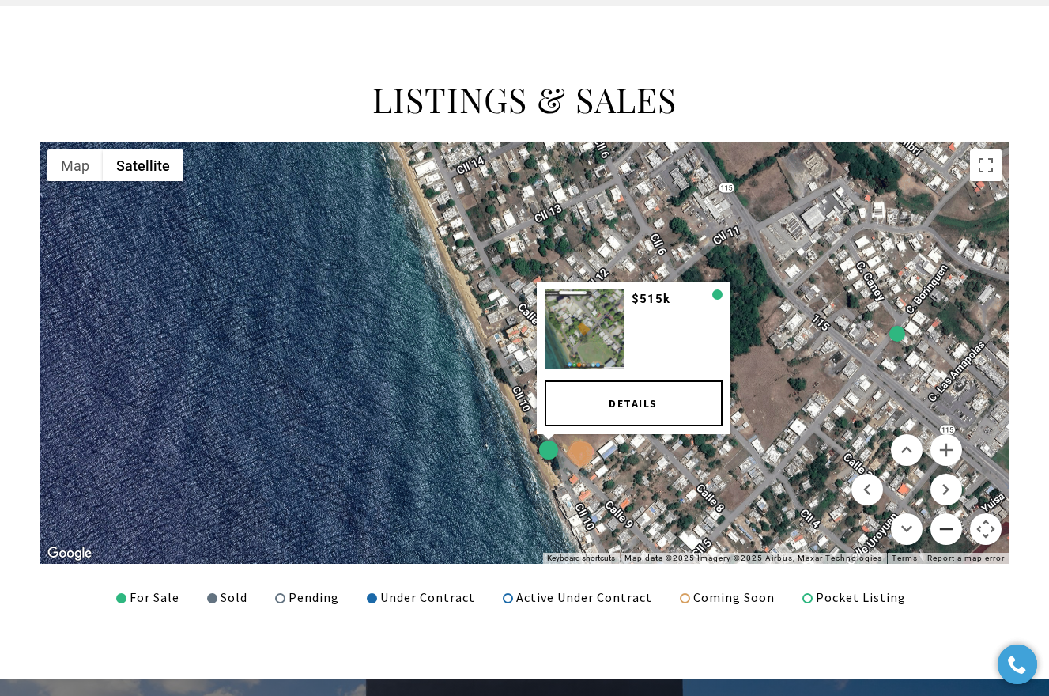
click at [949, 525] on button "Zoom out" at bounding box center [946, 529] width 32 height 32
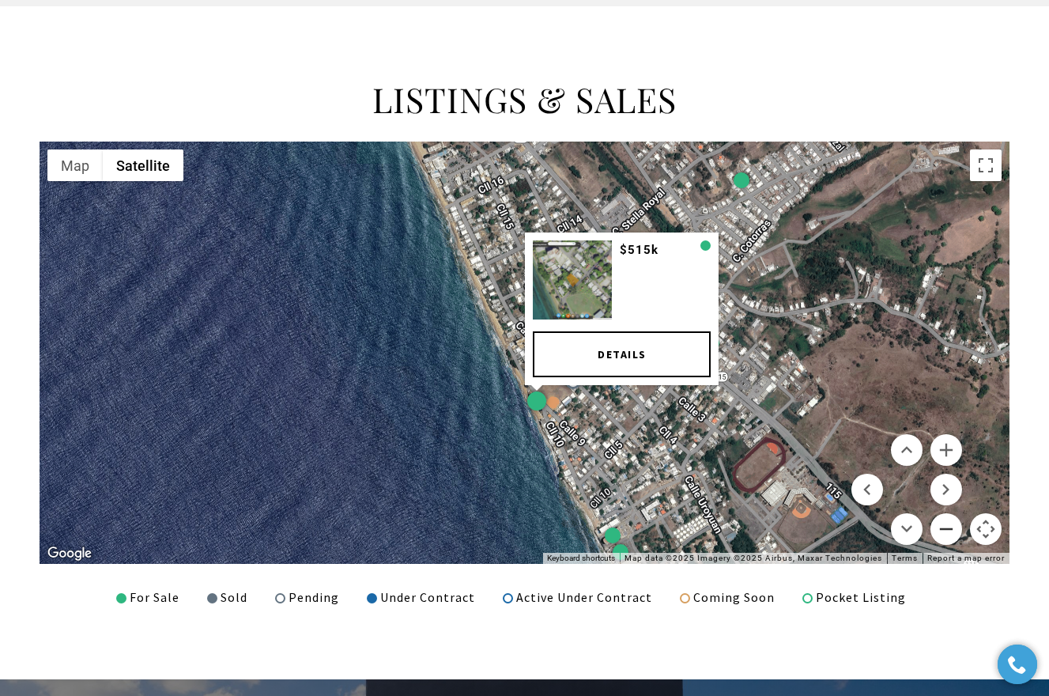
click at [949, 526] on button "Zoom out" at bounding box center [946, 529] width 32 height 32
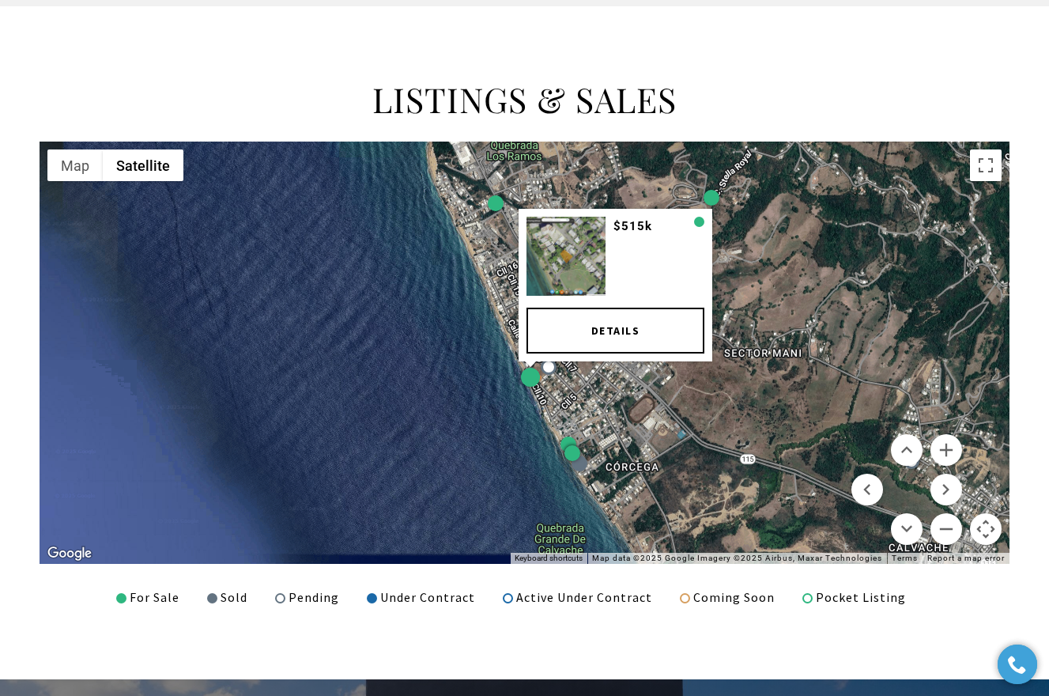
click at [772, 251] on div "$515k Details" at bounding box center [525, 352] width 970 height 422
click at [682, 409] on div "$515k Details" at bounding box center [525, 352] width 970 height 422
click at [465, 417] on div "$515k Details" at bounding box center [525, 352] width 970 height 422
click at [952, 517] on button "Zoom out" at bounding box center [946, 529] width 32 height 32
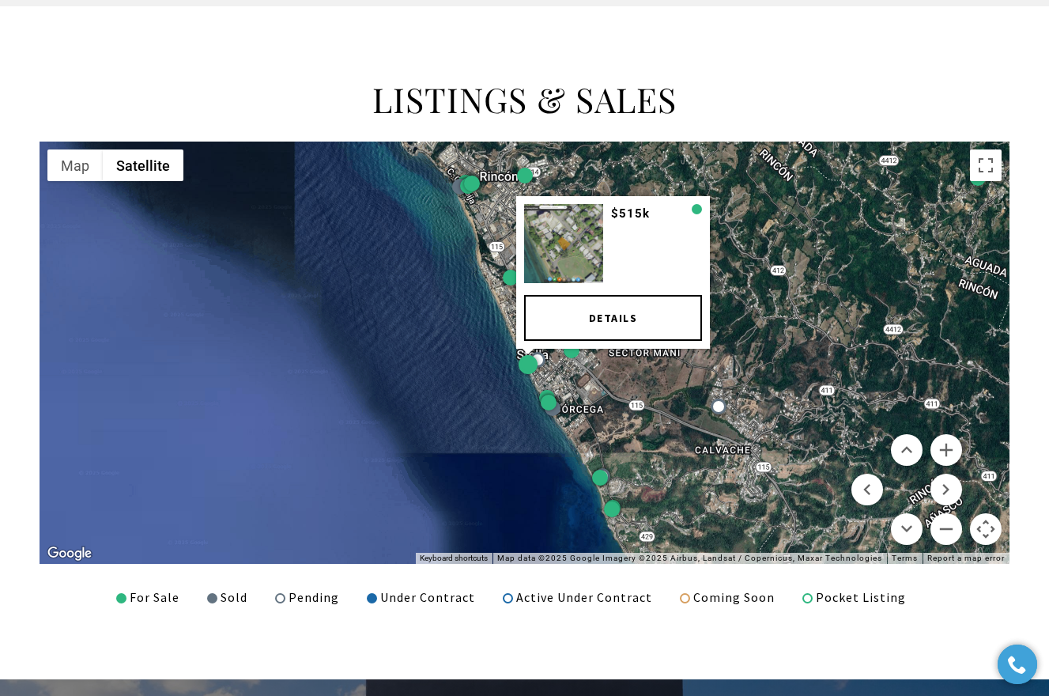
click at [631, 368] on div "$515k Details" at bounding box center [525, 352] width 970 height 422
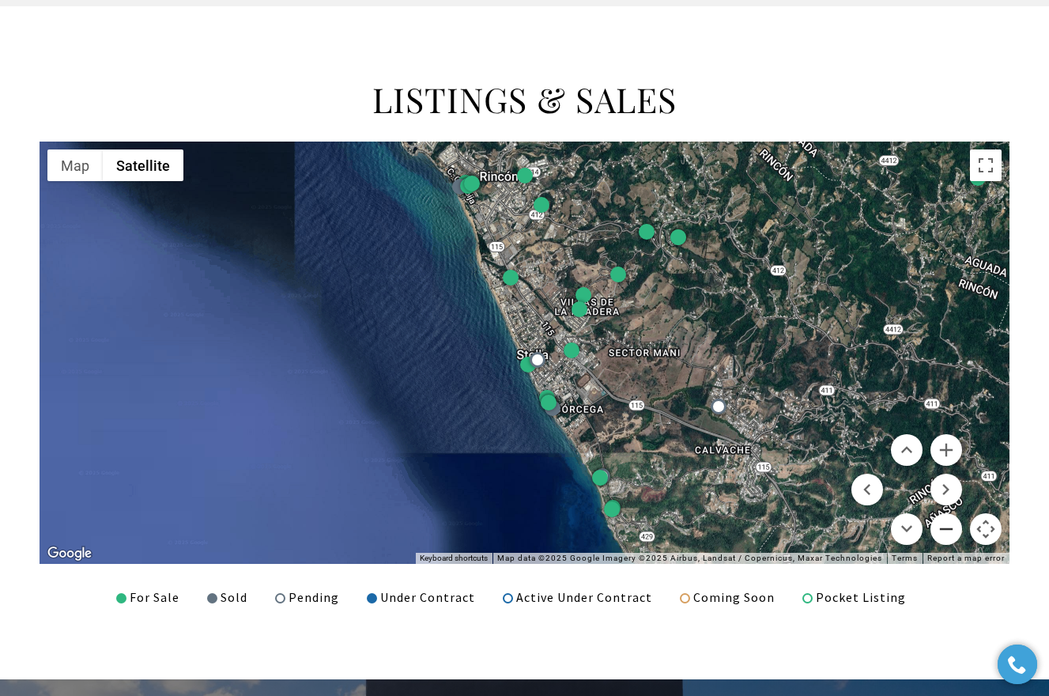
click at [950, 517] on button "Zoom out" at bounding box center [946, 529] width 32 height 32
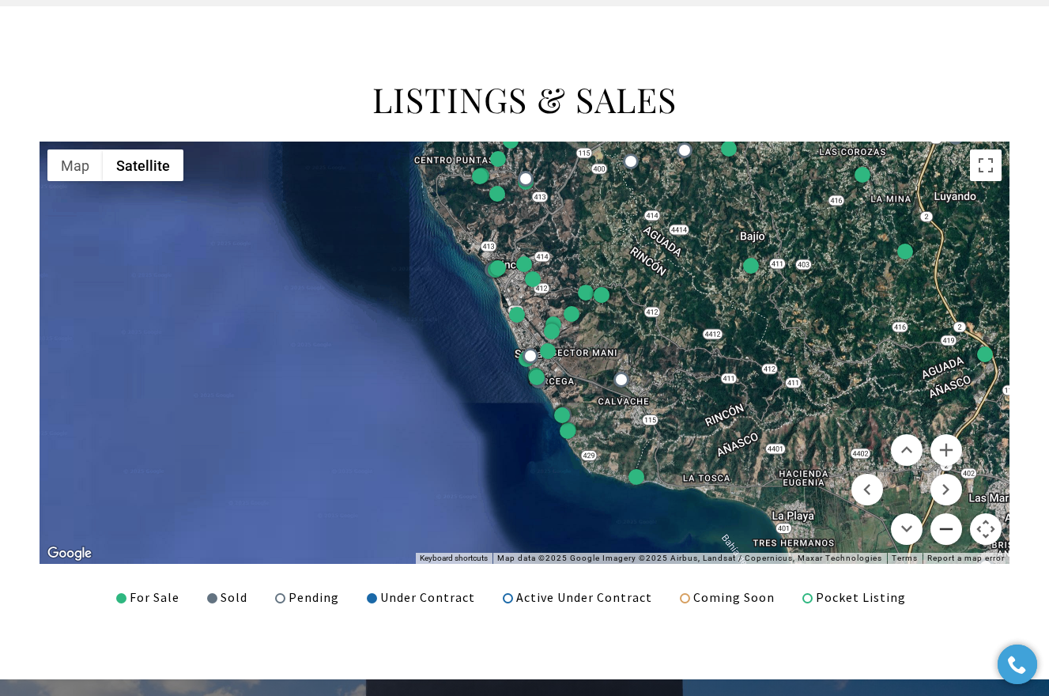
click at [950, 518] on button "Zoom out" at bounding box center [946, 529] width 32 height 32
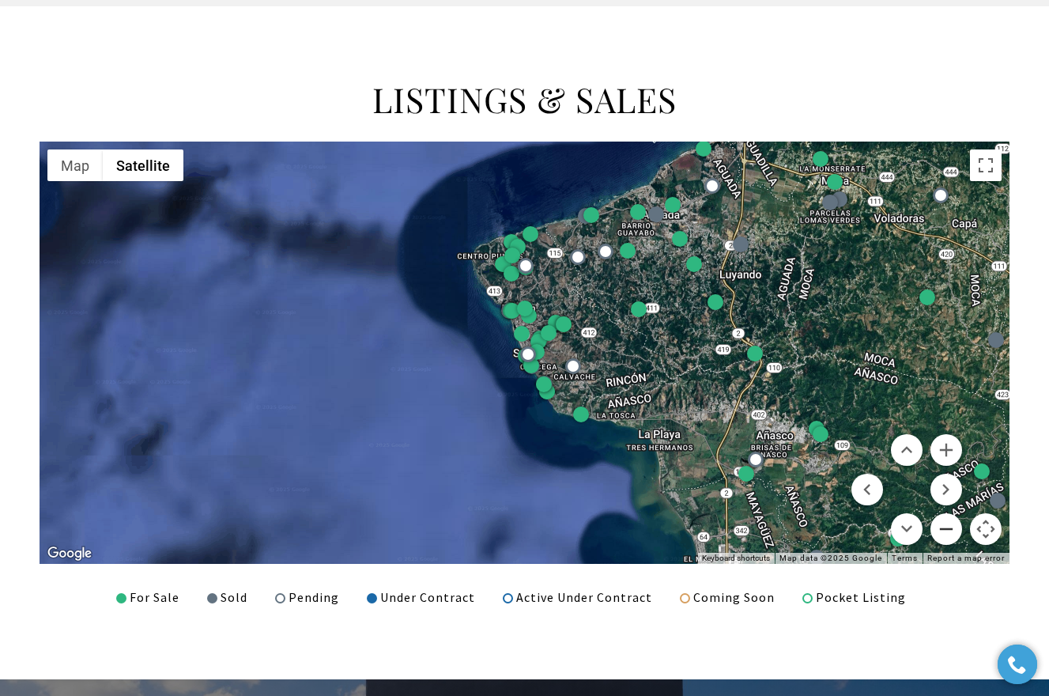
click at [950, 518] on button "Zoom out" at bounding box center [946, 529] width 32 height 32
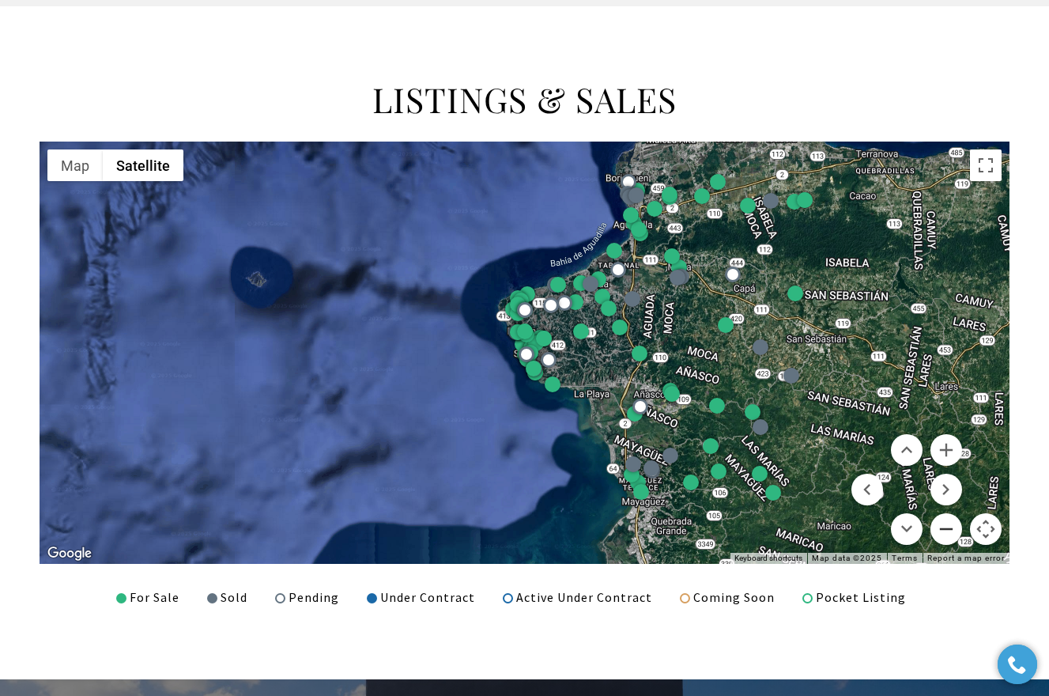
click at [950, 518] on button "Zoom out" at bounding box center [946, 529] width 32 height 32
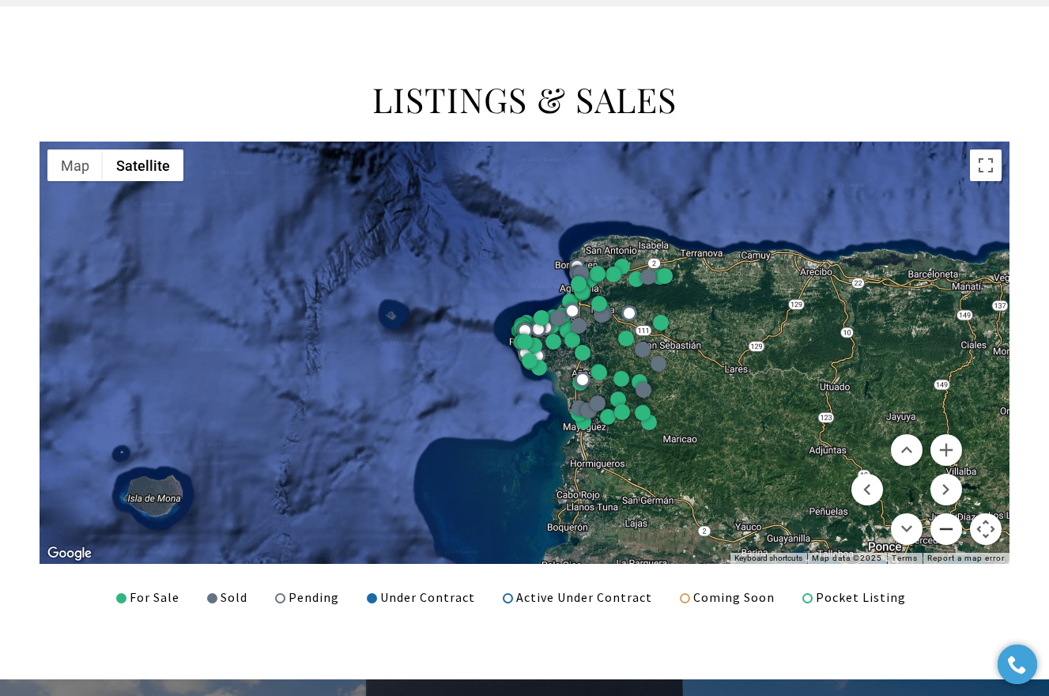
click at [950, 518] on button "Zoom out" at bounding box center [946, 529] width 32 height 32
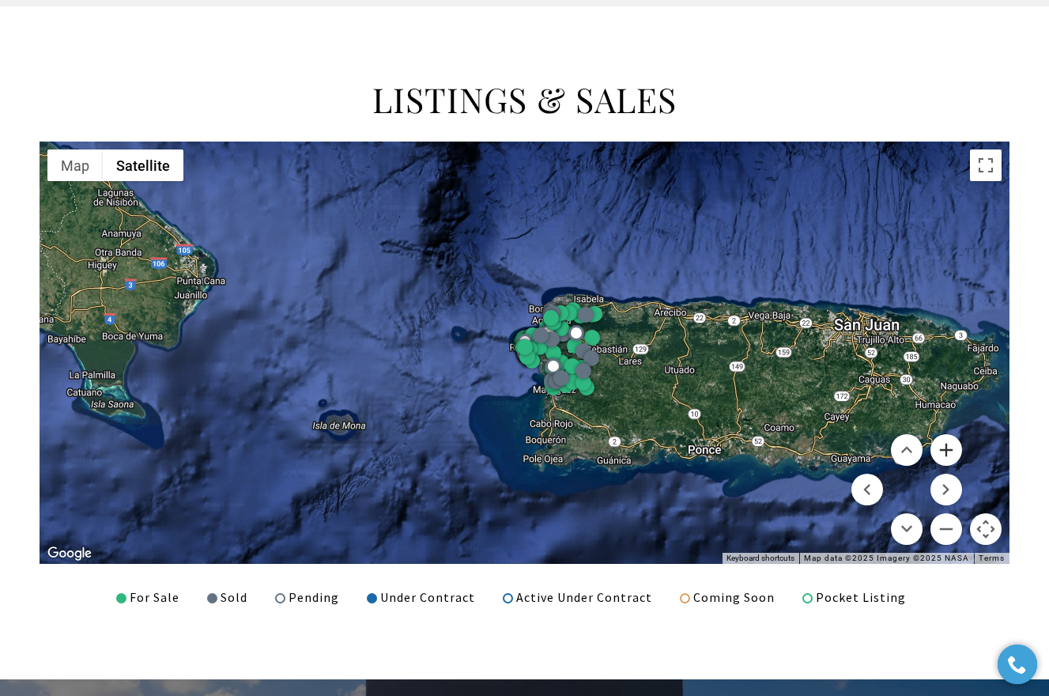
click at [951, 451] on button "Zoom in" at bounding box center [946, 450] width 32 height 32
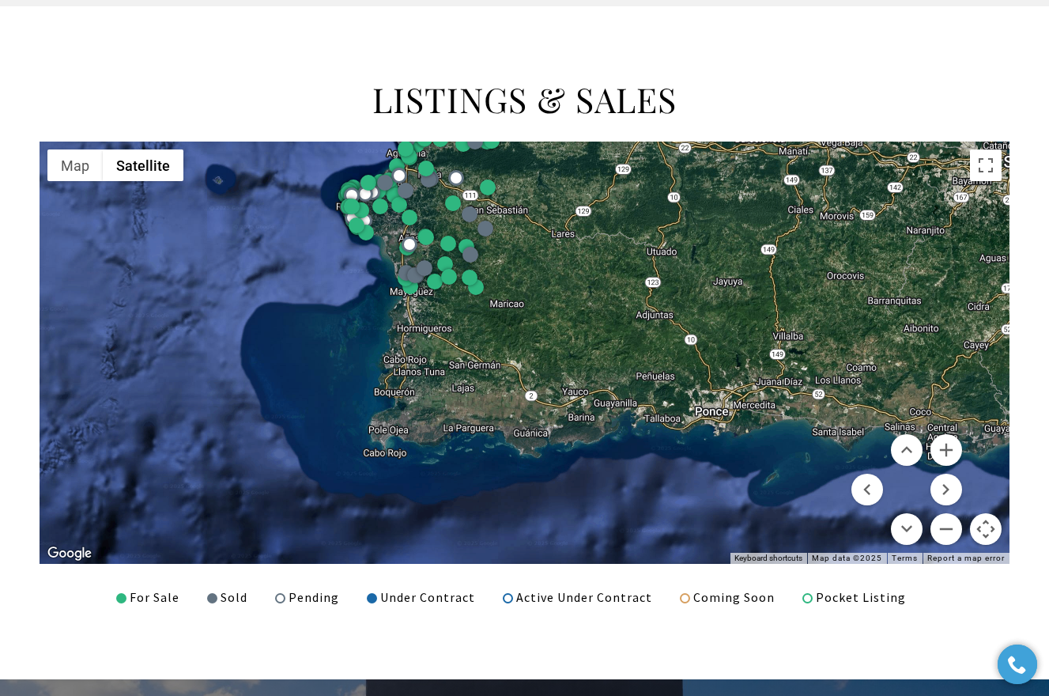
drag, startPoint x: 884, startPoint y: 381, endPoint x: 708, endPoint y: 246, distance: 221.5
click at [708, 246] on div at bounding box center [525, 352] width 970 height 422
click at [947, 443] on button "Zoom in" at bounding box center [946, 450] width 32 height 32
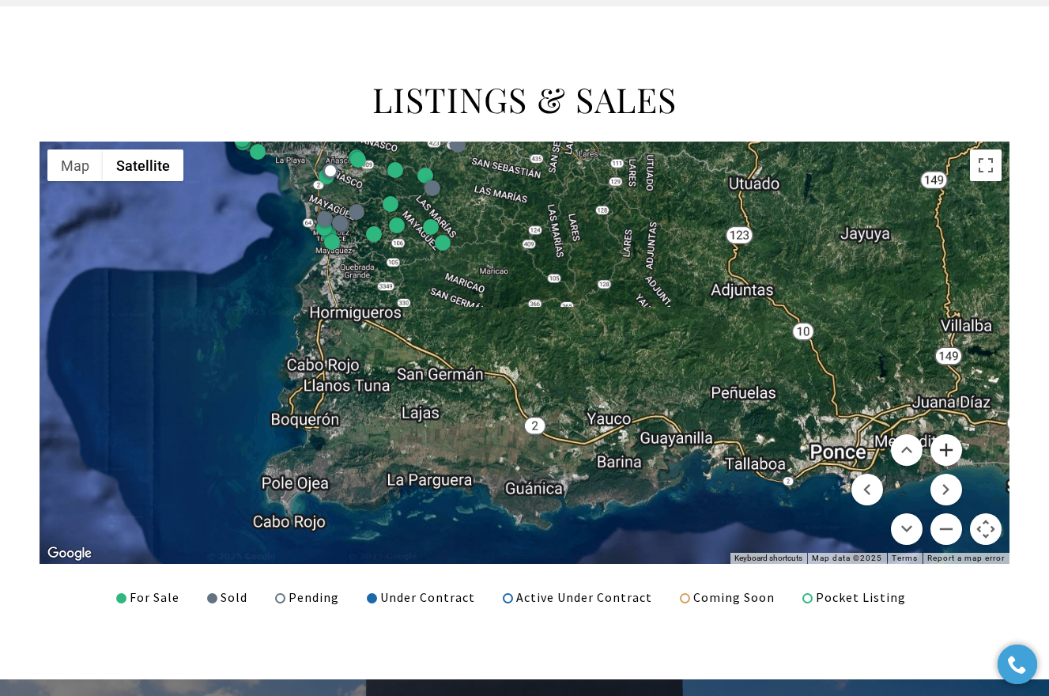
click at [947, 443] on button "Zoom in" at bounding box center [946, 450] width 32 height 32
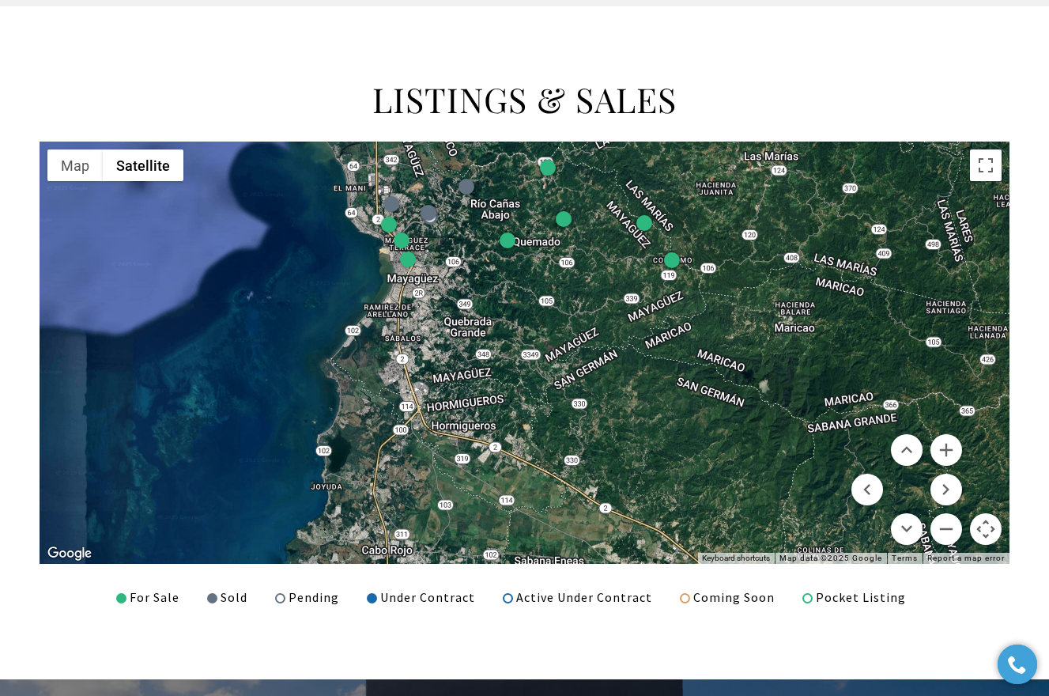
drag, startPoint x: 252, startPoint y: 285, endPoint x: 597, endPoint y: 455, distance: 384.2
click at [597, 456] on div at bounding box center [525, 352] width 970 height 422
click at [949, 443] on button "Zoom in" at bounding box center [946, 450] width 32 height 32
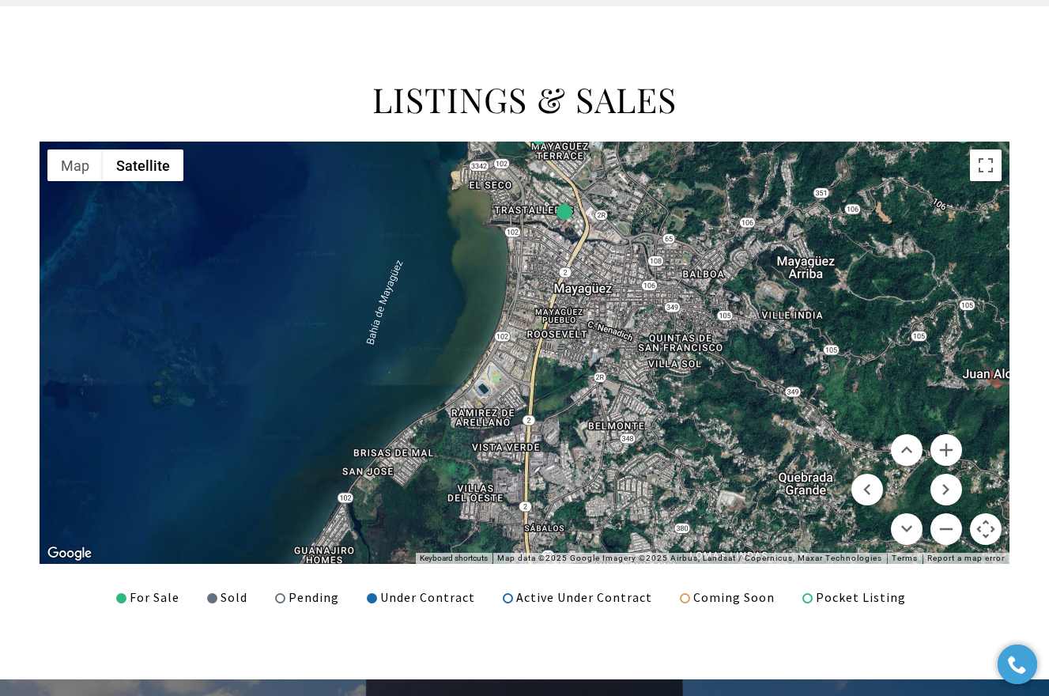
drag, startPoint x: 233, startPoint y: 350, endPoint x: 741, endPoint y: 586, distance: 560.1
click at [741, 586] on div "LISTINGS & SALES ← Move left → Move right ↑ Move up ↓ Move down + Zoom in - Zoo…" at bounding box center [524, 342] width 1049 height 530
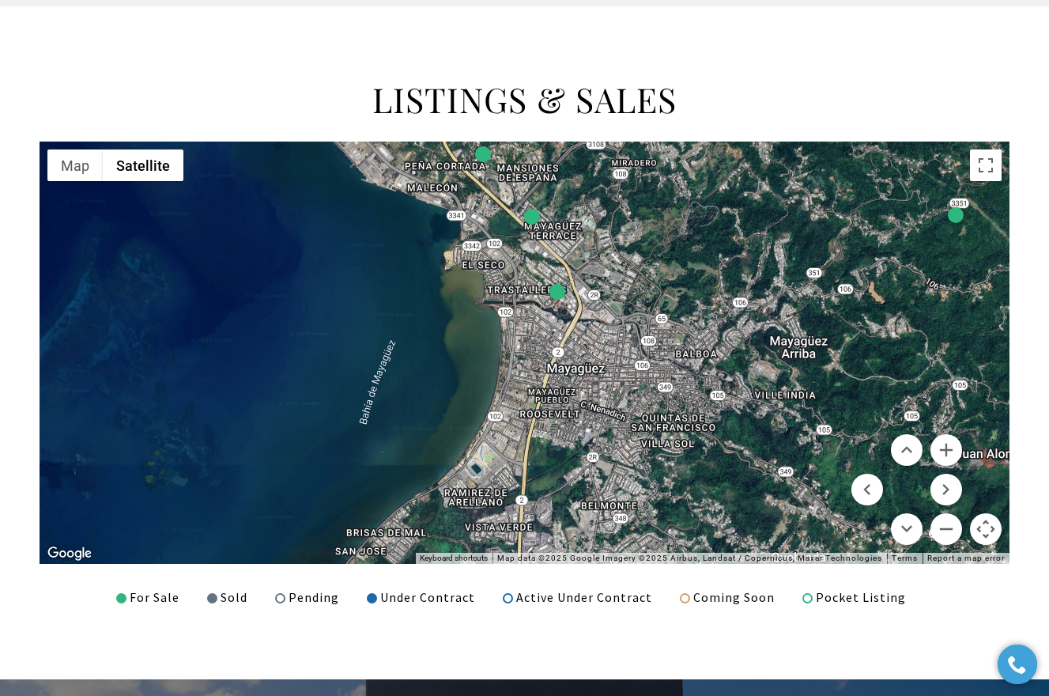
drag, startPoint x: 680, startPoint y: 348, endPoint x: 673, endPoint y: 432, distance: 84.9
click at [673, 432] on div at bounding box center [525, 352] width 970 height 422
click at [944, 449] on button "Zoom in" at bounding box center [946, 450] width 32 height 32
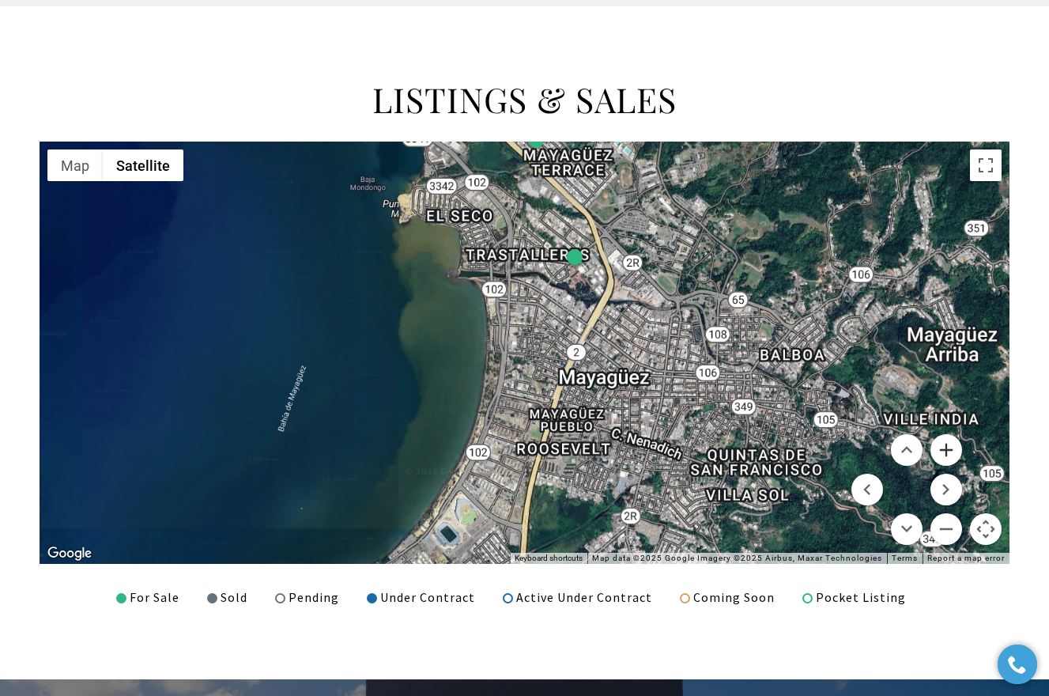
click at [944, 449] on button "Zoom in" at bounding box center [946, 450] width 32 height 32
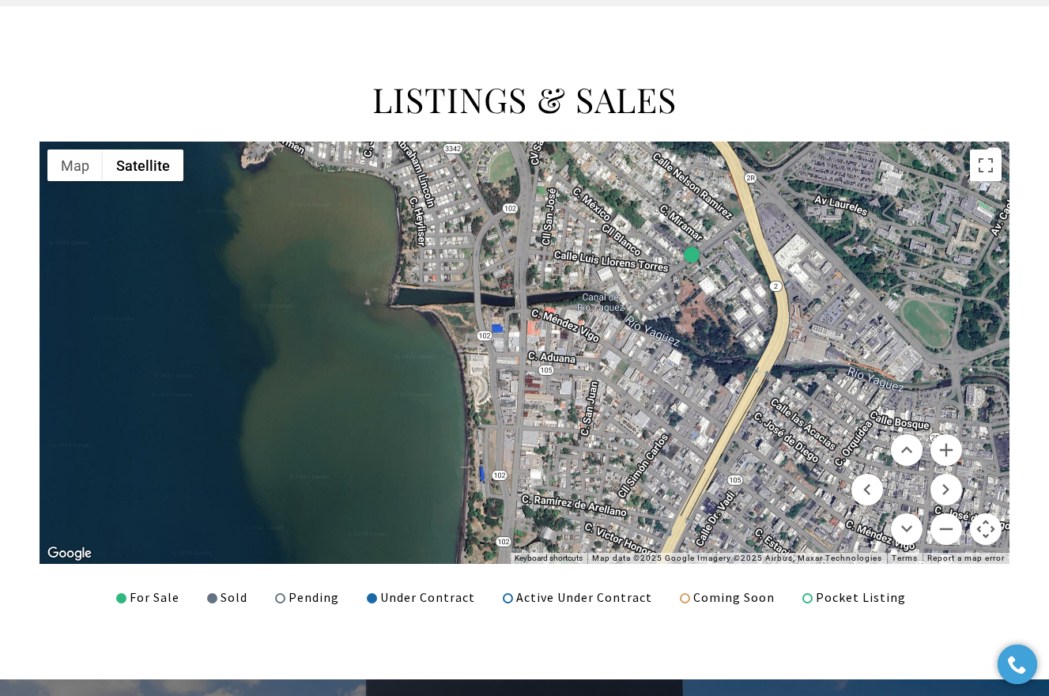
drag, startPoint x: 483, startPoint y: 317, endPoint x: 521, endPoint y: 465, distance: 152.6
click at [521, 465] on div at bounding box center [525, 352] width 970 height 422
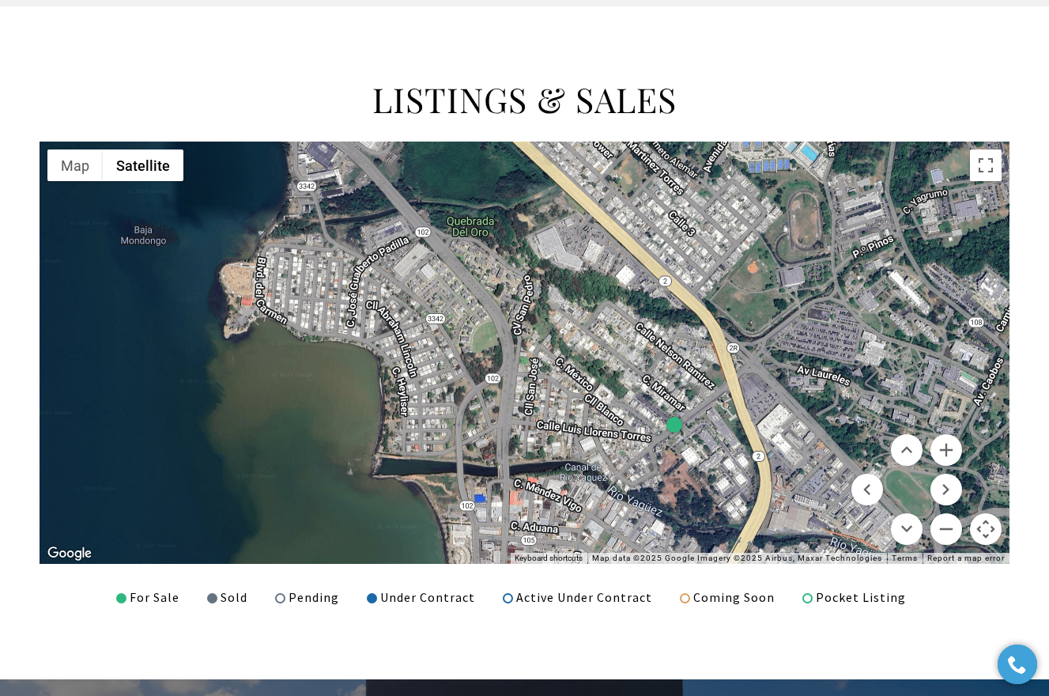
drag, startPoint x: 518, startPoint y: 321, endPoint x: 500, endPoint y: 493, distance: 173.2
click at [500, 493] on div at bounding box center [525, 352] width 970 height 422
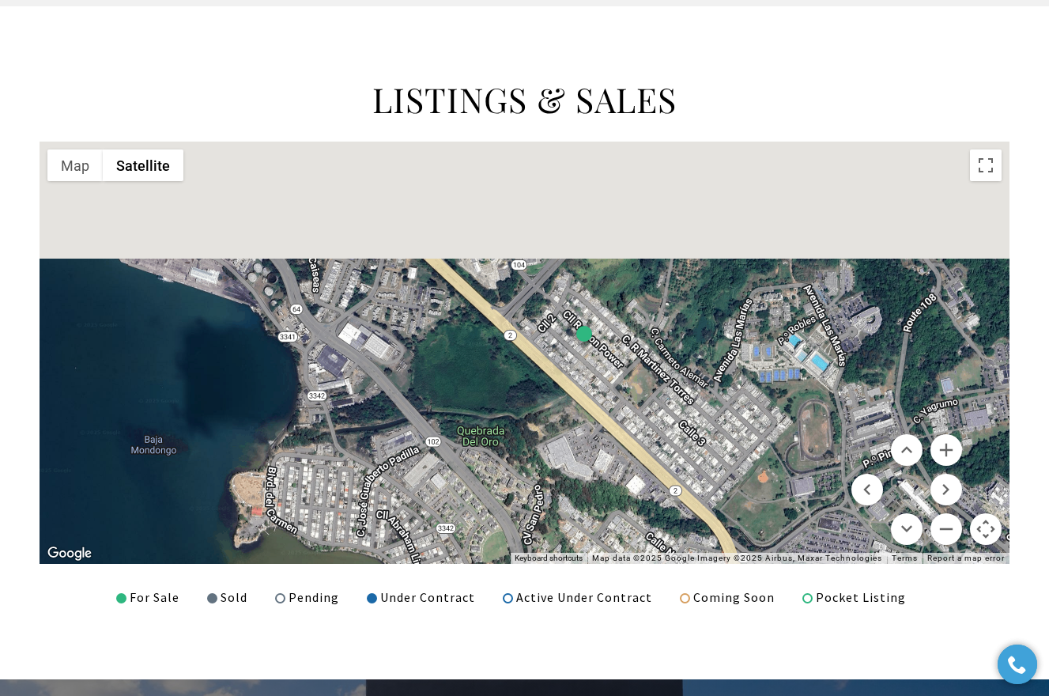
drag, startPoint x: 503, startPoint y: 302, endPoint x: 515, endPoint y: 520, distance: 218.5
click at [515, 520] on div at bounding box center [525, 352] width 970 height 422
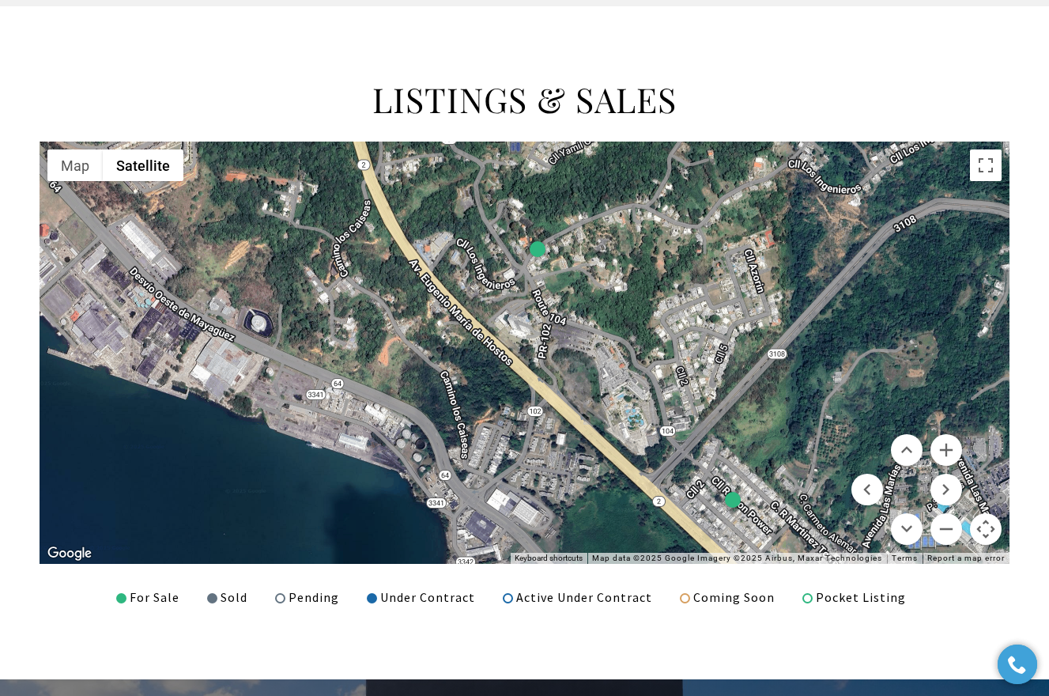
drag, startPoint x: 436, startPoint y: 345, endPoint x: 584, endPoint y: 505, distance: 218.7
click at [584, 505] on div at bounding box center [525, 352] width 970 height 422
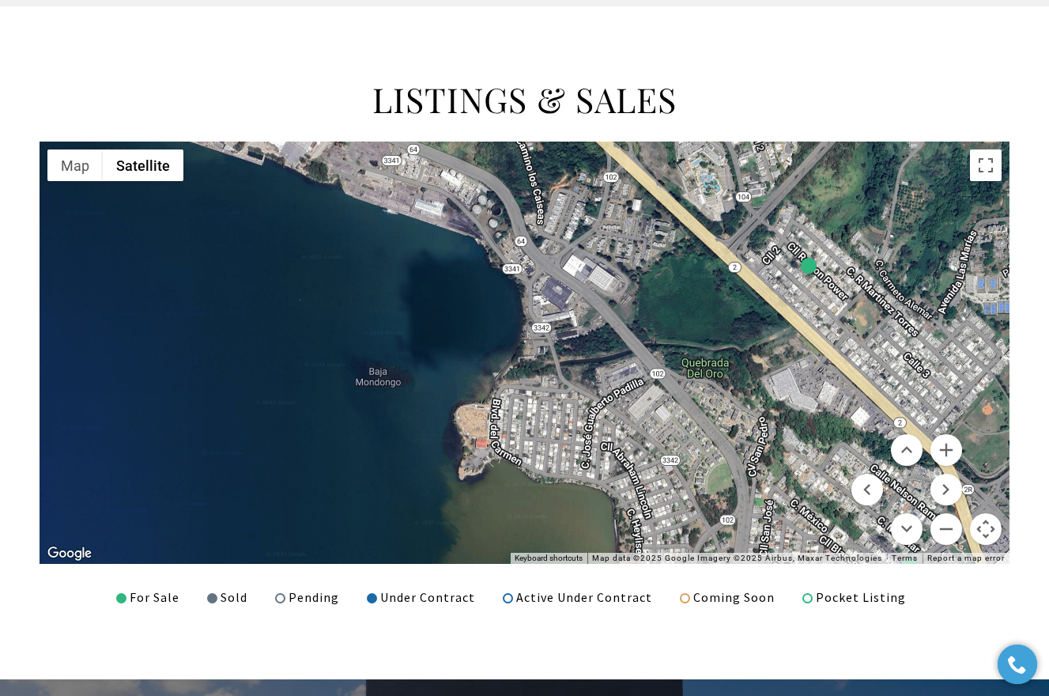
drag, startPoint x: 585, startPoint y: 505, endPoint x: 658, endPoint y: 266, distance: 250.5
click at [658, 266] on div at bounding box center [525, 352] width 970 height 422
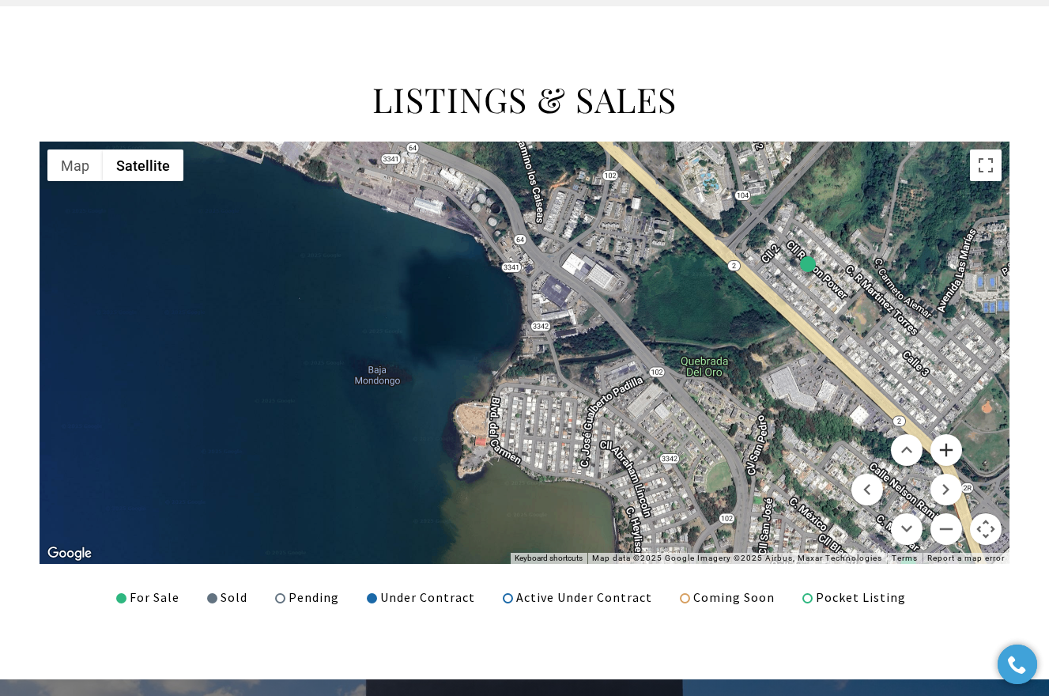
click at [954, 445] on button "Zoom in" at bounding box center [946, 450] width 32 height 32
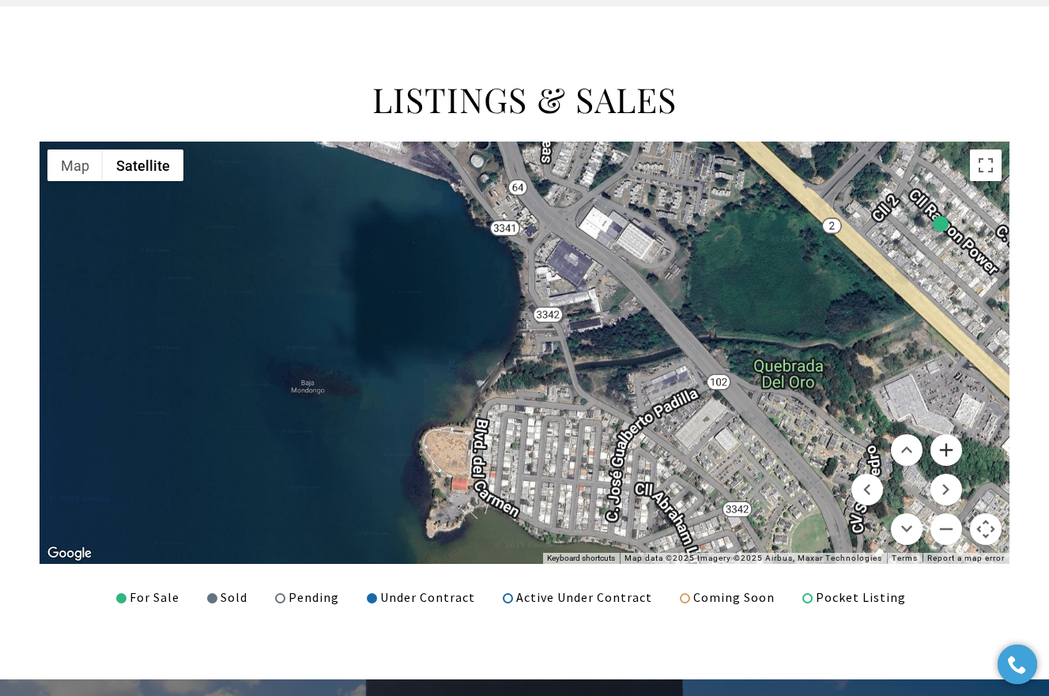
click at [954, 445] on button "Zoom in" at bounding box center [946, 450] width 32 height 32
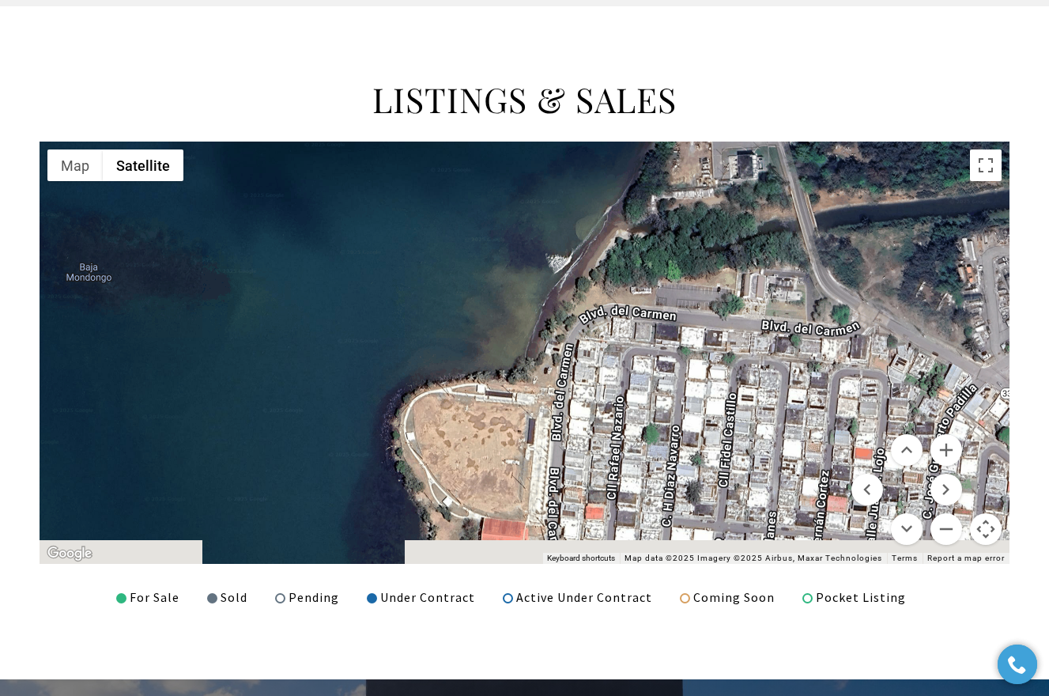
drag, startPoint x: 486, startPoint y: 506, endPoint x: 643, endPoint y: 331, distance: 235.1
click at [643, 331] on div at bounding box center [525, 352] width 970 height 422
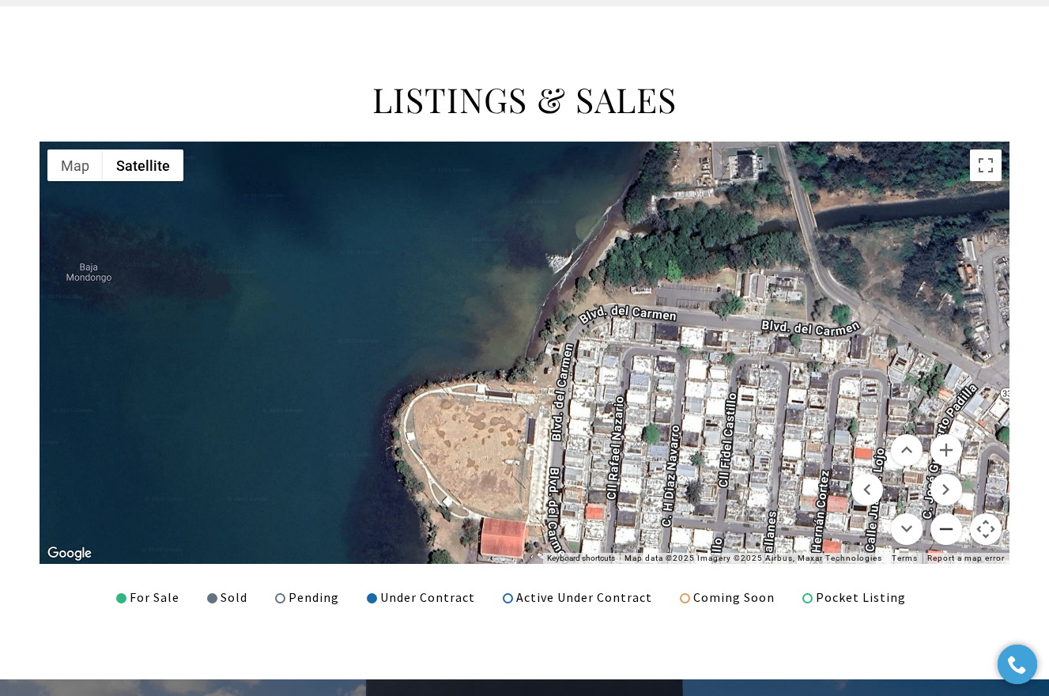
click at [948, 525] on button "Zoom out" at bounding box center [946, 529] width 32 height 32
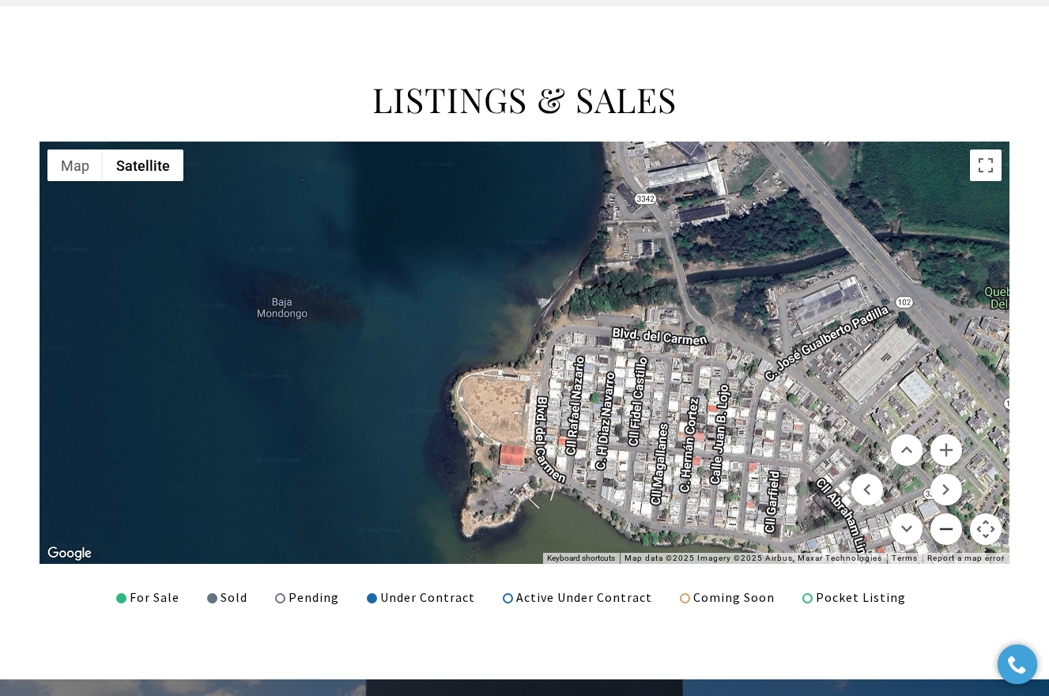
click at [948, 525] on button "Zoom out" at bounding box center [946, 529] width 32 height 32
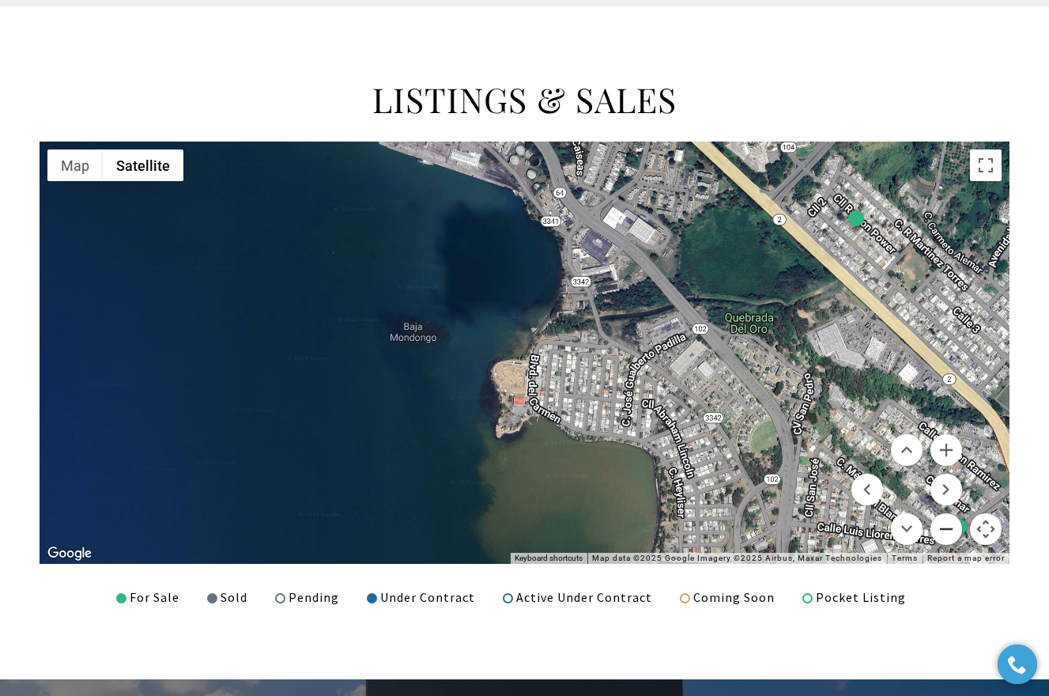
click at [948, 525] on button "Zoom out" at bounding box center [946, 529] width 32 height 32
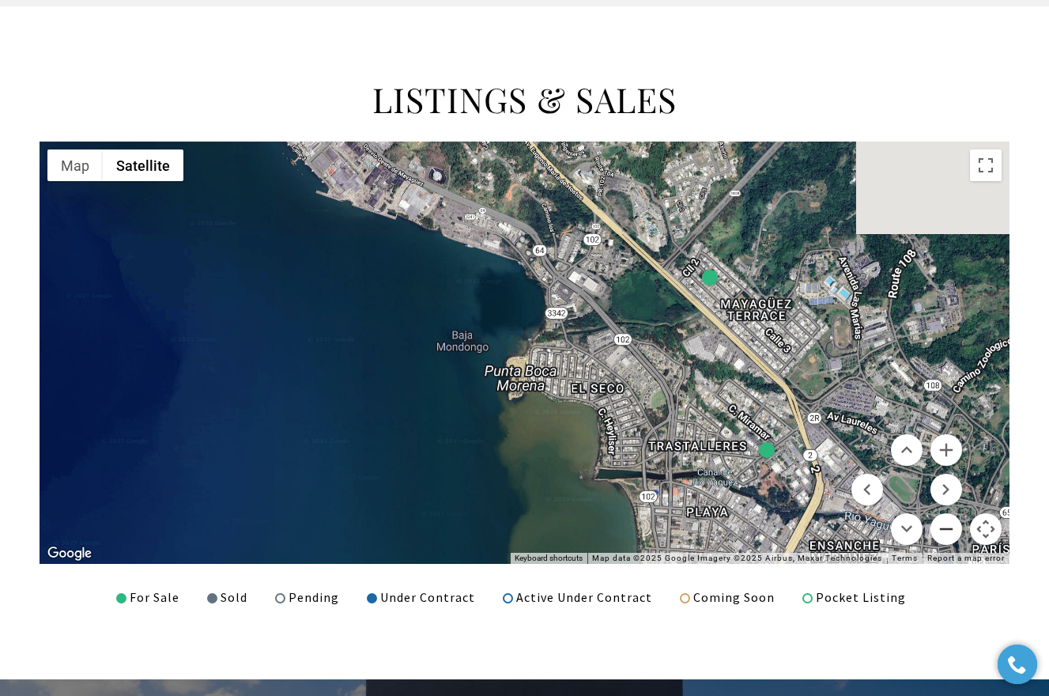
click at [948, 525] on button "Zoom out" at bounding box center [946, 529] width 32 height 32
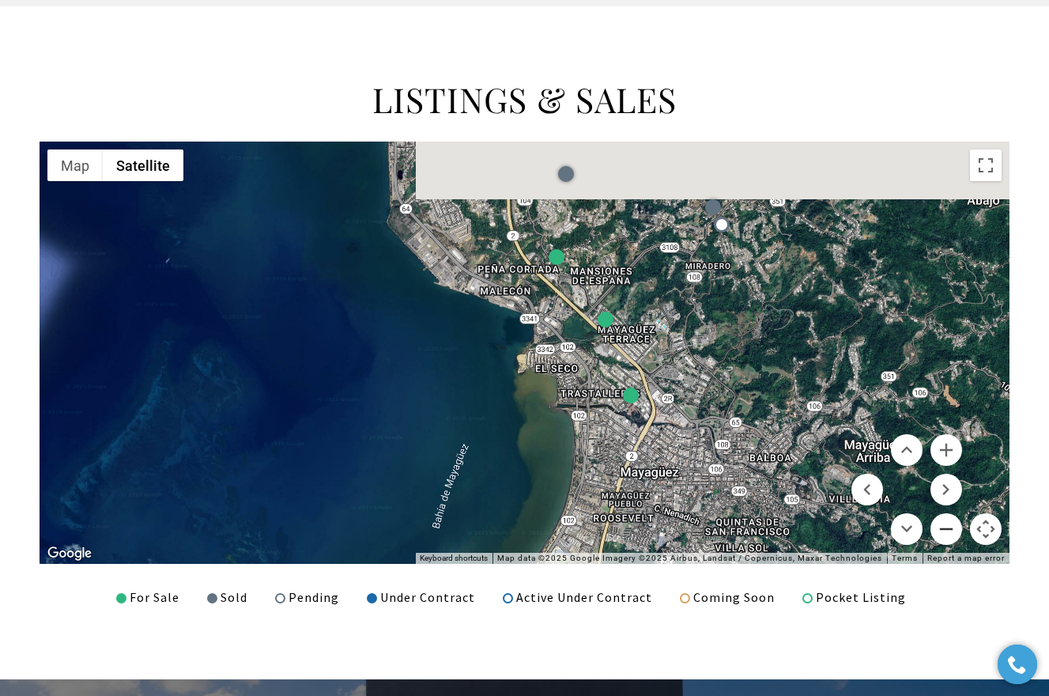
click at [948, 525] on button "Zoom out" at bounding box center [946, 529] width 32 height 32
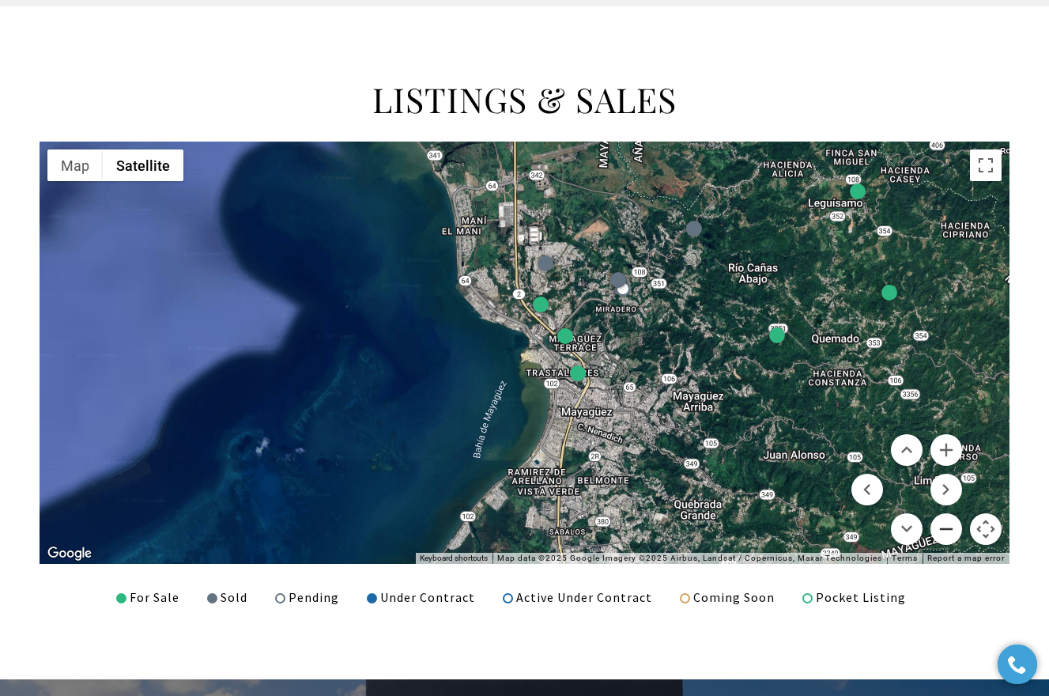
click at [948, 525] on button "Zoom out" at bounding box center [946, 529] width 32 height 32
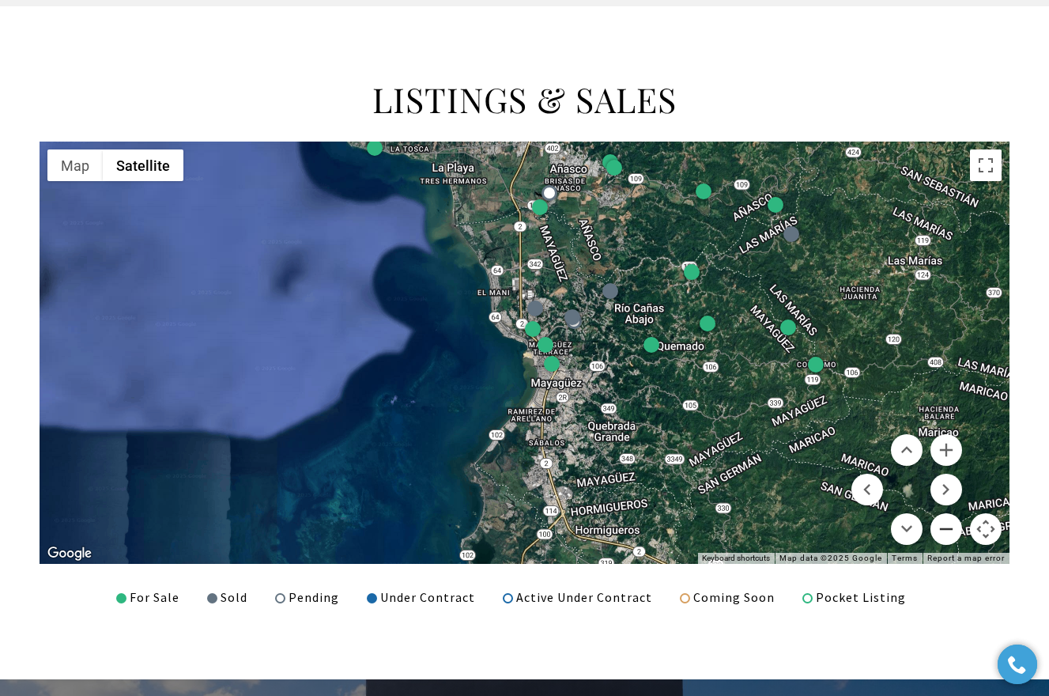
click at [948, 525] on button "Zoom out" at bounding box center [946, 529] width 32 height 32
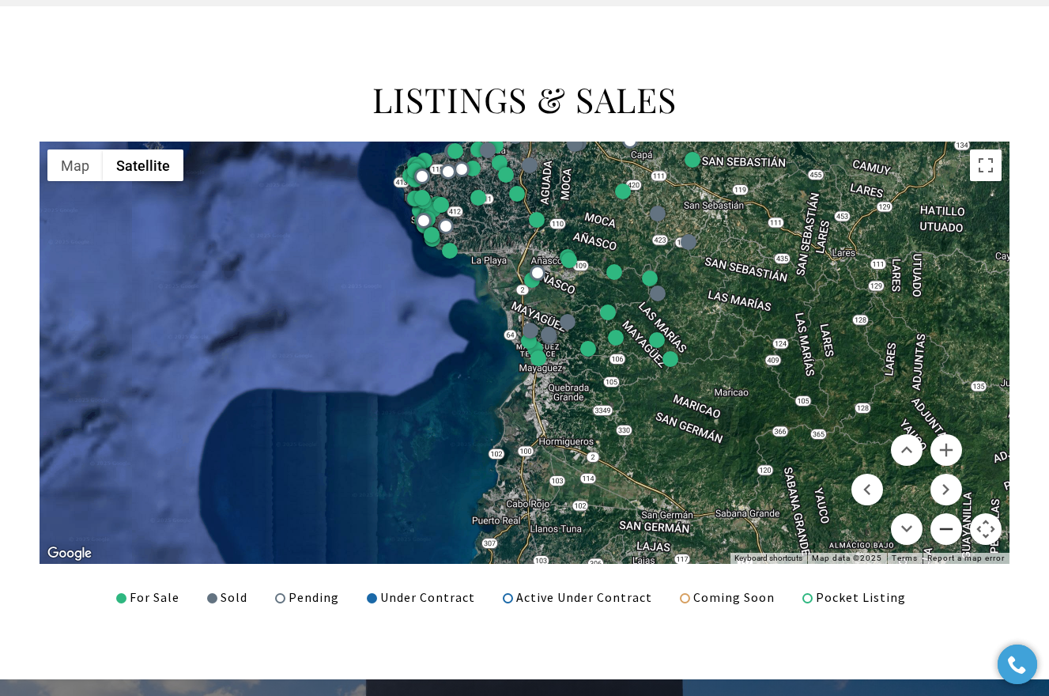
click at [948, 525] on button "Zoom out" at bounding box center [946, 529] width 32 height 32
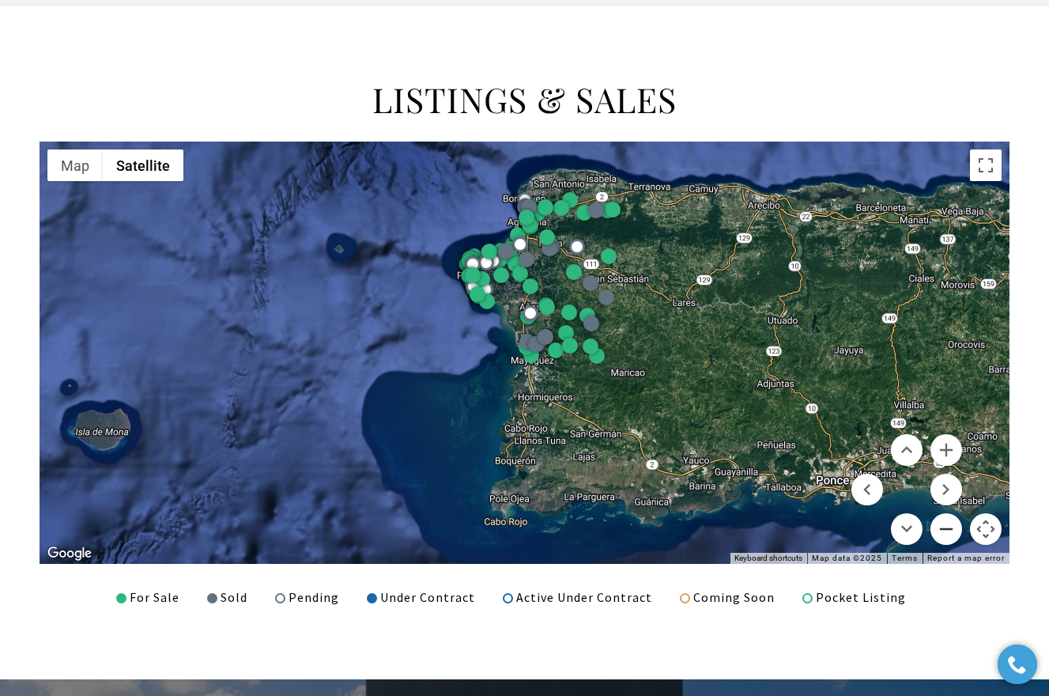
click at [948, 525] on button "Zoom out" at bounding box center [946, 529] width 32 height 32
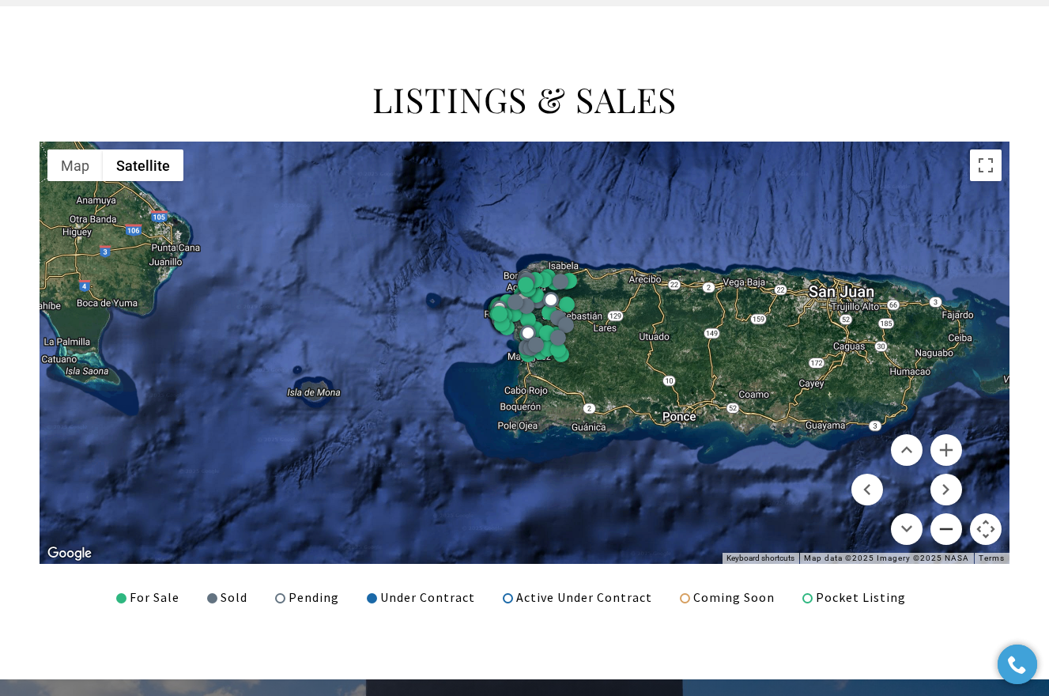
click at [948, 522] on button "Zoom out" at bounding box center [946, 529] width 32 height 32
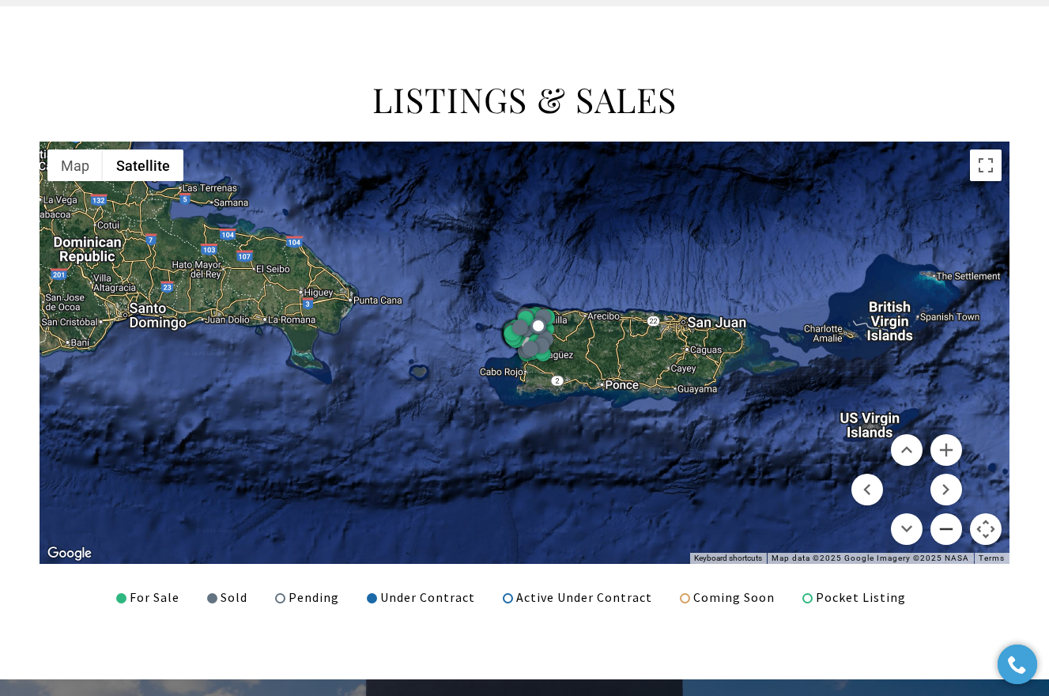
click at [948, 522] on button "Zoom out" at bounding box center [946, 529] width 32 height 32
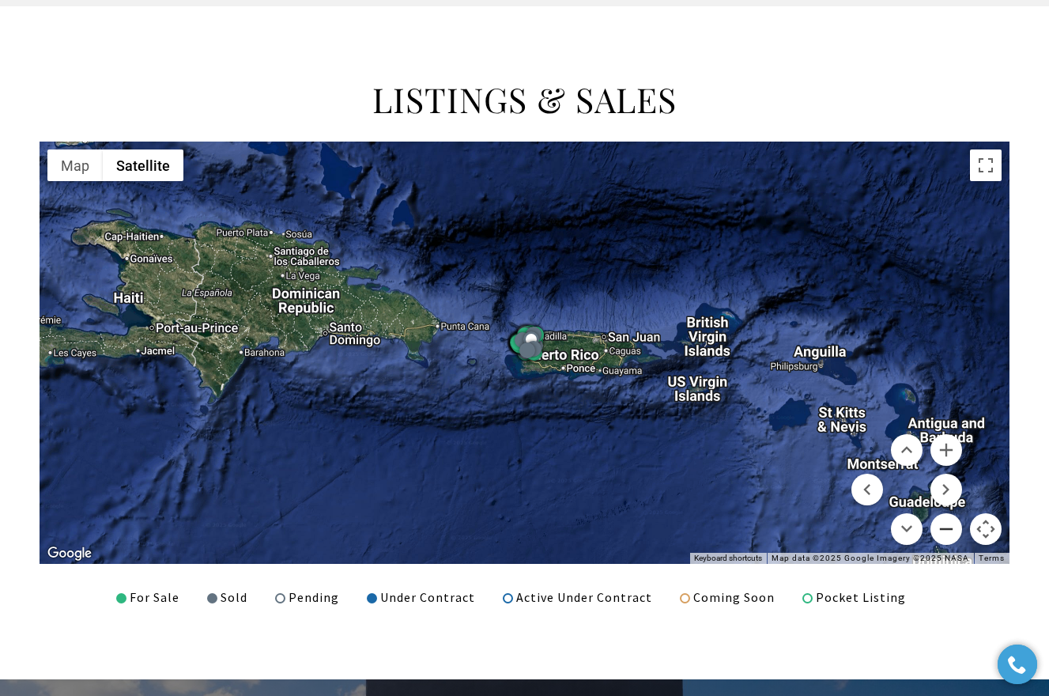
click at [948, 524] on button "Zoom out" at bounding box center [946, 529] width 32 height 32
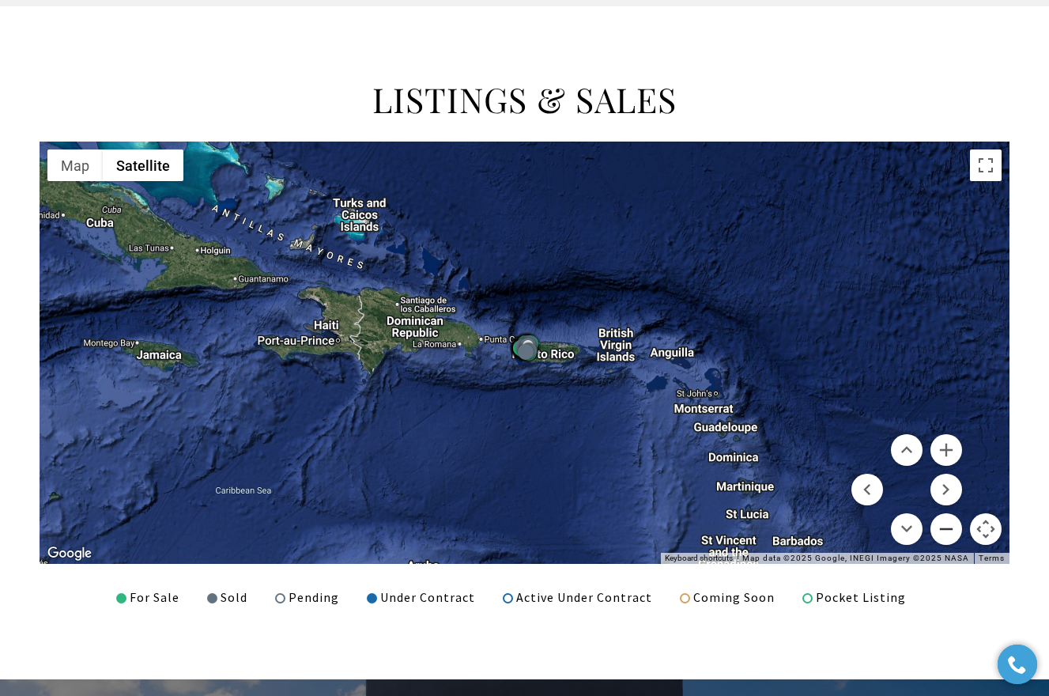
click at [948, 524] on button "Zoom out" at bounding box center [946, 529] width 32 height 32
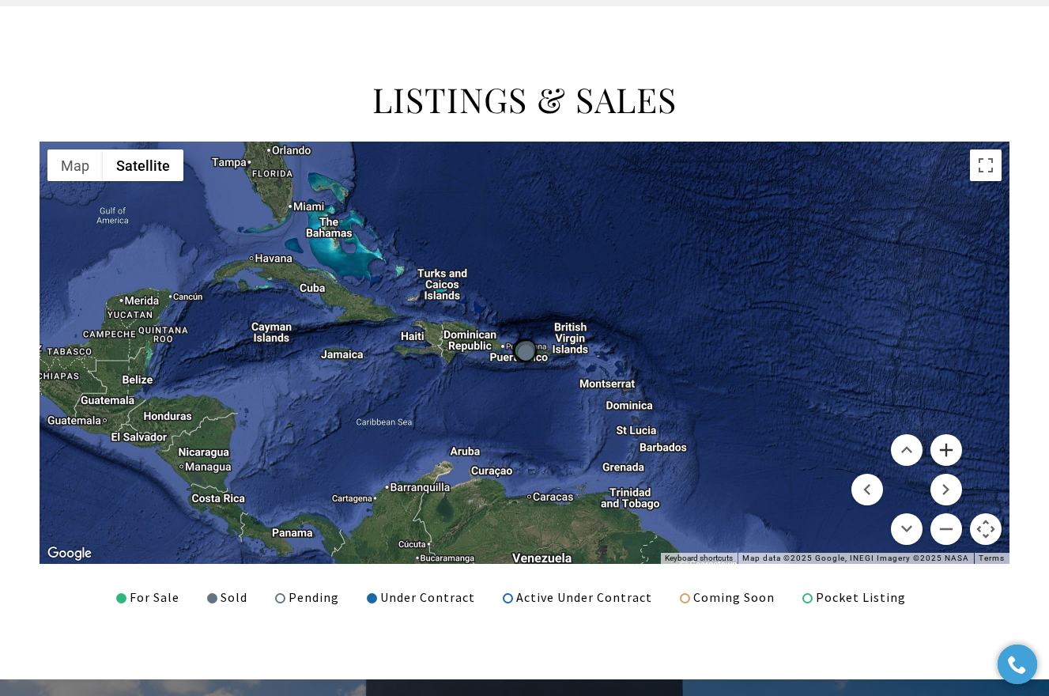
click at [944, 451] on button "Zoom in" at bounding box center [946, 450] width 32 height 32
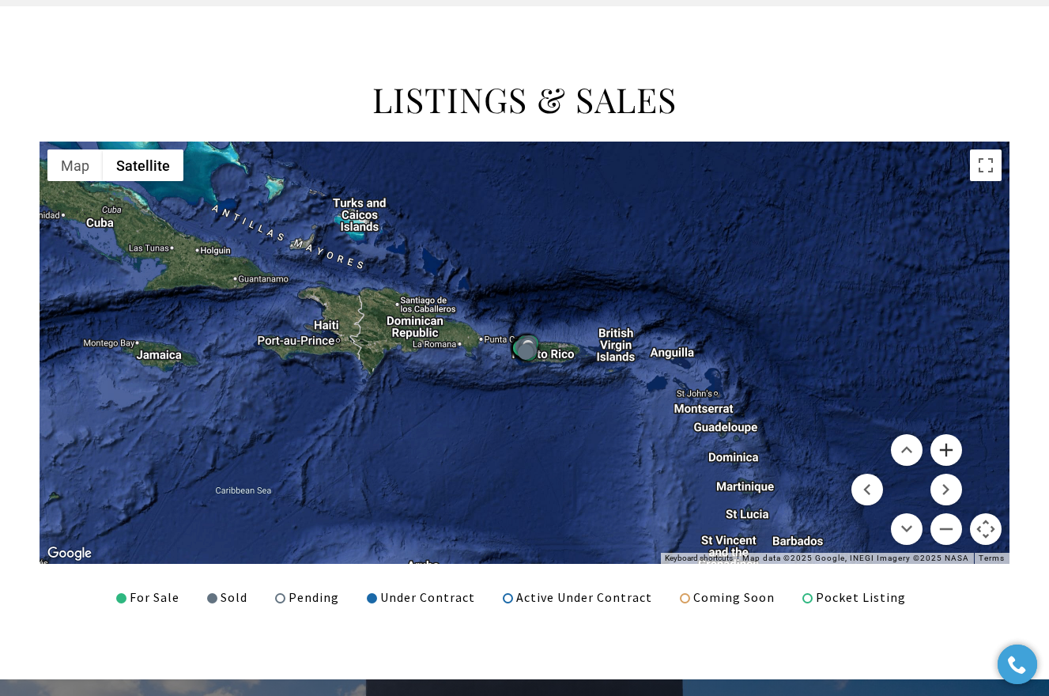
click at [944, 451] on button "Zoom in" at bounding box center [946, 450] width 32 height 32
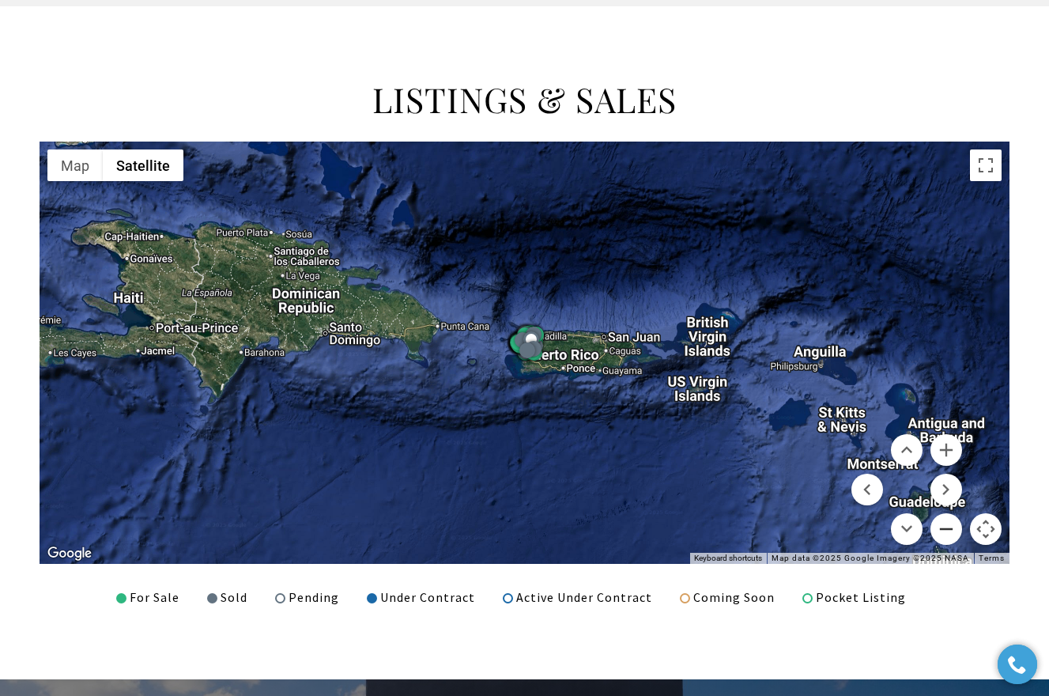
click at [952, 525] on button "Zoom out" at bounding box center [946, 529] width 32 height 32
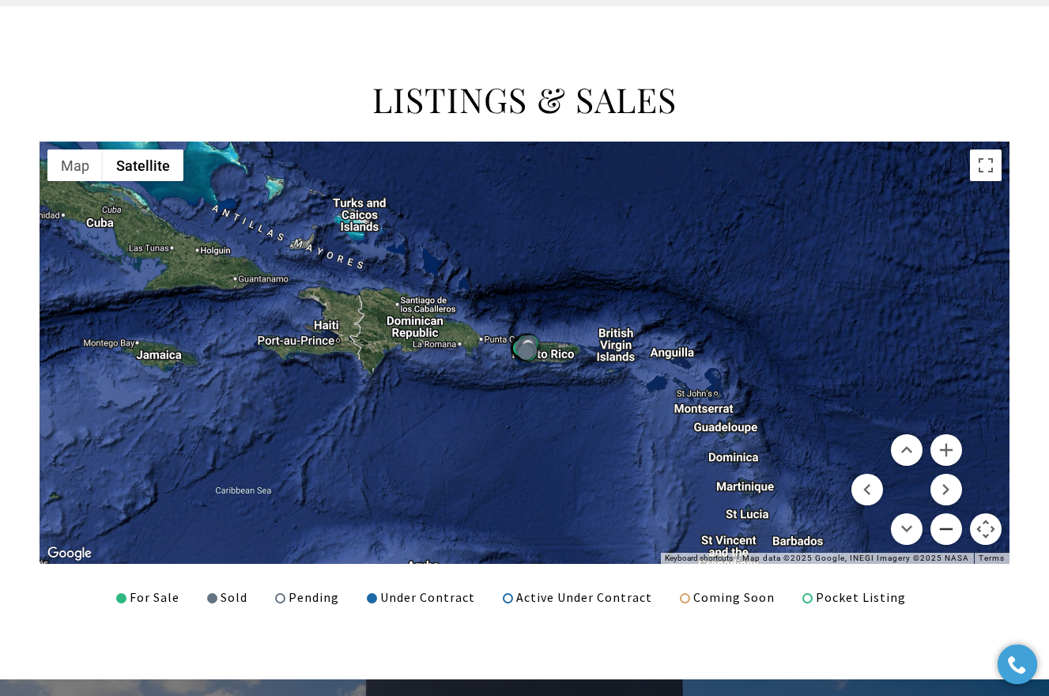
click at [952, 525] on button "Zoom out" at bounding box center [946, 529] width 32 height 32
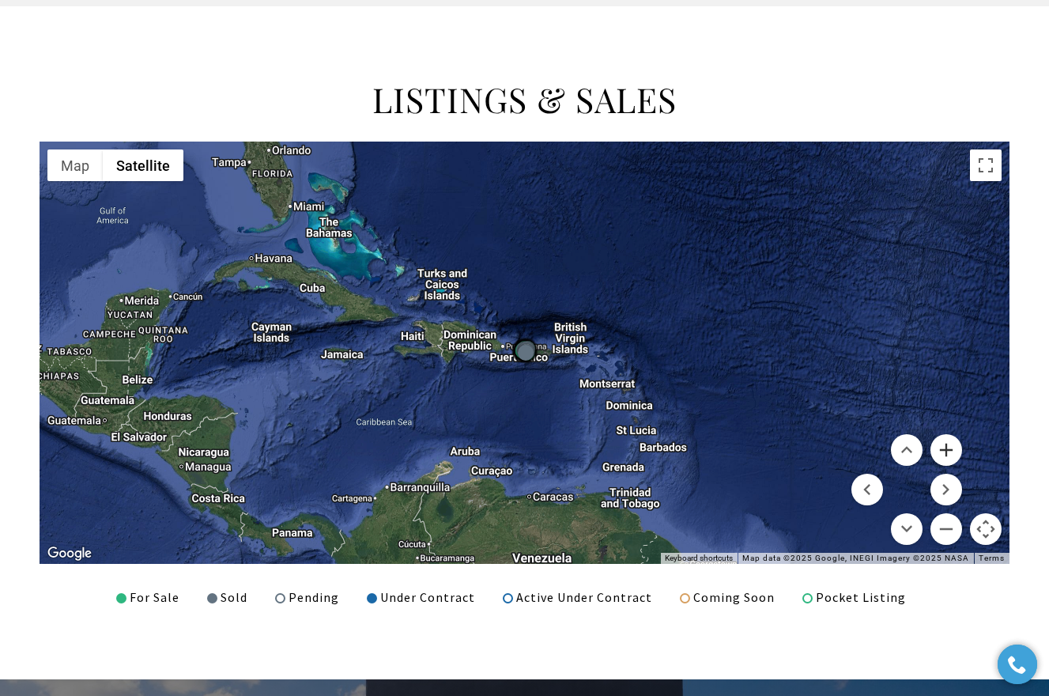
click at [949, 446] on button "Zoom in" at bounding box center [946, 450] width 32 height 32
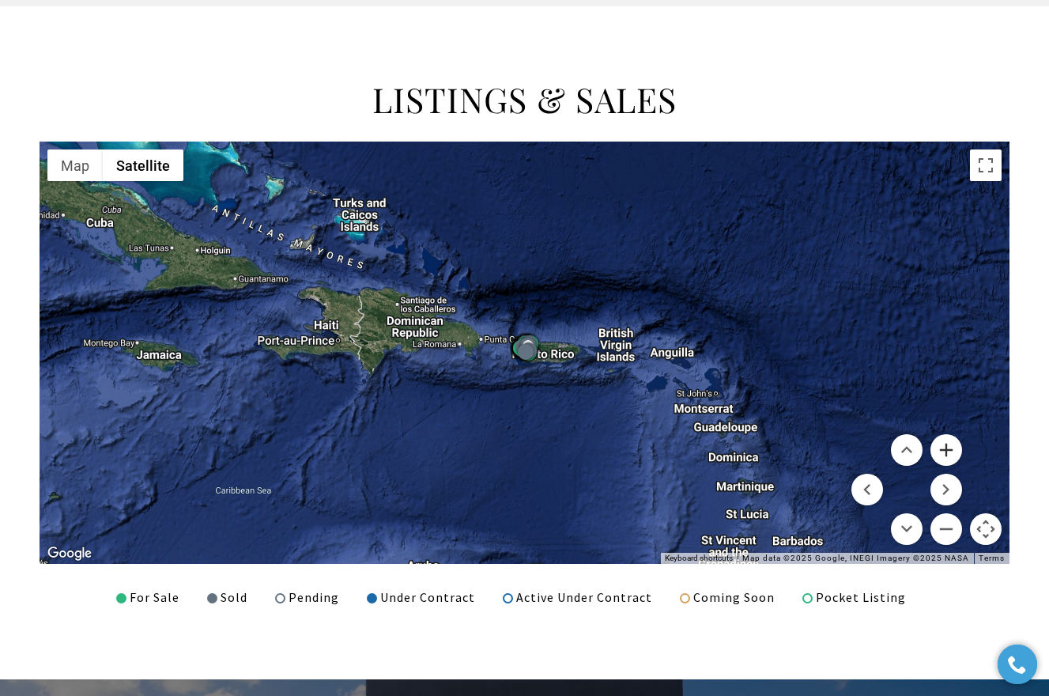
click at [949, 446] on button "Zoom in" at bounding box center [946, 450] width 32 height 32
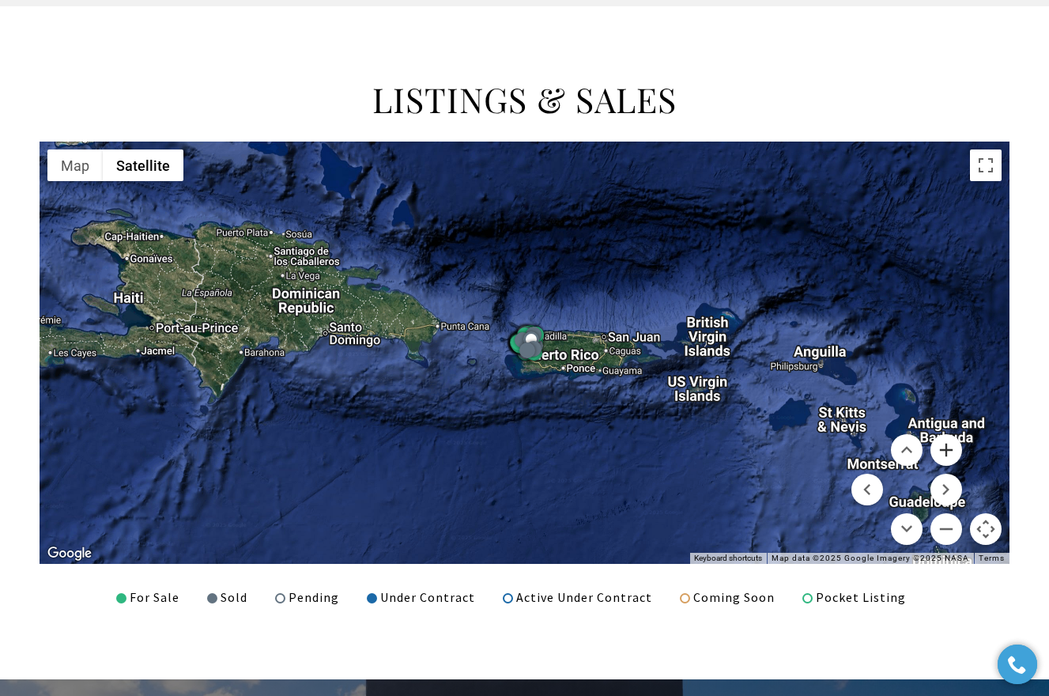
click at [949, 446] on button "Zoom in" at bounding box center [946, 450] width 32 height 32
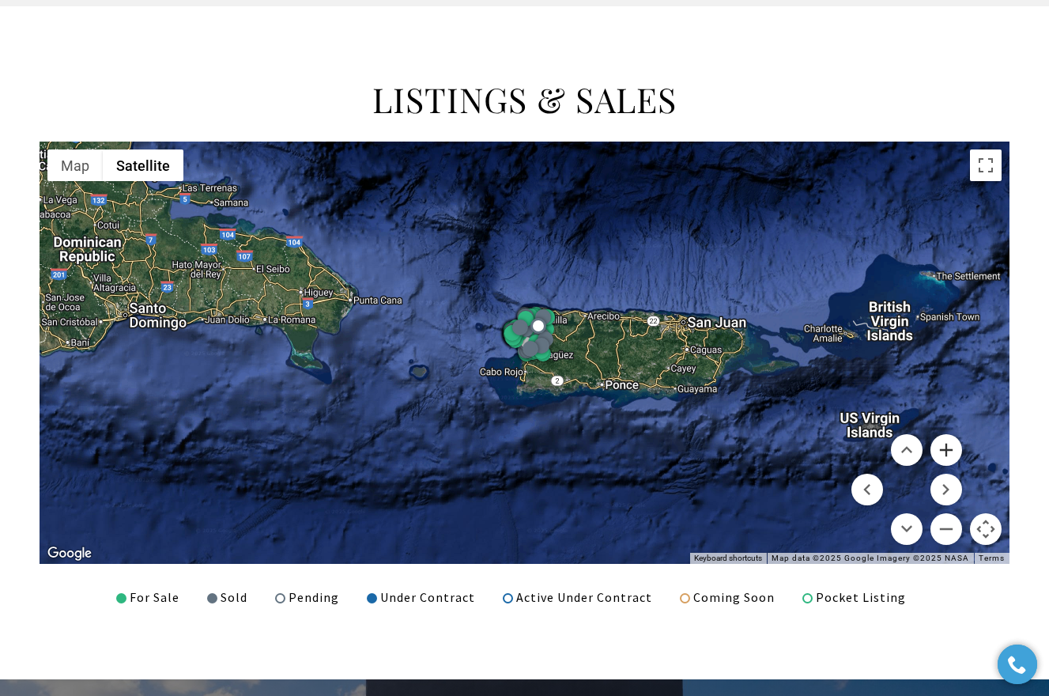
click at [949, 446] on button "Zoom in" at bounding box center [946, 450] width 32 height 32
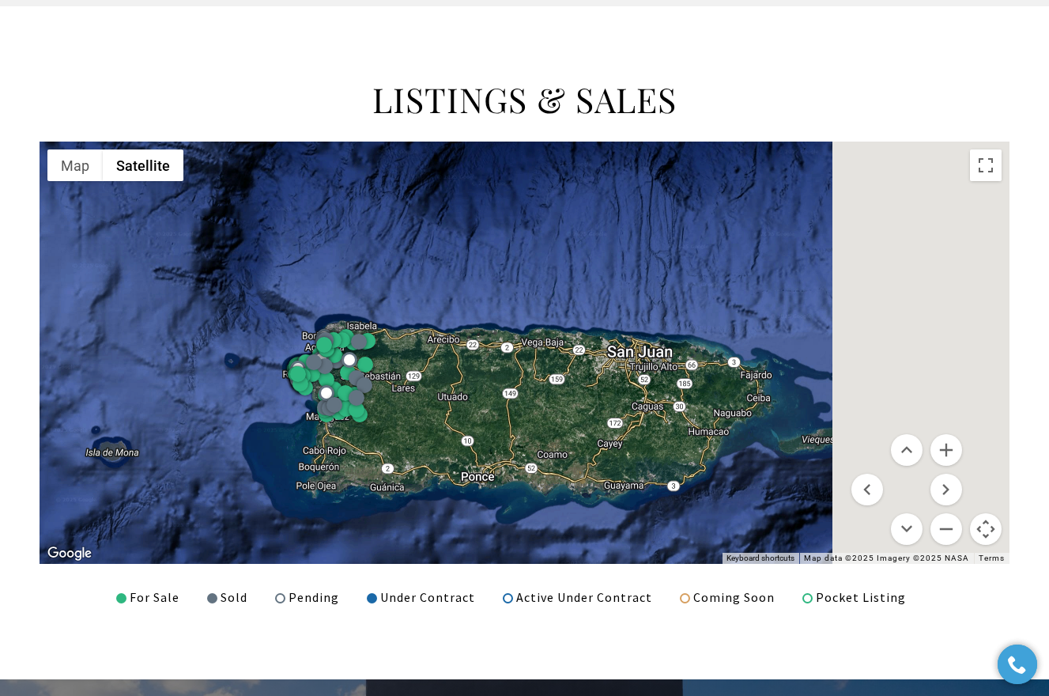
drag, startPoint x: 869, startPoint y: 317, endPoint x: 654, endPoint y: 374, distance: 222.4
click at [654, 374] on div at bounding box center [525, 352] width 970 height 422
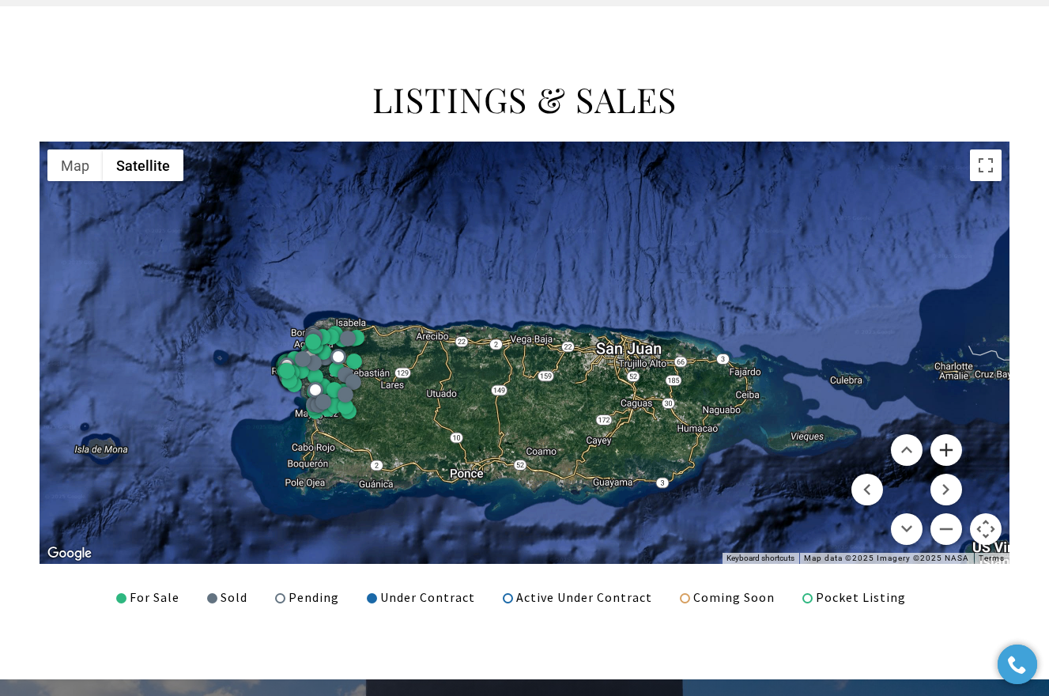
click at [948, 445] on button "Zoom in" at bounding box center [946, 450] width 32 height 32
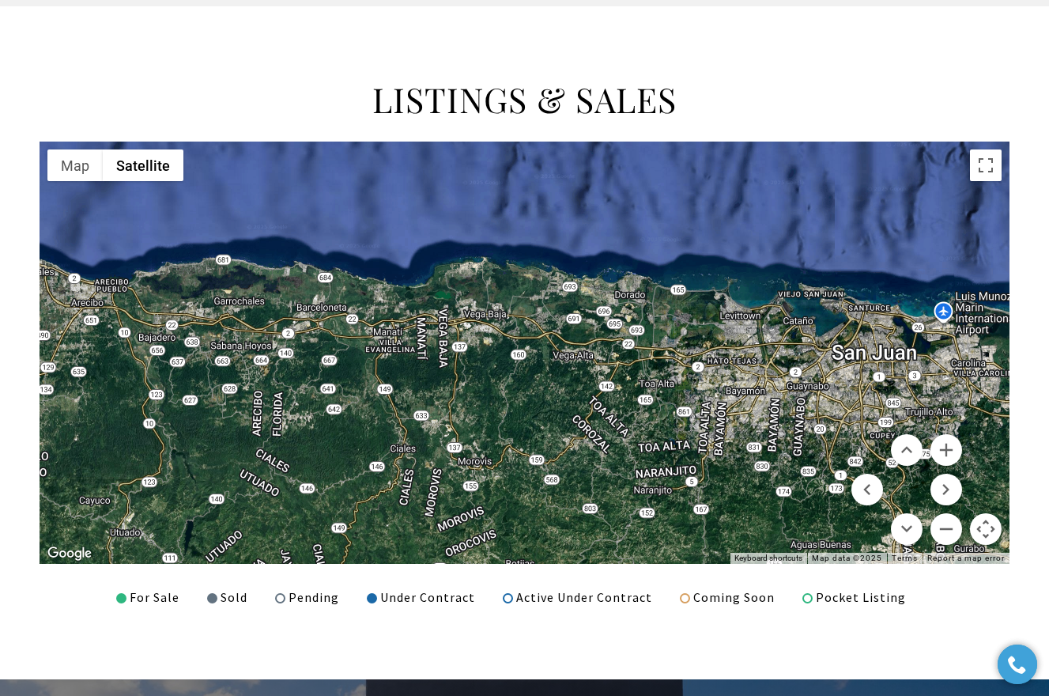
drag, startPoint x: 852, startPoint y: 295, endPoint x: 799, endPoint y: 310, distance: 55.0
click at [799, 311] on div at bounding box center [525, 352] width 970 height 422
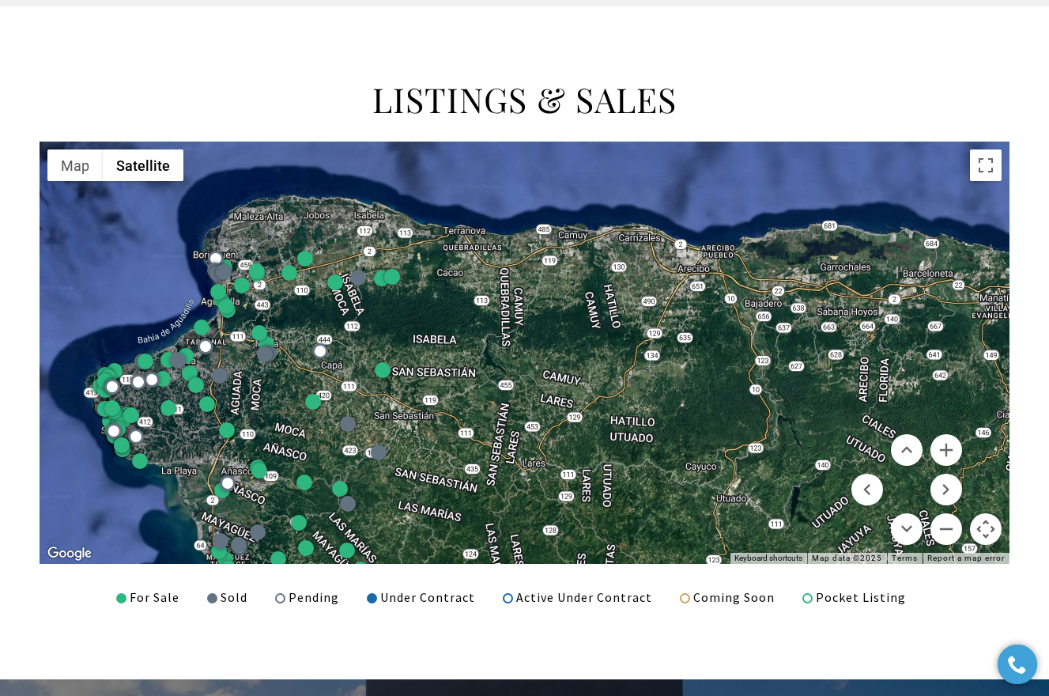
drag, startPoint x: 420, startPoint y: 357, endPoint x: 1042, endPoint y: 319, distance: 623.2
click at [1042, 319] on div "LISTINGS & SALES ← Move left → Move right ↑ Move up ↓ Move down + Zoom in - Zoo…" at bounding box center [524, 342] width 1049 height 530
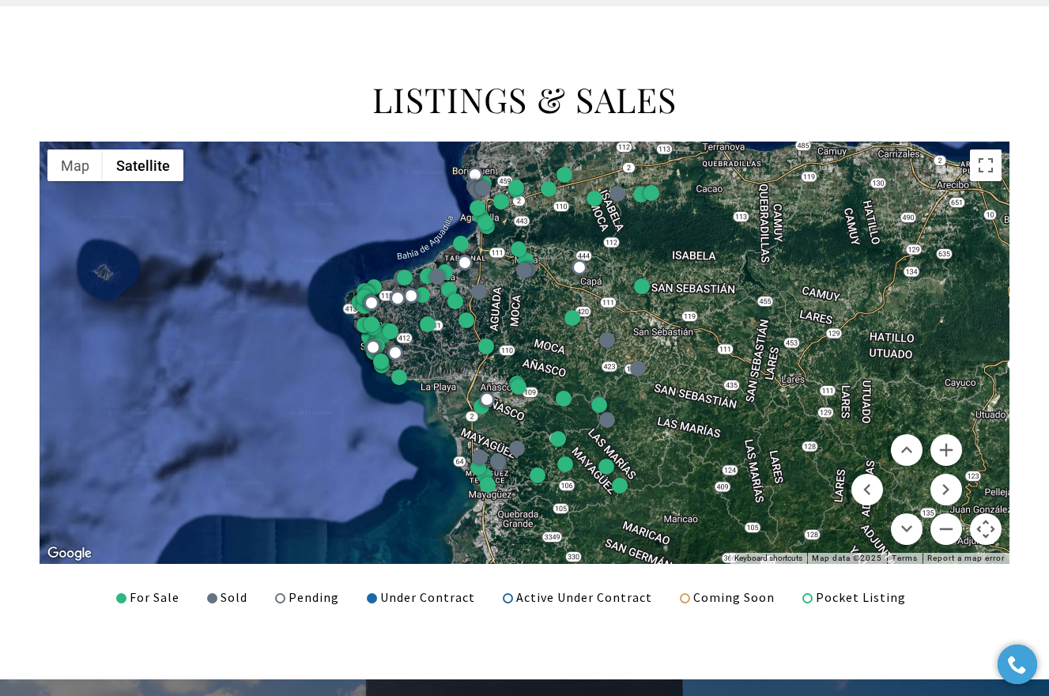
drag, startPoint x: 541, startPoint y: 379, endPoint x: 771, endPoint y: 299, distance: 244.2
click at [771, 299] on div at bounding box center [525, 352] width 970 height 422
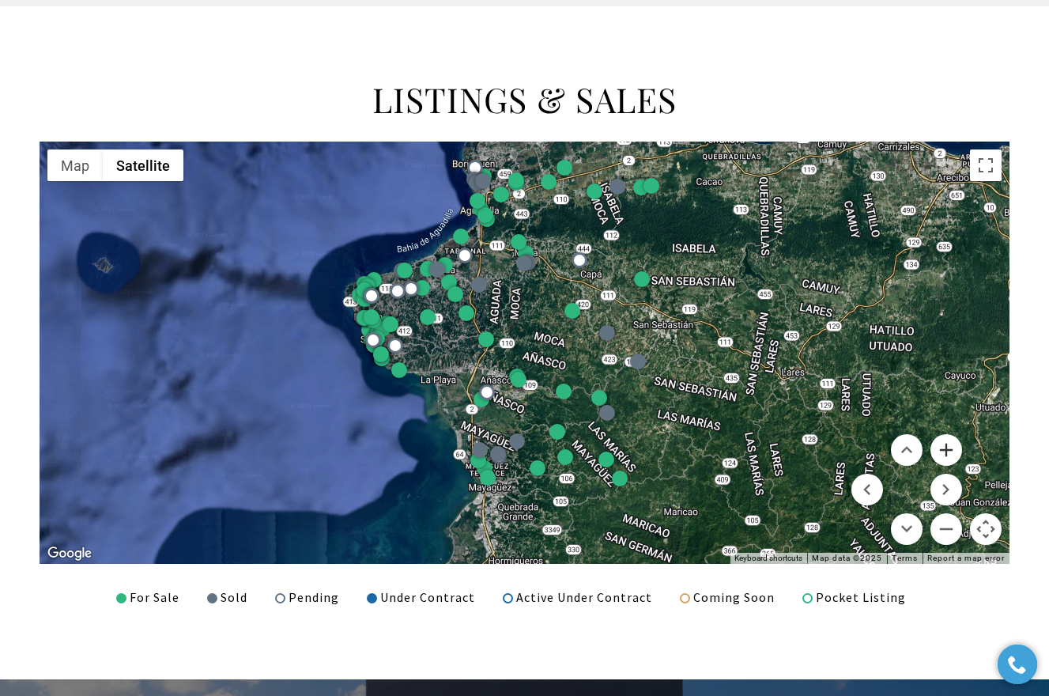
click at [946, 441] on button "Zoom in" at bounding box center [946, 450] width 32 height 32
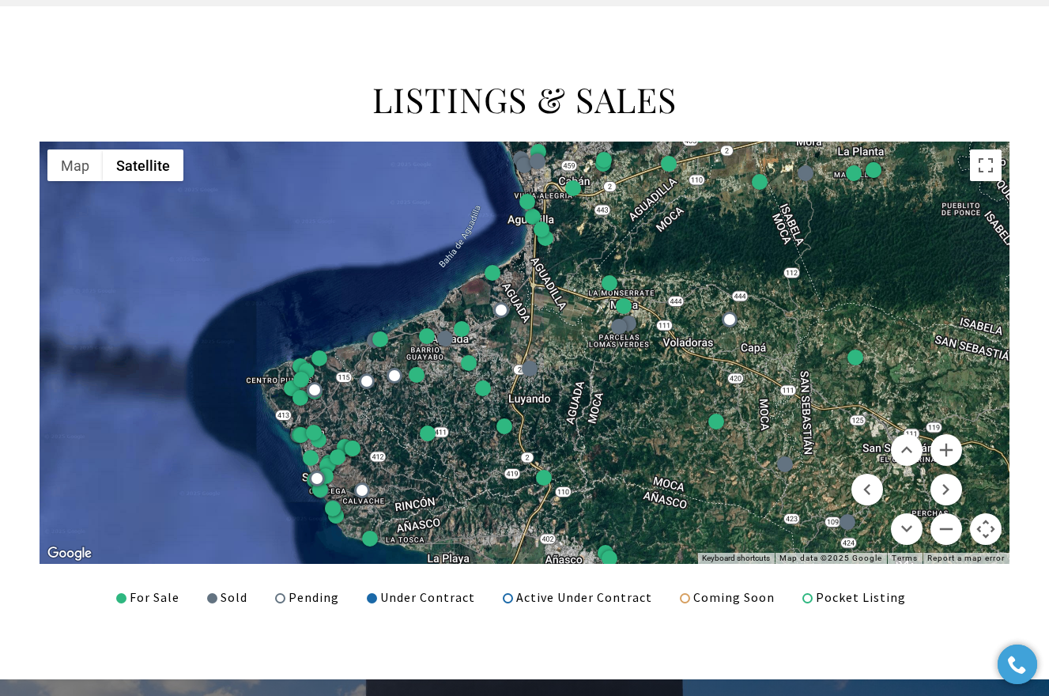
drag, startPoint x: 617, startPoint y: 333, endPoint x: 714, endPoint y: 486, distance: 181.1
click at [714, 486] on div at bounding box center [525, 352] width 970 height 422
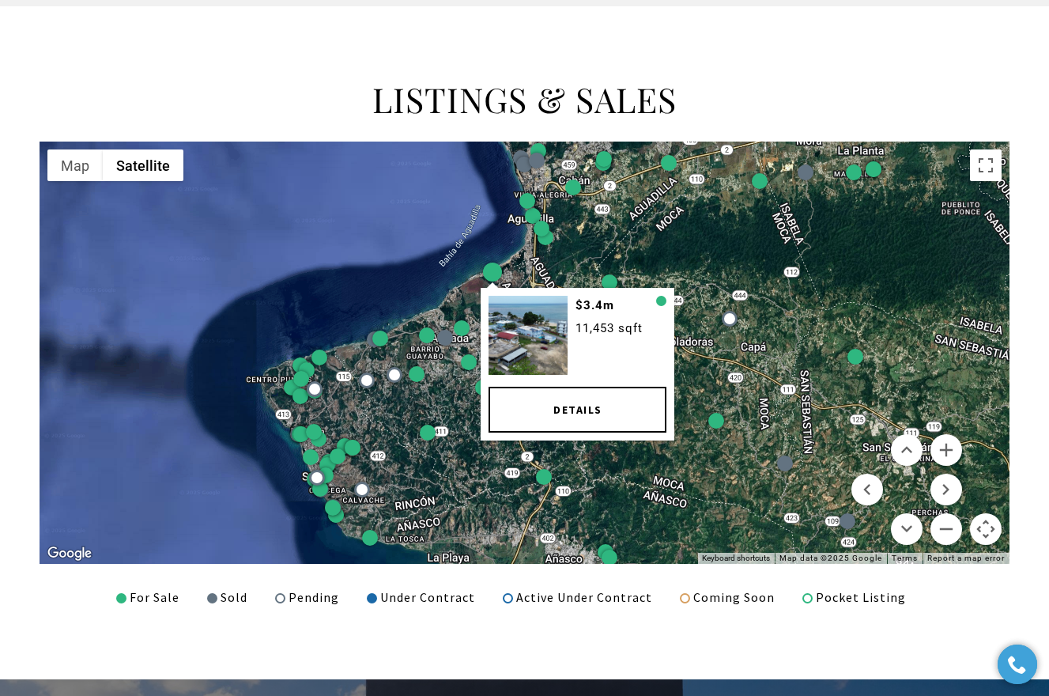
click at [492, 264] on div at bounding box center [492, 271] width 19 height 19
click at [534, 408] on link "Details" at bounding box center [577, 409] width 178 height 46
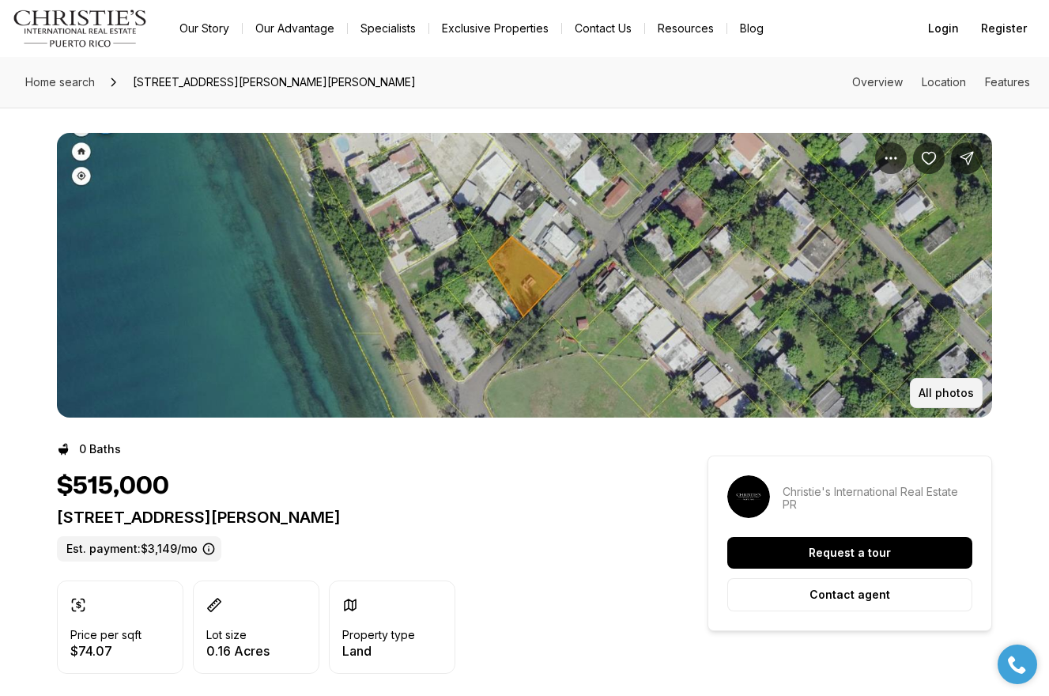
click at [952, 396] on p "All photos" at bounding box center [945, 392] width 55 height 13
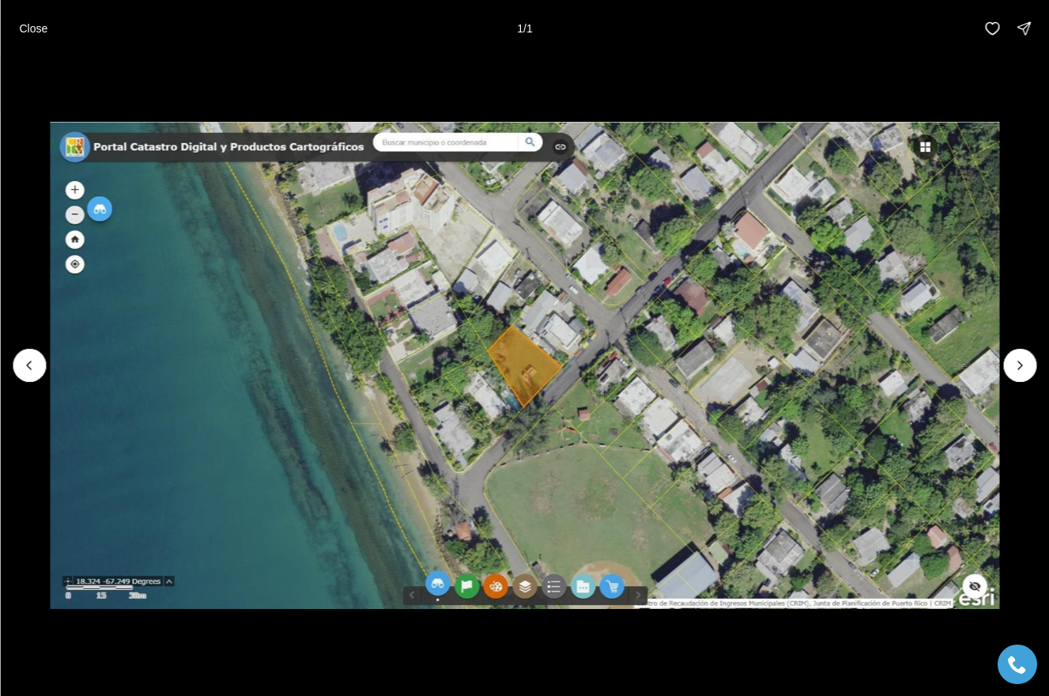
click at [1011, 356] on div at bounding box center [1019, 365] width 33 height 33
click at [27, 25] on p "Close" at bounding box center [33, 28] width 28 height 13
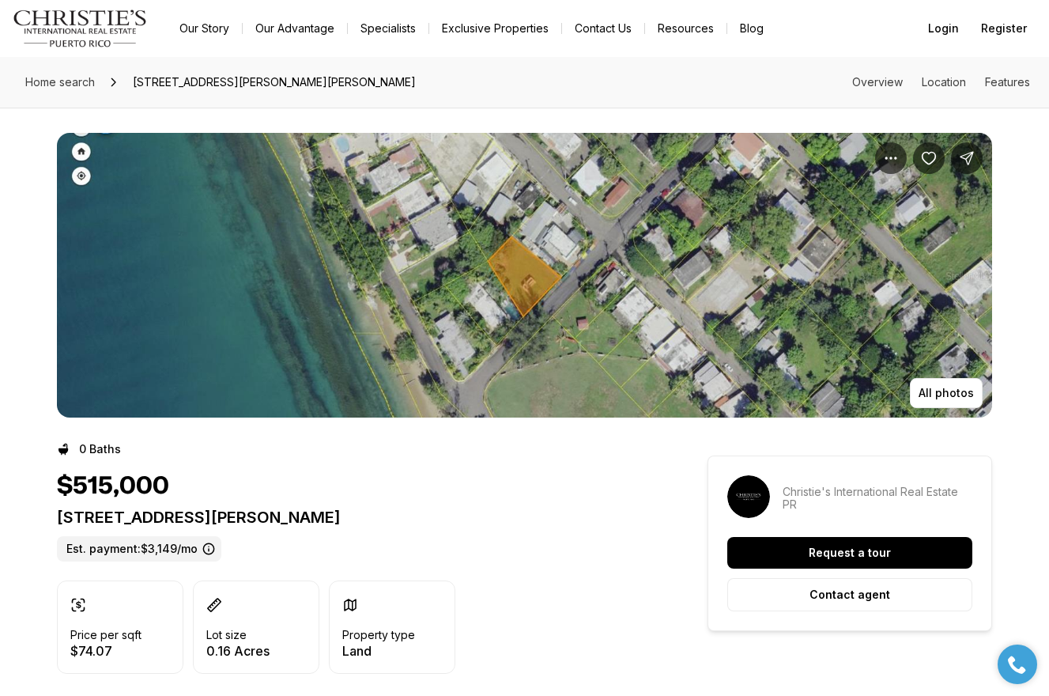
click at [813, 255] on img "View image gallery" at bounding box center [524, 275] width 935 height 285
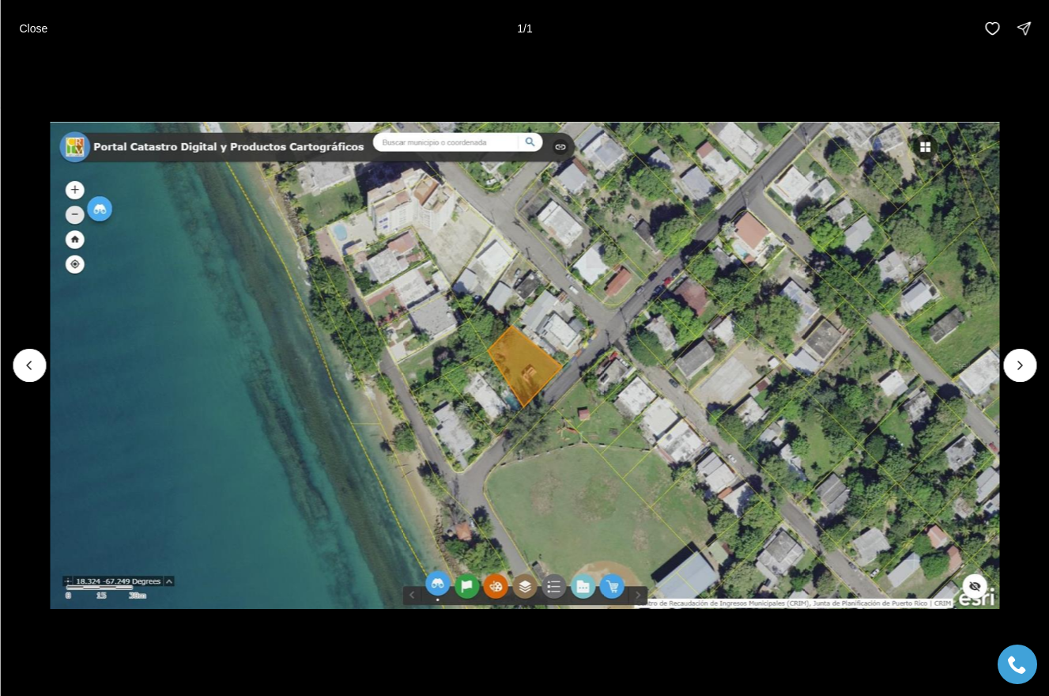
click at [77, 185] on img "1 of 1" at bounding box center [524, 365] width 948 height 487
click at [77, 188] on img "1 of 1" at bounding box center [524, 365] width 948 height 487
click at [45, 23] on p "Close" at bounding box center [33, 28] width 28 height 13
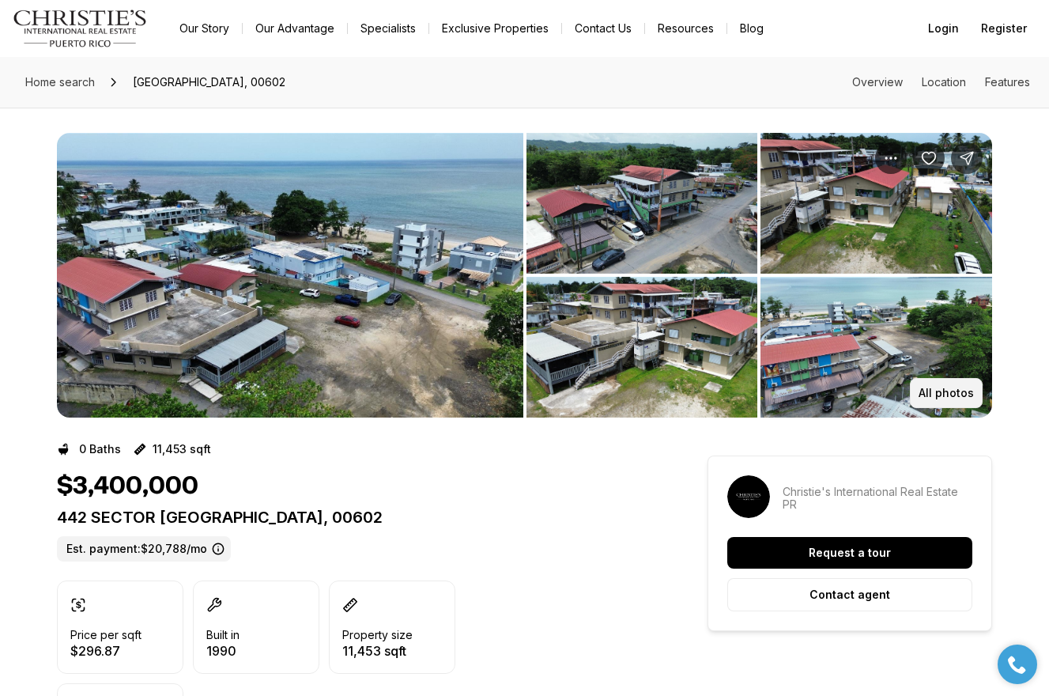
click at [945, 394] on p "All photos" at bounding box center [945, 392] width 55 height 13
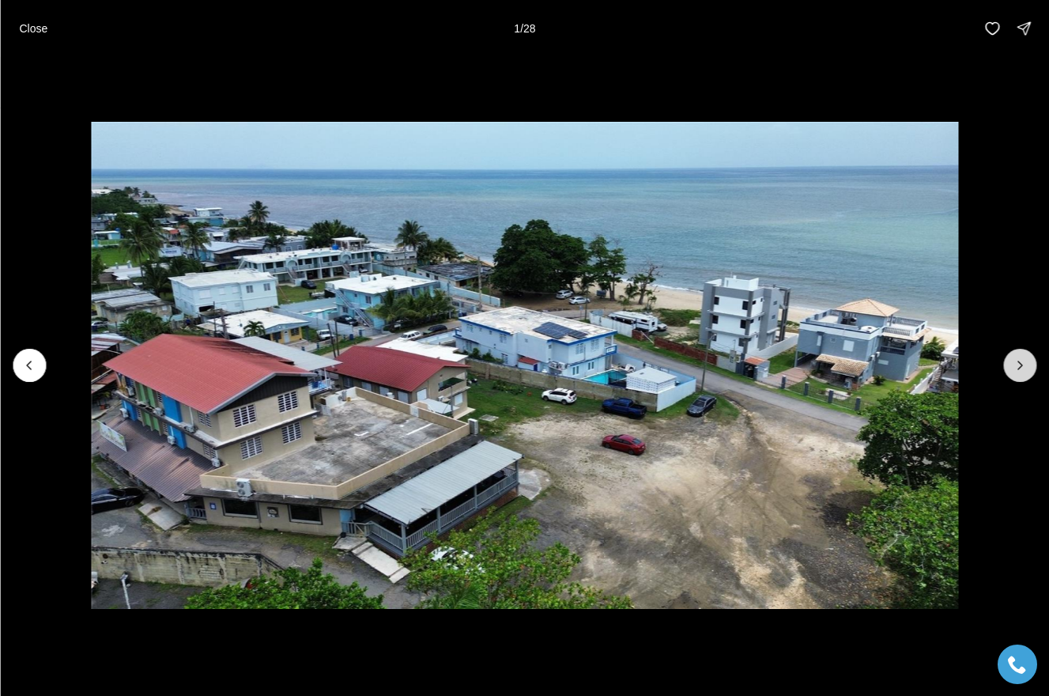
click at [1028, 366] on button "Next slide" at bounding box center [1019, 365] width 33 height 33
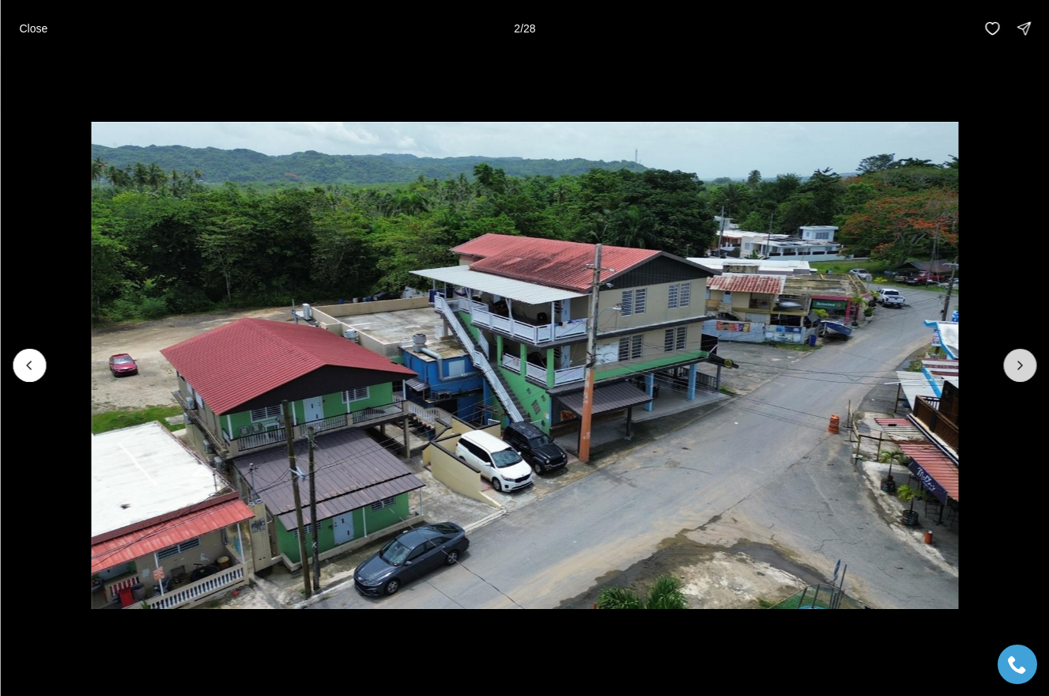
click at [1028, 366] on button "Next slide" at bounding box center [1019, 365] width 33 height 33
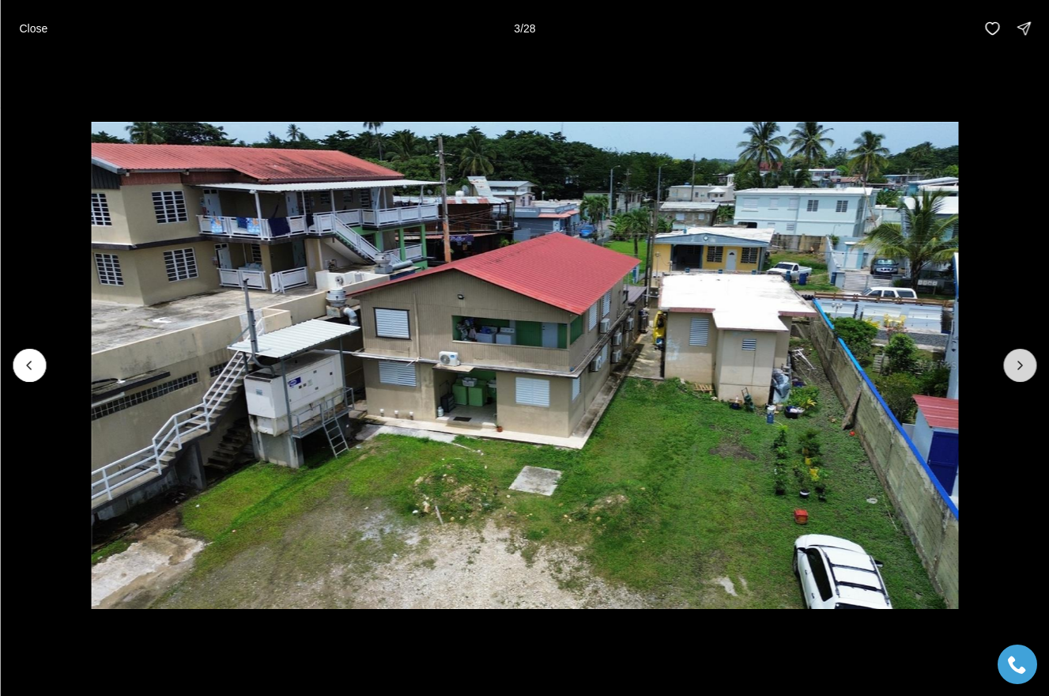
click at [1028, 366] on button "Next slide" at bounding box center [1019, 365] width 33 height 33
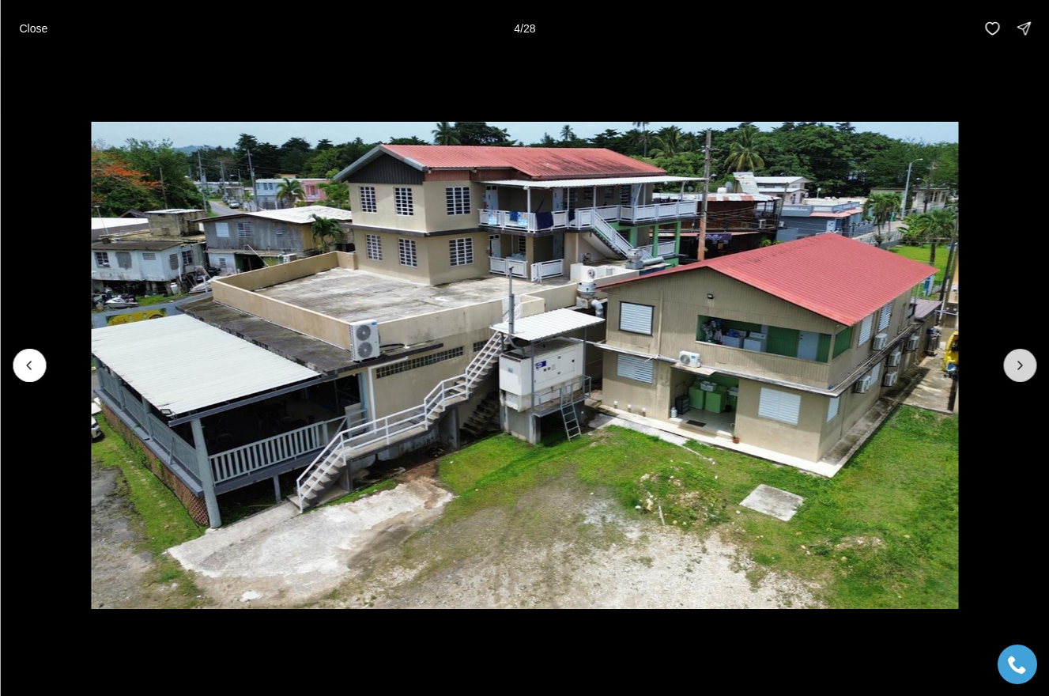
click at [1029, 366] on button "Next slide" at bounding box center [1019, 365] width 33 height 33
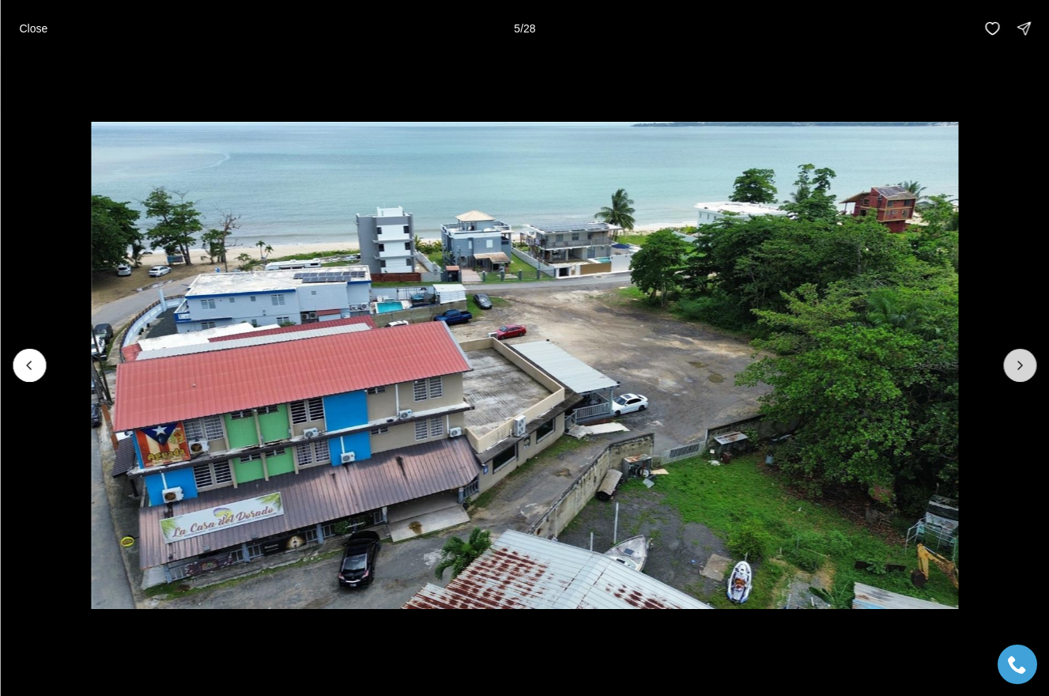
click at [1030, 369] on button "Next slide" at bounding box center [1019, 365] width 33 height 33
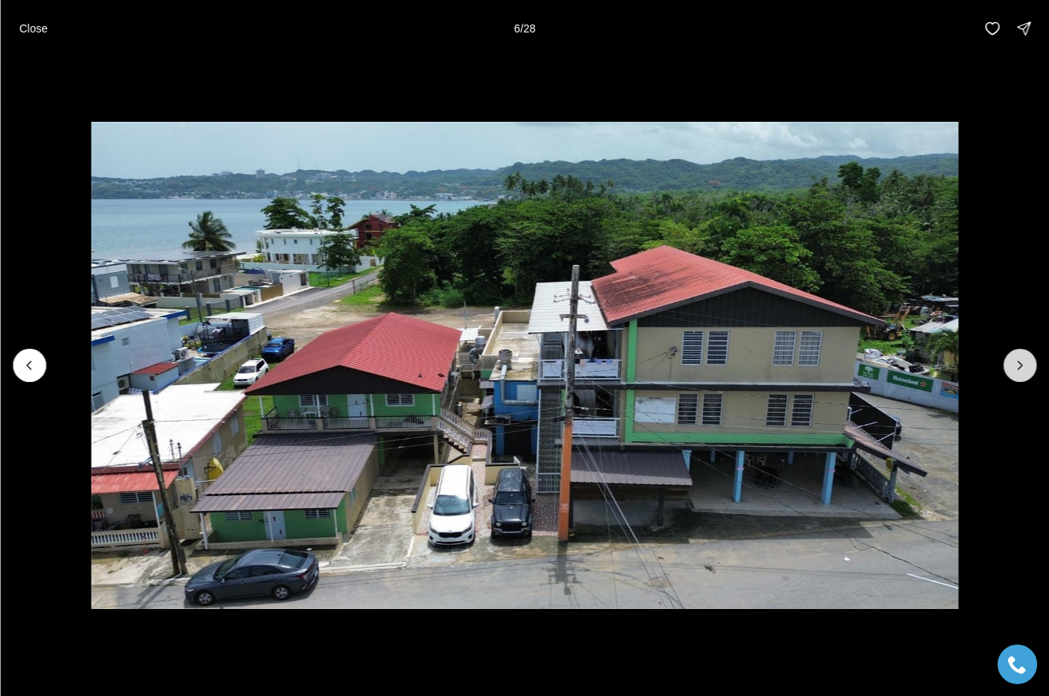
click at [1027, 366] on icon "Next slide" at bounding box center [1020, 365] width 16 height 16
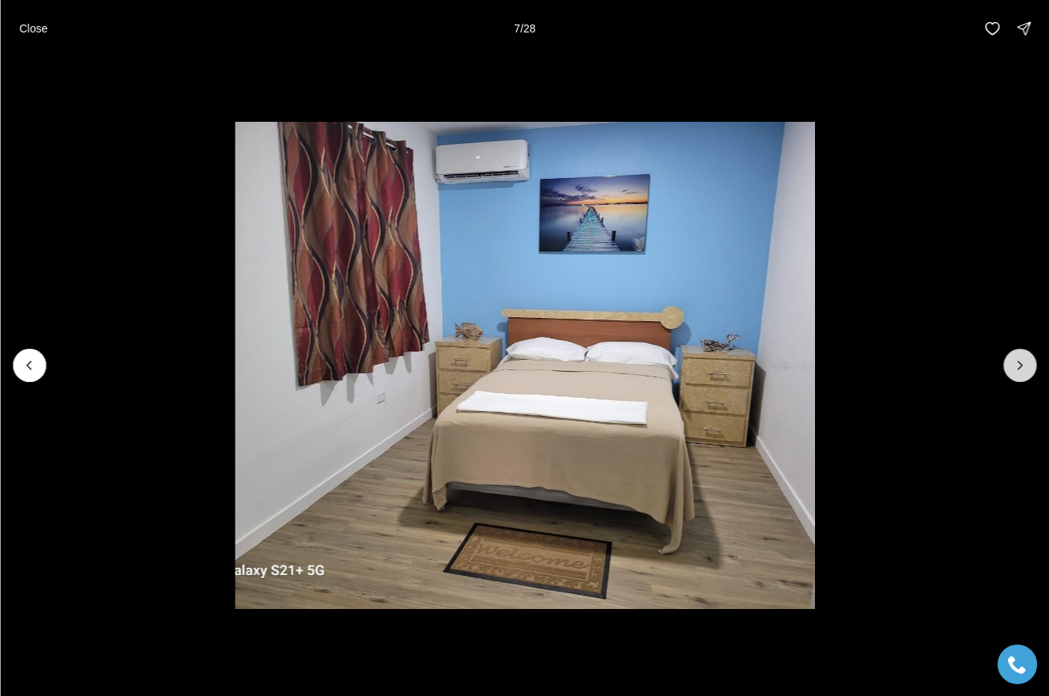
click at [1026, 367] on icon "Next slide" at bounding box center [1020, 365] width 16 height 16
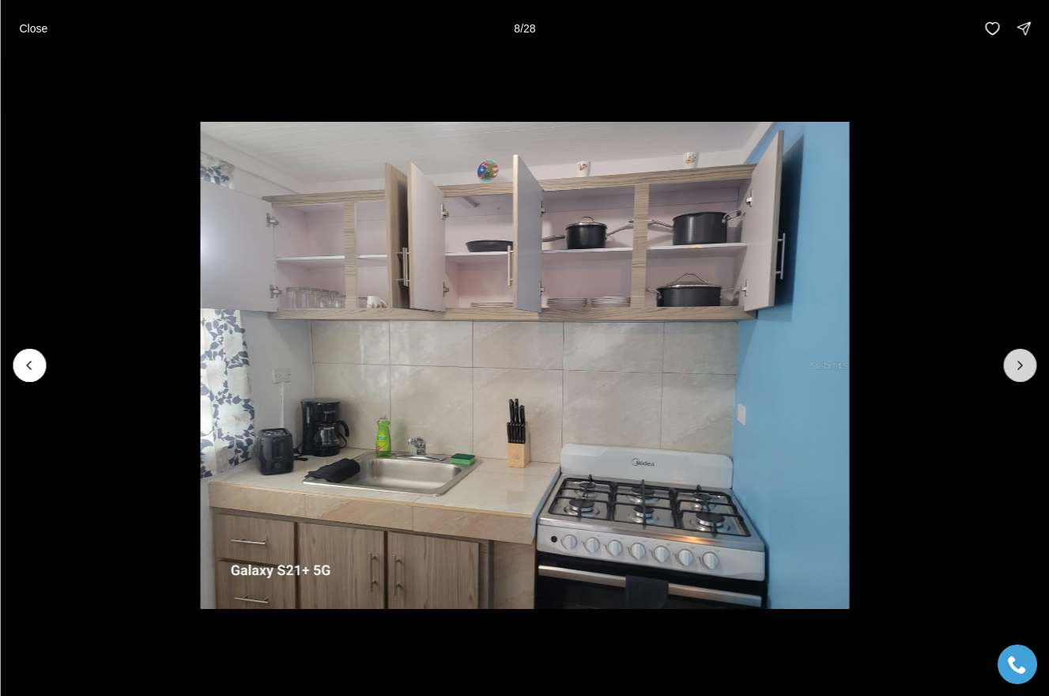
click at [1026, 366] on icon "Next slide" at bounding box center [1020, 365] width 16 height 16
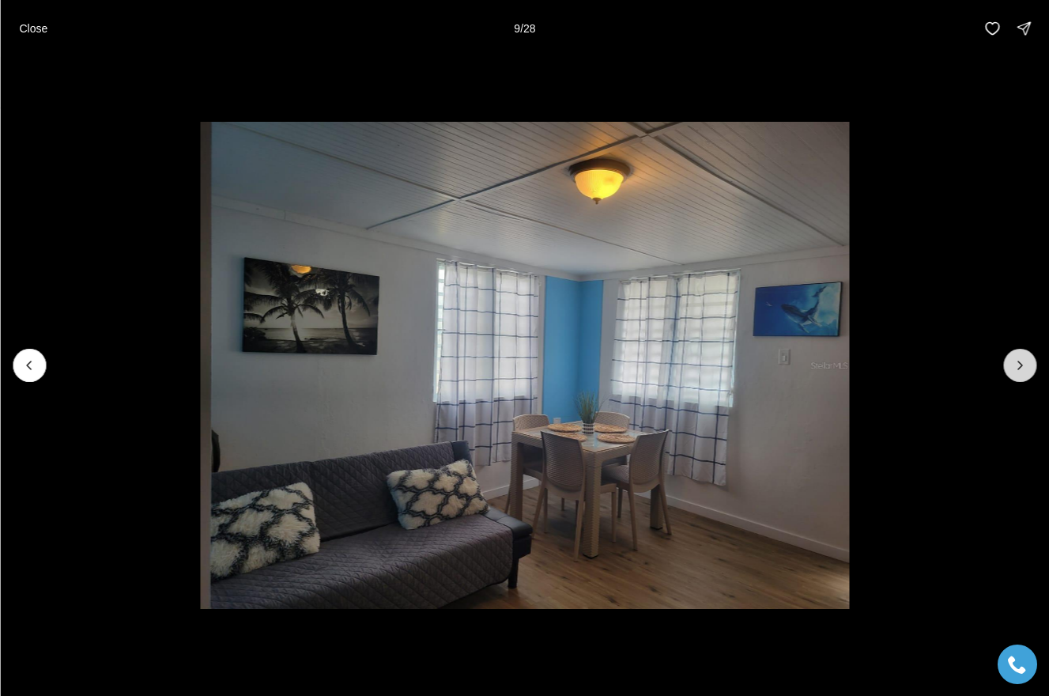
click at [1026, 366] on icon "Next slide" at bounding box center [1020, 365] width 16 height 16
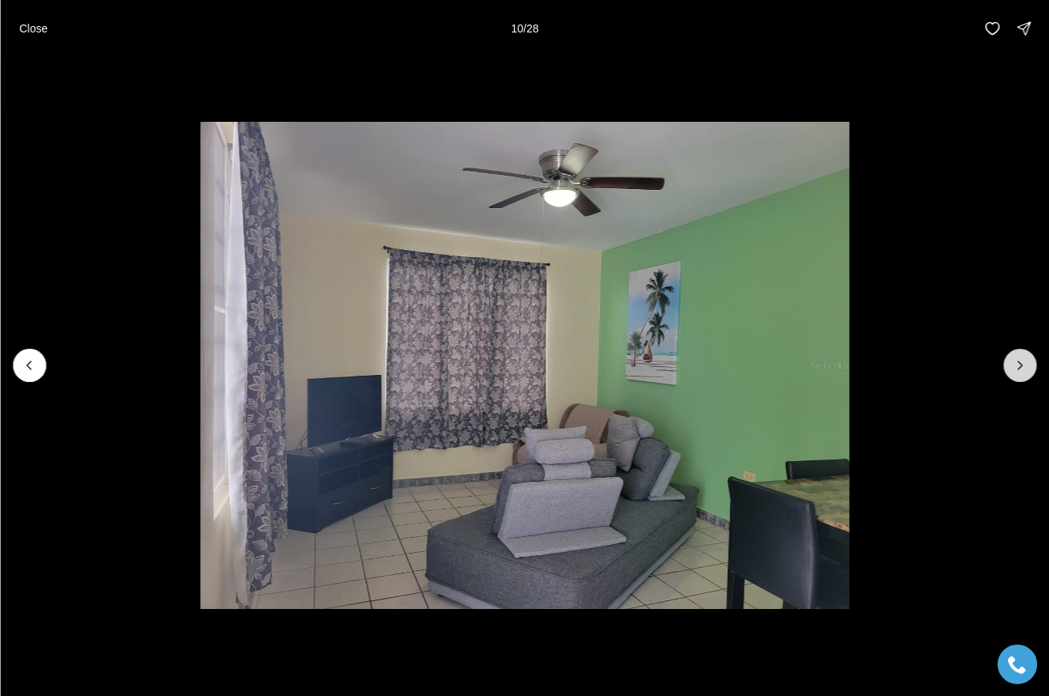
click at [1026, 367] on icon "Next slide" at bounding box center [1020, 365] width 16 height 16
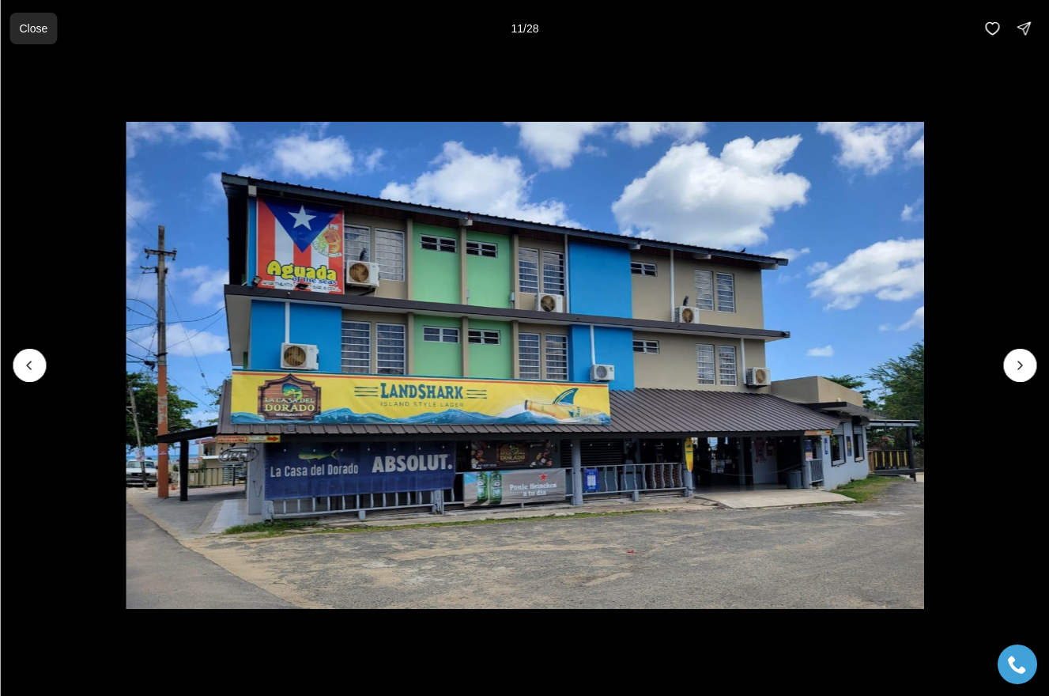
click at [32, 37] on button "Close" at bounding box center [32, 29] width 47 height 32
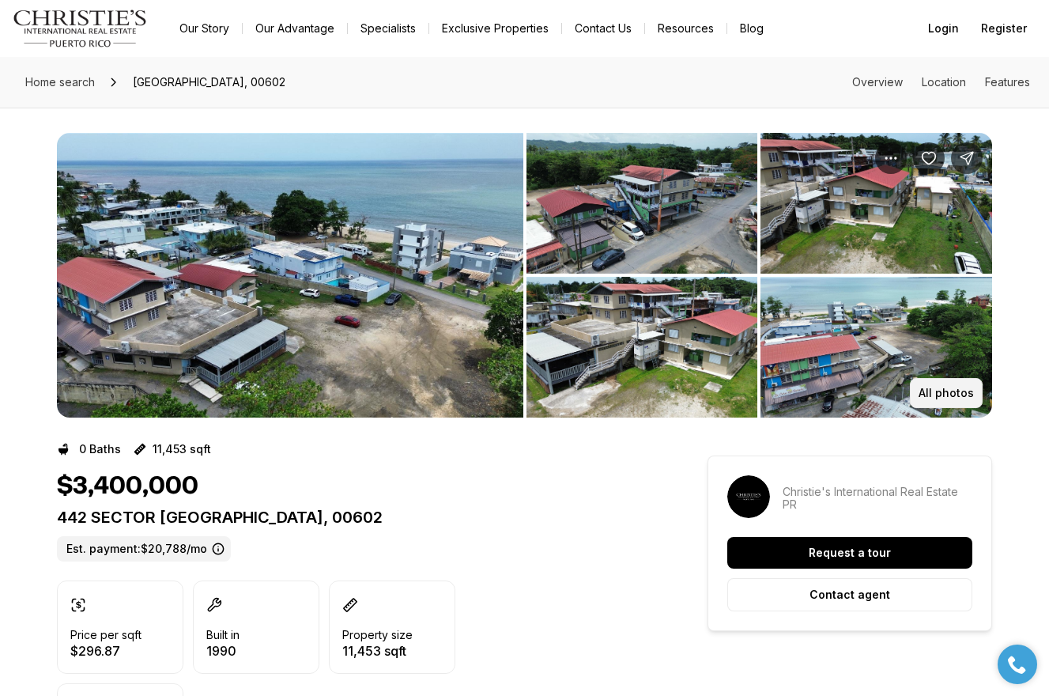
click at [945, 386] on button "All photos" at bounding box center [946, 393] width 73 height 30
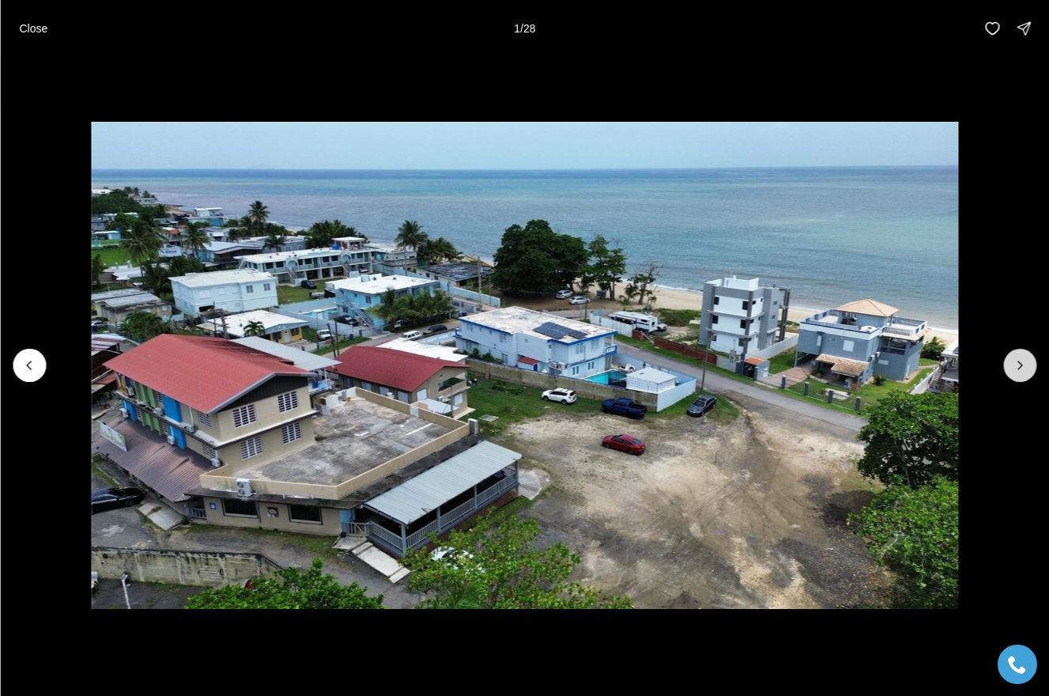
click at [1024, 356] on button "Next slide" at bounding box center [1019, 365] width 33 height 33
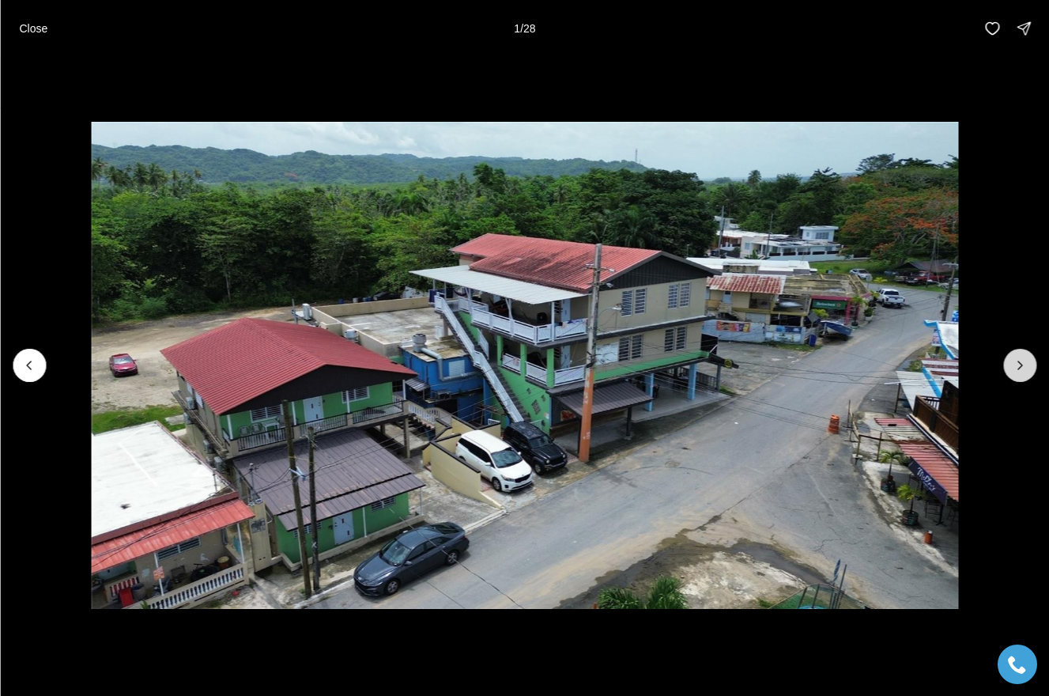
click at [1024, 356] on button "Next slide" at bounding box center [1019, 365] width 33 height 33
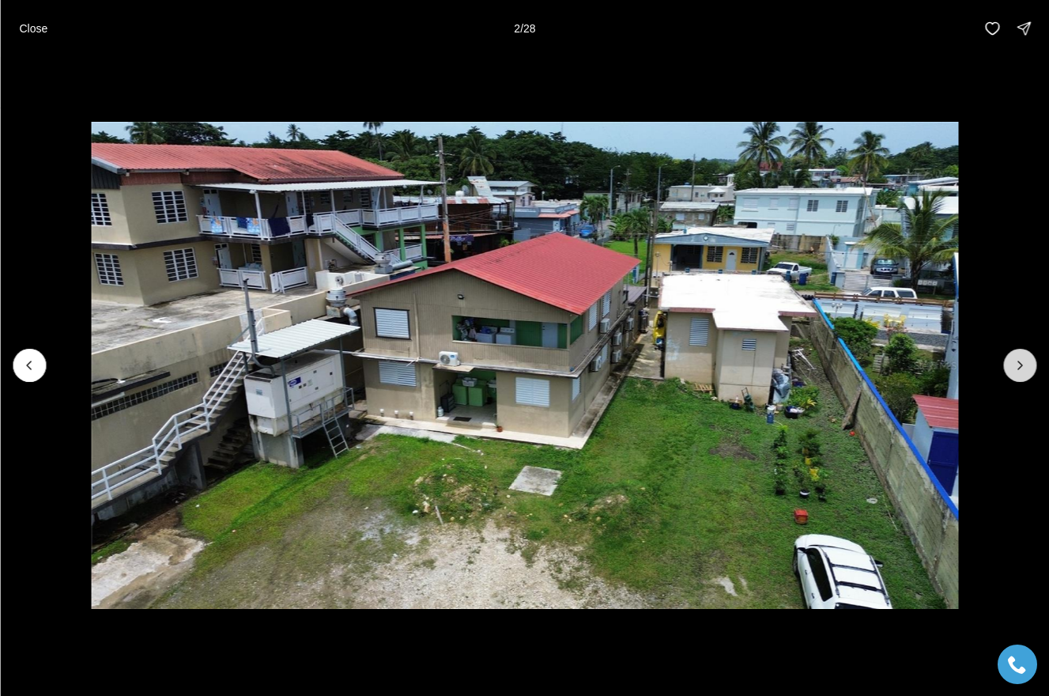
click at [1024, 356] on button "Next slide" at bounding box center [1019, 365] width 33 height 33
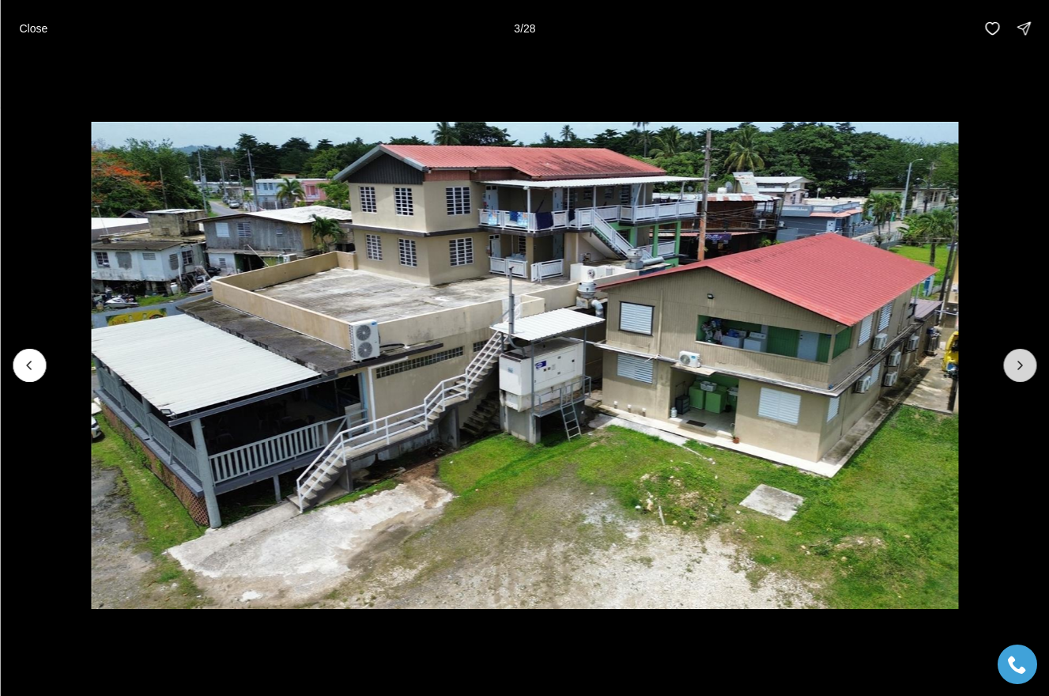
click at [1024, 356] on button "Next slide" at bounding box center [1019, 365] width 33 height 33
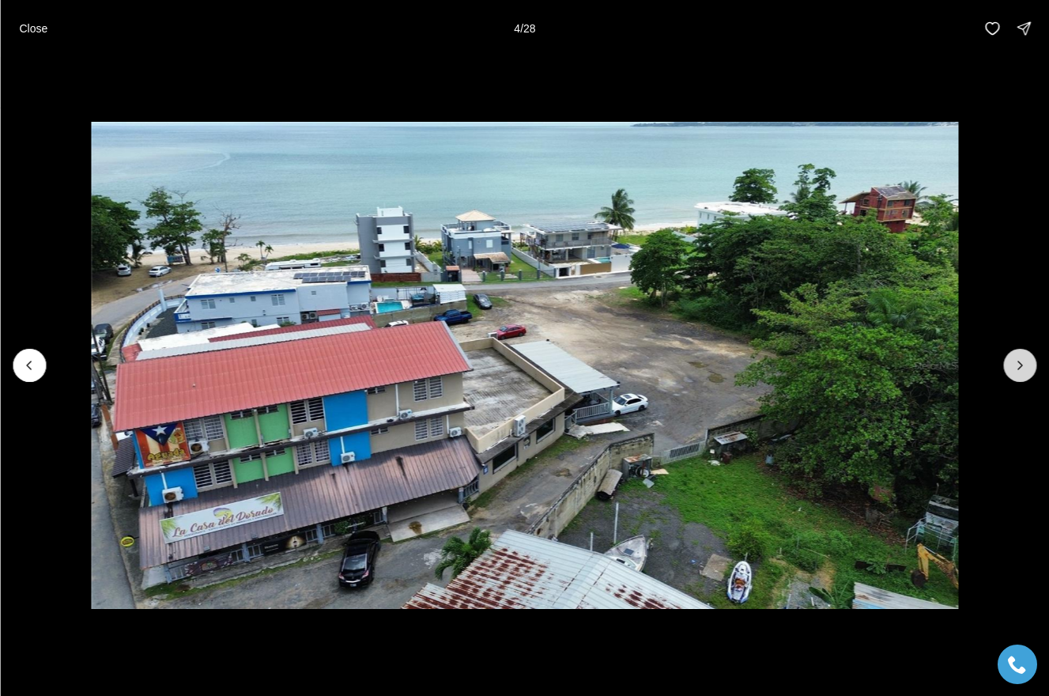
click at [1024, 356] on button "Next slide" at bounding box center [1019, 365] width 33 height 33
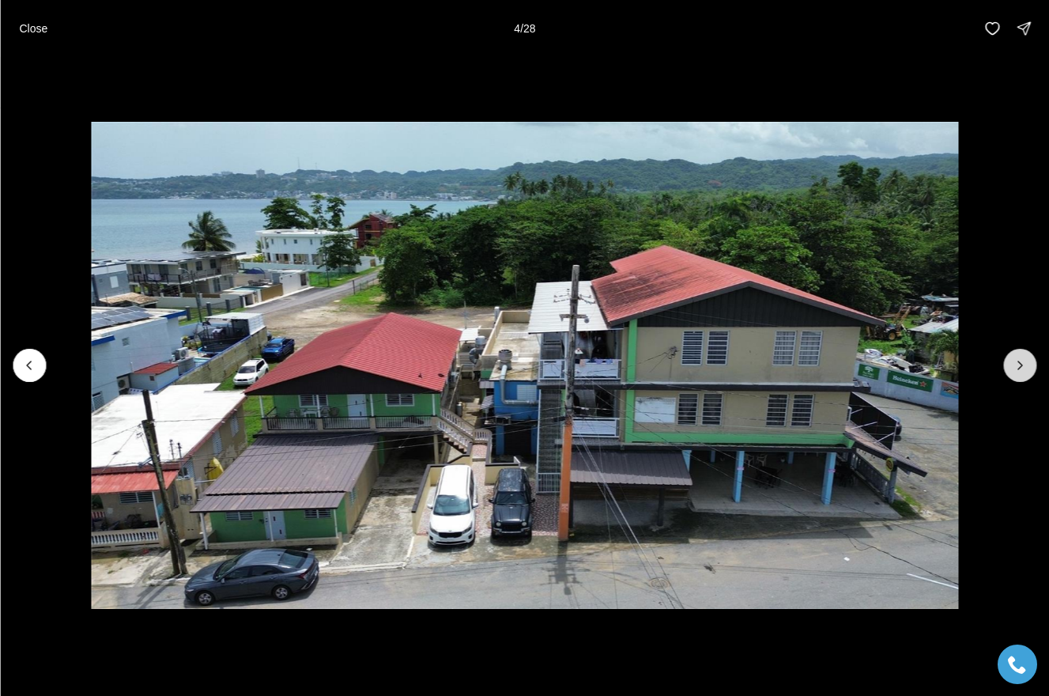
click at [1024, 356] on button "Next slide" at bounding box center [1019, 365] width 33 height 33
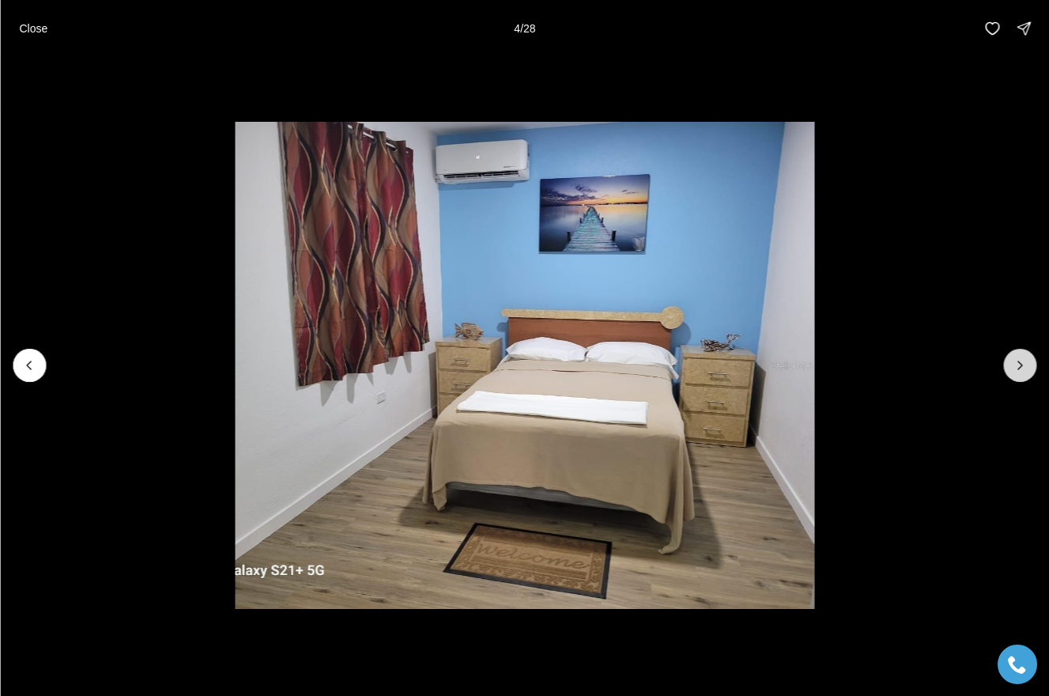
click at [1024, 356] on button "Next slide" at bounding box center [1019, 365] width 33 height 33
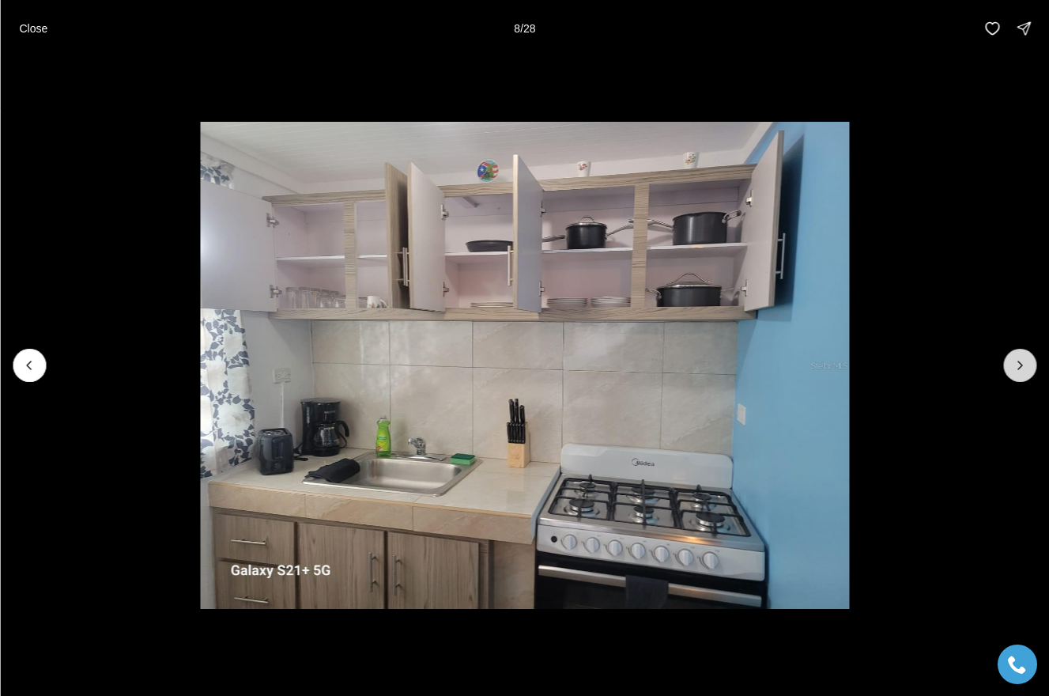
click at [1024, 356] on button "Next slide" at bounding box center [1019, 365] width 33 height 33
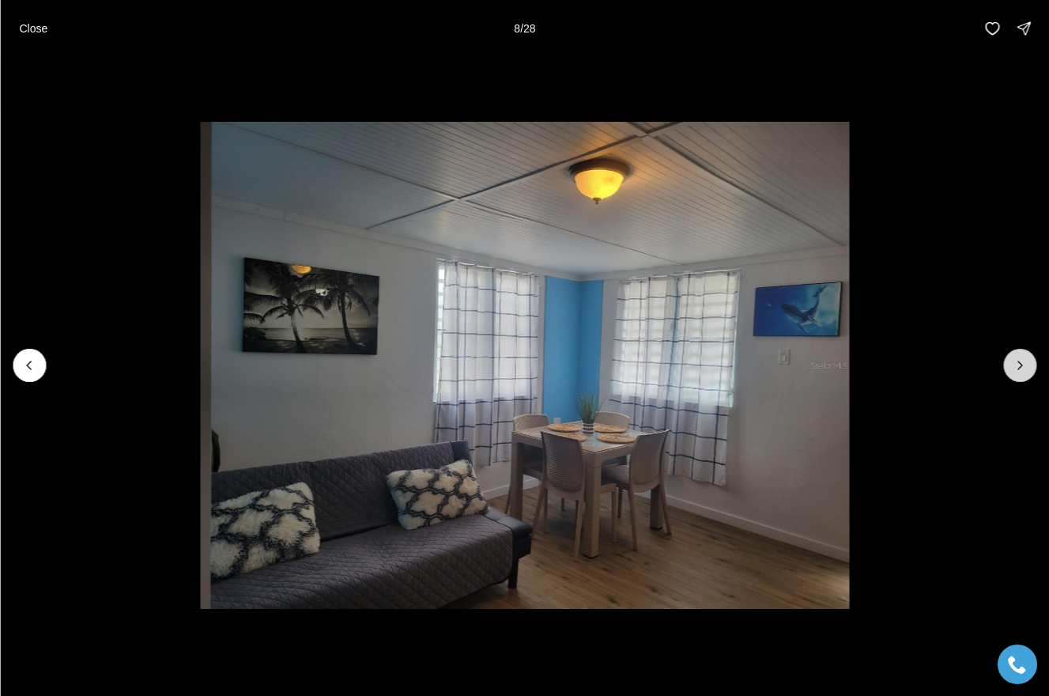
click at [1024, 356] on button "Next slide" at bounding box center [1019, 365] width 33 height 33
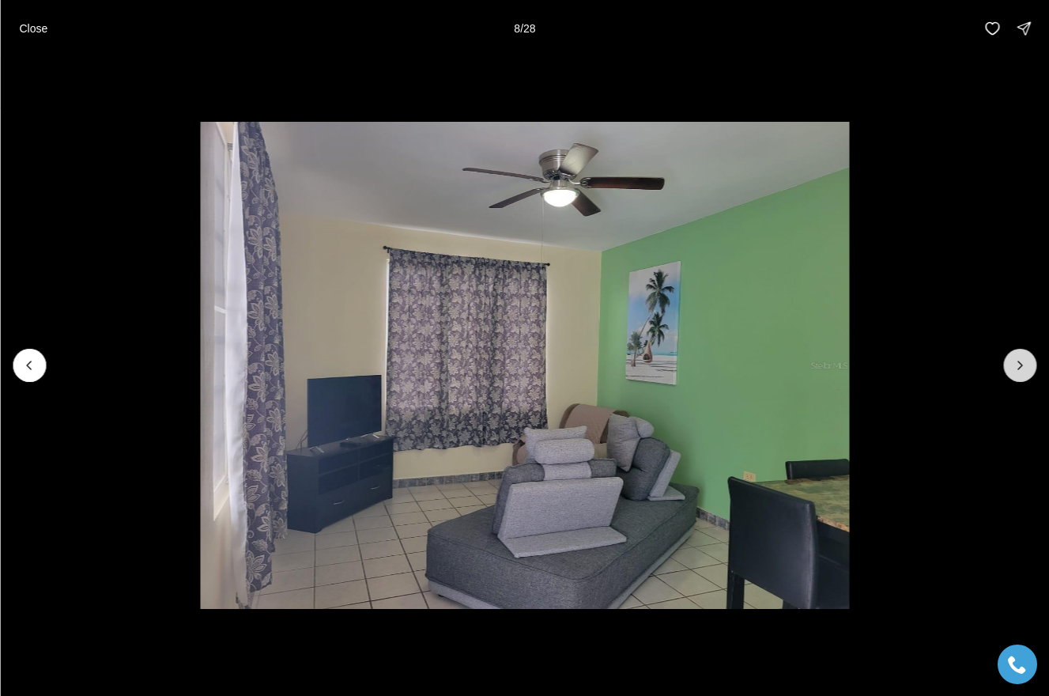
click at [1024, 356] on button "Next slide" at bounding box center [1019, 365] width 33 height 33
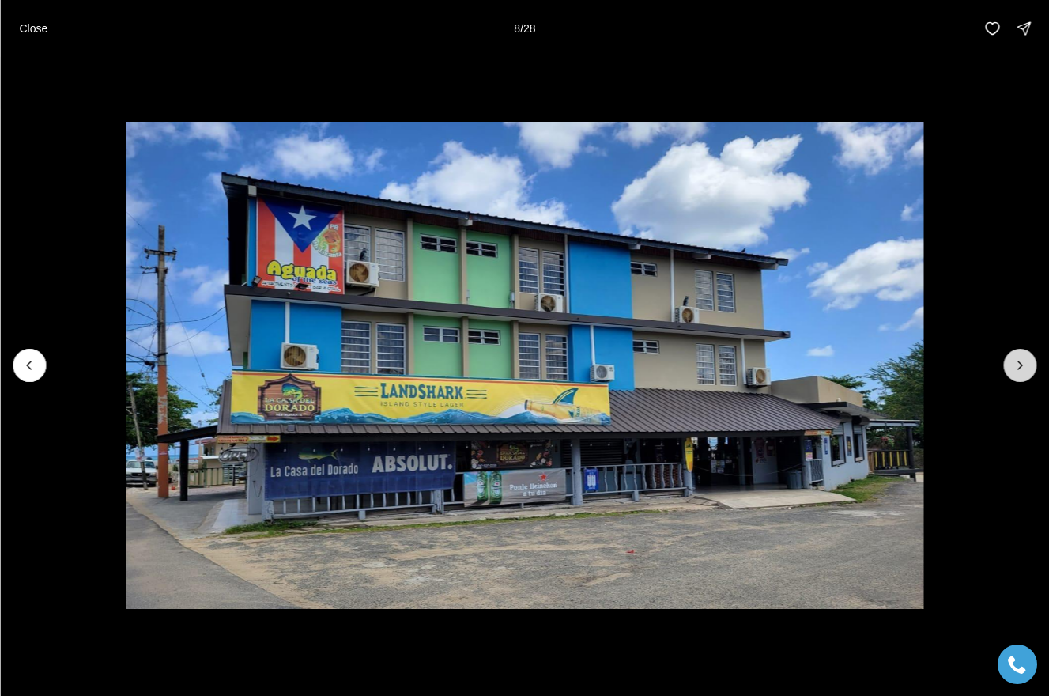
click at [1024, 356] on button "Next slide" at bounding box center [1019, 365] width 33 height 33
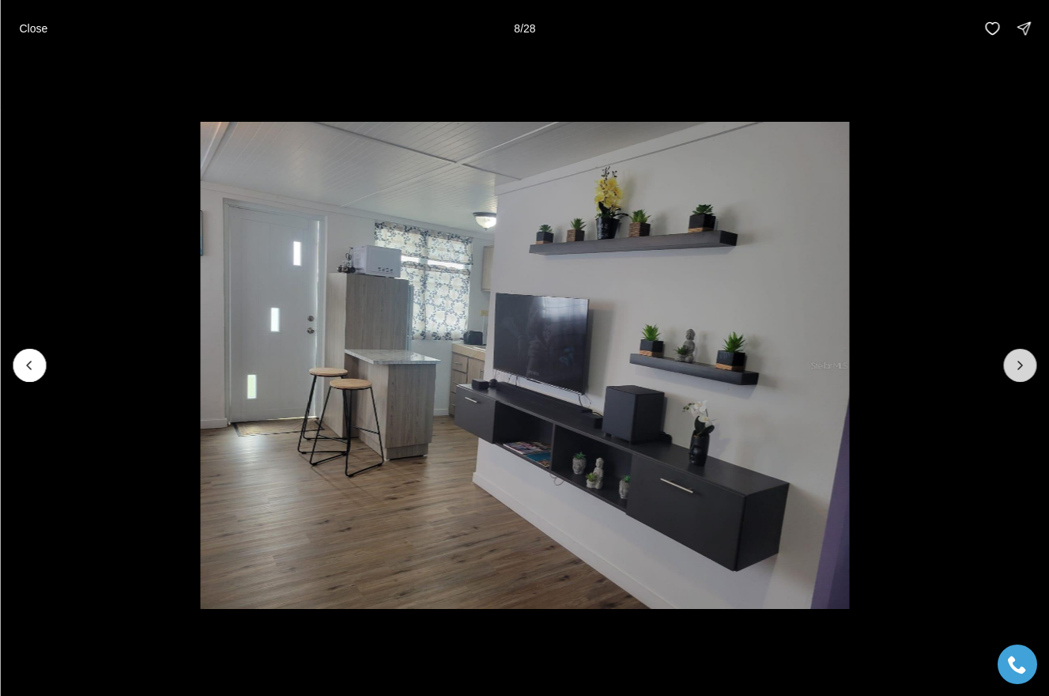
click at [1024, 356] on button "Next slide" at bounding box center [1019, 365] width 33 height 33
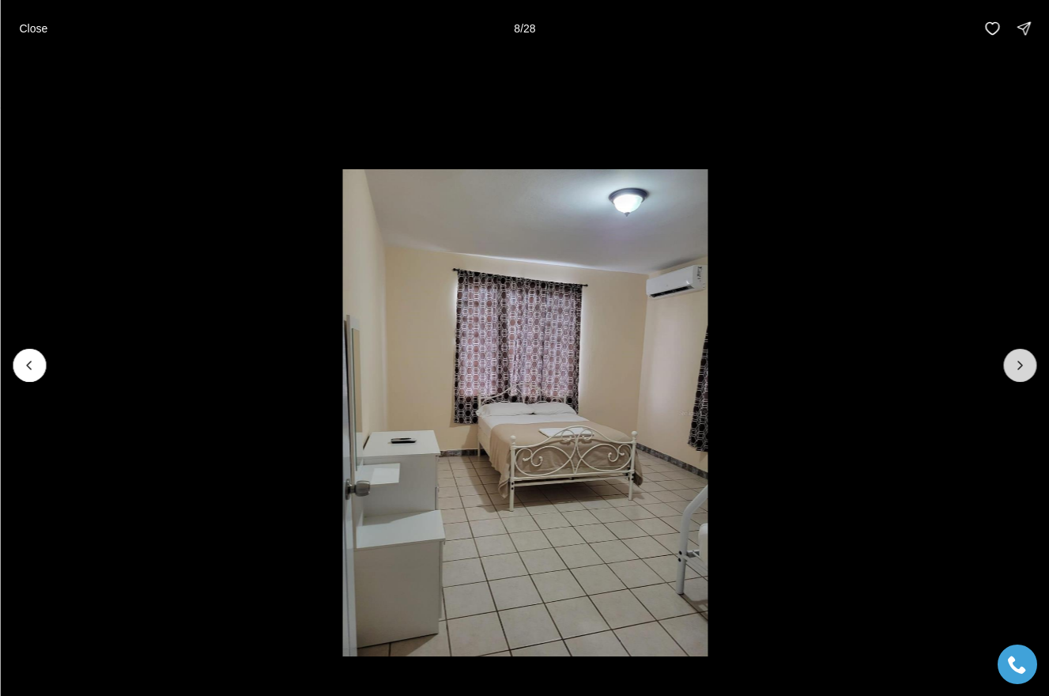
click at [1024, 356] on button "Next slide" at bounding box center [1019, 365] width 33 height 33
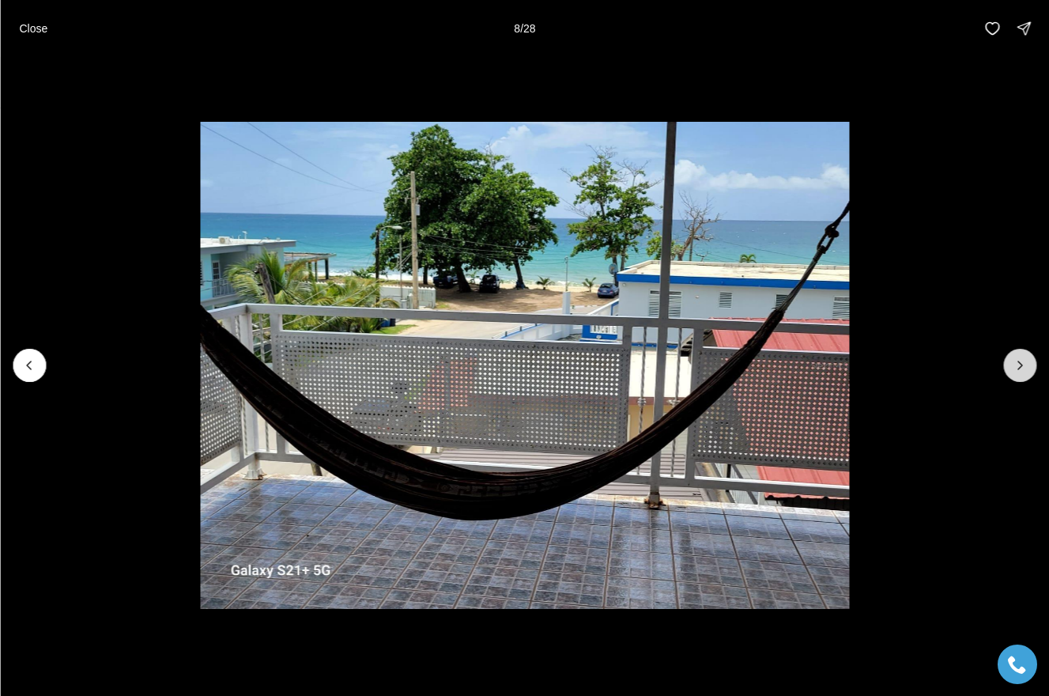
click at [1024, 356] on button "Next slide" at bounding box center [1019, 365] width 33 height 33
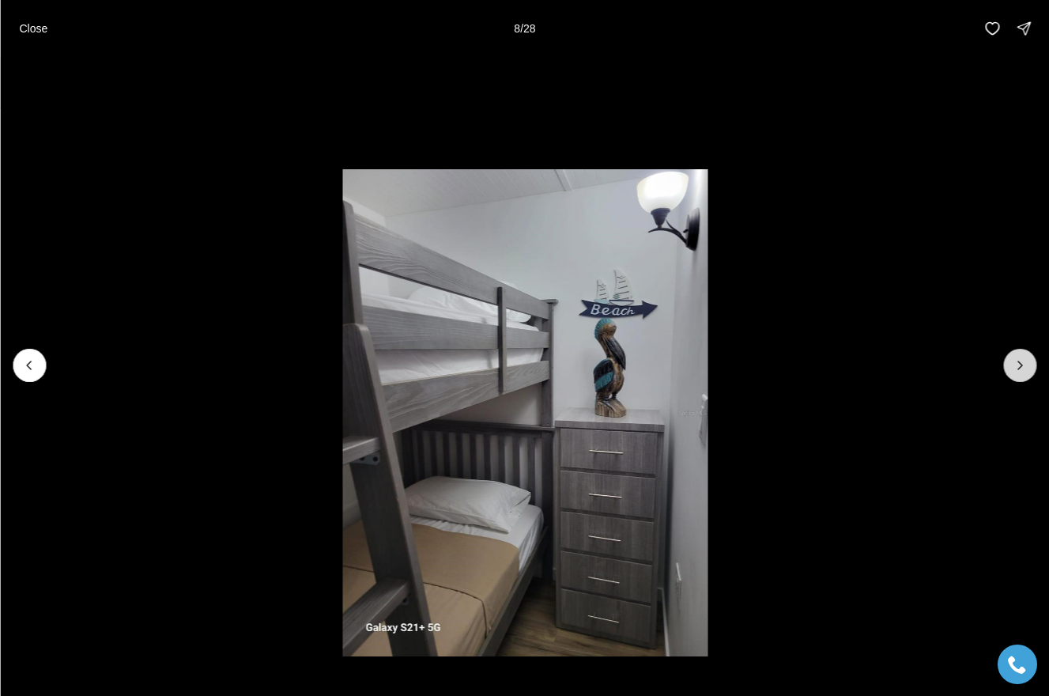
click at [1024, 356] on button "Next slide" at bounding box center [1019, 365] width 33 height 33
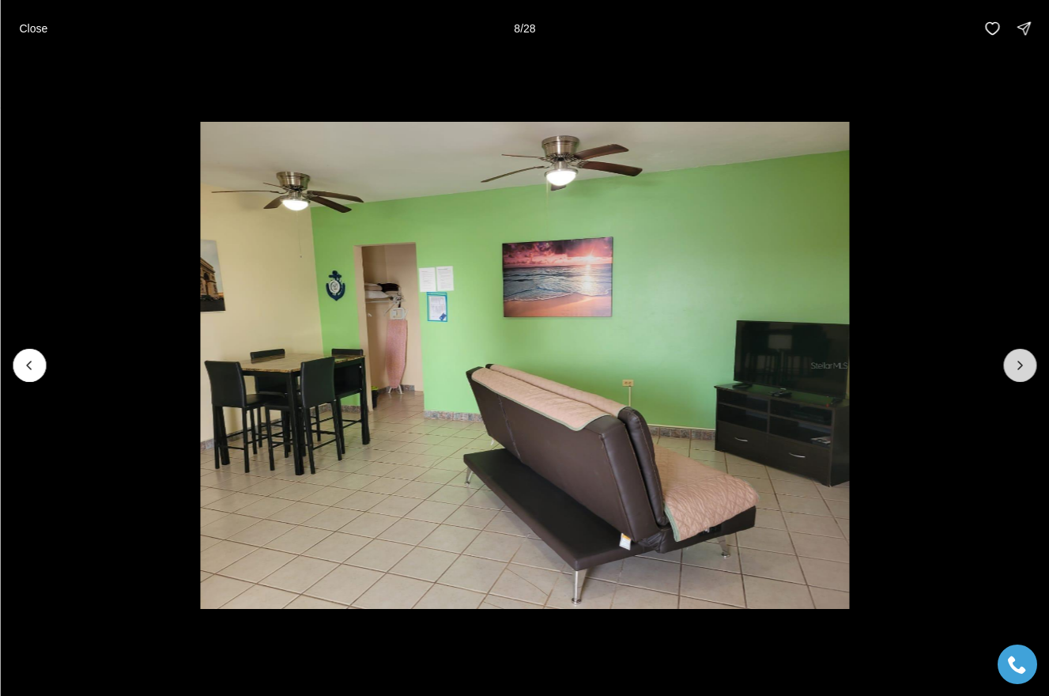
click at [1024, 356] on button "Next slide" at bounding box center [1019, 365] width 33 height 33
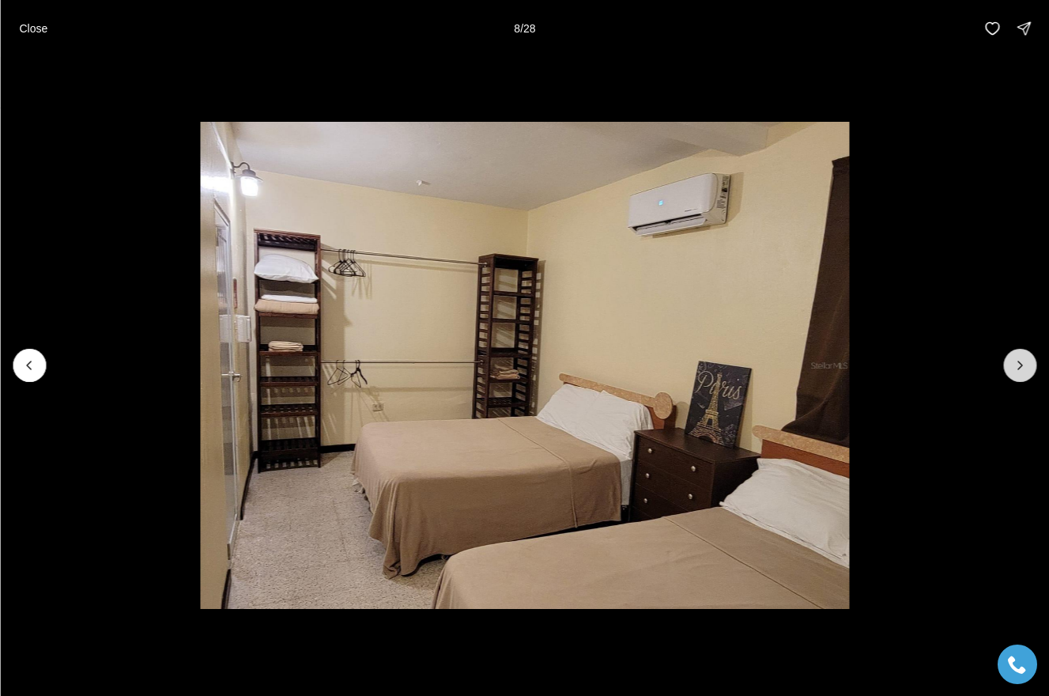
click at [1024, 356] on button "Next slide" at bounding box center [1019, 365] width 33 height 33
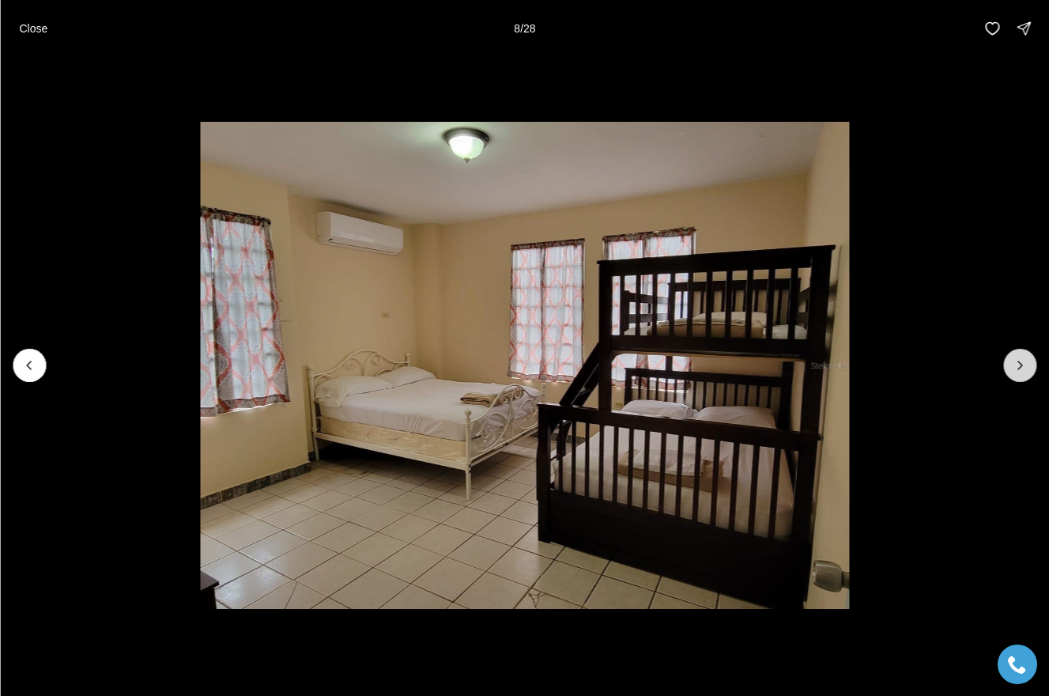
click at [1024, 356] on button "Next slide" at bounding box center [1019, 365] width 33 height 33
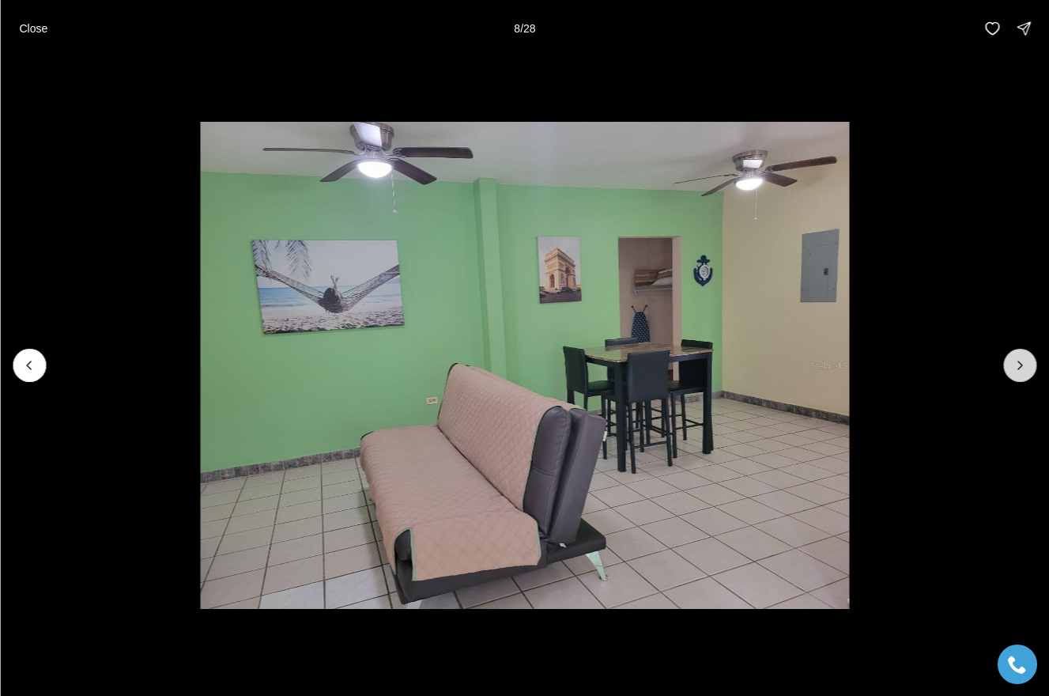
click at [1024, 356] on button "Next slide" at bounding box center [1019, 365] width 33 height 33
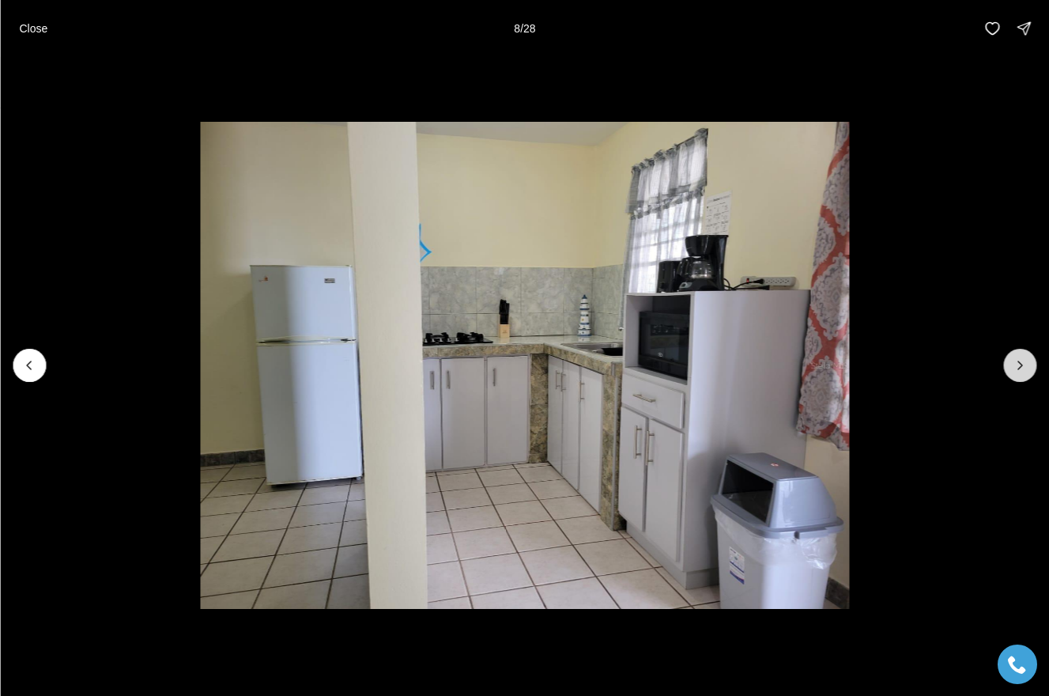
click at [1024, 356] on button "Next slide" at bounding box center [1019, 365] width 33 height 33
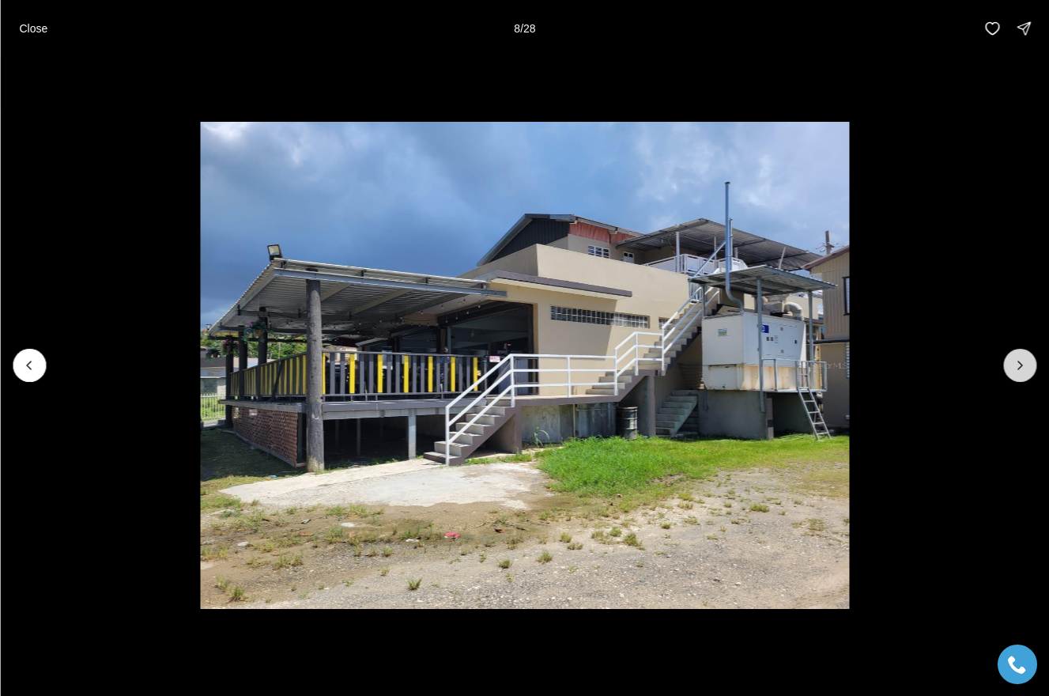
click at [1024, 356] on button "Next slide" at bounding box center [1019, 365] width 33 height 33
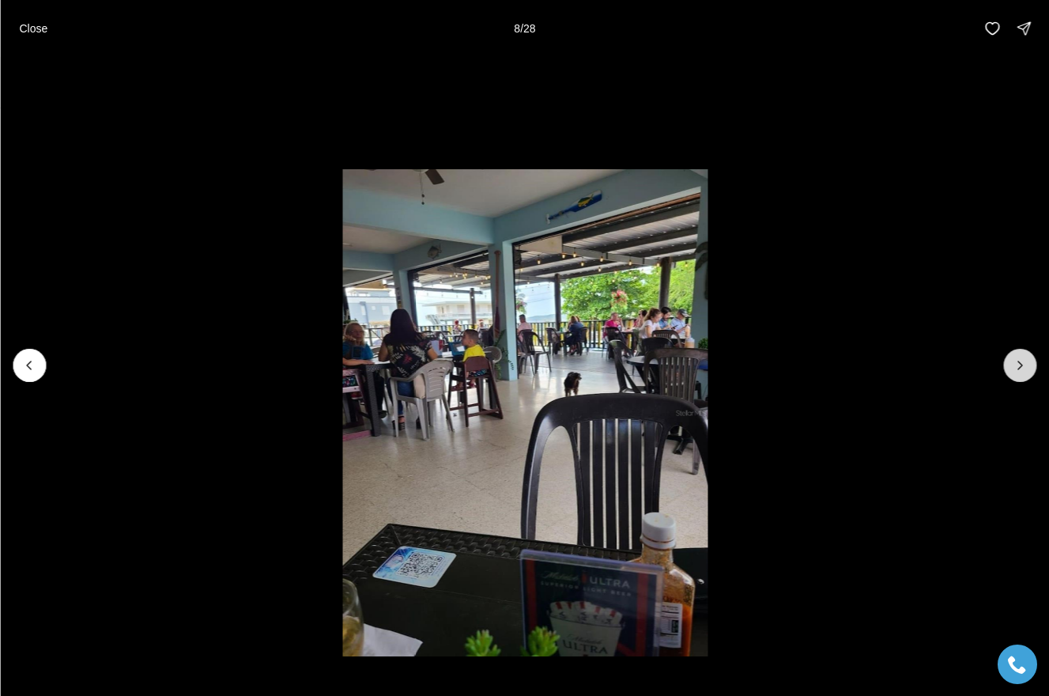
click at [1024, 356] on button "Next slide" at bounding box center [1019, 365] width 33 height 33
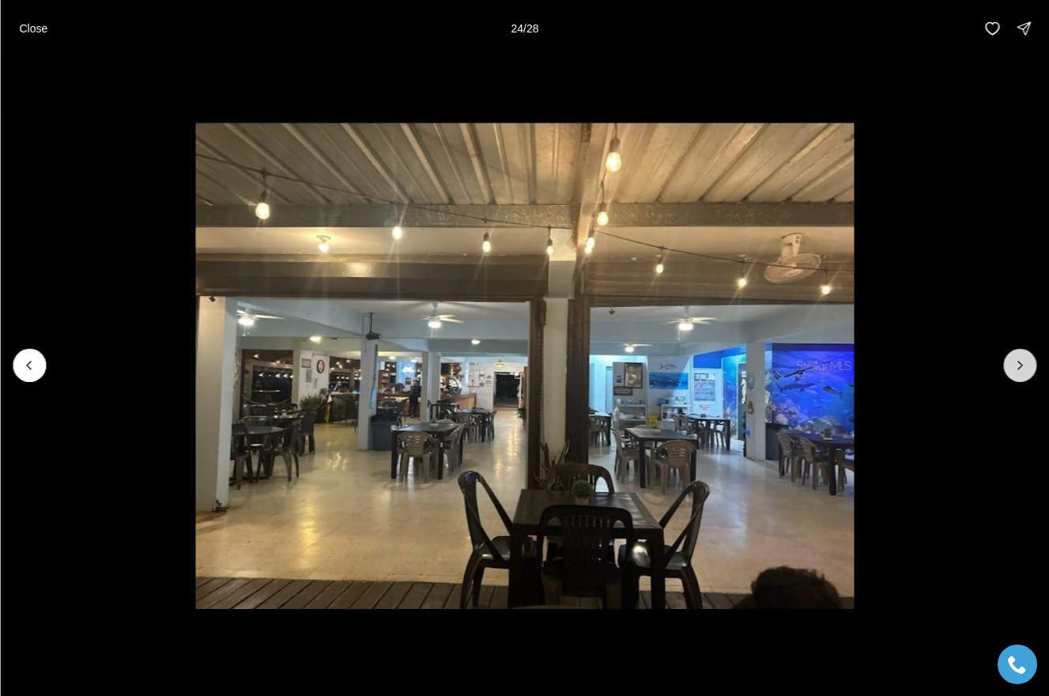
click at [1024, 356] on button "Next slide" at bounding box center [1019, 365] width 33 height 33
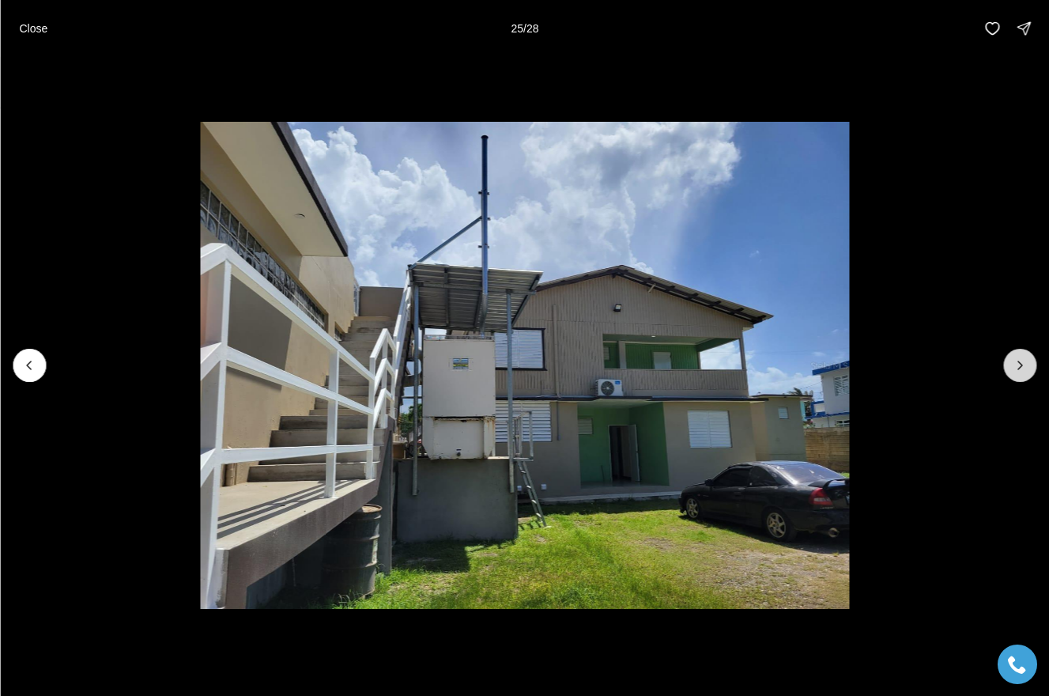
click at [1024, 356] on button "Next slide" at bounding box center [1019, 365] width 33 height 33
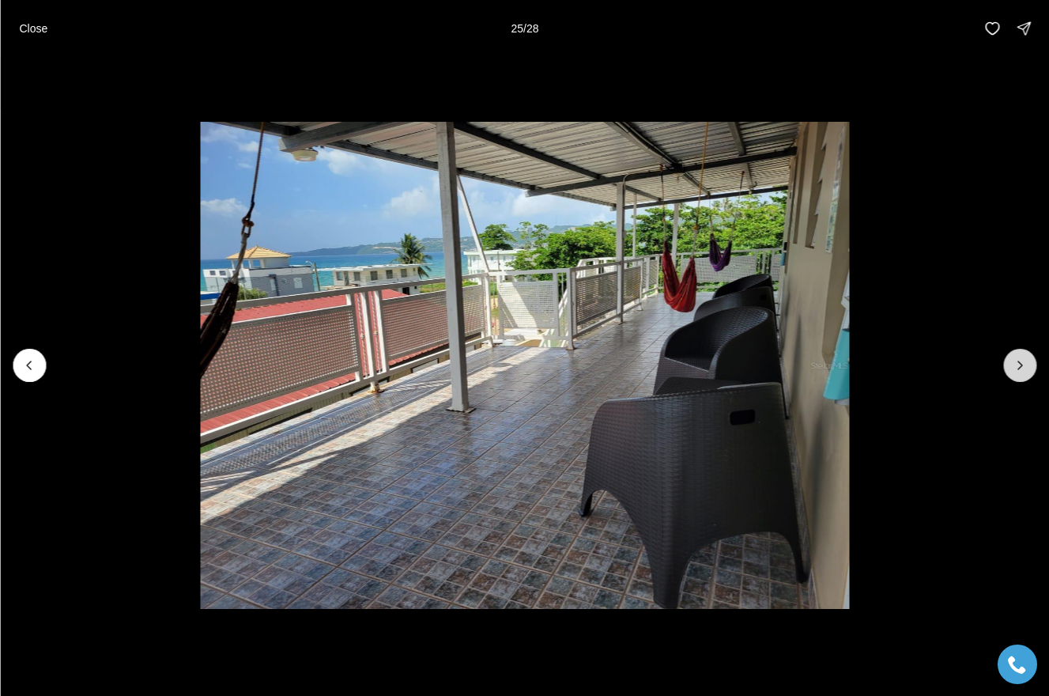
click at [1024, 356] on button "Next slide" at bounding box center [1019, 365] width 33 height 33
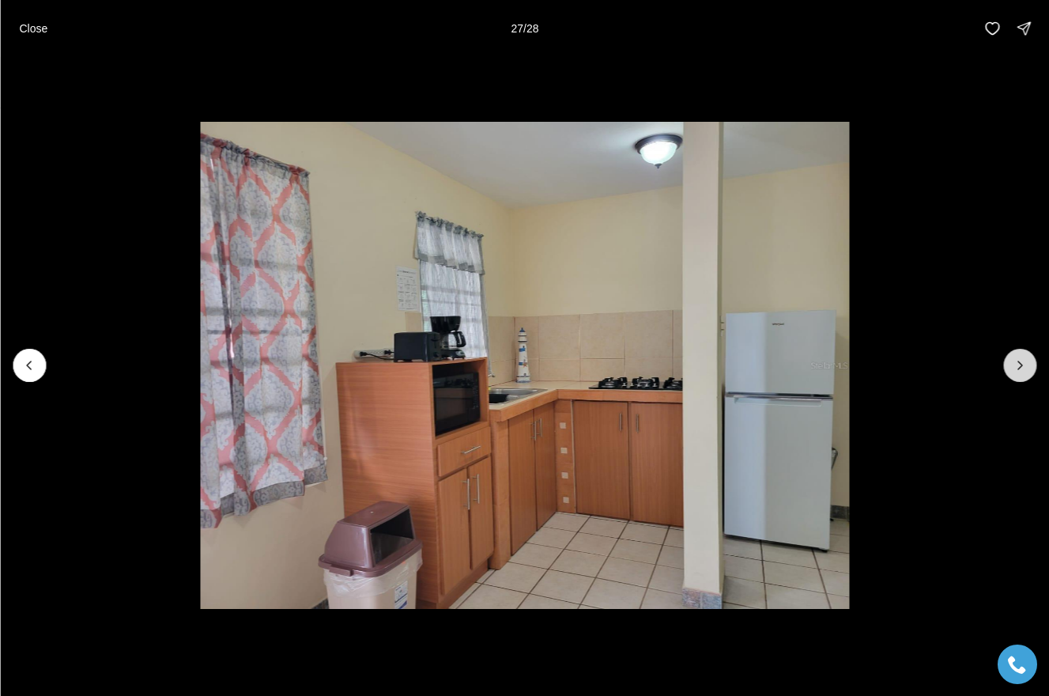
click at [1024, 356] on button "Next slide" at bounding box center [1019, 365] width 33 height 33
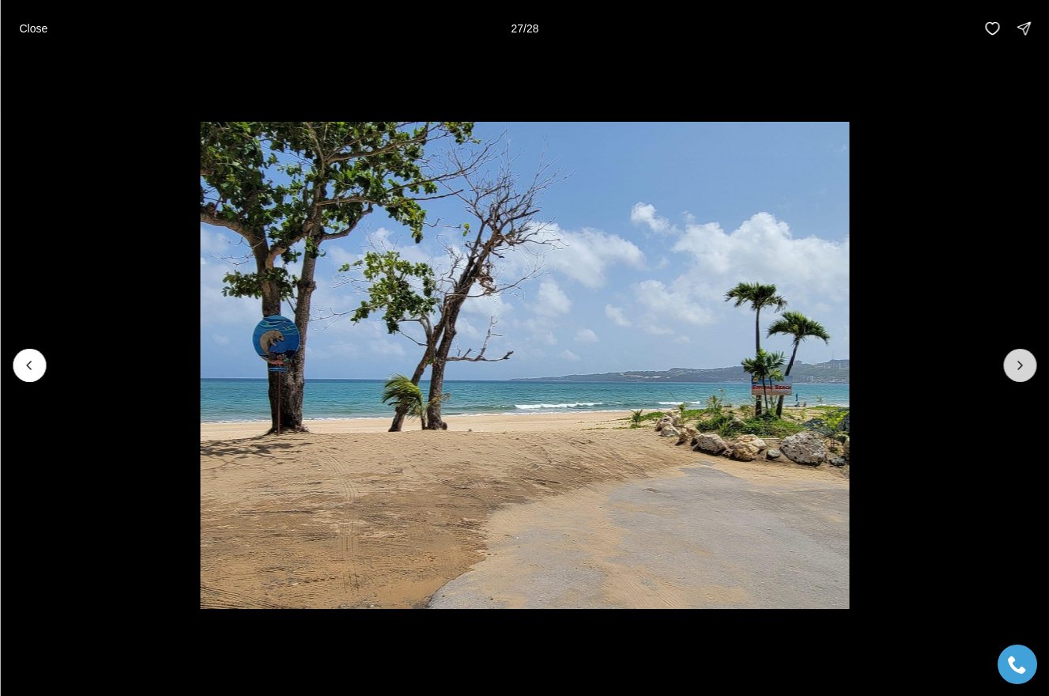
click at [1024, 356] on button "Next slide" at bounding box center [1019, 365] width 33 height 33
click at [1024, 356] on div at bounding box center [1019, 365] width 33 height 33
click at [322, 366] on img "28 of 28" at bounding box center [524, 365] width 649 height 487
click at [272, 348] on img "28 of 28" at bounding box center [524, 365] width 649 height 487
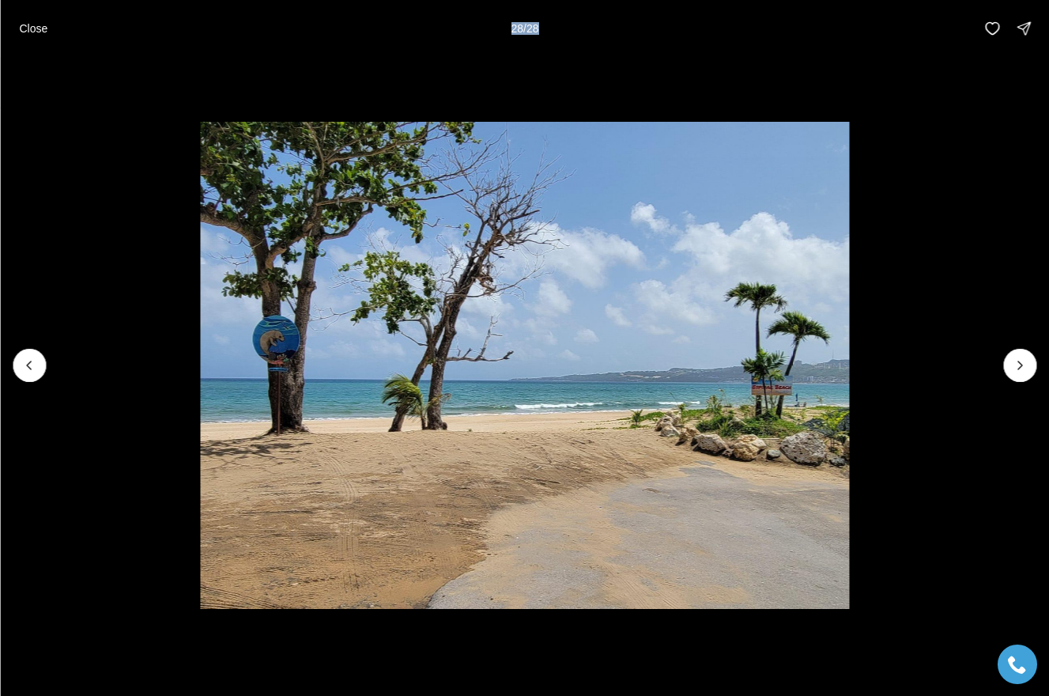
click at [848, 217] on img "28 of 28" at bounding box center [524, 365] width 649 height 487
click at [37, 20] on button "Close" at bounding box center [32, 29] width 47 height 32
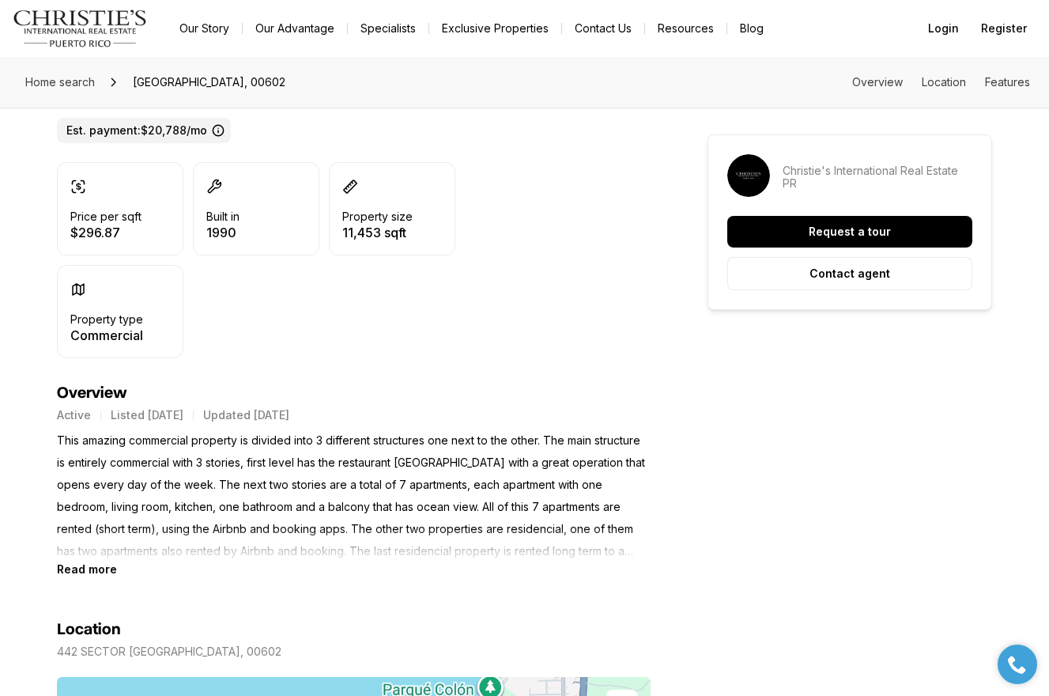
scroll to position [423, 0]
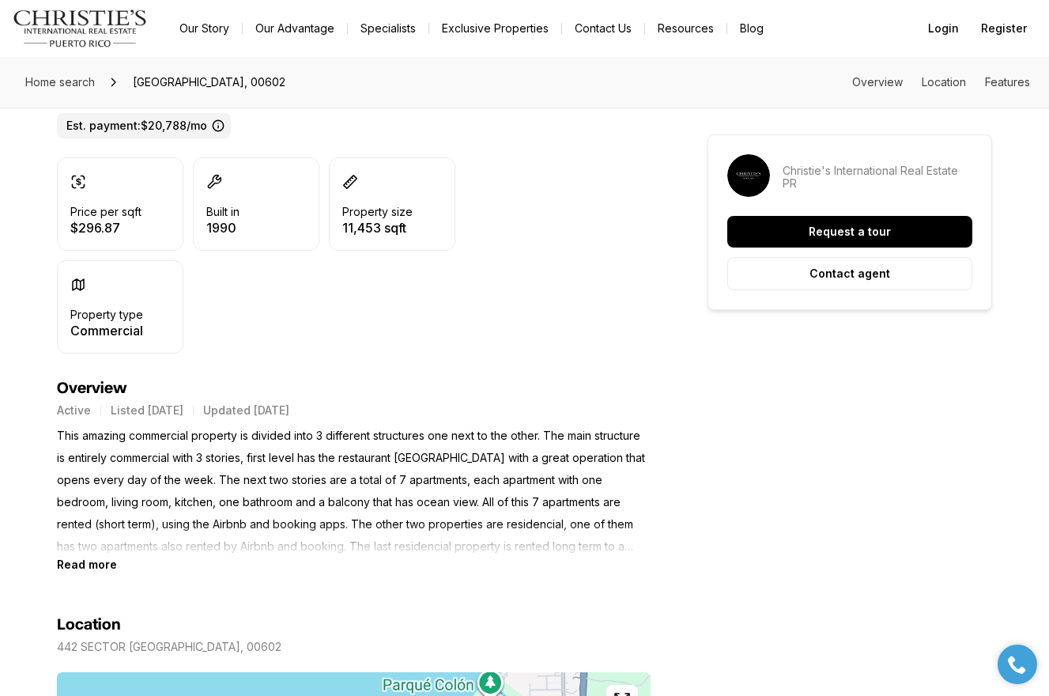
click at [95, 563] on b "Read more" at bounding box center [87, 563] width 60 height 13
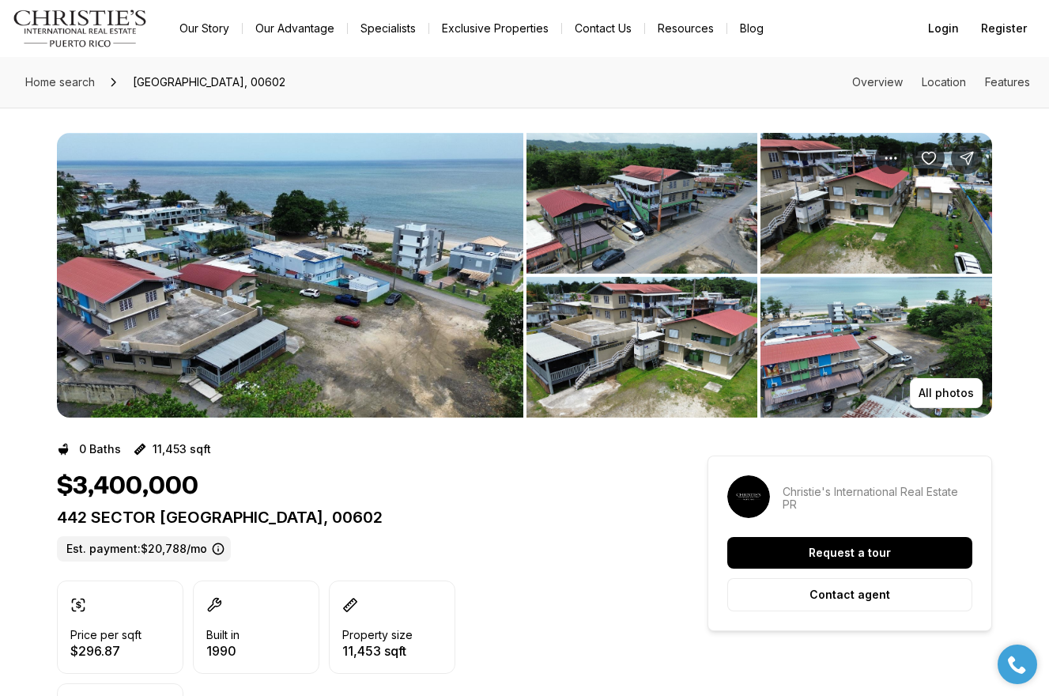
scroll to position [0, 0]
click at [126, 24] on img "Main navigation" at bounding box center [80, 28] width 135 height 38
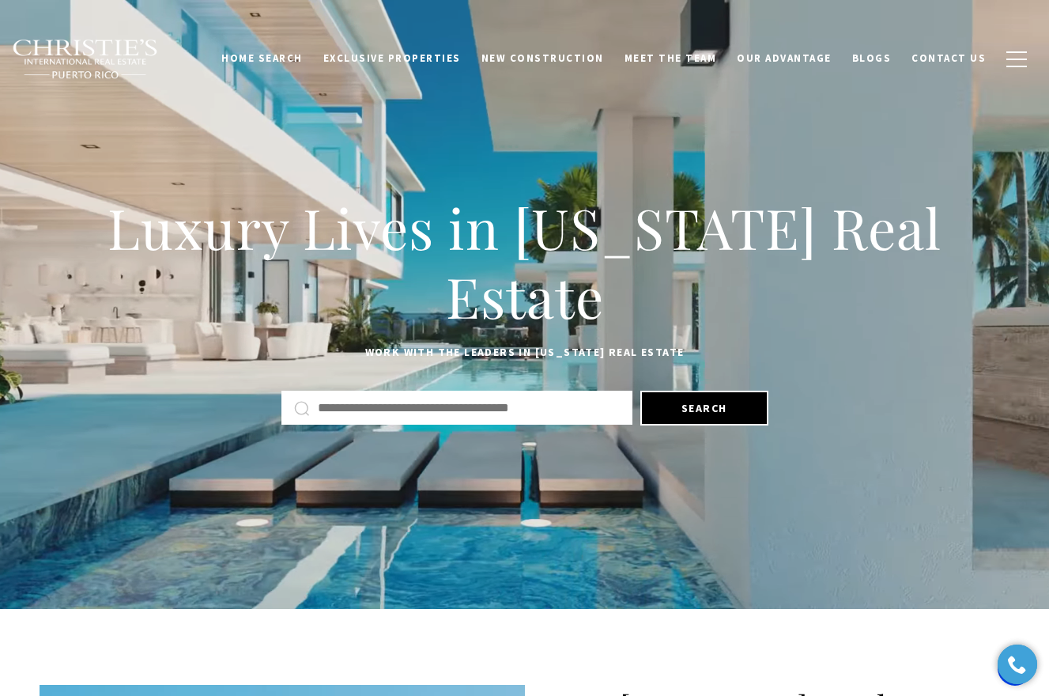
click at [590, 162] on div "Luxury Lives in [US_STATE] Real Estate Work with the leaders in [US_STATE] Real…" at bounding box center [524, 307] width 1049 height 347
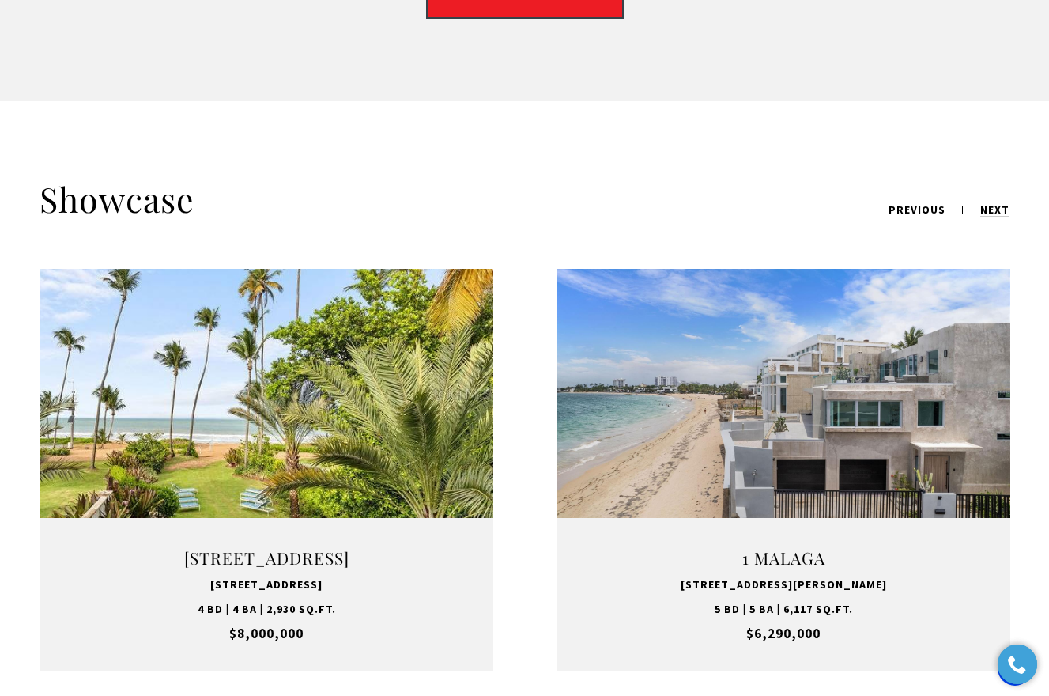
scroll to position [1953, 0]
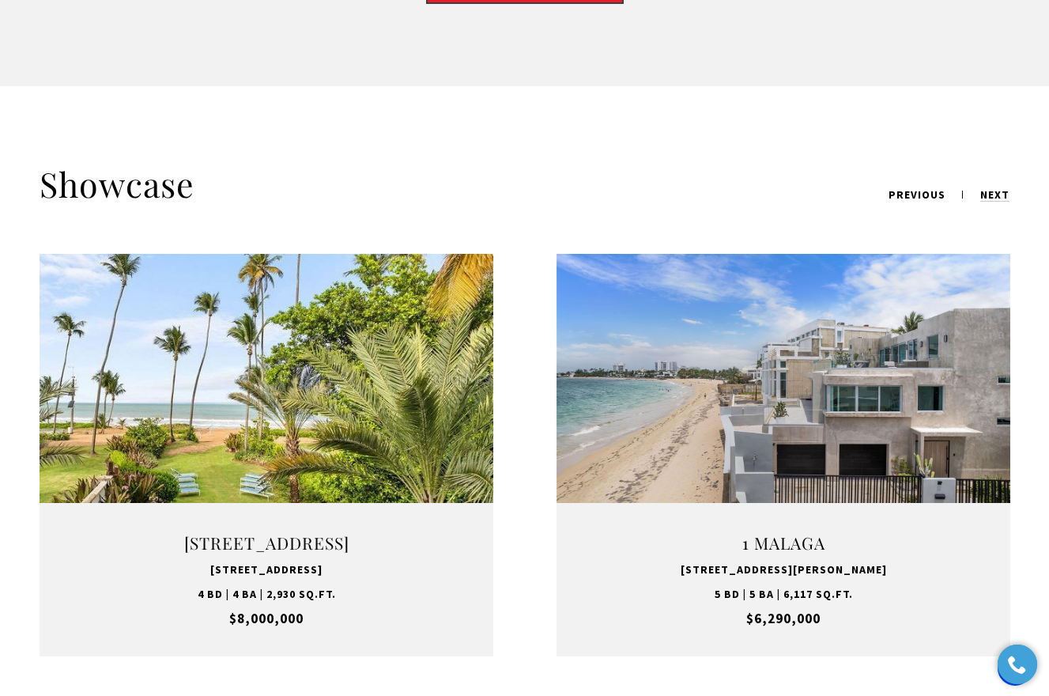
click at [831, 432] on link "VIEW PROPERTY" at bounding box center [783, 455] width 198 height 46
click at [262, 432] on link "VIEW PROPERTY" at bounding box center [267, 455] width 198 height 46
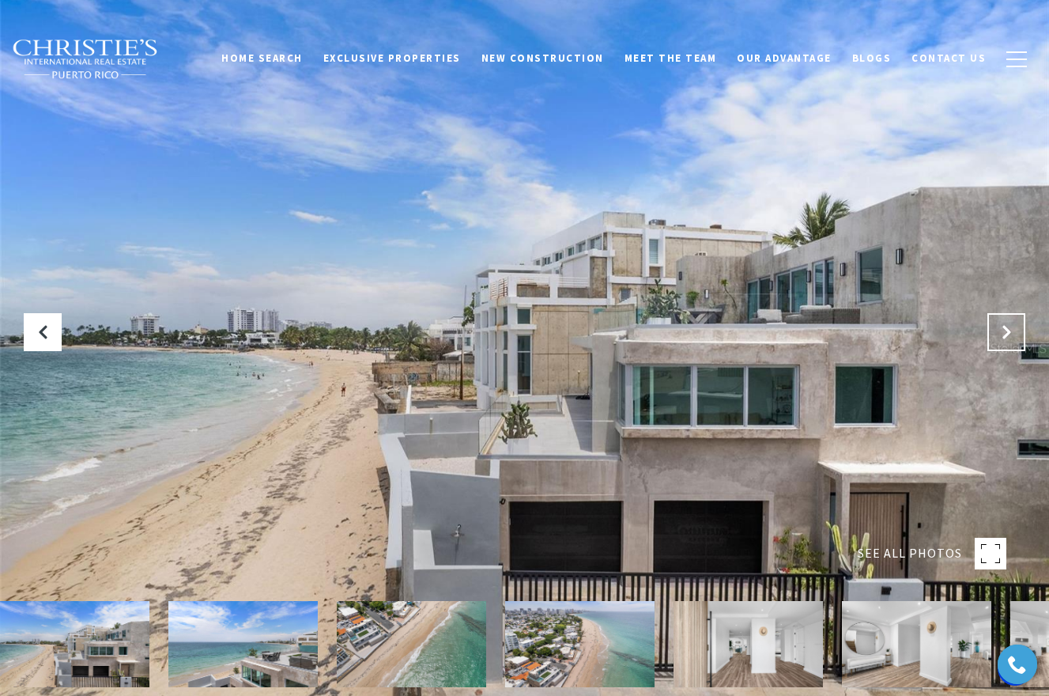
click at [1009, 333] on icon "Next Slide" at bounding box center [1006, 332] width 16 height 16
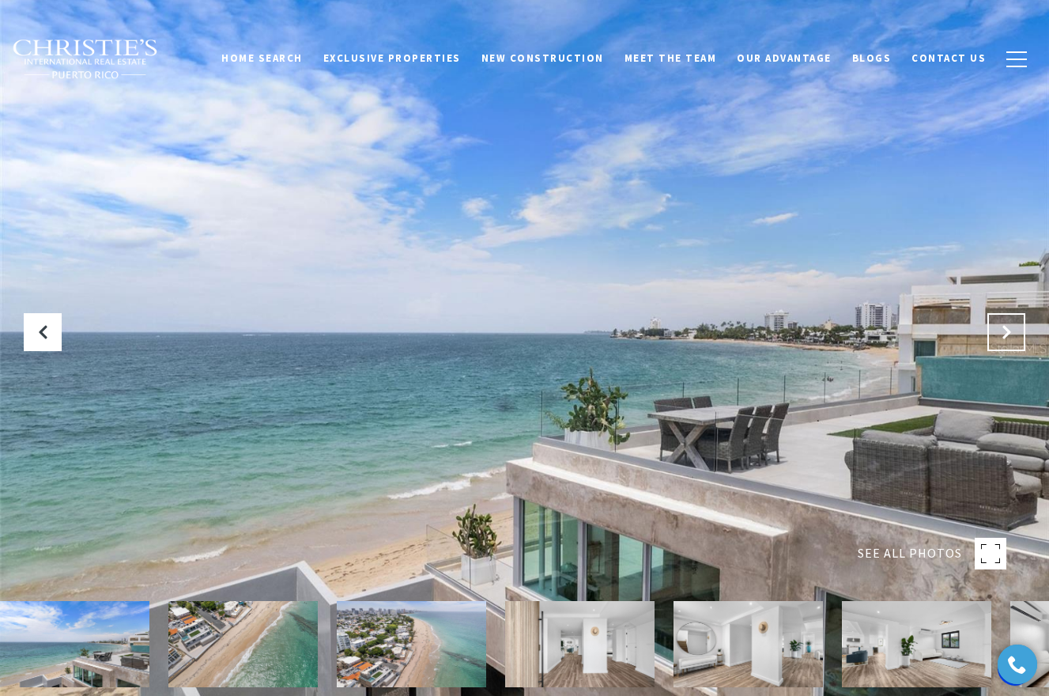
click at [1009, 333] on icon "Next Slide" at bounding box center [1006, 332] width 16 height 16
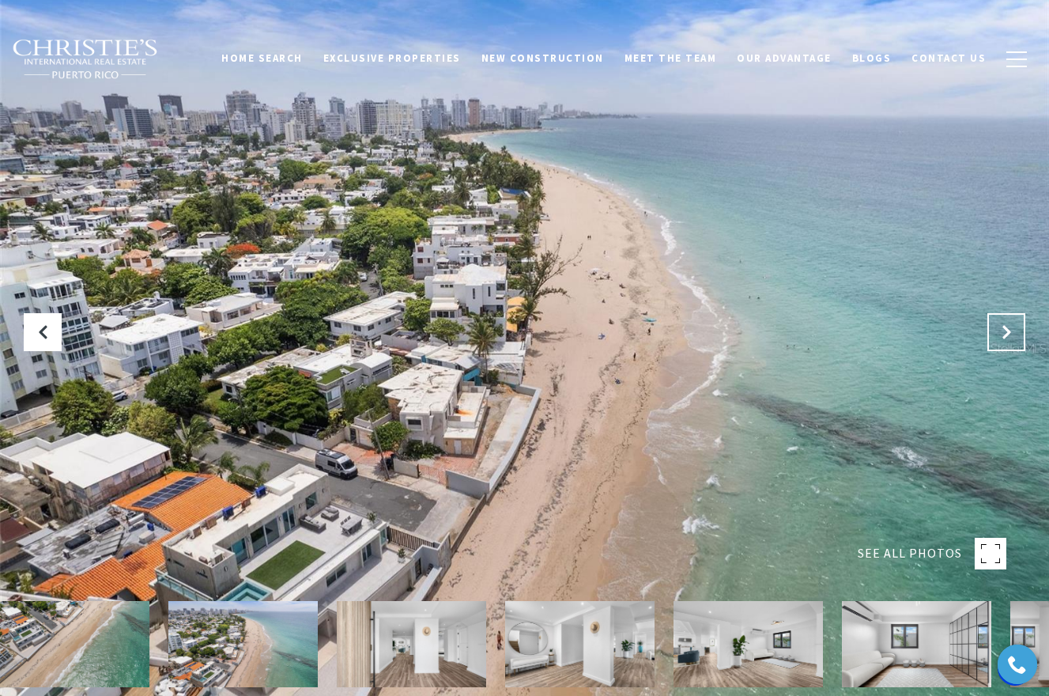
click at [1009, 332] on icon "Next Slide" at bounding box center [1006, 332] width 16 height 16
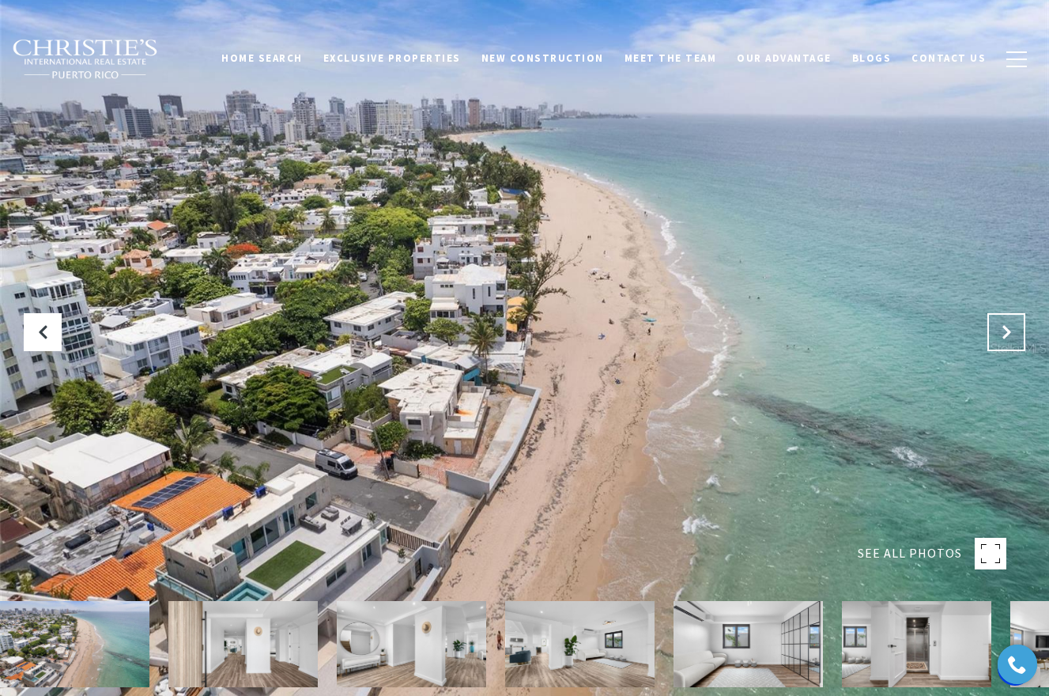
click at [1009, 332] on icon "Next Slide" at bounding box center [1006, 332] width 16 height 16
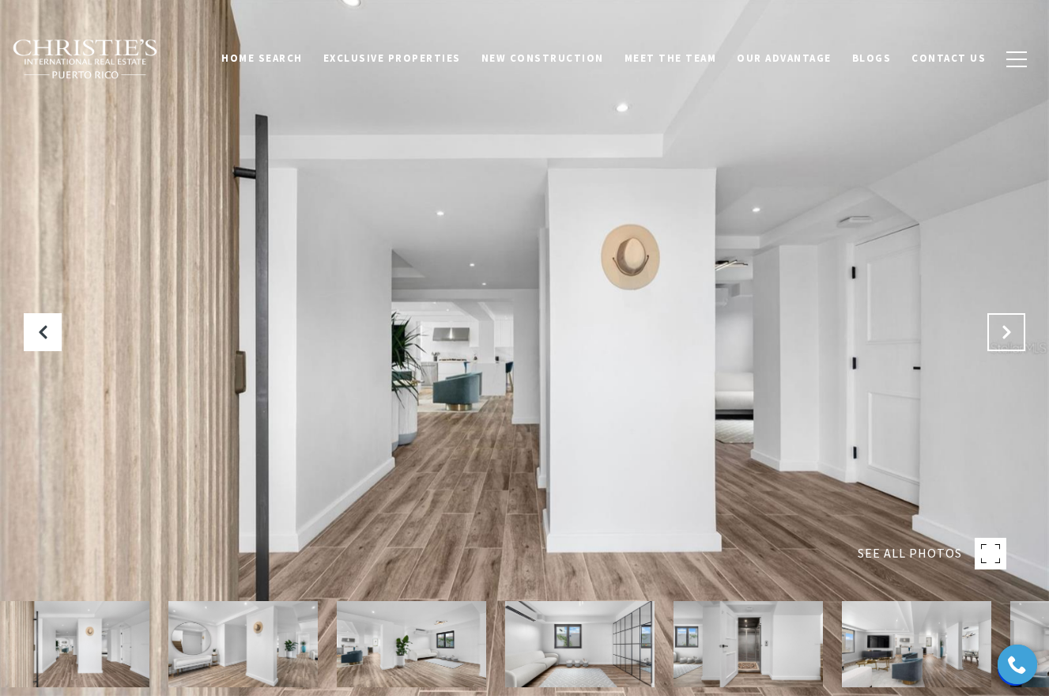
click at [1010, 333] on icon "Next Slide" at bounding box center [1006, 332] width 16 height 16
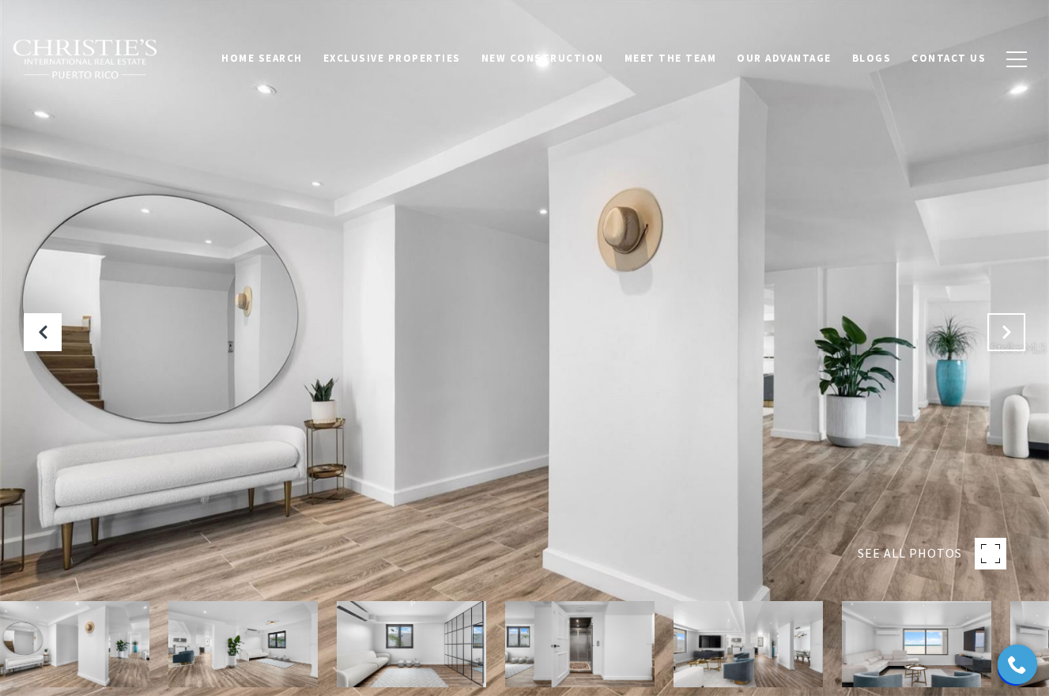
click at [1011, 334] on icon "Next Slide" at bounding box center [1006, 332] width 16 height 16
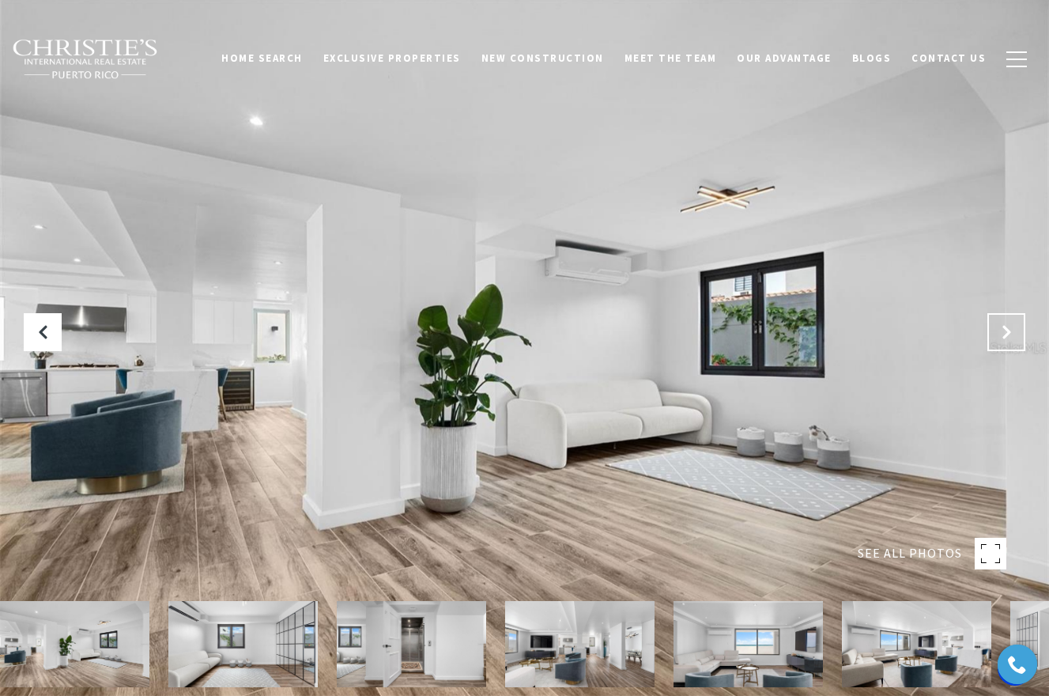
click at [1011, 334] on icon "Next Slide" at bounding box center [1006, 332] width 16 height 16
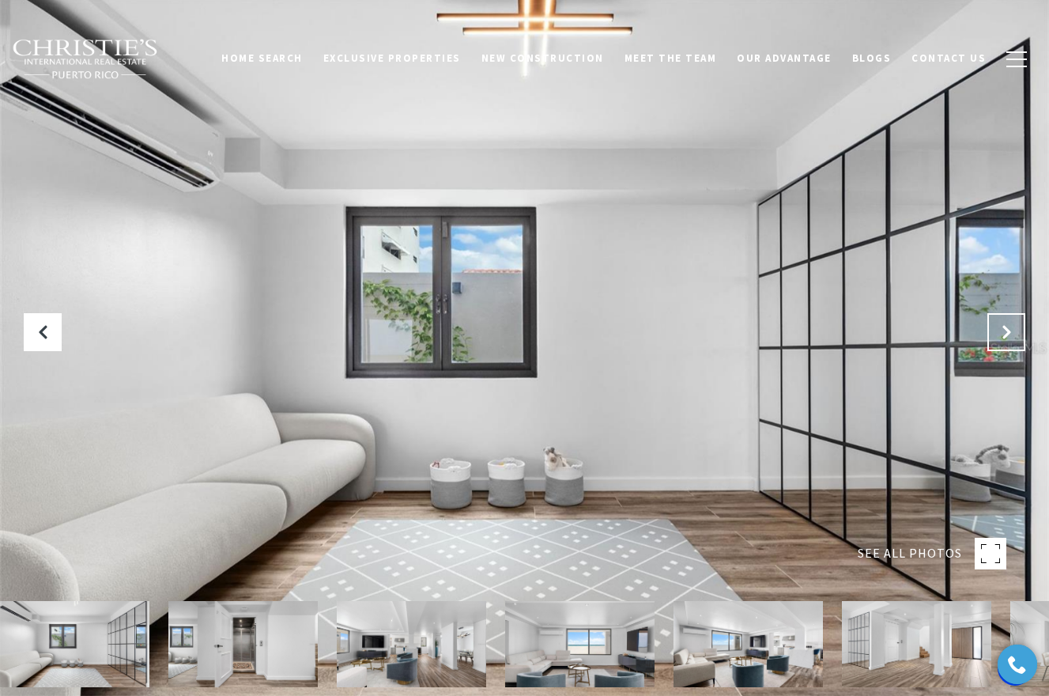
click at [1013, 335] on icon "Next Slide" at bounding box center [1006, 332] width 16 height 16
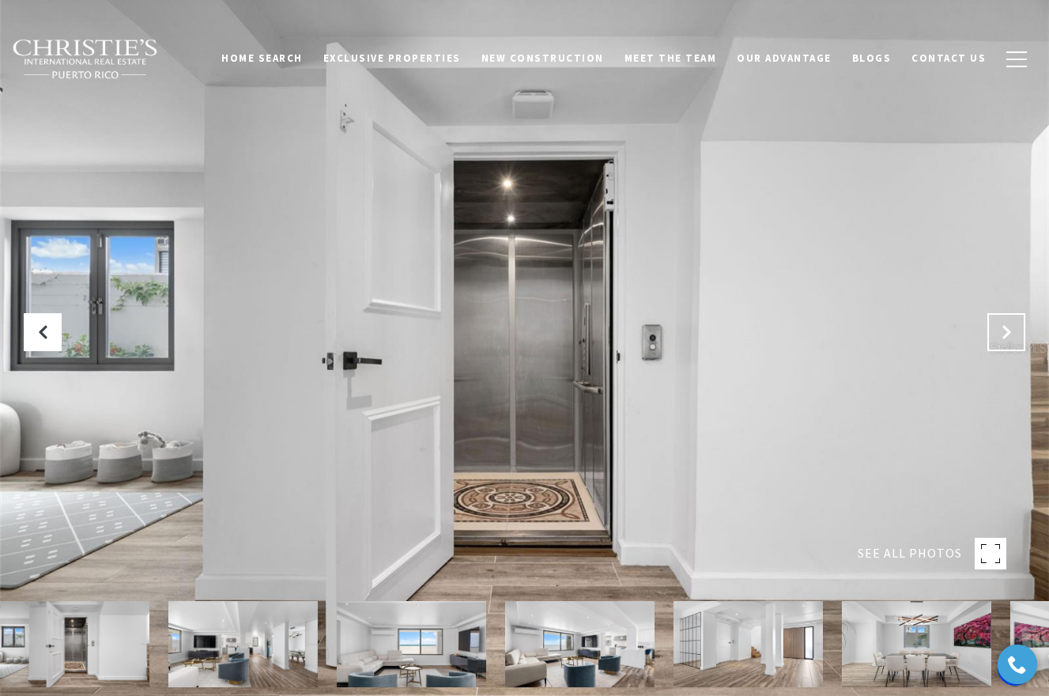
click at [1013, 335] on icon "Next Slide" at bounding box center [1006, 332] width 16 height 16
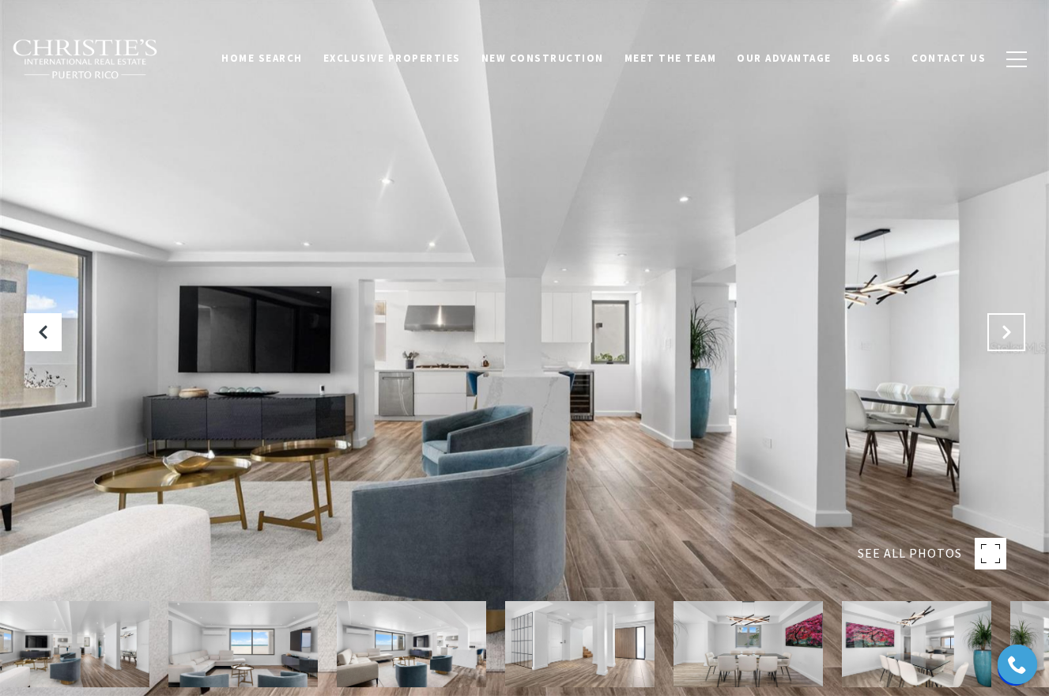
click at [1013, 335] on icon "Next Slide" at bounding box center [1006, 332] width 16 height 16
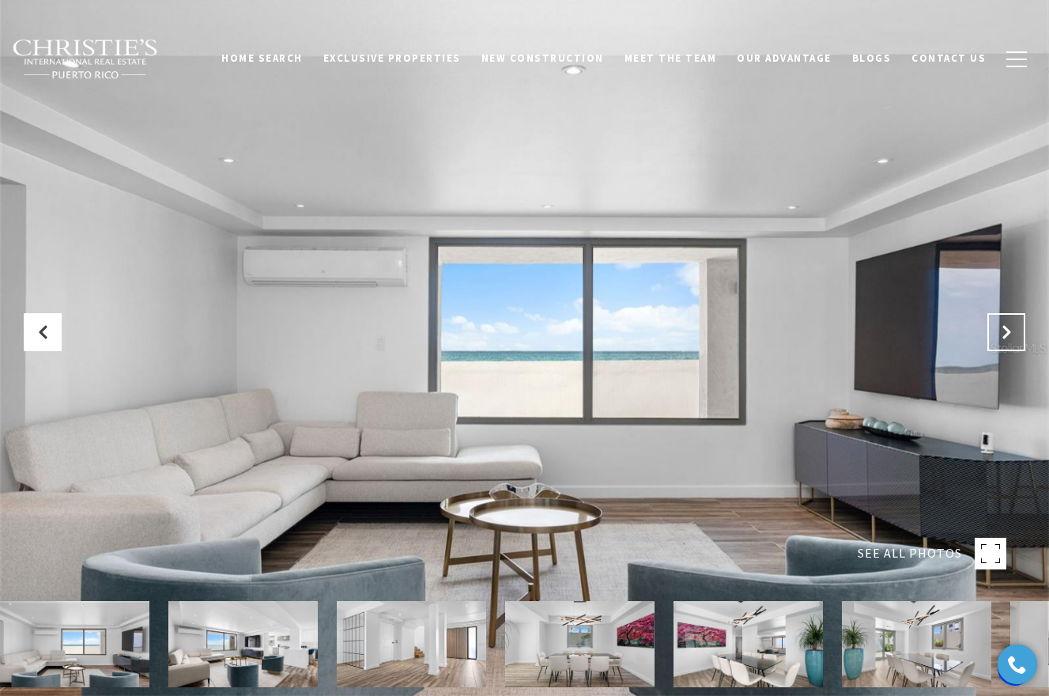
click at [1013, 335] on icon "Next Slide" at bounding box center [1006, 332] width 16 height 16
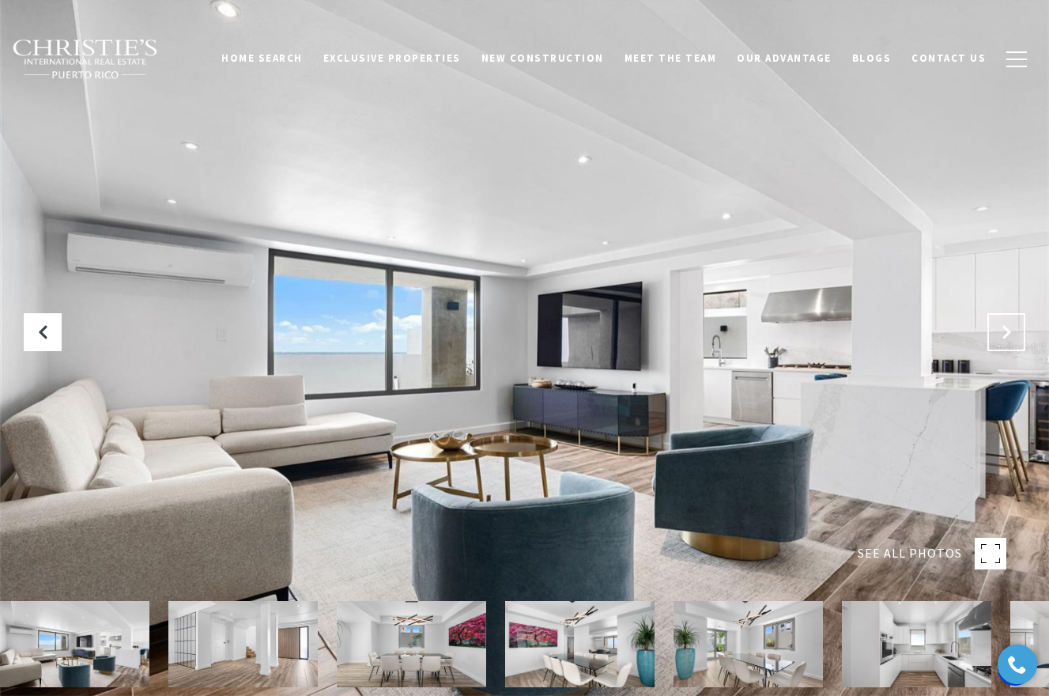
click at [1013, 335] on icon "Next Slide" at bounding box center [1006, 332] width 16 height 16
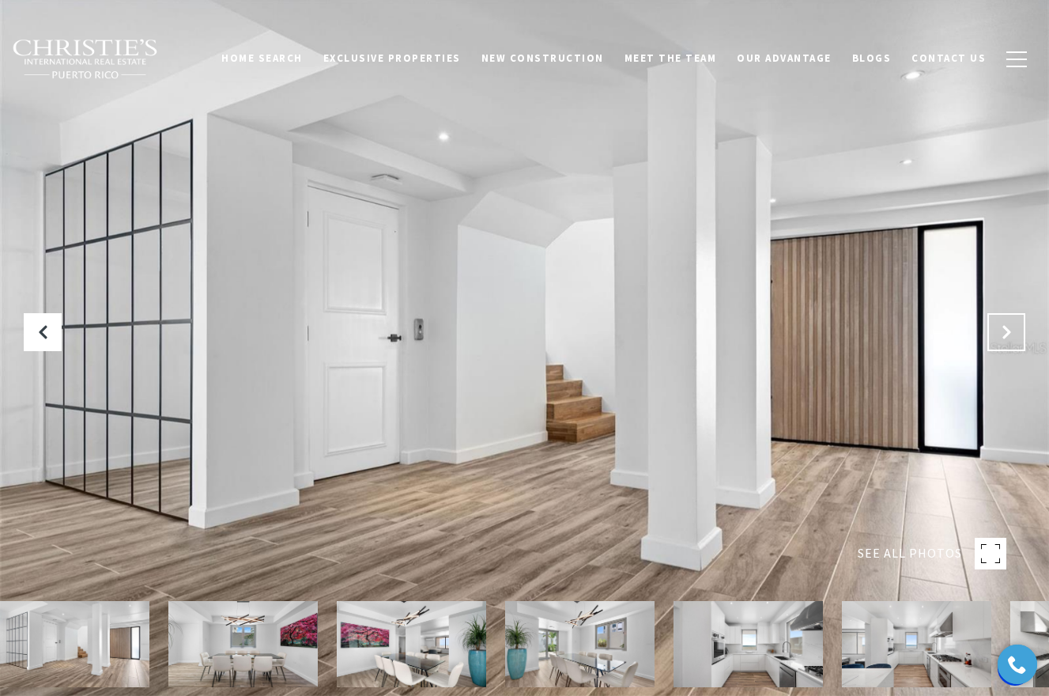
click at [1013, 335] on icon "Next Slide" at bounding box center [1006, 332] width 16 height 16
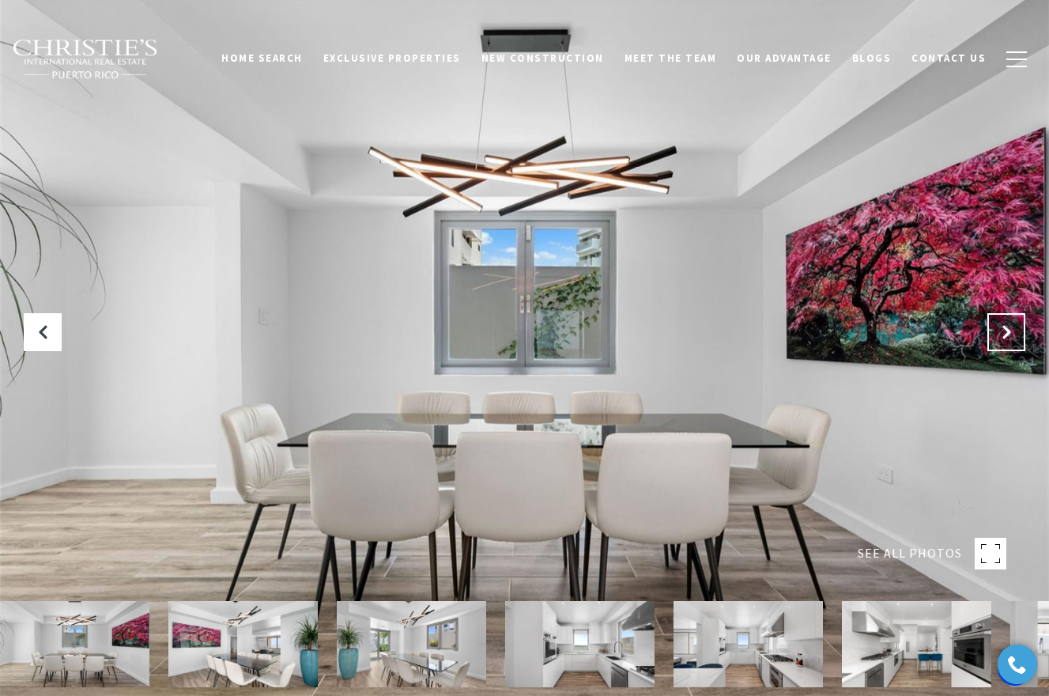
click at [1013, 335] on icon "Next Slide" at bounding box center [1006, 332] width 16 height 16
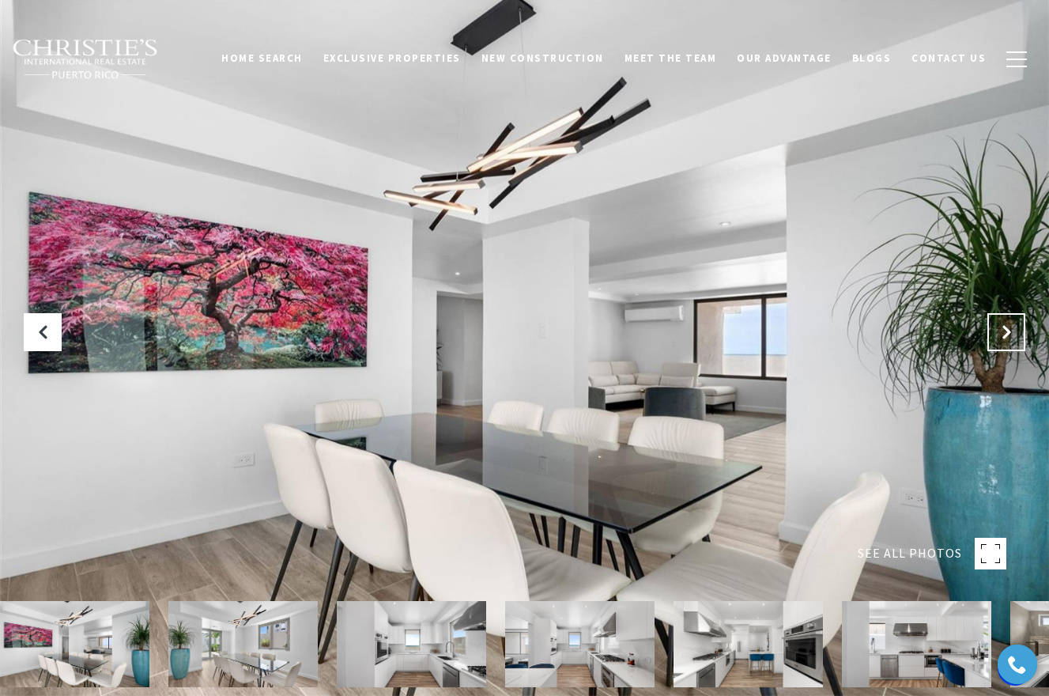
click at [1013, 335] on icon "Next Slide" at bounding box center [1006, 332] width 16 height 16
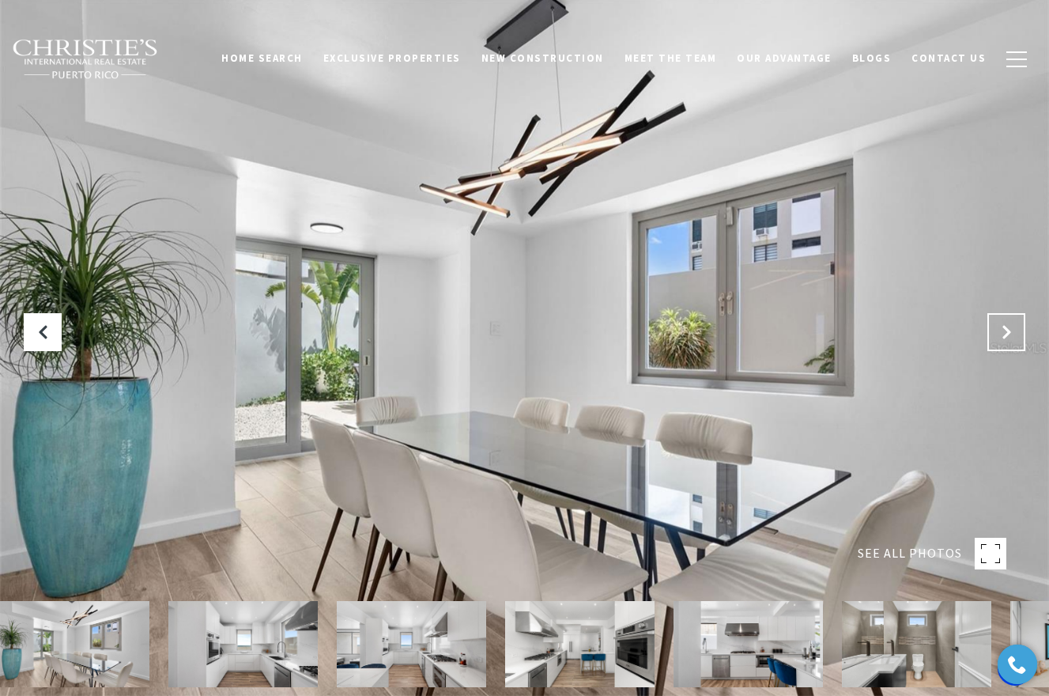
click at [1014, 334] on button "Next Slide" at bounding box center [1006, 332] width 38 height 38
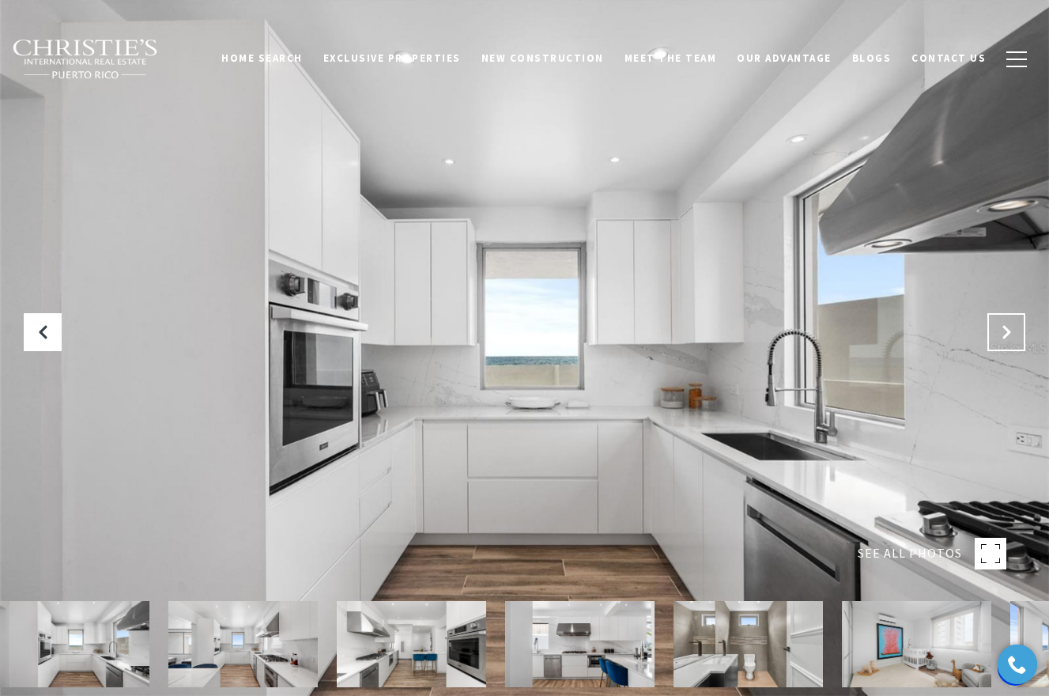
click at [1014, 334] on button "Next Slide" at bounding box center [1006, 332] width 38 height 38
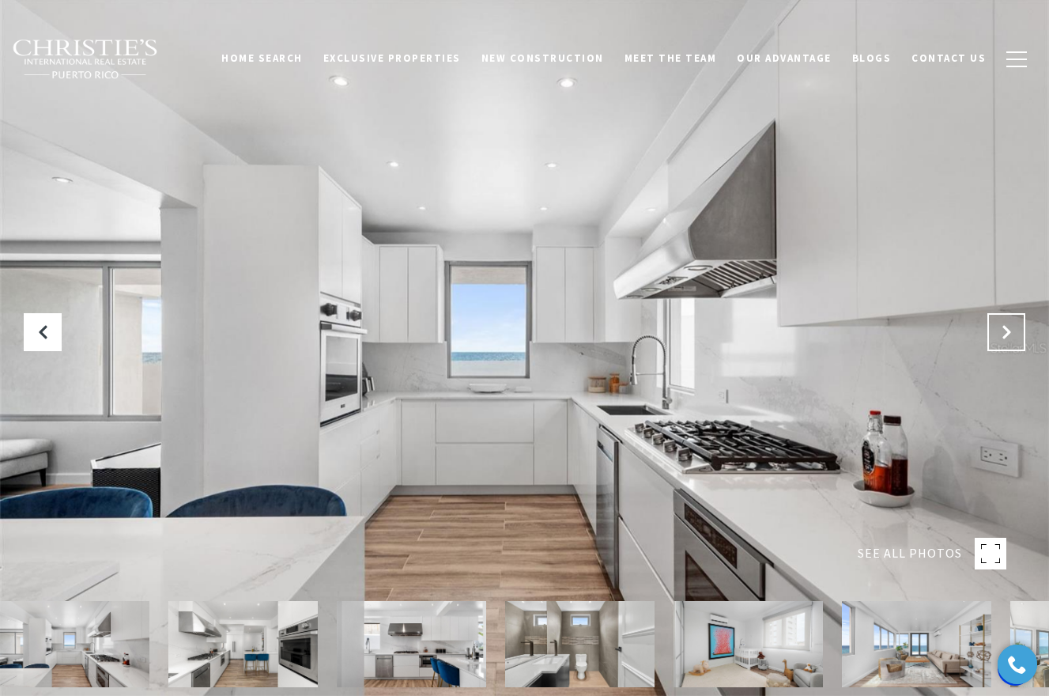
click at [1014, 334] on button "Next Slide" at bounding box center [1006, 332] width 38 height 38
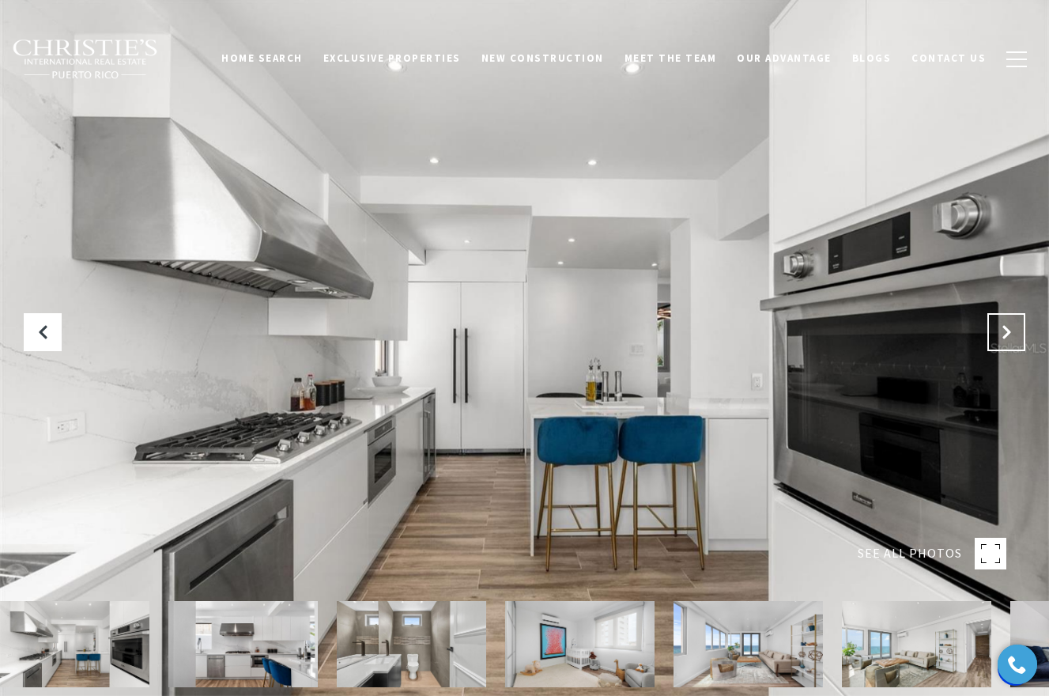
click at [1014, 334] on button "Next Slide" at bounding box center [1006, 332] width 38 height 38
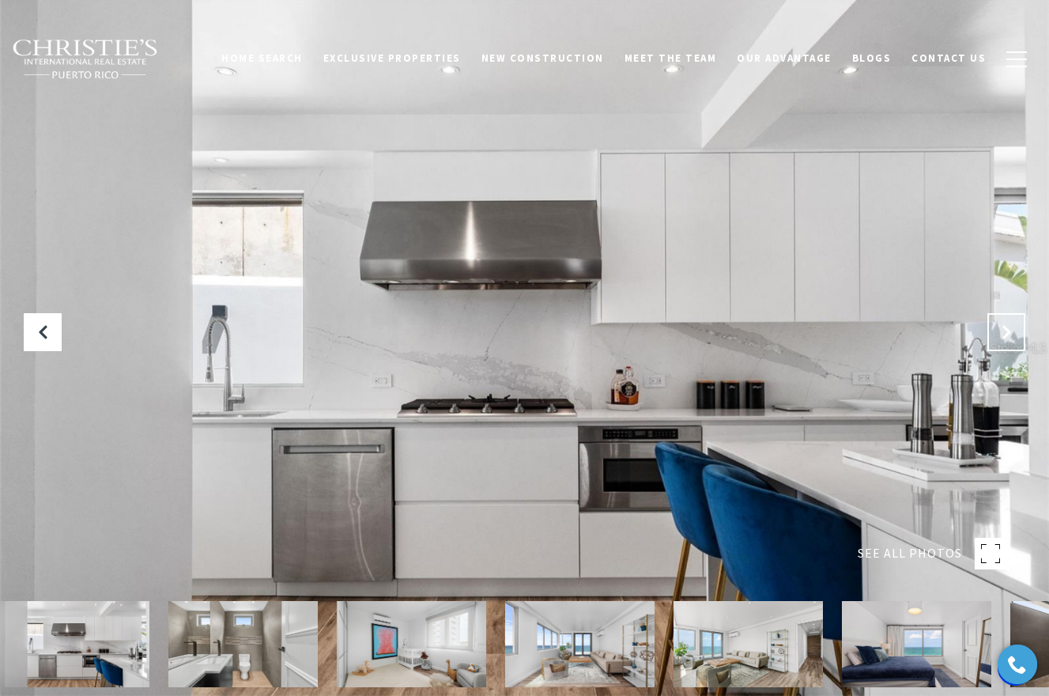
click at [1014, 334] on button "Next Slide" at bounding box center [1006, 332] width 38 height 38
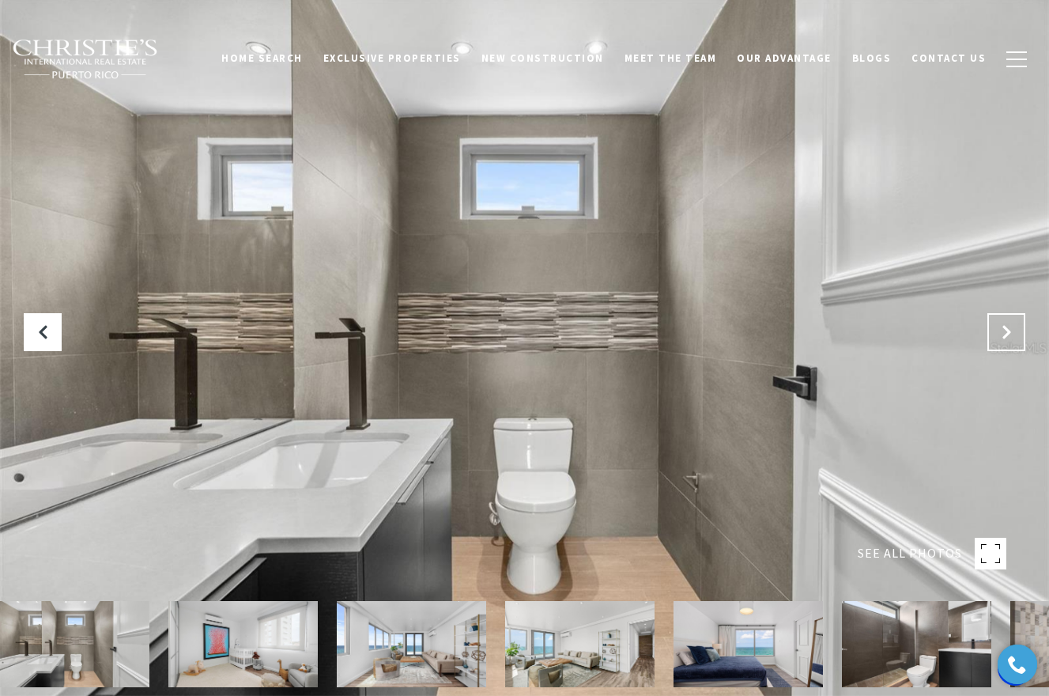
click at [1014, 334] on button "Next Slide" at bounding box center [1006, 332] width 38 height 38
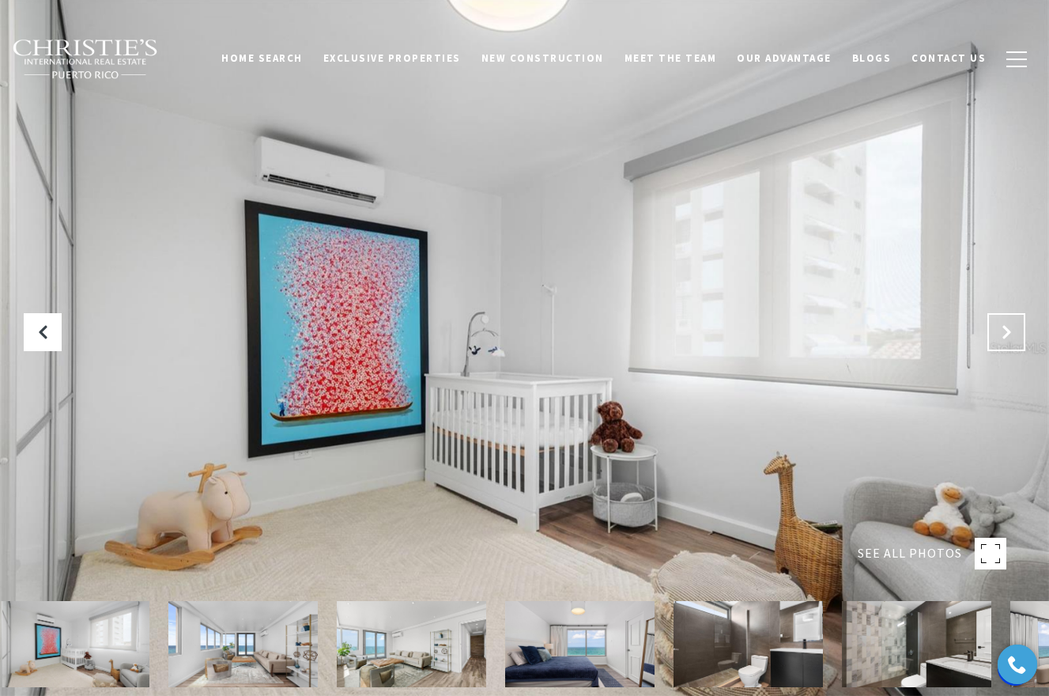
click at [1014, 334] on button "Next Slide" at bounding box center [1006, 332] width 38 height 38
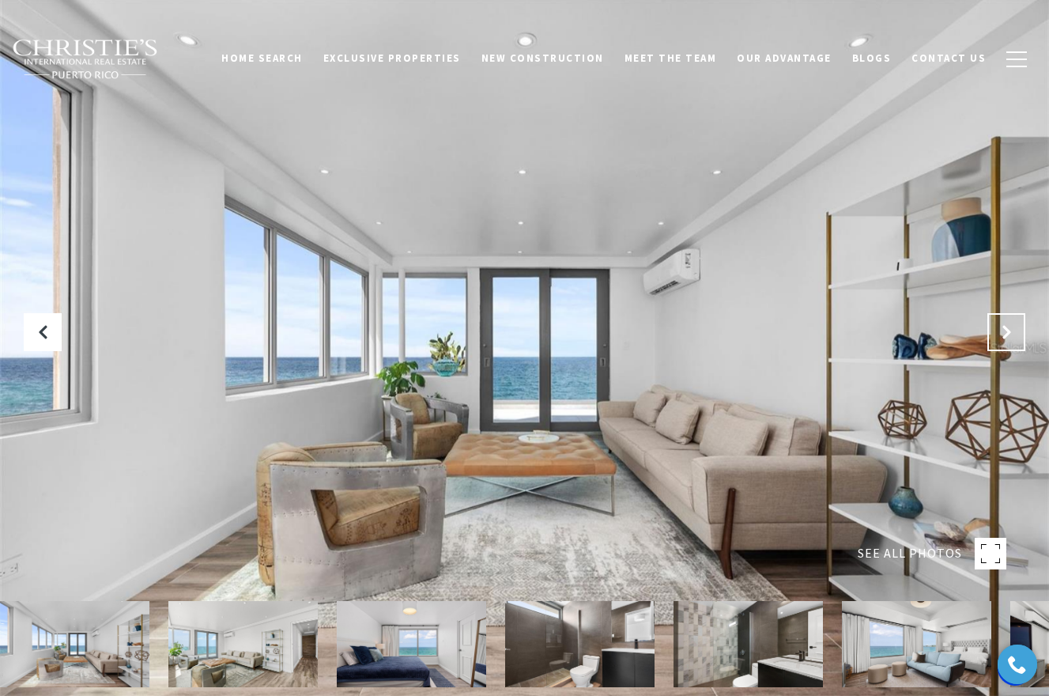
click at [1013, 334] on icon "Next Slide" at bounding box center [1006, 332] width 16 height 16
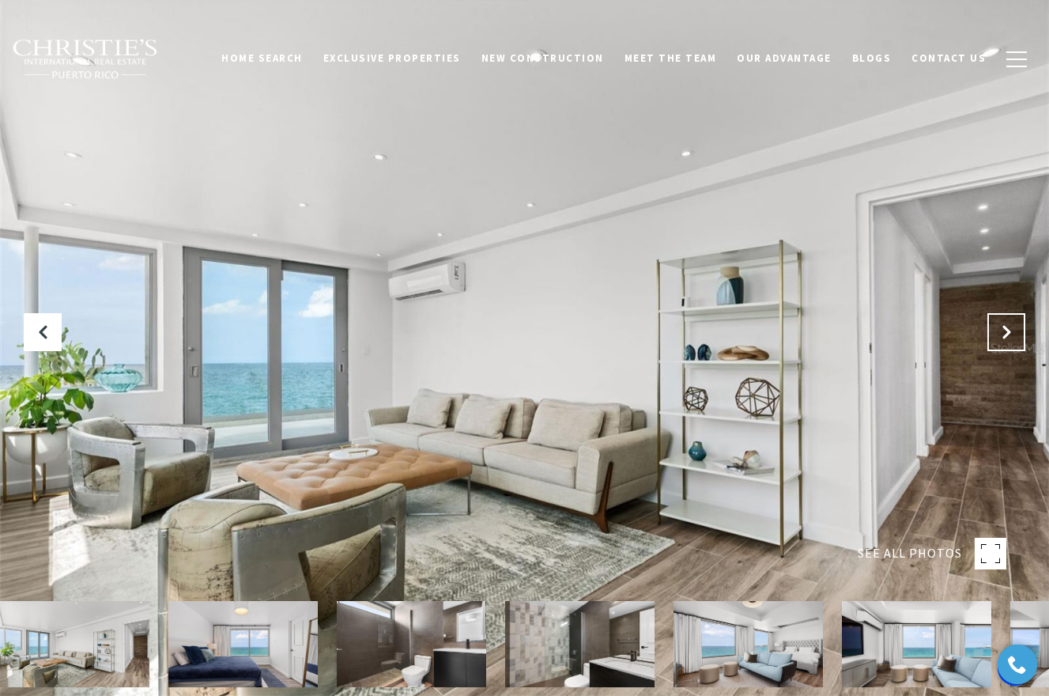
click at [1013, 334] on icon "Next Slide" at bounding box center [1006, 332] width 16 height 16
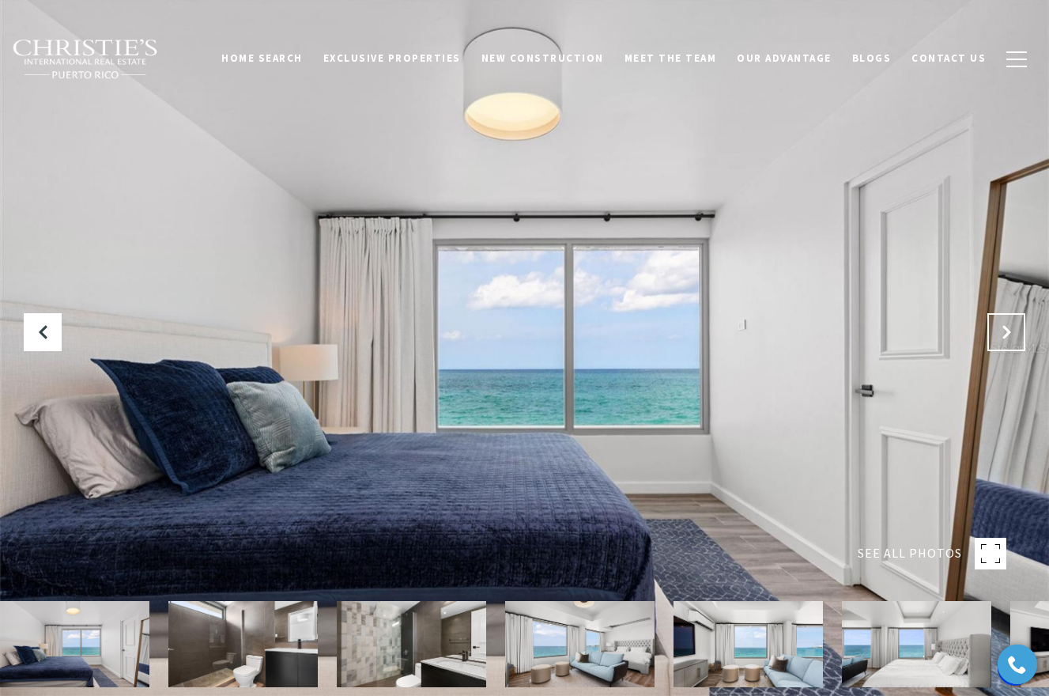
click at [1013, 334] on icon "Next Slide" at bounding box center [1006, 332] width 16 height 16
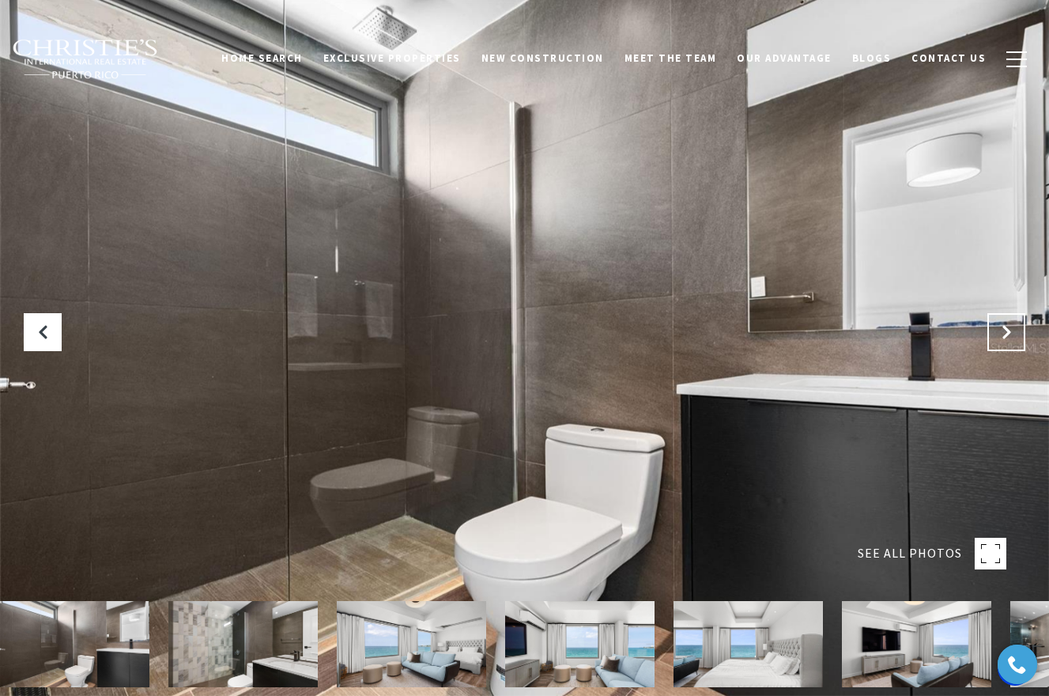
click at [1013, 334] on icon "Next Slide" at bounding box center [1006, 332] width 16 height 16
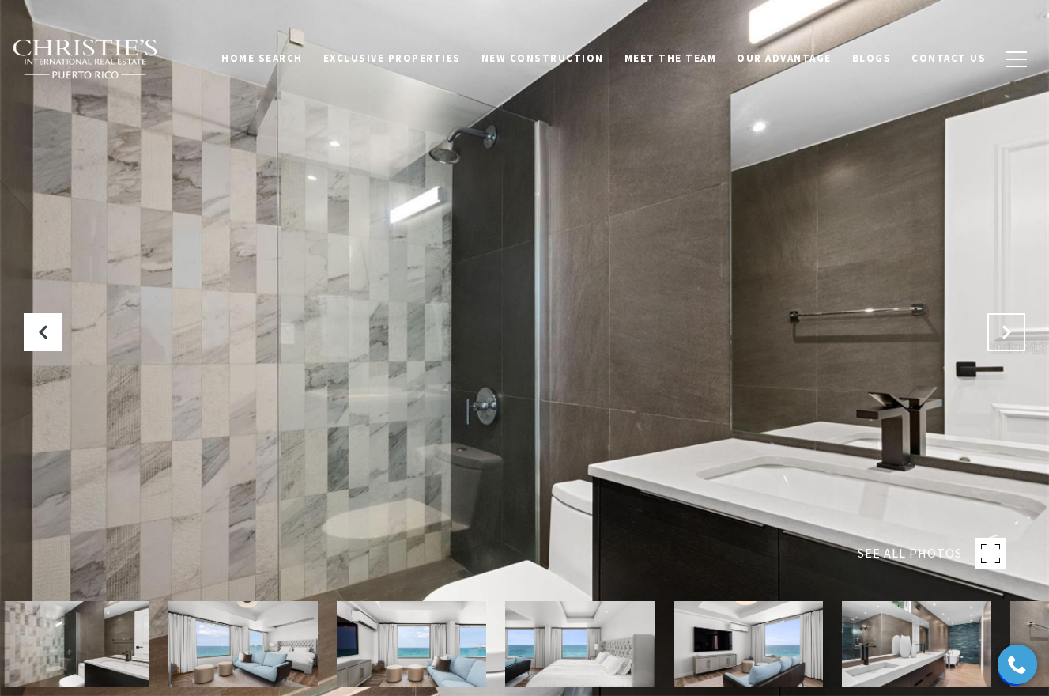
click at [1013, 334] on icon "Next Slide" at bounding box center [1006, 332] width 16 height 16
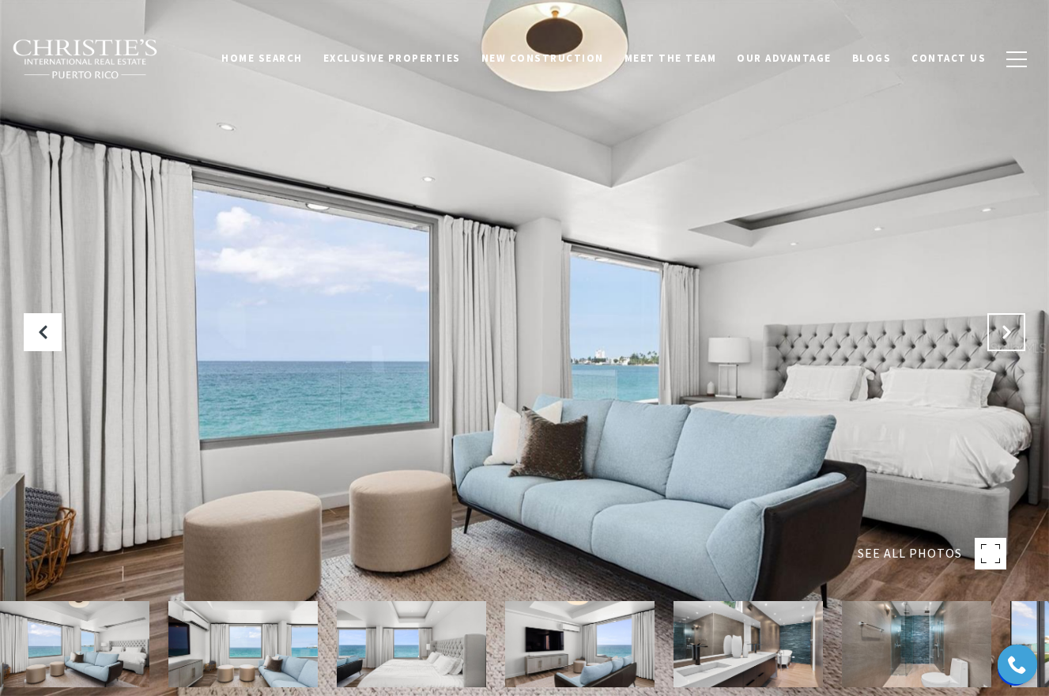
click at [1013, 334] on icon "Next Slide" at bounding box center [1006, 332] width 16 height 16
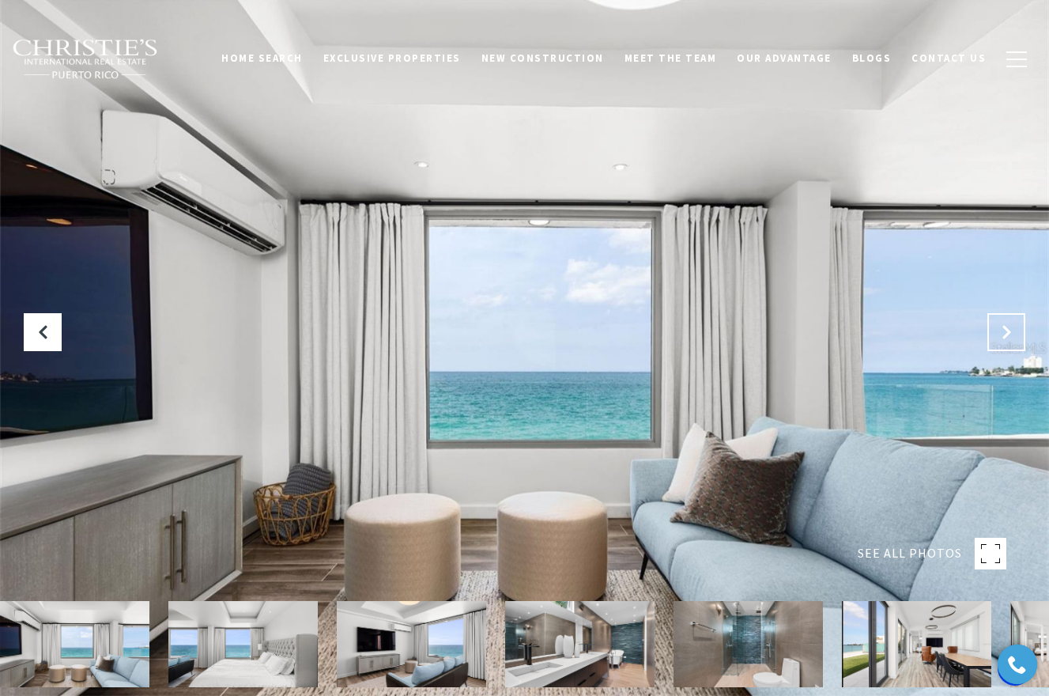
click at [1013, 334] on icon "Next Slide" at bounding box center [1006, 332] width 16 height 16
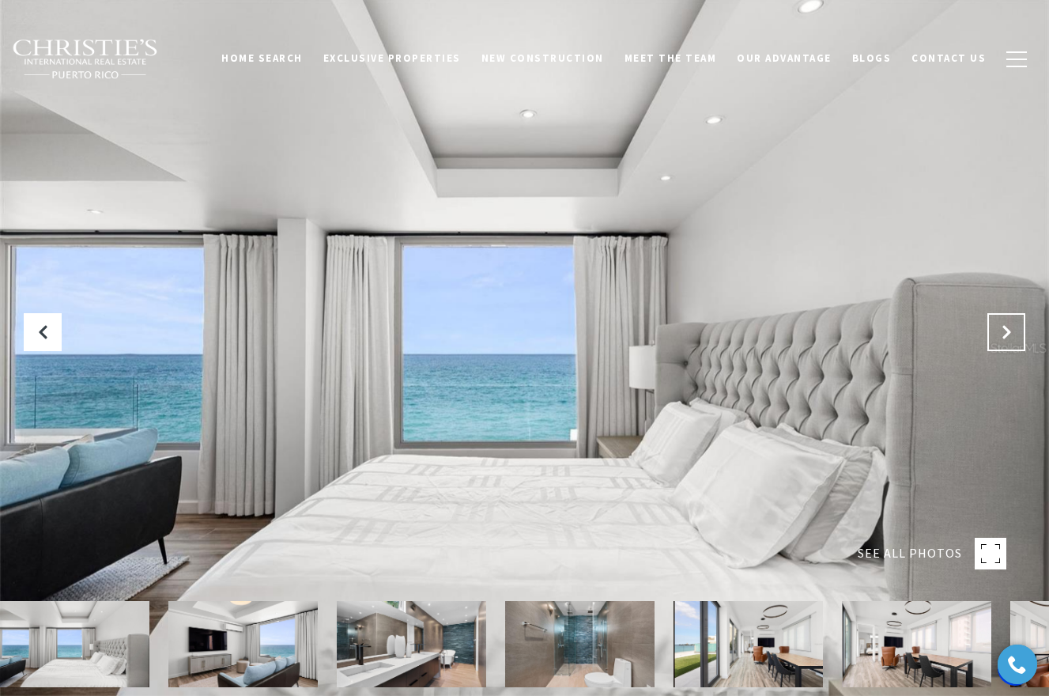
click at [1013, 334] on icon "Next Slide" at bounding box center [1006, 332] width 16 height 16
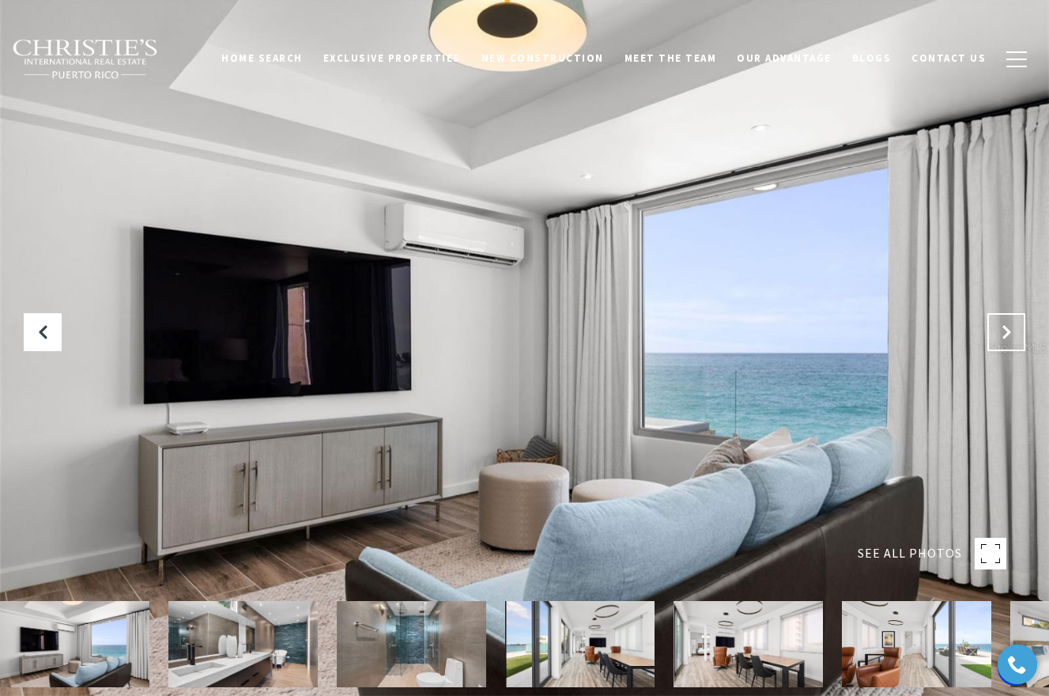
click at [1013, 334] on icon "Next Slide" at bounding box center [1006, 332] width 16 height 16
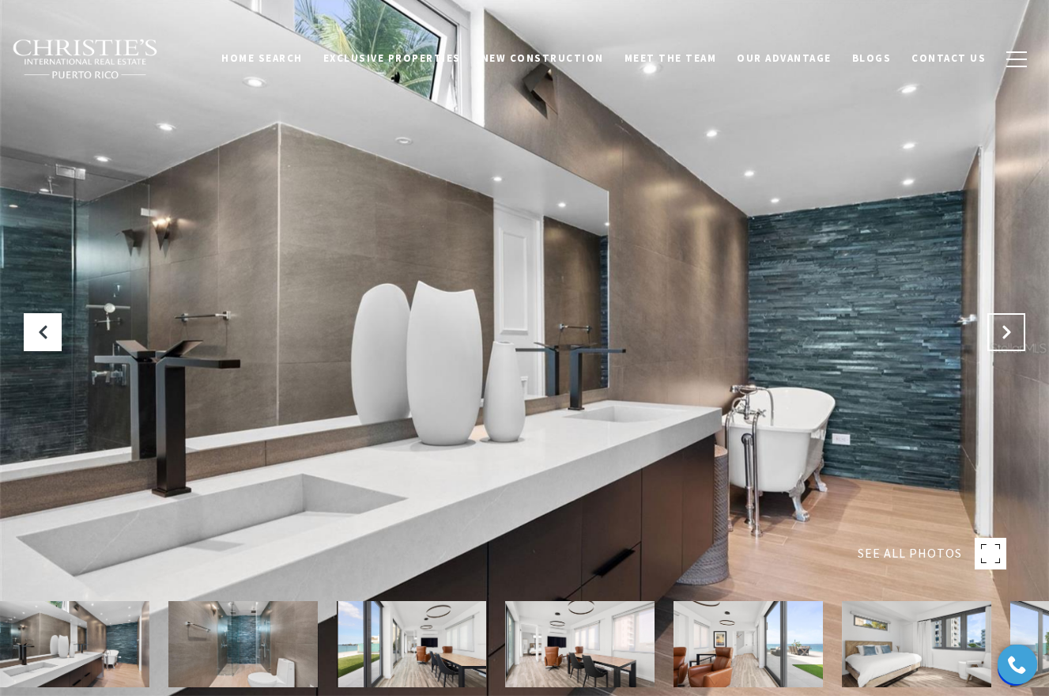
click at [1013, 334] on icon "Next Slide" at bounding box center [1006, 332] width 16 height 16
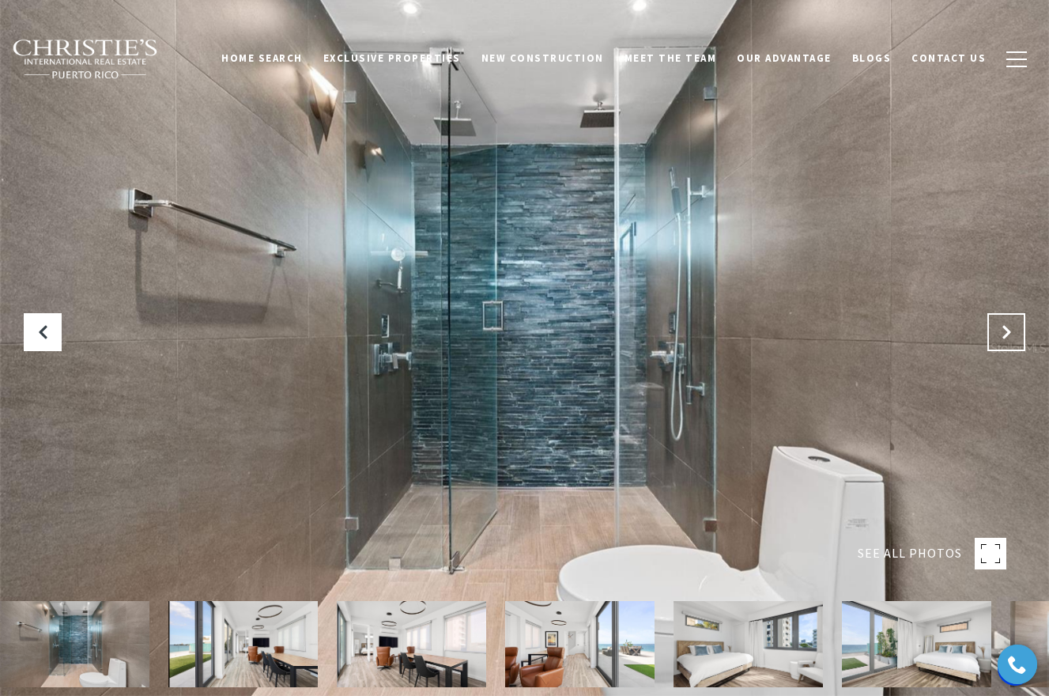
click at [1013, 334] on icon "Next Slide" at bounding box center [1006, 332] width 16 height 16
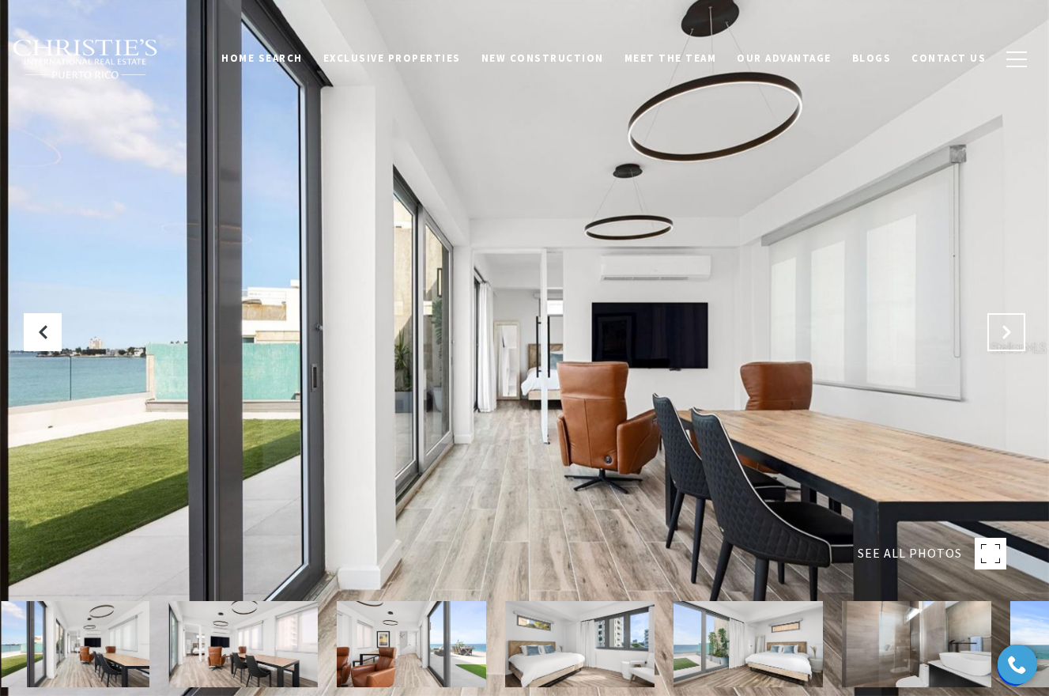
click at [1013, 334] on icon "Next Slide" at bounding box center [1006, 332] width 16 height 16
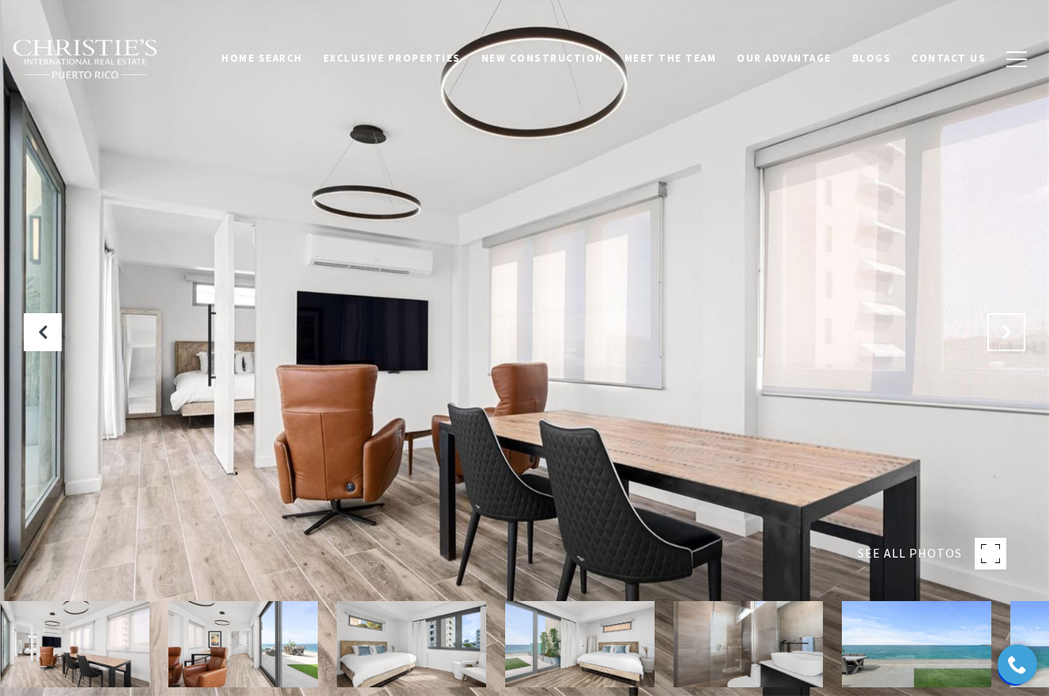
click at [1013, 334] on icon "Next Slide" at bounding box center [1006, 332] width 16 height 16
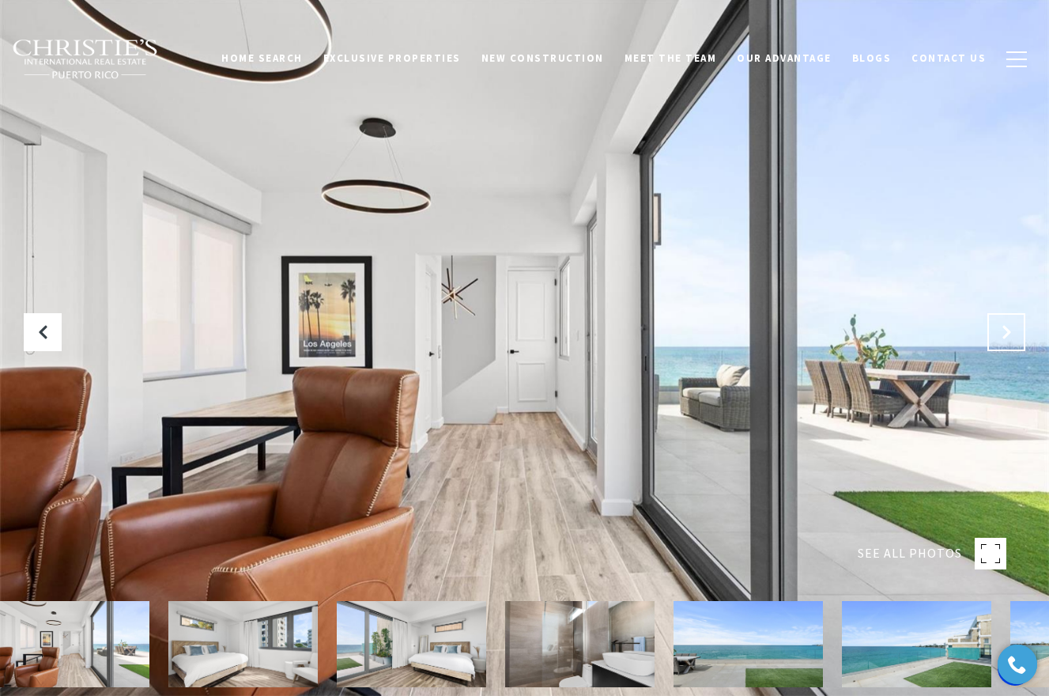
click at [1013, 334] on icon "Next Slide" at bounding box center [1006, 332] width 16 height 16
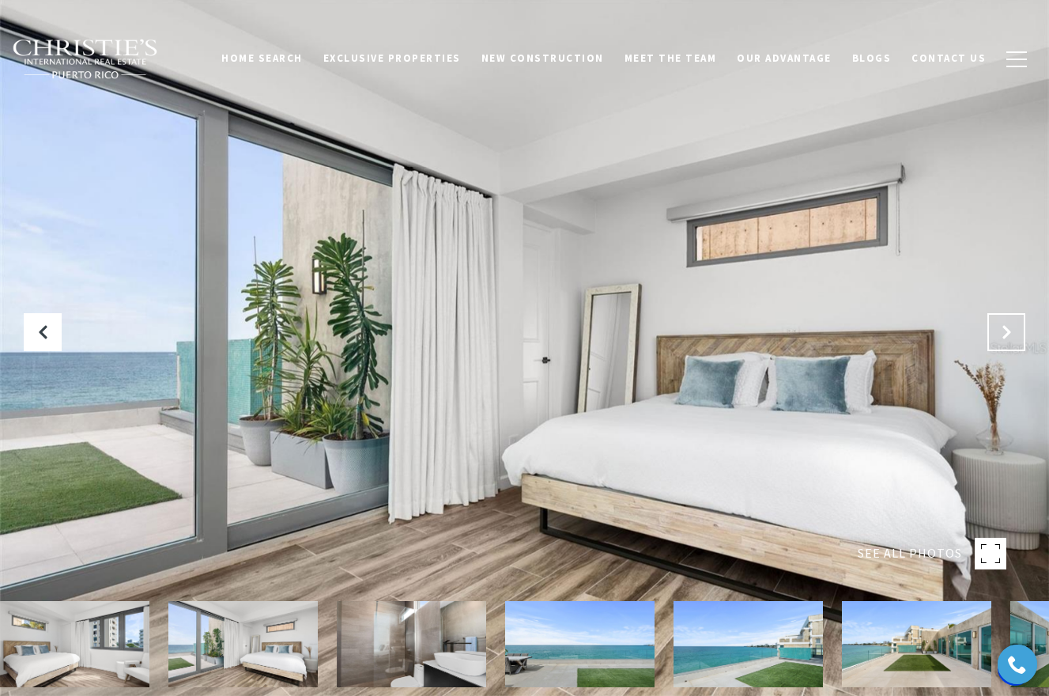
click at [1013, 334] on icon "Next Slide" at bounding box center [1006, 332] width 16 height 16
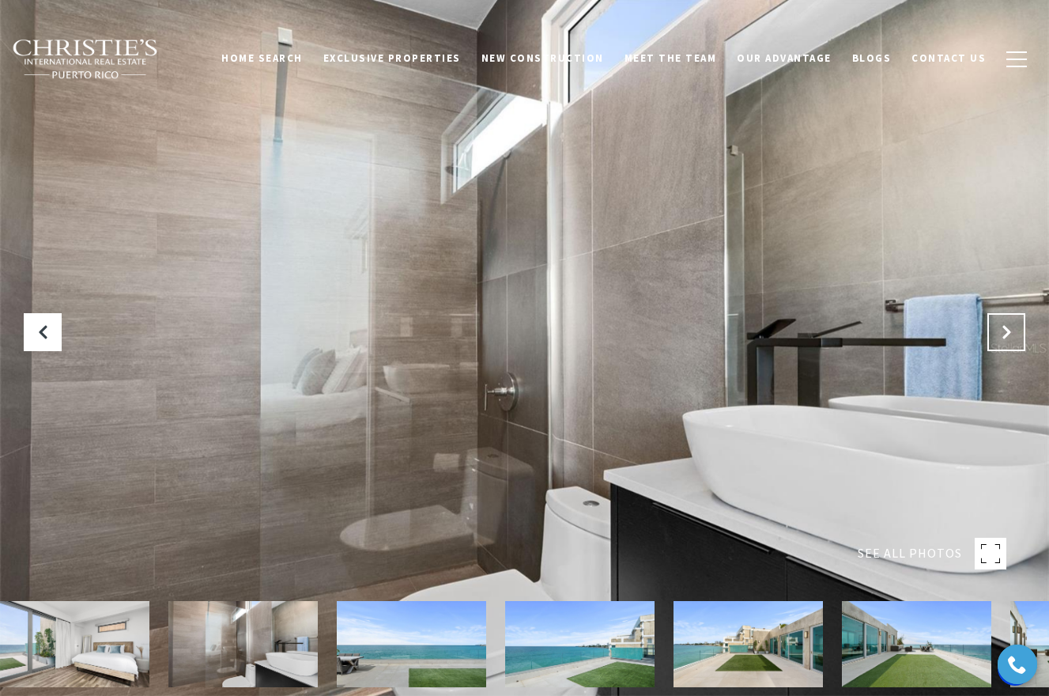
click at [1013, 334] on icon "Next Slide" at bounding box center [1006, 332] width 16 height 16
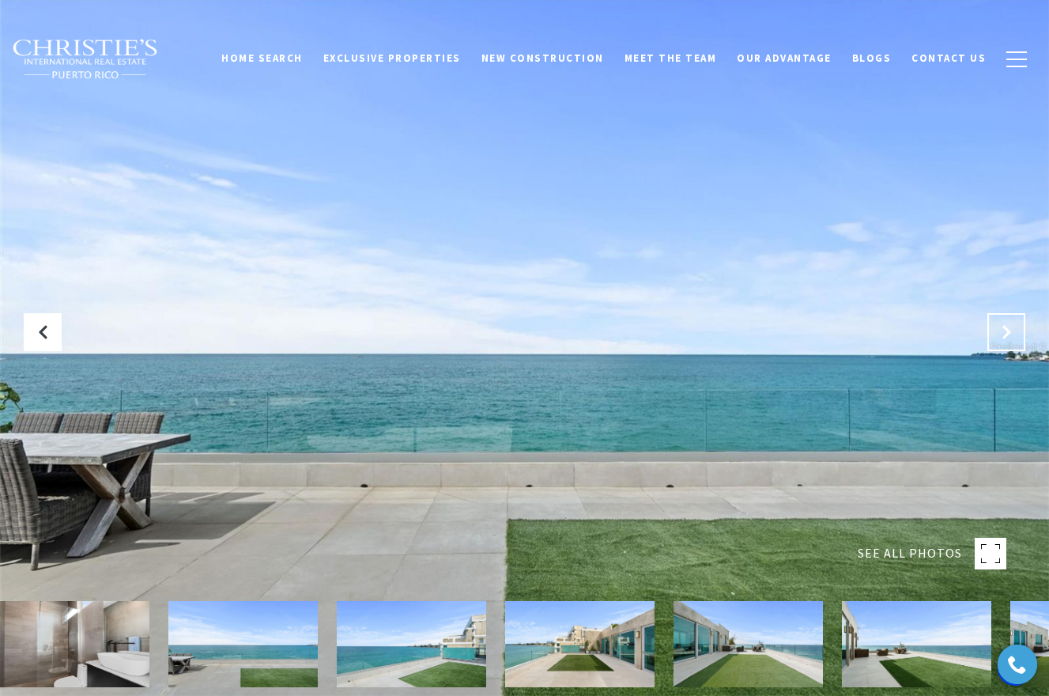
click at [1013, 334] on icon "Next Slide" at bounding box center [1006, 332] width 16 height 16
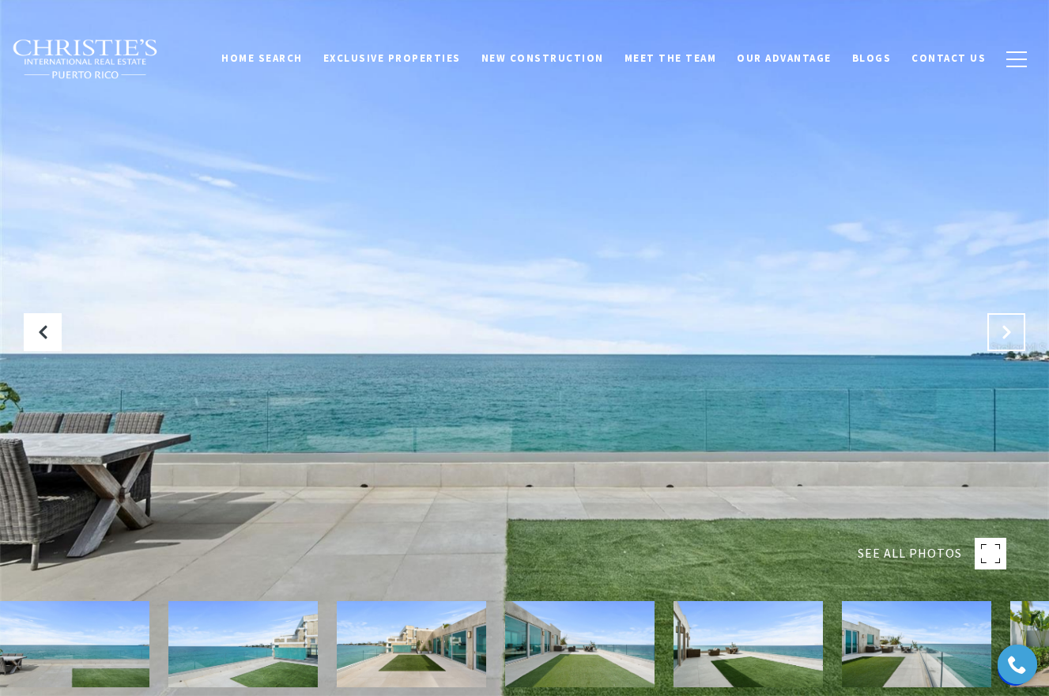
click at [1013, 334] on icon "Next Slide" at bounding box center [1006, 332] width 16 height 16
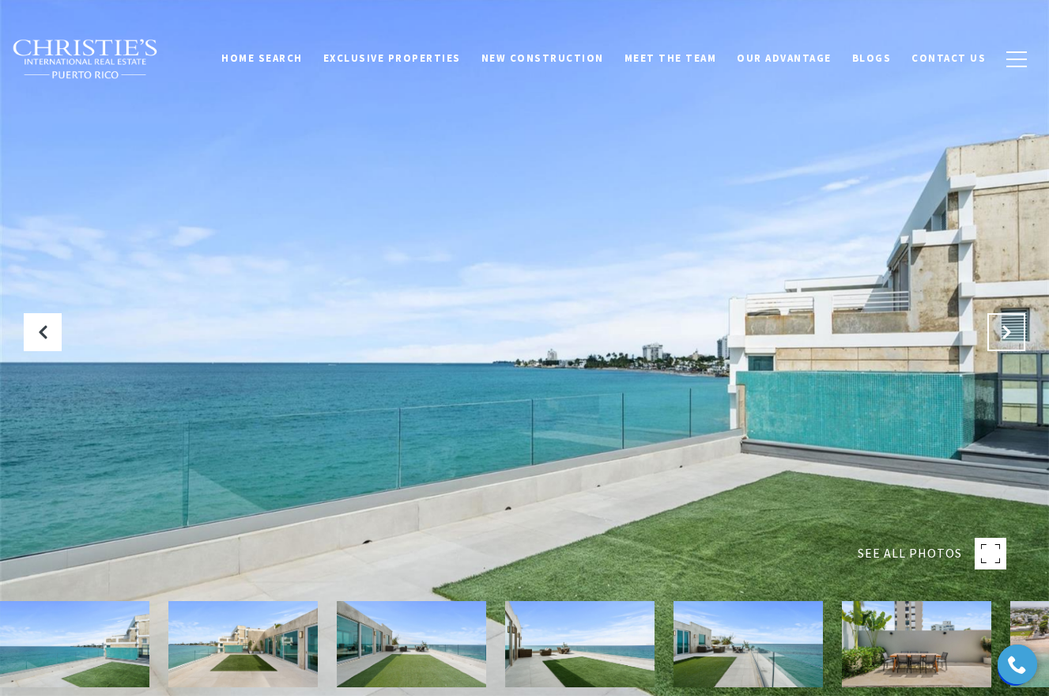
click at [1013, 335] on icon "Next Slide" at bounding box center [1006, 332] width 16 height 16
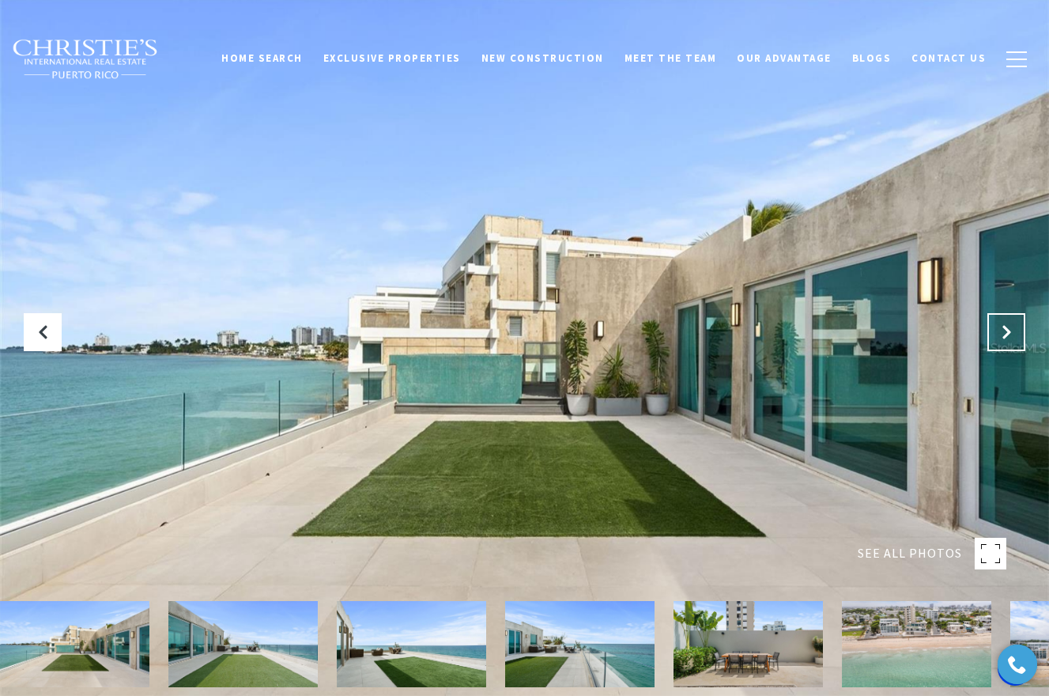
click at [1013, 334] on icon "Next Slide" at bounding box center [1006, 332] width 16 height 16
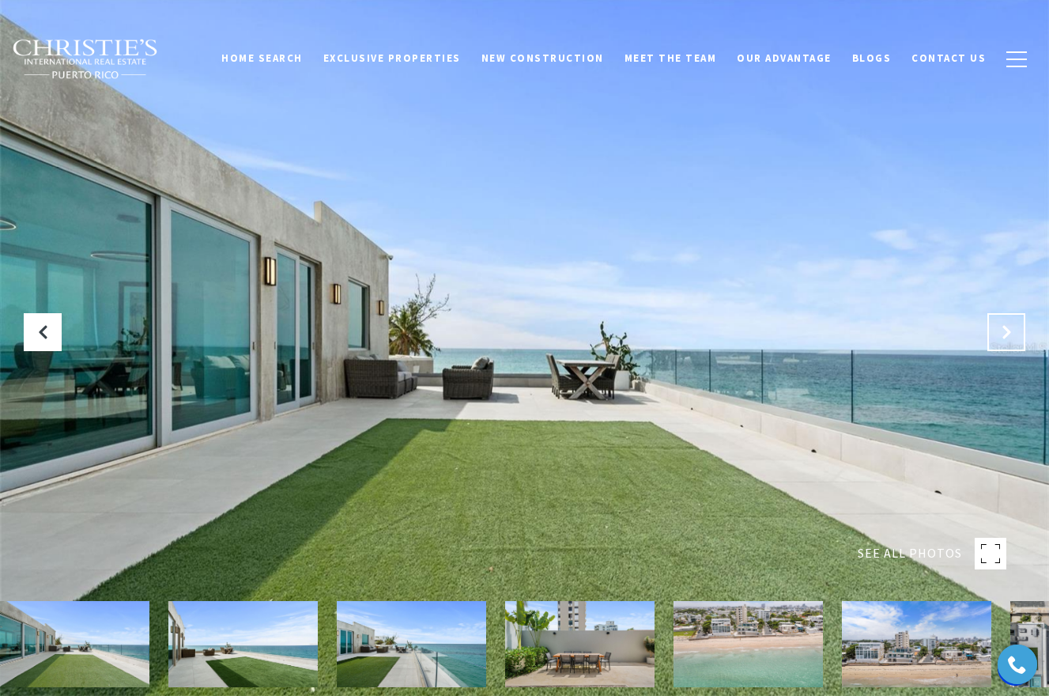
click at [1014, 336] on button "Next Slide" at bounding box center [1006, 332] width 38 height 38
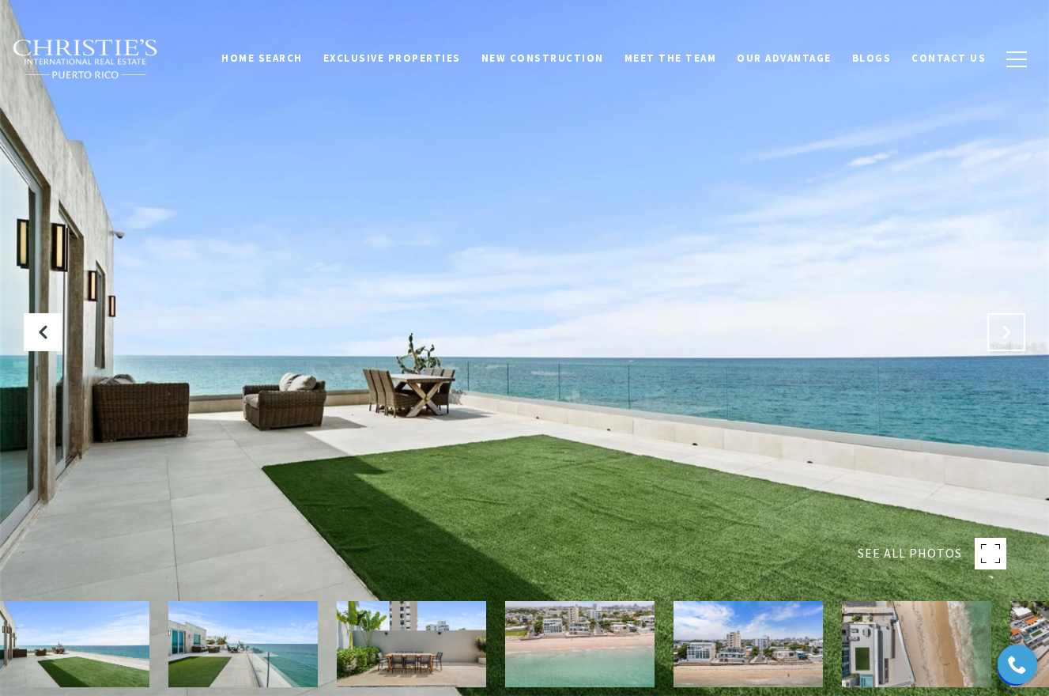
click at [1014, 336] on button "Next Slide" at bounding box center [1006, 332] width 38 height 38
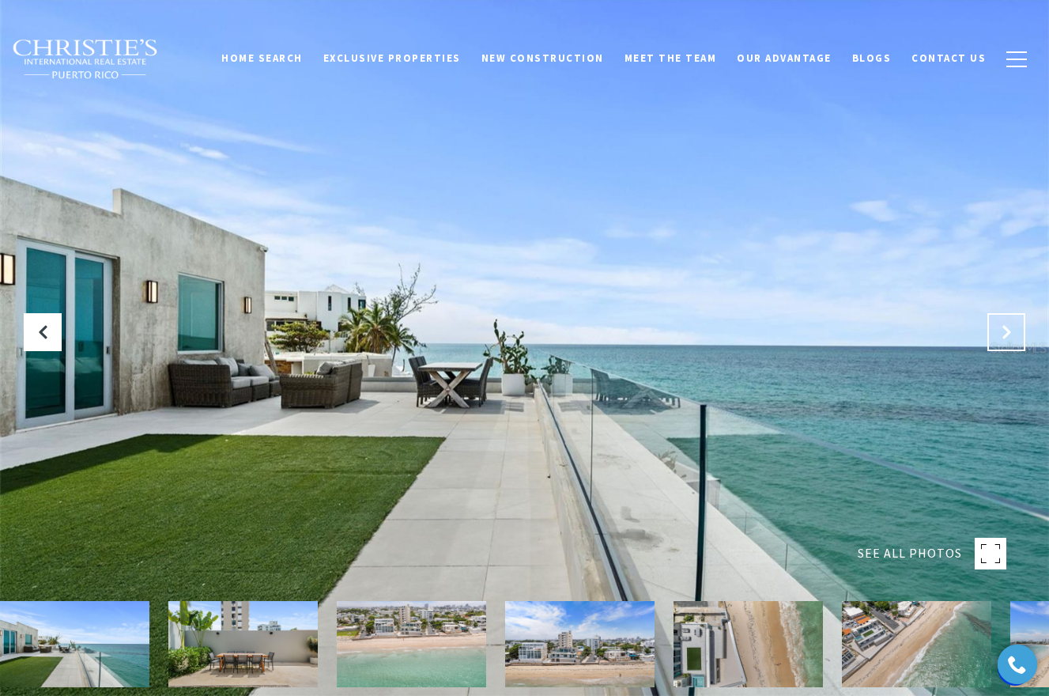
click at [1013, 335] on icon "Next Slide" at bounding box center [1006, 332] width 16 height 16
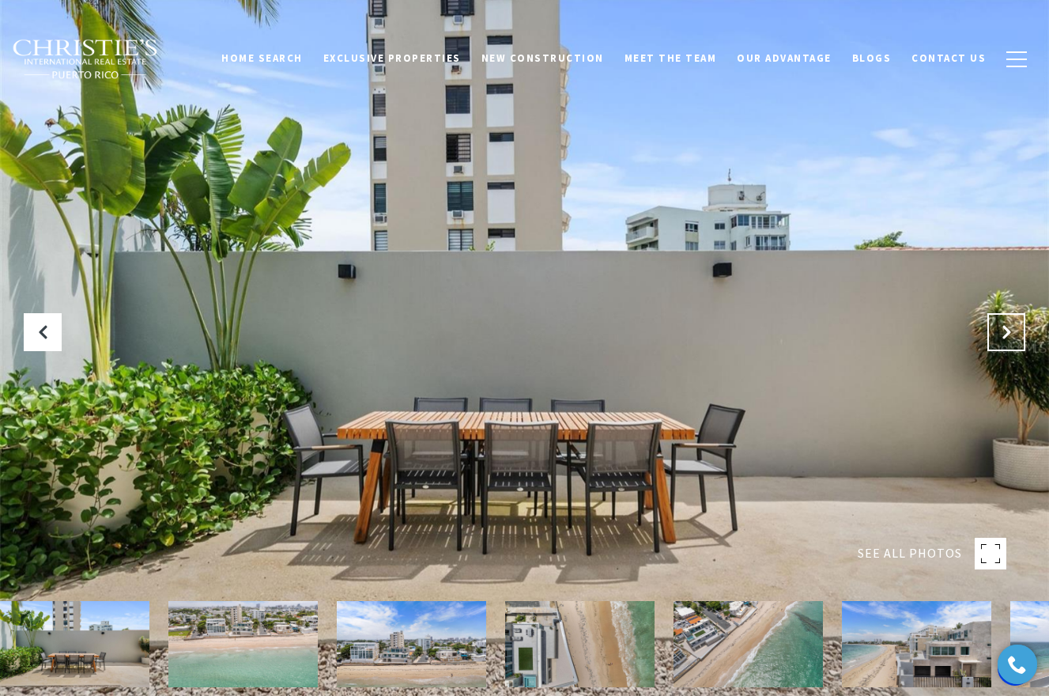
click at [1013, 335] on icon "Next Slide" at bounding box center [1006, 332] width 16 height 16
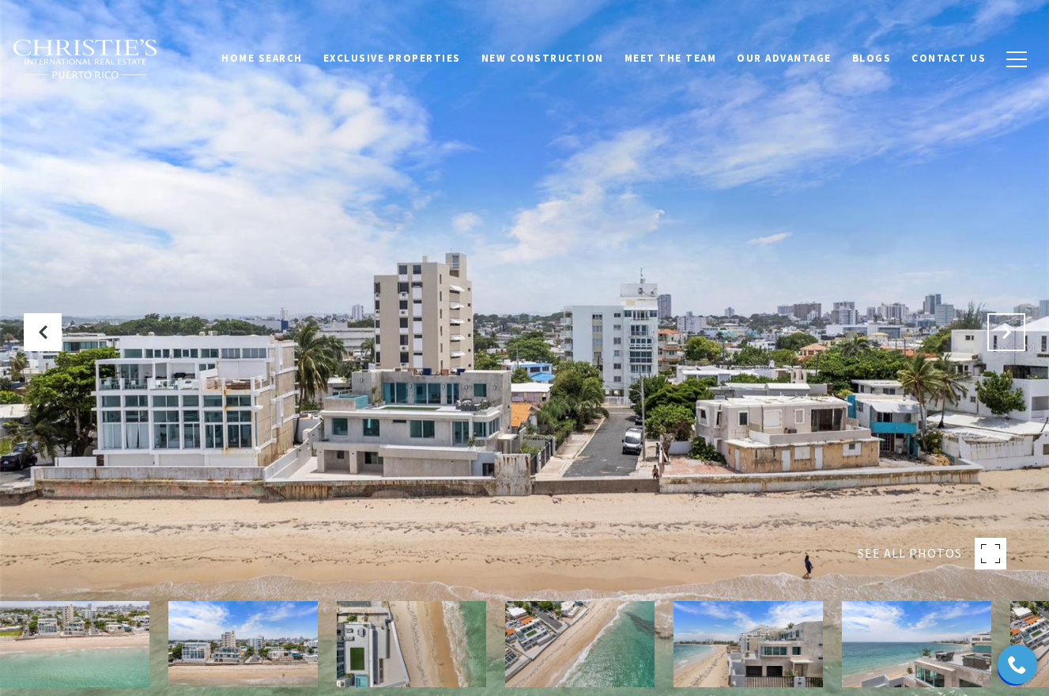
click at [1014, 331] on button "Next Slide" at bounding box center [1006, 332] width 38 height 38
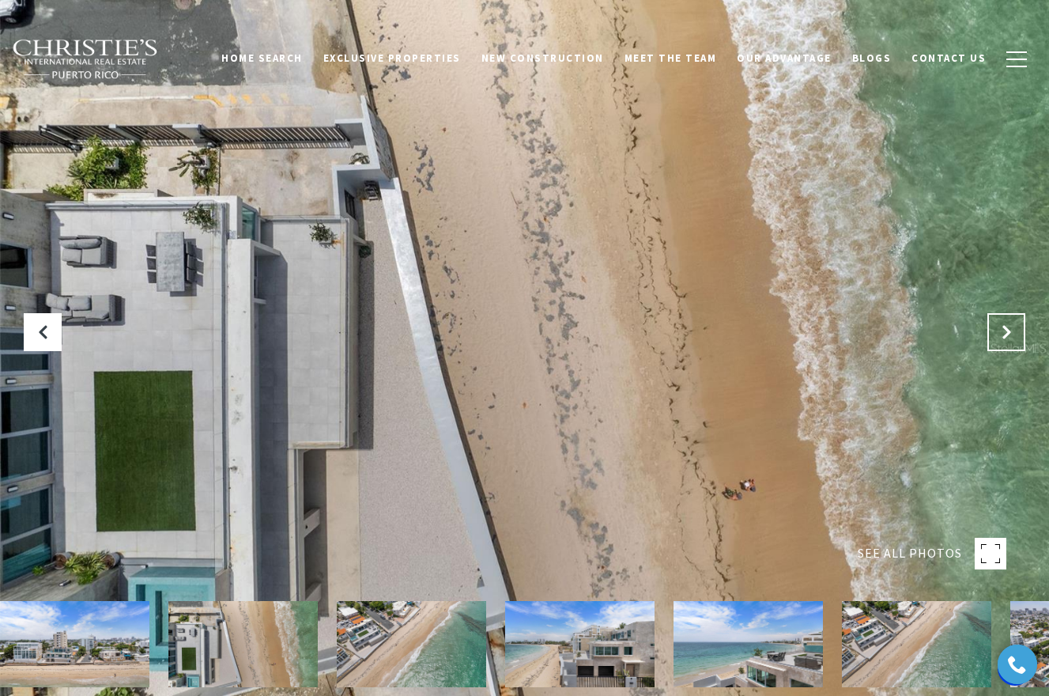
click at [1014, 330] on button "Next Slide" at bounding box center [1006, 332] width 38 height 38
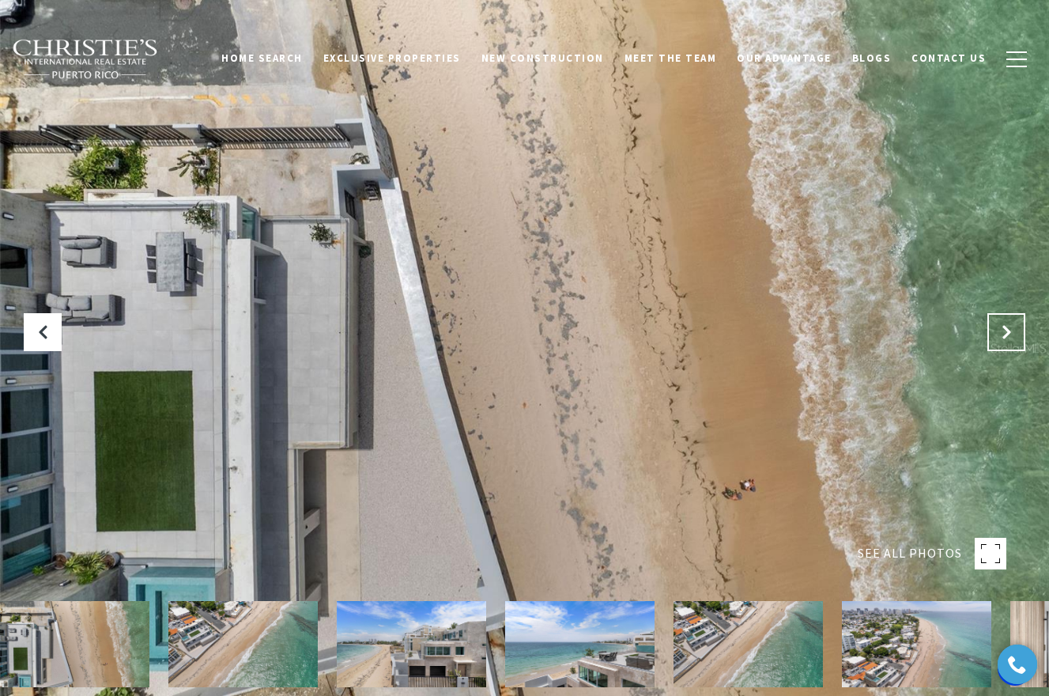
click at [1014, 330] on button "Next Slide" at bounding box center [1006, 332] width 38 height 38
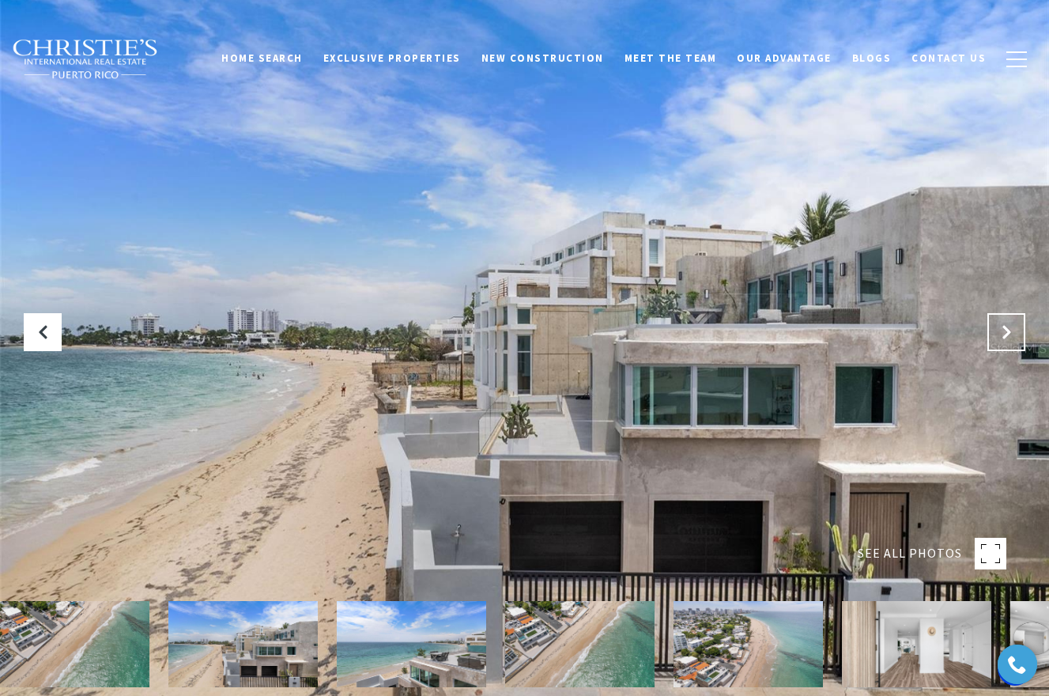
click at [1014, 330] on button "Next Slide" at bounding box center [1006, 332] width 38 height 38
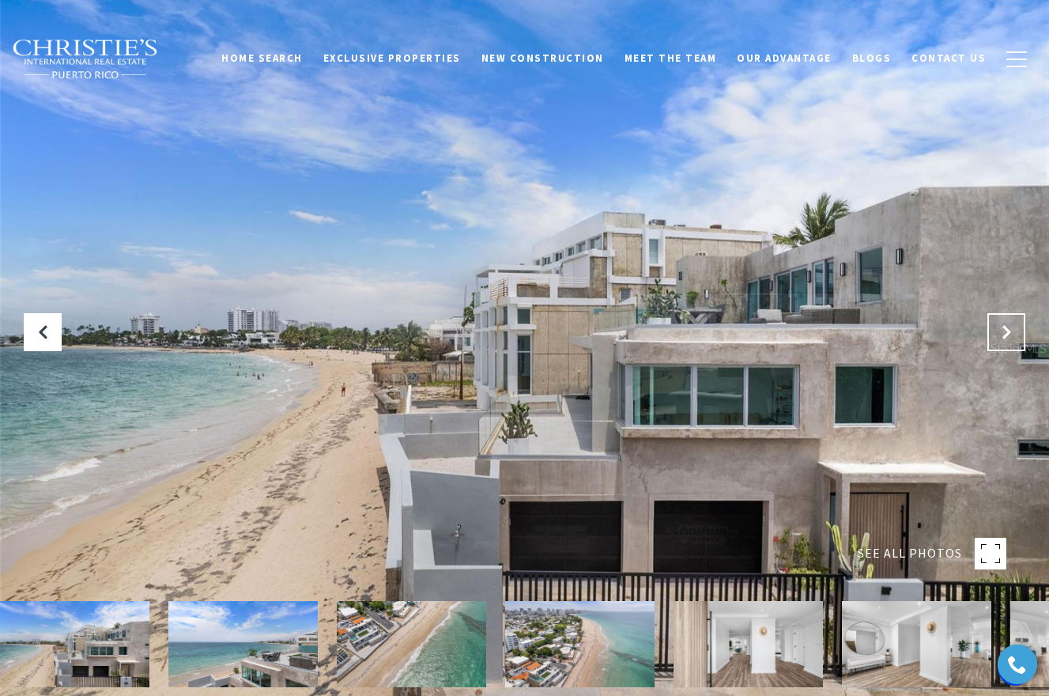
click at [1014, 330] on button "Next Slide" at bounding box center [1006, 332] width 38 height 38
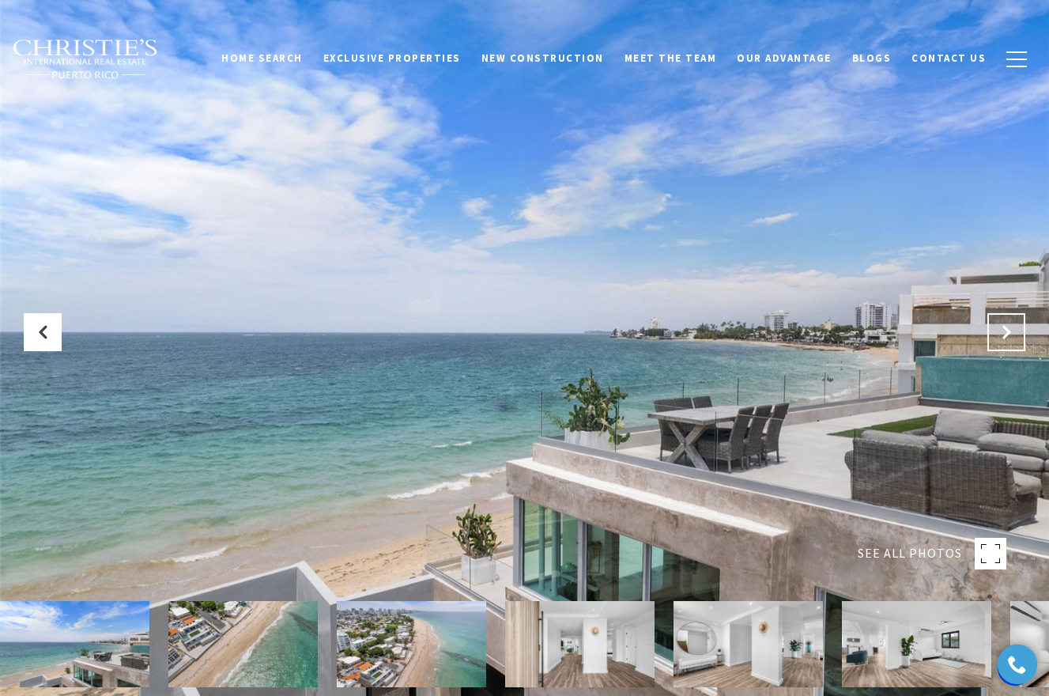
click at [1015, 331] on button "Next Slide" at bounding box center [1006, 332] width 38 height 38
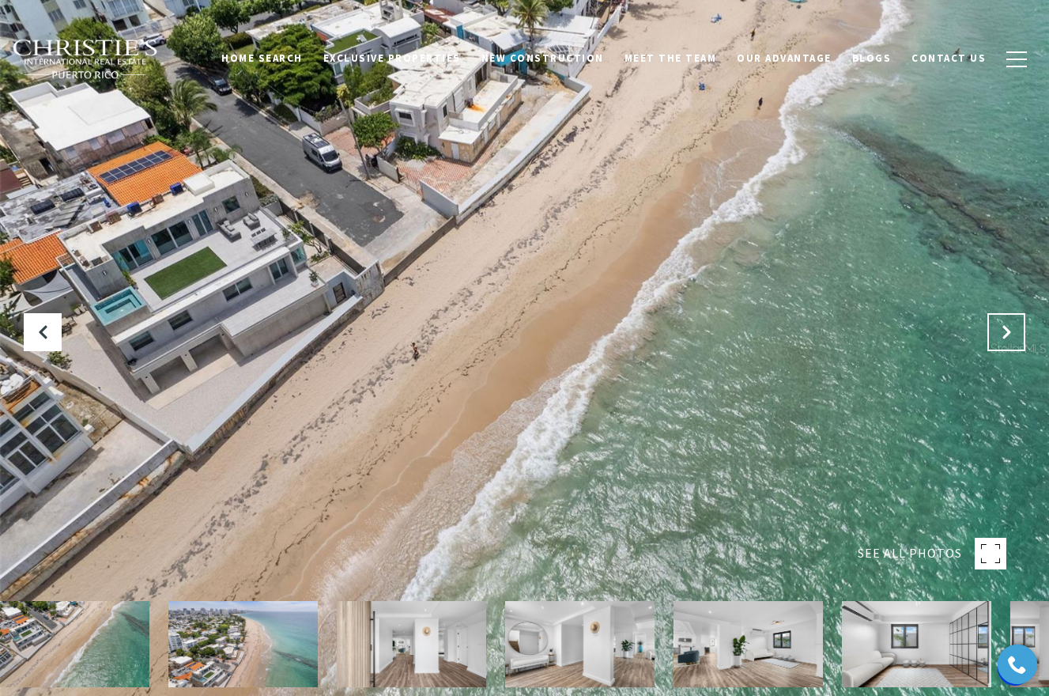
click at [1015, 332] on button "Next Slide" at bounding box center [1006, 332] width 38 height 38
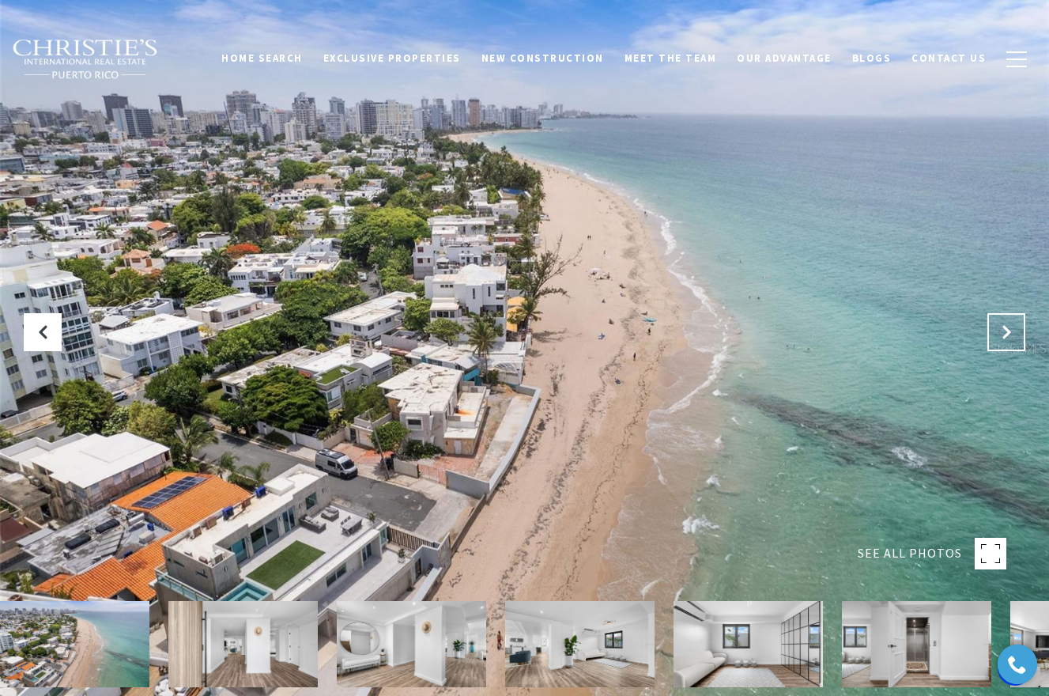
click at [1015, 332] on button "Next Slide" at bounding box center [1006, 332] width 38 height 38
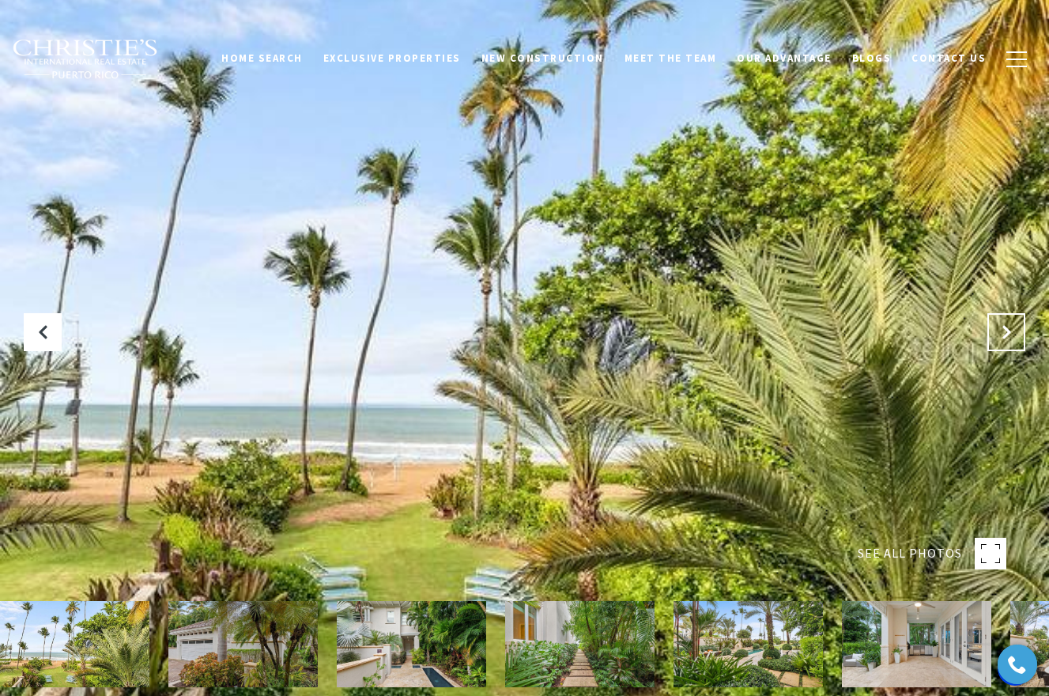
click at [1007, 322] on button at bounding box center [1006, 332] width 38 height 38
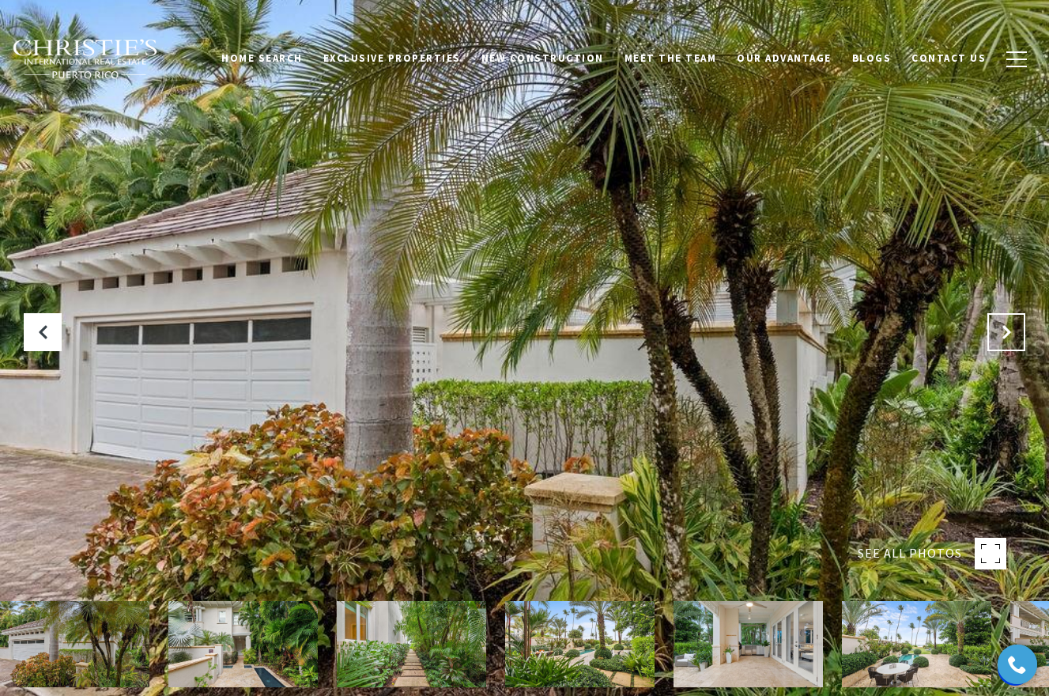
click at [1007, 322] on button at bounding box center [1006, 332] width 38 height 38
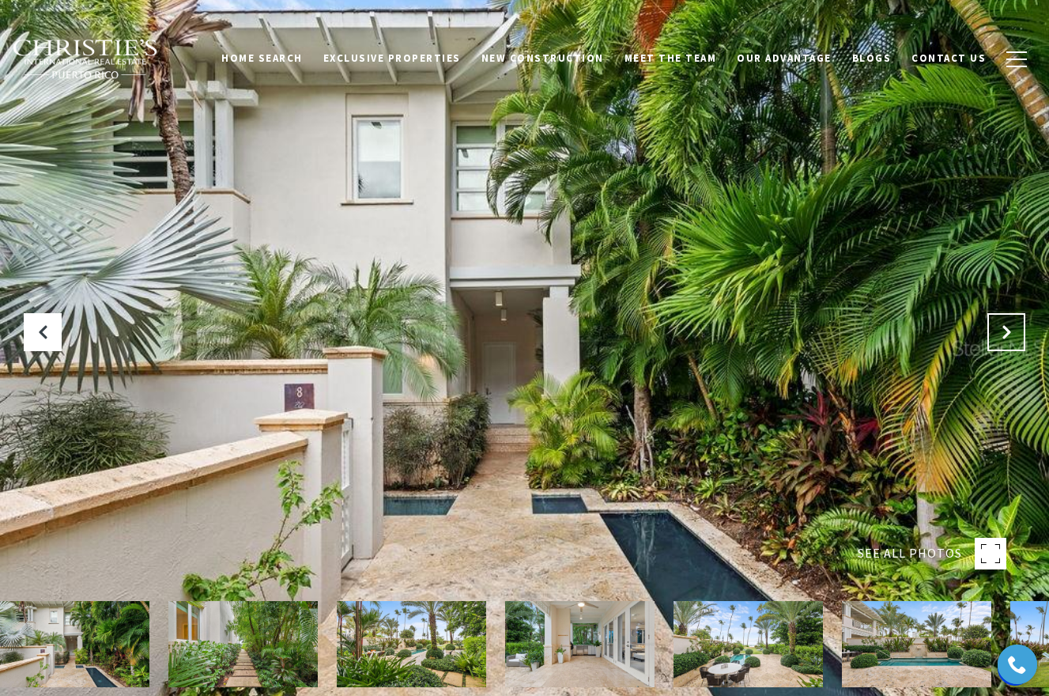
click at [1007, 322] on button "Next Slide" at bounding box center [1006, 332] width 38 height 38
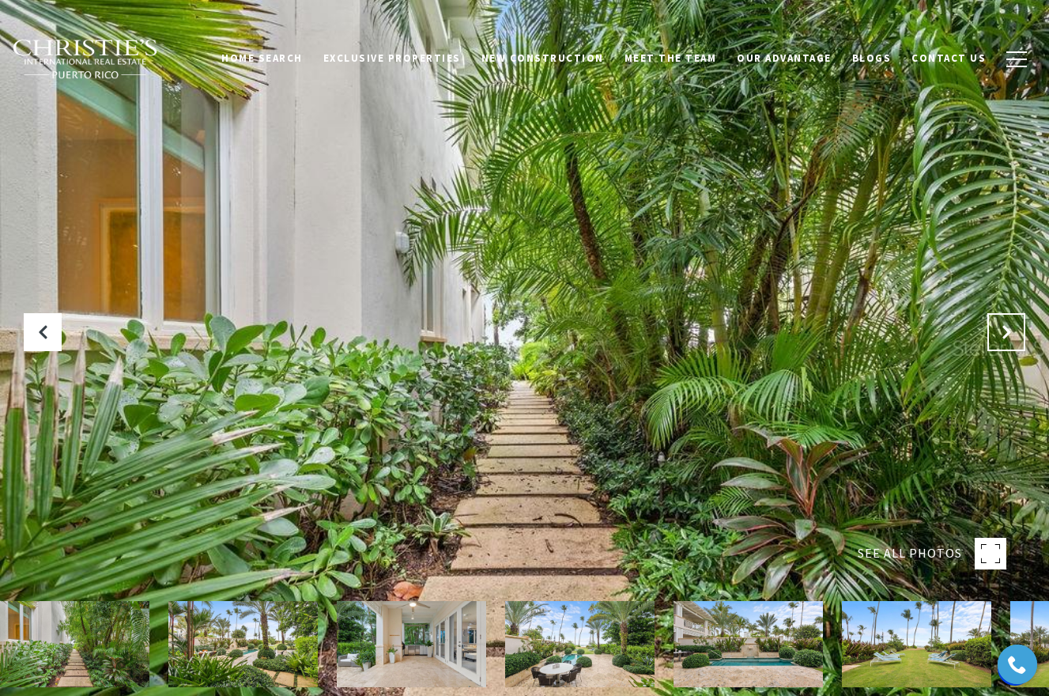
click at [1007, 322] on button "Next Slide" at bounding box center [1006, 332] width 38 height 38
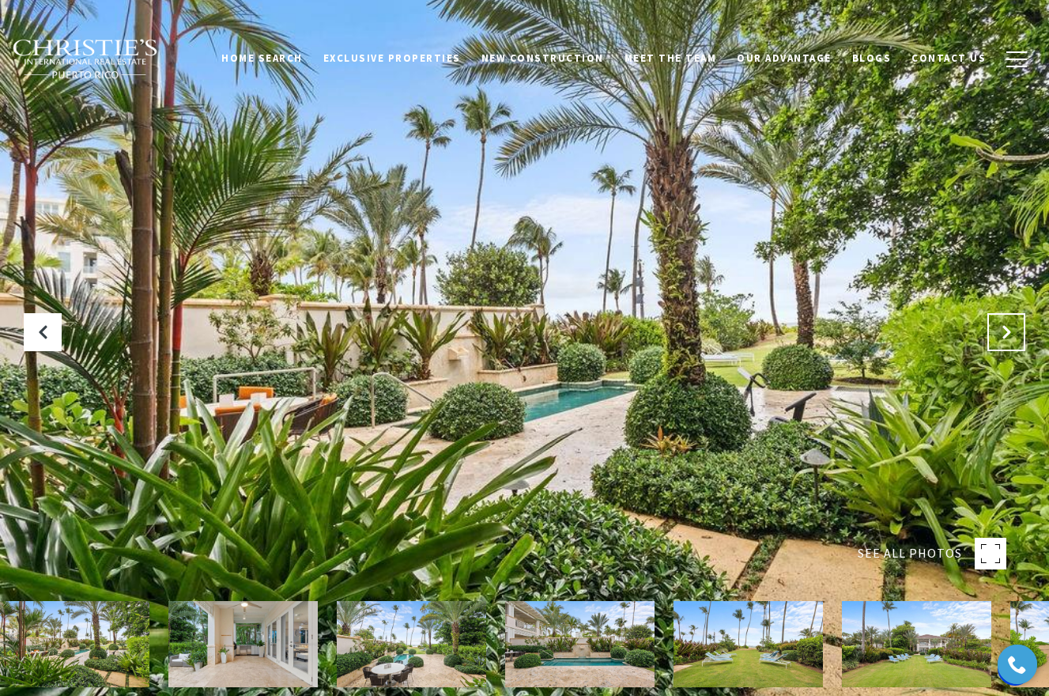
click at [1008, 322] on button "Next Slide" at bounding box center [1006, 332] width 38 height 38
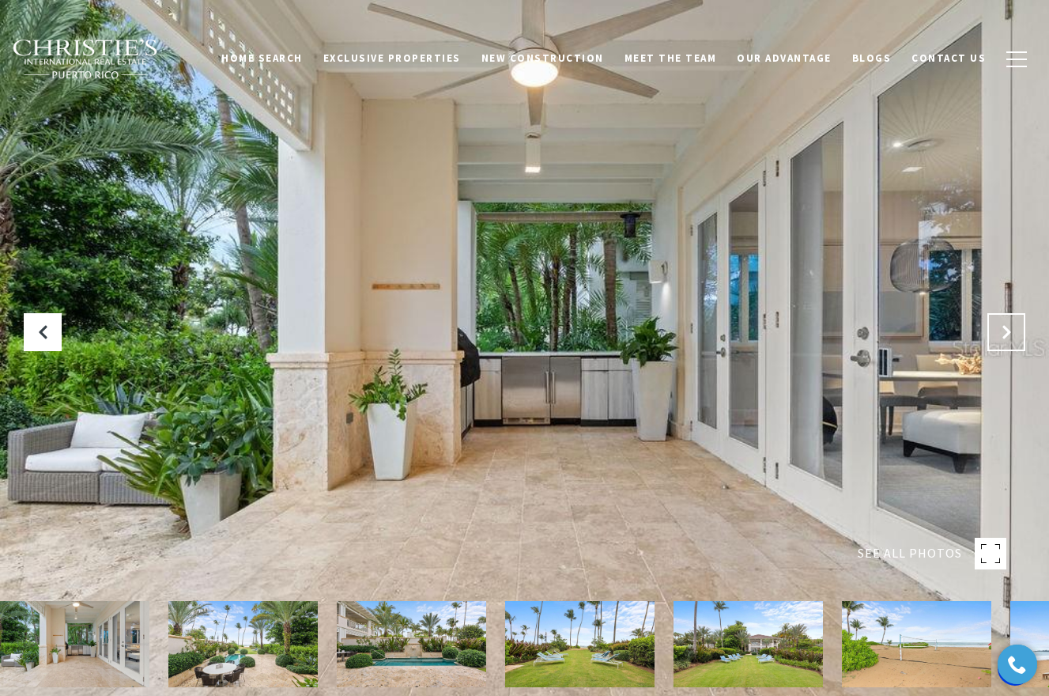
click at [1008, 322] on button "Next Slide" at bounding box center [1006, 332] width 38 height 38
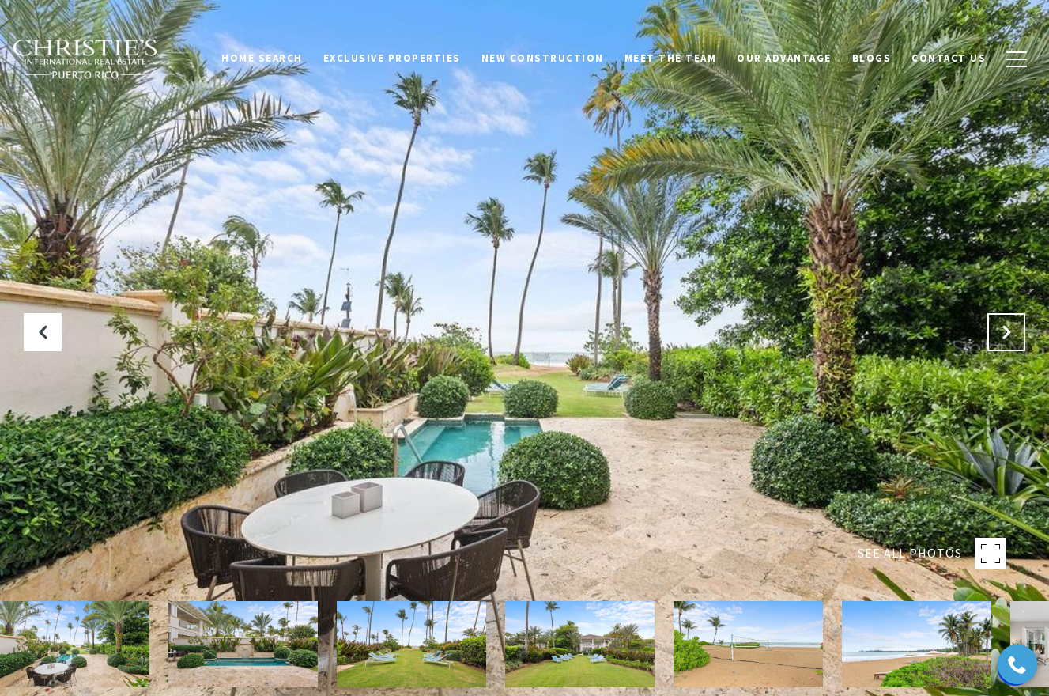
click at [1008, 322] on button "Next Slide" at bounding box center [1006, 332] width 38 height 38
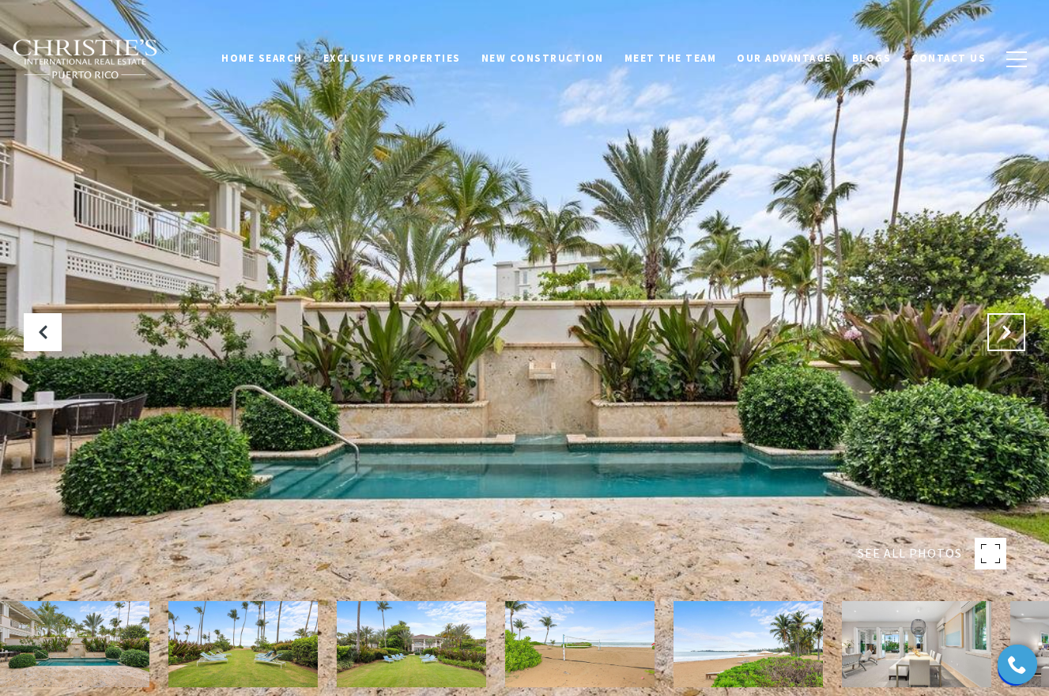
click at [1008, 322] on button "Next Slide" at bounding box center [1006, 332] width 38 height 38
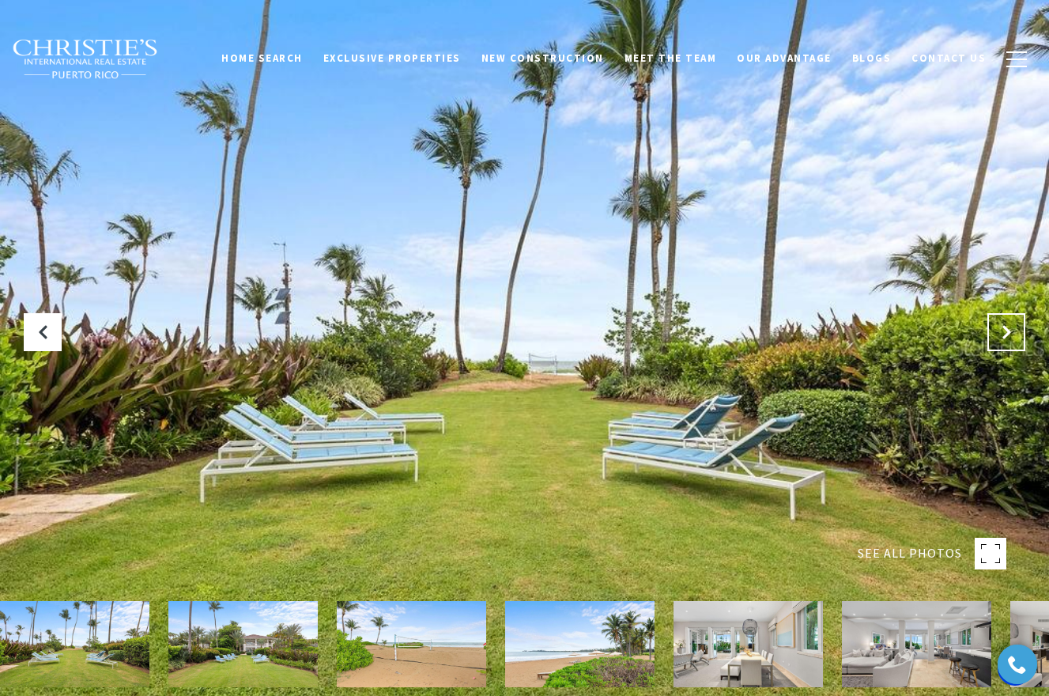
click at [1009, 323] on button "Next Slide" at bounding box center [1006, 332] width 38 height 38
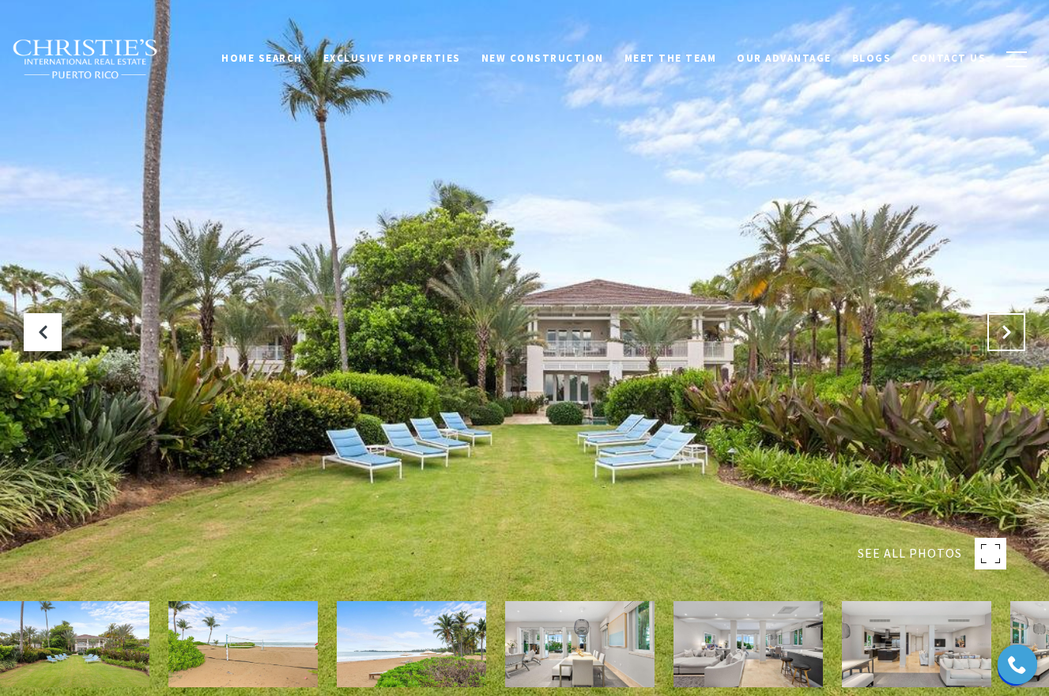
click at [1009, 324] on button "Next Slide" at bounding box center [1006, 332] width 38 height 38
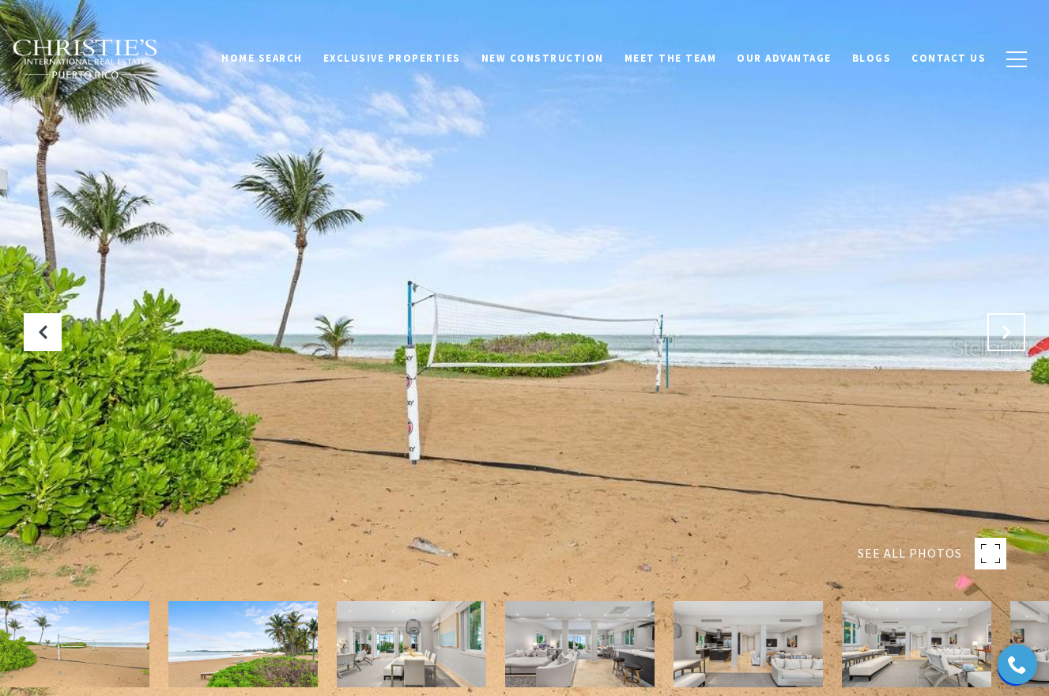
click at [1010, 324] on icon "Next Slide" at bounding box center [1006, 332] width 16 height 16
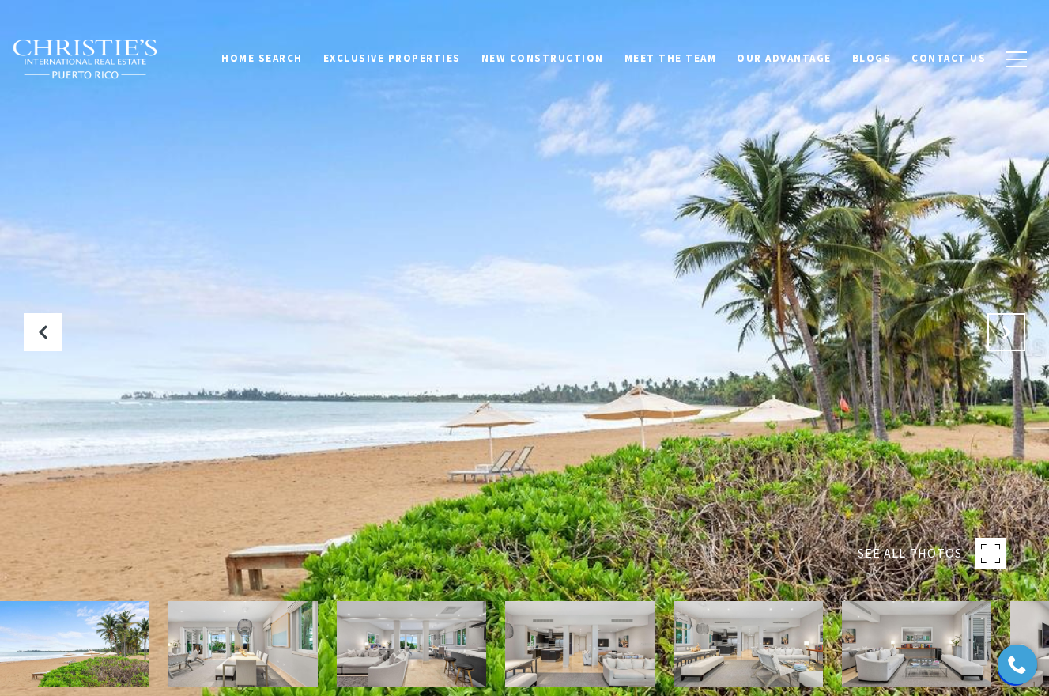
click at [1010, 324] on icon "Next Slide" at bounding box center [1006, 332] width 16 height 16
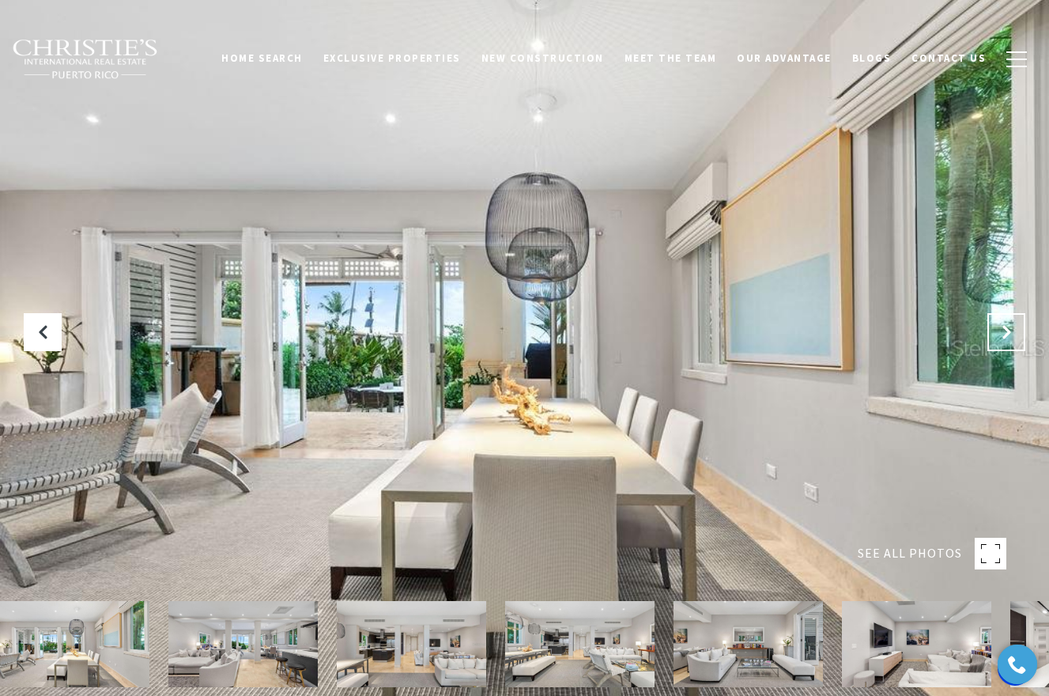
click at [1010, 324] on icon "Next Slide" at bounding box center [1006, 332] width 16 height 16
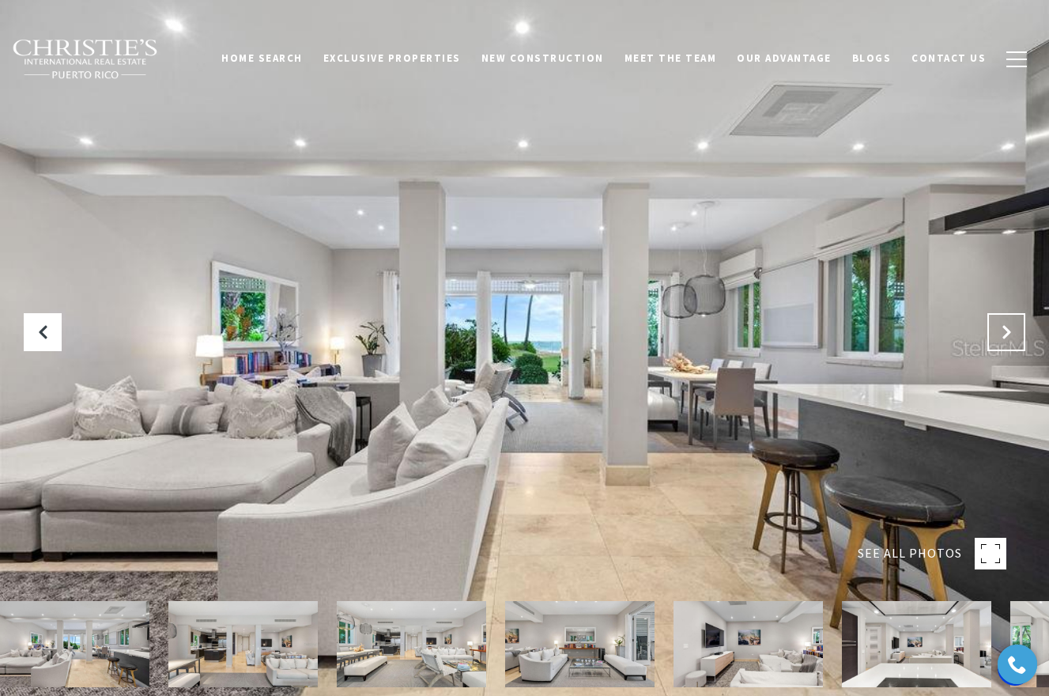
click at [1010, 325] on icon "Next Slide" at bounding box center [1006, 332] width 16 height 16
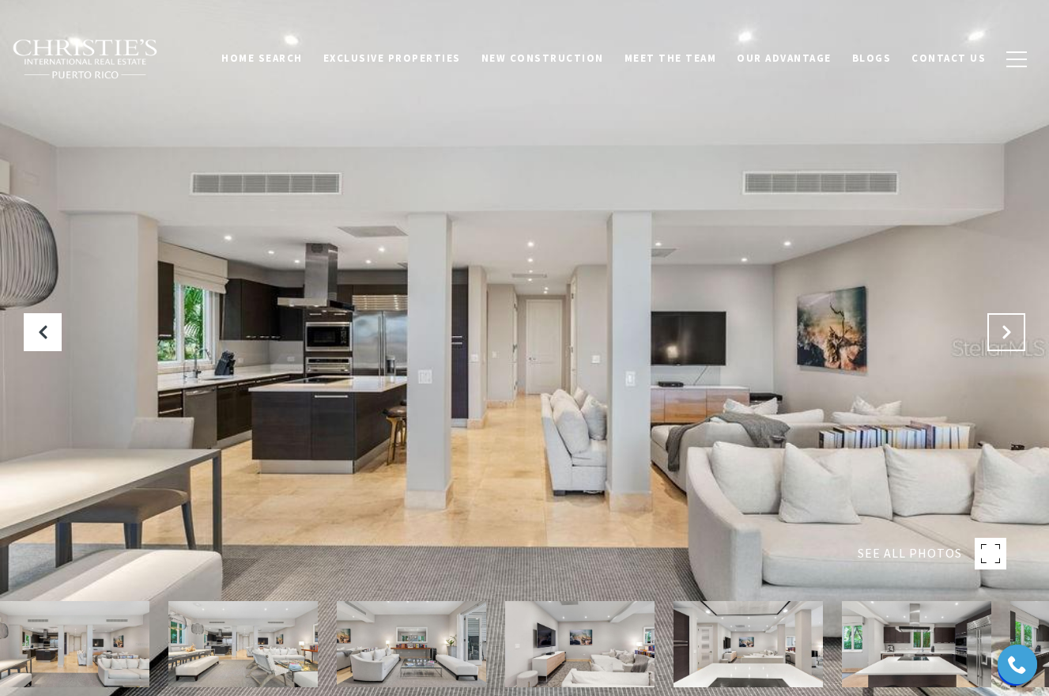
click at [1010, 324] on icon "Next Slide" at bounding box center [1006, 332] width 16 height 16
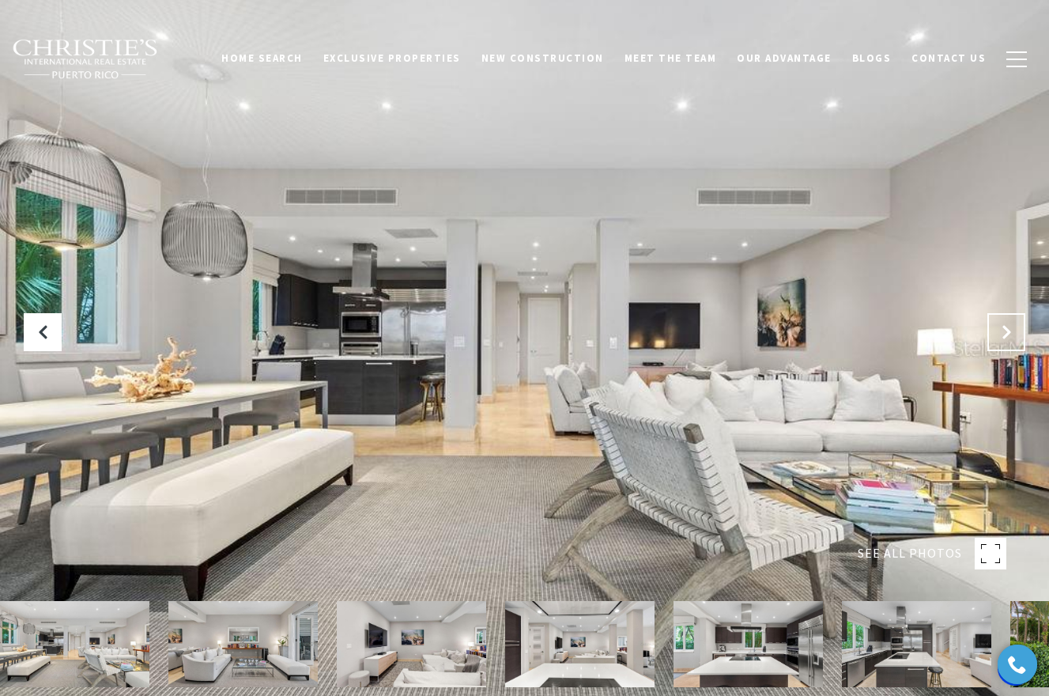
click at [1015, 324] on button "Next Slide" at bounding box center [1006, 332] width 38 height 38
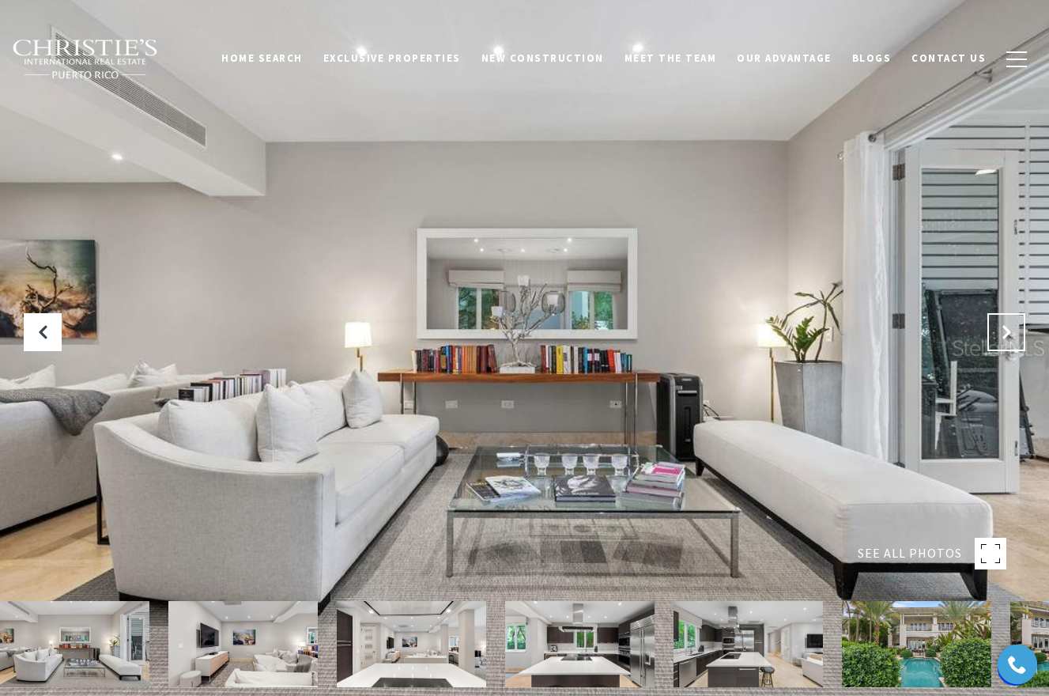
click at [1014, 325] on button "Next Slide" at bounding box center [1006, 332] width 38 height 38
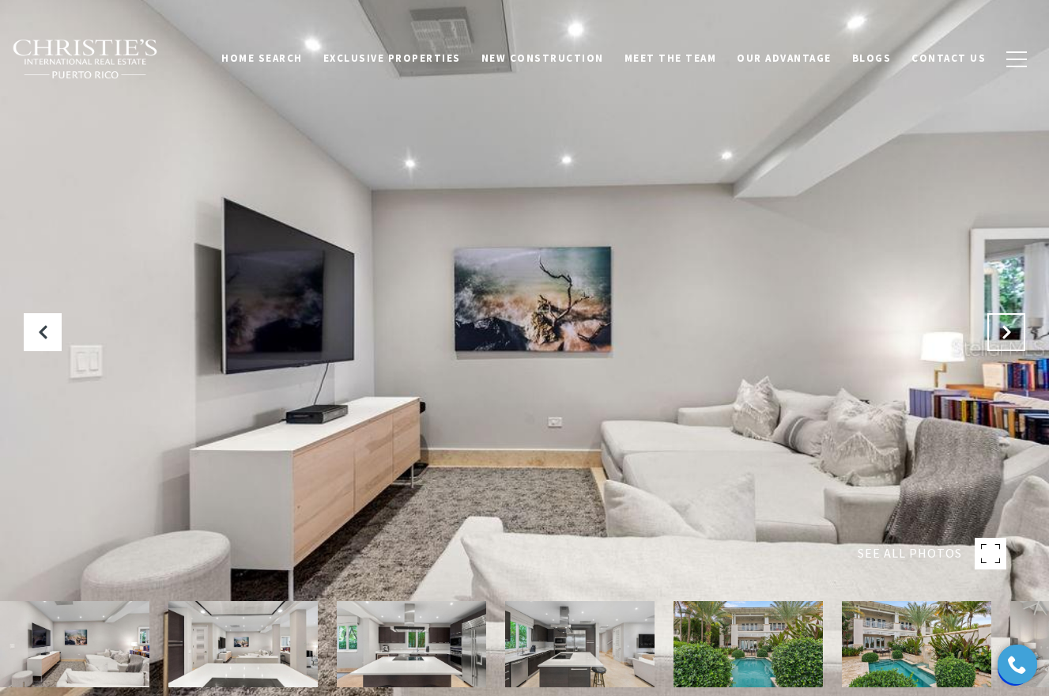
click at [1015, 327] on button "Next Slide" at bounding box center [1006, 332] width 38 height 38
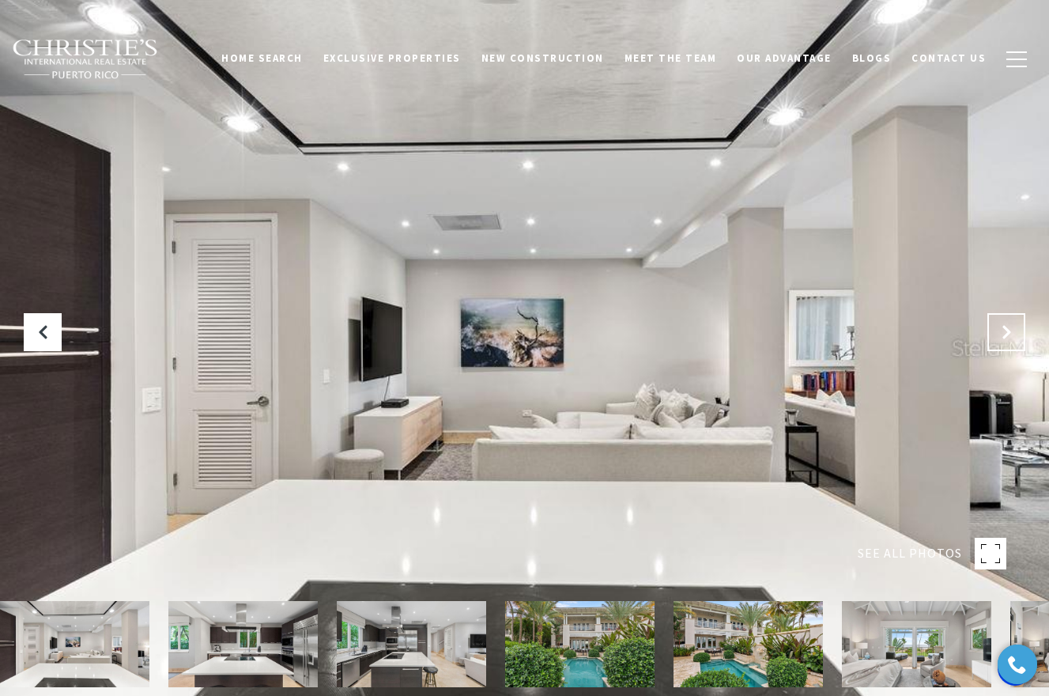
click at [1015, 328] on button "Next Slide" at bounding box center [1006, 332] width 38 height 38
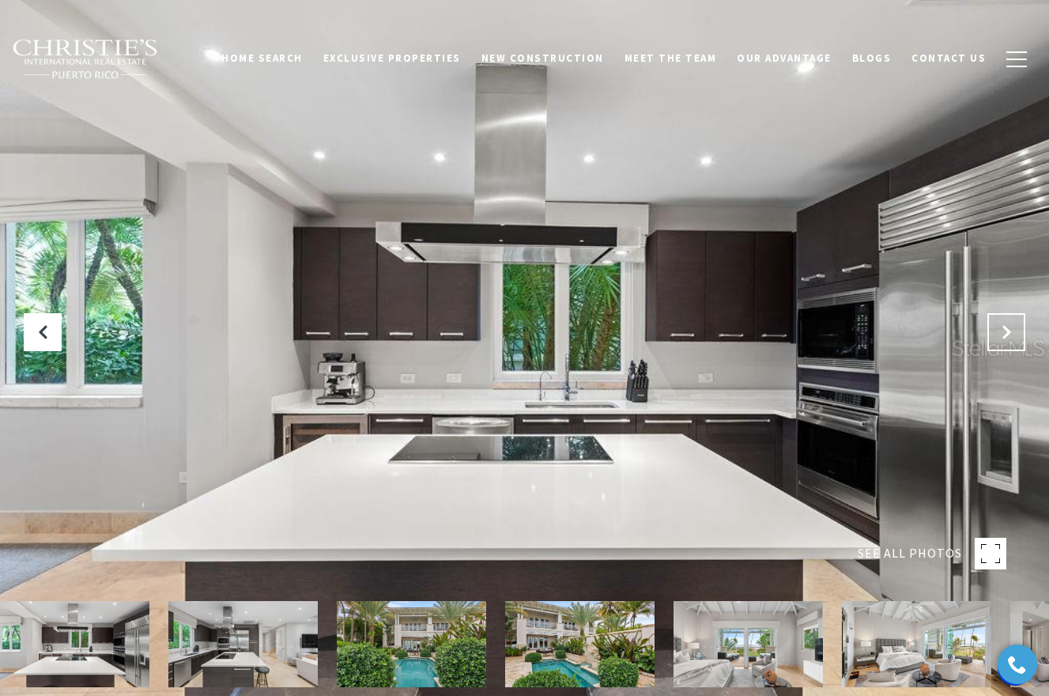
click at [1015, 328] on button "Next Slide" at bounding box center [1006, 332] width 38 height 38
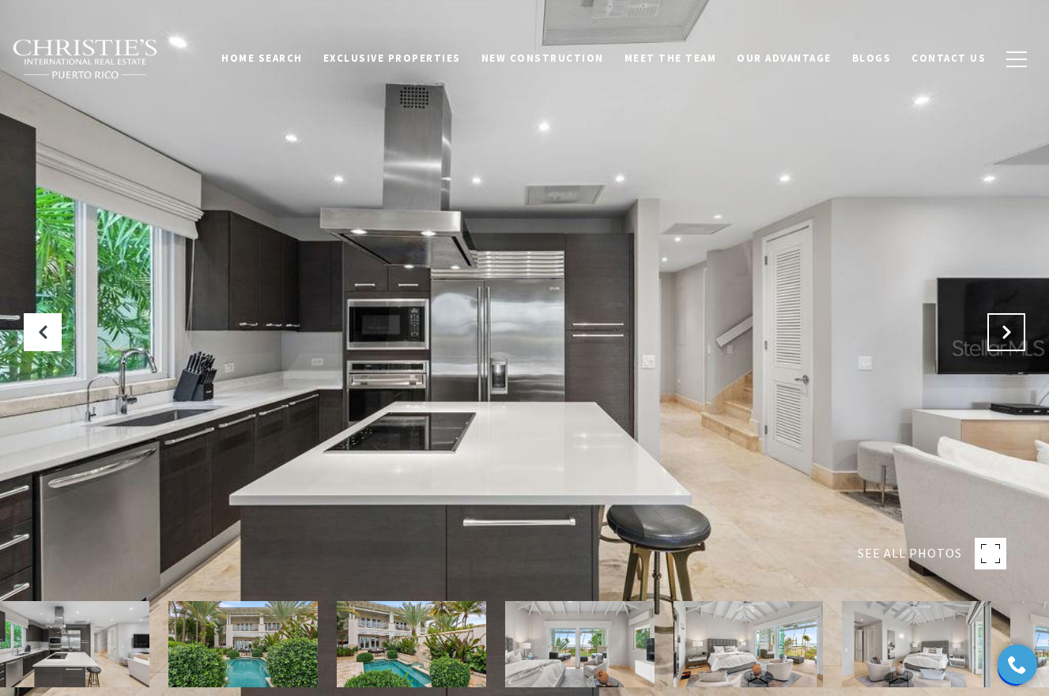
click at [1015, 328] on button "Next Slide" at bounding box center [1006, 332] width 38 height 38
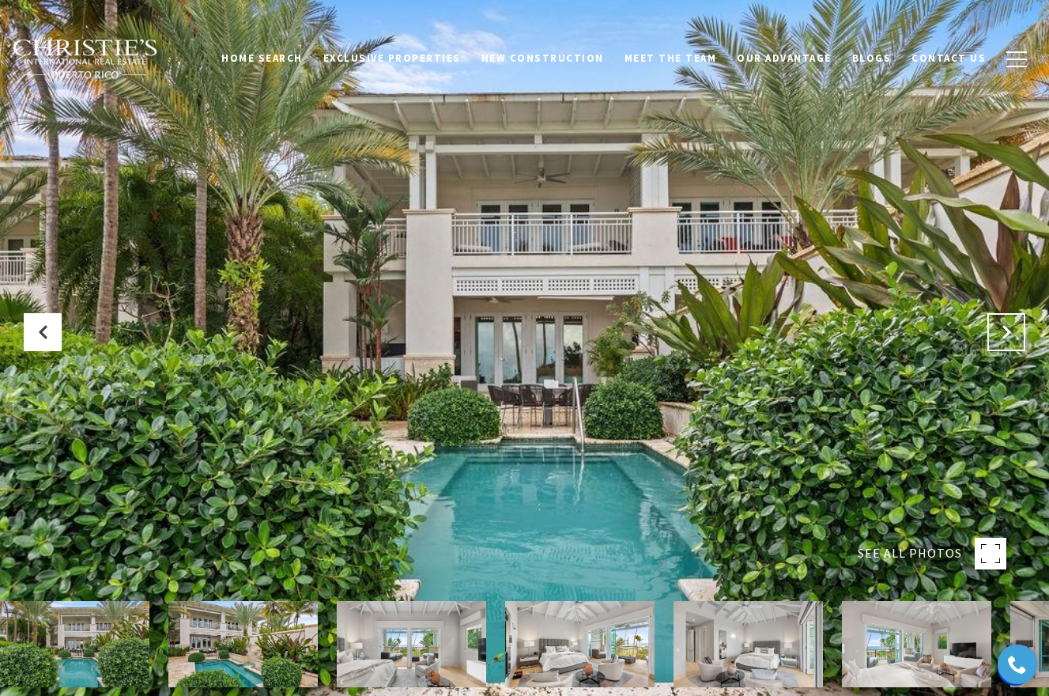
click at [1015, 328] on button "Next Slide" at bounding box center [1006, 332] width 38 height 38
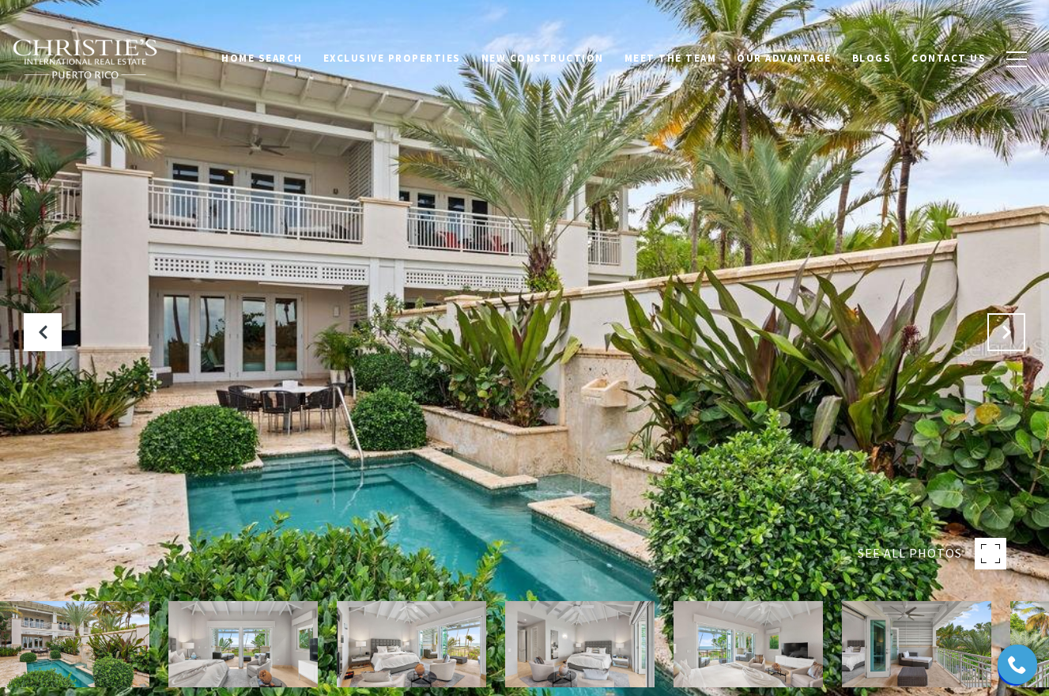
click at [1015, 327] on button "Next Slide" at bounding box center [1006, 332] width 38 height 38
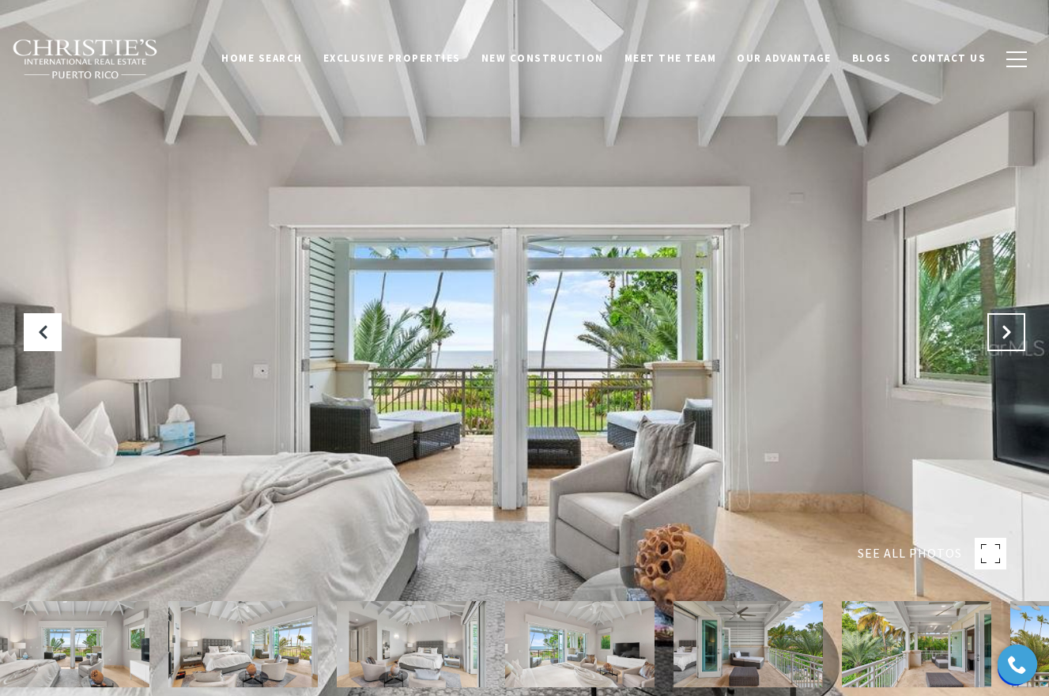
click at [1015, 327] on button "Next Slide" at bounding box center [1006, 332] width 38 height 38
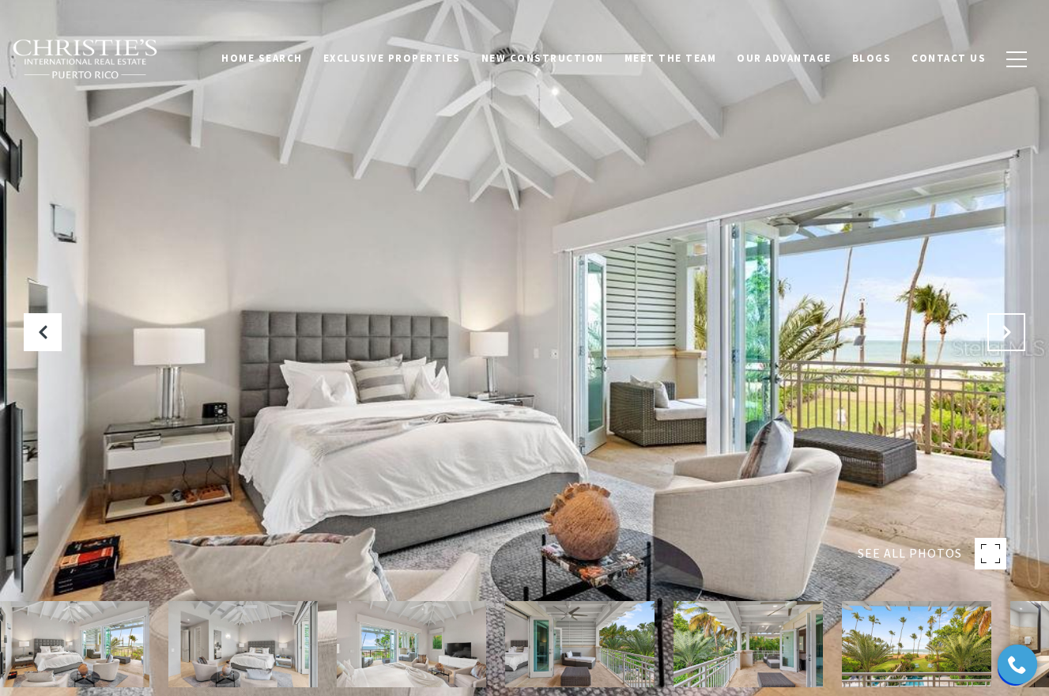
click at [1015, 328] on button "Next Slide" at bounding box center [1006, 332] width 38 height 38
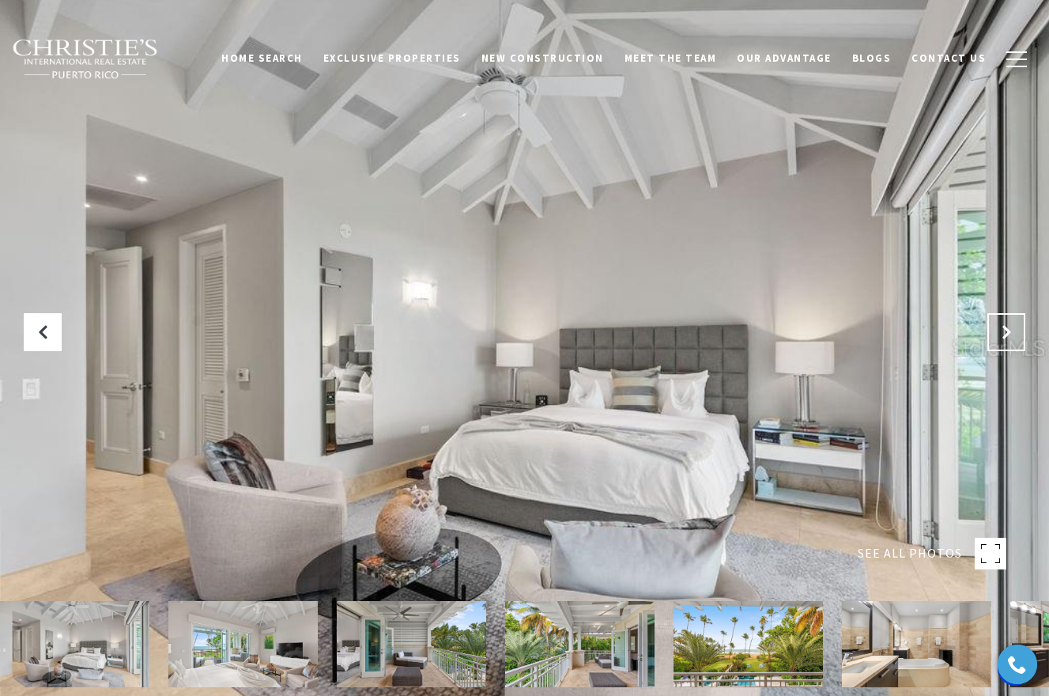
click at [1015, 329] on button "Next Slide" at bounding box center [1006, 332] width 38 height 38
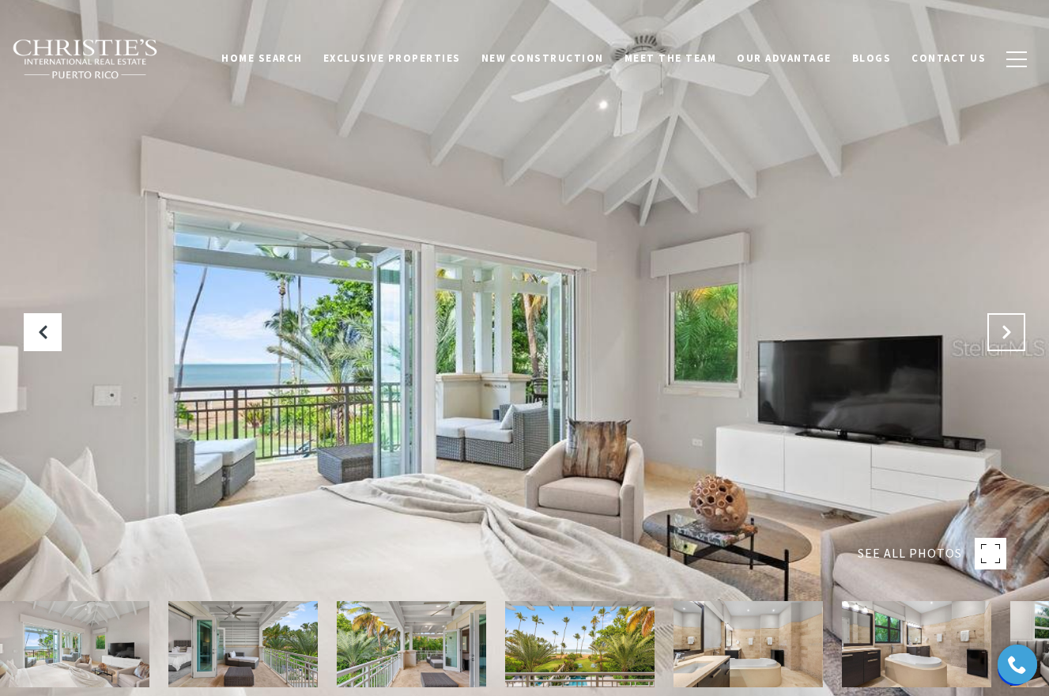
click at [1015, 329] on button "Next Slide" at bounding box center [1006, 332] width 38 height 38
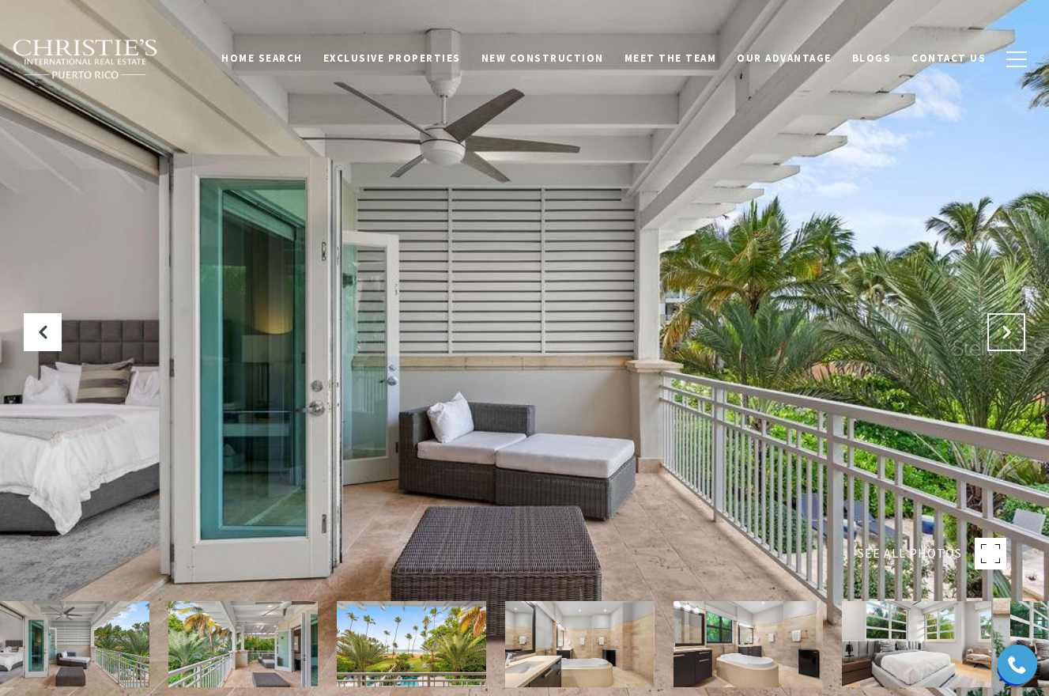
click at [1016, 329] on button "Next Slide" at bounding box center [1006, 332] width 38 height 38
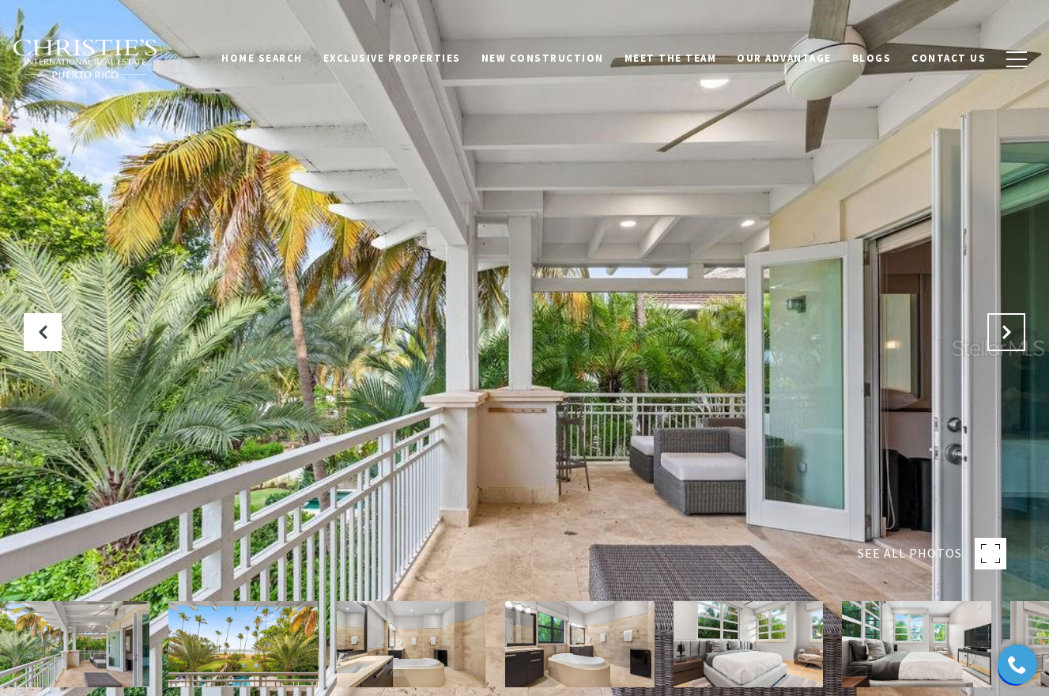
click at [1016, 329] on button "Next Slide" at bounding box center [1006, 332] width 38 height 38
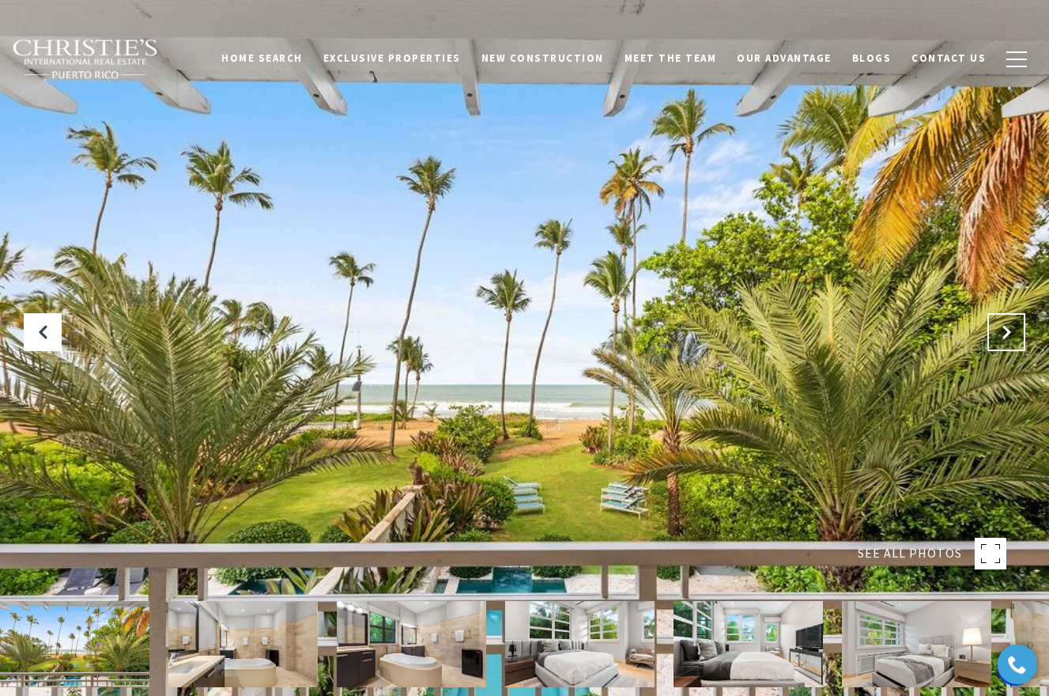
click at [1016, 329] on button "Next Slide" at bounding box center [1006, 332] width 38 height 38
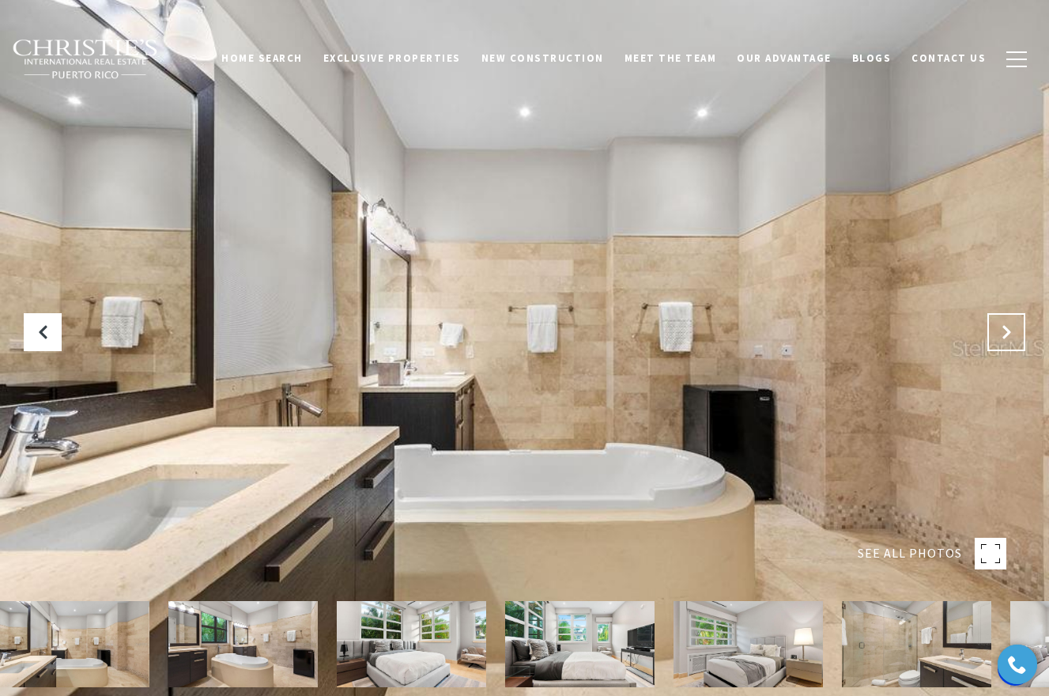
click at [1016, 330] on button "Next Slide" at bounding box center [1006, 332] width 38 height 38
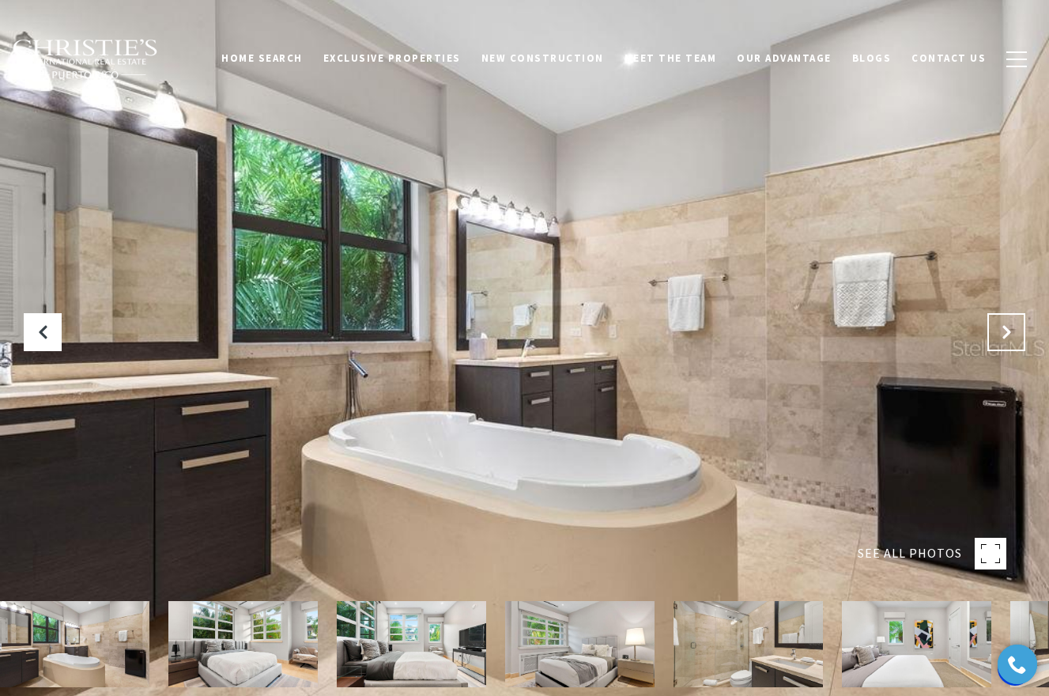
click at [1016, 330] on button "Next Slide" at bounding box center [1006, 332] width 38 height 38
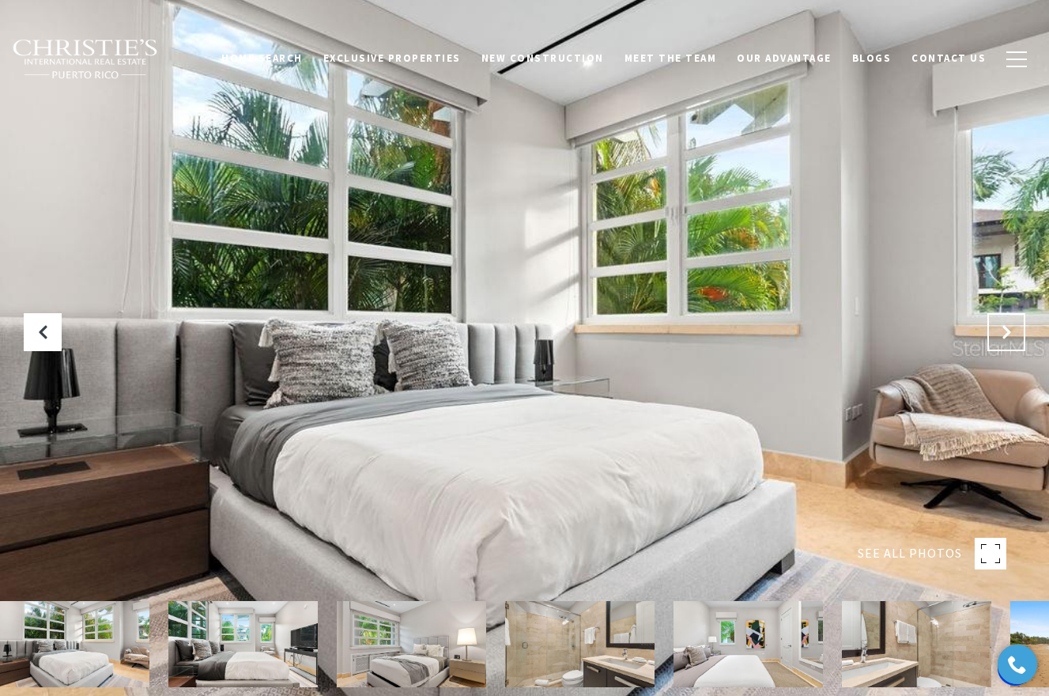
click at [1016, 330] on button "Next Slide" at bounding box center [1006, 332] width 38 height 38
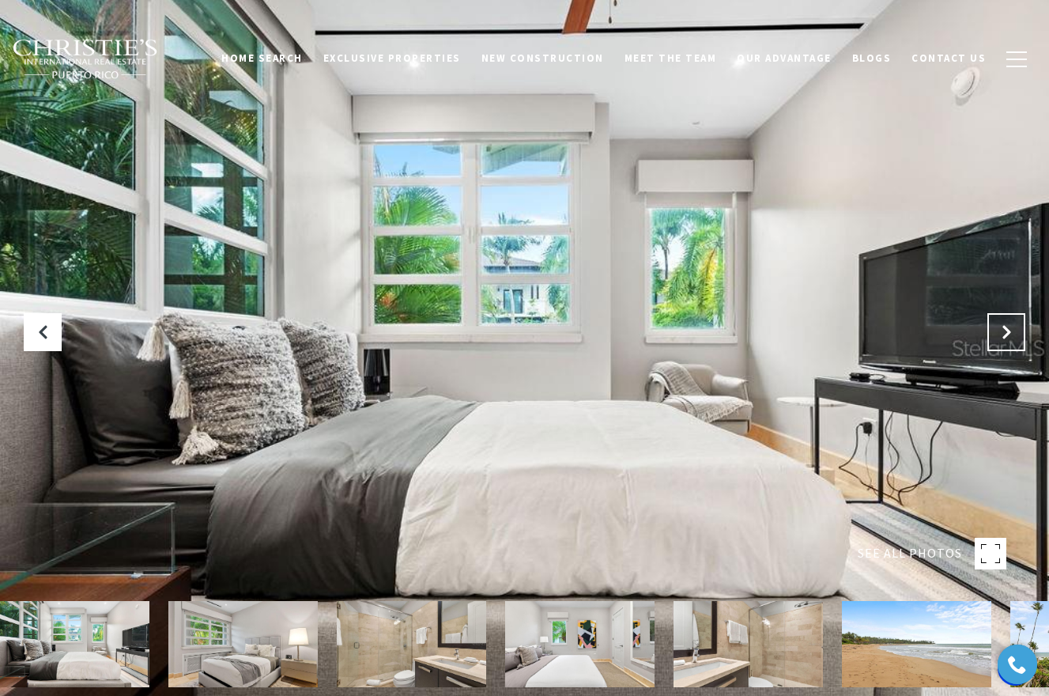
click at [1016, 330] on button "Next Slide" at bounding box center [1006, 332] width 38 height 38
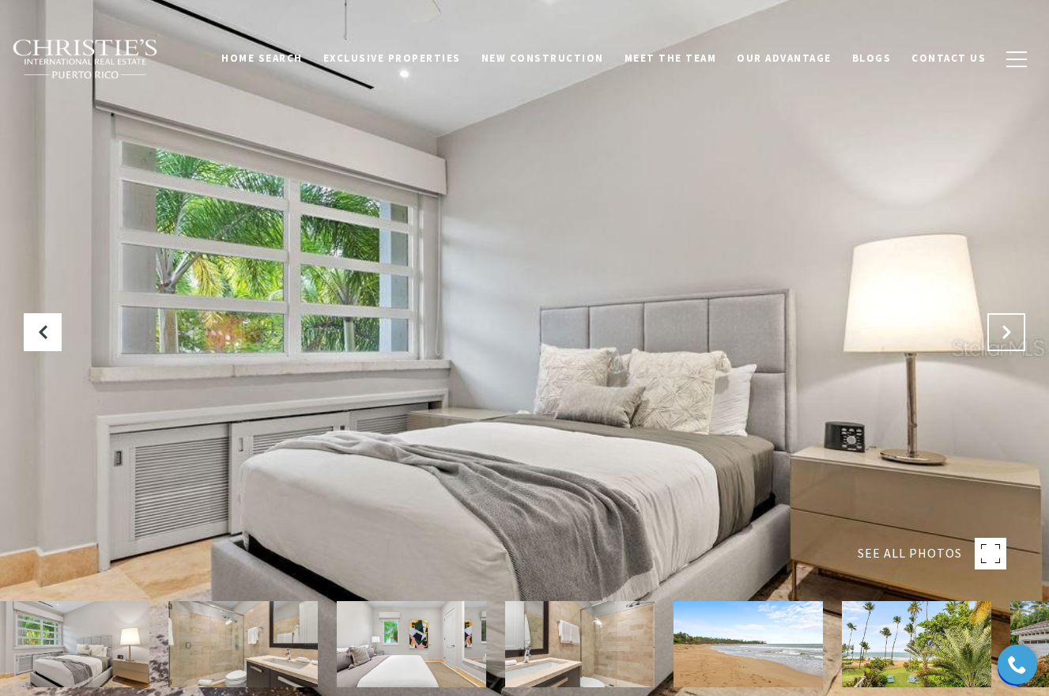
click at [1016, 330] on button "Next Slide" at bounding box center [1006, 332] width 38 height 38
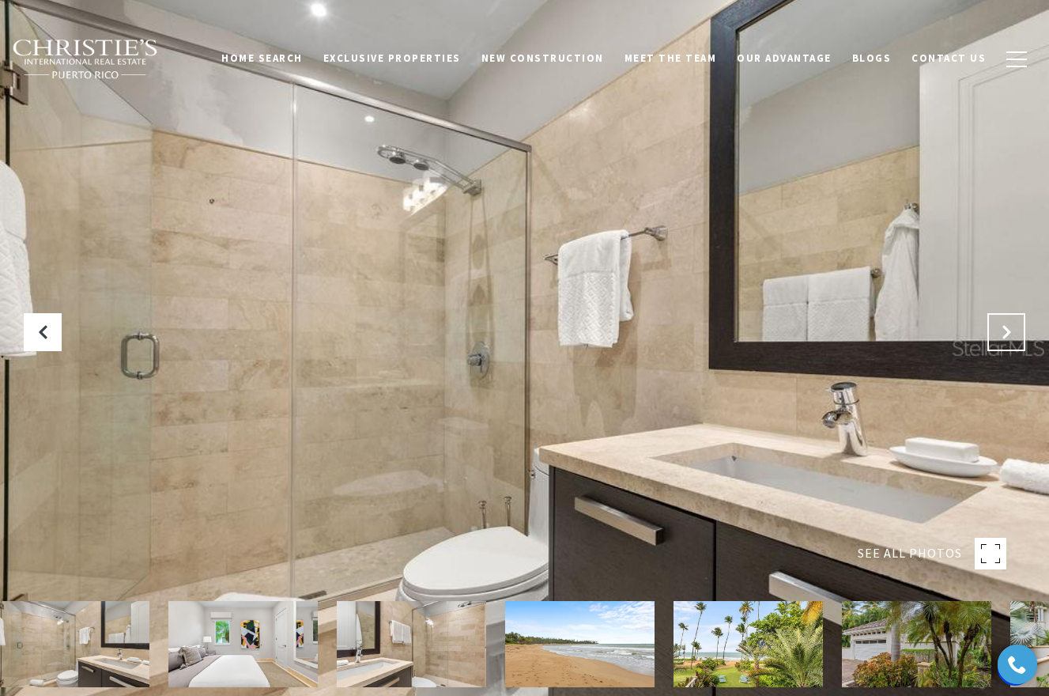
click at [1016, 330] on button "Next Slide" at bounding box center [1006, 332] width 38 height 38
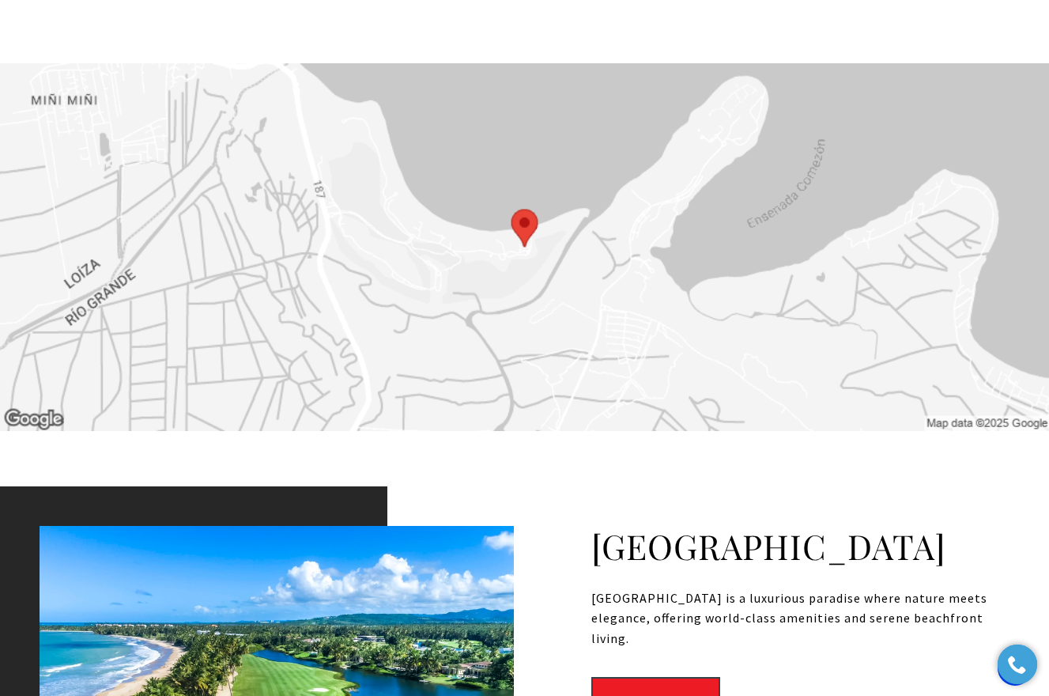
scroll to position [2902, 0]
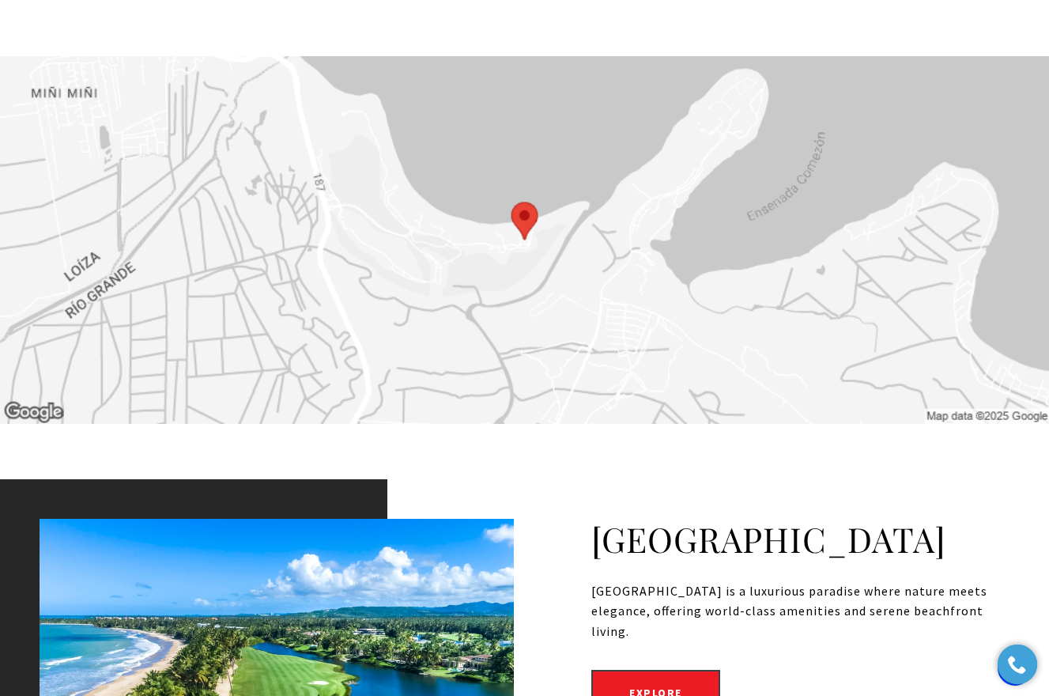
click at [696, 276] on img at bounding box center [524, 239] width 1049 height 367
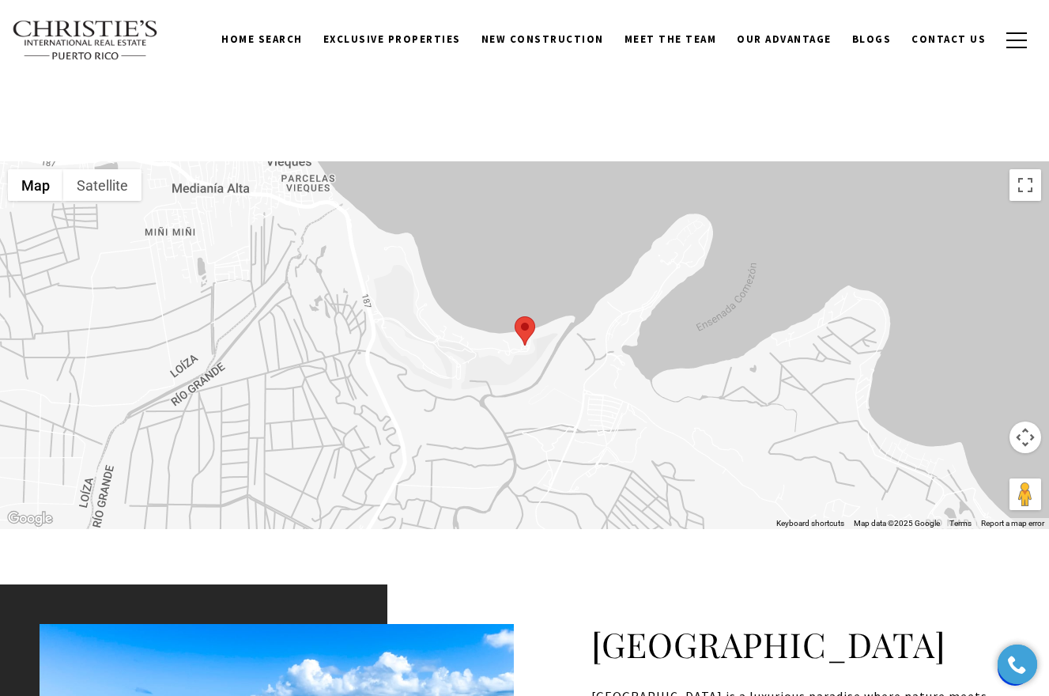
scroll to position [2795, 0]
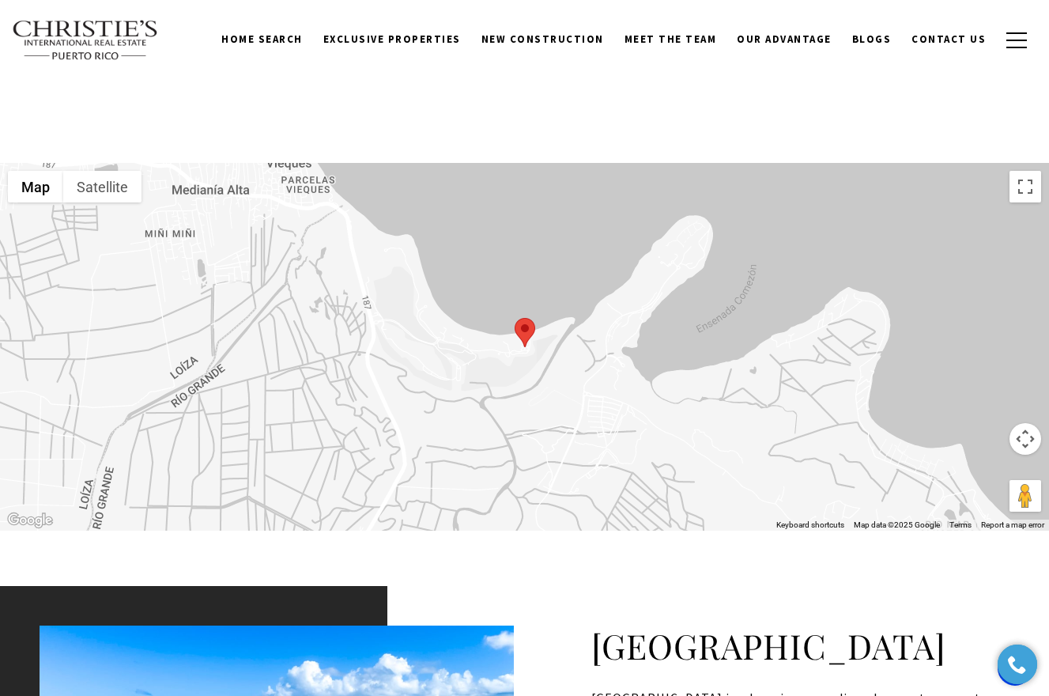
click at [1030, 448] on button "Map camera controls" at bounding box center [1025, 439] width 32 height 32
click at [119, 198] on button "Satellite" at bounding box center [102, 187] width 78 height 32
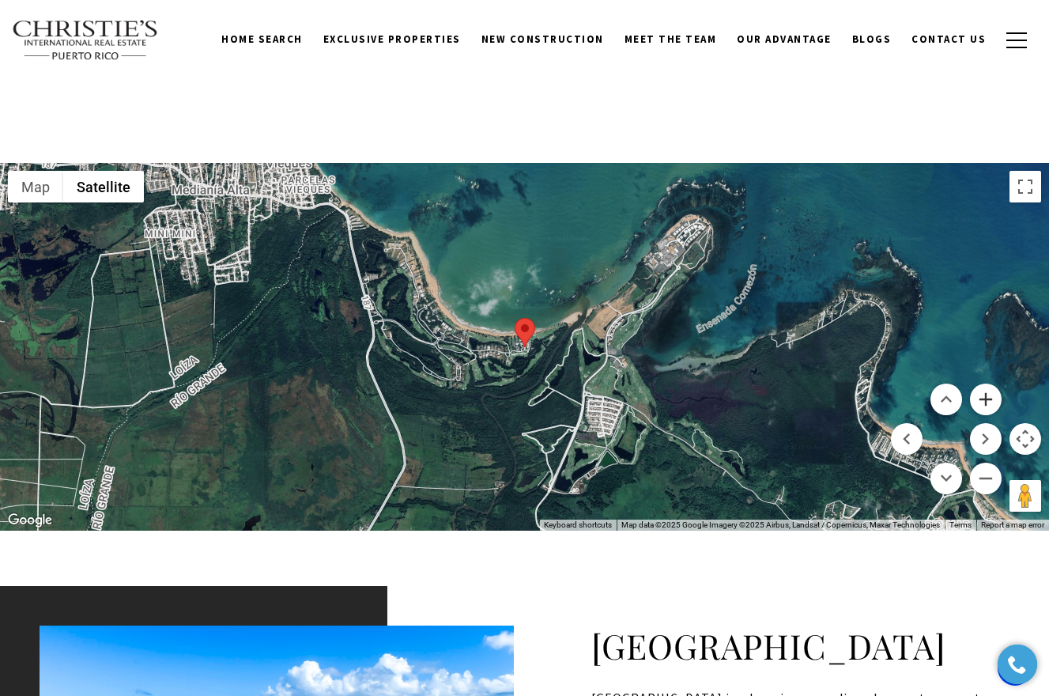
click at [990, 405] on button "Zoom in" at bounding box center [986, 399] width 32 height 32
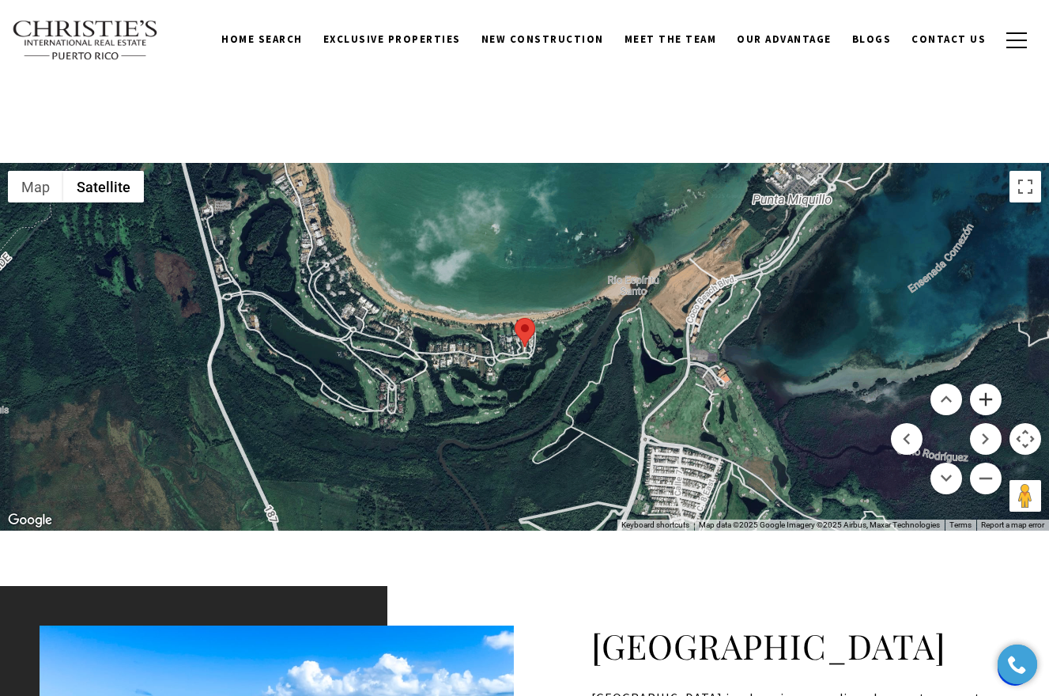
click at [990, 405] on button "Zoom in" at bounding box center [986, 399] width 32 height 32
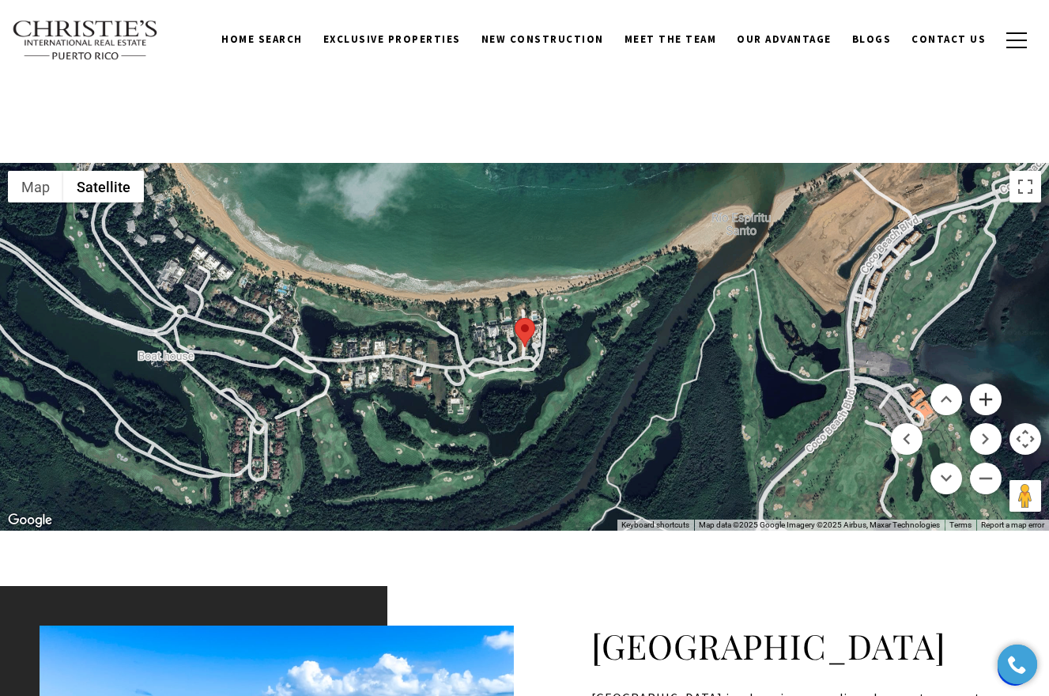
click at [990, 406] on button "Zoom in" at bounding box center [986, 399] width 32 height 32
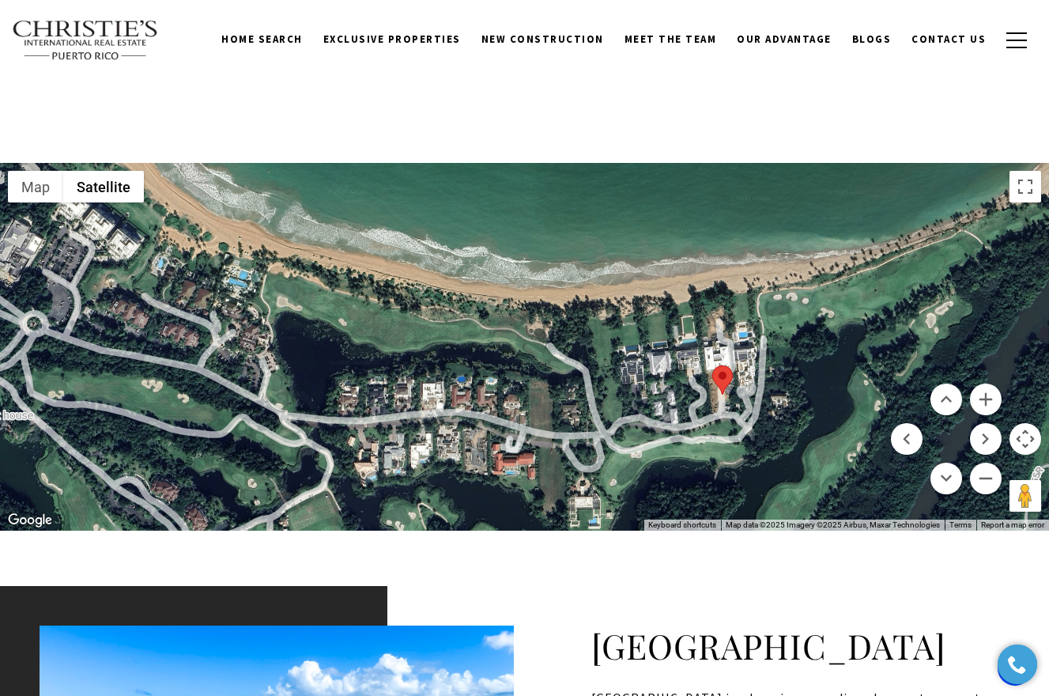
drag, startPoint x: 691, startPoint y: 308, endPoint x: 889, endPoint y: 353, distance: 203.4
click at [890, 354] on div at bounding box center [524, 346] width 1049 height 367
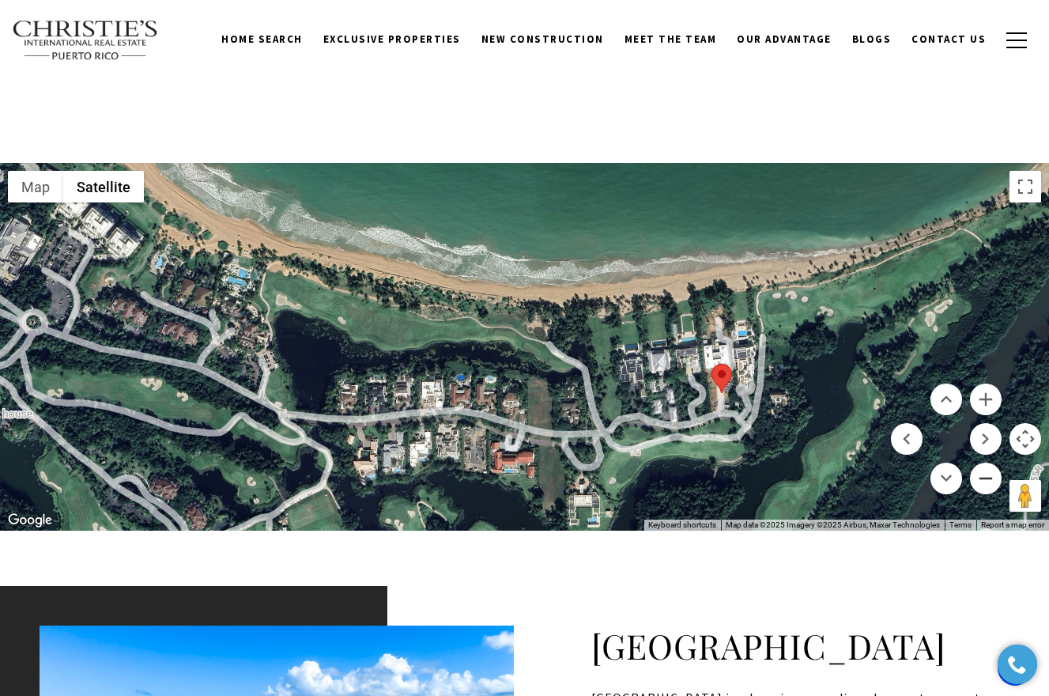
click at [997, 484] on button "Zoom out" at bounding box center [986, 478] width 32 height 32
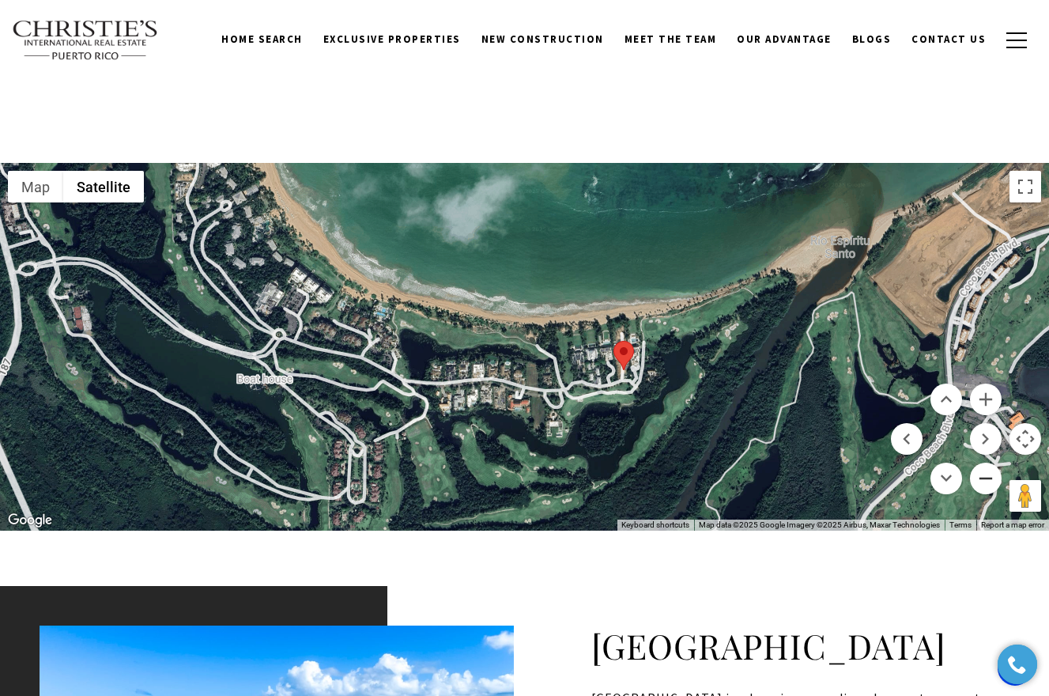
click at [994, 484] on button "Zoom out" at bounding box center [986, 478] width 32 height 32
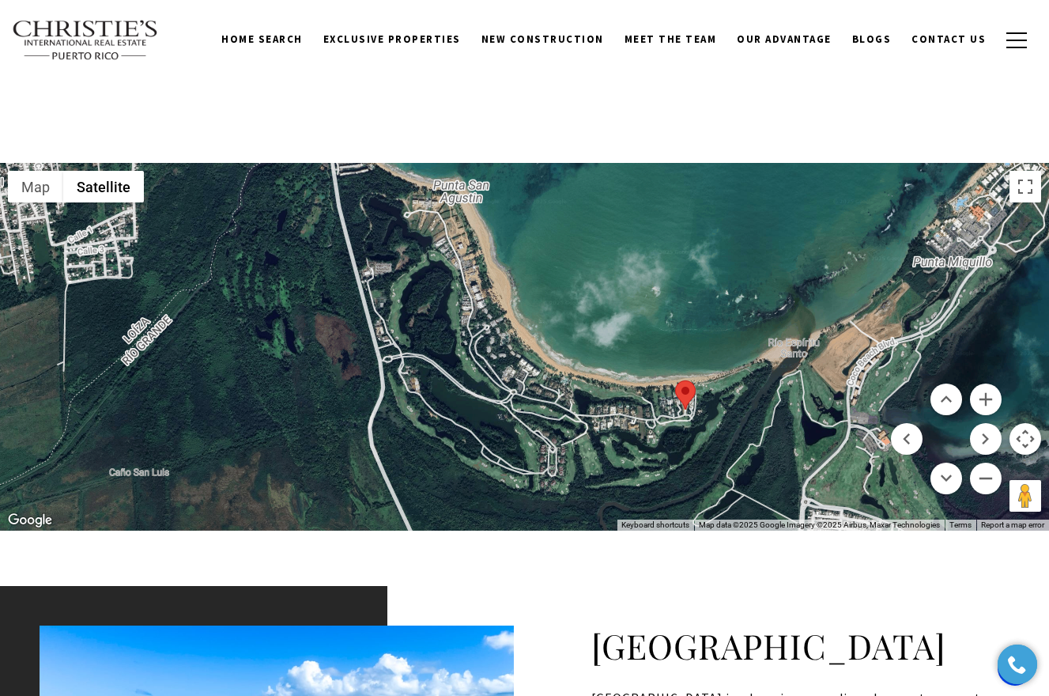
drag, startPoint x: 700, startPoint y: 432, endPoint x: 812, endPoint y: 481, distance: 122.1
click at [812, 481] on div at bounding box center [524, 346] width 1049 height 367
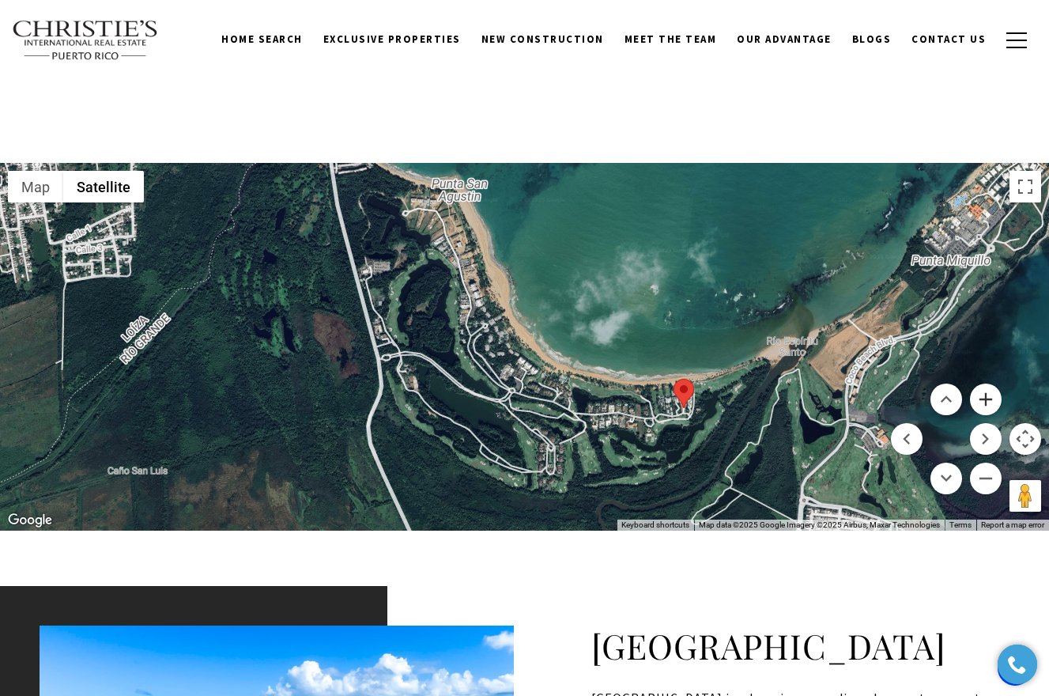
click at [979, 398] on button "Zoom in" at bounding box center [986, 399] width 32 height 32
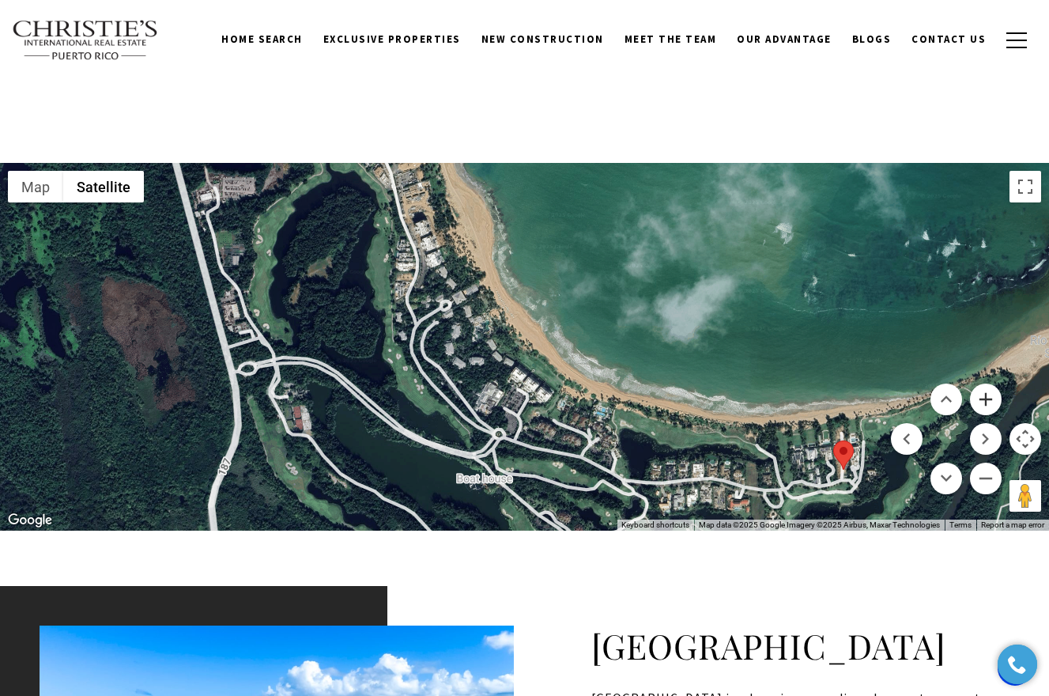
click at [979, 398] on button "Zoom in" at bounding box center [986, 399] width 32 height 32
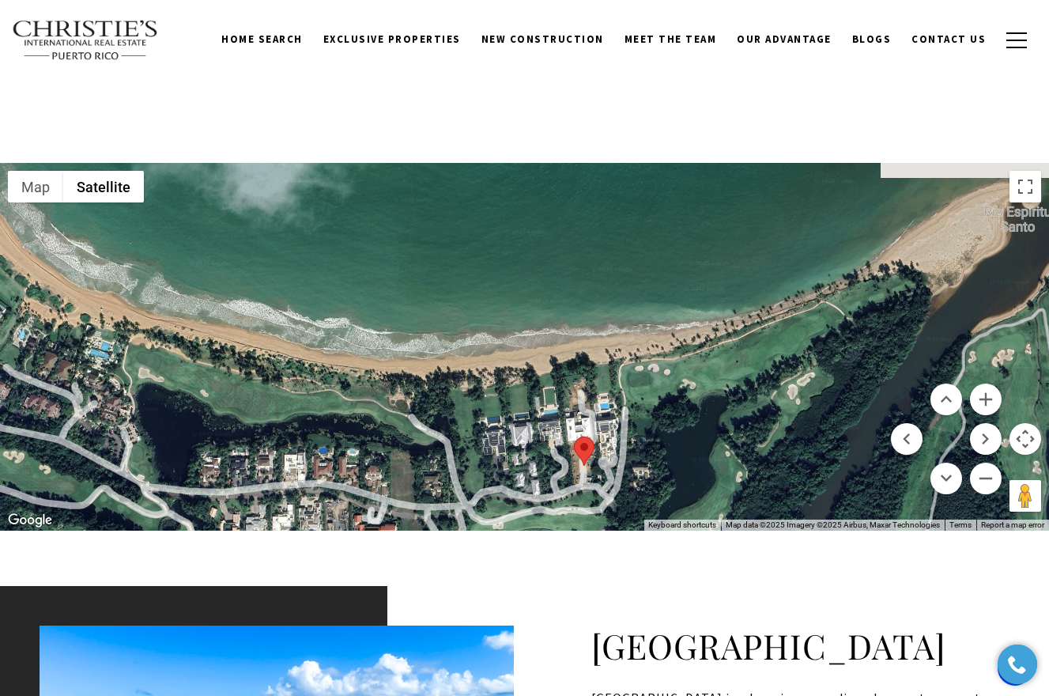
drag, startPoint x: 759, startPoint y: 392, endPoint x: 126, endPoint y: 262, distance: 646.2
click at [126, 262] on div at bounding box center [524, 346] width 1049 height 367
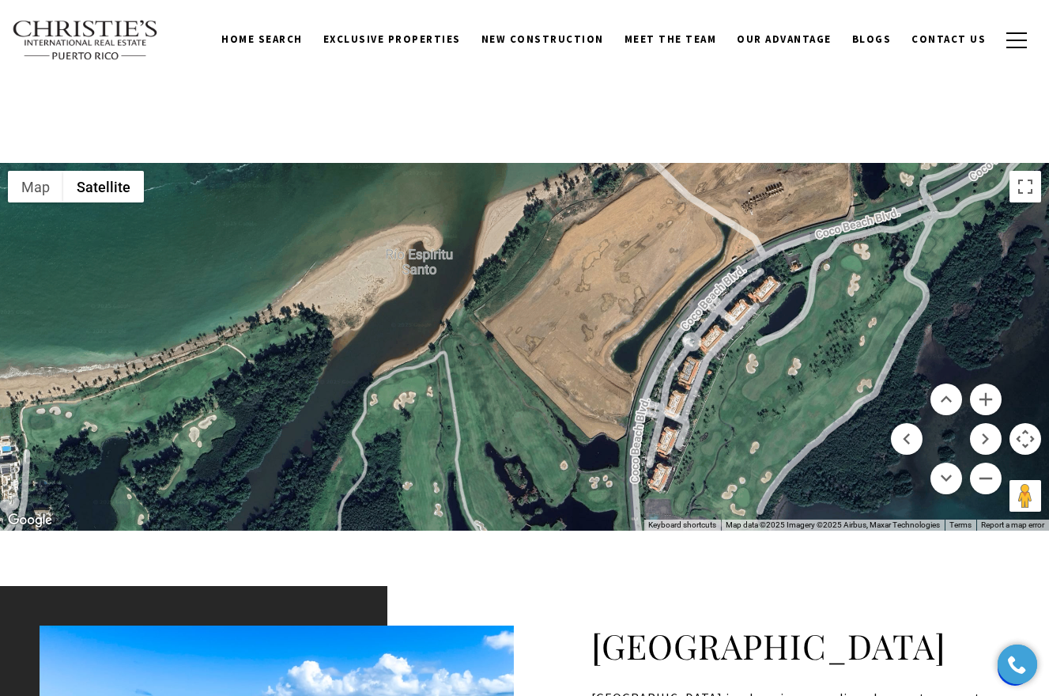
drag, startPoint x: 694, startPoint y: 328, endPoint x: 167, endPoint y: 377, distance: 529.5
click at [167, 377] on div at bounding box center [524, 346] width 1049 height 367
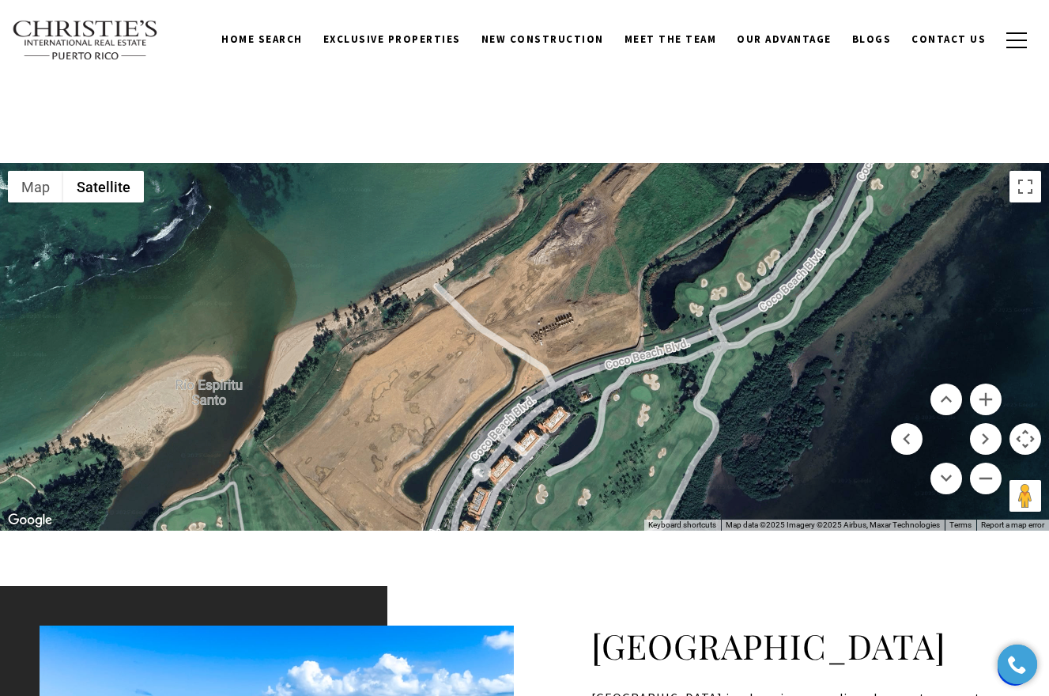
drag, startPoint x: 550, startPoint y: 354, endPoint x: 342, endPoint y: 483, distance: 244.6
click at [342, 484] on div at bounding box center [524, 346] width 1049 height 367
click at [196, 36] on div "Home Search Dorado Beach Rio Grande Humacao Coastal San Juan Guaynabo Puerto Ri…" at bounding box center [524, 40] width 1025 height 58
click at [135, 27] on img at bounding box center [85, 40] width 147 height 41
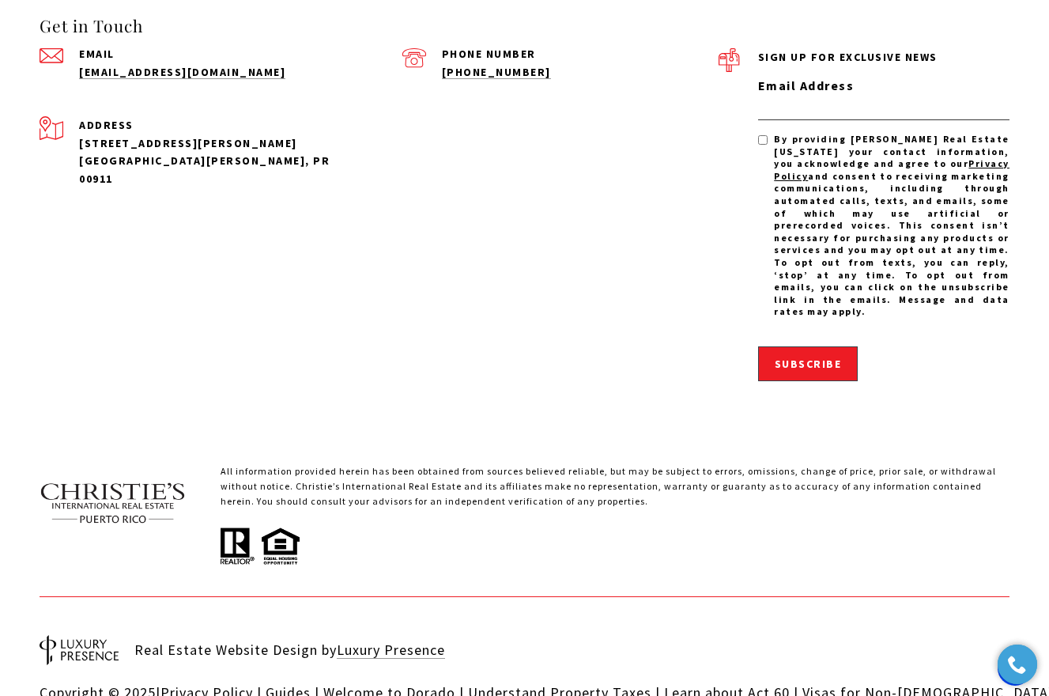
scroll to position [4976, 0]
